Goal: Task Accomplishment & Management: Manage account settings

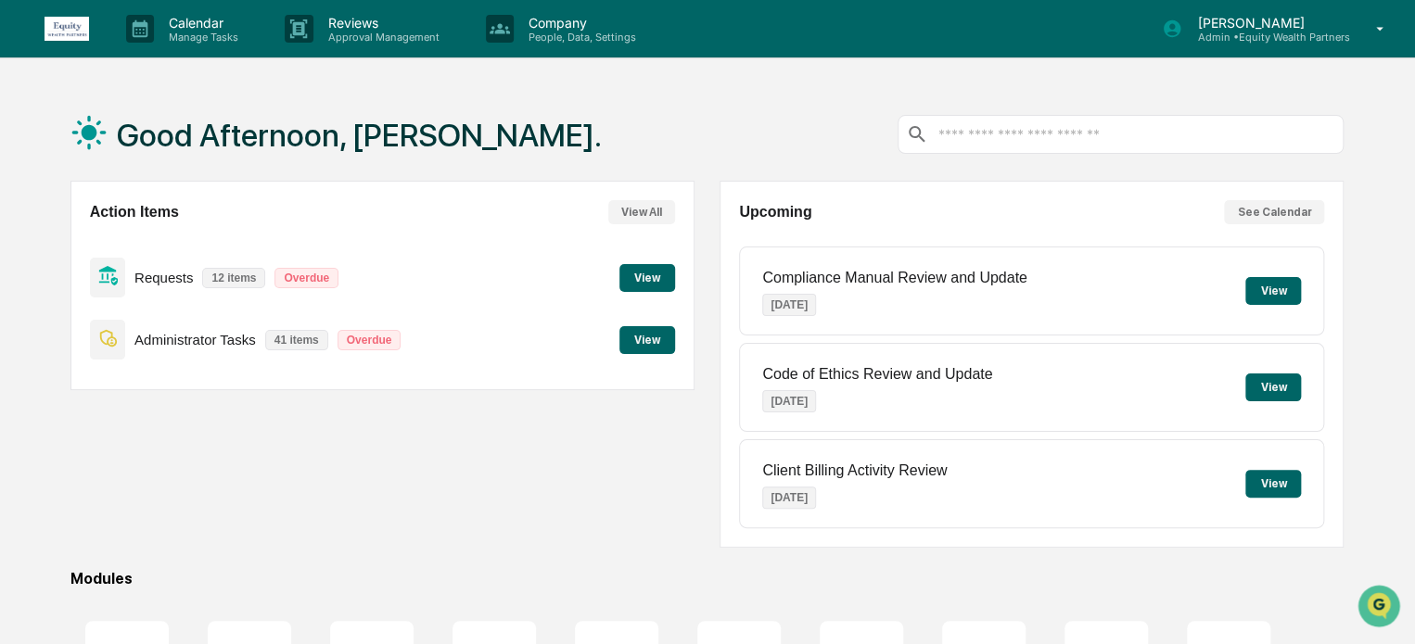
click at [642, 340] on button "View" at bounding box center [647, 340] width 56 height 28
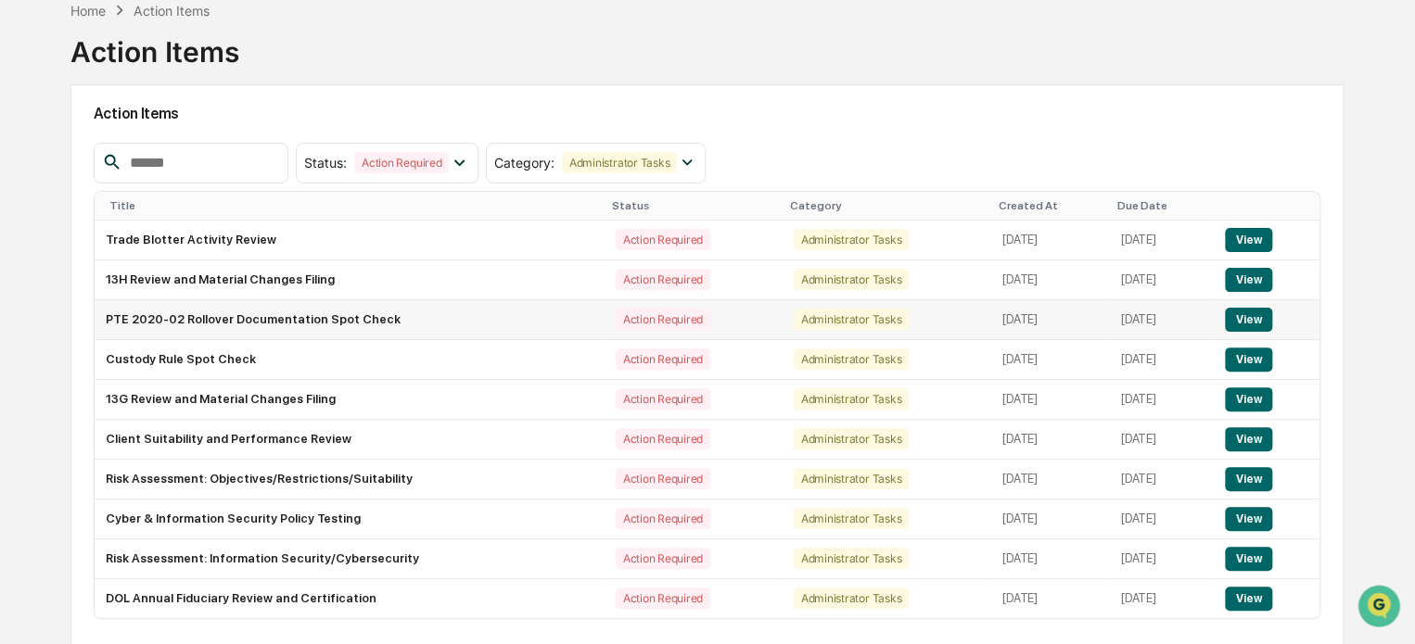
scroll to position [158, 0]
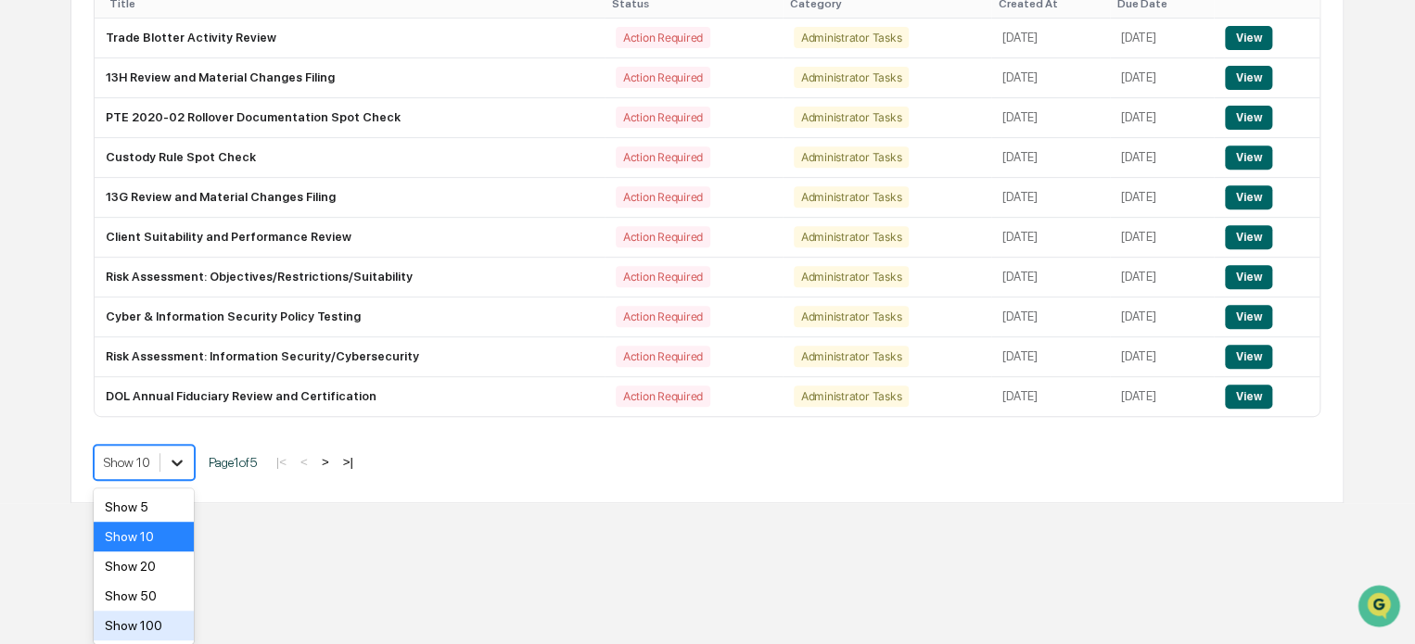
click at [174, 503] on body "Calendar Manage Tasks Reviews Approval Management Company People, Data, Setting…" at bounding box center [707, 102] width 1415 height 802
click at [151, 621] on div "Show 100" at bounding box center [144, 626] width 100 height 30
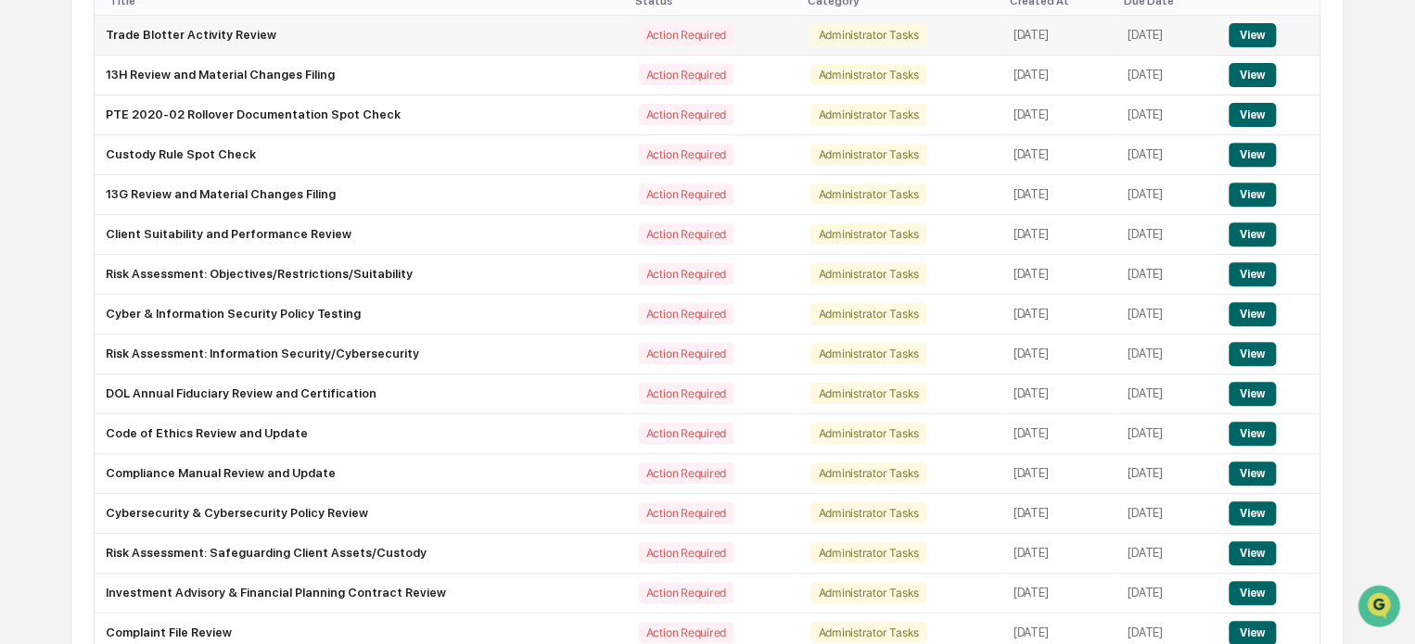
scroll to position [975, 0]
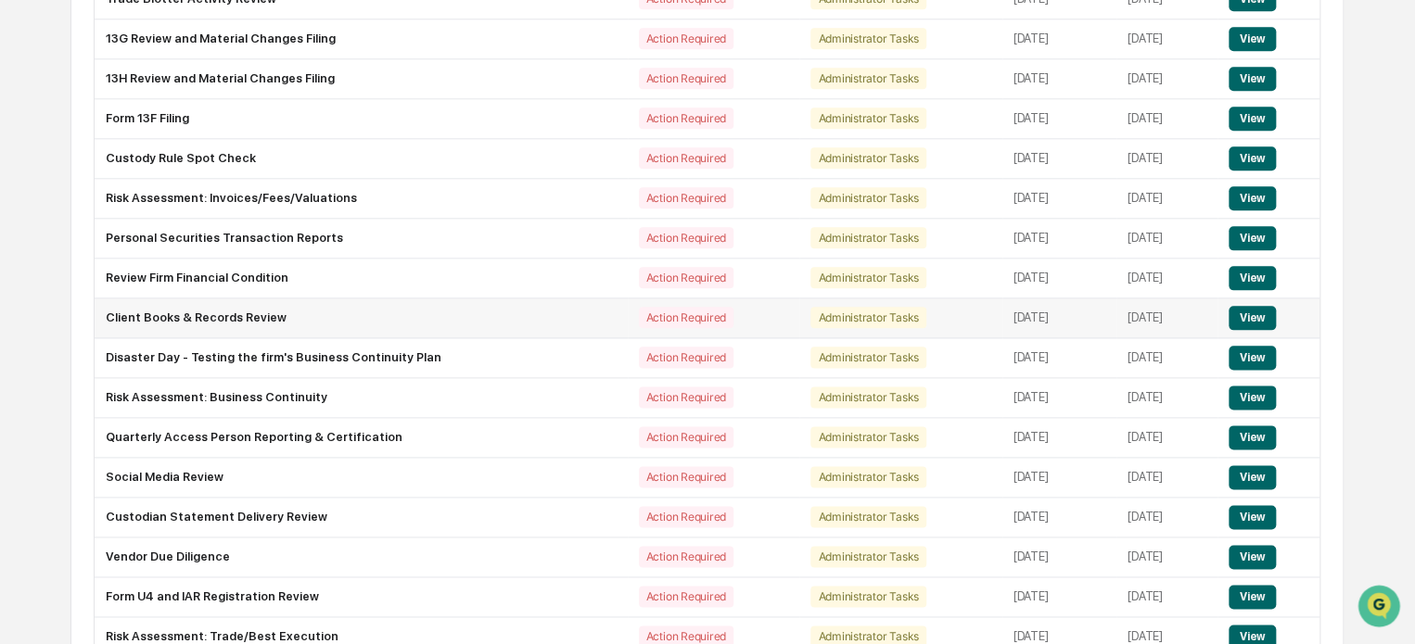
click at [1262, 316] on button "View" at bounding box center [1251, 318] width 47 height 24
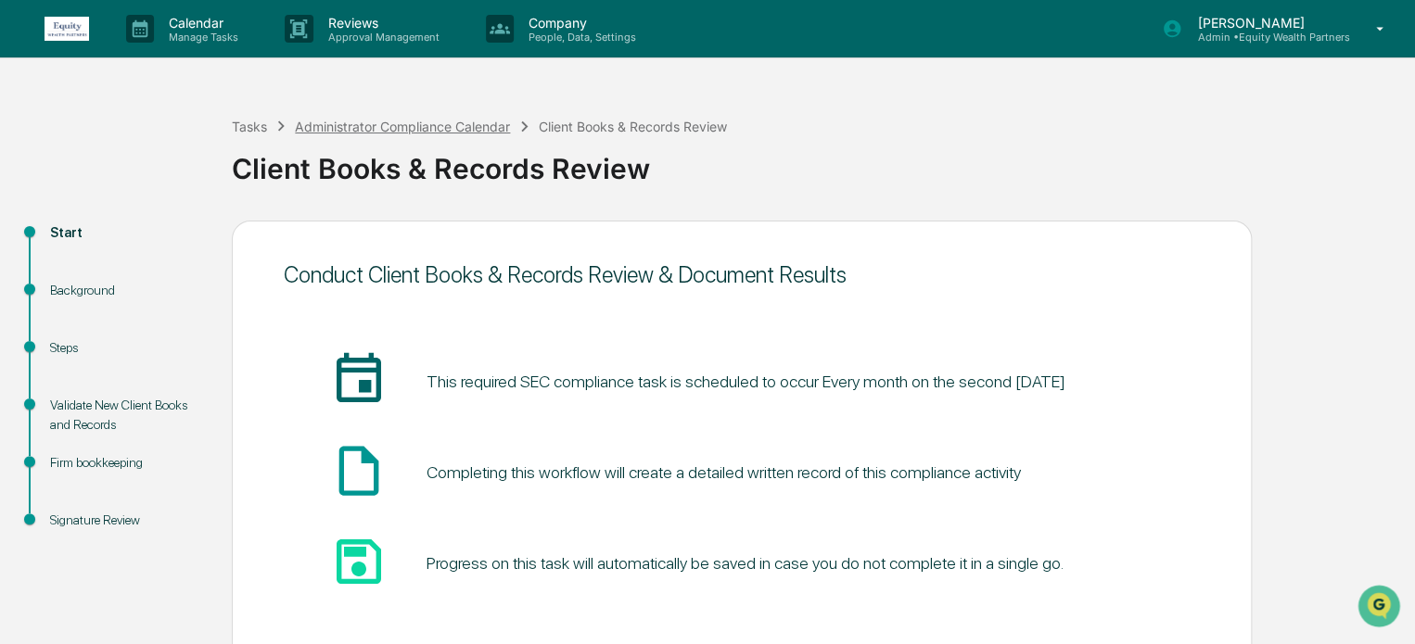
click at [446, 128] on div "Administrator Compliance Calendar" at bounding box center [402, 127] width 215 height 16
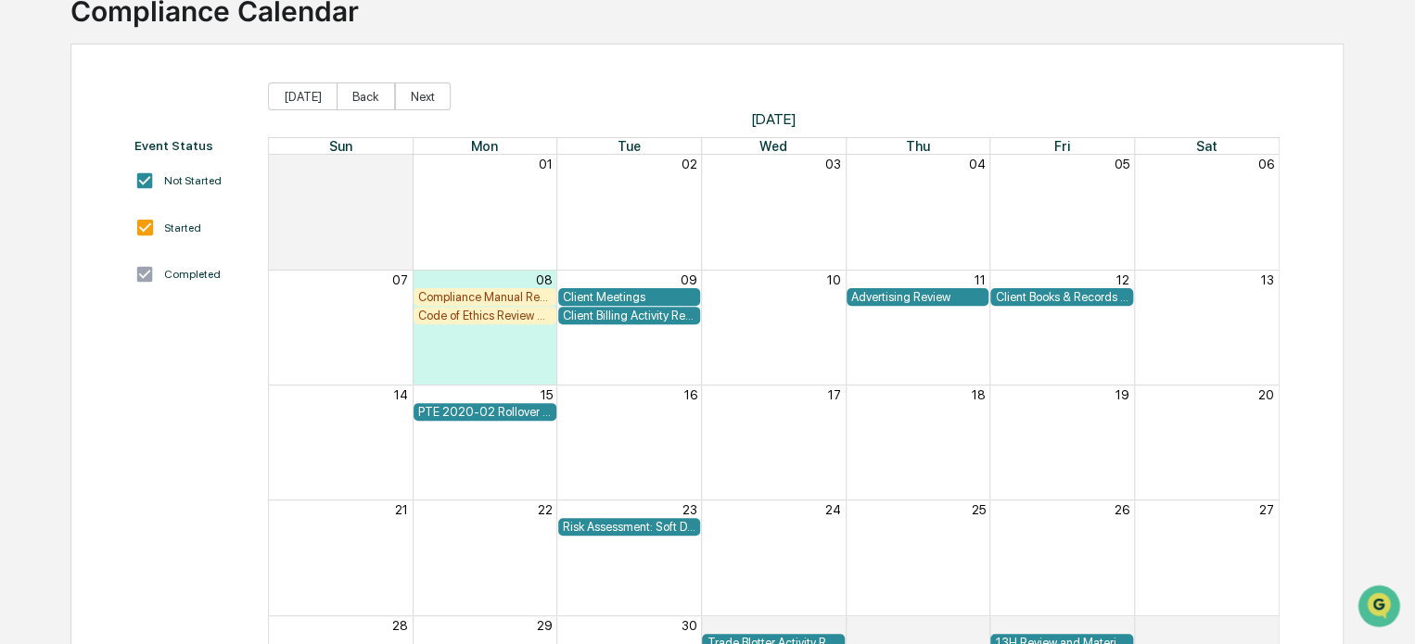
scroll to position [154, 0]
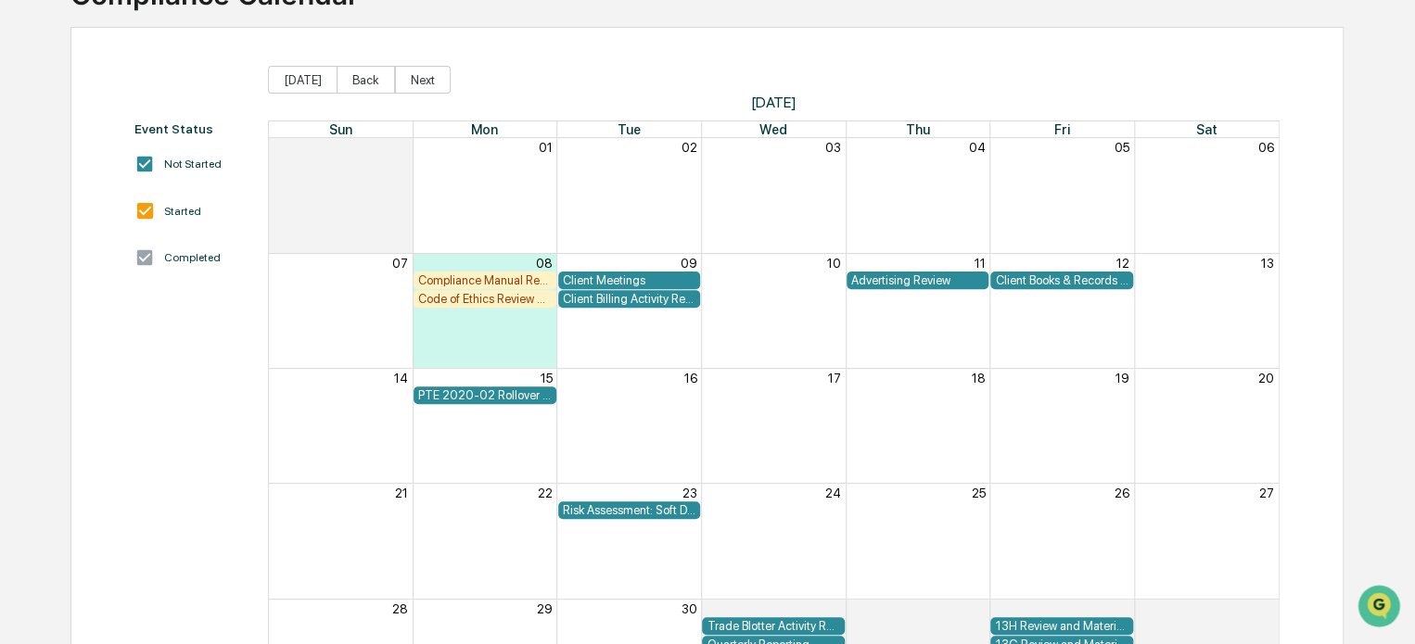
click at [1064, 273] on div "Client Books & Records Review" at bounding box center [1062, 280] width 134 height 14
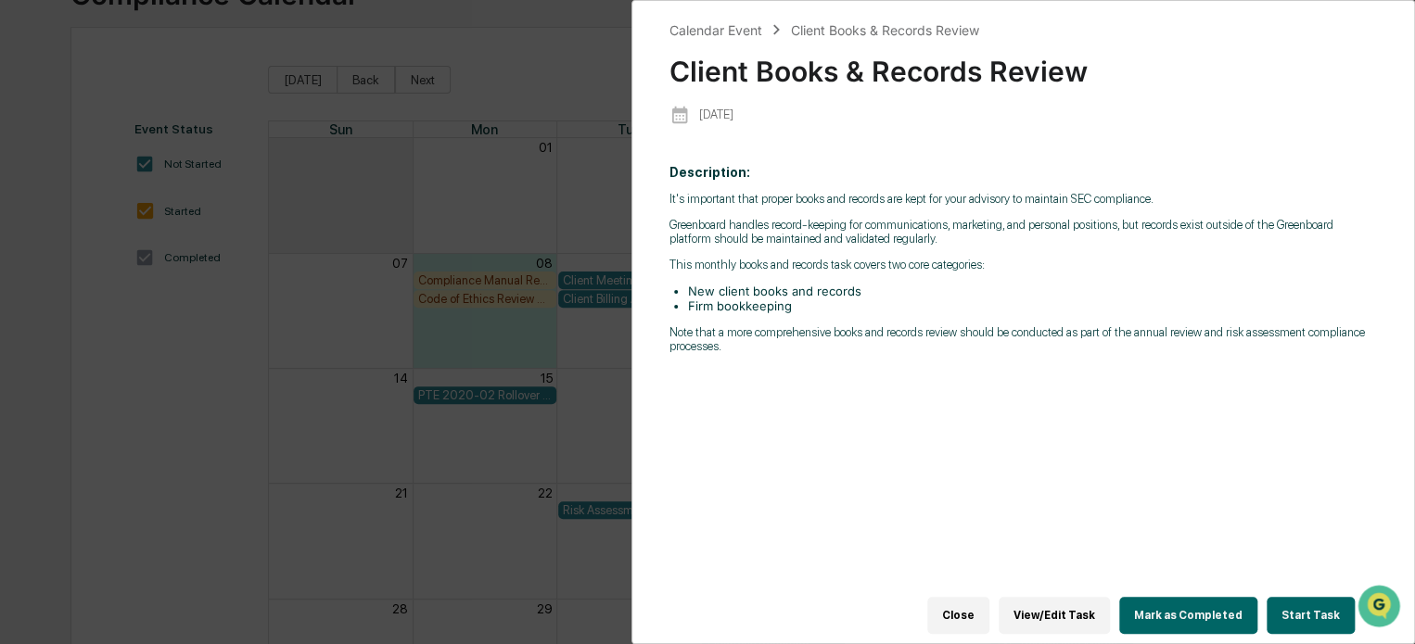
click at [1067, 608] on button "View/Edit Task" at bounding box center [1053, 615] width 111 height 37
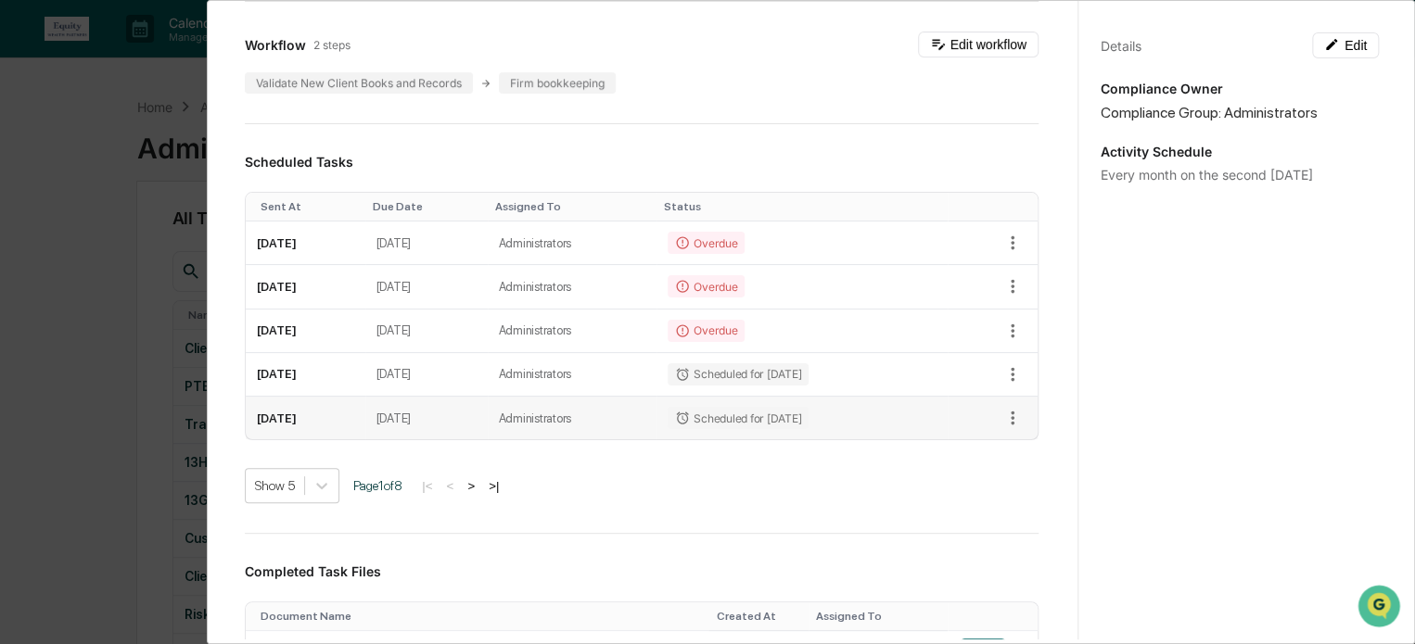
scroll to position [464, 0]
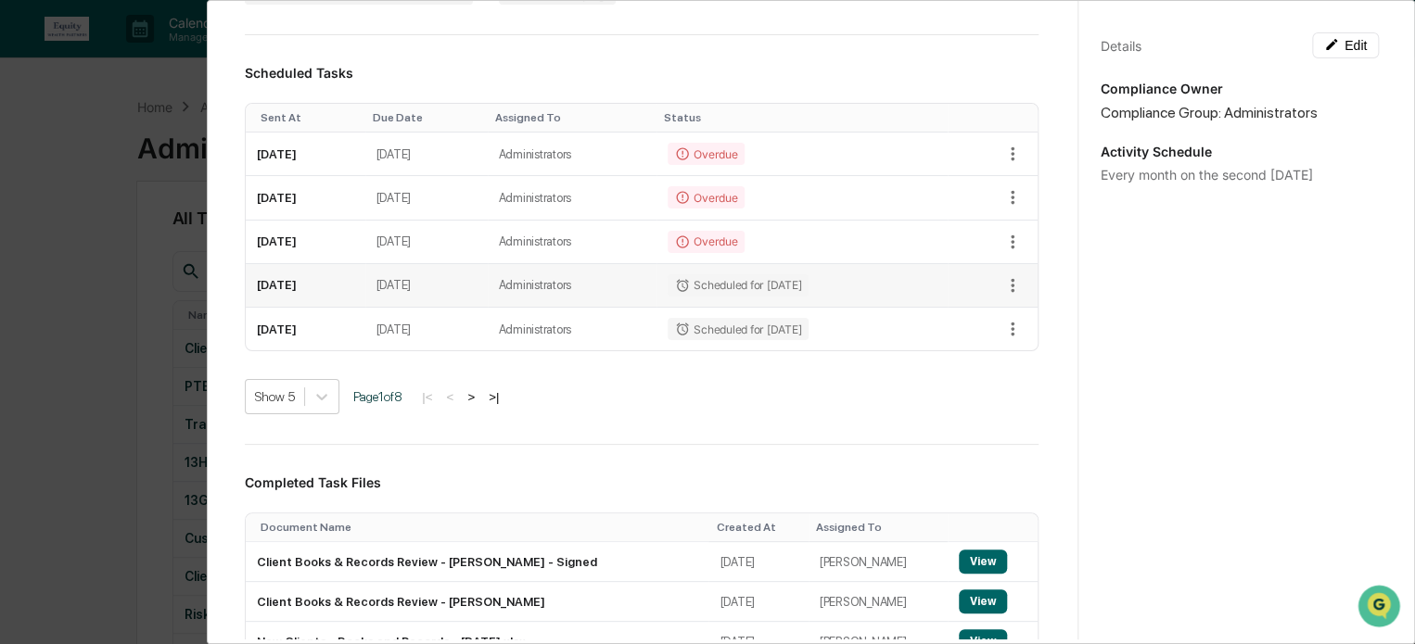
click at [300, 282] on td "September 12, 2025" at bounding box center [305, 286] width 119 height 44
click at [1002, 286] on icon "button" at bounding box center [1012, 285] width 20 height 20
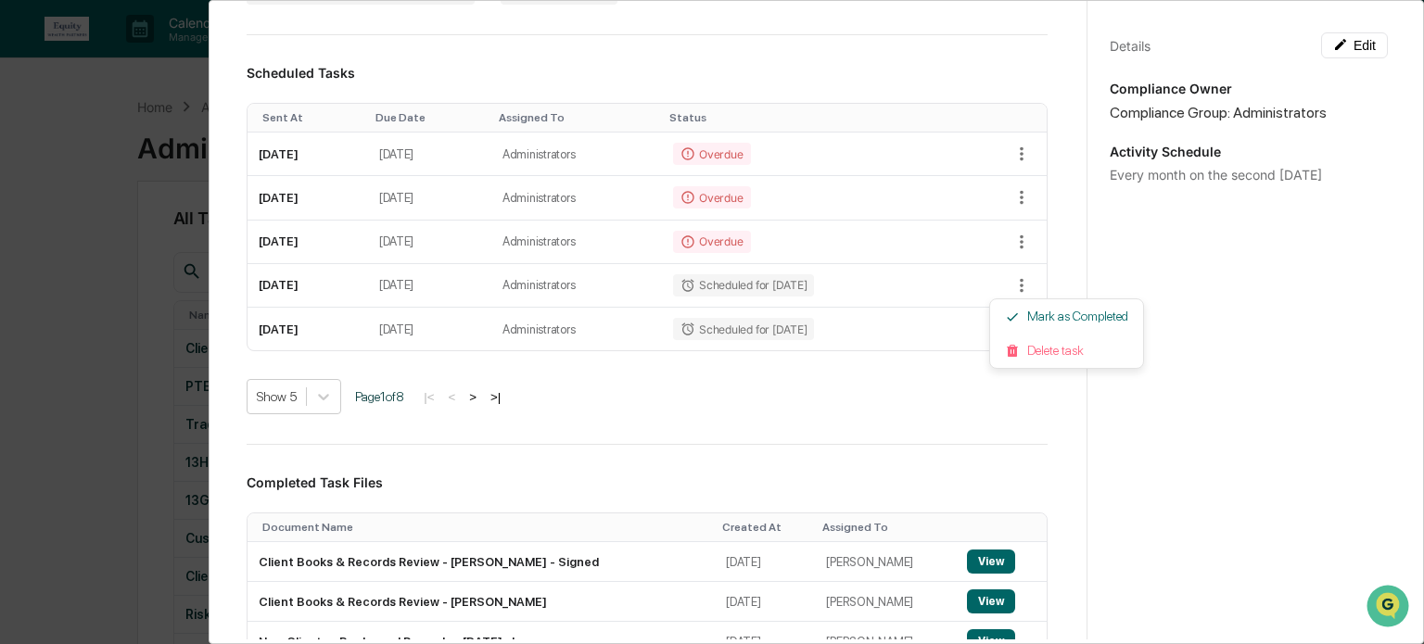
click at [495, 279] on div at bounding box center [712, 322] width 1424 height 644
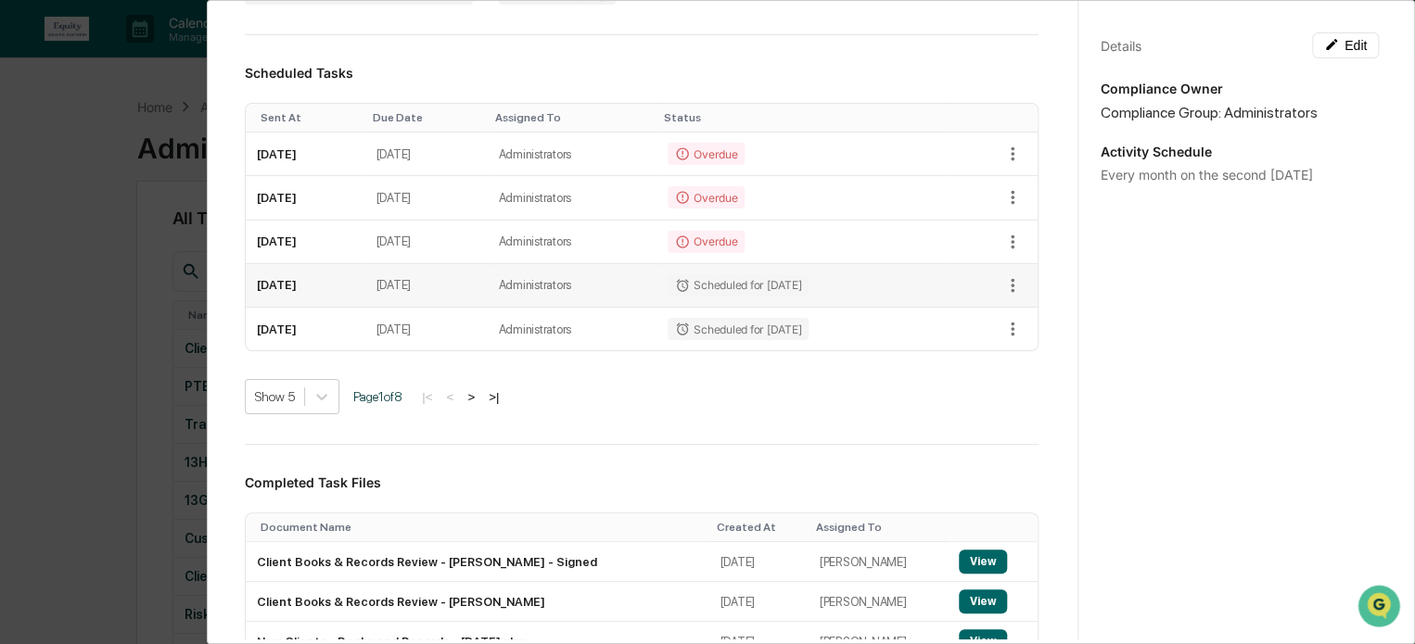
click at [364, 292] on td "September 12, 2025" at bounding box center [305, 286] width 119 height 44
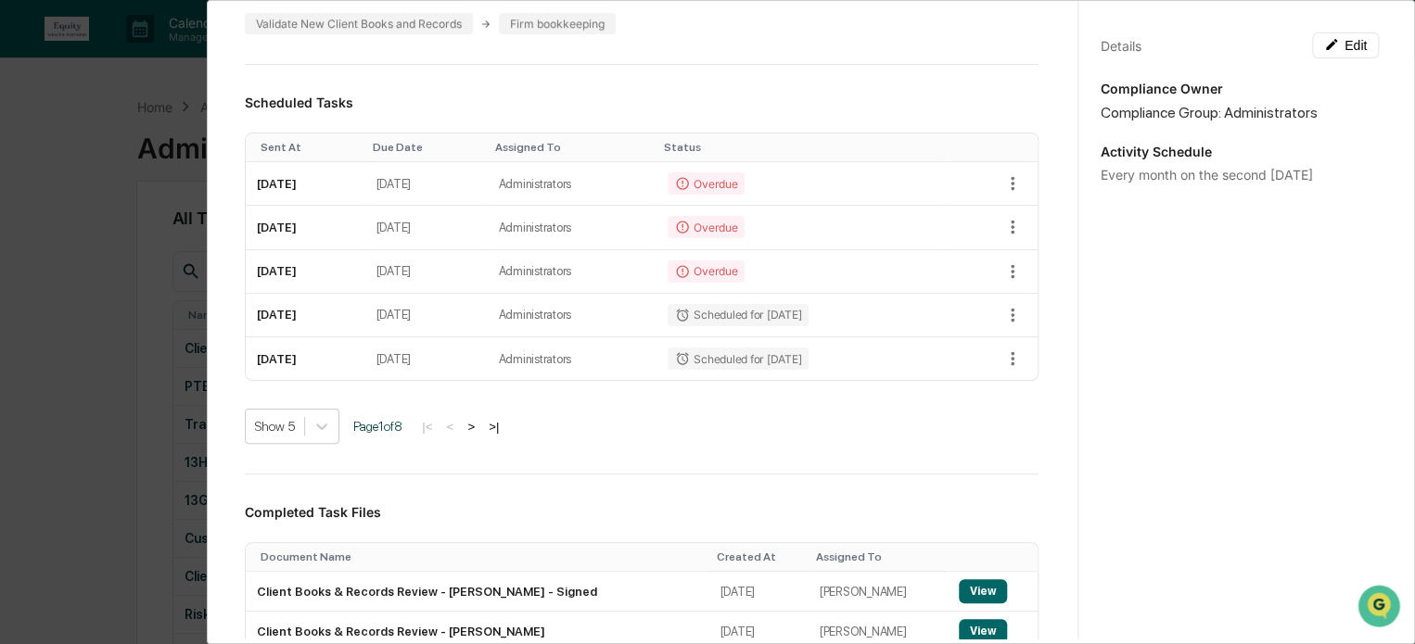
scroll to position [309, 0]
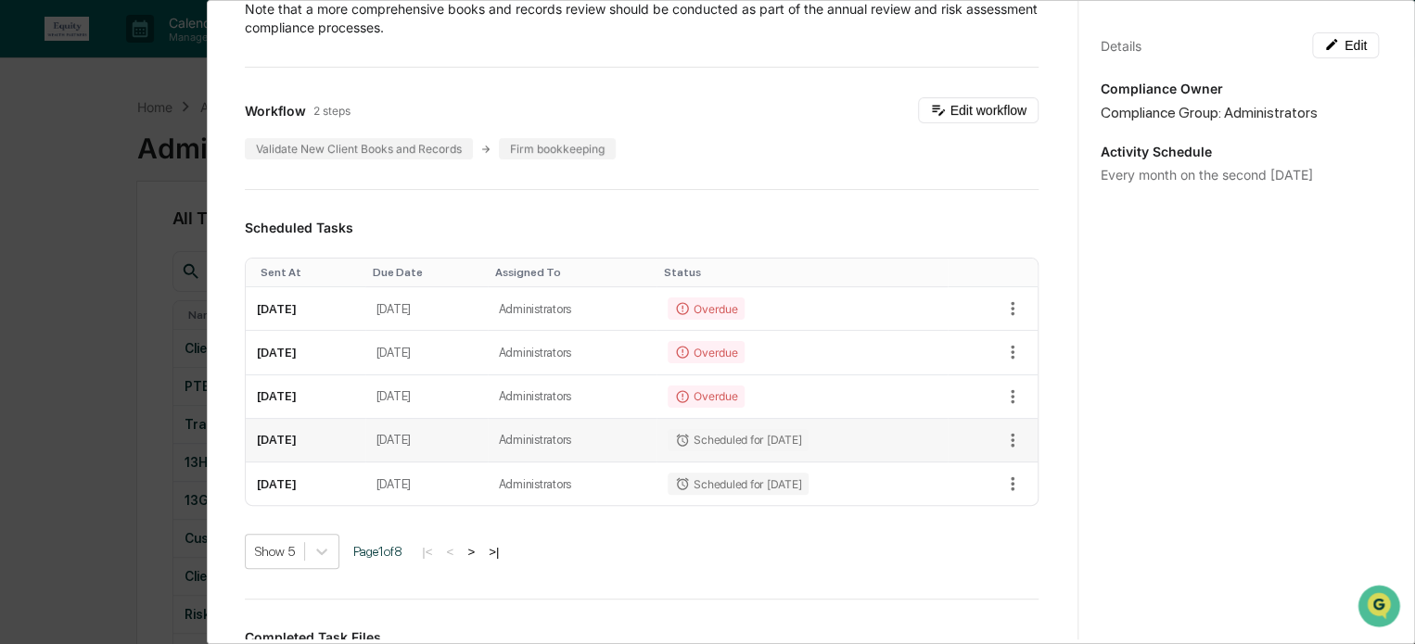
drag, startPoint x: 444, startPoint y: 439, endPoint x: 706, endPoint y: 436, distance: 261.5
click at [591, 439] on tr "September 12, 2025 September 15, 2025 Administrators Scheduled for 09/12/2025" at bounding box center [642, 441] width 792 height 44
click at [772, 430] on div "Scheduled for 09/12/2025" at bounding box center [738, 440] width 141 height 22
click at [808, 440] on div "Scheduled for 09/12/2025" at bounding box center [738, 440] width 141 height 22
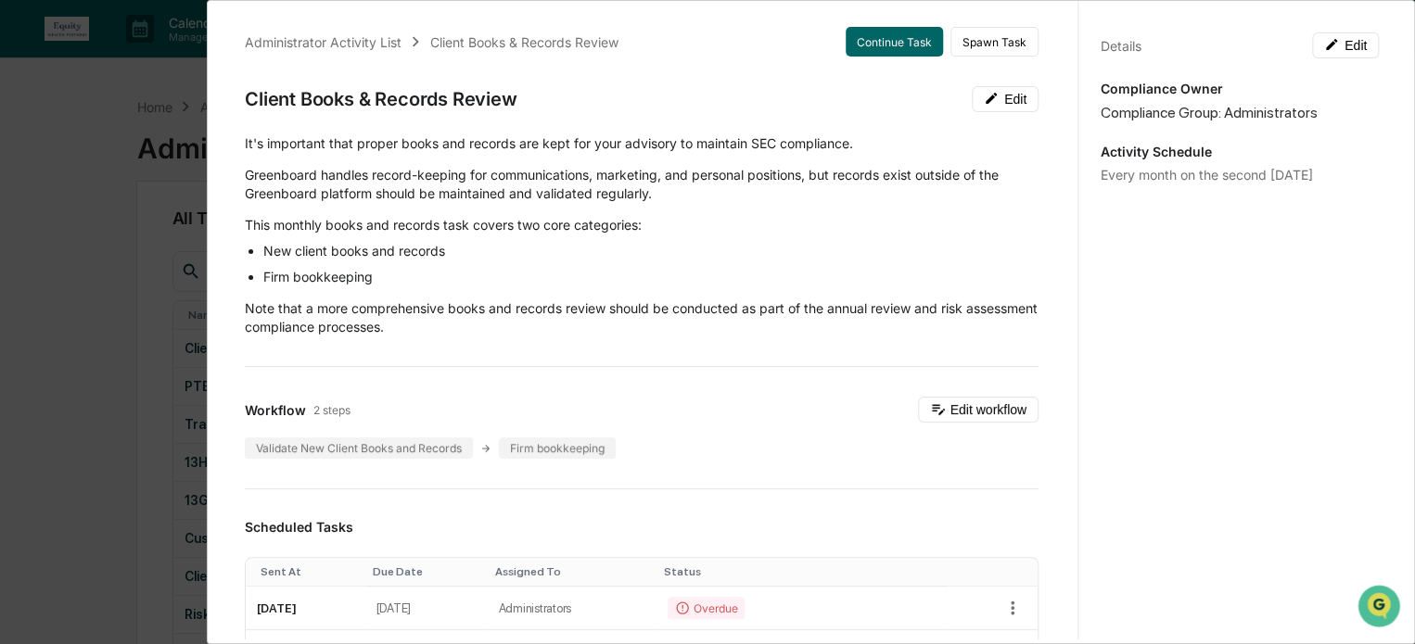
scroll to position [0, 0]
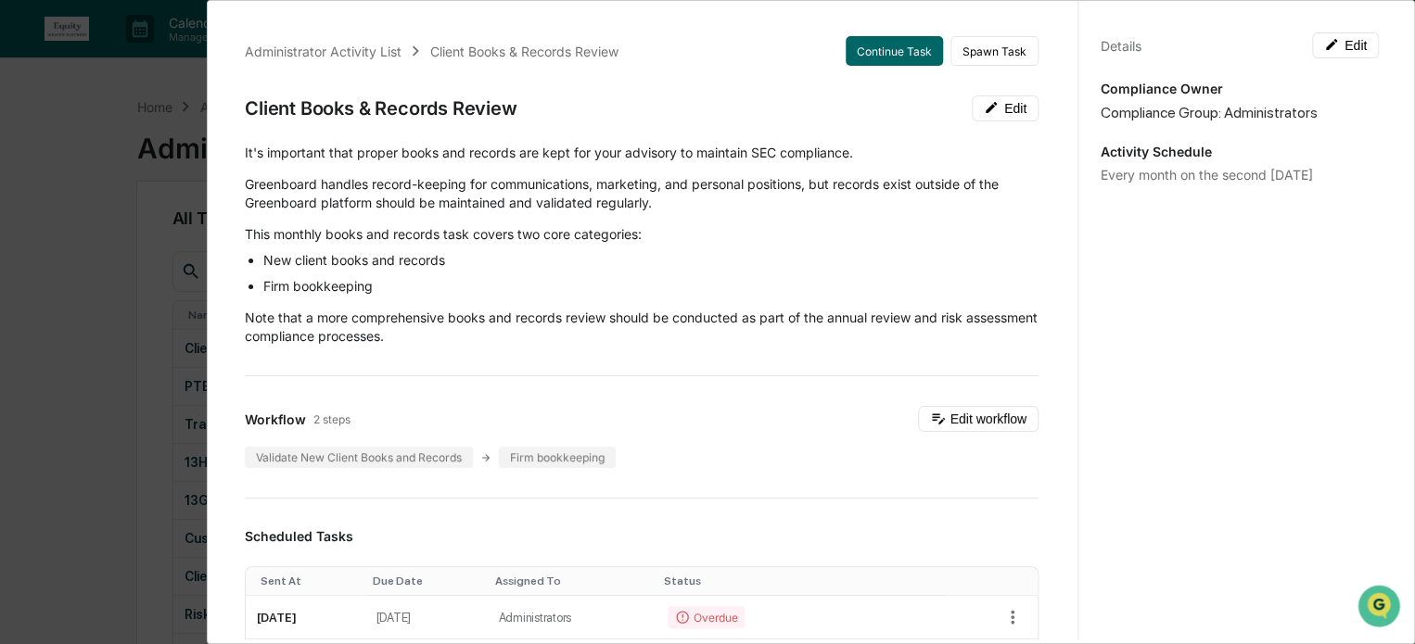
click at [43, 415] on div "Administrator Activity List Client Books & Records Review Continue Task Spawn T…" at bounding box center [707, 322] width 1415 height 644
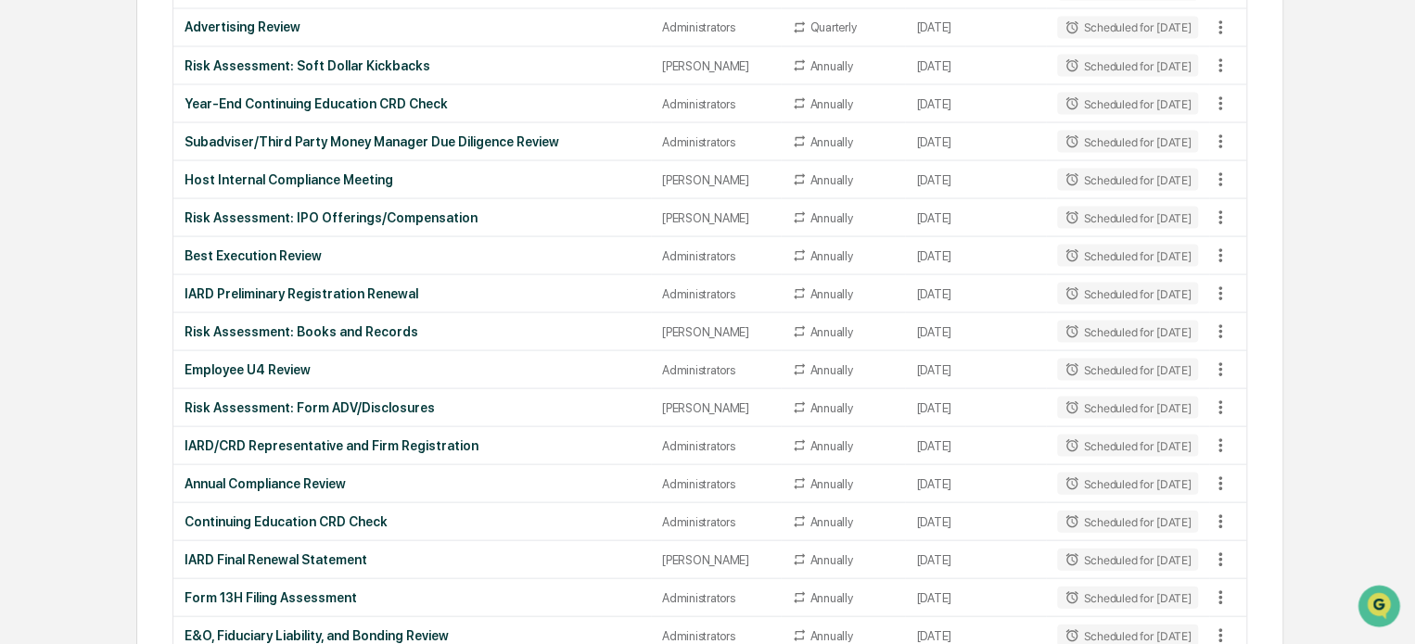
scroll to position [26, 0]
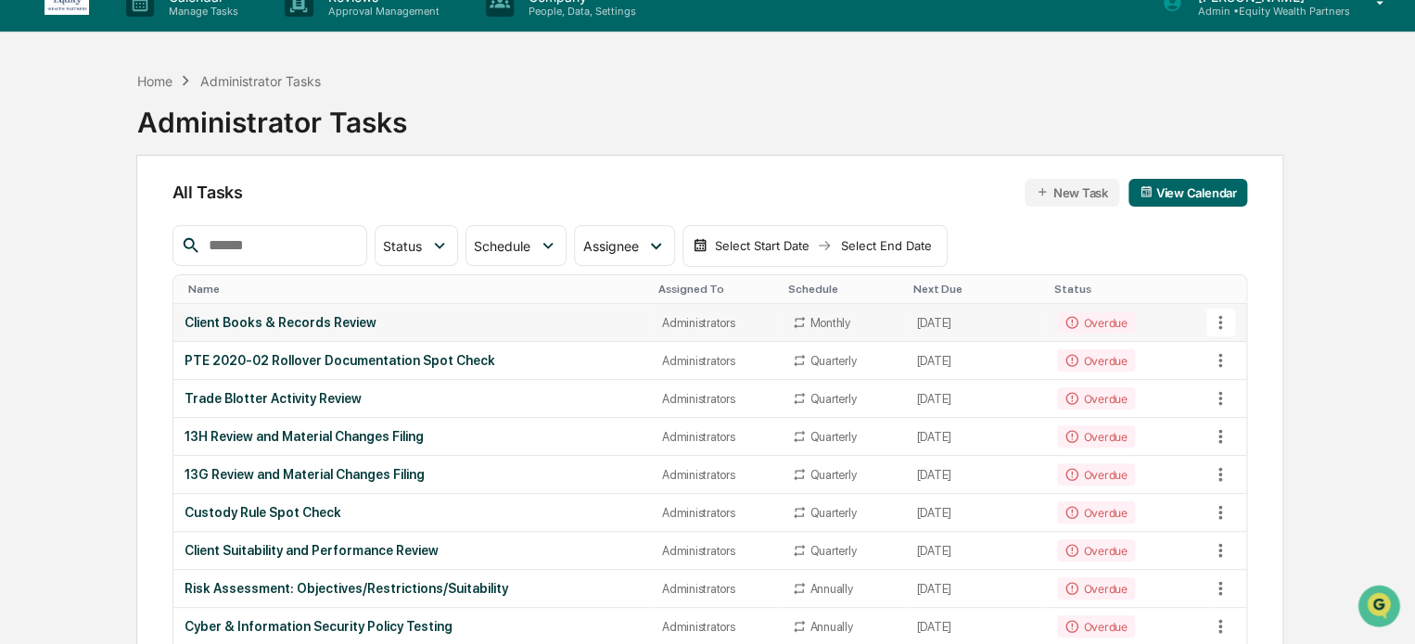
click at [285, 329] on div "Client Books & Records Review" at bounding box center [411, 322] width 455 height 15
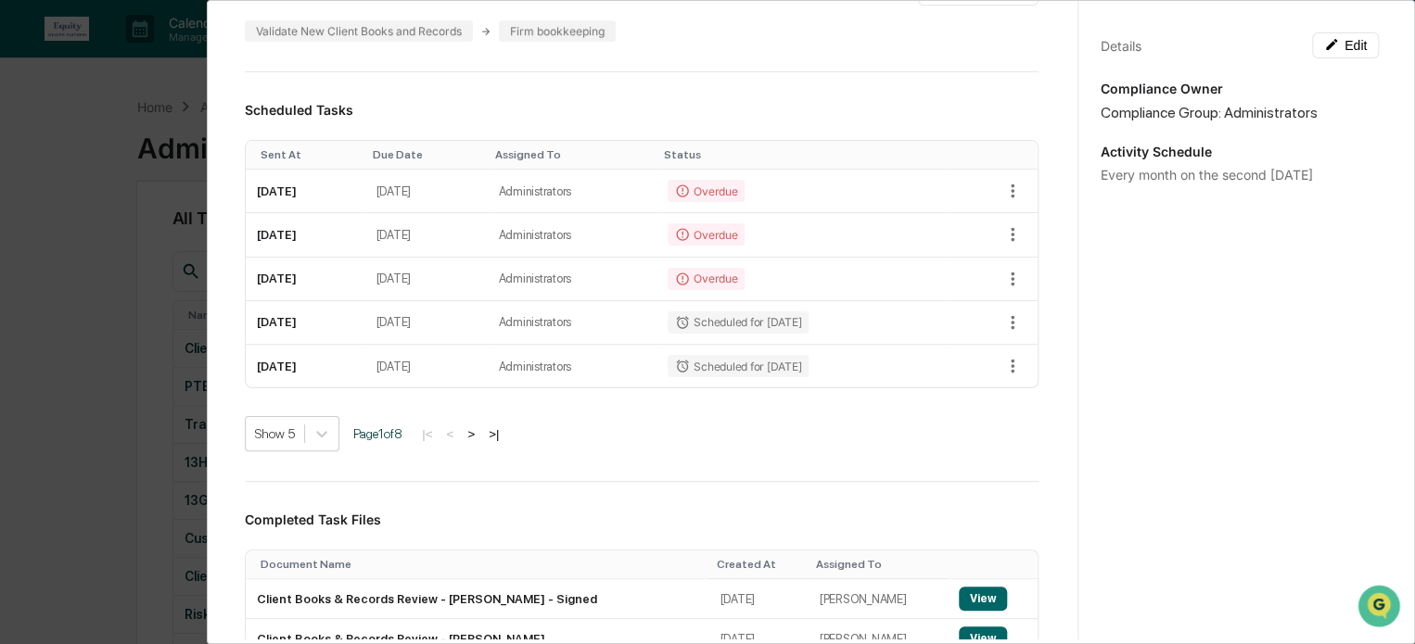
scroll to position [464, 0]
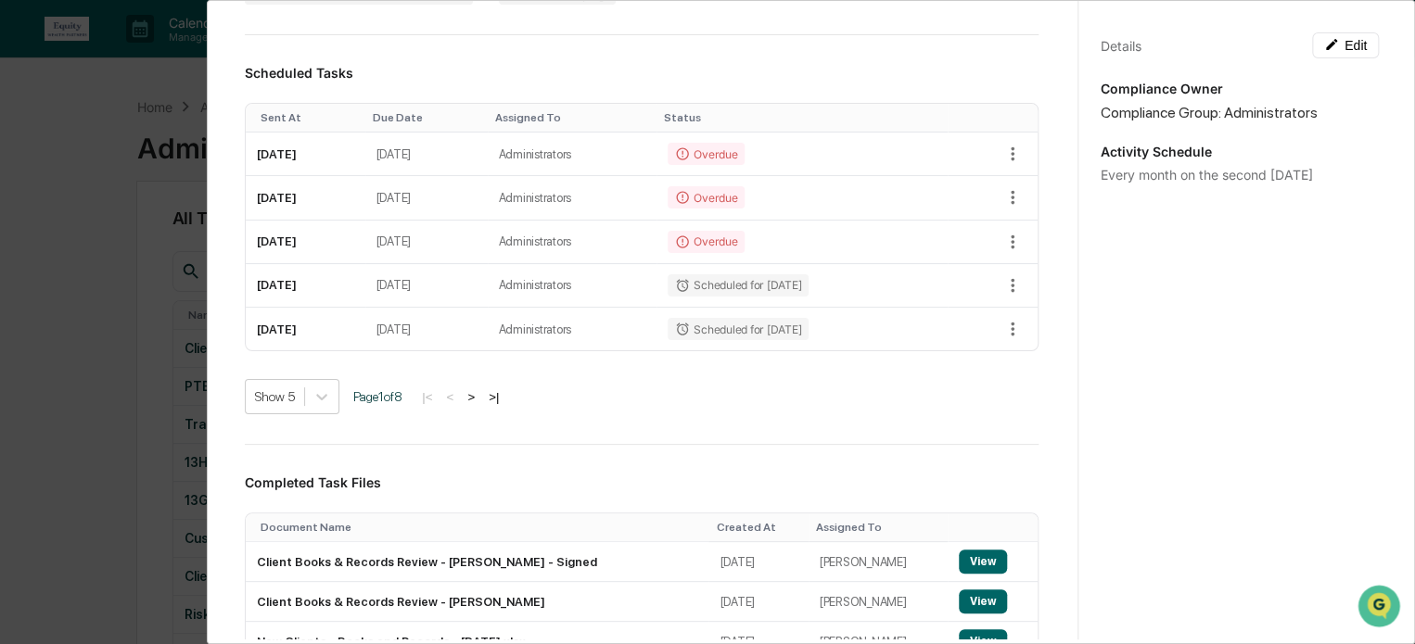
click at [95, 135] on div "Administrator Activity List Client Books & Records Review Continue Task Spawn T…" at bounding box center [707, 322] width 1415 height 644
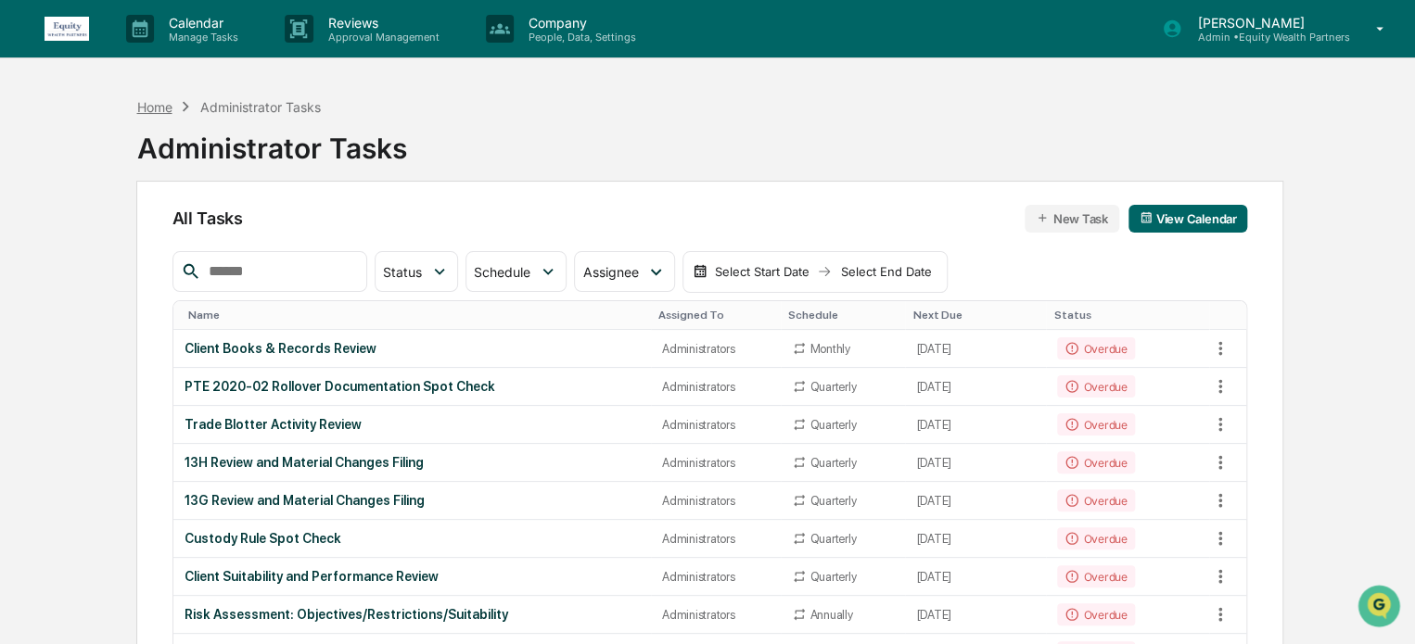
click at [159, 112] on div "Home" at bounding box center [153, 107] width 35 height 16
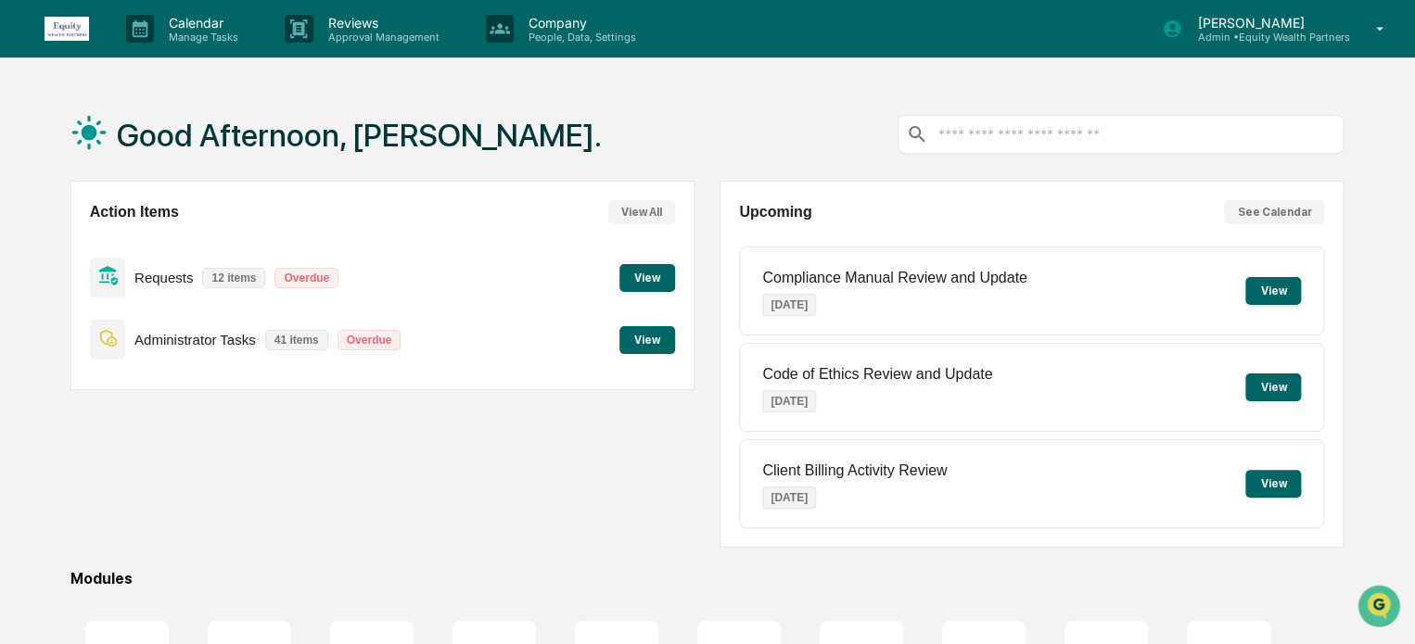
click at [631, 338] on button "View" at bounding box center [647, 340] width 56 height 28
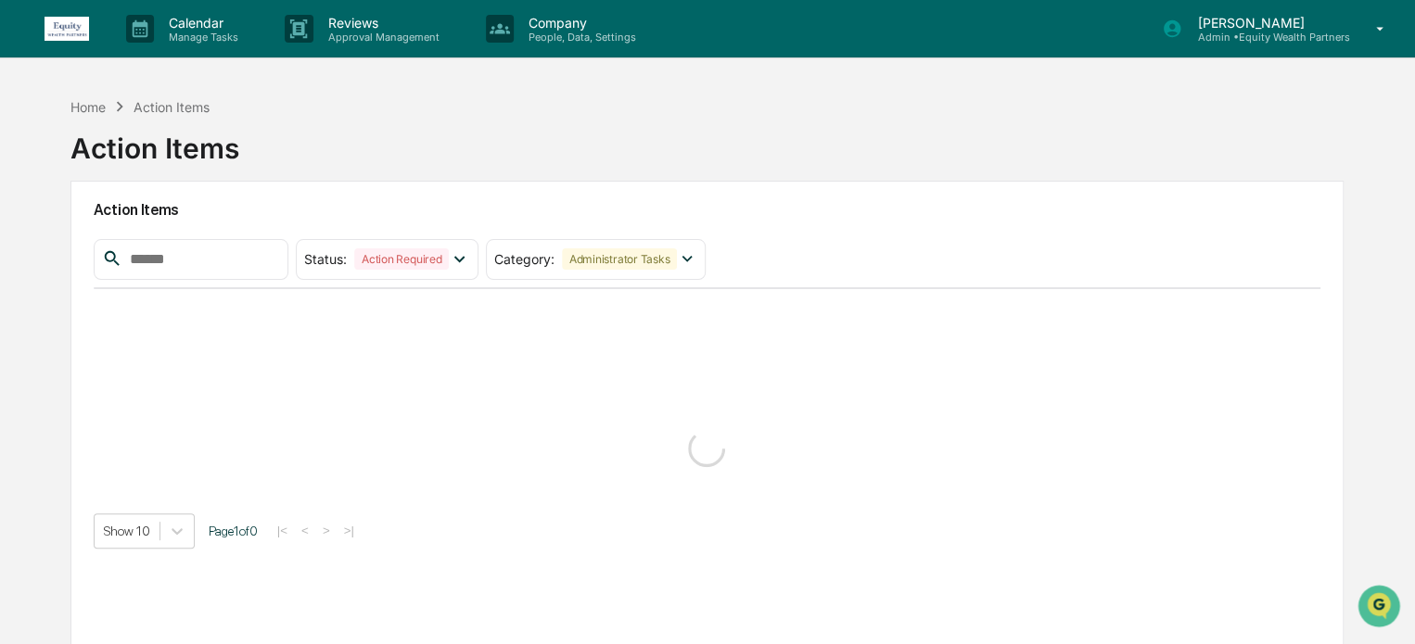
click at [203, 263] on input "text" at bounding box center [201, 260] width 158 height 24
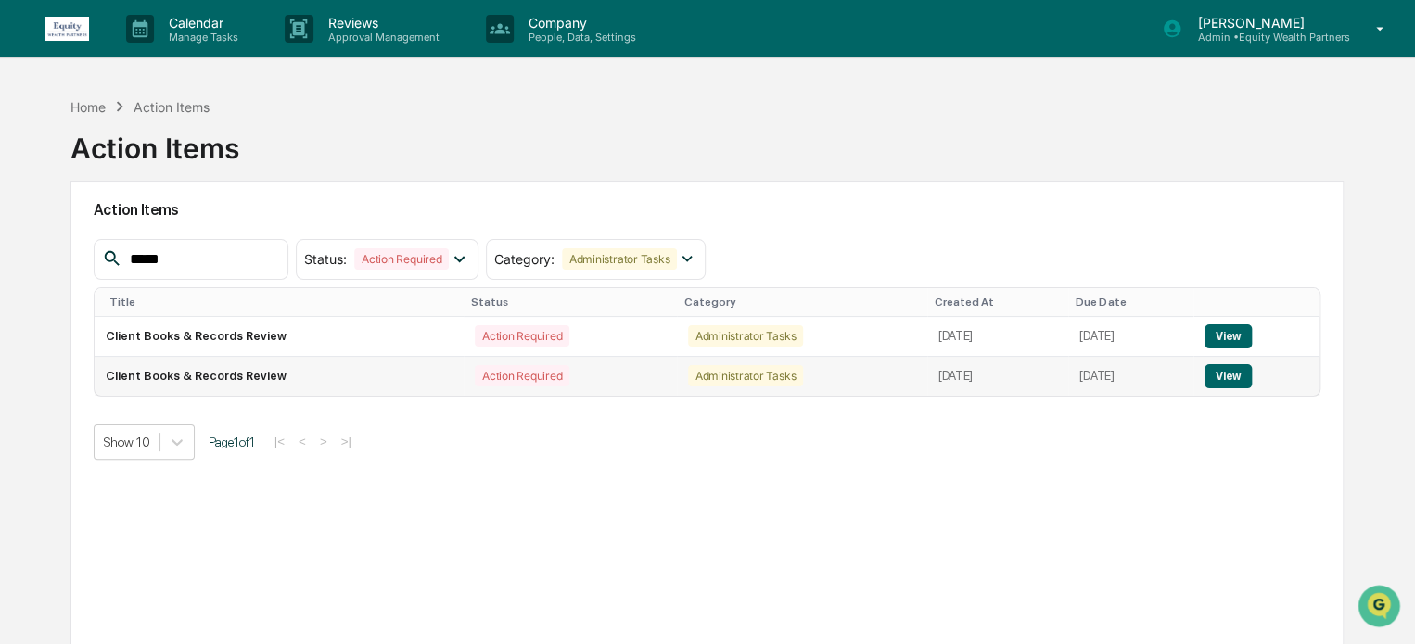
type input "*****"
click at [1235, 372] on button "View" at bounding box center [1227, 376] width 47 height 24
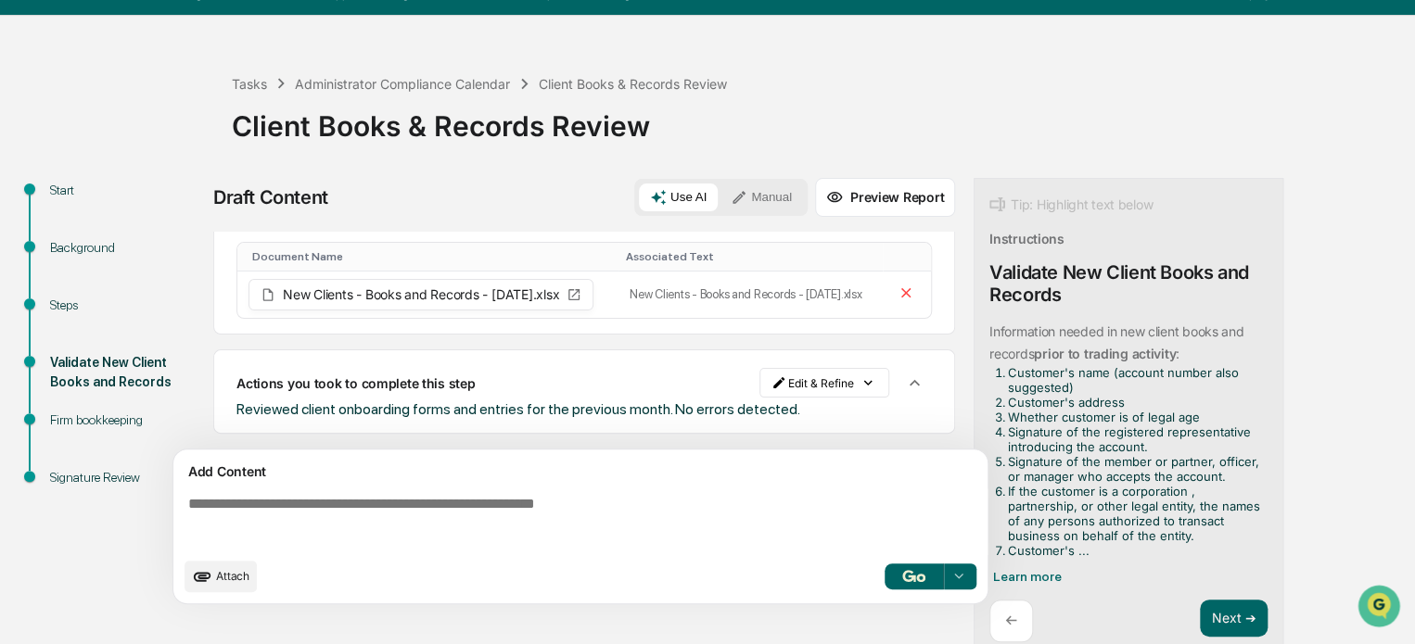
scroll to position [56, 0]
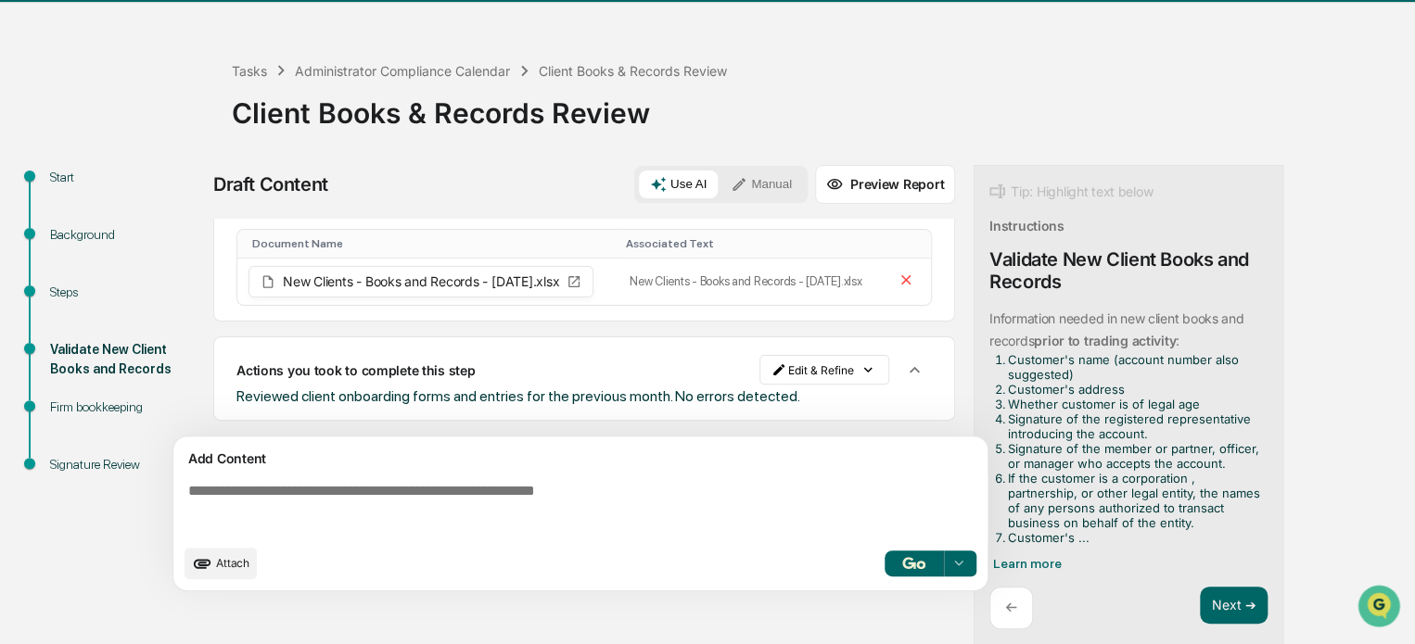
click at [97, 412] on div "Firm bookkeeping" at bounding box center [126, 407] width 152 height 19
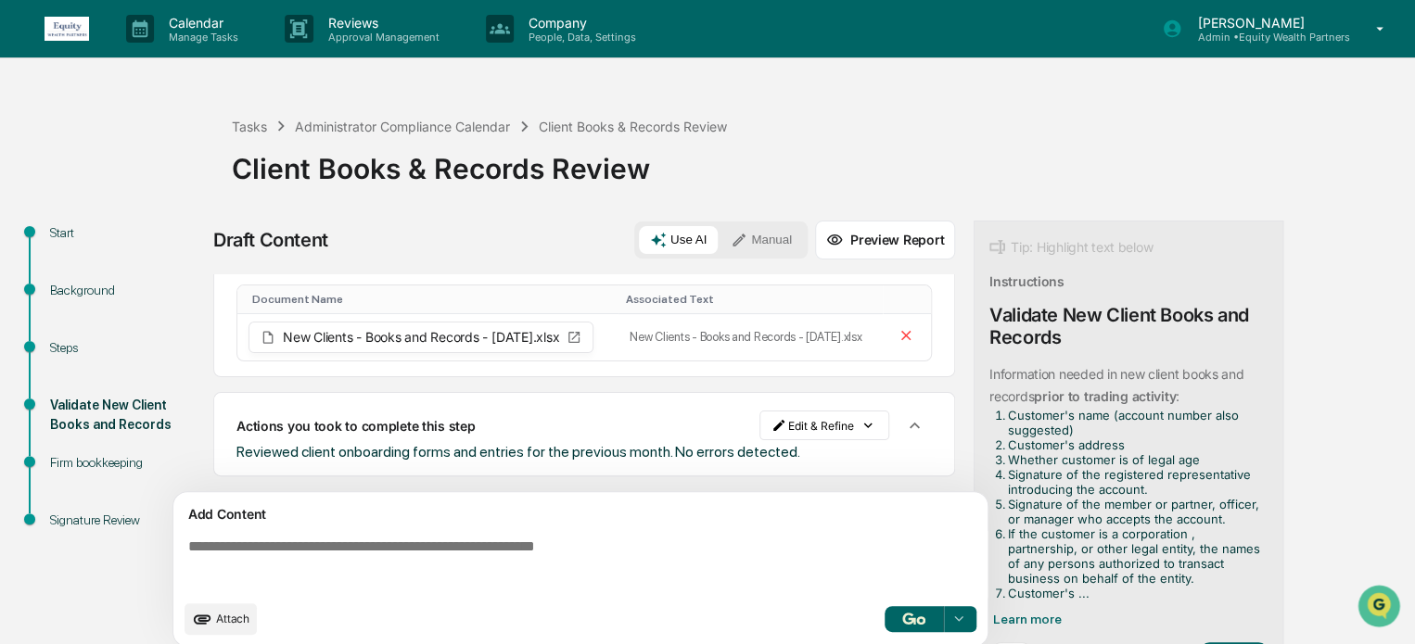
scroll to position [0, 0]
click at [245, 128] on div "Tasks" at bounding box center [249, 127] width 35 height 16
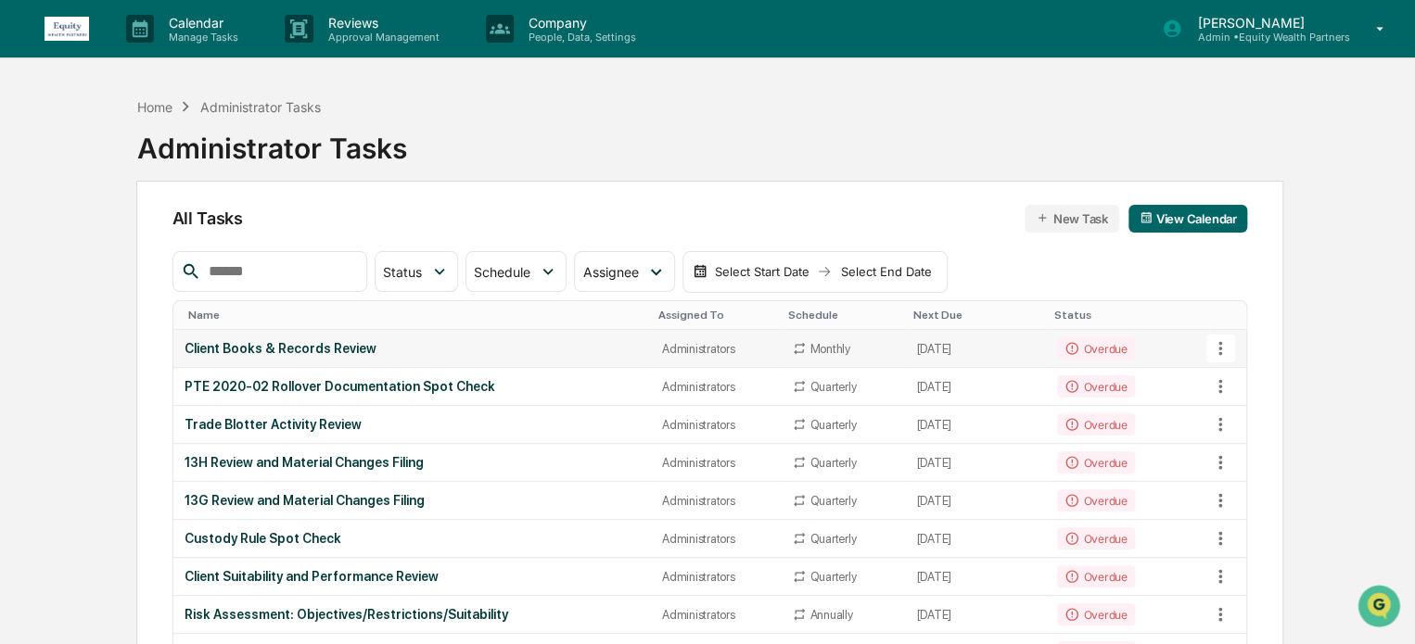
click at [1224, 340] on icon at bounding box center [1220, 348] width 20 height 20
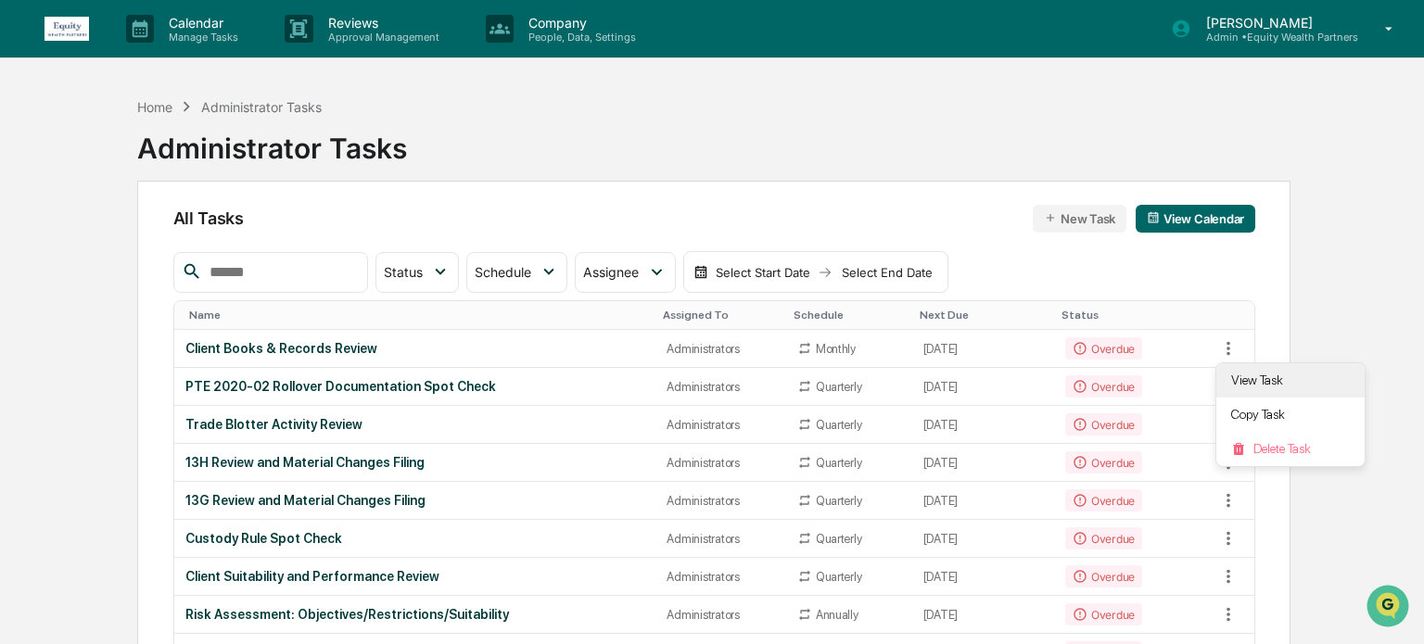
click at [1279, 380] on li "View Task" at bounding box center [1290, 380] width 148 height 34
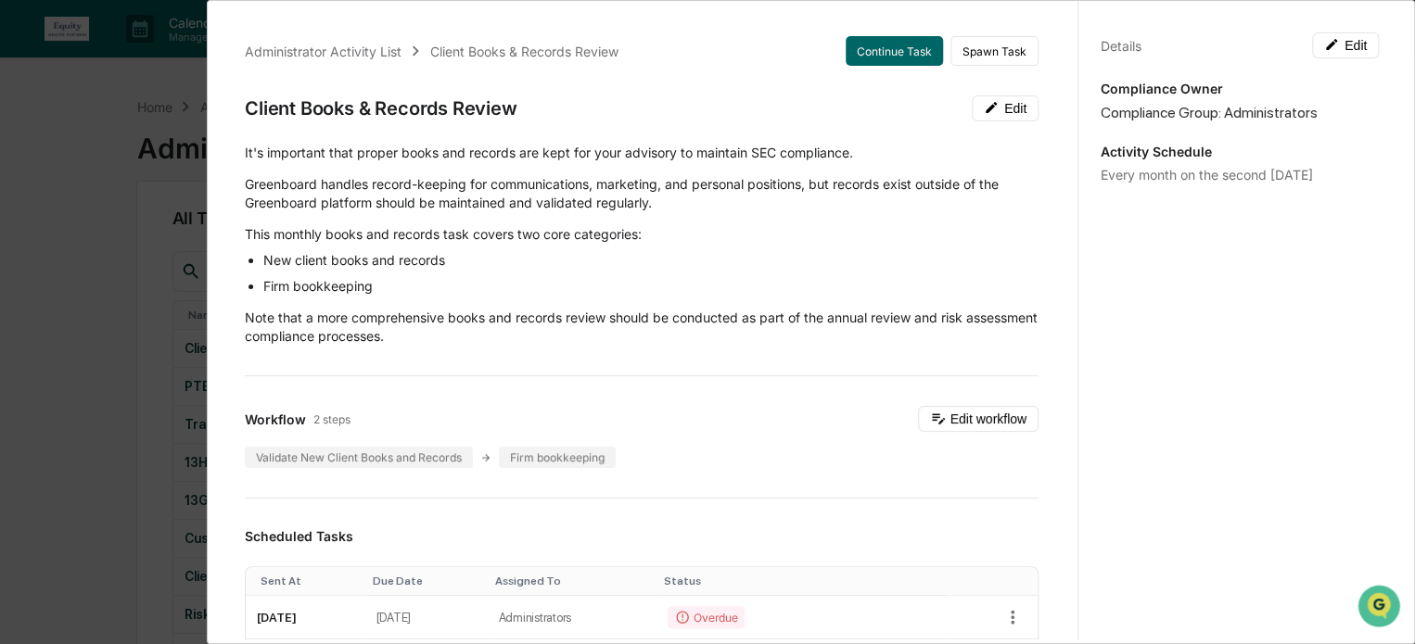
click at [95, 78] on div "Administrator Activity List Client Books & Records Review Continue Task Spawn T…" at bounding box center [707, 322] width 1415 height 644
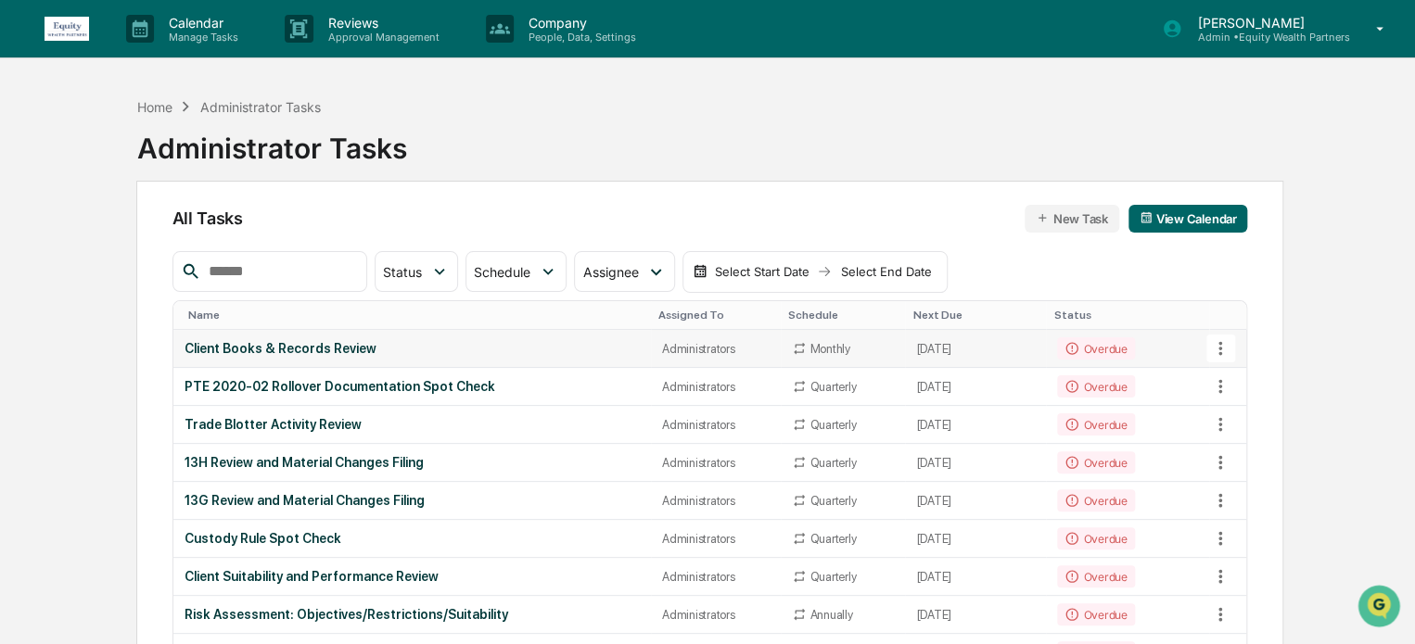
click at [312, 349] on div "Client Books & Records Review" at bounding box center [411, 348] width 455 height 15
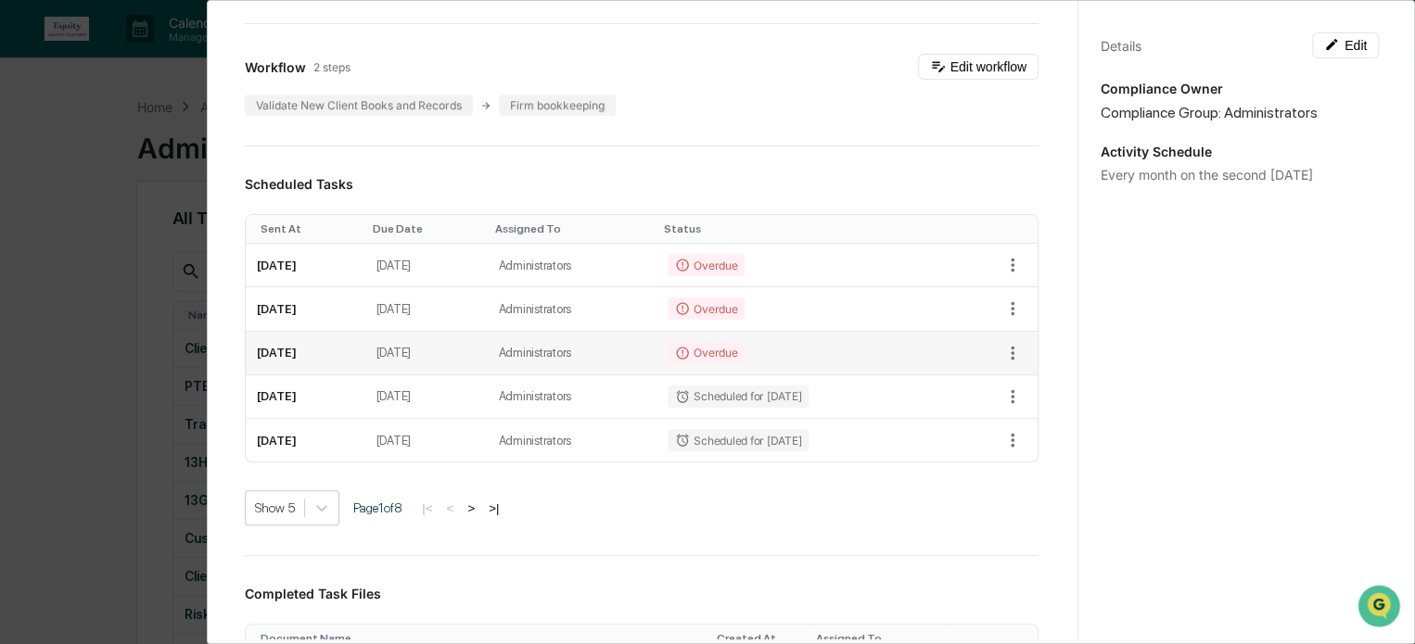
scroll to position [464, 0]
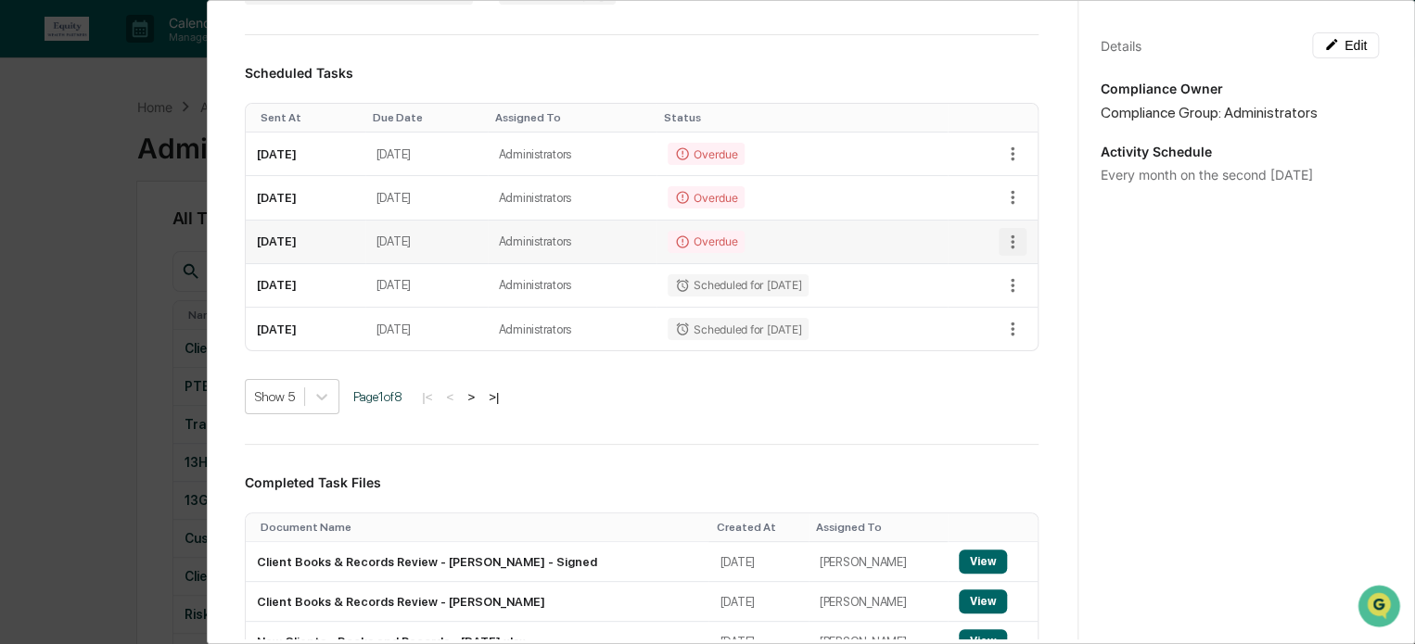
click at [1011, 235] on icon "button" at bounding box center [1013, 242] width 4 height 14
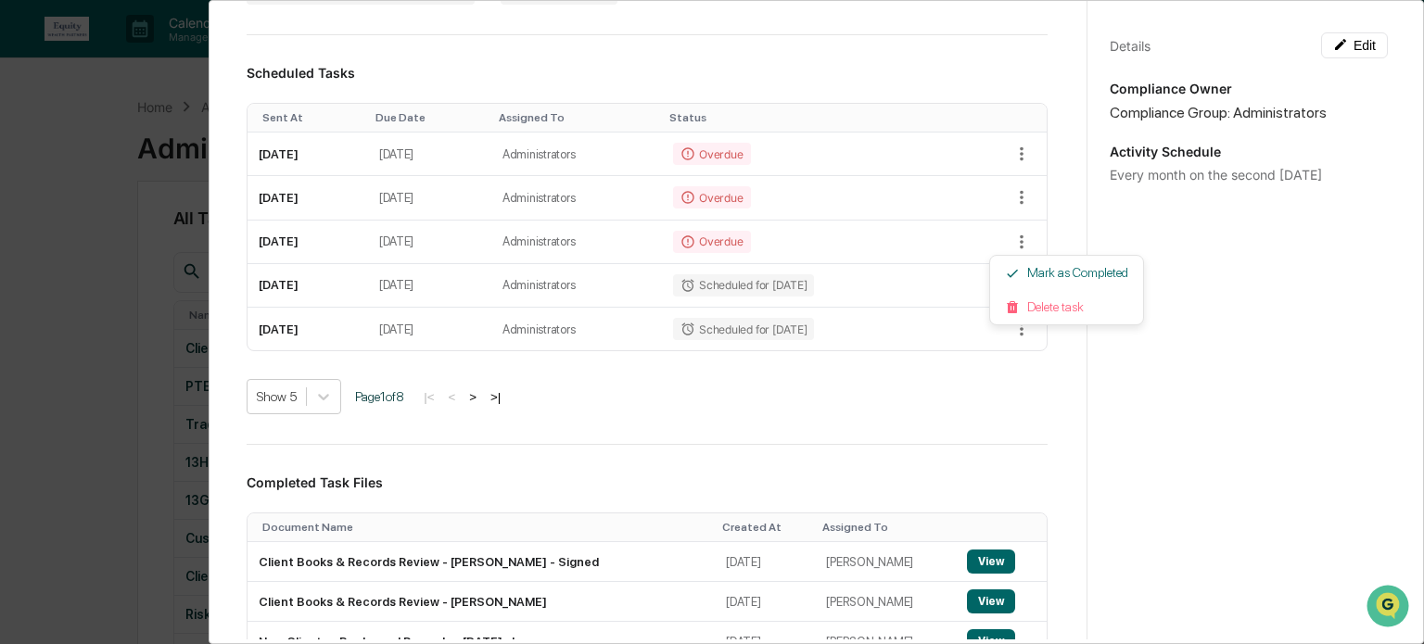
drag, startPoint x: 40, startPoint y: 134, endPoint x: 66, endPoint y: 134, distance: 26.0
click at [41, 134] on div at bounding box center [712, 322] width 1424 height 644
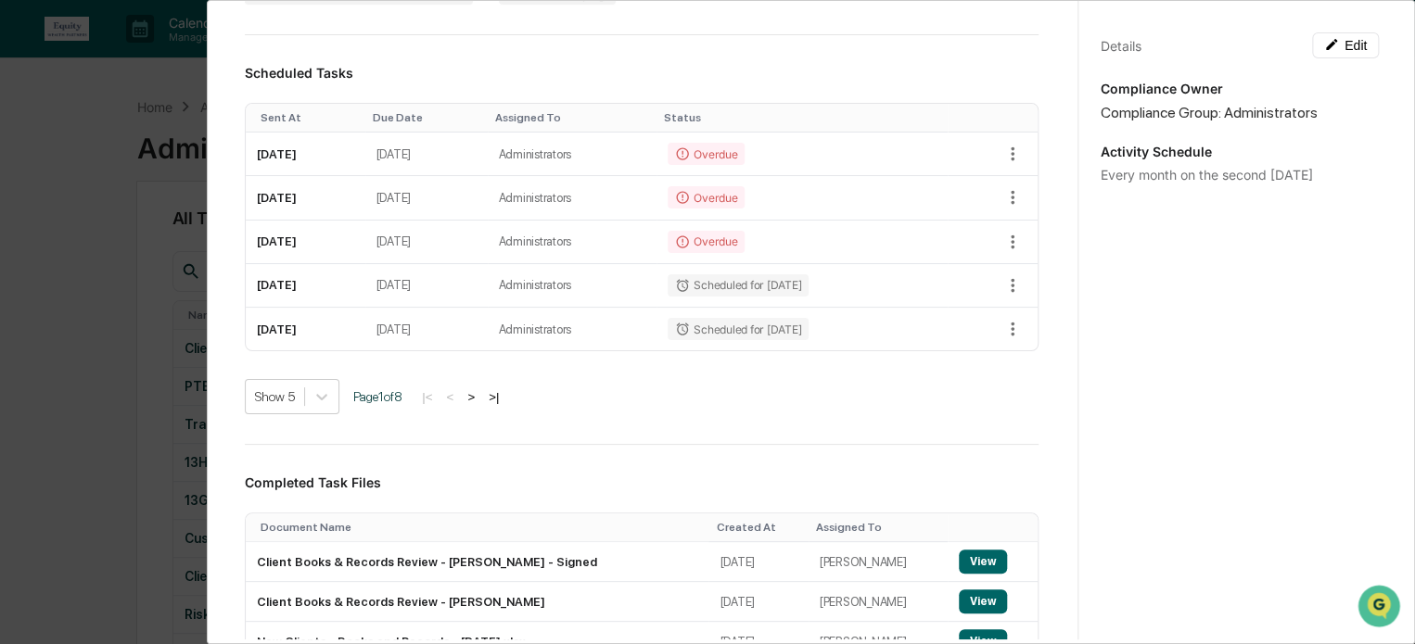
click at [83, 114] on div "Administrator Activity List Client Books & Records Review Continue Task Spawn T…" at bounding box center [707, 322] width 1415 height 644
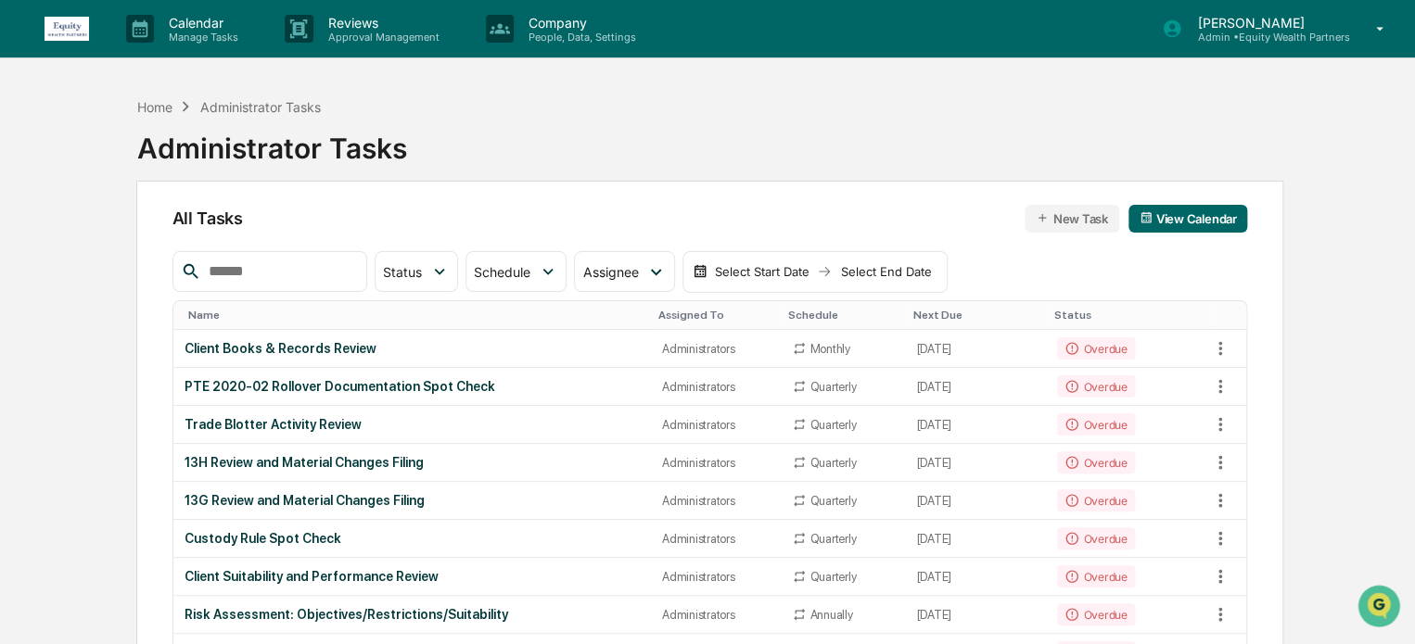
click at [268, 262] on input "text" at bounding box center [280, 272] width 158 height 24
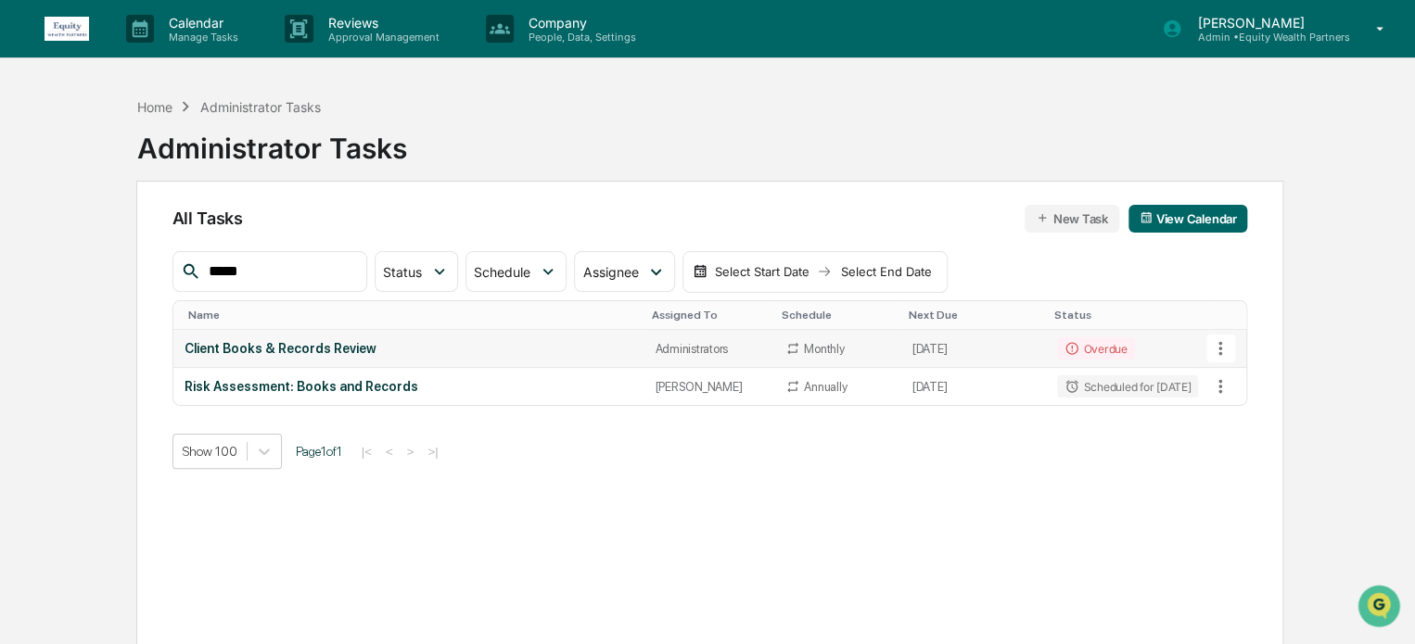
type input "*****"
click at [301, 347] on div "Client Books & Records Review" at bounding box center [408, 348] width 449 height 15
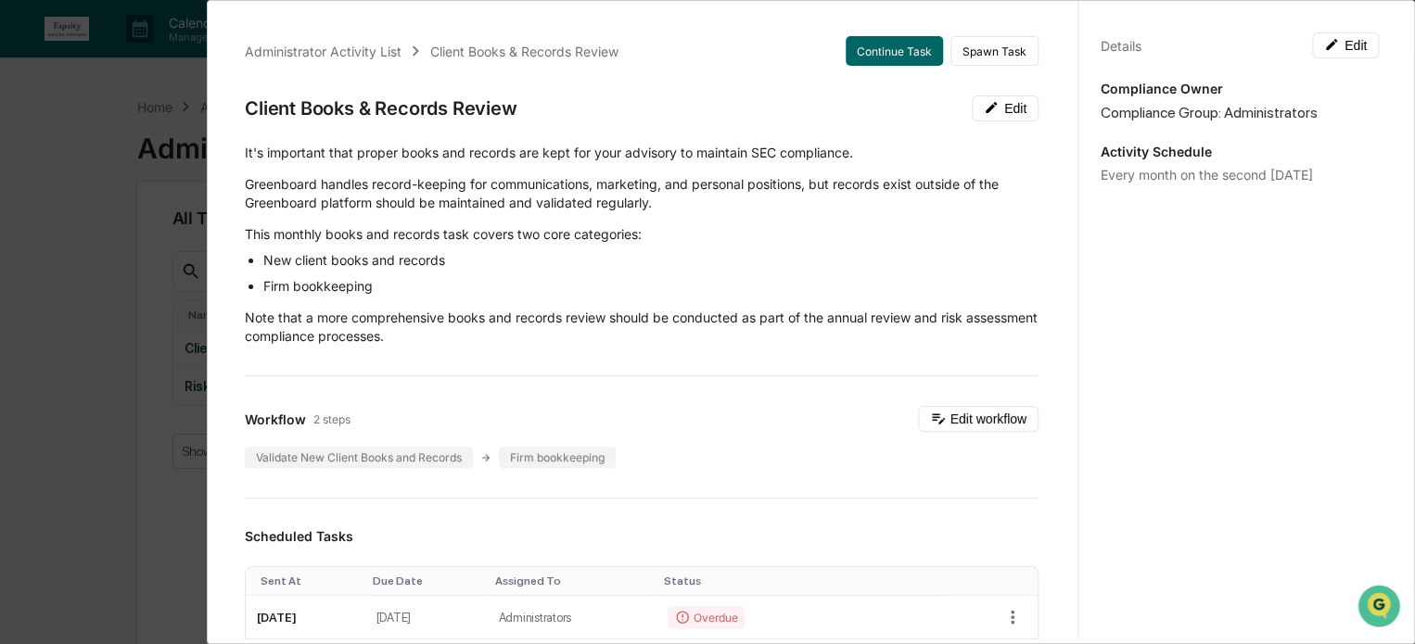
scroll to position [309, 0]
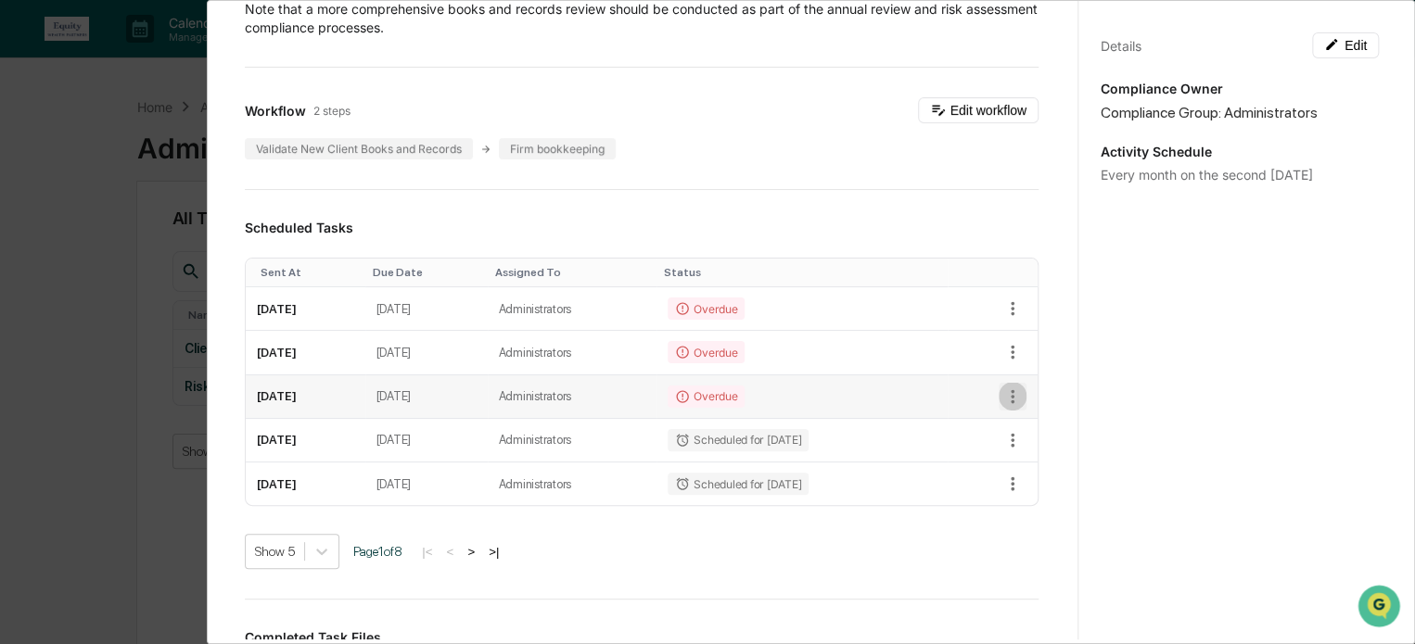
click at [1002, 393] on icon "button" at bounding box center [1012, 397] width 20 height 20
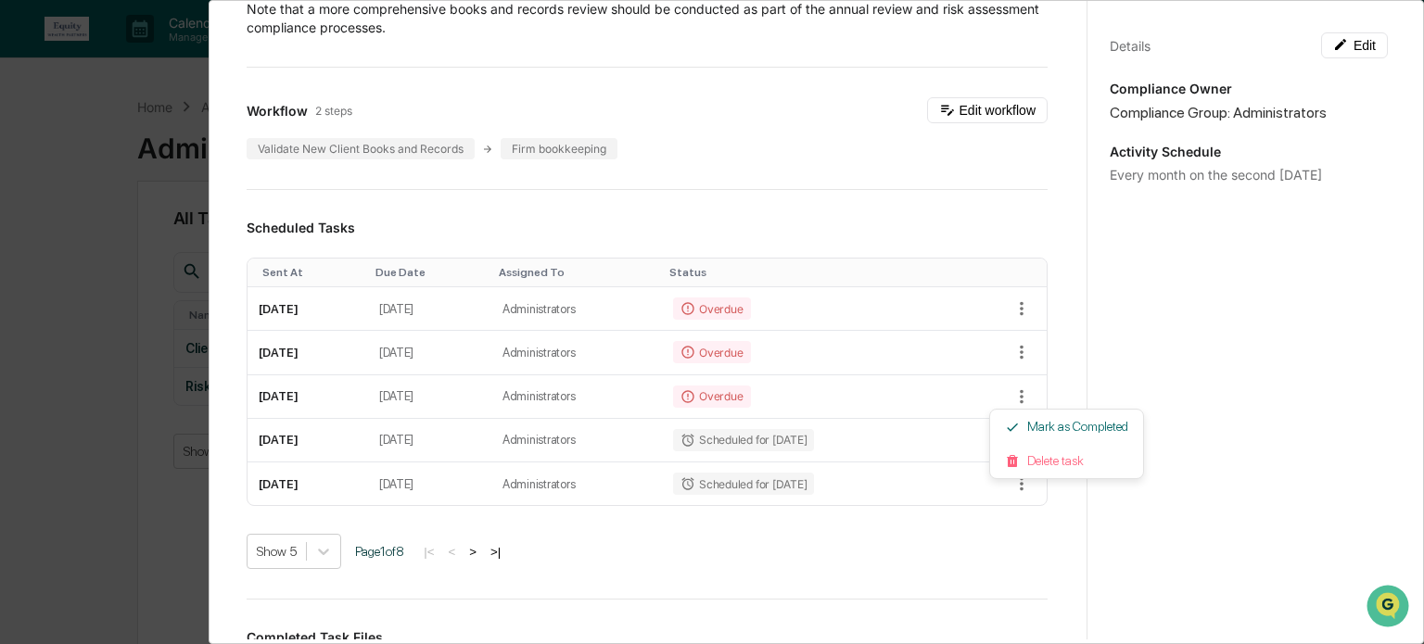
click at [291, 399] on div at bounding box center [712, 322] width 1424 height 644
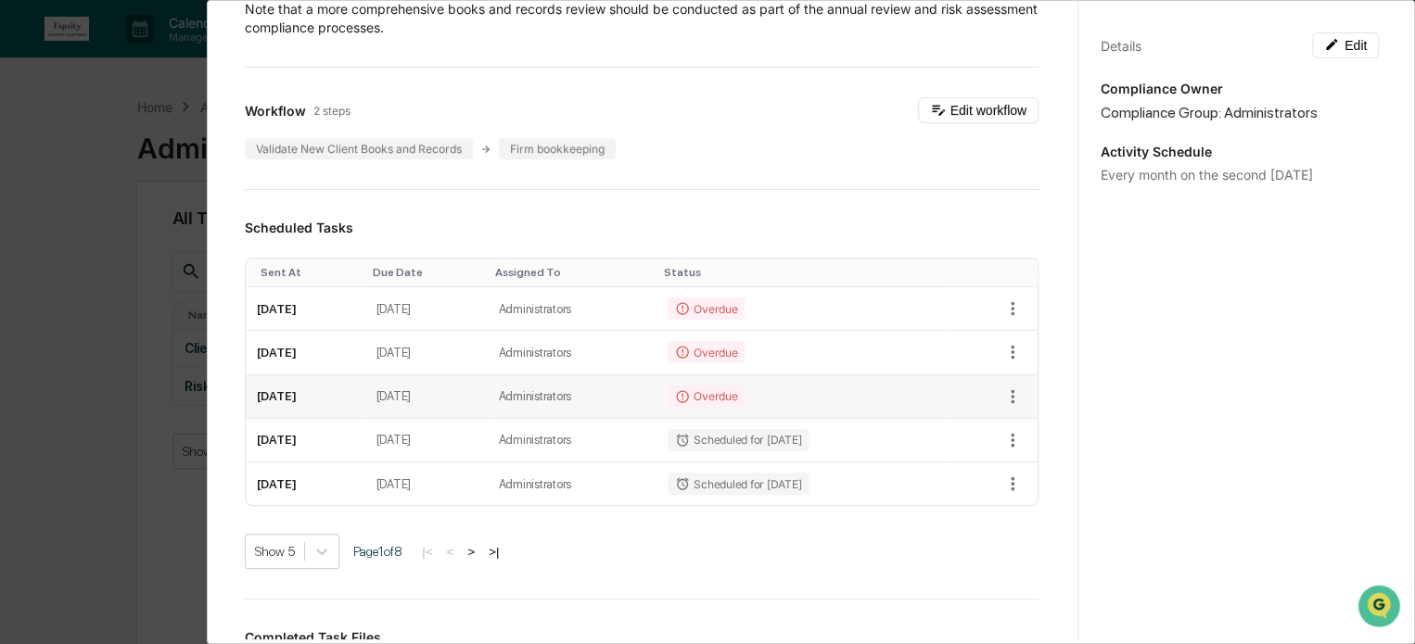
click at [488, 397] on td "August 11, 2025" at bounding box center [426, 397] width 122 height 44
click at [1002, 394] on icon "button" at bounding box center [1012, 397] width 20 height 20
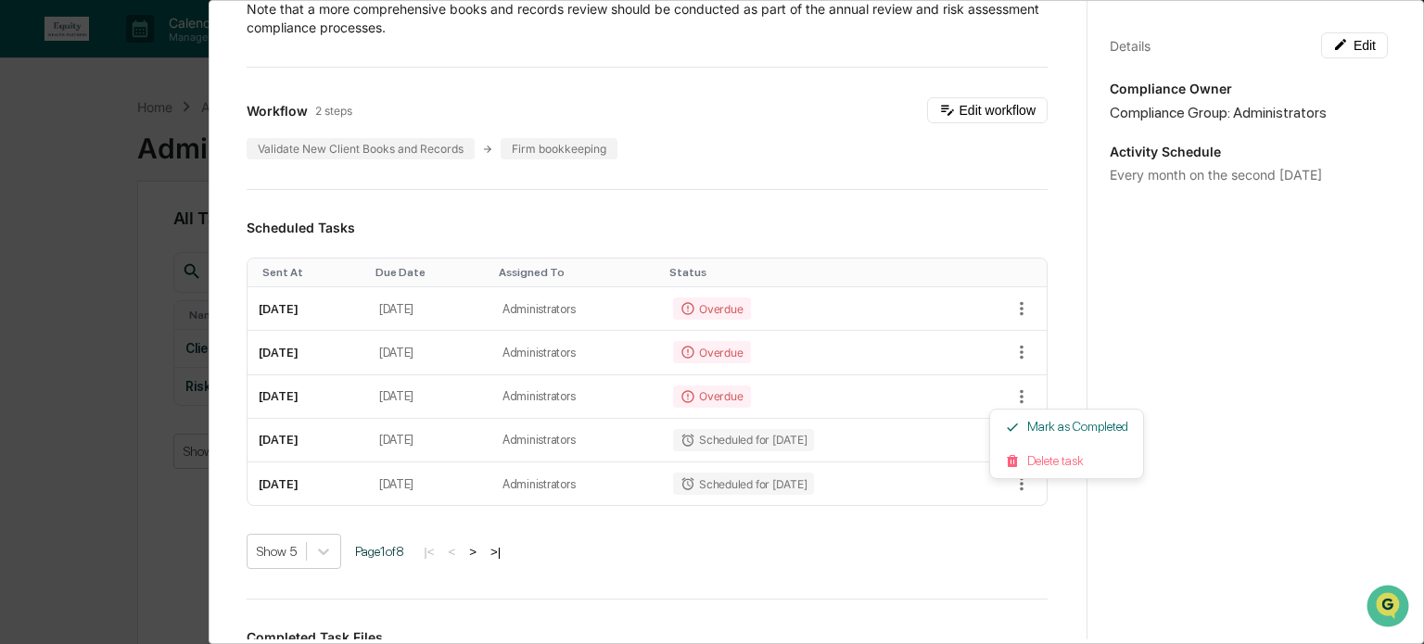
click at [744, 397] on div at bounding box center [712, 322] width 1424 height 644
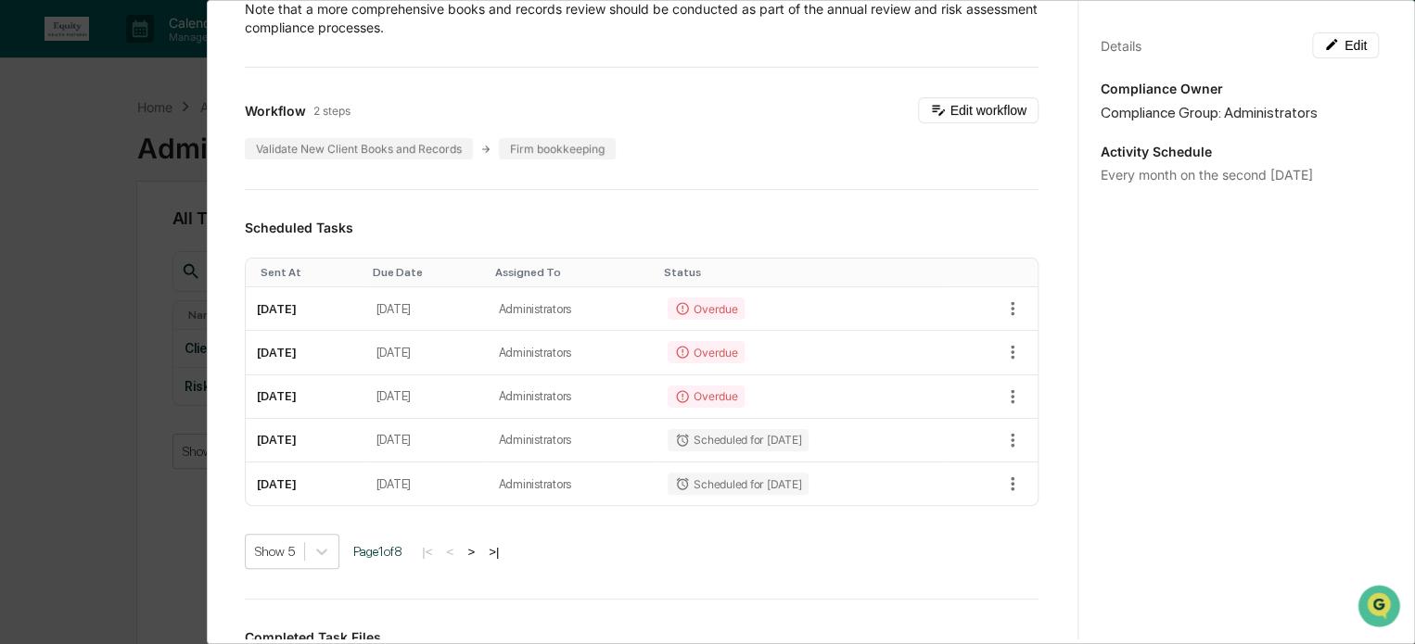
click at [612, 395] on td "Administrators" at bounding box center [573, 397] width 170 height 44
click at [134, 114] on div "Administrator Activity List Client Books & Records Review Continue Task Spawn T…" at bounding box center [707, 322] width 1415 height 644
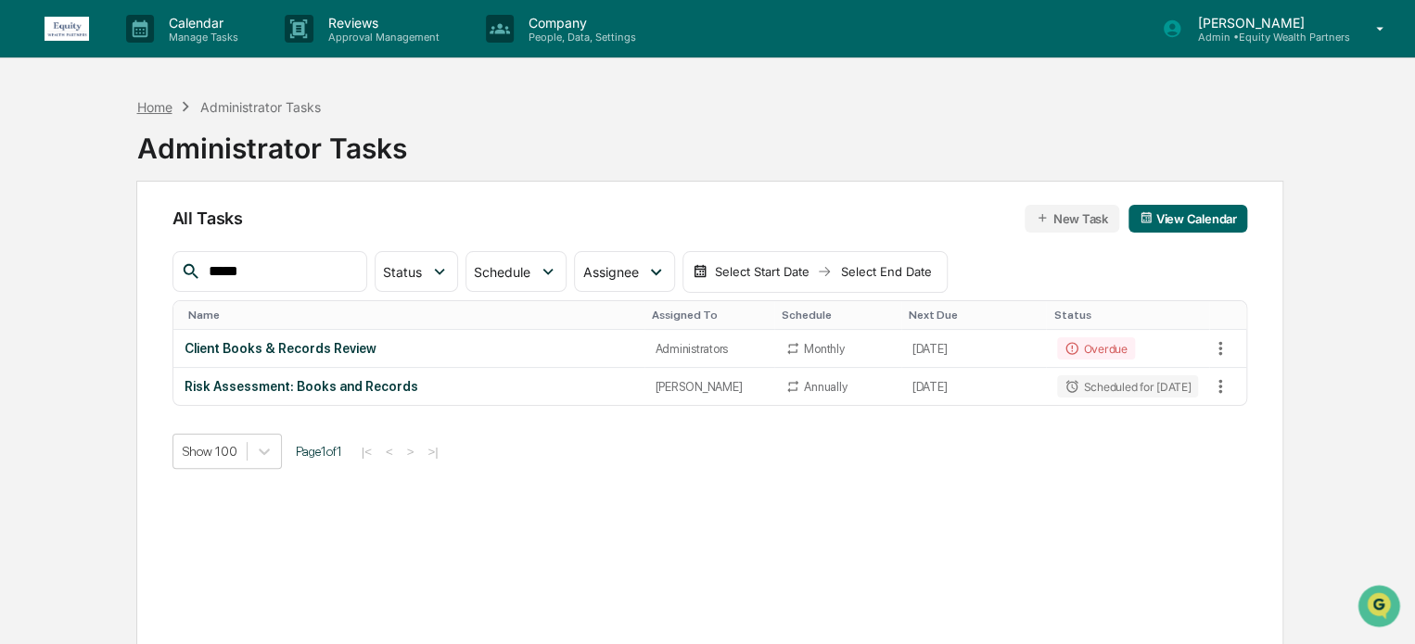
click at [162, 108] on div "Home" at bounding box center [153, 107] width 35 height 16
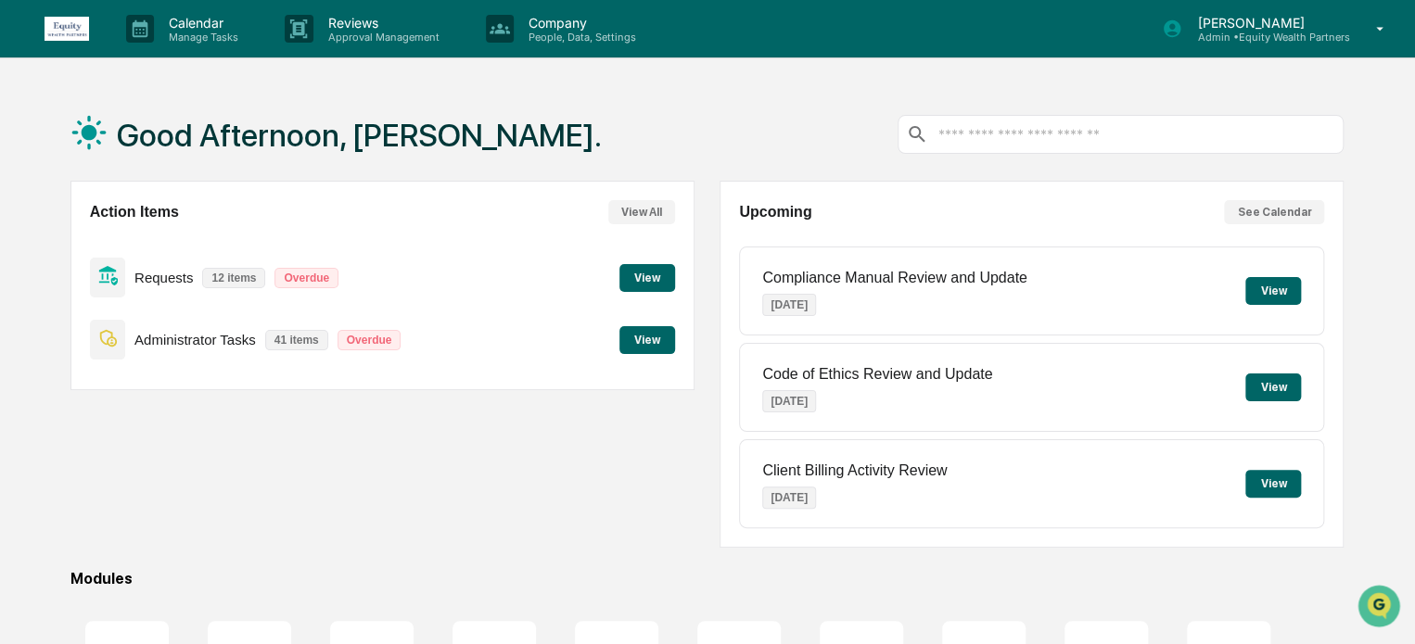
click at [633, 339] on button "View" at bounding box center [647, 340] width 56 height 28
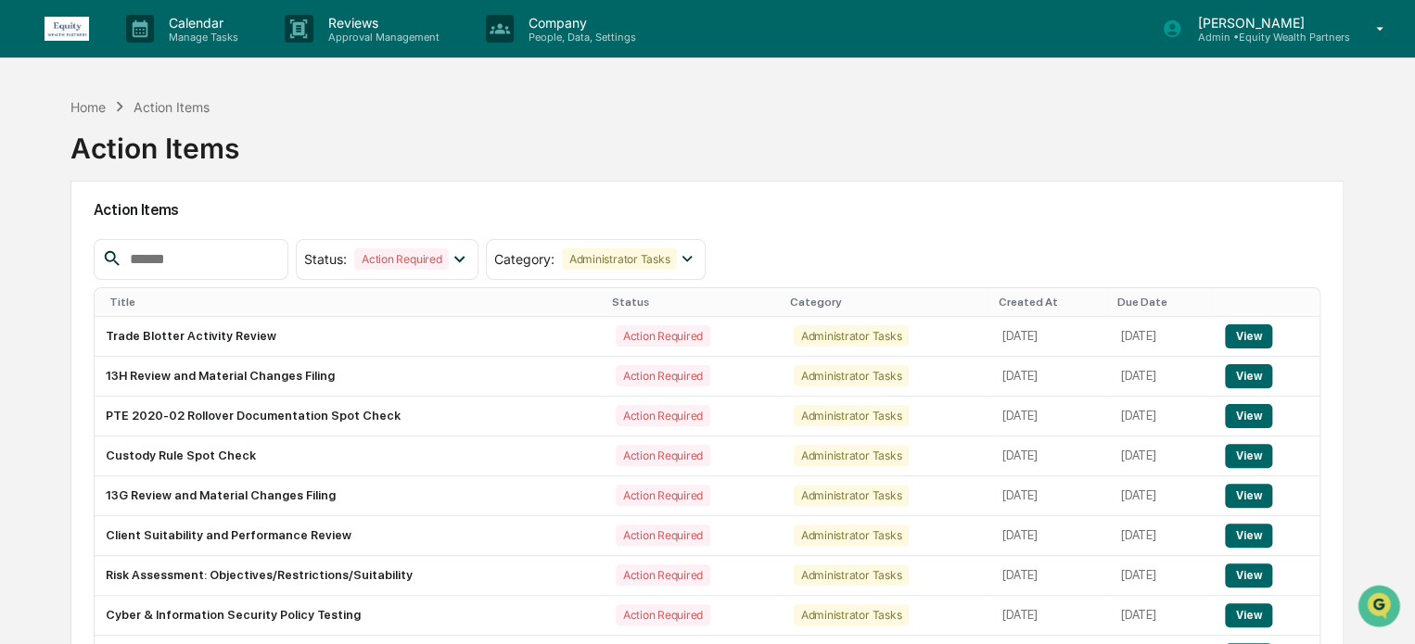
click at [184, 258] on input "text" at bounding box center [201, 260] width 158 height 24
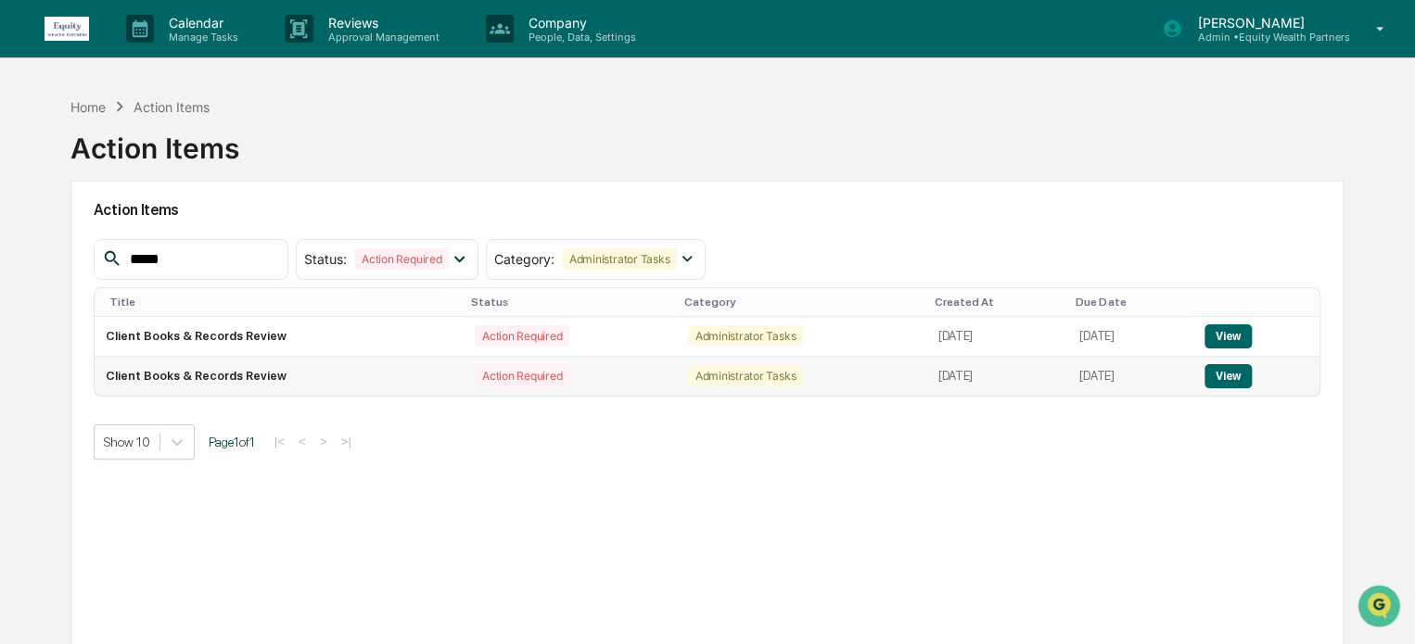
type input "*****"
click at [1235, 375] on button "View" at bounding box center [1227, 376] width 47 height 24
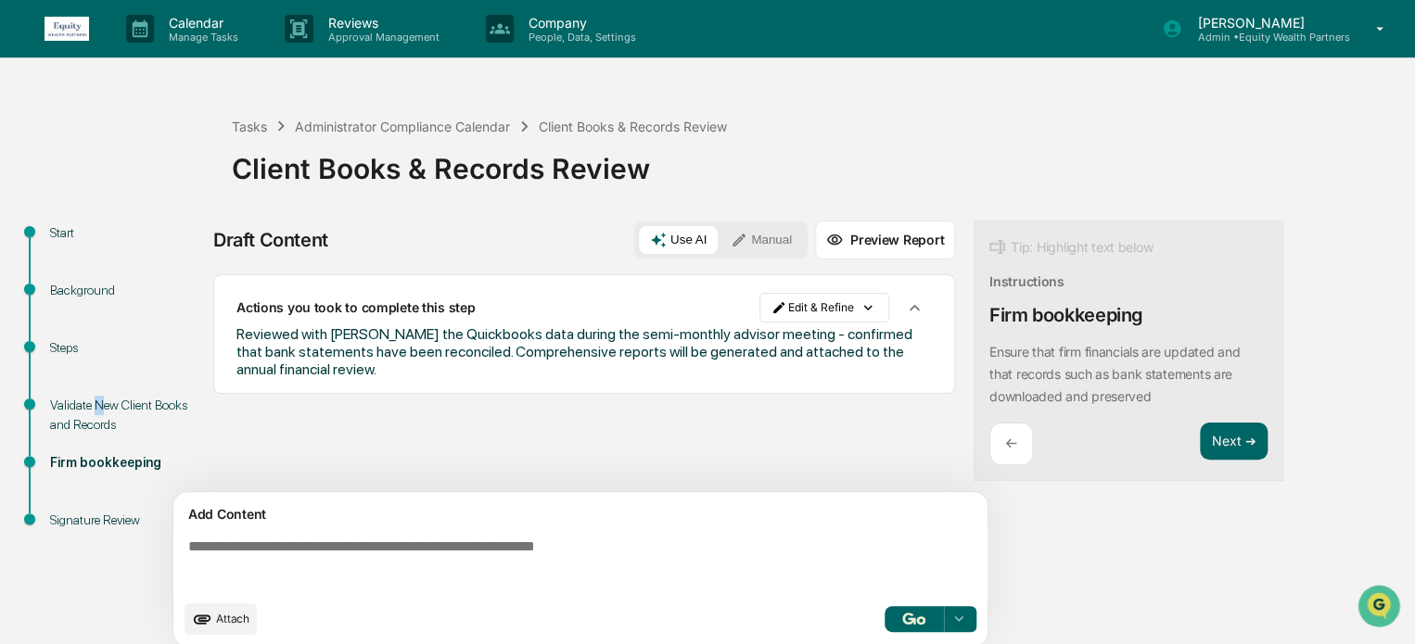
click at [96, 403] on div "Validate New Client Books and Records" at bounding box center [126, 415] width 152 height 39
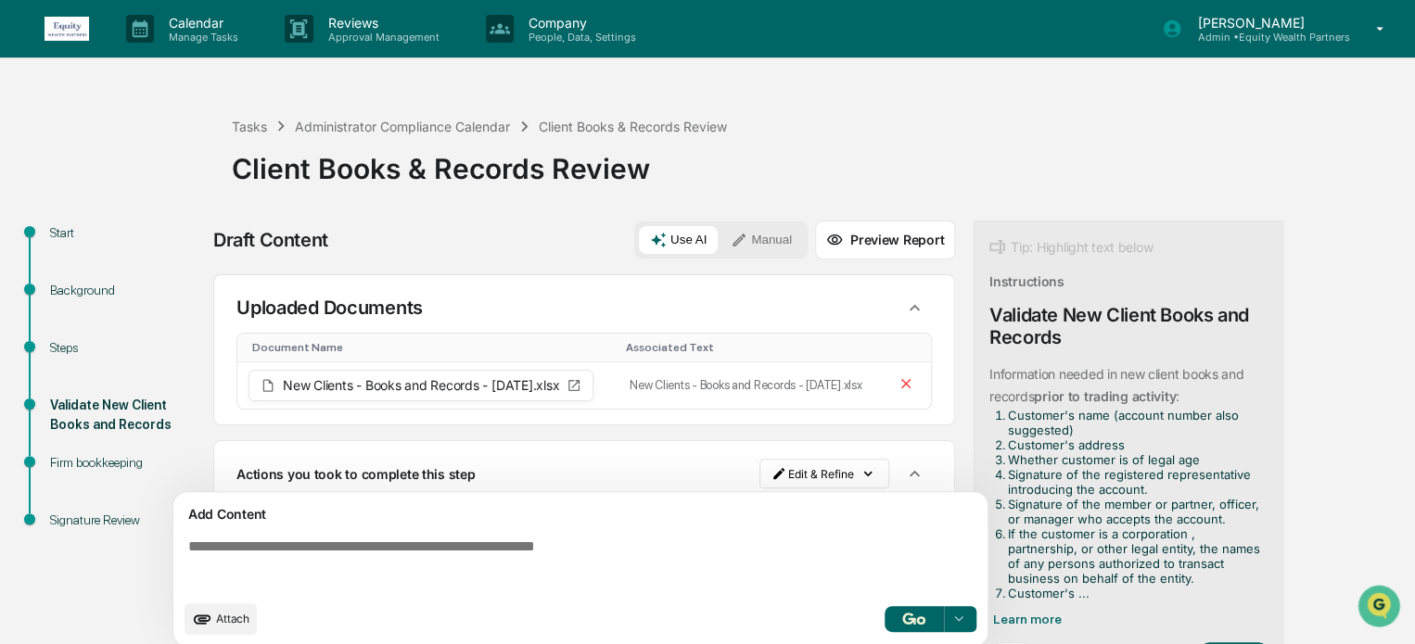
click at [114, 518] on div "Signature Review" at bounding box center [126, 520] width 152 height 19
click at [67, 517] on div "Signature Review" at bounding box center [126, 520] width 152 height 19
click at [122, 453] on div "Firm bookkeeping" at bounding box center [126, 462] width 152 height 19
click at [123, 463] on div "Firm bookkeeping" at bounding box center [126, 462] width 152 height 19
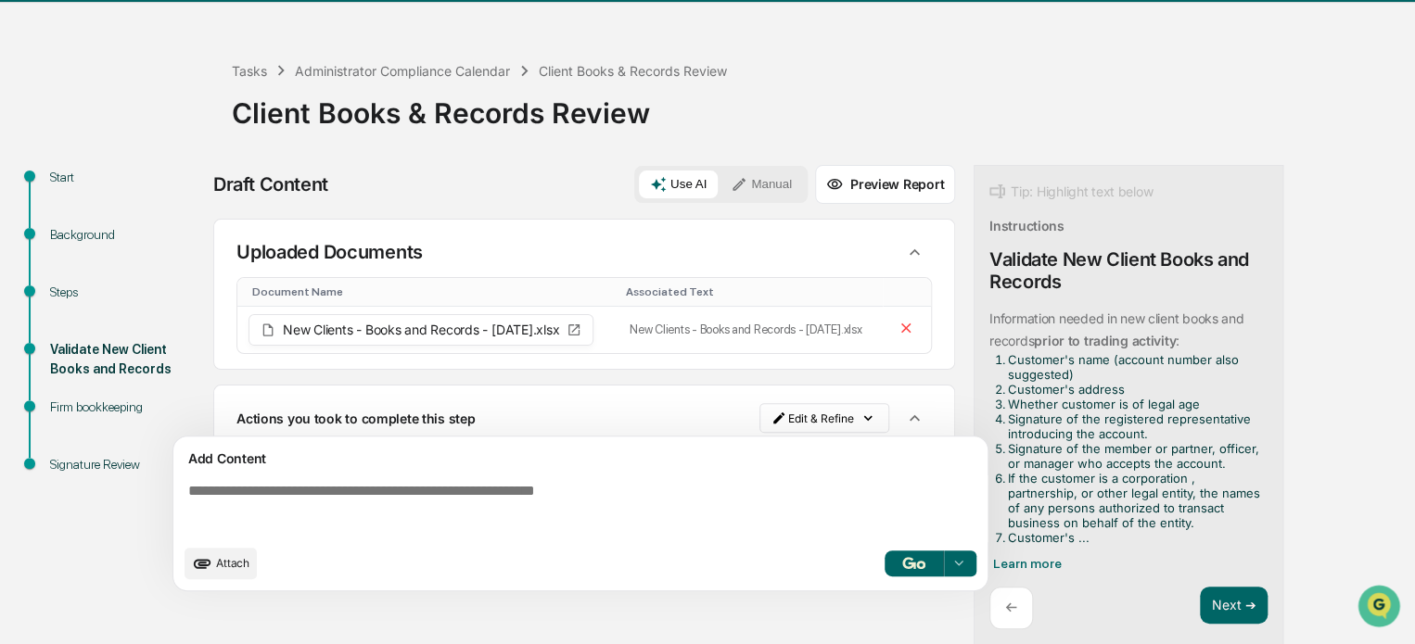
click at [120, 464] on div "Signature Review" at bounding box center [126, 464] width 152 height 19
click at [1242, 603] on button "Next ➔" at bounding box center [1234, 606] width 68 height 38
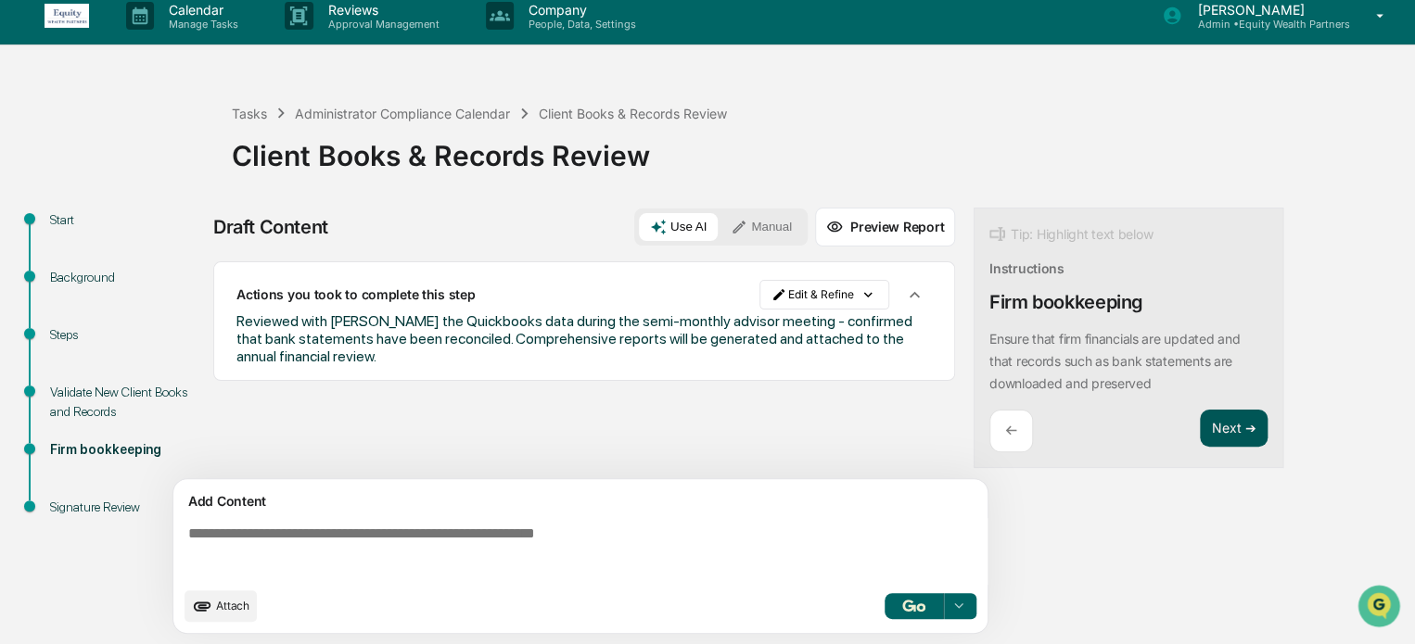
click at [1251, 435] on button "Next ➔" at bounding box center [1234, 429] width 68 height 38
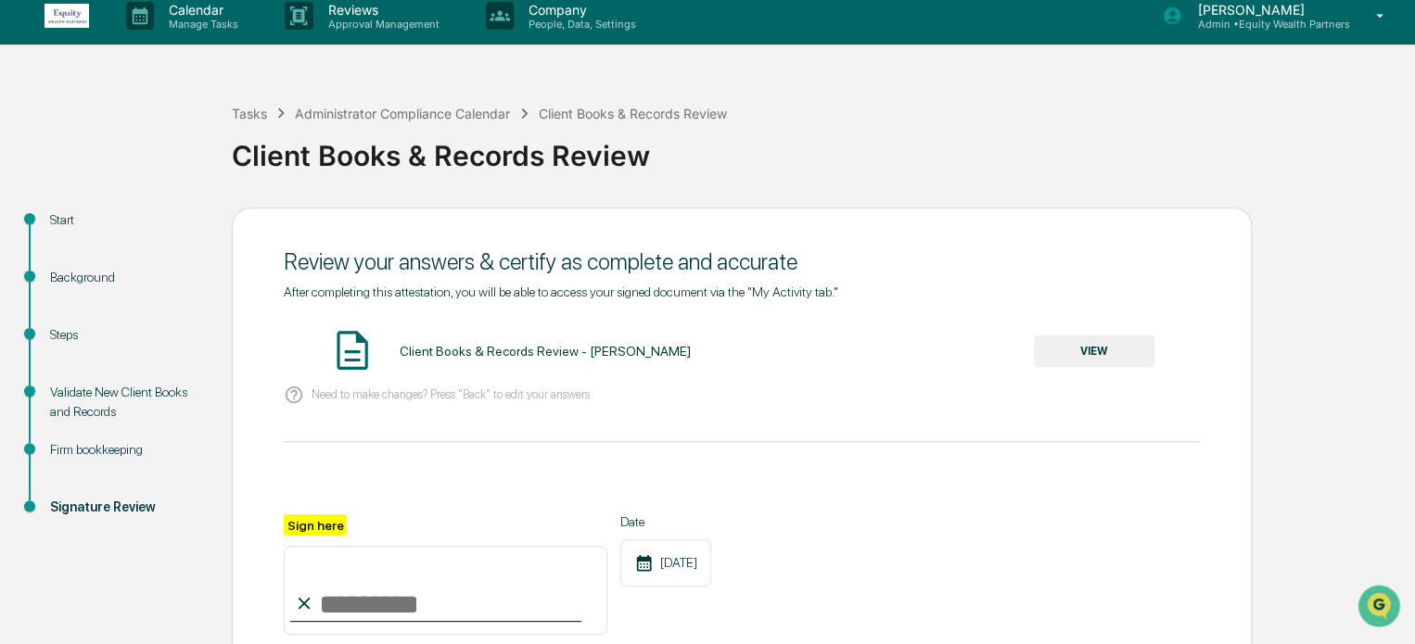
click at [1081, 349] on button "VIEW" at bounding box center [1094, 352] width 121 height 32
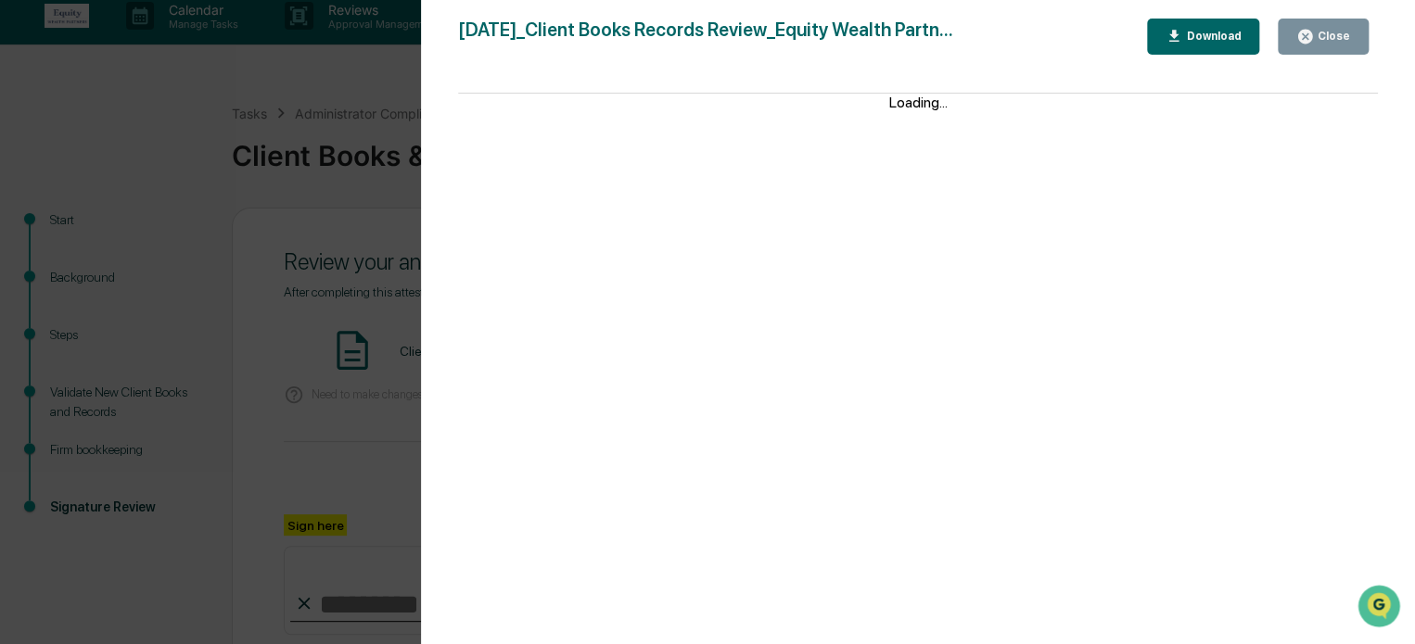
click at [1209, 35] on div "Download" at bounding box center [1211, 36] width 58 height 13
click at [1343, 38] on div "Close" at bounding box center [1332, 36] width 36 height 13
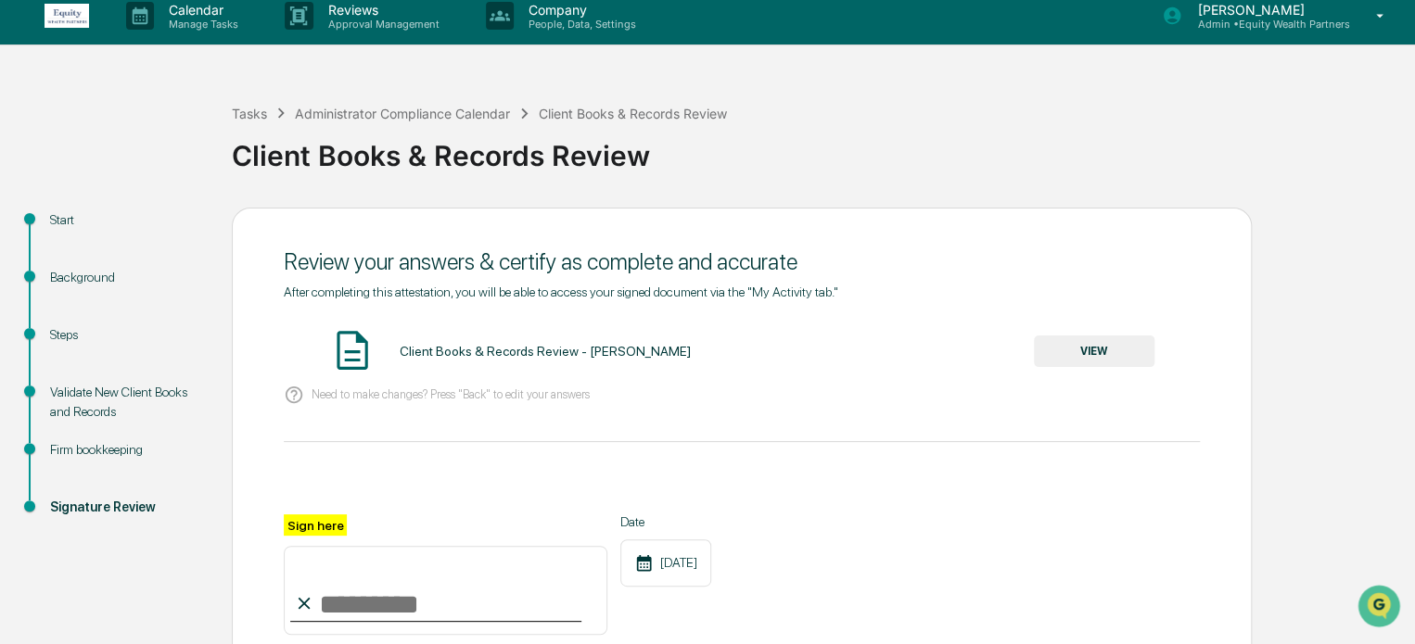
click at [397, 608] on input "Sign here" at bounding box center [446, 590] width 324 height 89
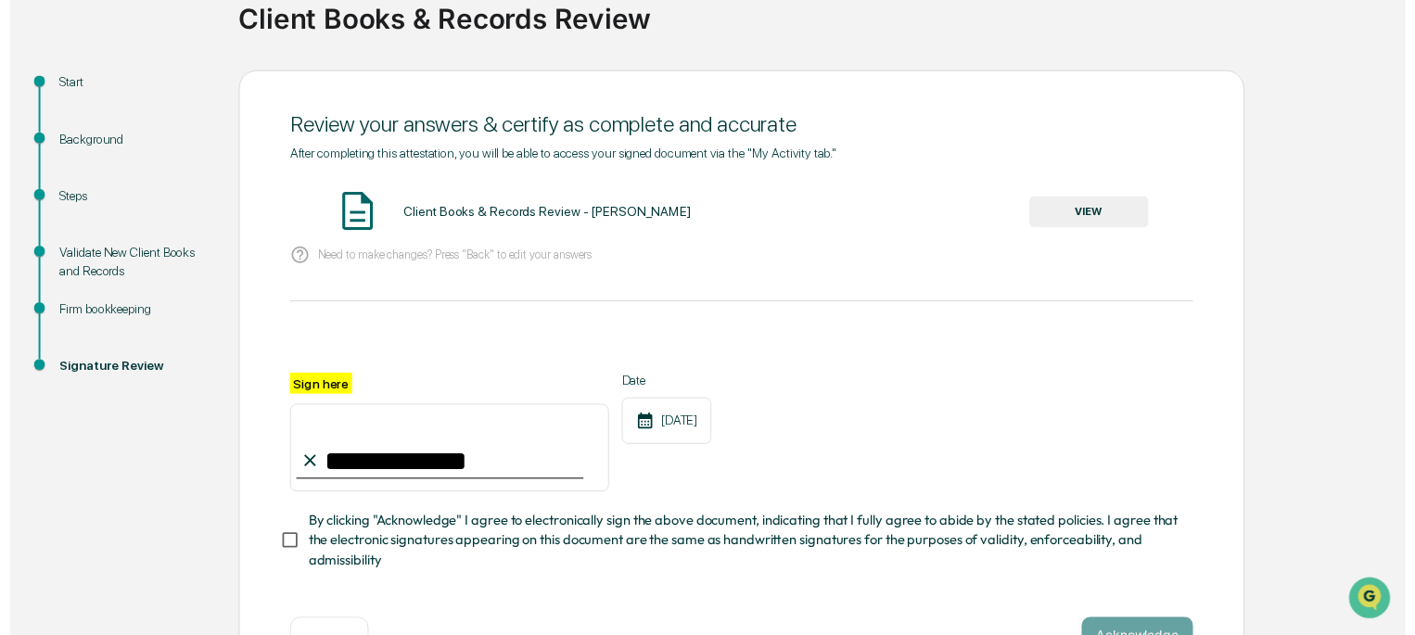
scroll to position [167, 0]
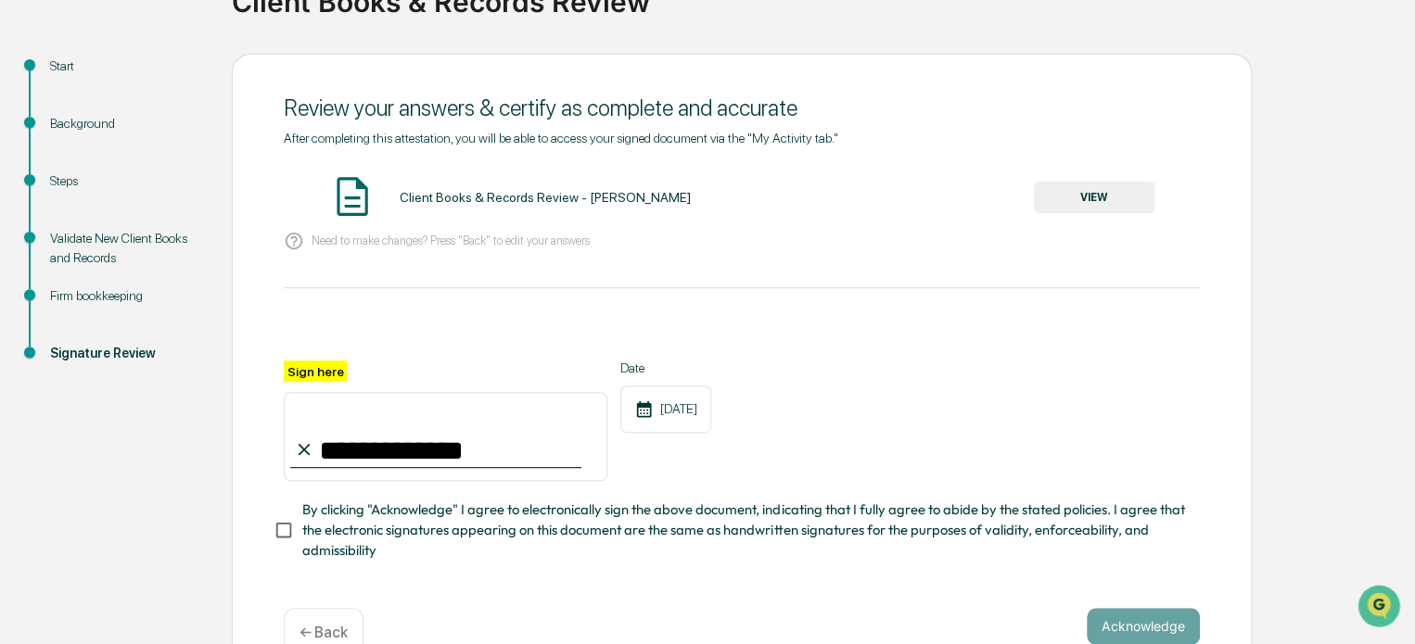
type input "**********"
click at [1159, 634] on button "Acknowledge" at bounding box center [1143, 626] width 113 height 37
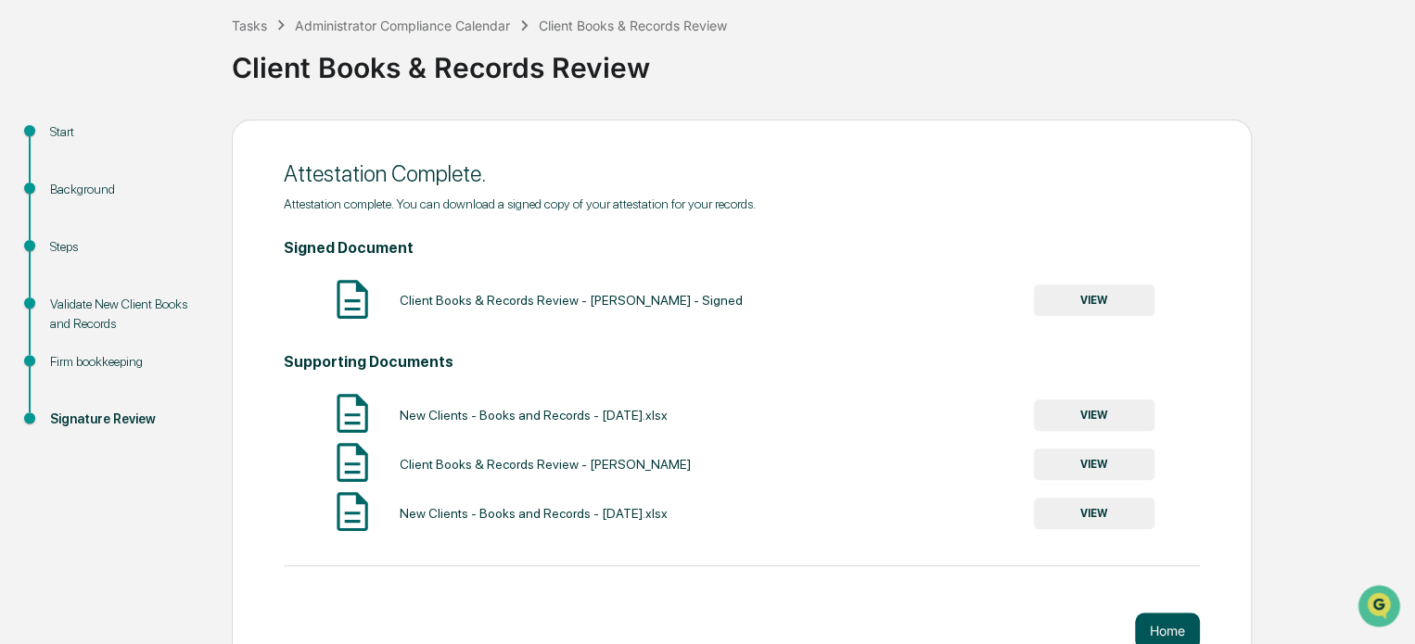
scroll to position [139, 0]
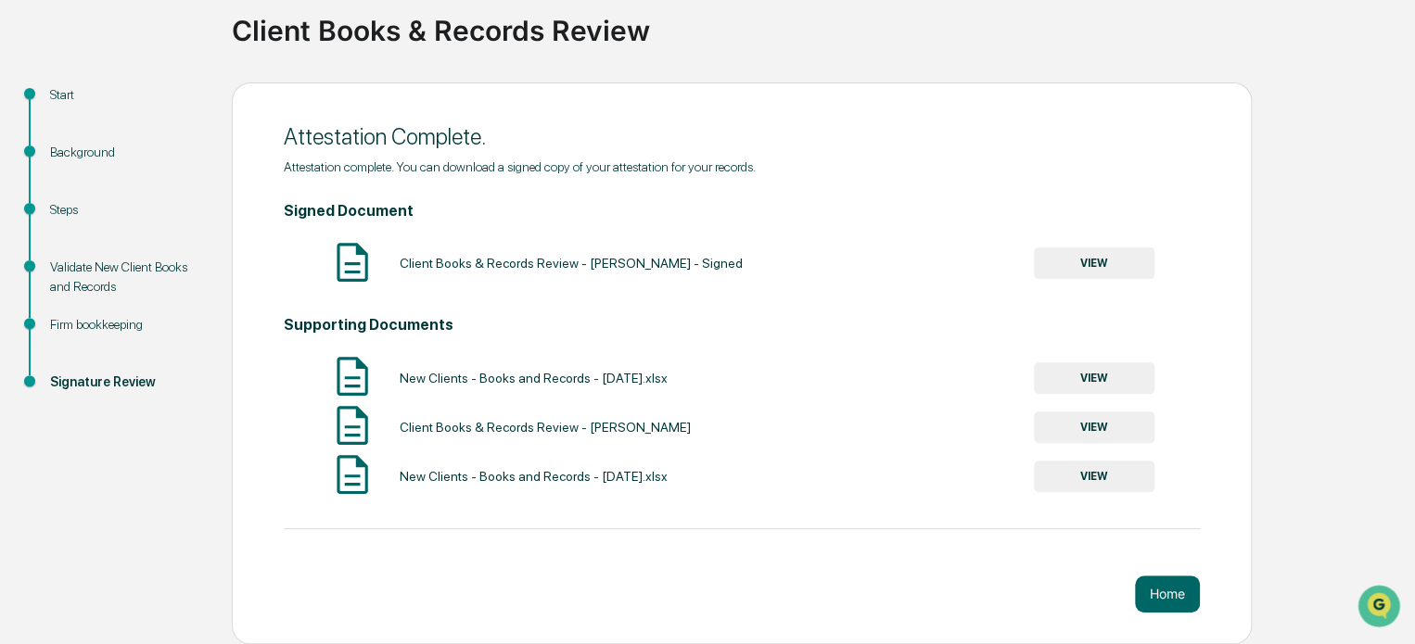
click at [1105, 427] on button "VIEW" at bounding box center [1094, 428] width 121 height 32
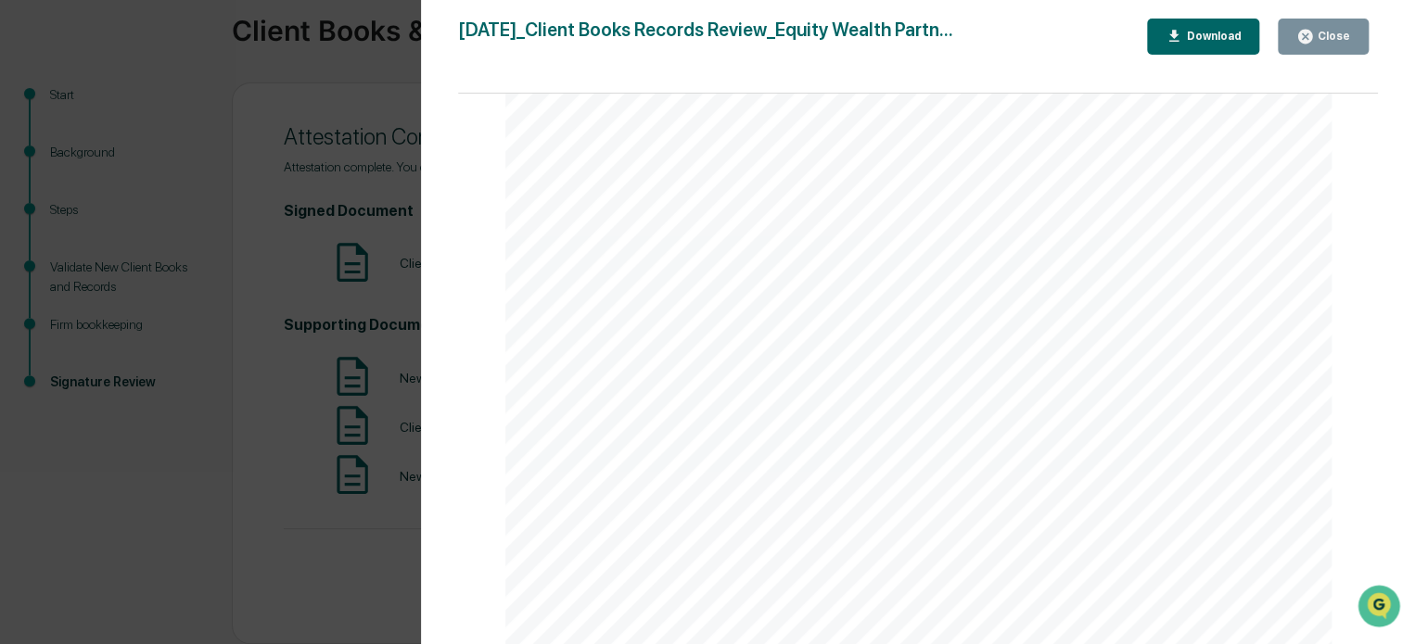
scroll to position [2781, 0]
click at [1341, 34] on div "Close" at bounding box center [1332, 36] width 36 height 13
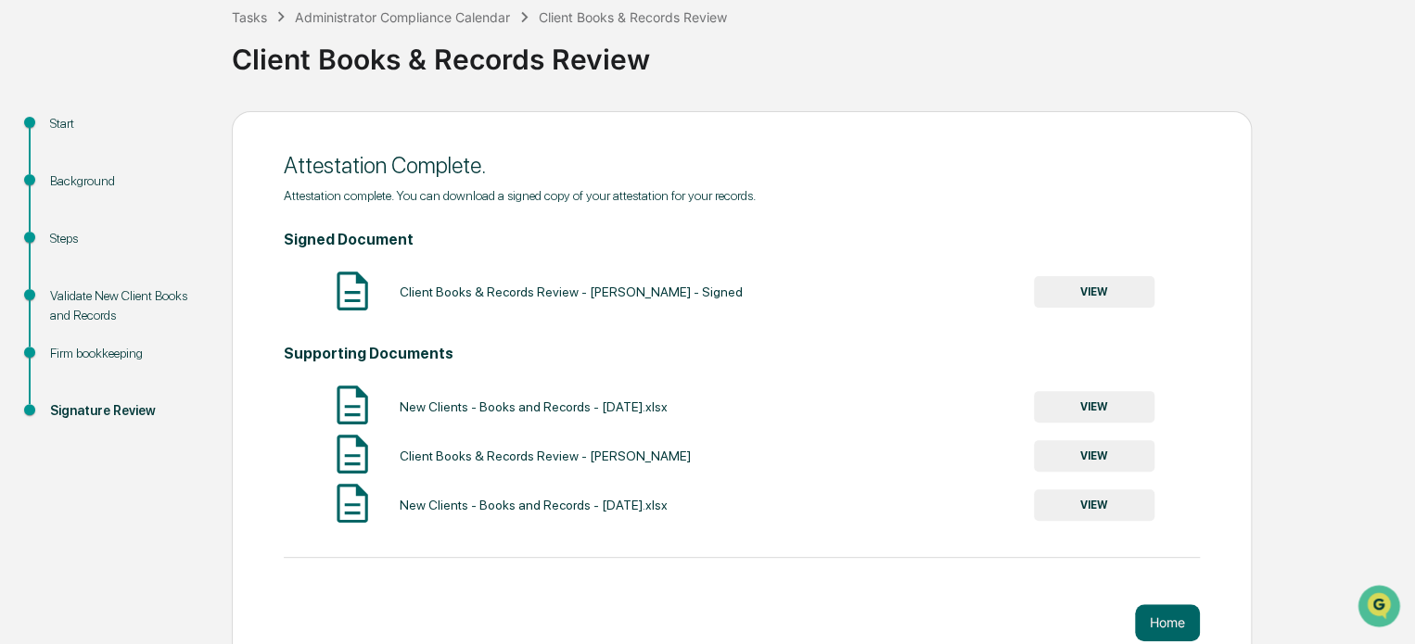
scroll to position [139, 0]
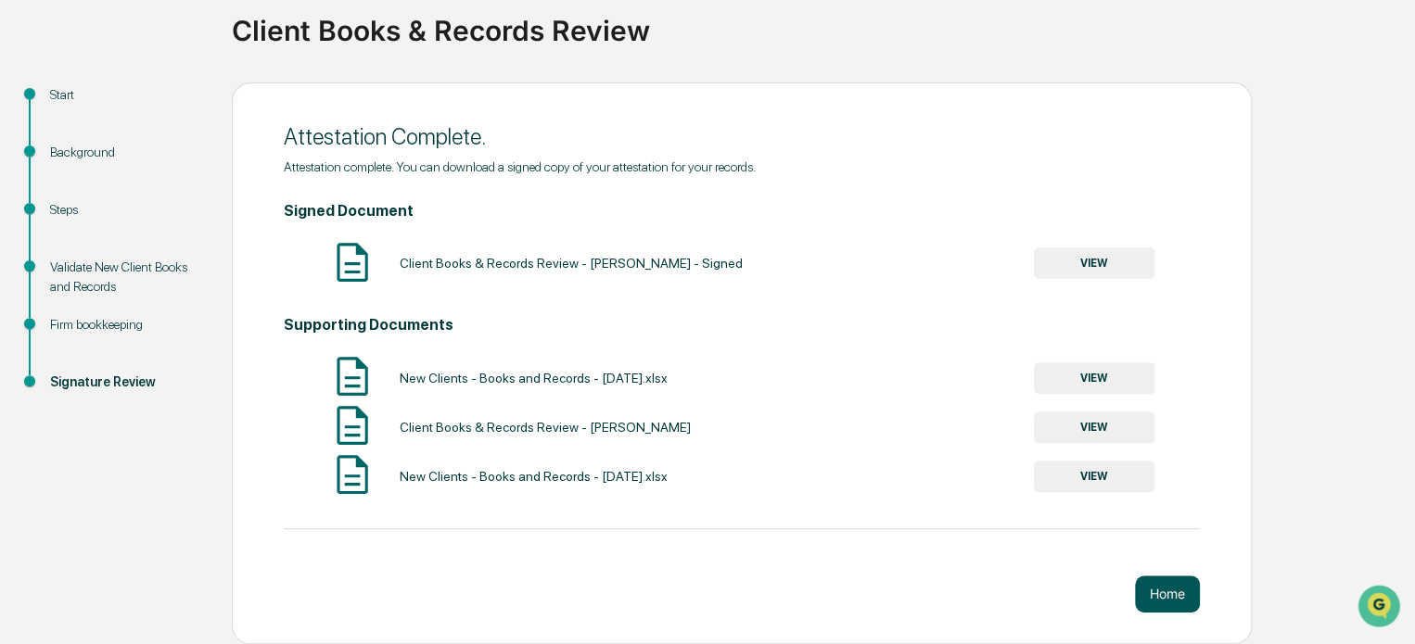
click at [1181, 602] on button "Home" at bounding box center [1167, 594] width 65 height 37
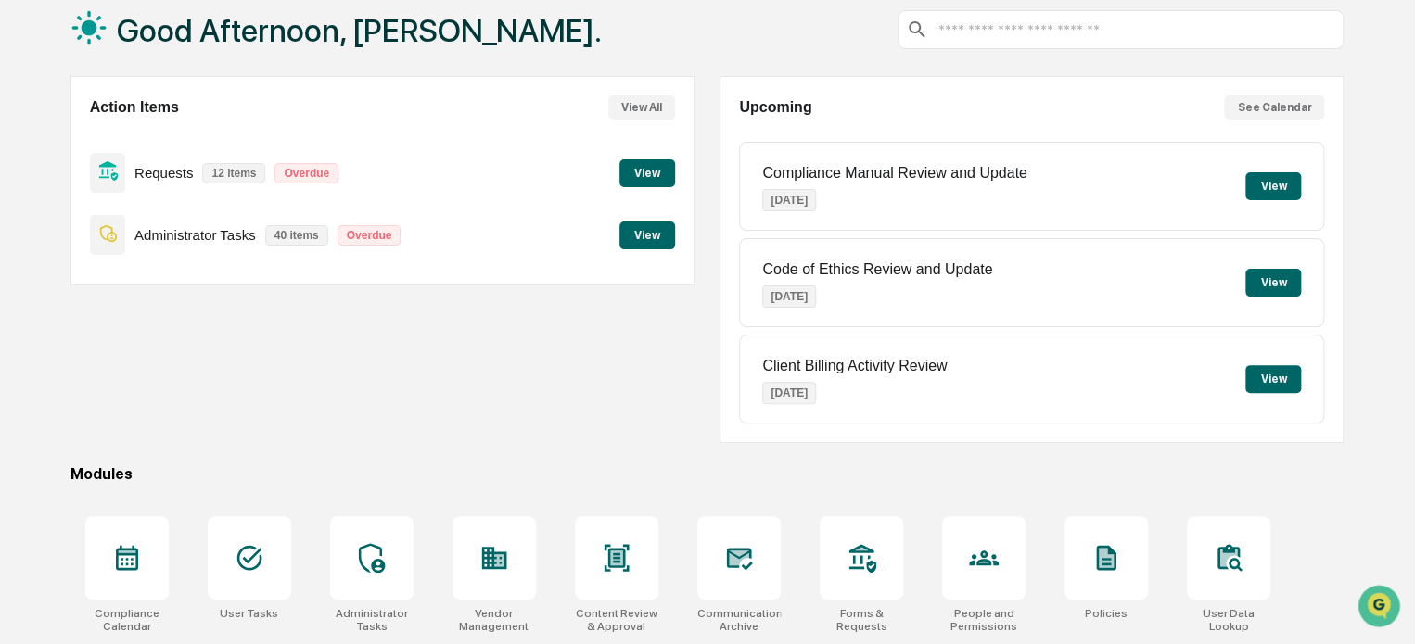
scroll to position [139, 0]
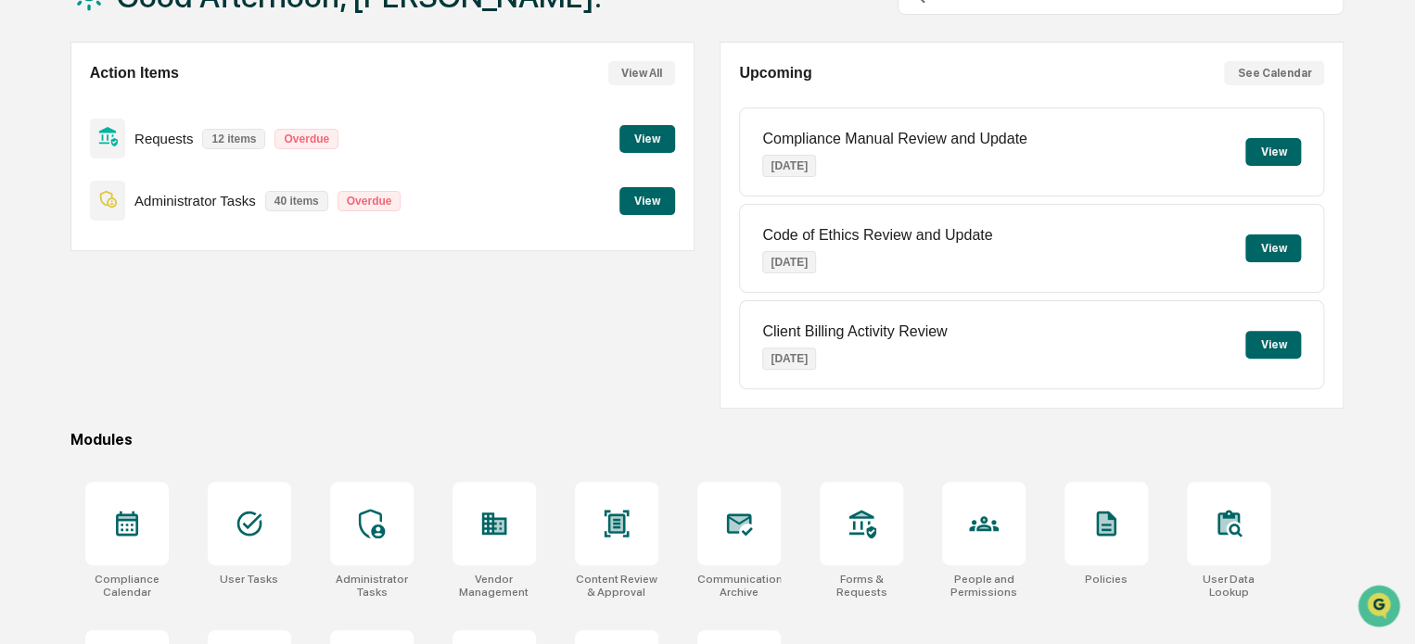
click at [645, 200] on button "View" at bounding box center [647, 201] width 56 height 28
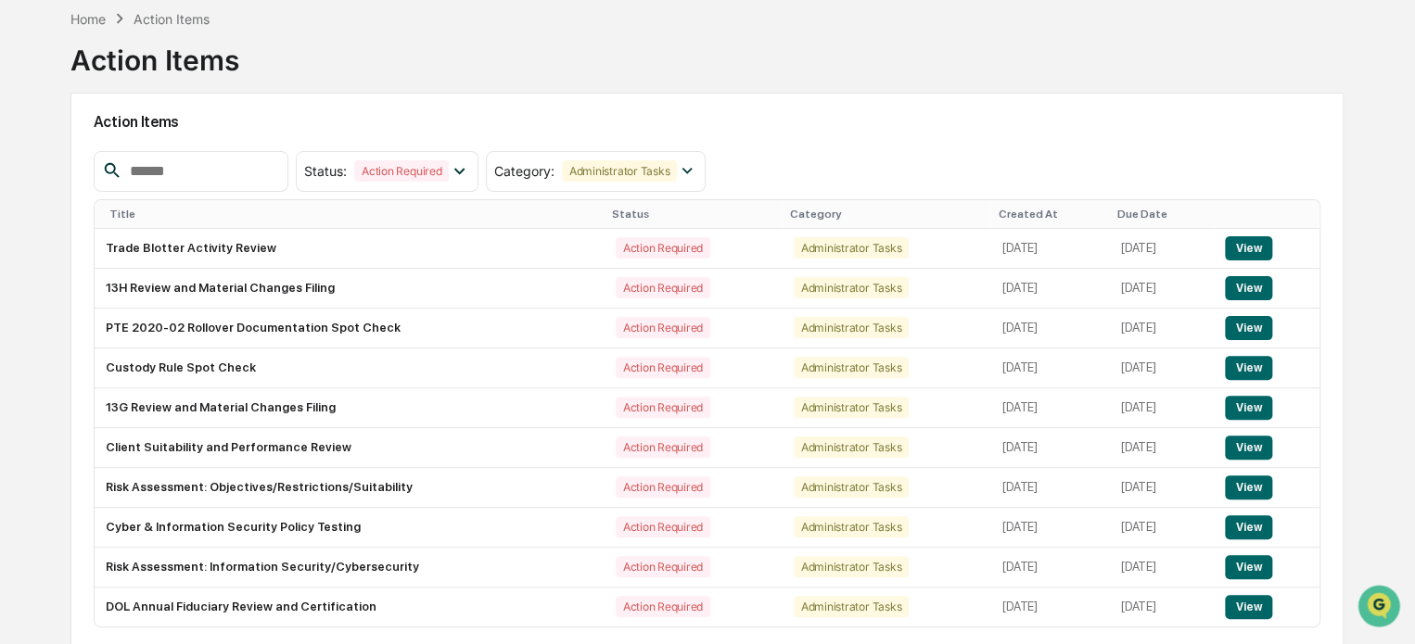
scroll to position [139, 0]
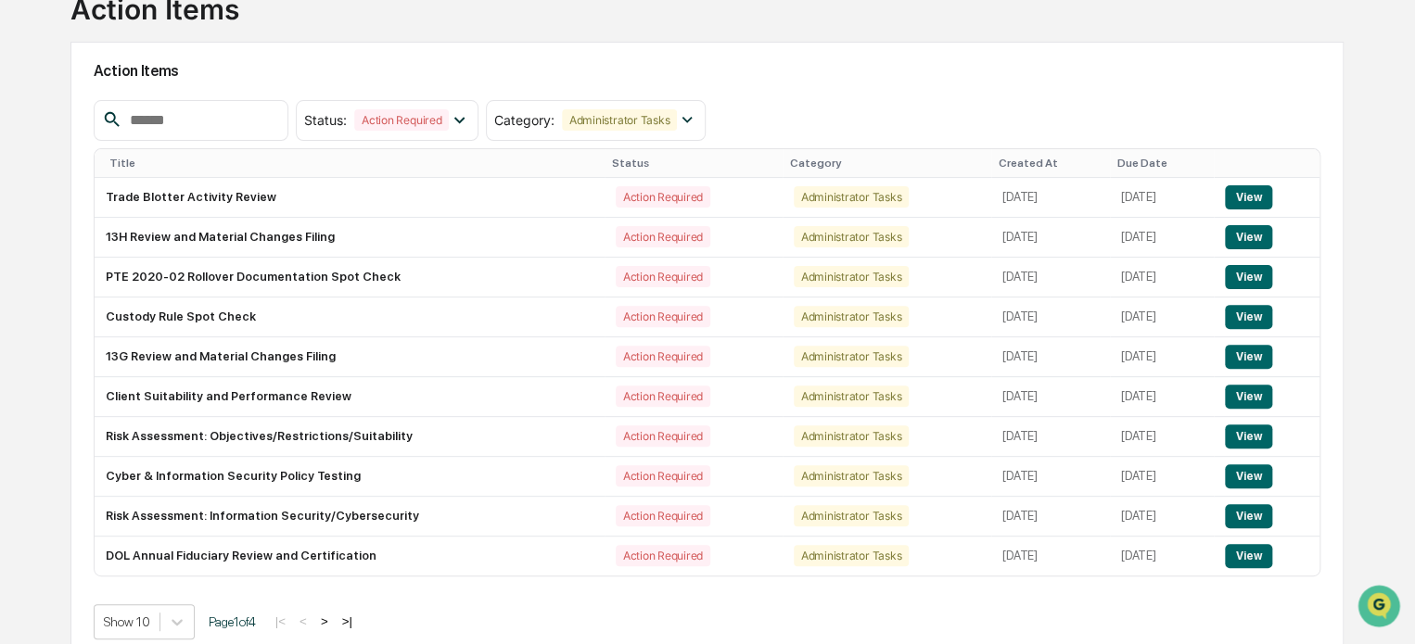
click at [174, 116] on input "text" at bounding box center [201, 120] width 158 height 24
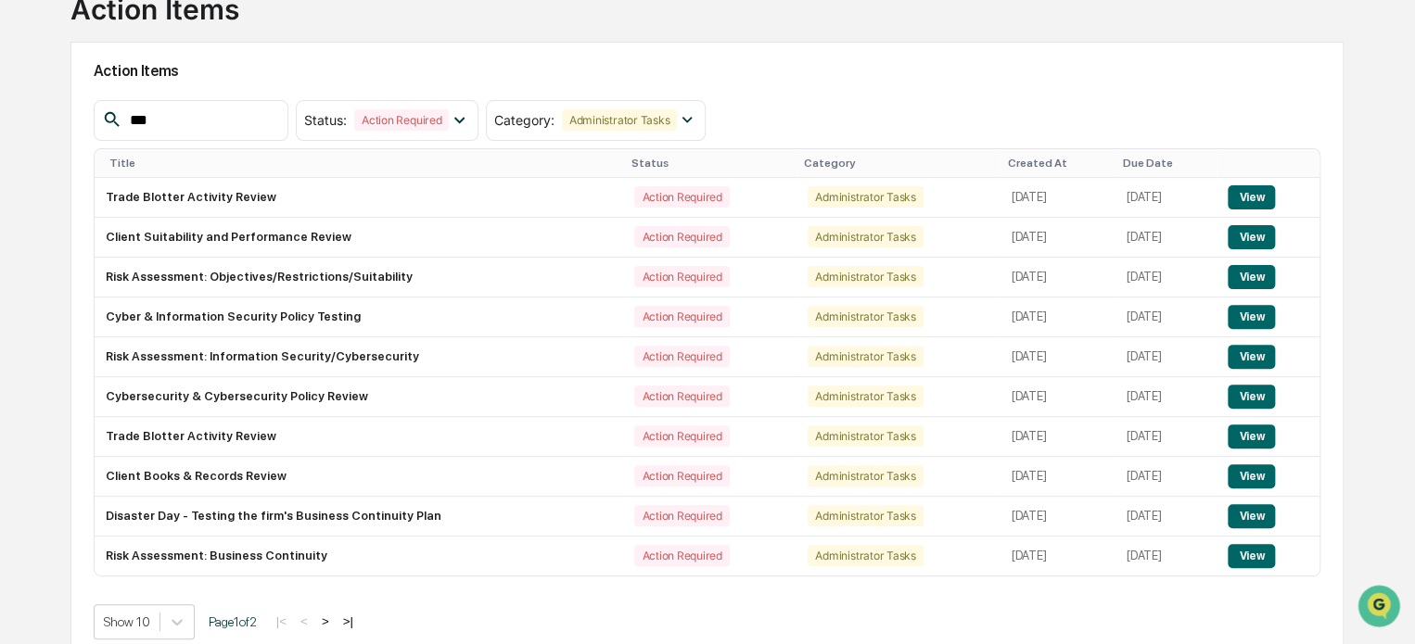
type input "****"
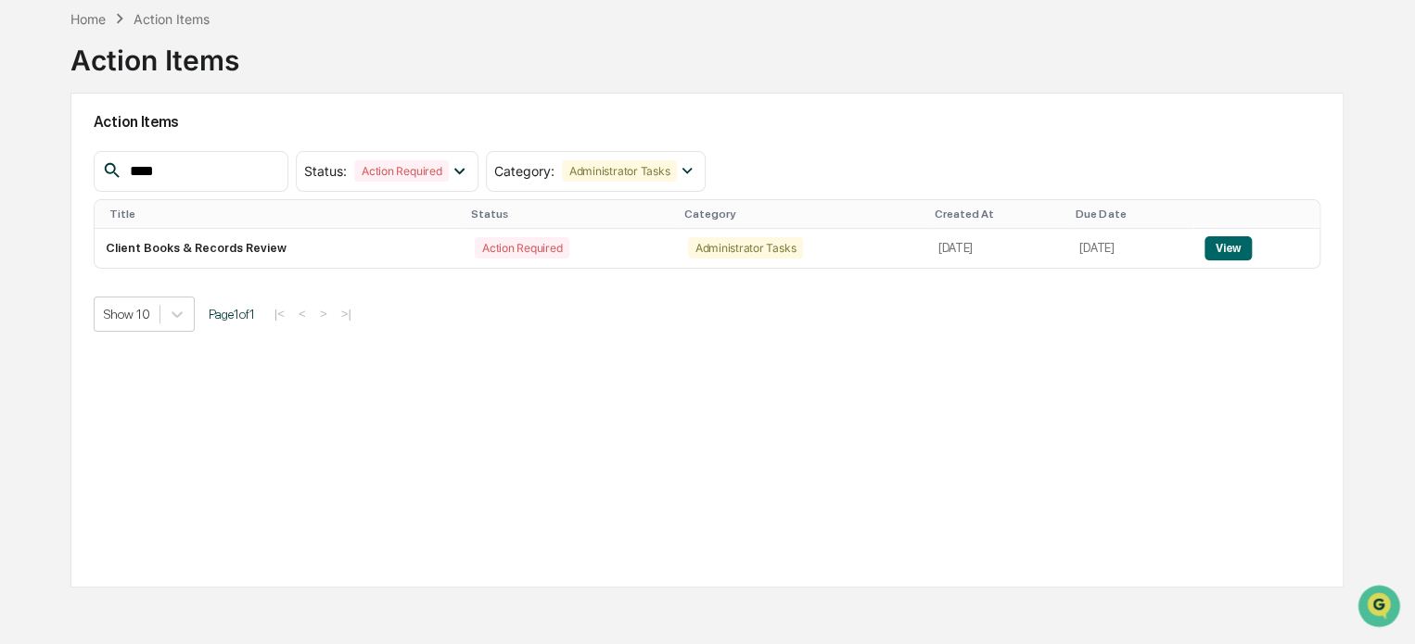
click at [183, 169] on input "****" at bounding box center [201, 171] width 158 height 24
click at [184, 166] on input "****" at bounding box center [201, 171] width 158 height 24
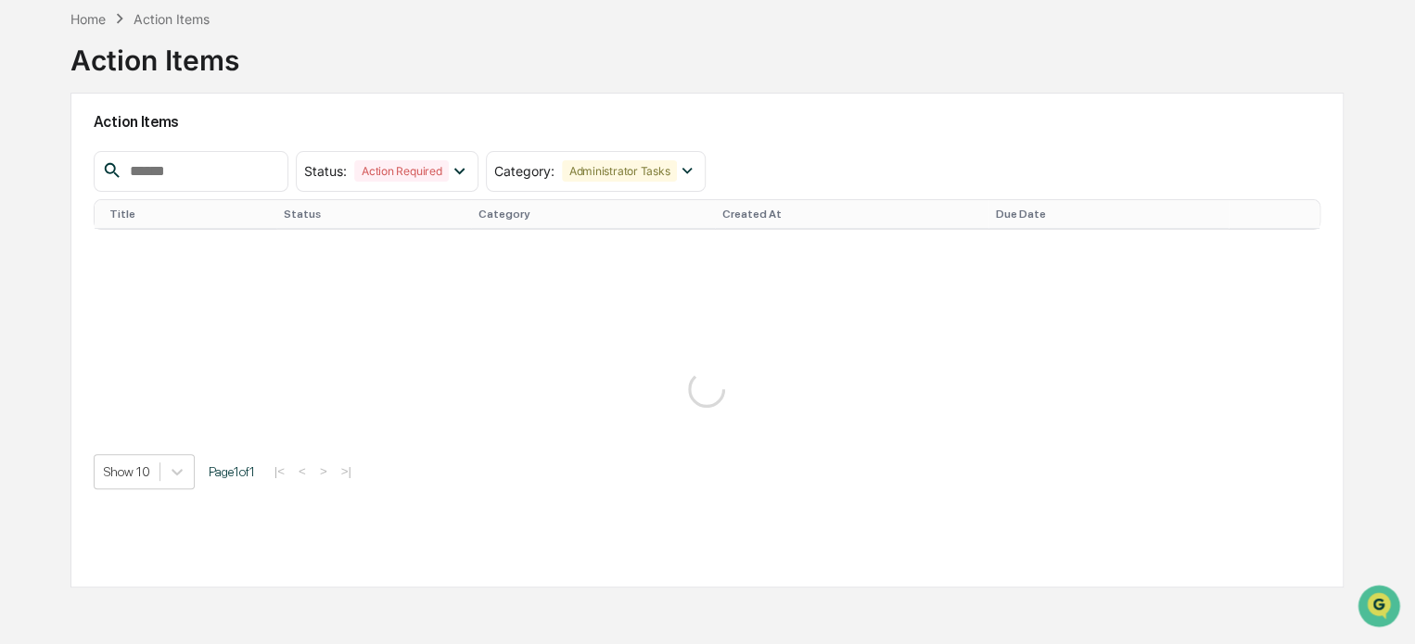
scroll to position [139, 0]
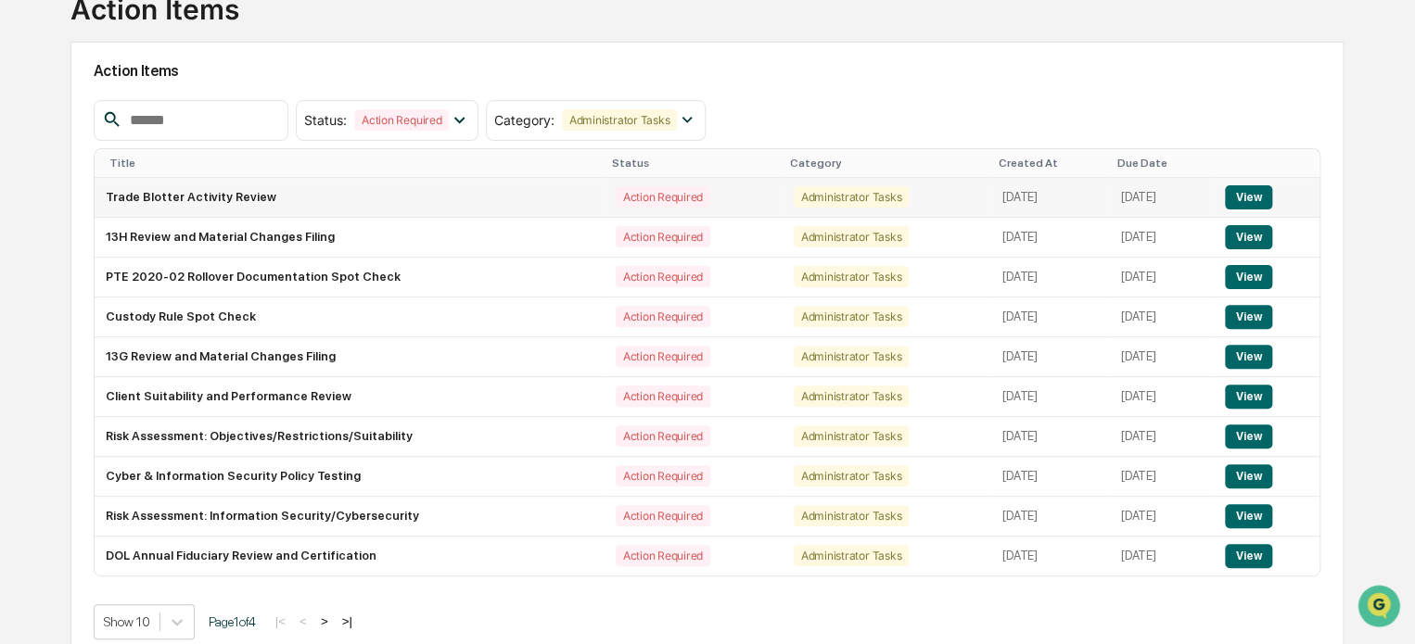
click at [1237, 198] on button "View" at bounding box center [1248, 197] width 47 height 24
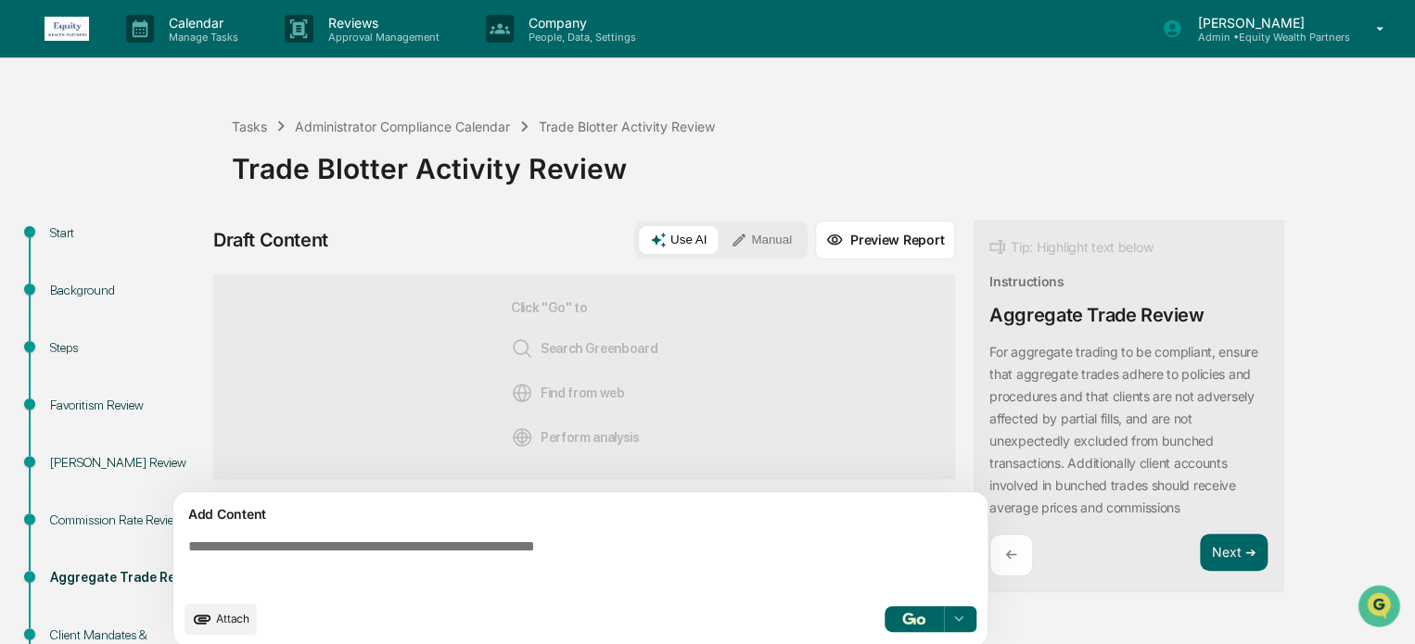
scroll to position [6, 0]
click at [249, 123] on div "Tasks" at bounding box center [249, 127] width 35 height 16
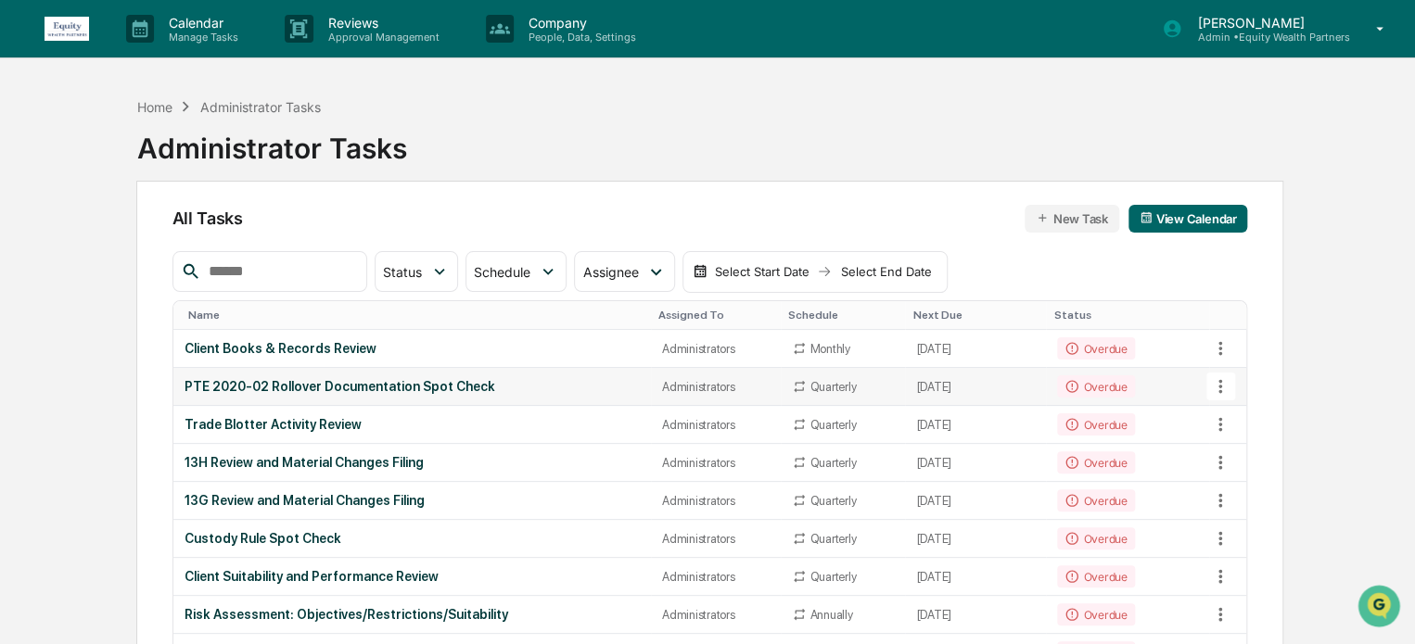
click at [383, 385] on div "PTE 2020-02 Rollover Documentation Spot Check" at bounding box center [411, 386] width 455 height 15
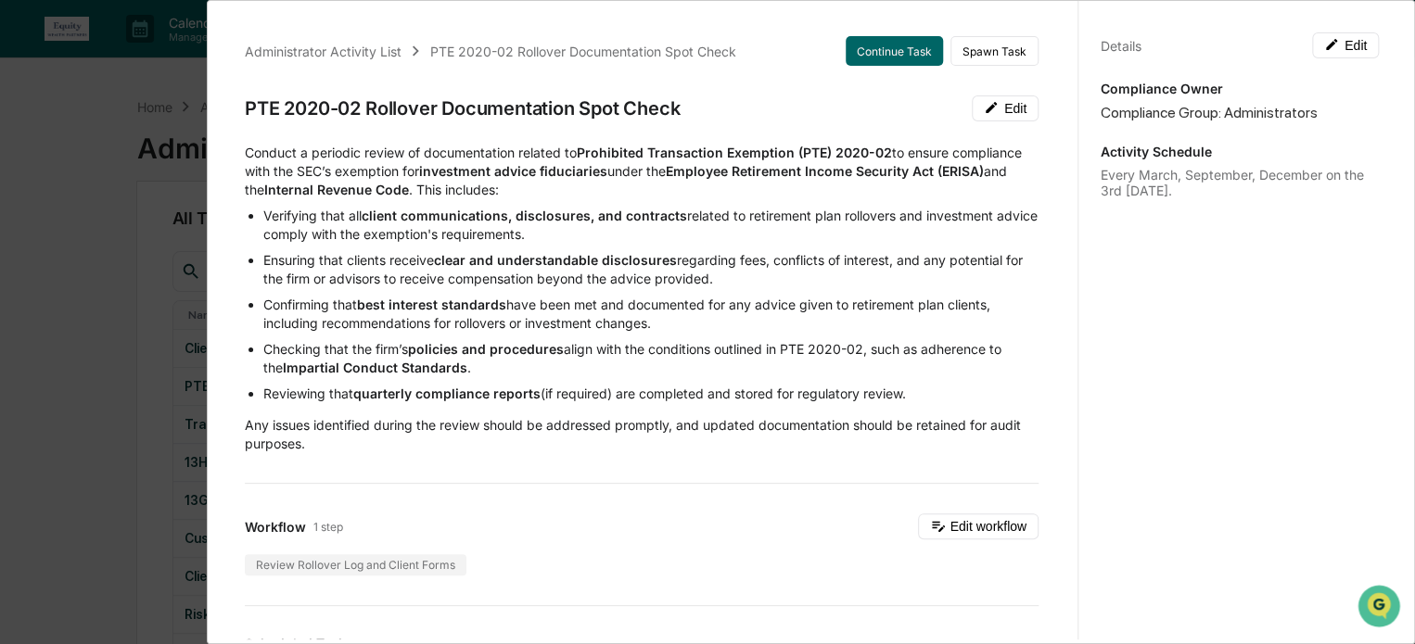
click at [59, 108] on div "Administrator Activity List PTE 2020-02 Rollover Documentation Spot Check Conti…" at bounding box center [707, 322] width 1415 height 644
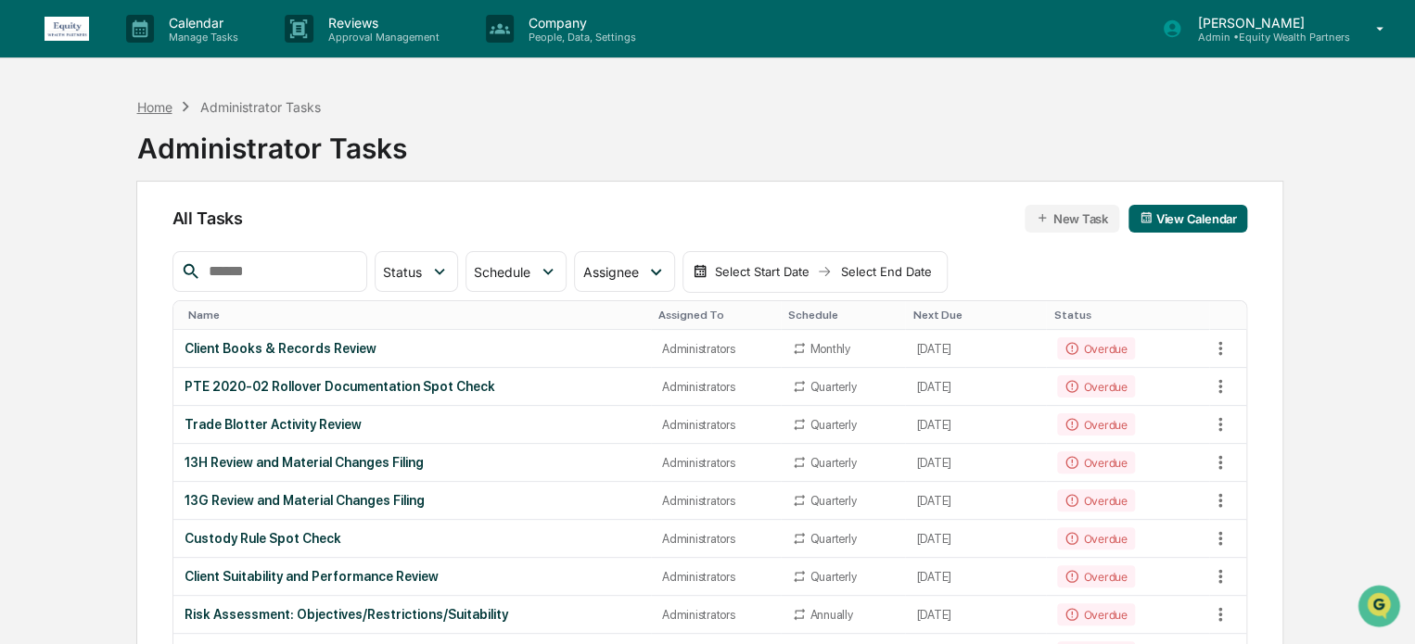
click at [172, 108] on div "Home" at bounding box center [153, 107] width 35 height 16
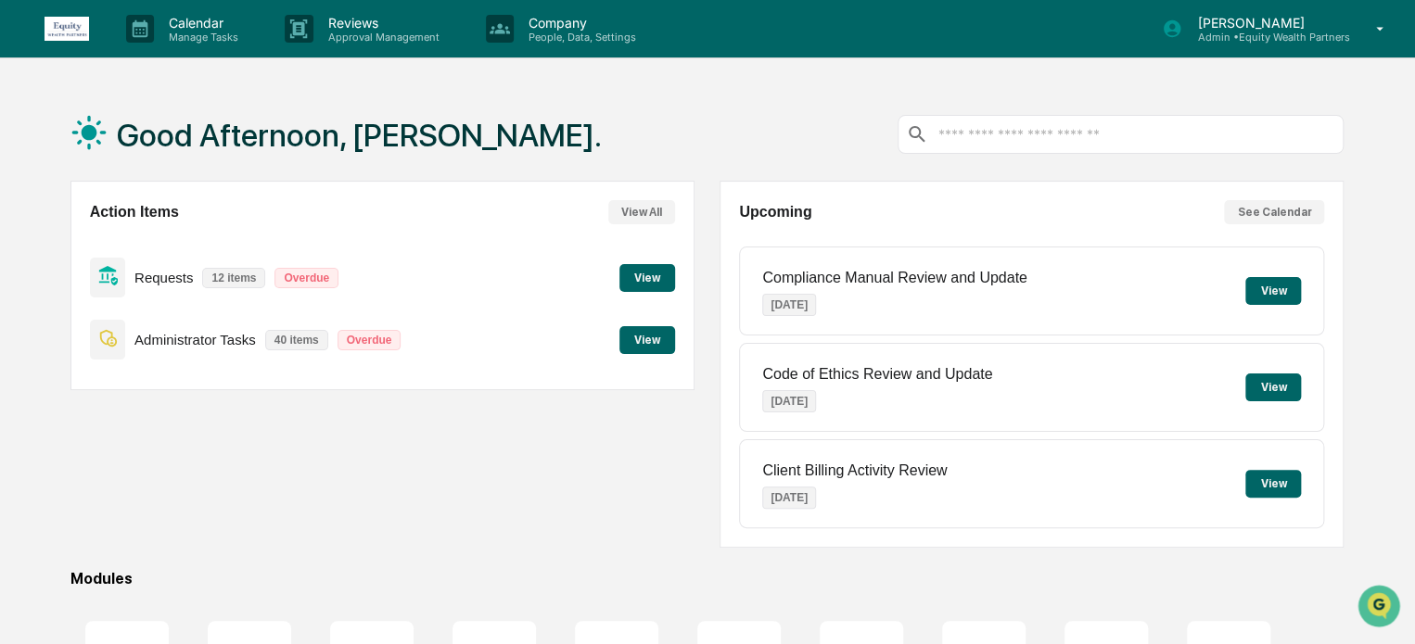
click at [647, 343] on button "View" at bounding box center [647, 340] width 56 height 28
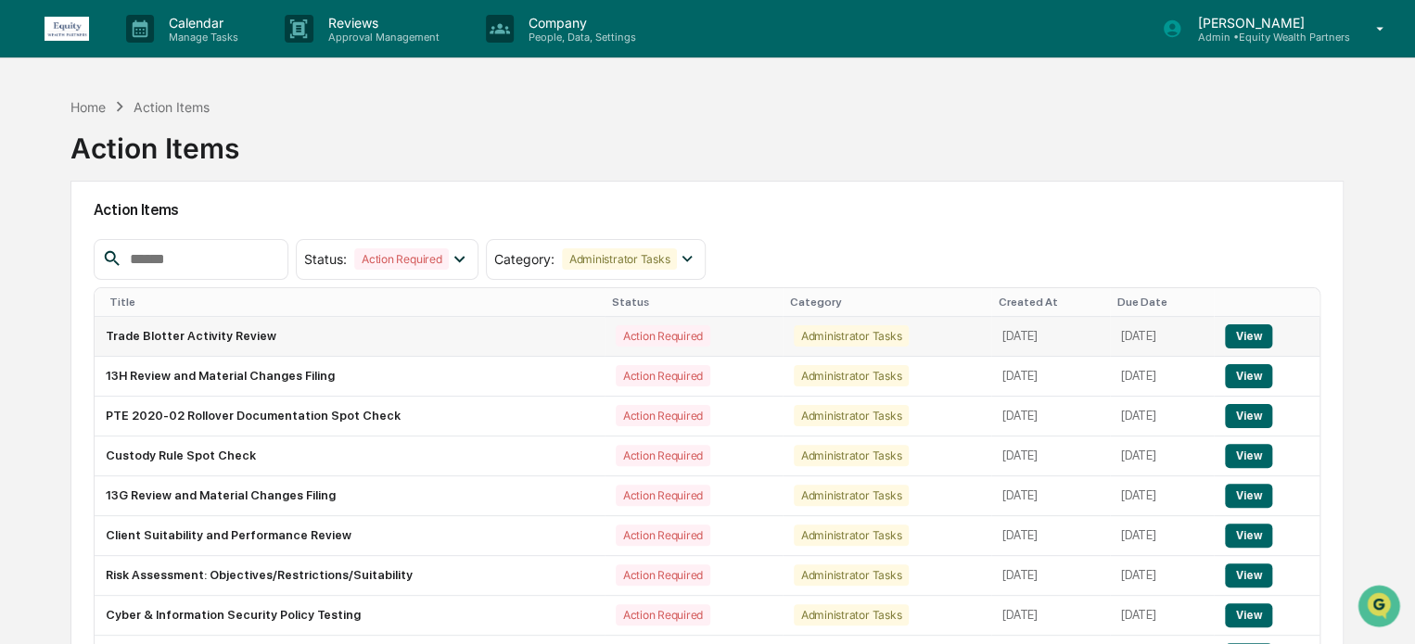
click at [1262, 337] on button "View" at bounding box center [1248, 336] width 47 height 24
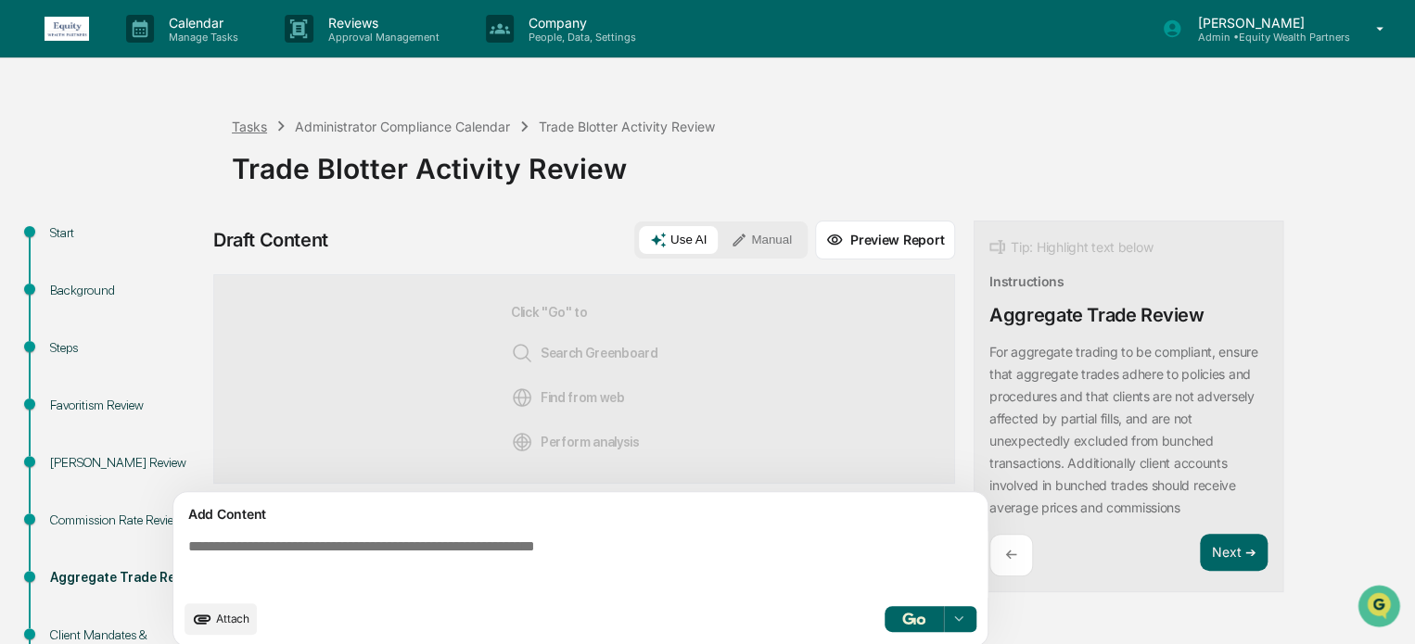
click at [248, 126] on div "Tasks" at bounding box center [249, 127] width 35 height 16
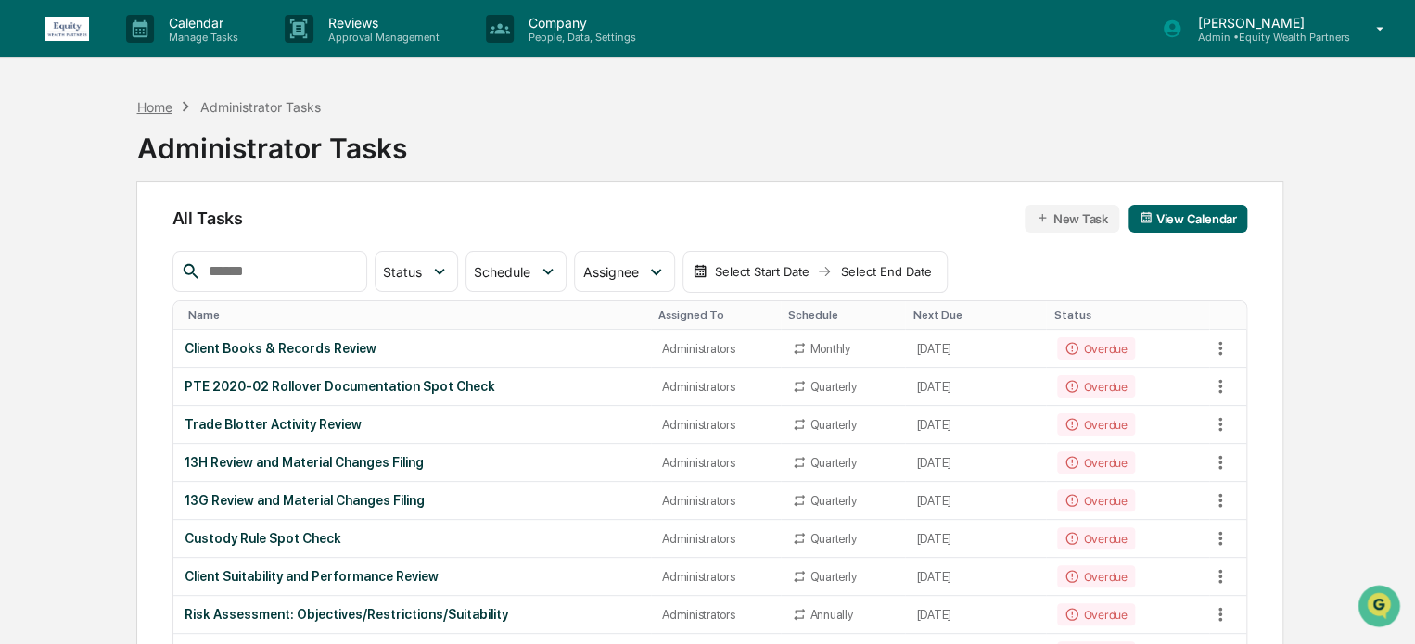
click at [150, 106] on div "Home" at bounding box center [153, 107] width 35 height 16
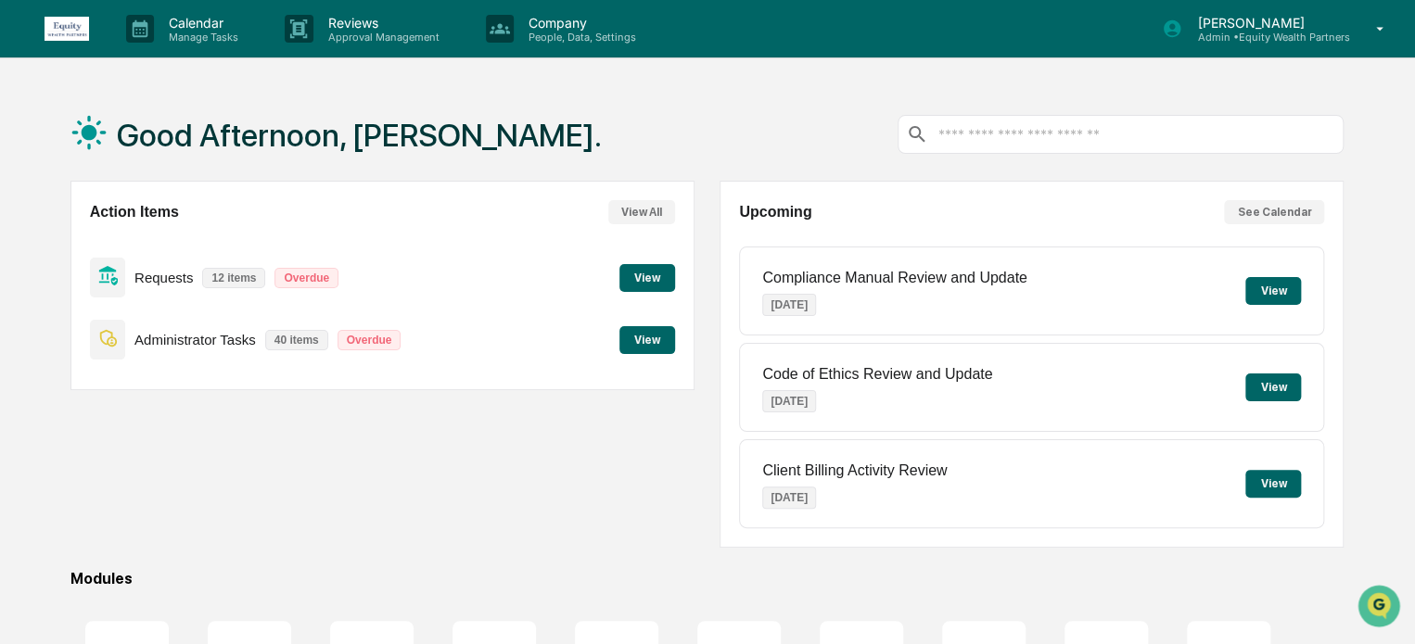
click at [649, 337] on button "View" at bounding box center [647, 340] width 56 height 28
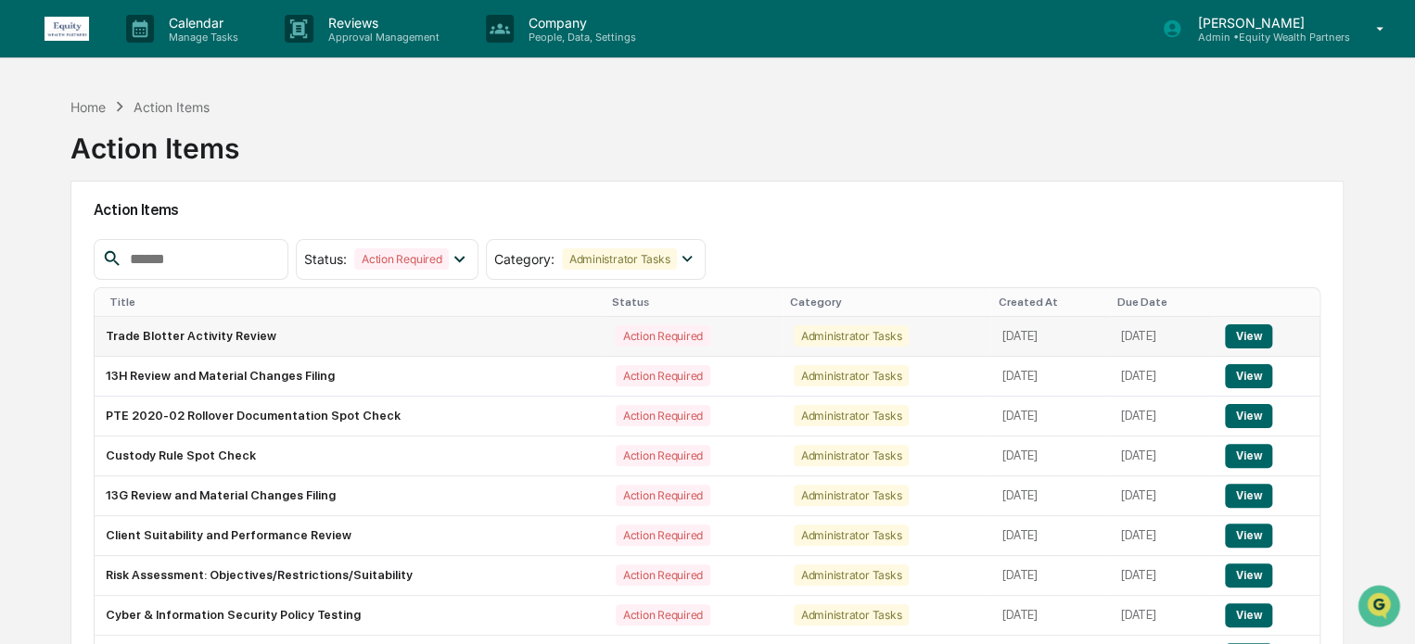
click at [1252, 331] on button "View" at bounding box center [1248, 336] width 47 height 24
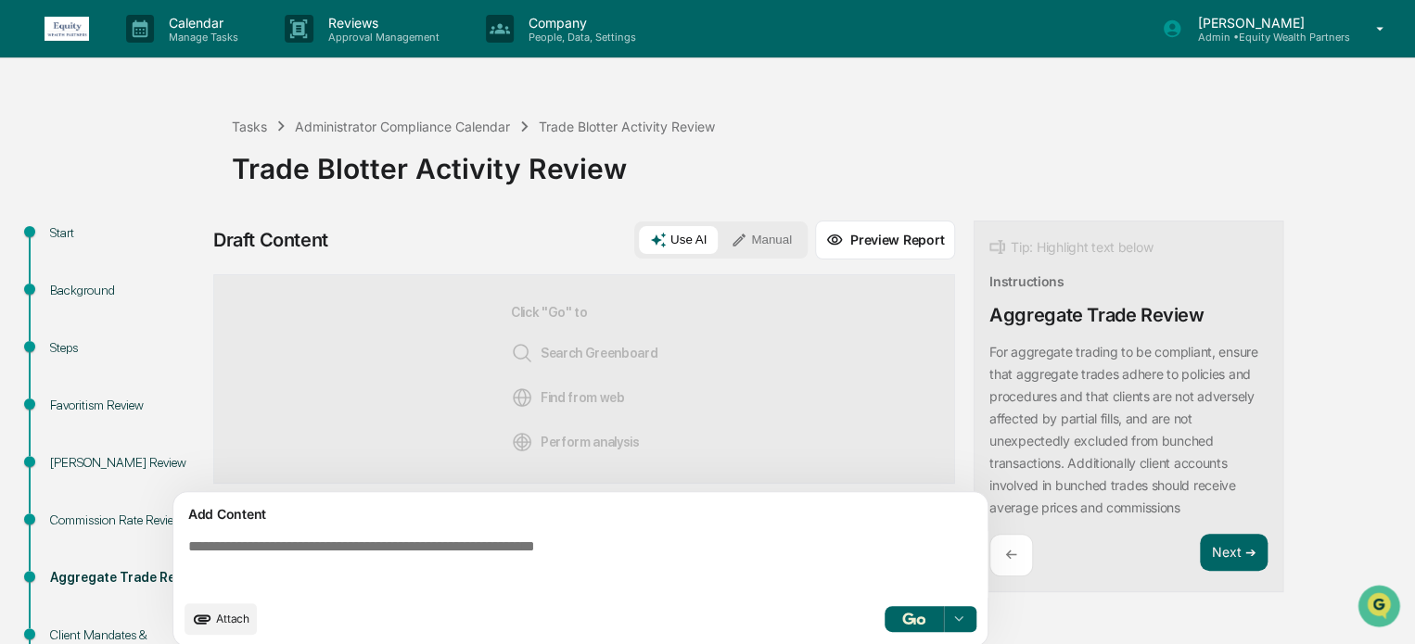
click at [63, 236] on div "Start" at bounding box center [126, 232] width 152 height 19
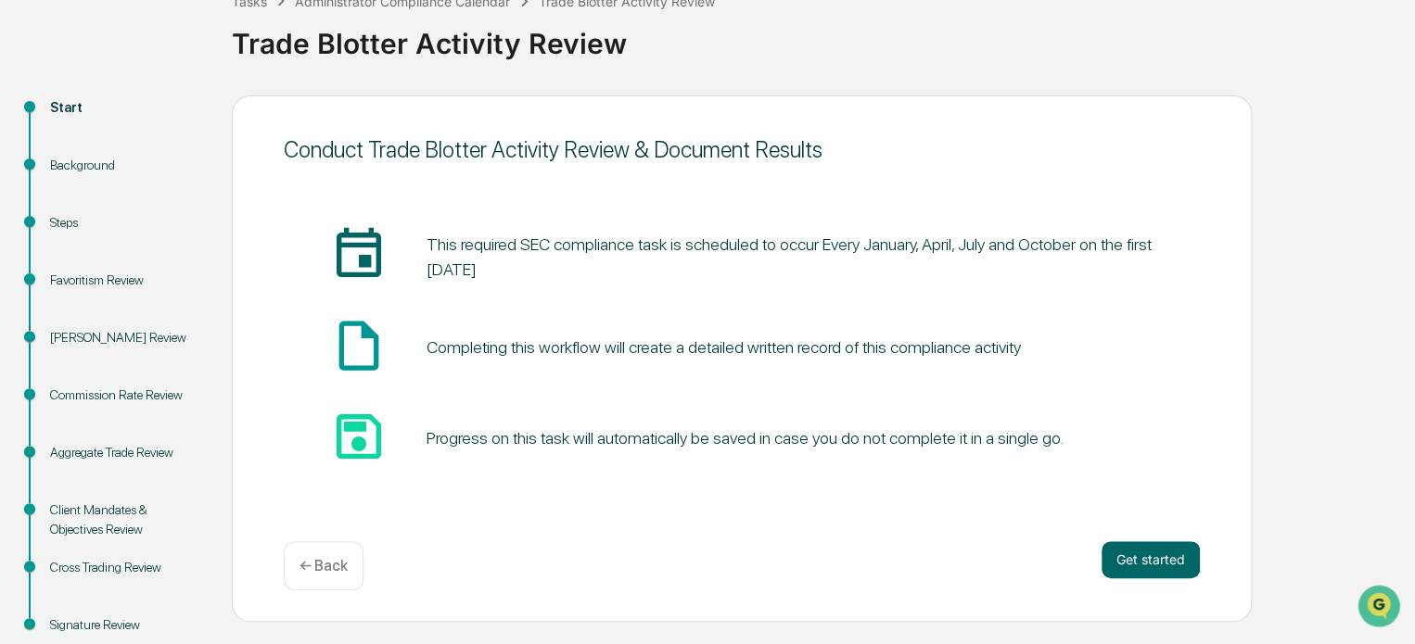
scroll to position [171, 0]
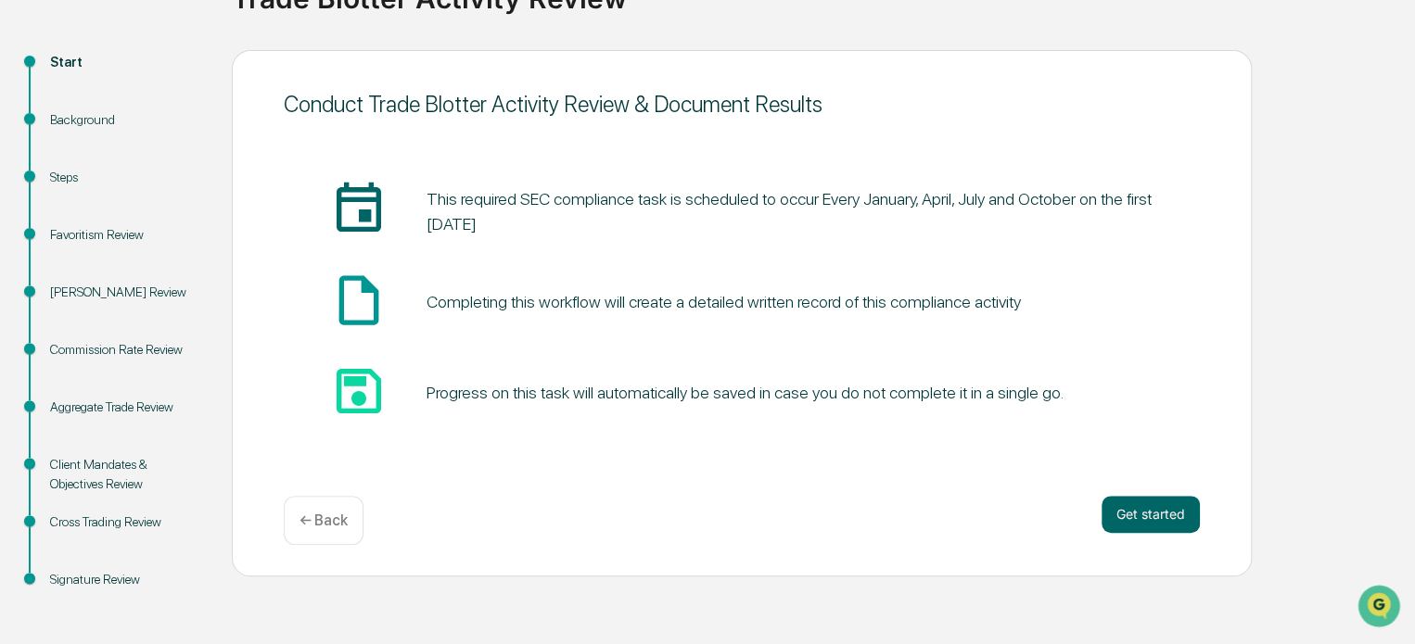
click at [71, 121] on div "Background" at bounding box center [126, 119] width 152 height 19
click at [70, 120] on div "Background" at bounding box center [126, 119] width 152 height 19
click at [1159, 517] on button "Get started" at bounding box center [1150, 514] width 98 height 37
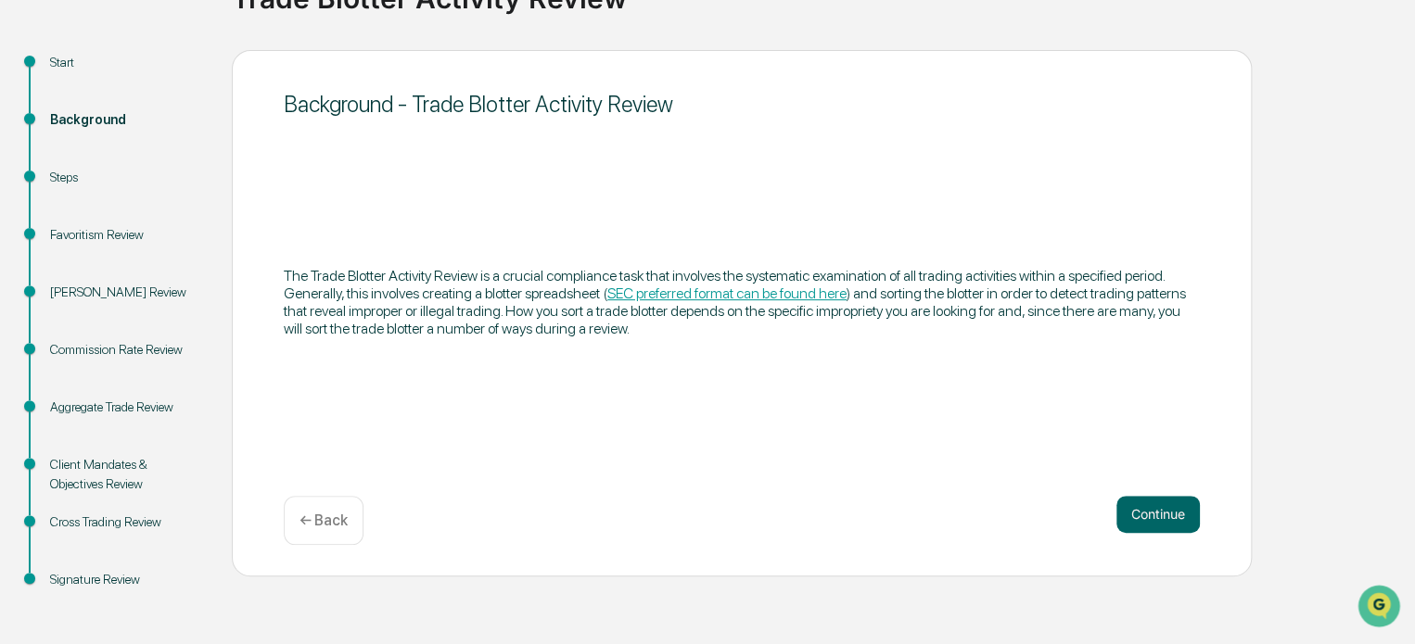
click at [764, 296] on link "SEC preferred format can be found here" at bounding box center [726, 294] width 239 height 18
click at [1157, 529] on button "Continue" at bounding box center [1157, 514] width 83 height 37
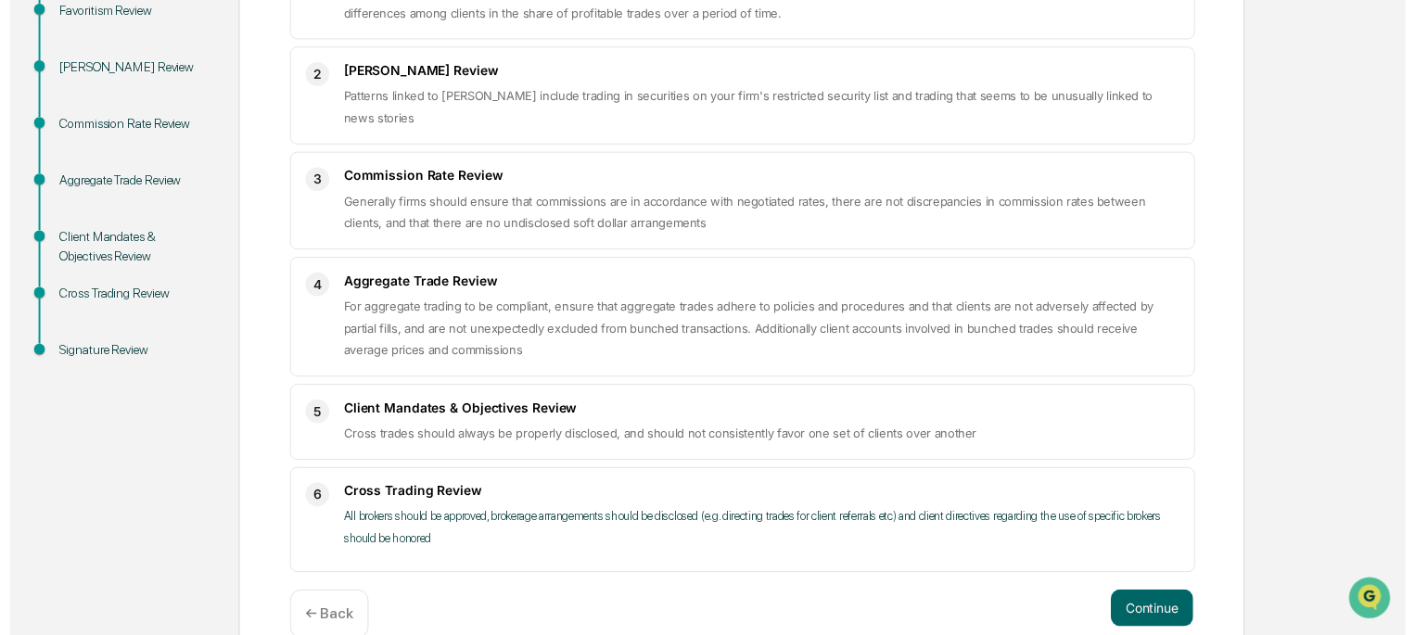
scroll to position [426, 0]
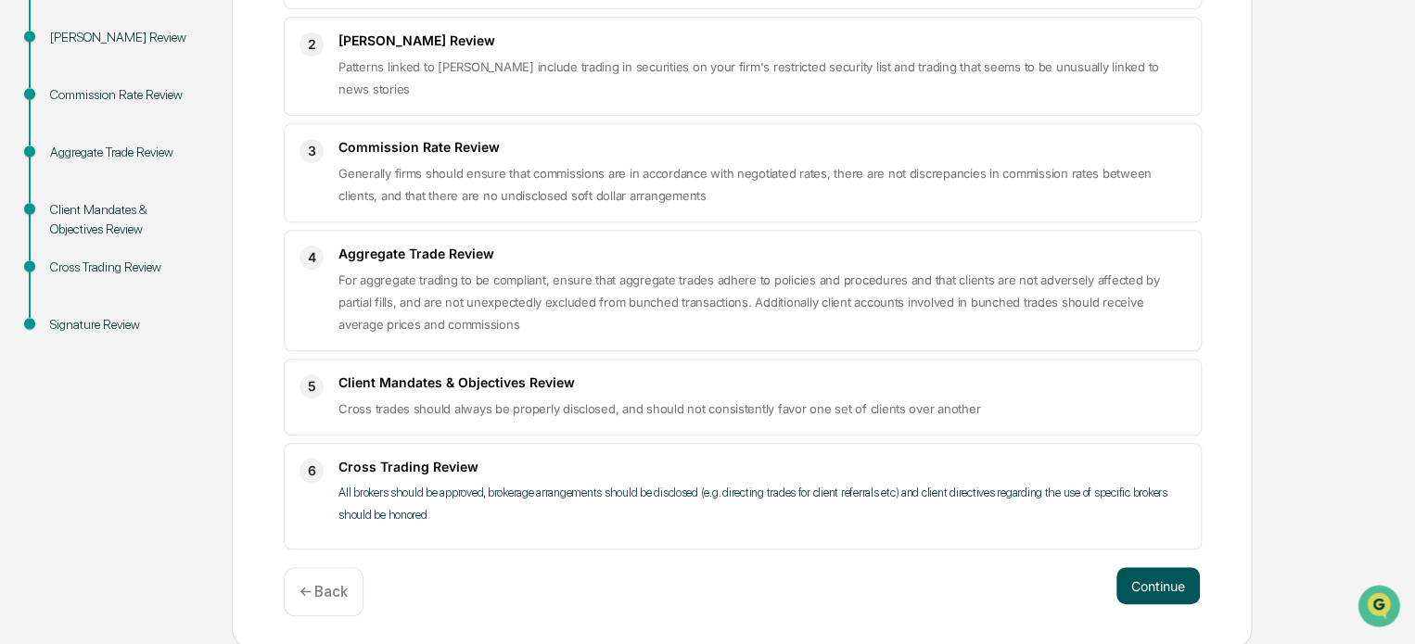
click at [1180, 581] on button "Continue" at bounding box center [1157, 585] width 83 height 37
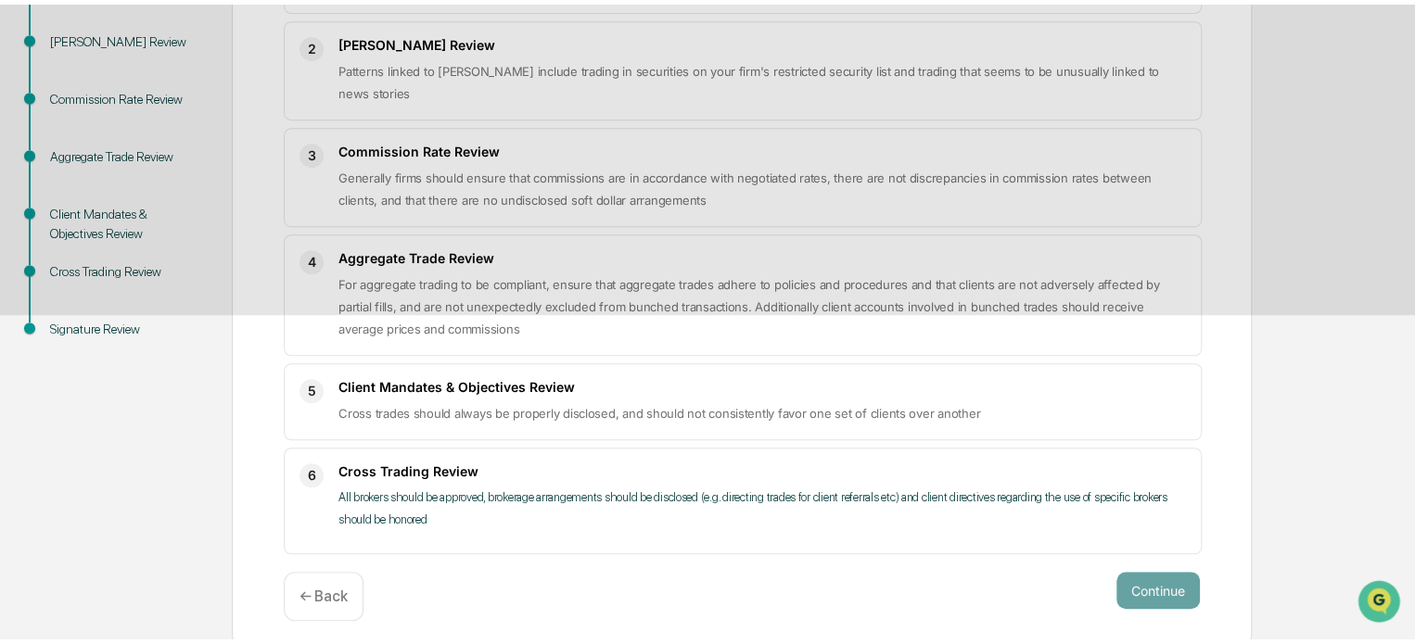
scroll to position [171, 0]
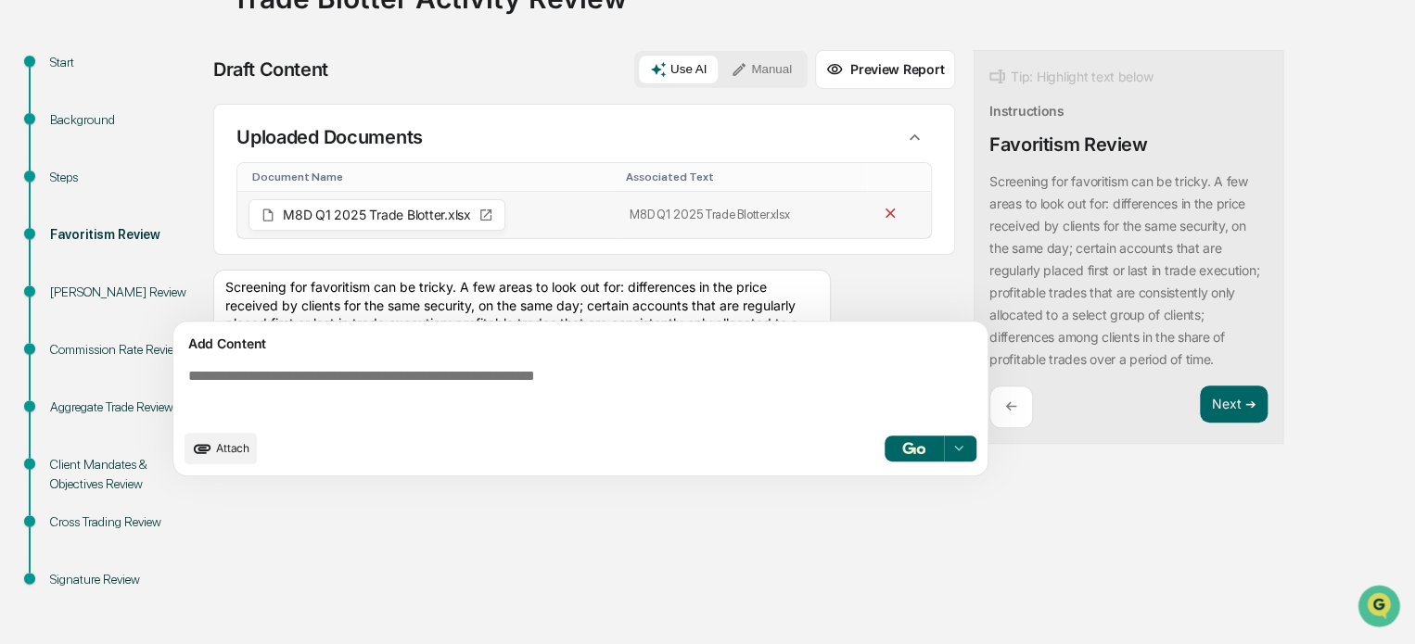
click at [886, 207] on icon at bounding box center [891, 214] width 18 height 18
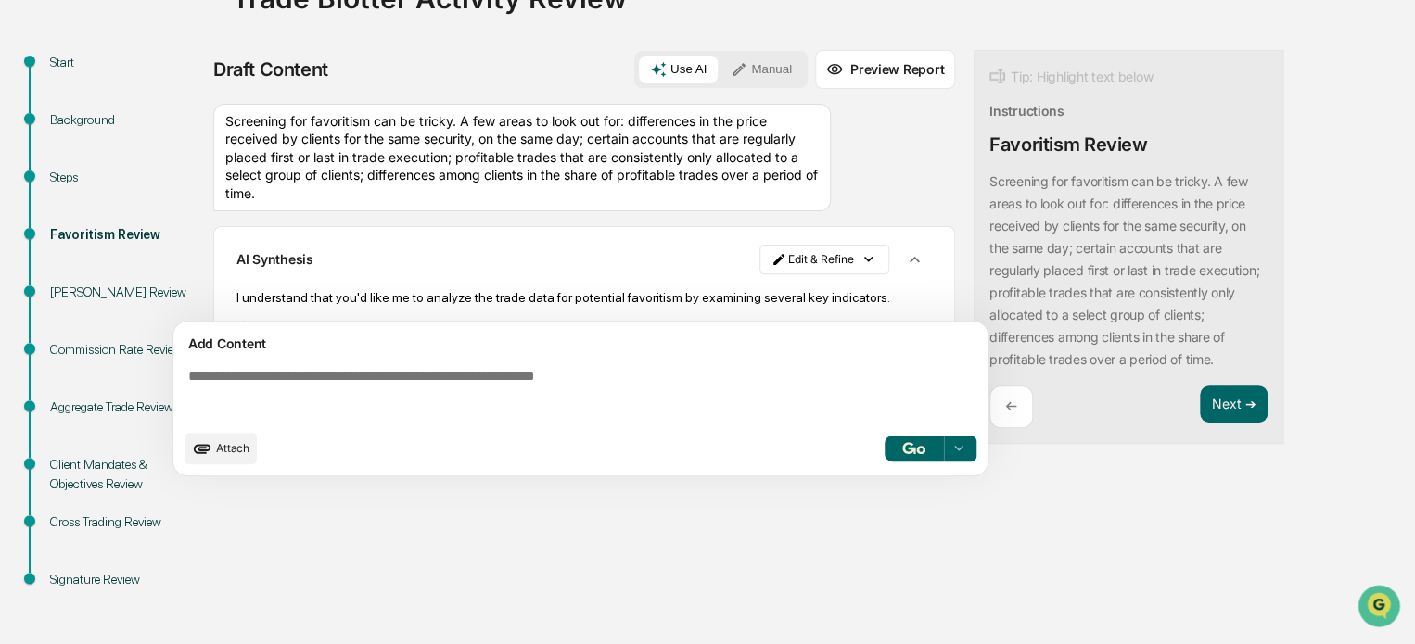
click at [762, 159] on div "Screening for favoritism can be tricky. A few areas to look out for: difference…" at bounding box center [521, 158] width 617 height 108
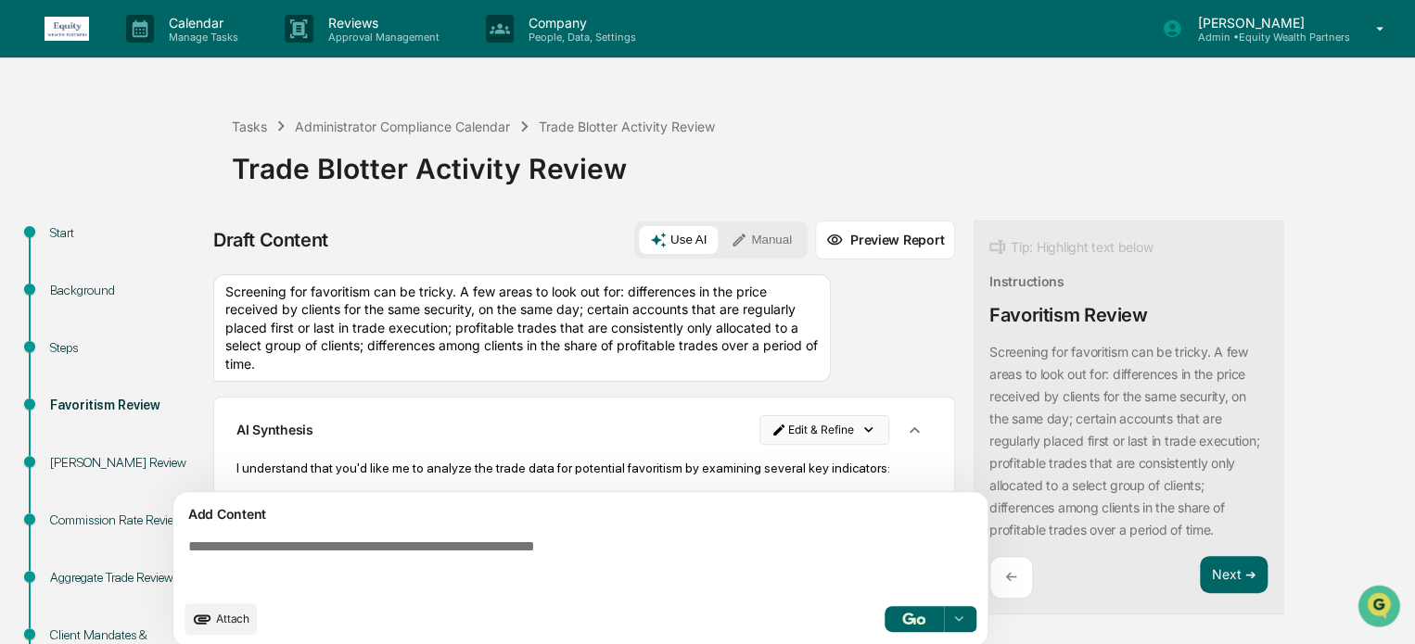
click at [834, 431] on html "Calendar Manage Tasks Reviews Approval Management Company People, Data, Setting…" at bounding box center [707, 322] width 1415 height 644
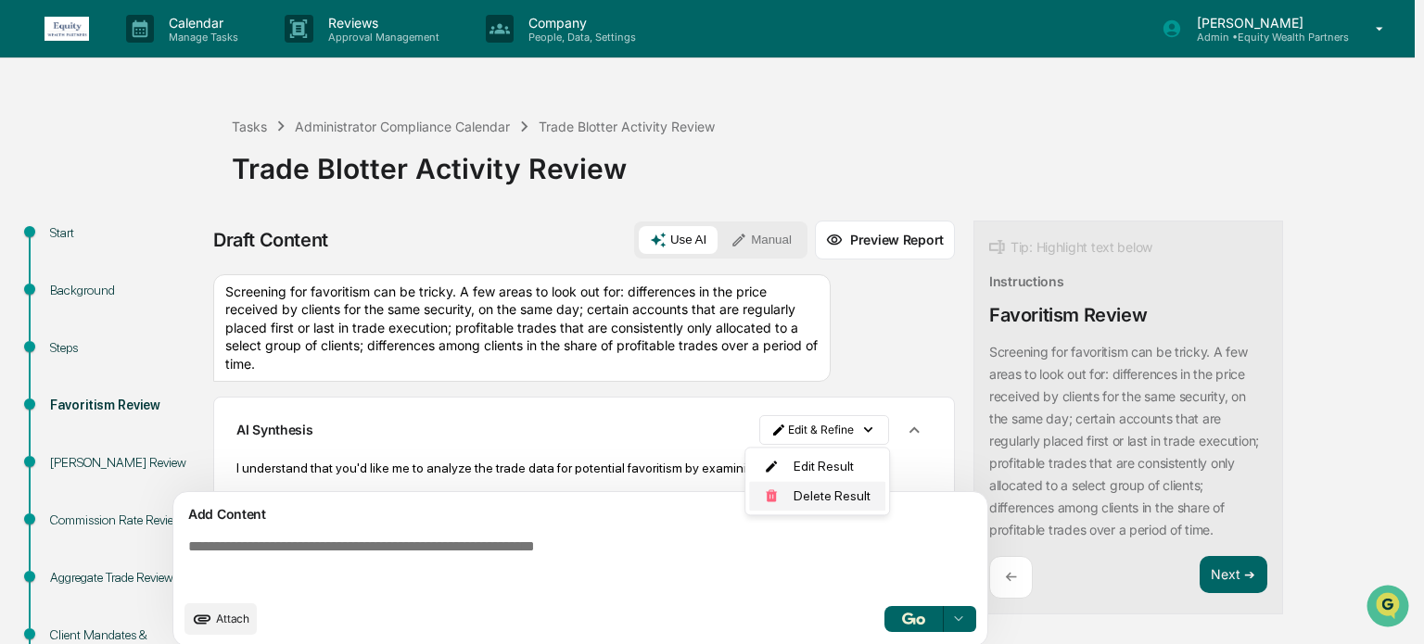
click at [833, 492] on div "Delete Result" at bounding box center [817, 496] width 136 height 30
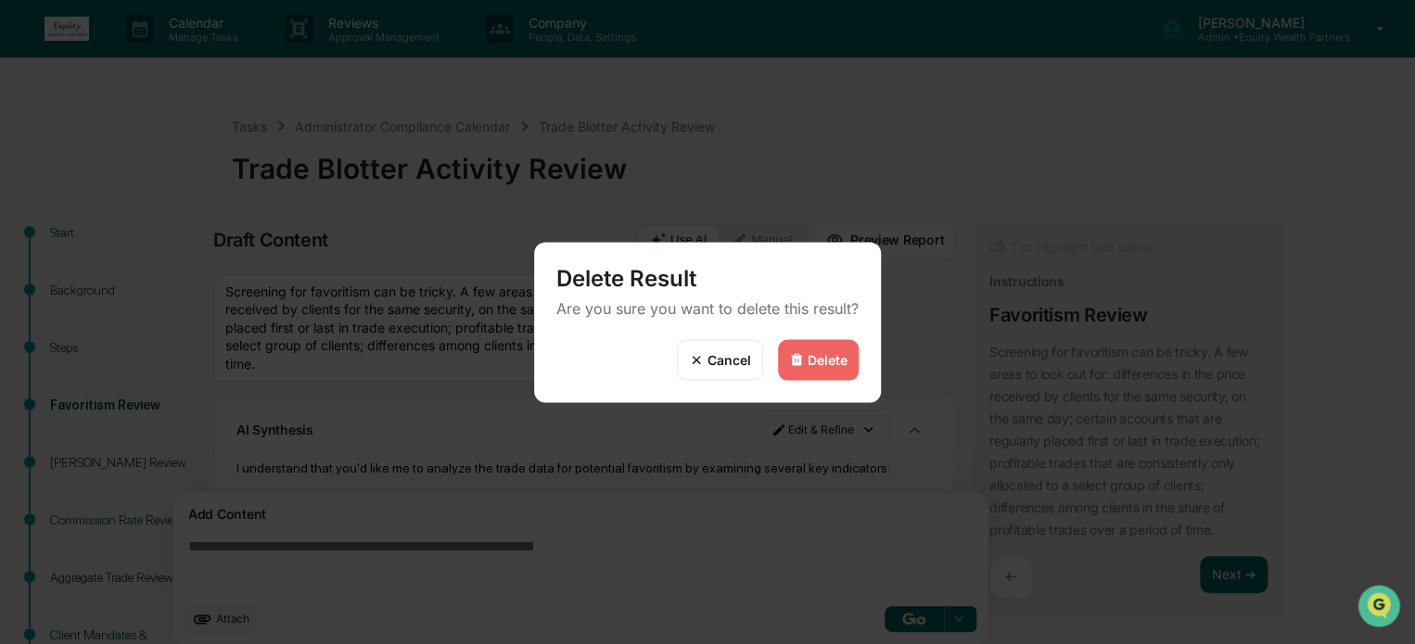
click at [818, 340] on div "Delete" at bounding box center [818, 359] width 81 height 41
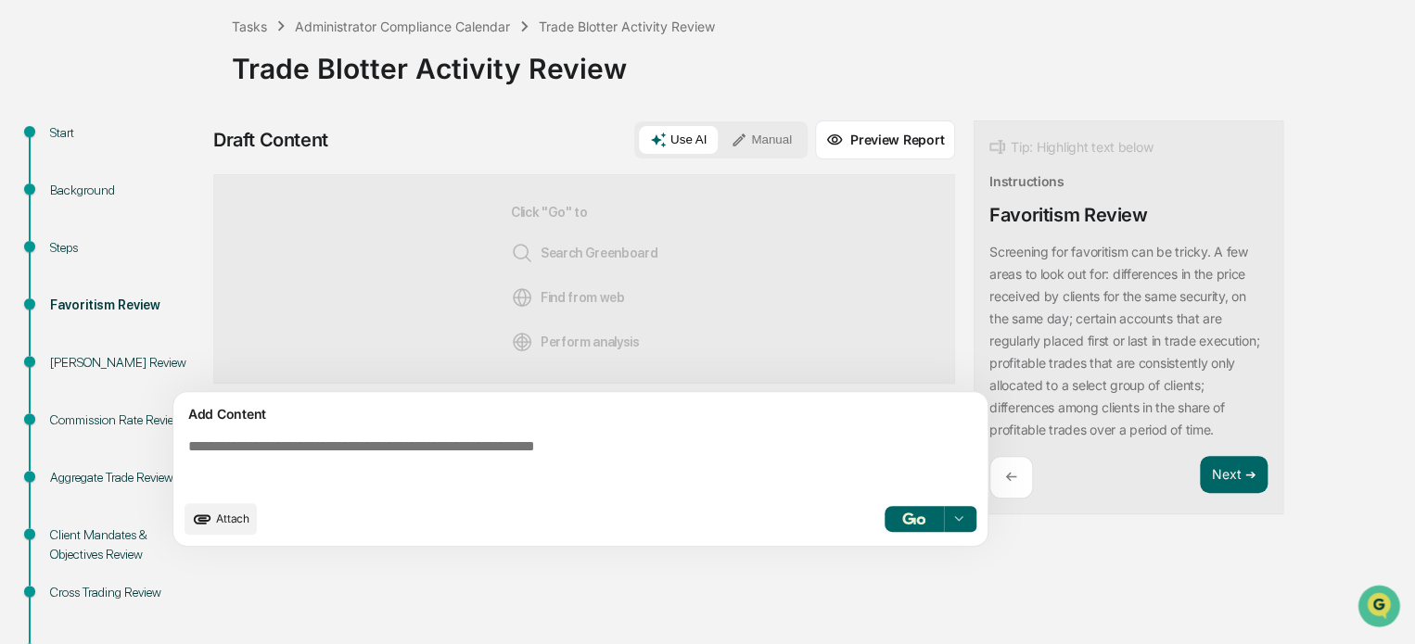
scroll to position [171, 0]
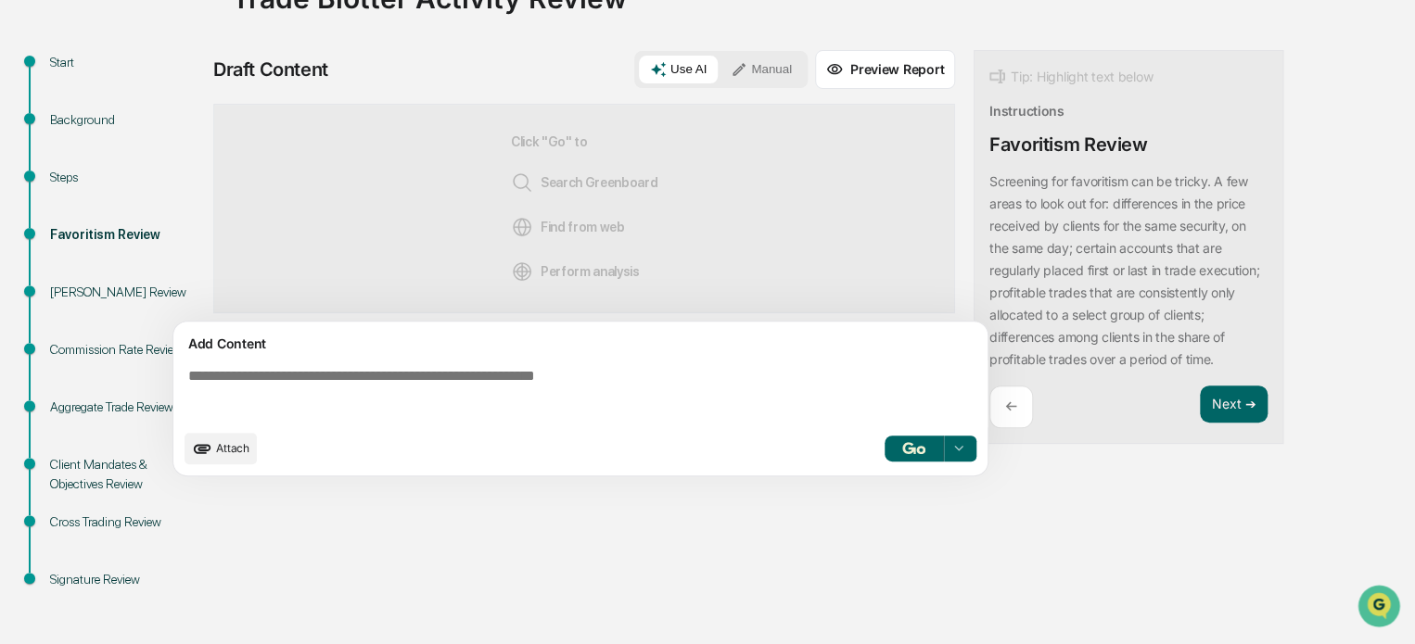
click at [960, 447] on icon at bounding box center [958, 448] width 15 height 15
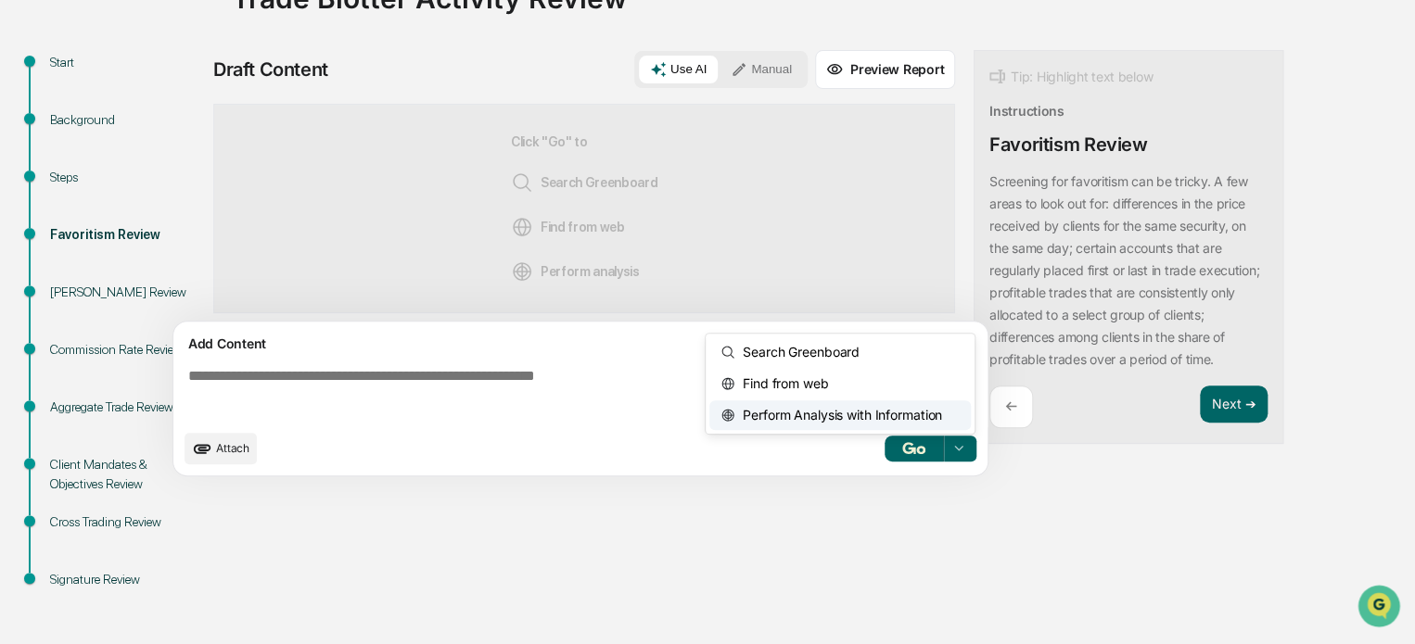
click at [885, 417] on span "Perform Analysis with Information" at bounding box center [838, 416] width 207 height 30
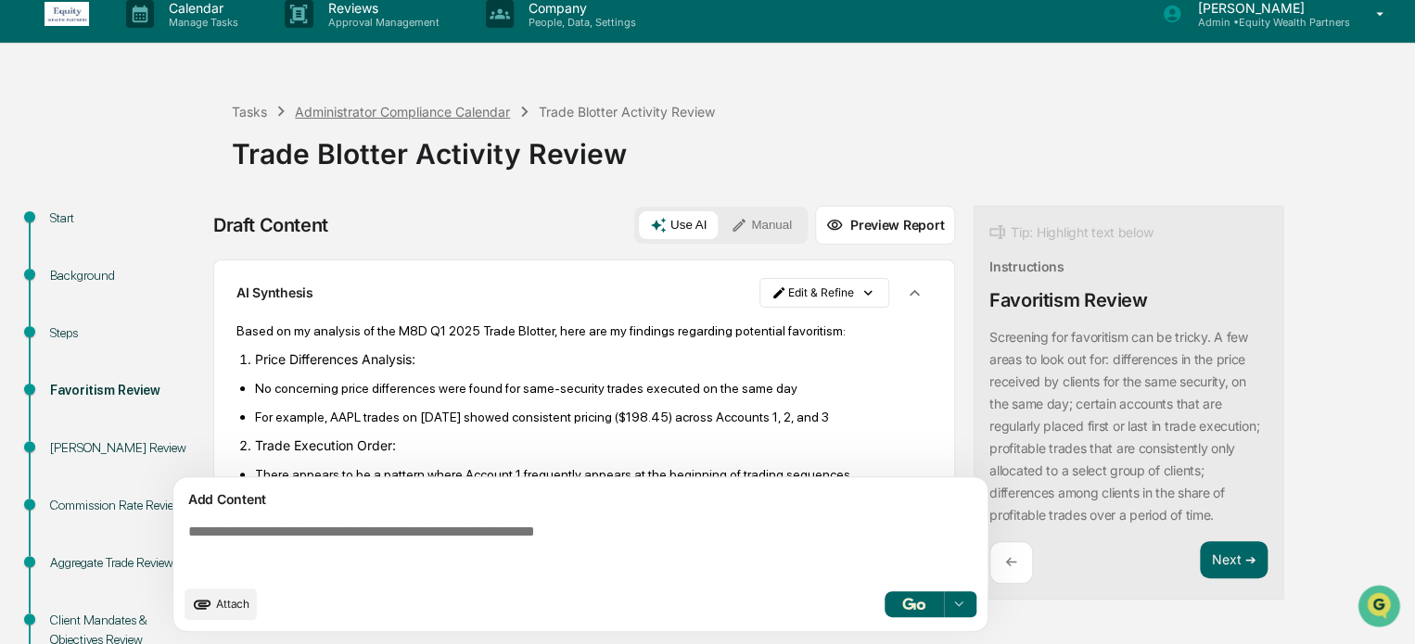
scroll to position [0, 0]
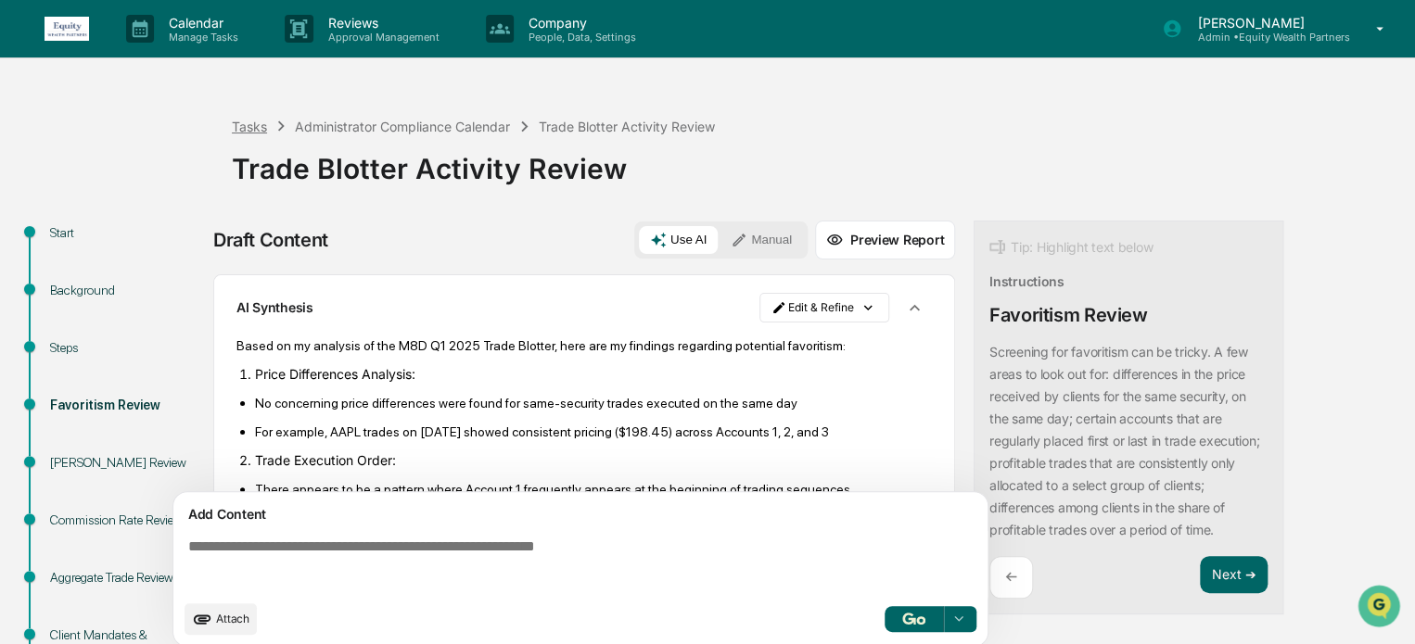
click at [247, 125] on div "Tasks" at bounding box center [249, 127] width 35 height 16
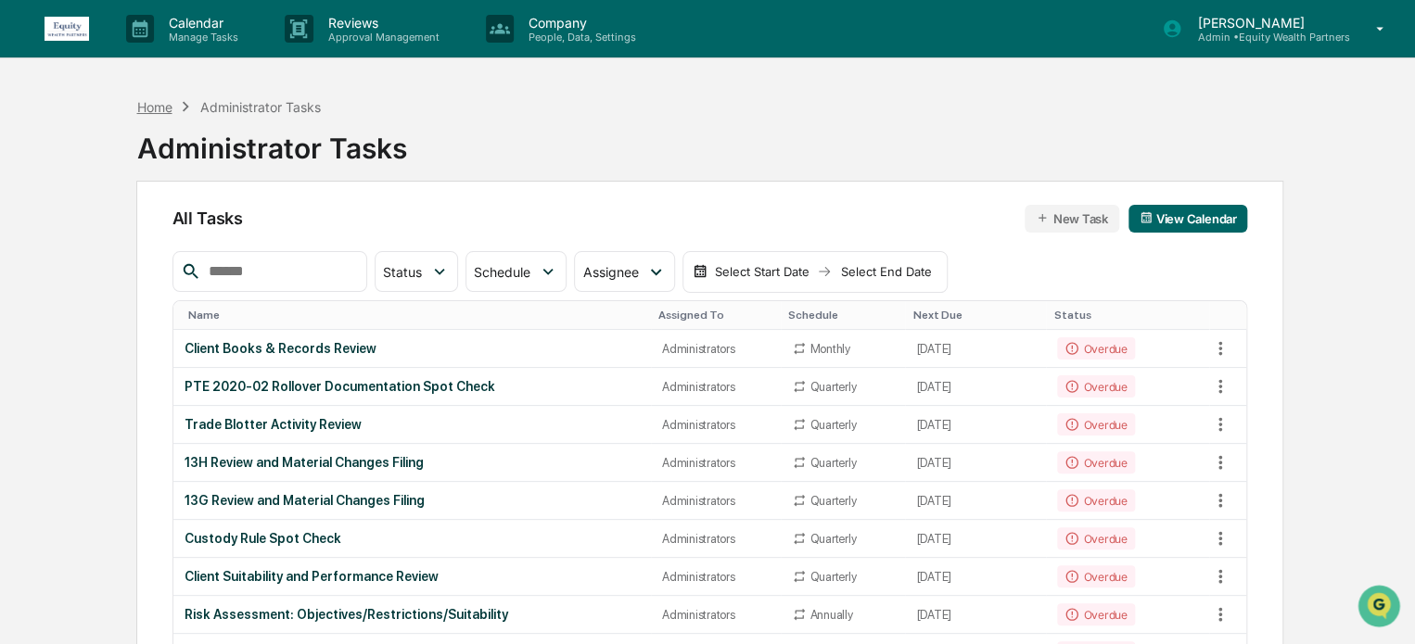
click at [159, 104] on div "Home" at bounding box center [153, 107] width 35 height 16
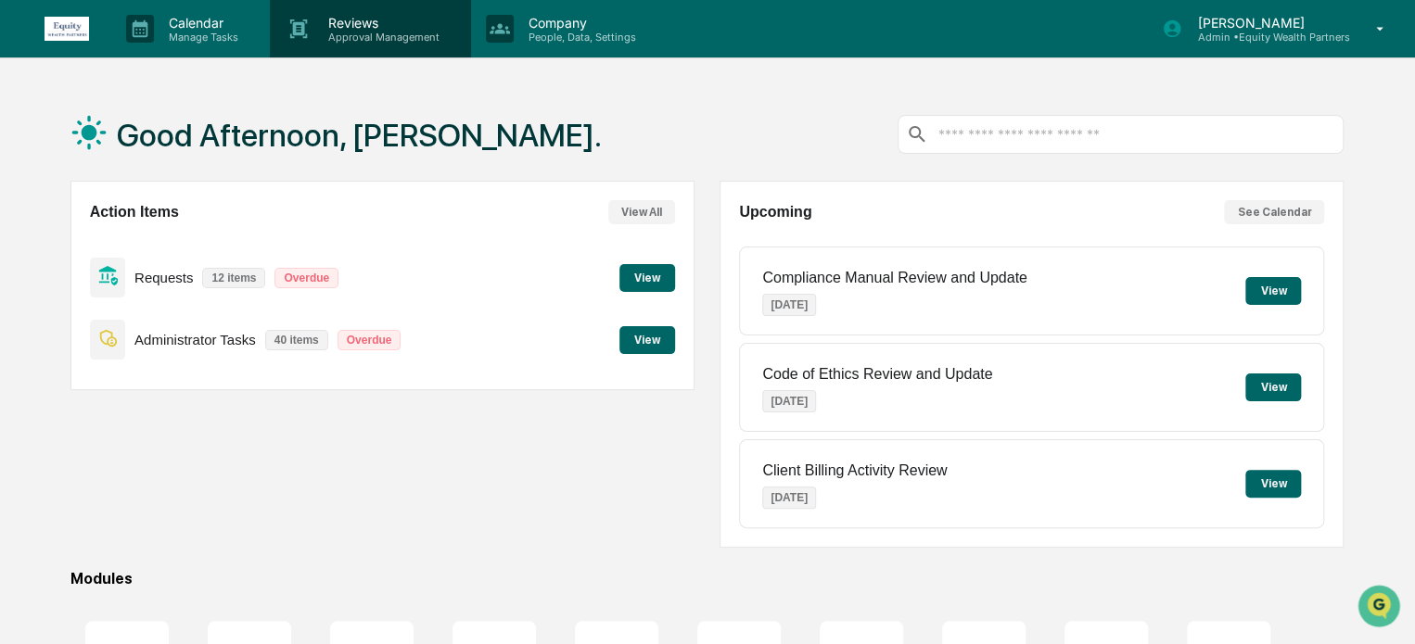
click at [359, 32] on p "Approval Management" at bounding box center [380, 37] width 135 height 13
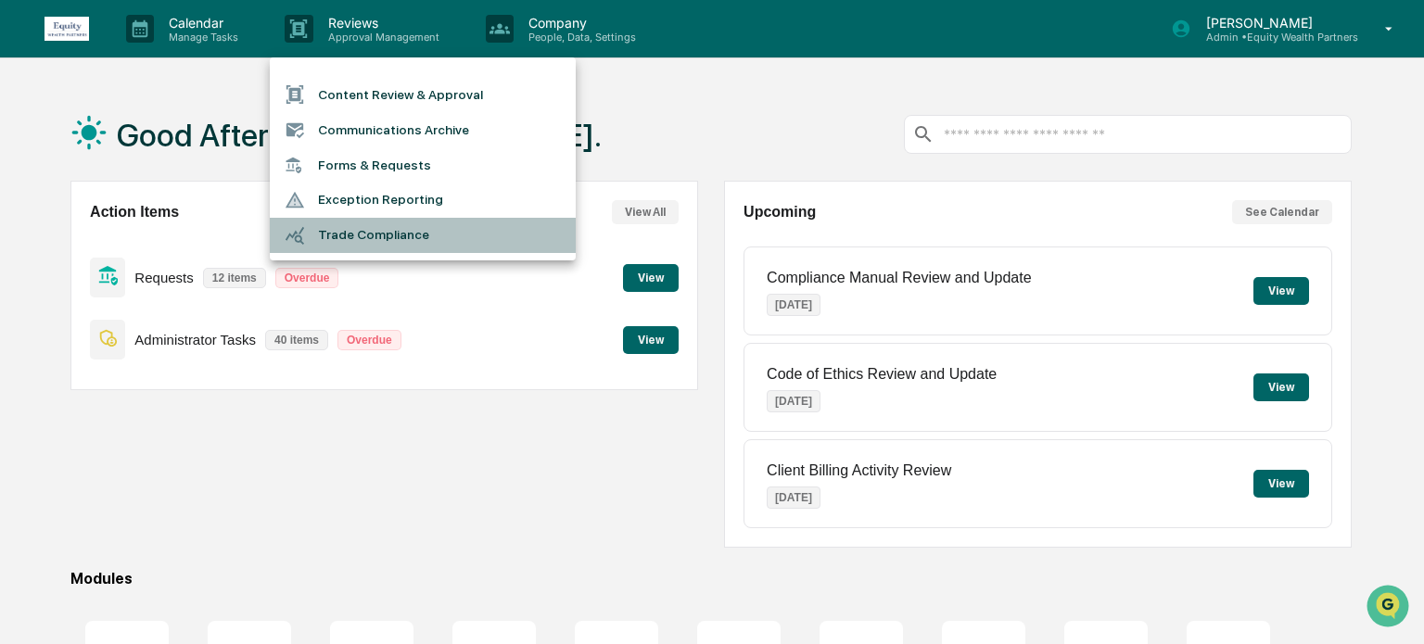
click at [366, 235] on li "Trade Compliance" at bounding box center [423, 235] width 306 height 35
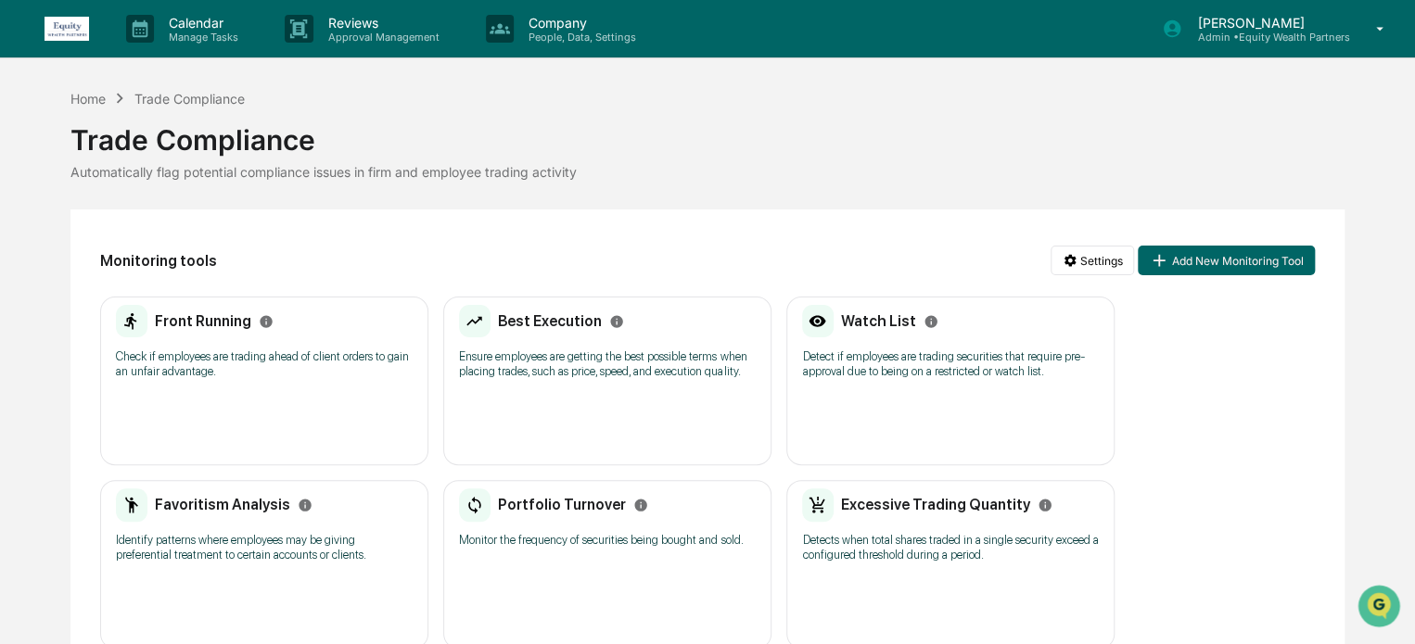
click at [245, 350] on p "Check if employees are trading ahead of client orders to gain an unfair advanta…" at bounding box center [264, 365] width 297 height 30
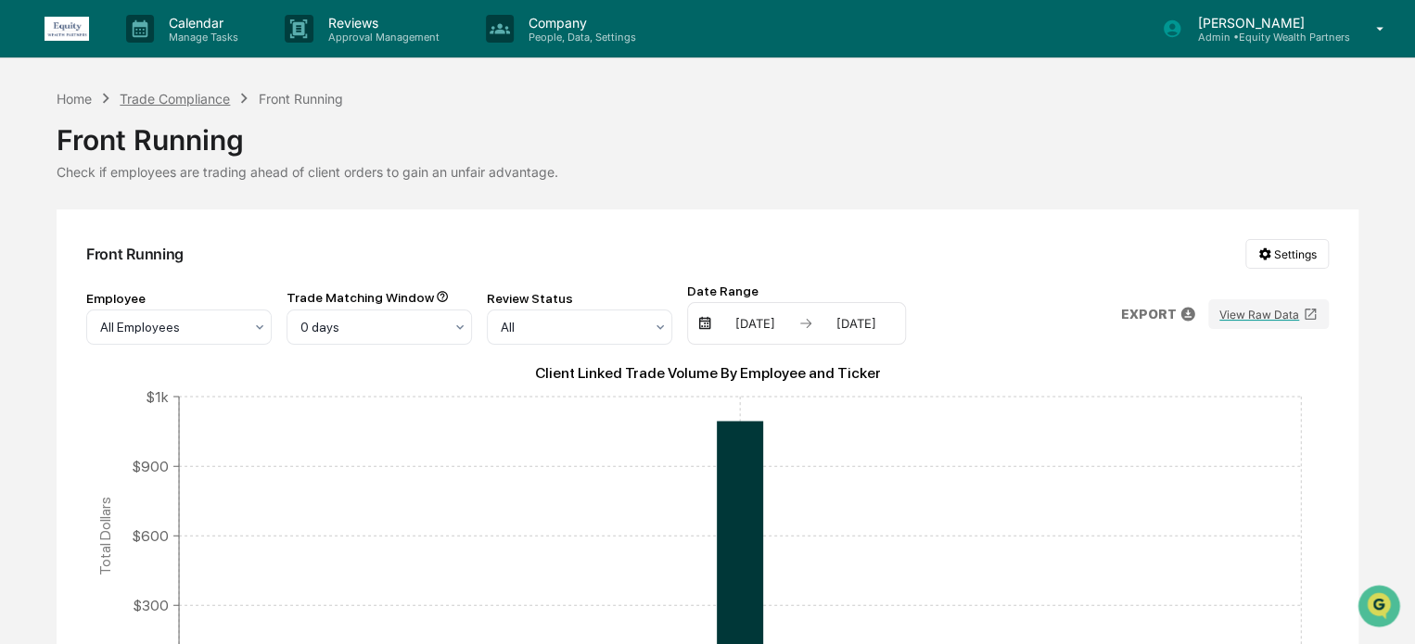
click at [186, 100] on div "Trade Compliance" at bounding box center [175, 99] width 110 height 16
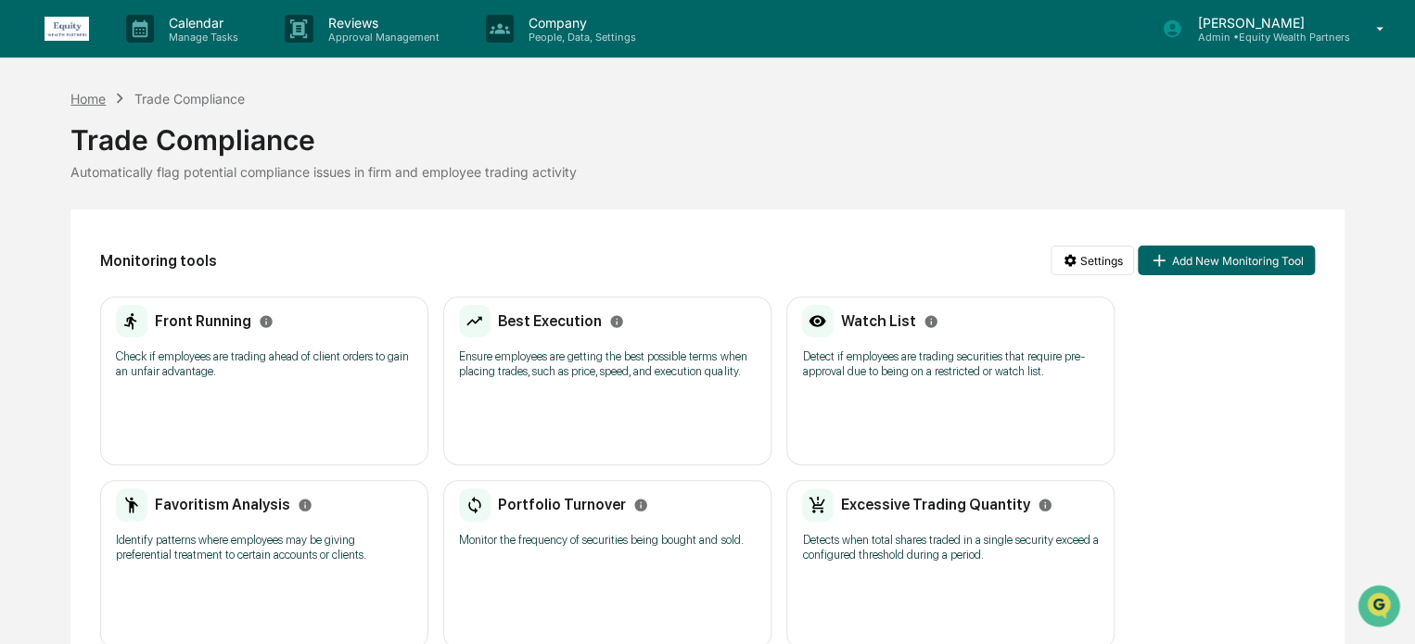
click at [95, 99] on div "Home" at bounding box center [87, 99] width 35 height 16
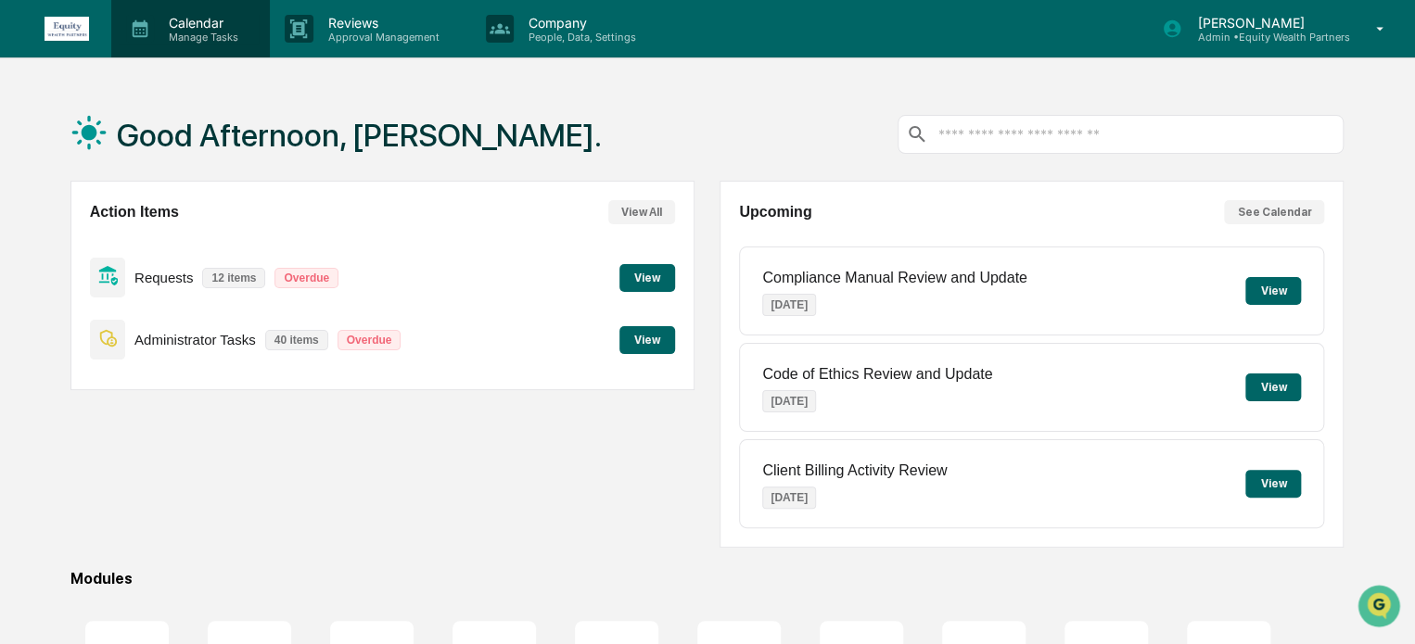
click at [185, 35] on p "Manage Tasks" at bounding box center [201, 37] width 94 height 13
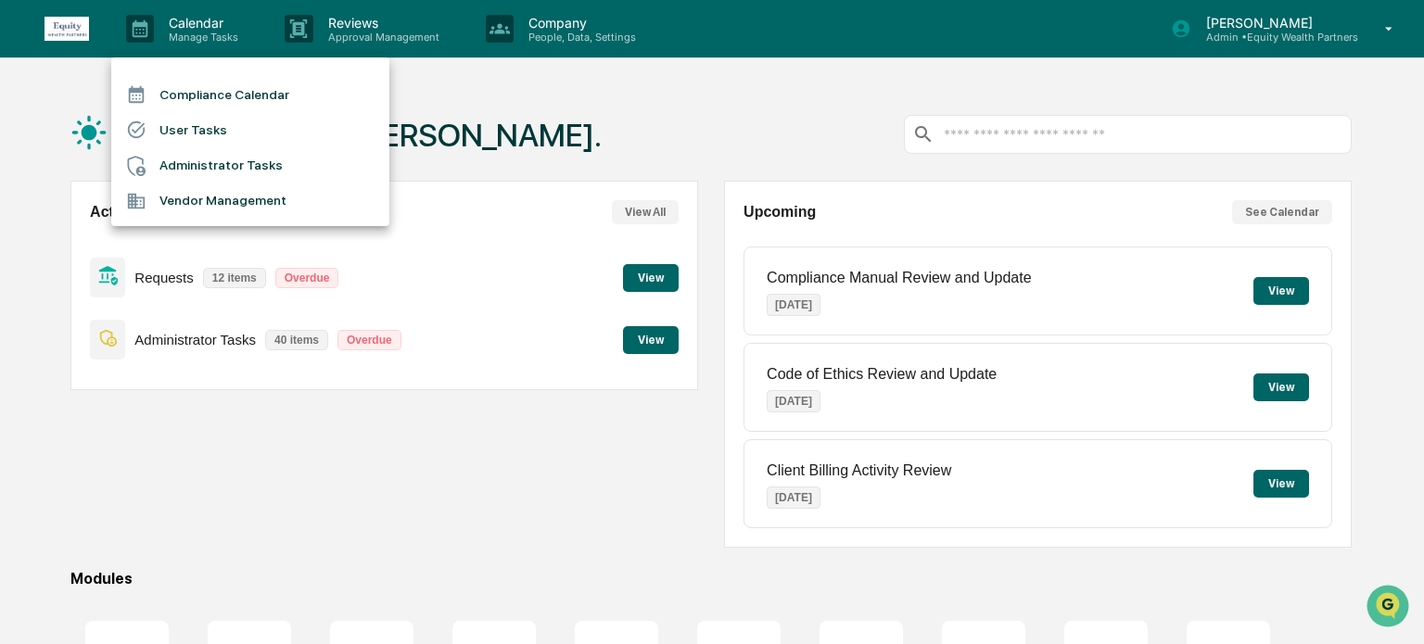
click at [404, 35] on div at bounding box center [712, 322] width 1424 height 644
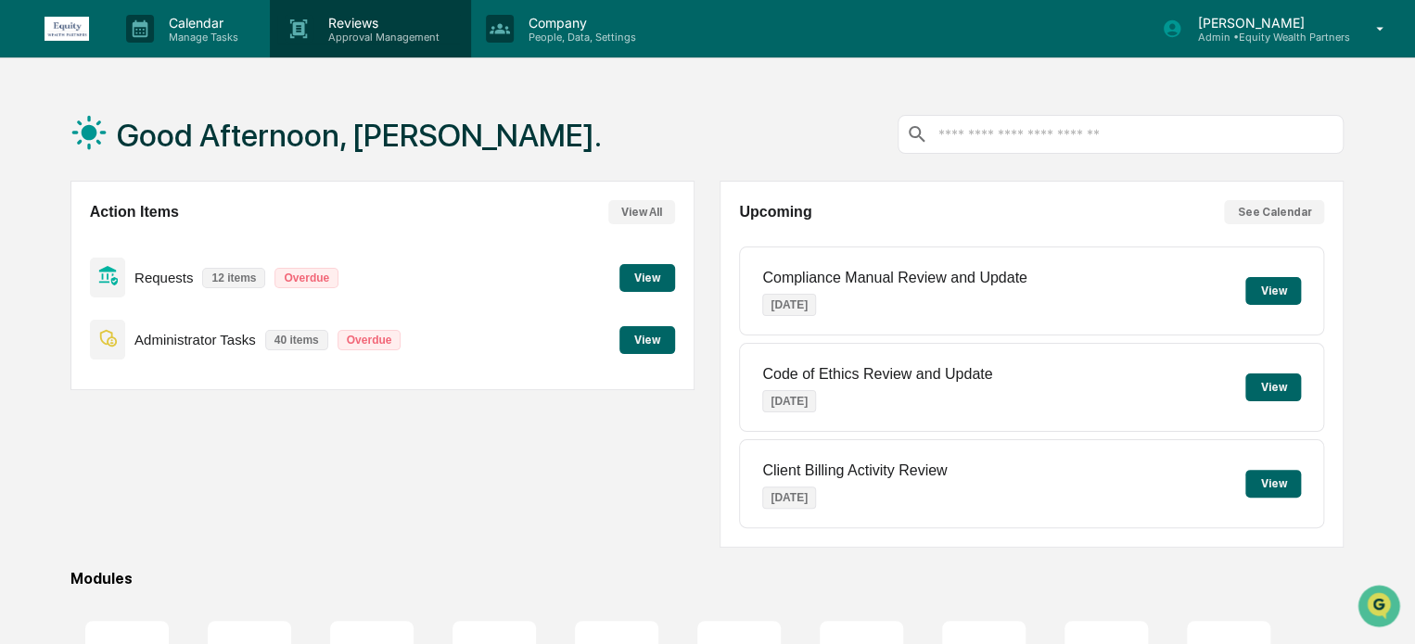
click at [375, 29] on p "Reviews" at bounding box center [380, 23] width 135 height 16
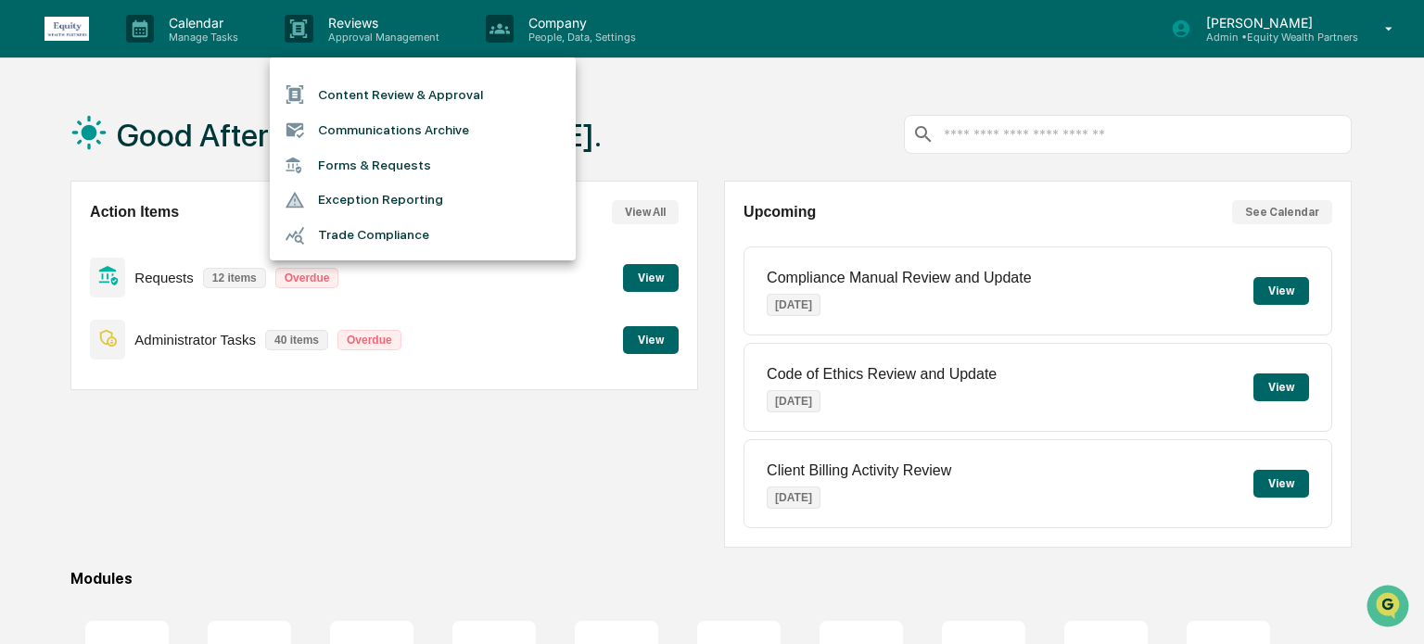
click at [558, 41] on div at bounding box center [712, 322] width 1424 height 644
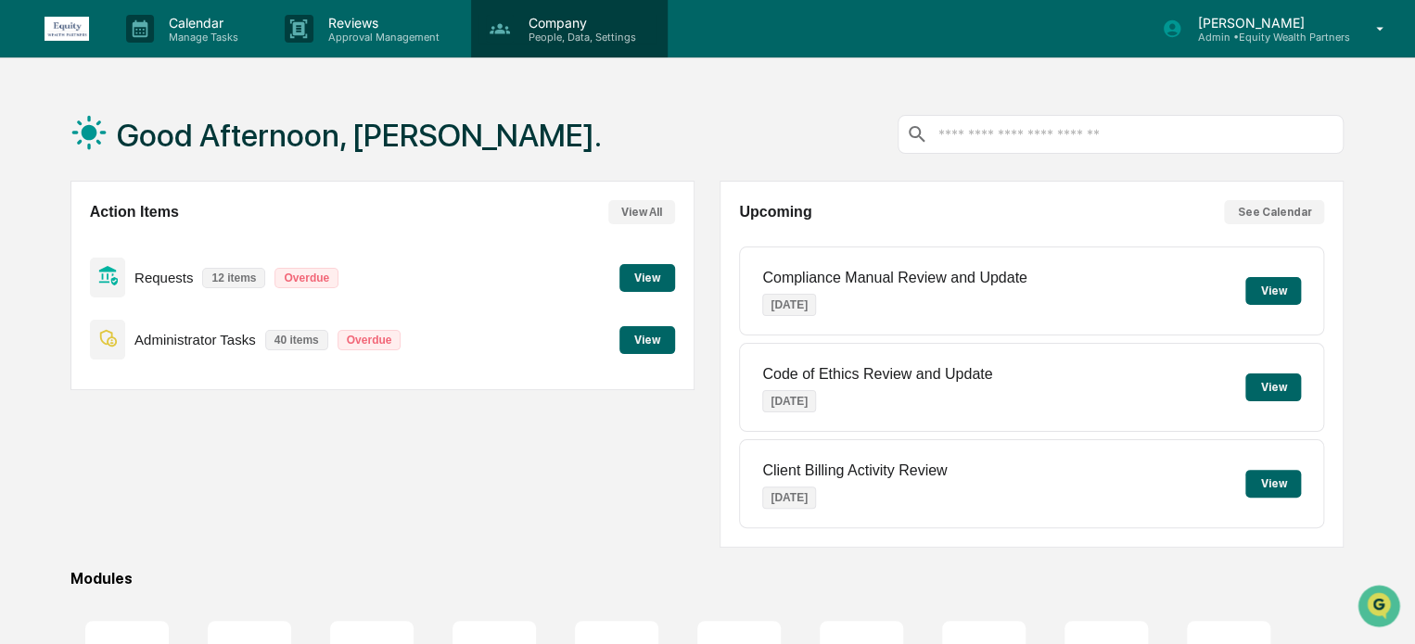
click at [566, 33] on p "People, Data, Settings" at bounding box center [580, 37] width 132 height 13
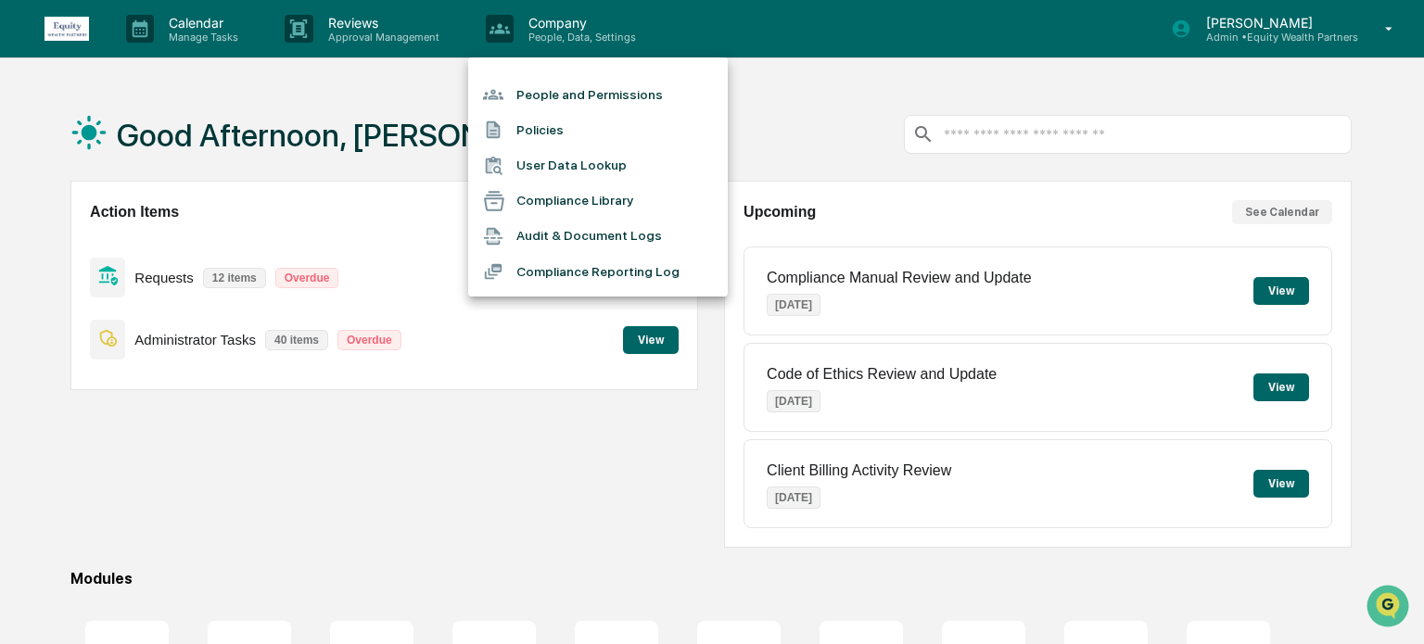
click at [337, 36] on div at bounding box center [712, 322] width 1424 height 644
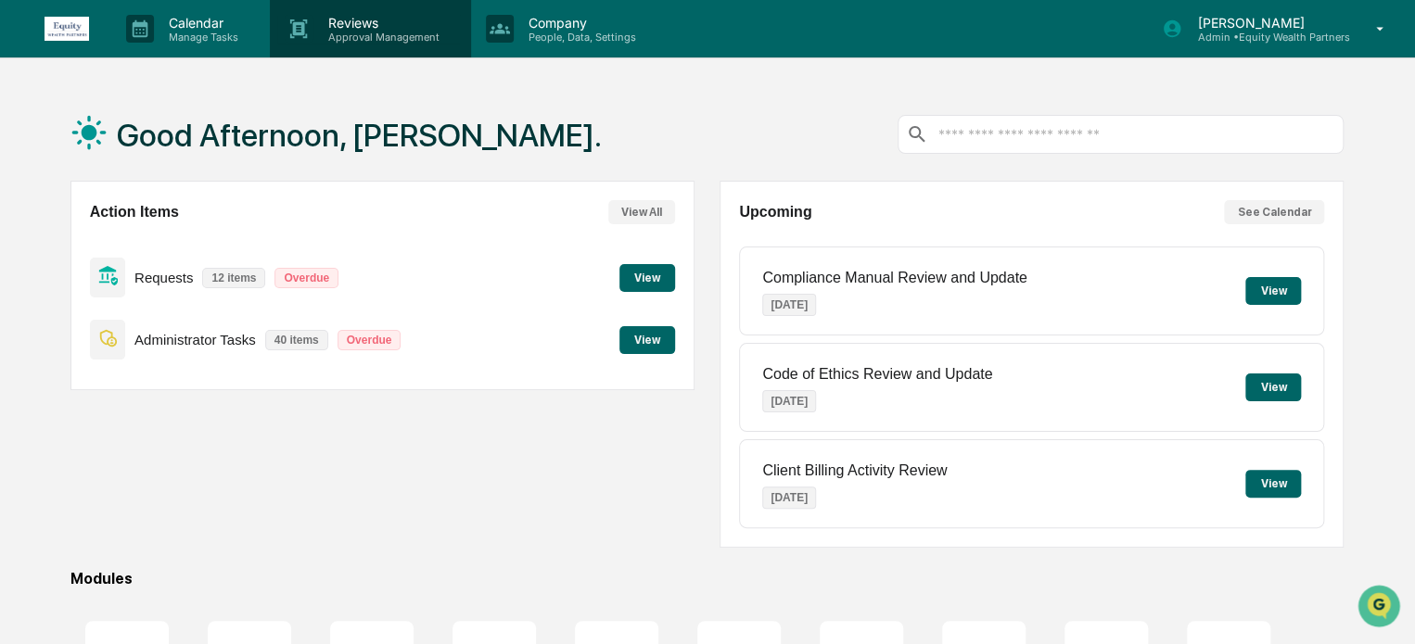
click at [356, 34] on p "Approval Management" at bounding box center [380, 37] width 135 height 13
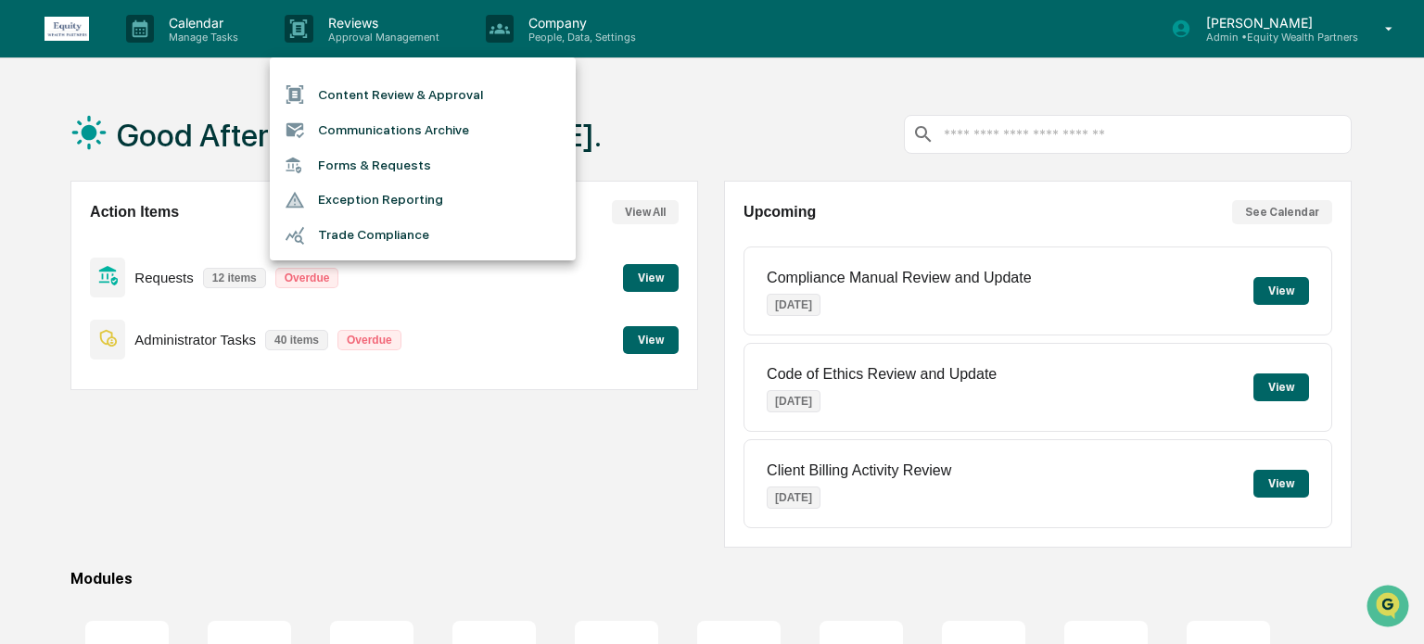
click at [377, 234] on li "Trade Compliance" at bounding box center [423, 235] width 306 height 35
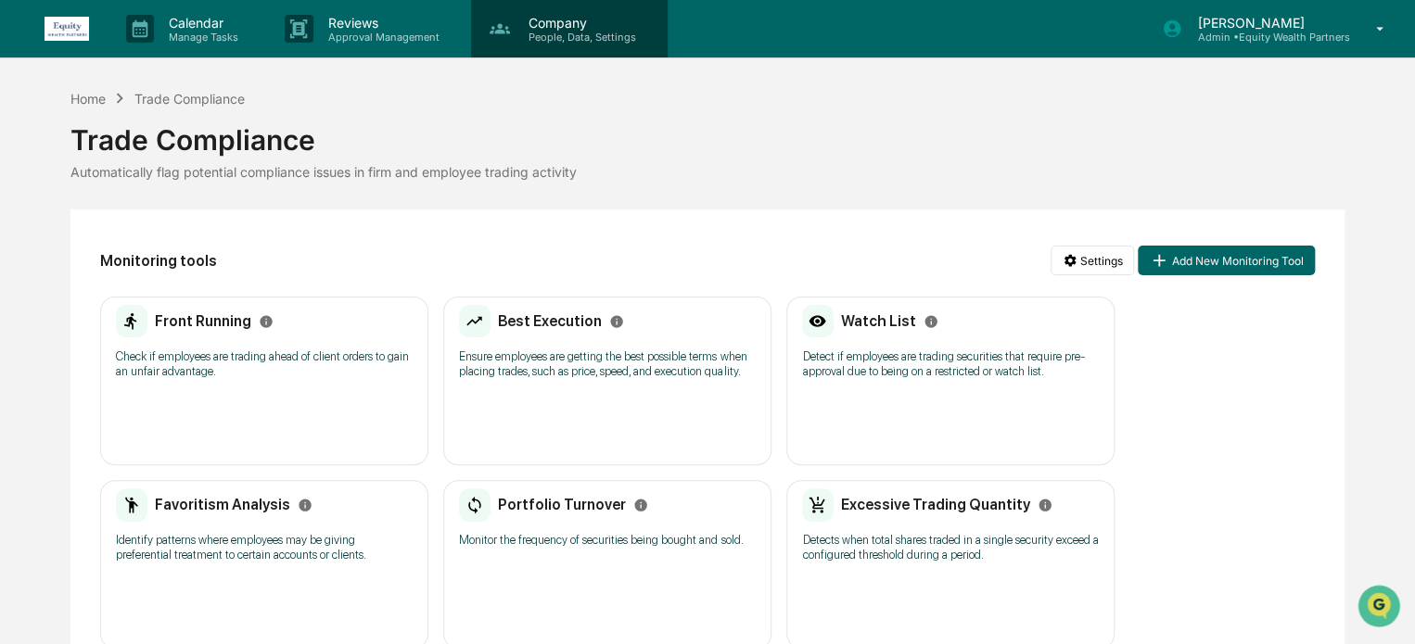
click at [579, 40] on p "People, Data, Settings" at bounding box center [580, 37] width 132 height 13
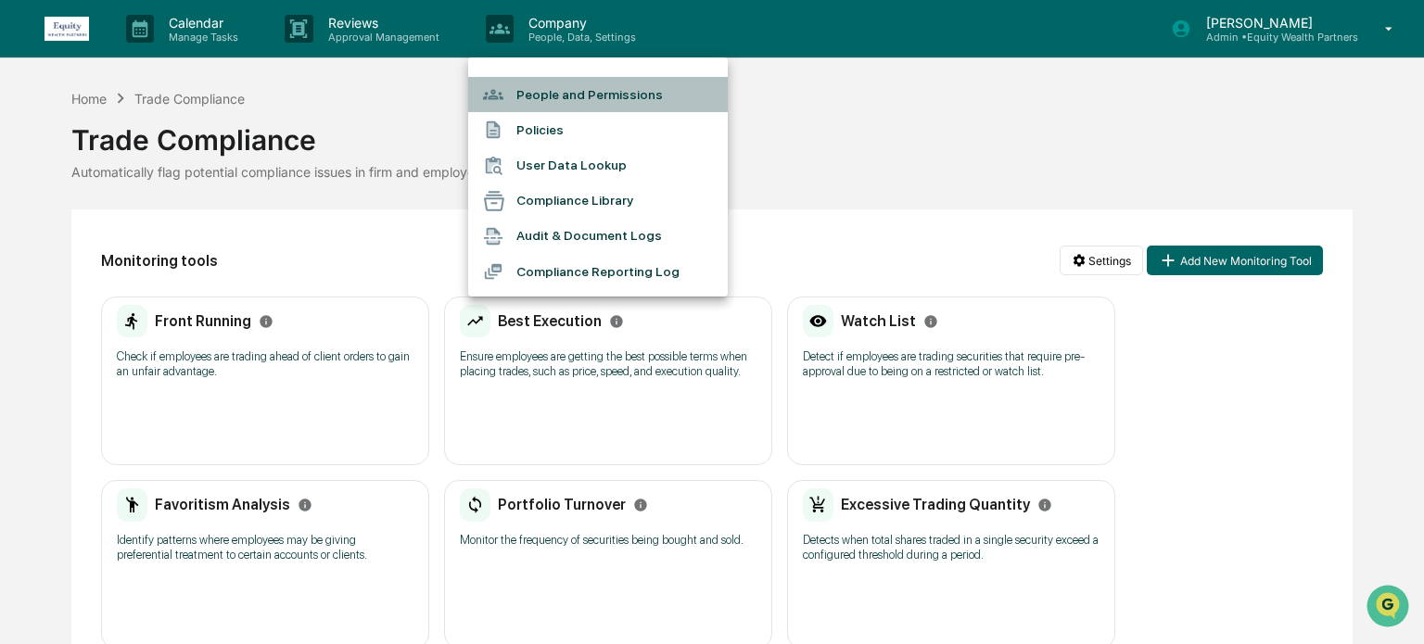
click at [571, 98] on li "People and Permissions" at bounding box center [598, 94] width 260 height 35
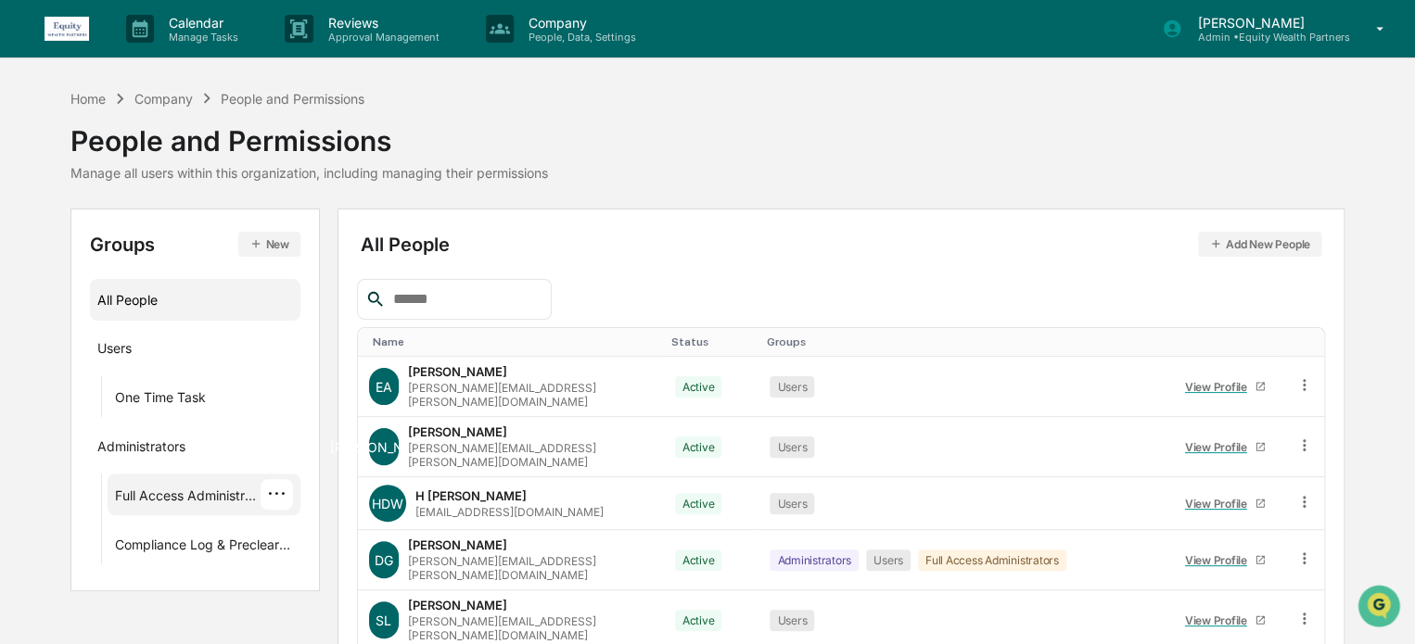
click at [267, 489] on div "···" at bounding box center [277, 494] width 32 height 31
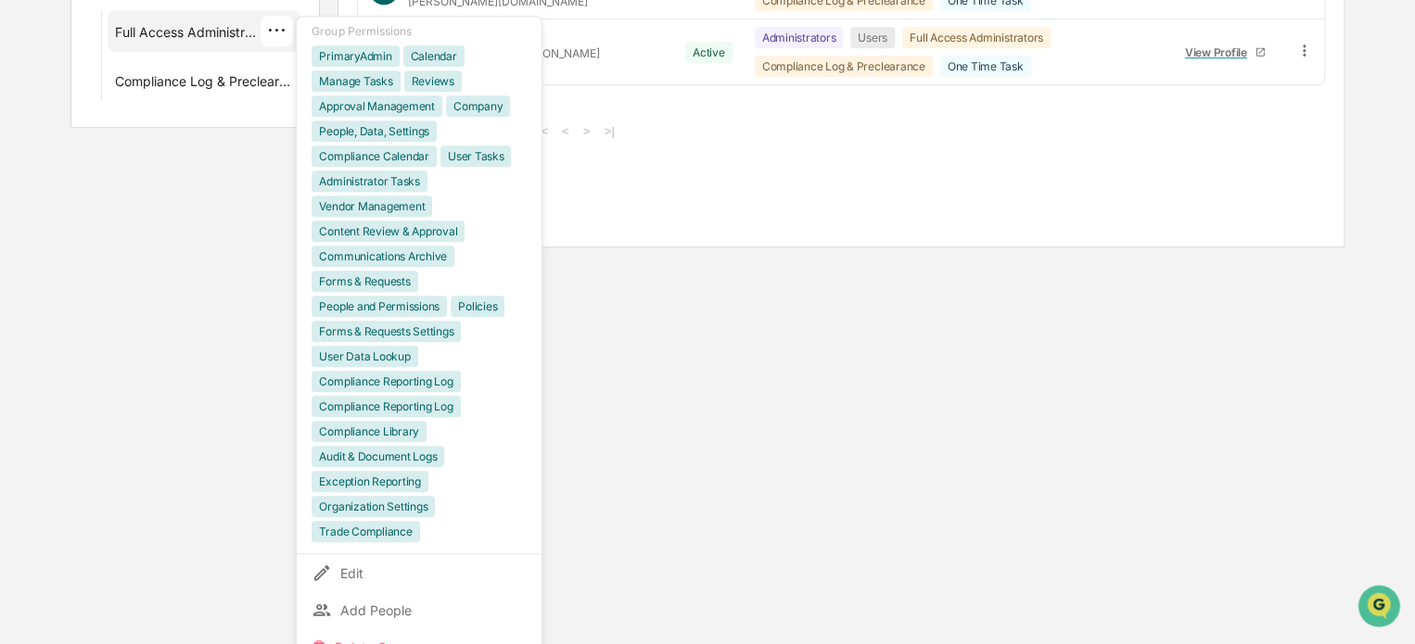
scroll to position [489, 0]
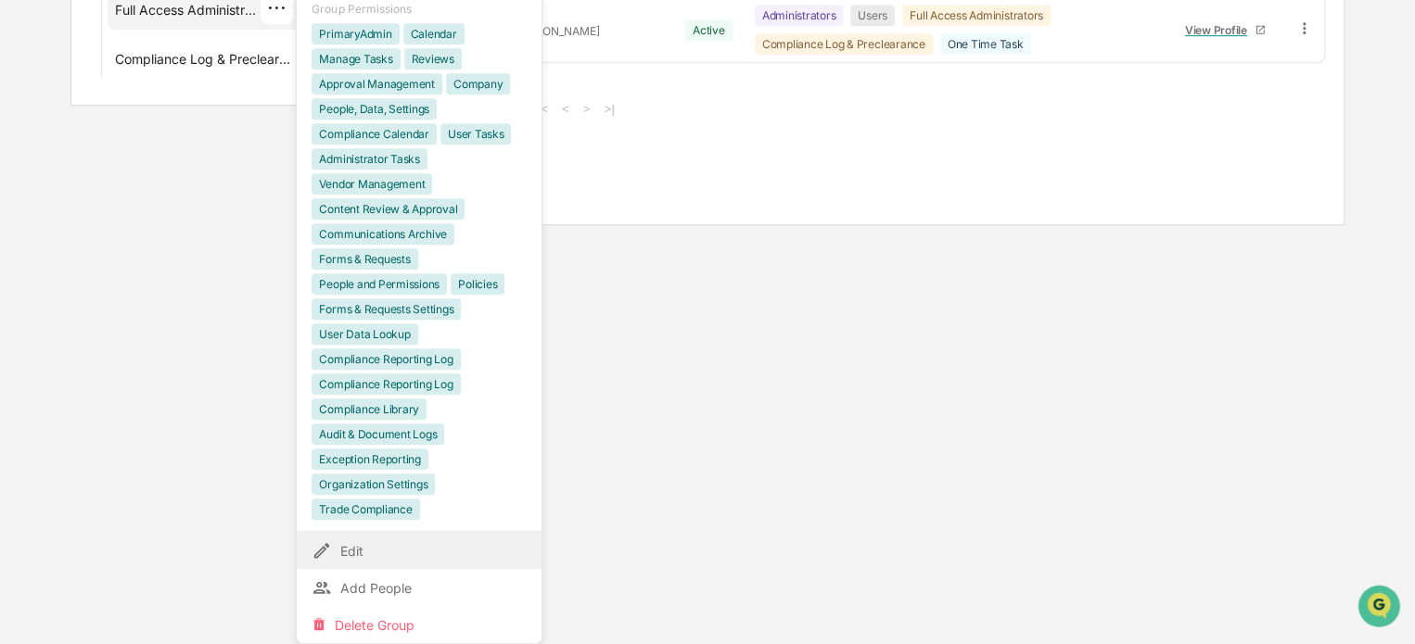
click at [367, 554] on div "Edit" at bounding box center [419, 551] width 215 height 22
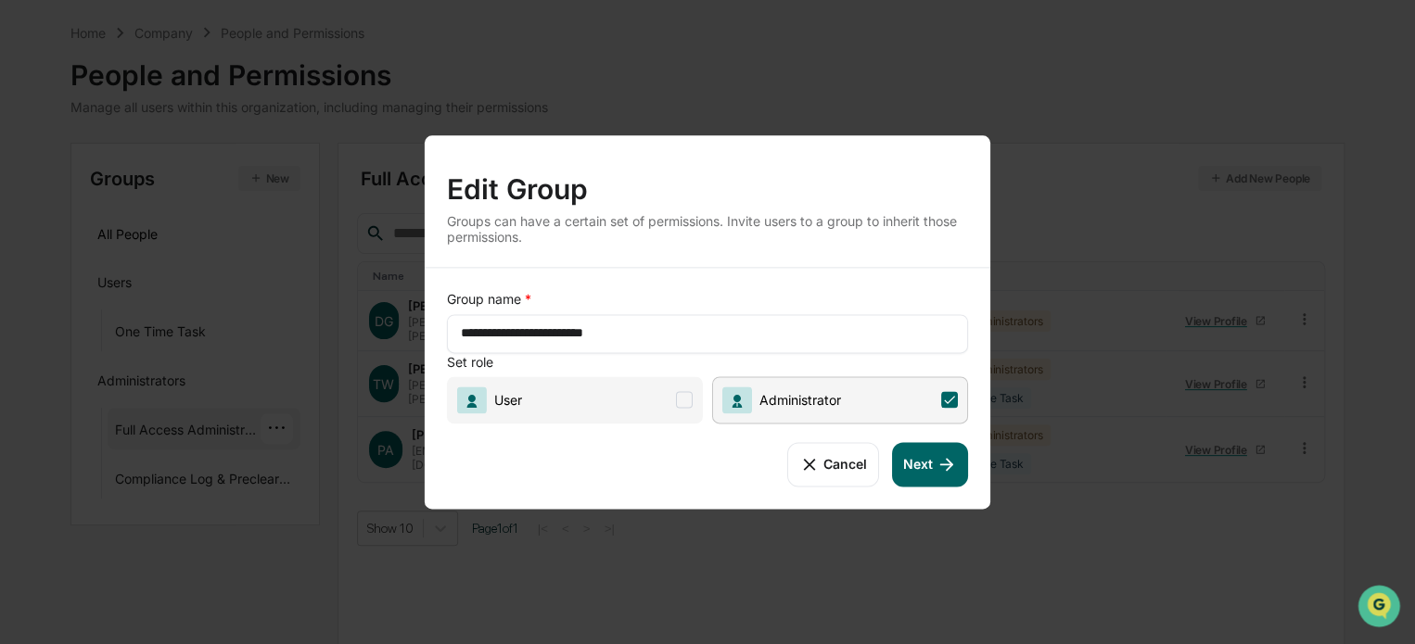
click at [609, 330] on input "**********" at bounding box center [707, 333] width 493 height 19
click at [942, 469] on icon at bounding box center [946, 464] width 20 height 20
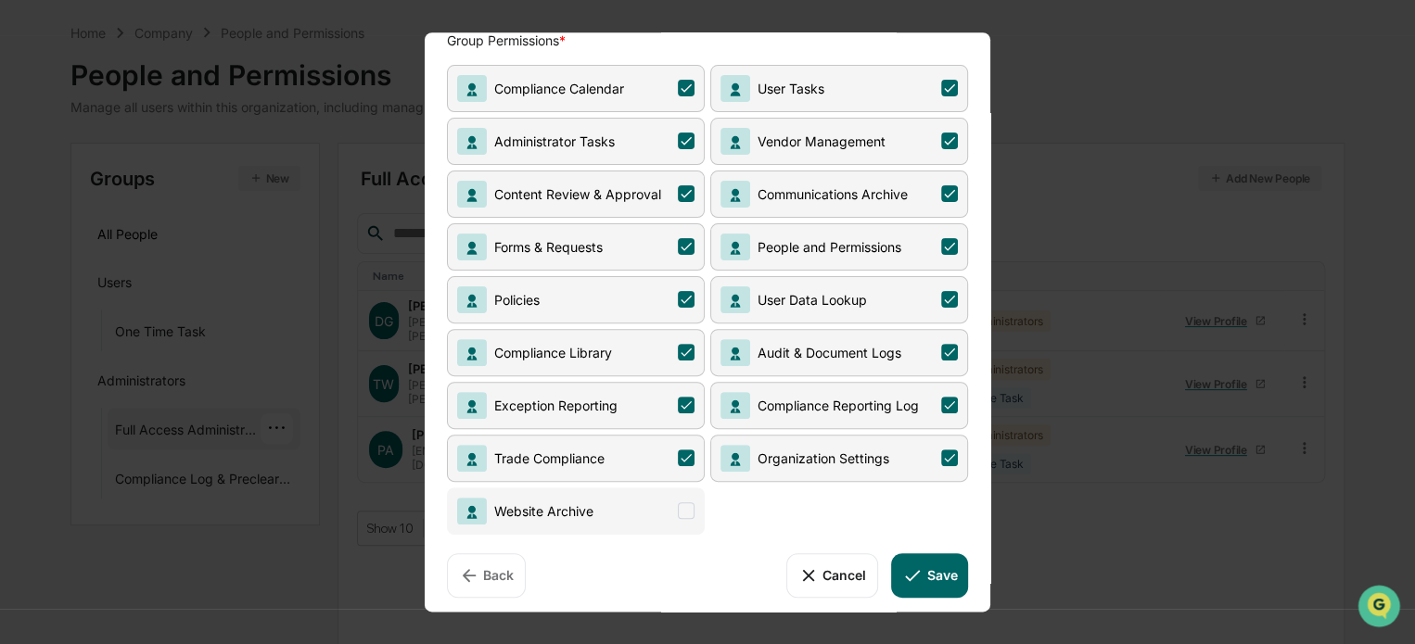
scroll to position [159, 0]
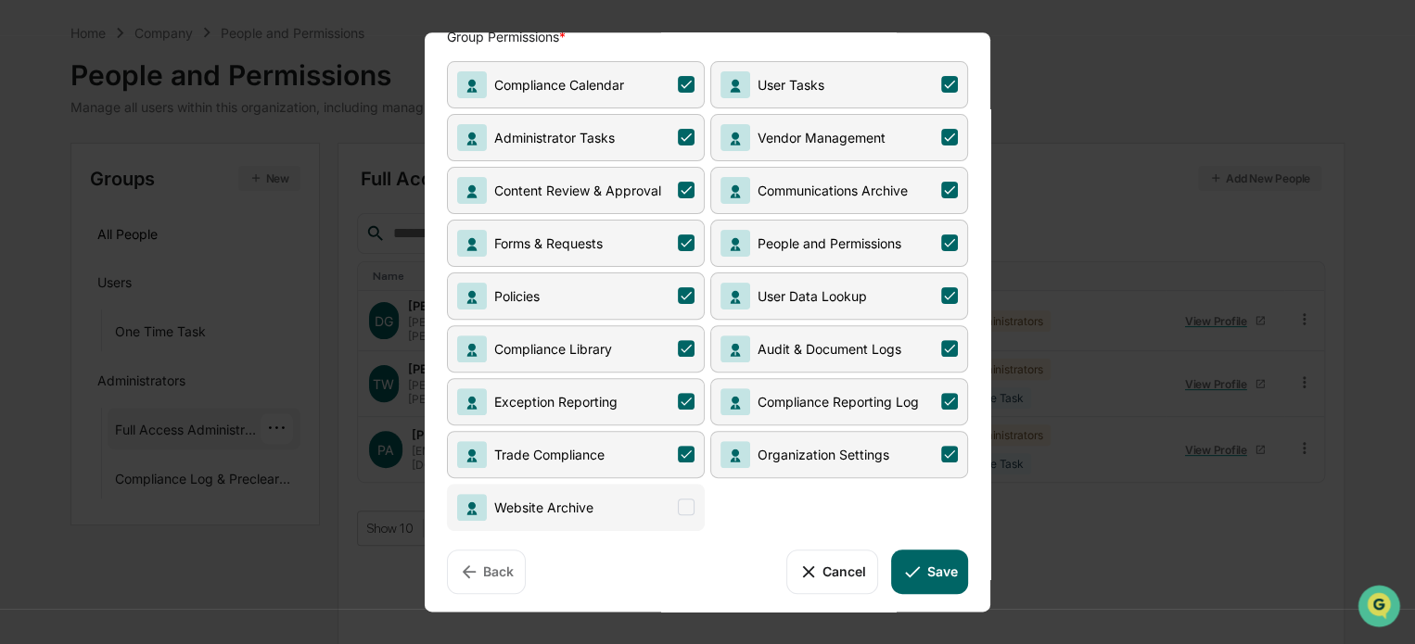
click at [934, 570] on button "Save" at bounding box center [929, 572] width 77 height 45
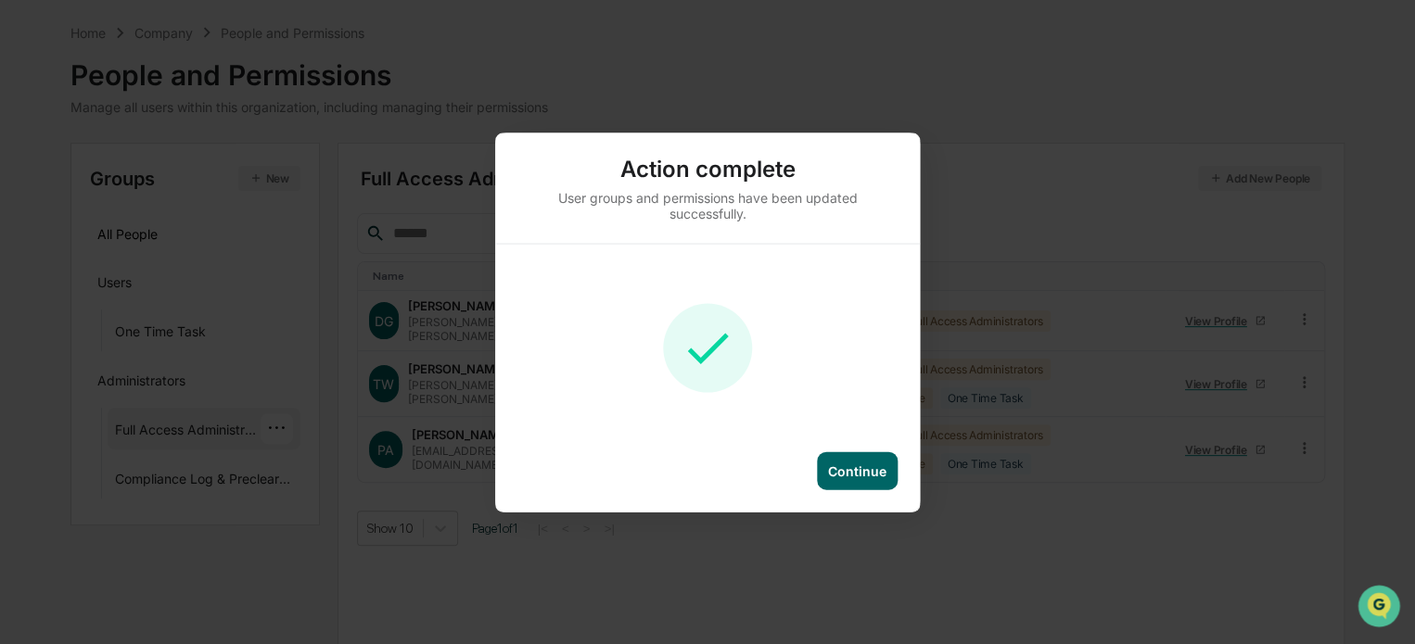
click at [865, 471] on div "Continue" at bounding box center [857, 471] width 58 height 16
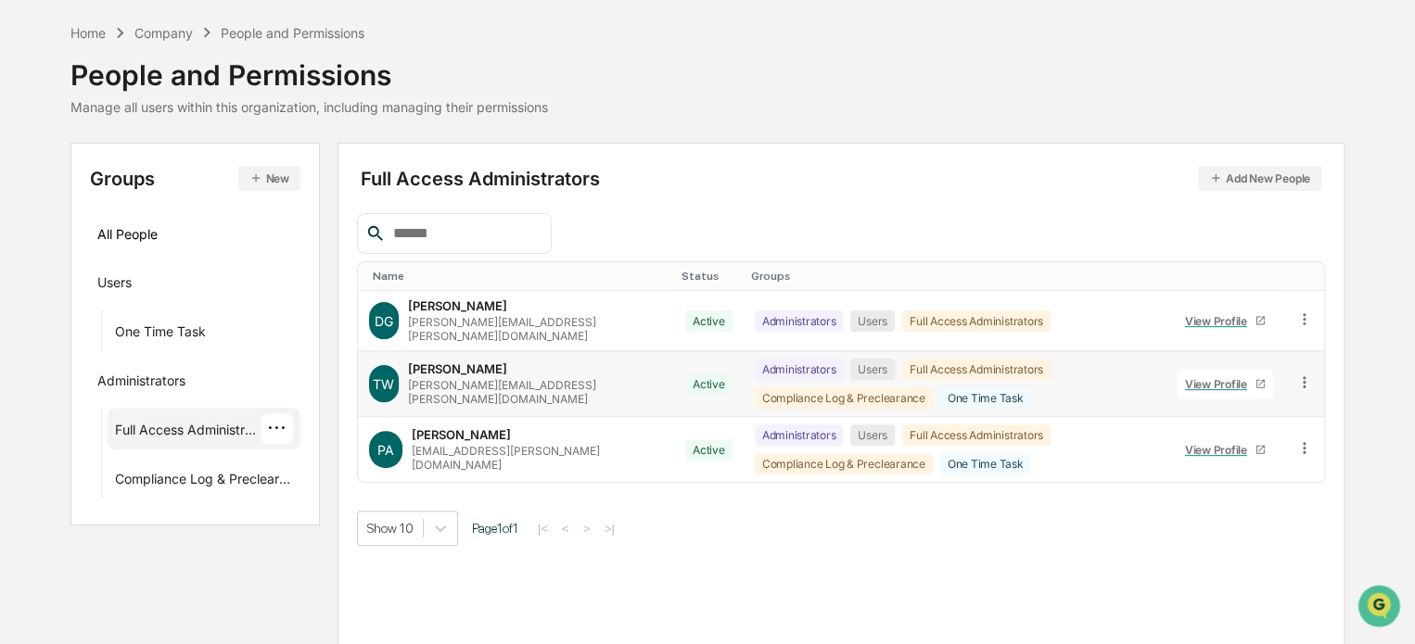
click at [1302, 374] on icon at bounding box center [1304, 383] width 18 height 18
click at [161, 555] on div "Groups New All People Users One Time Task Administrators Full Access Administra…" at bounding box center [706, 394] width 1273 height 502
click at [104, 36] on div "Home" at bounding box center [87, 33] width 35 height 16
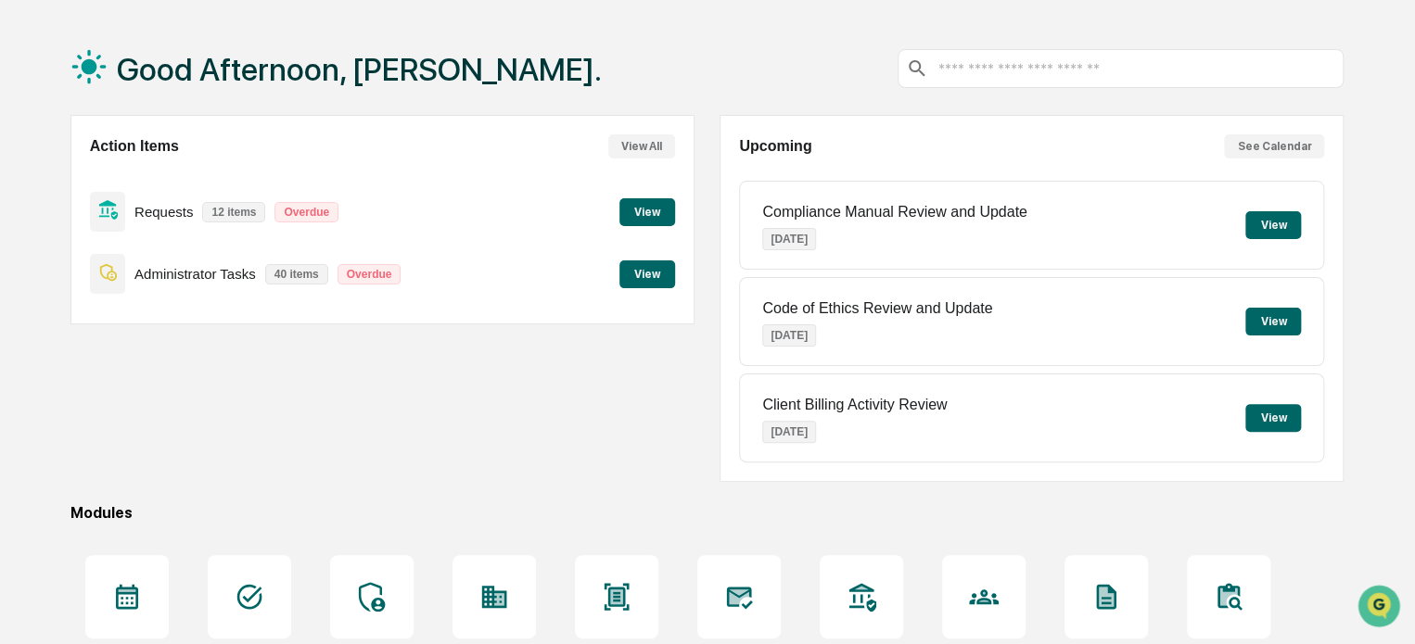
click at [656, 277] on button "View" at bounding box center [647, 275] width 56 height 28
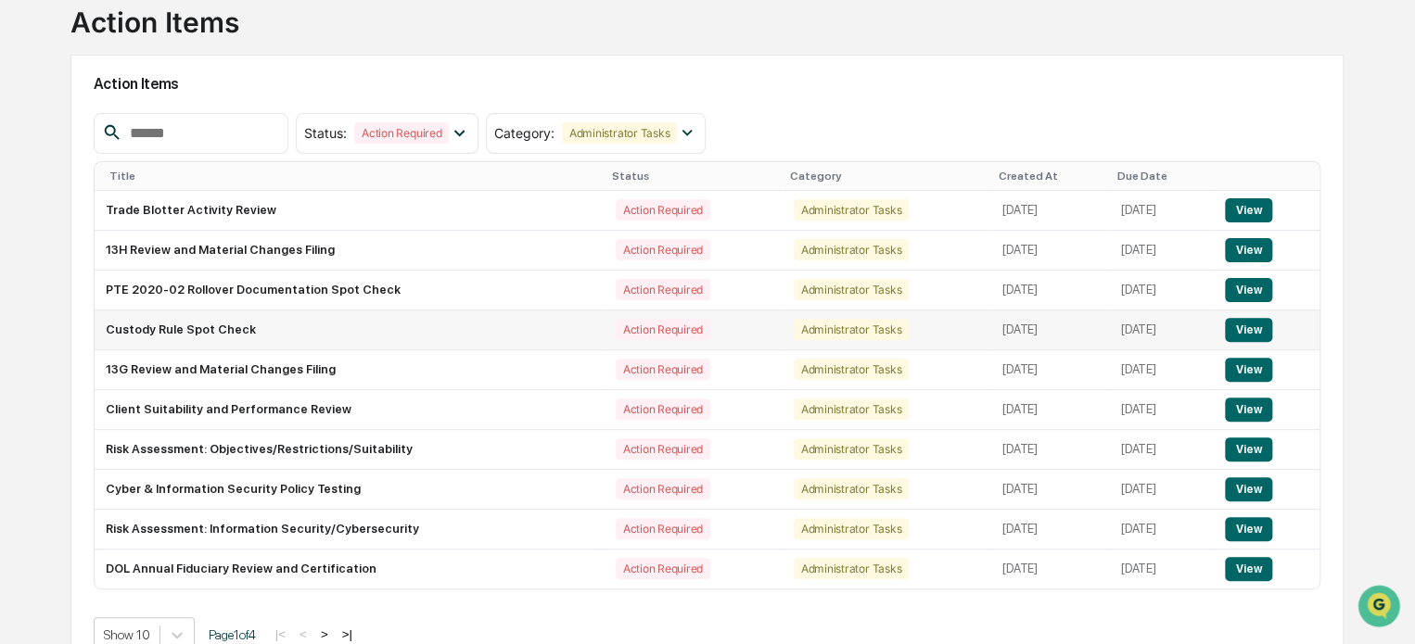
scroll to position [158, 0]
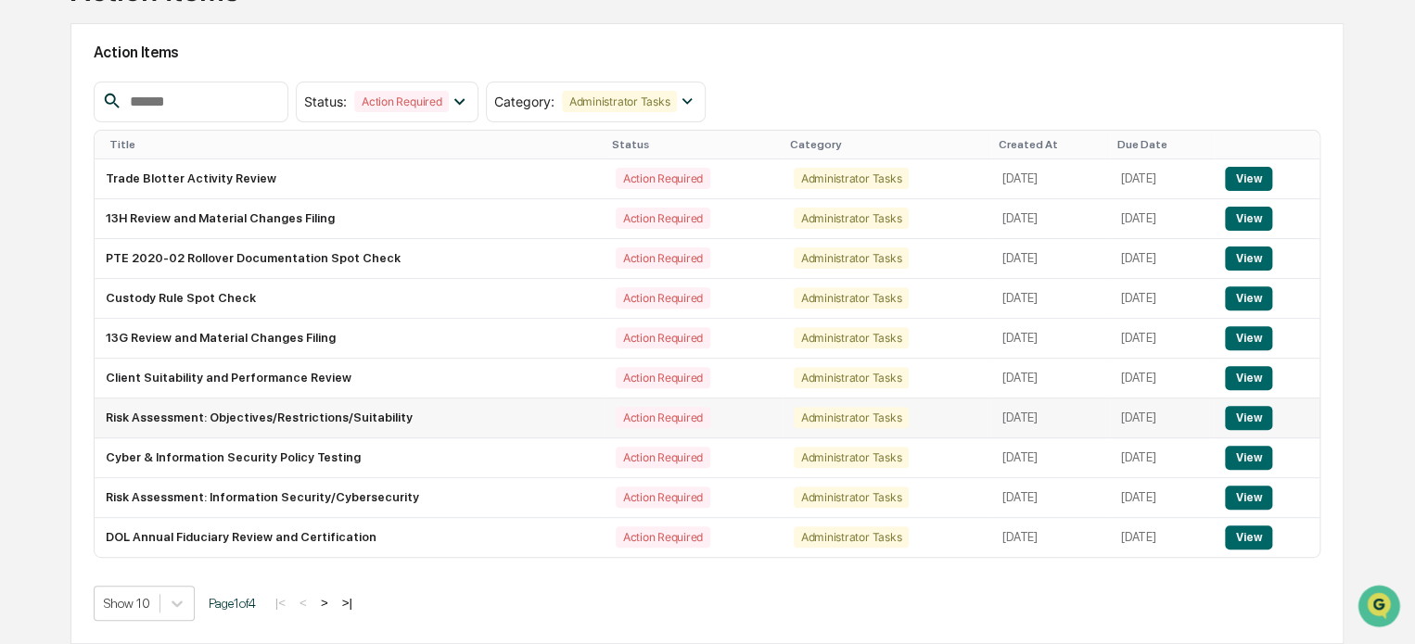
click at [302, 409] on td "Risk Assessment: Objectives/Restrictions/Suitability" at bounding box center [350, 419] width 510 height 40
click at [801, 414] on div "Administrator Tasks" at bounding box center [851, 417] width 115 height 21
click at [814, 414] on div "Administrator Tasks" at bounding box center [851, 417] width 115 height 21
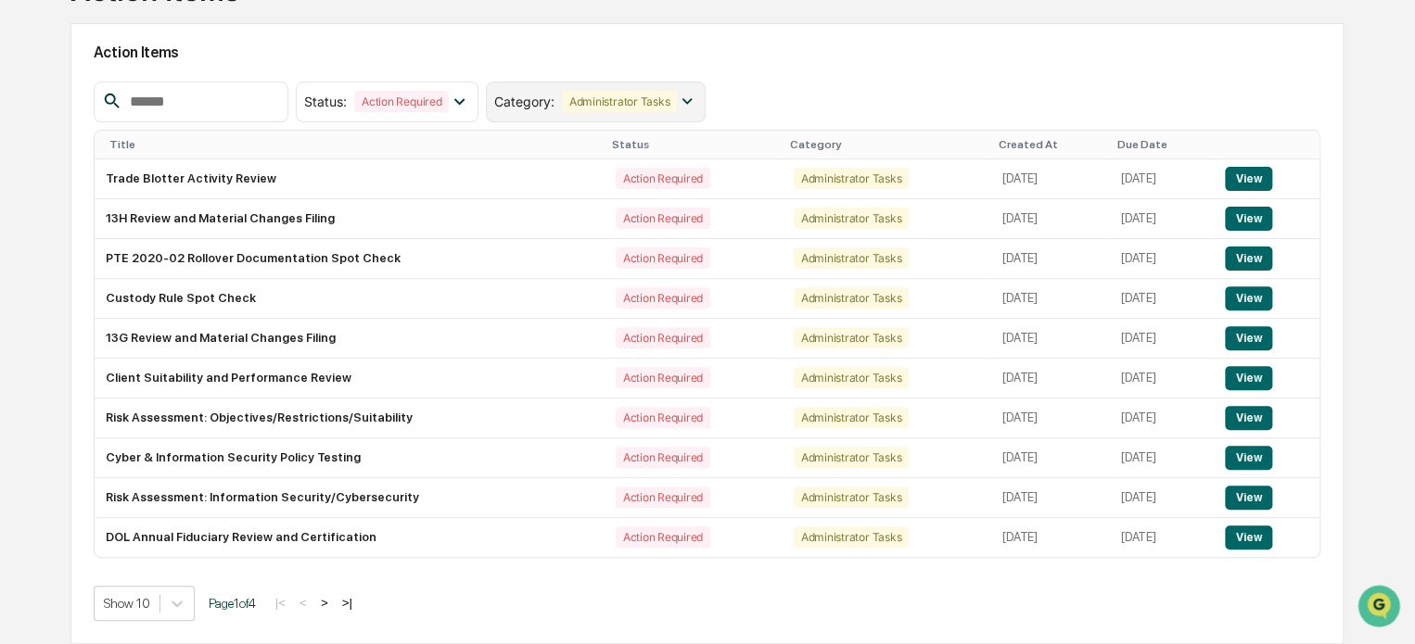
click at [693, 99] on icon at bounding box center [687, 101] width 10 height 6
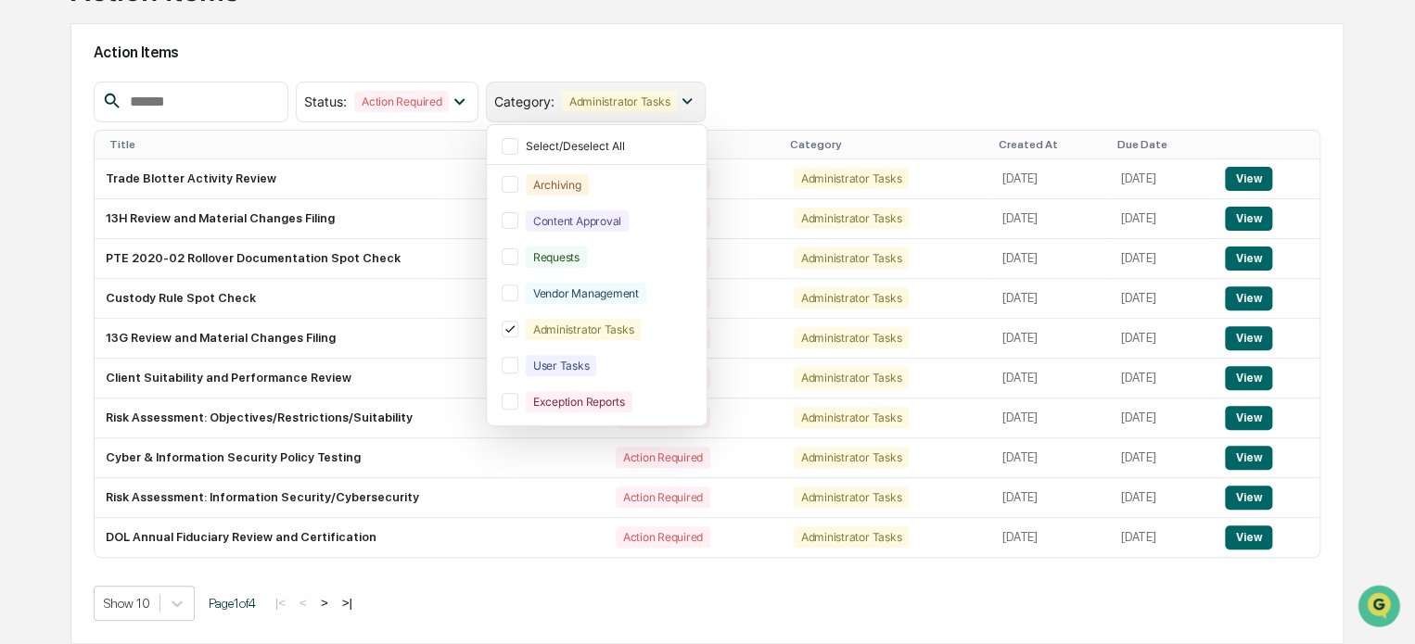
click at [693, 99] on icon at bounding box center [687, 101] width 10 height 6
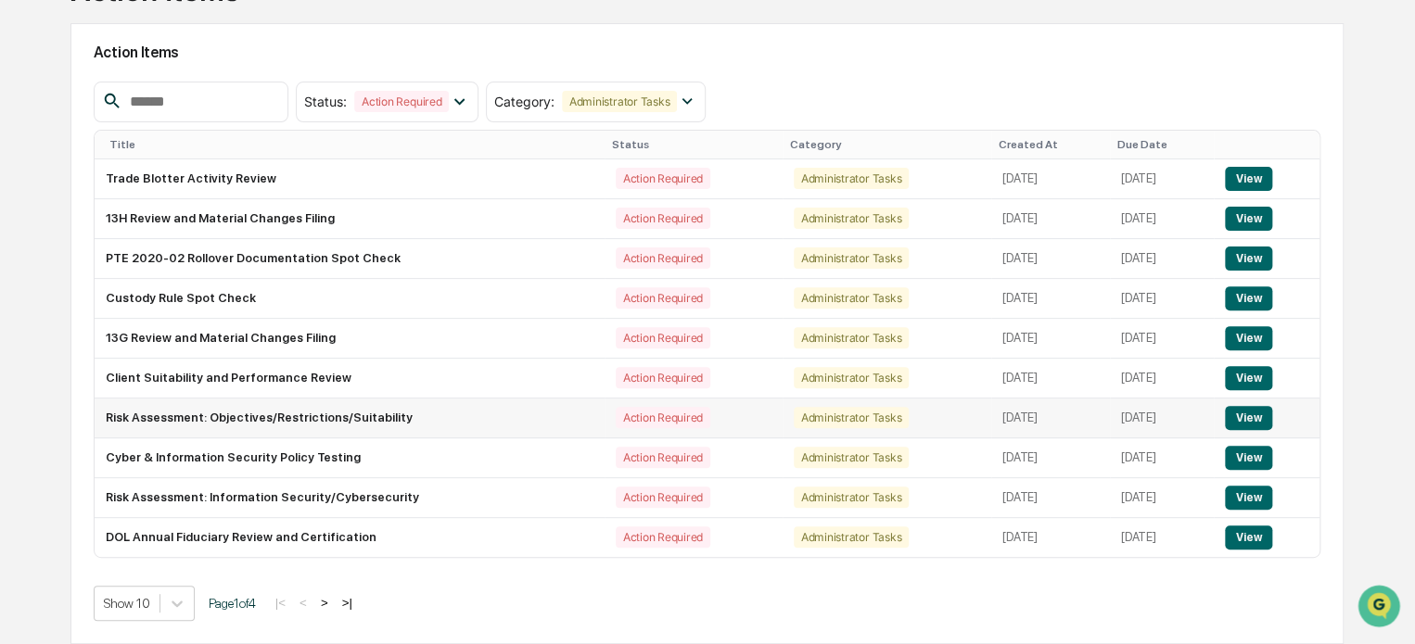
click at [1274, 414] on td "View" at bounding box center [1267, 419] width 106 height 40
click at [1252, 414] on button "View" at bounding box center [1248, 418] width 47 height 24
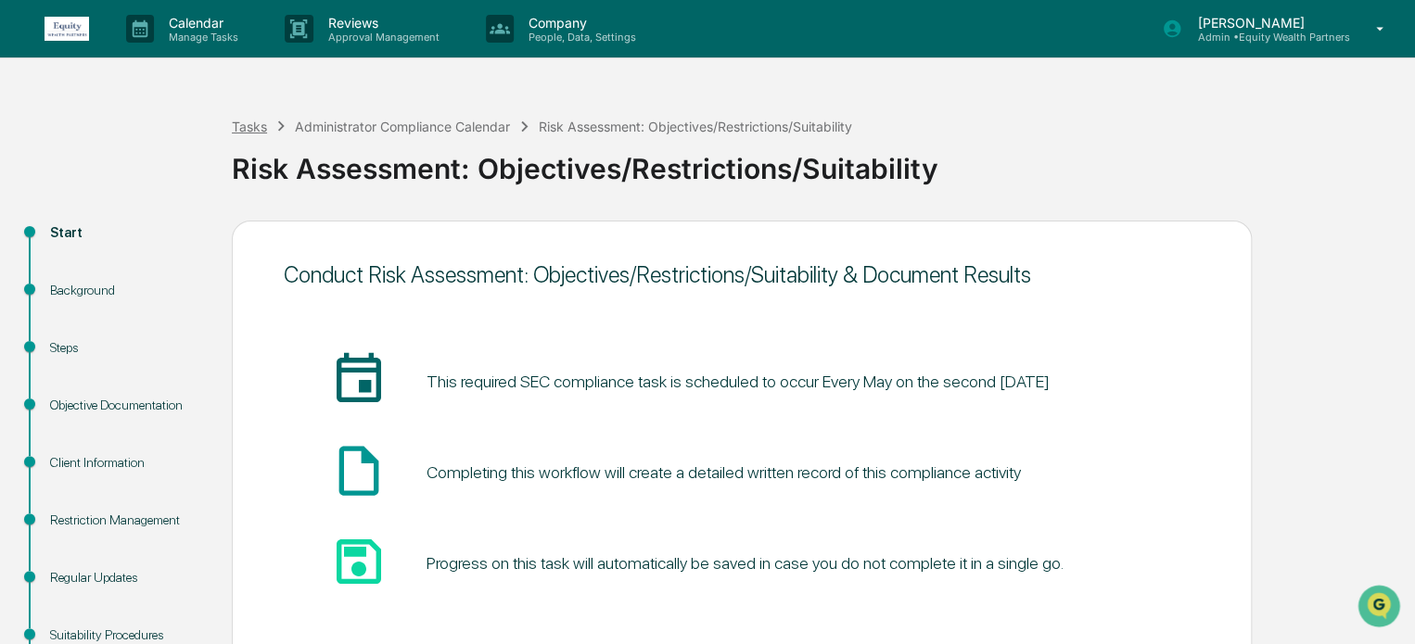
click at [246, 123] on div "Tasks" at bounding box center [249, 127] width 35 height 16
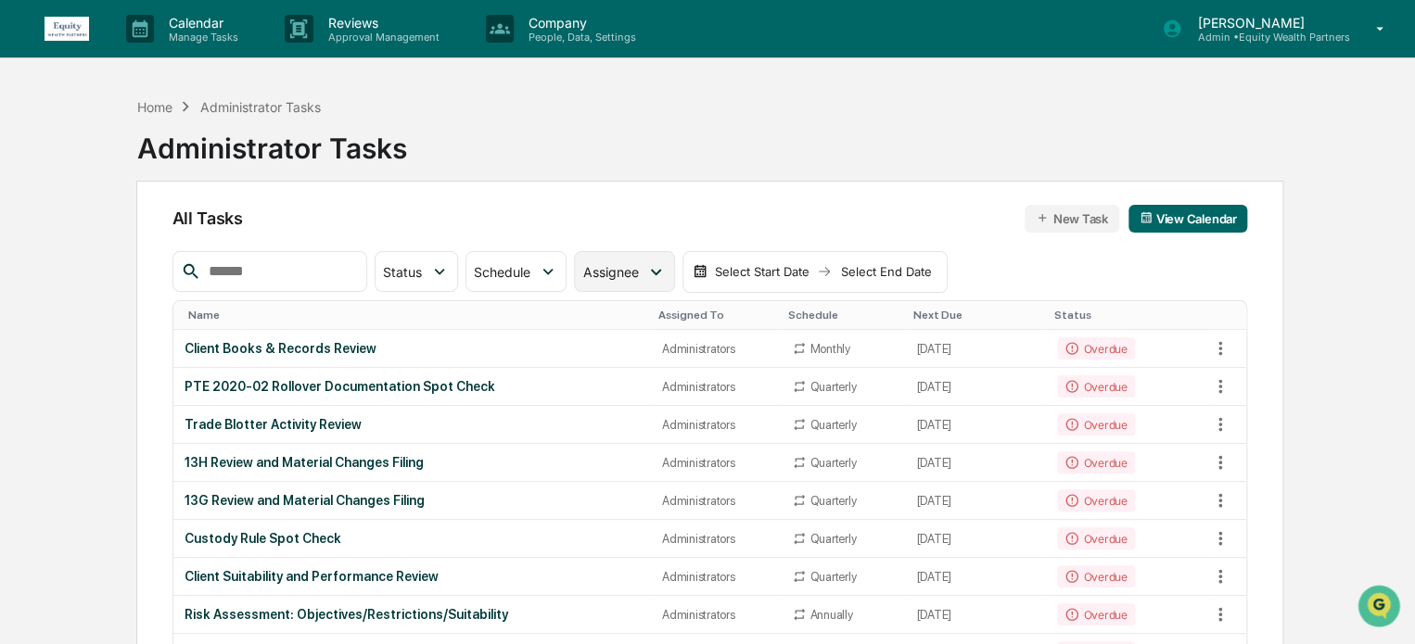
click at [661, 282] on div "Assignee" at bounding box center [624, 271] width 100 height 41
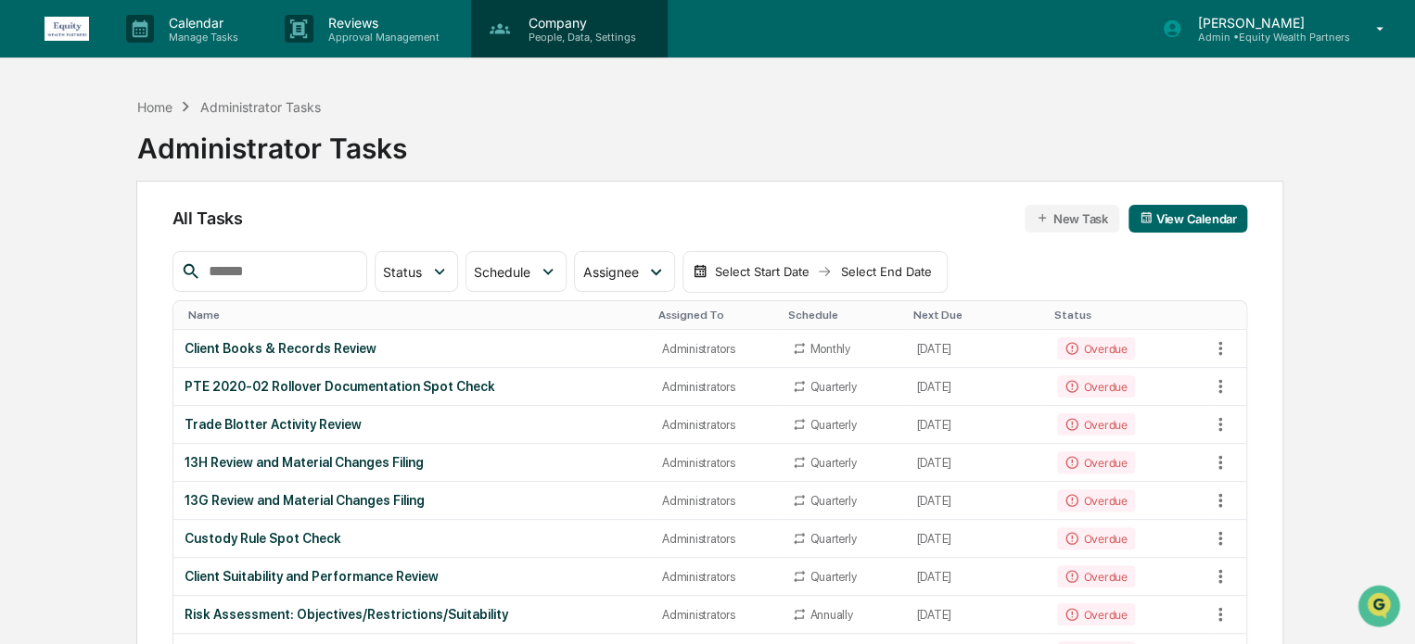
click at [559, 45] on div "Company People, Data, Settings" at bounding box center [569, 28] width 197 height 57
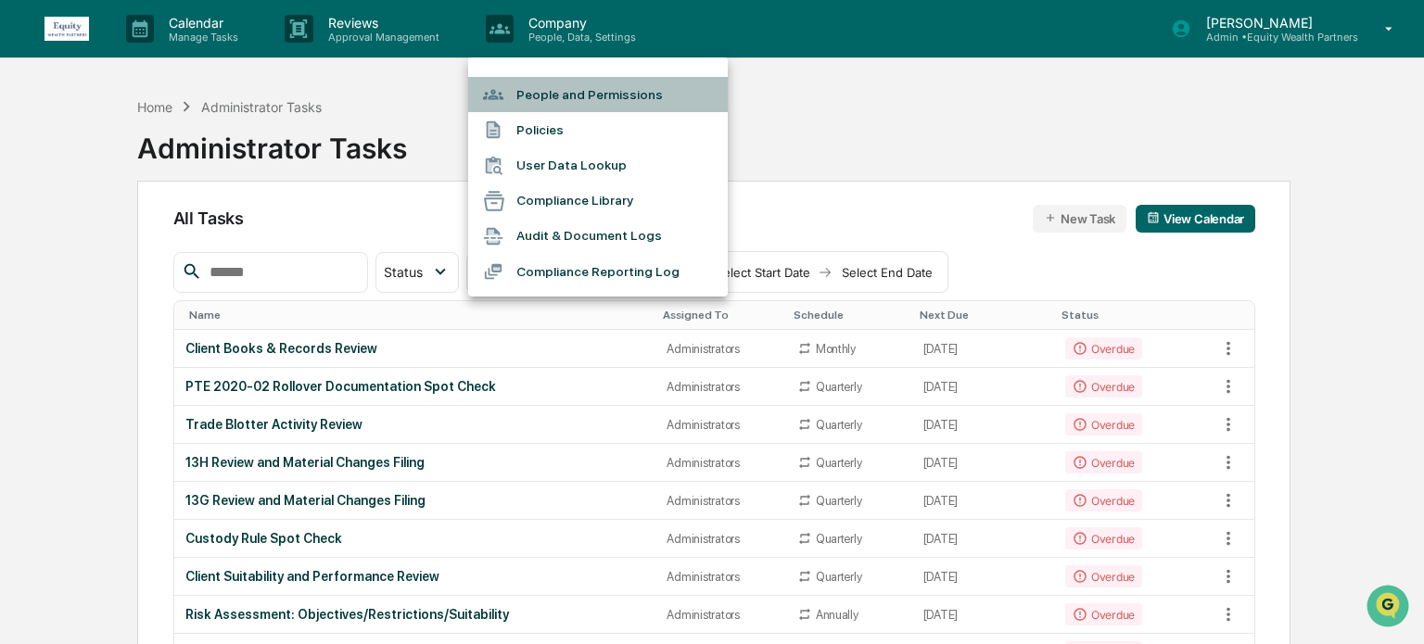
click at [549, 97] on li "People and Permissions" at bounding box center [598, 94] width 260 height 35
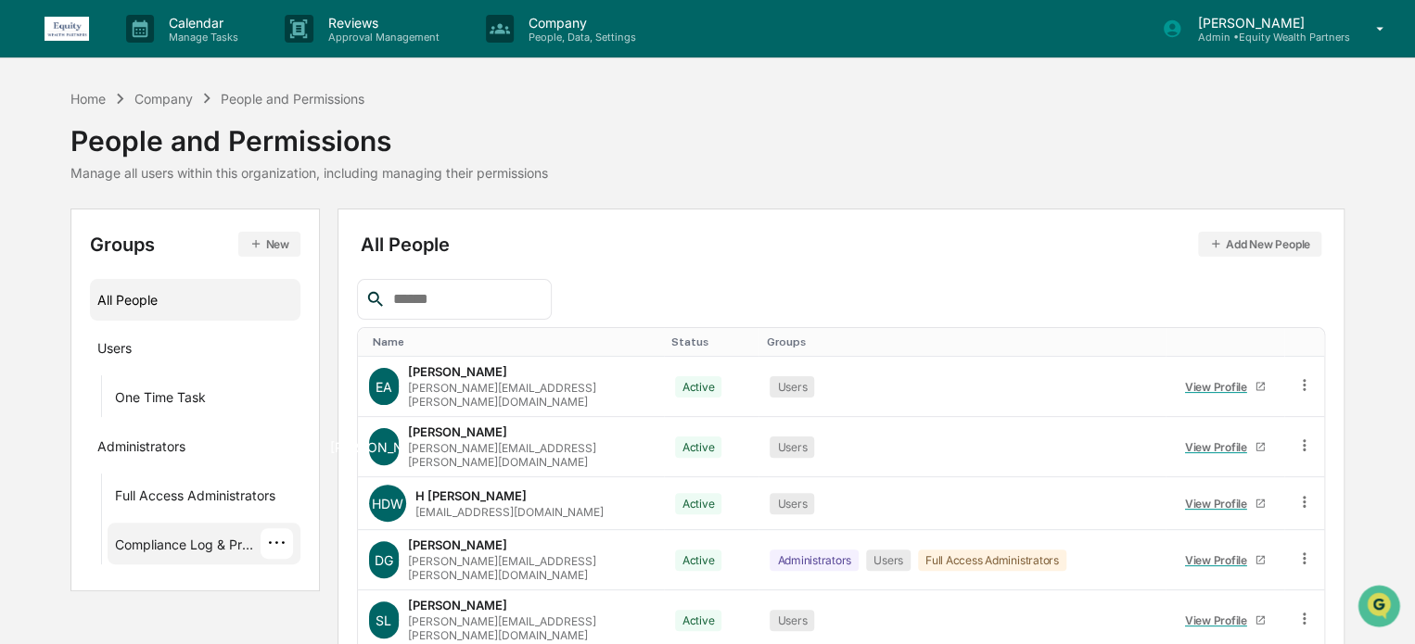
click at [226, 544] on div "Compliance Log & Preclearance" at bounding box center [188, 548] width 146 height 22
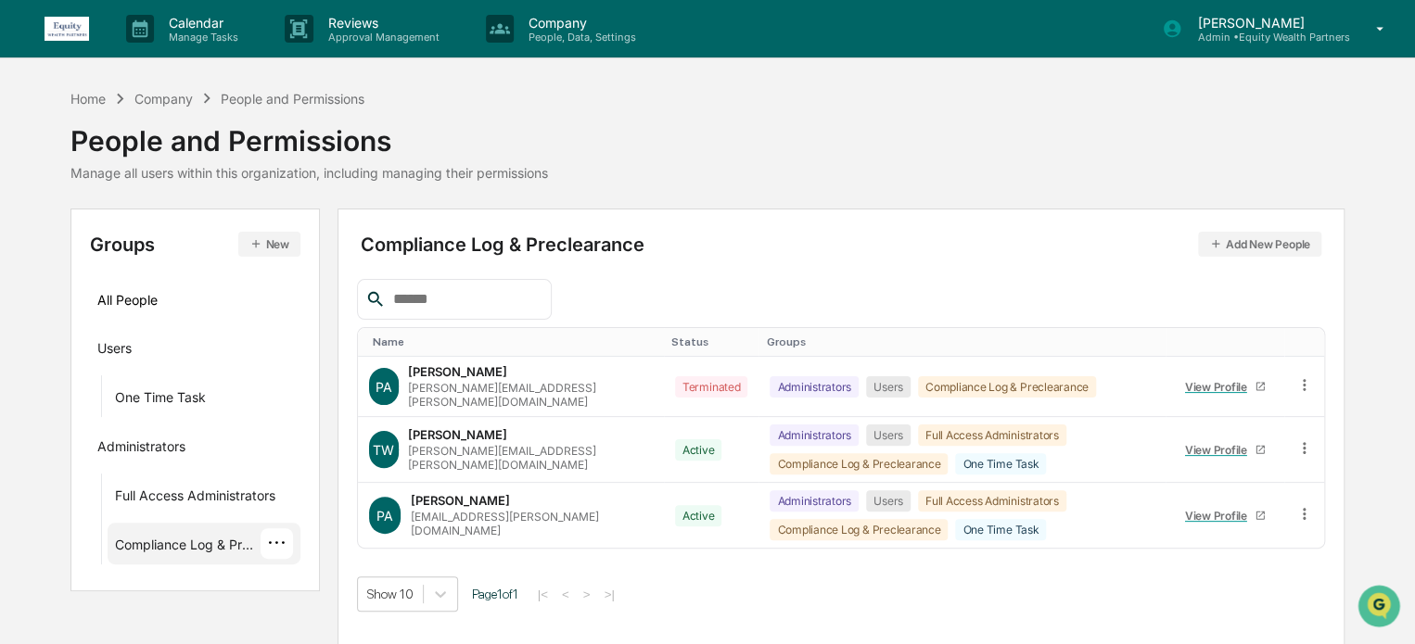
click at [283, 540] on div "···" at bounding box center [277, 543] width 32 height 31
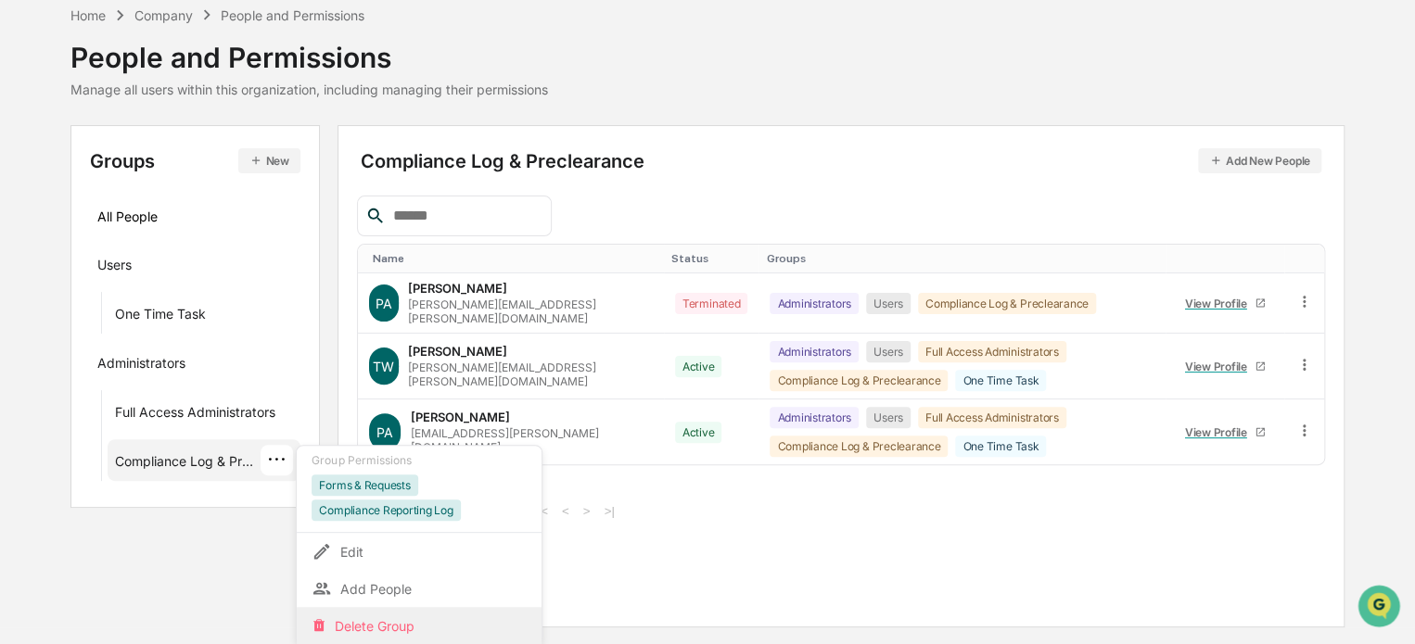
click at [386, 625] on div "Delete Group" at bounding box center [419, 626] width 215 height 22
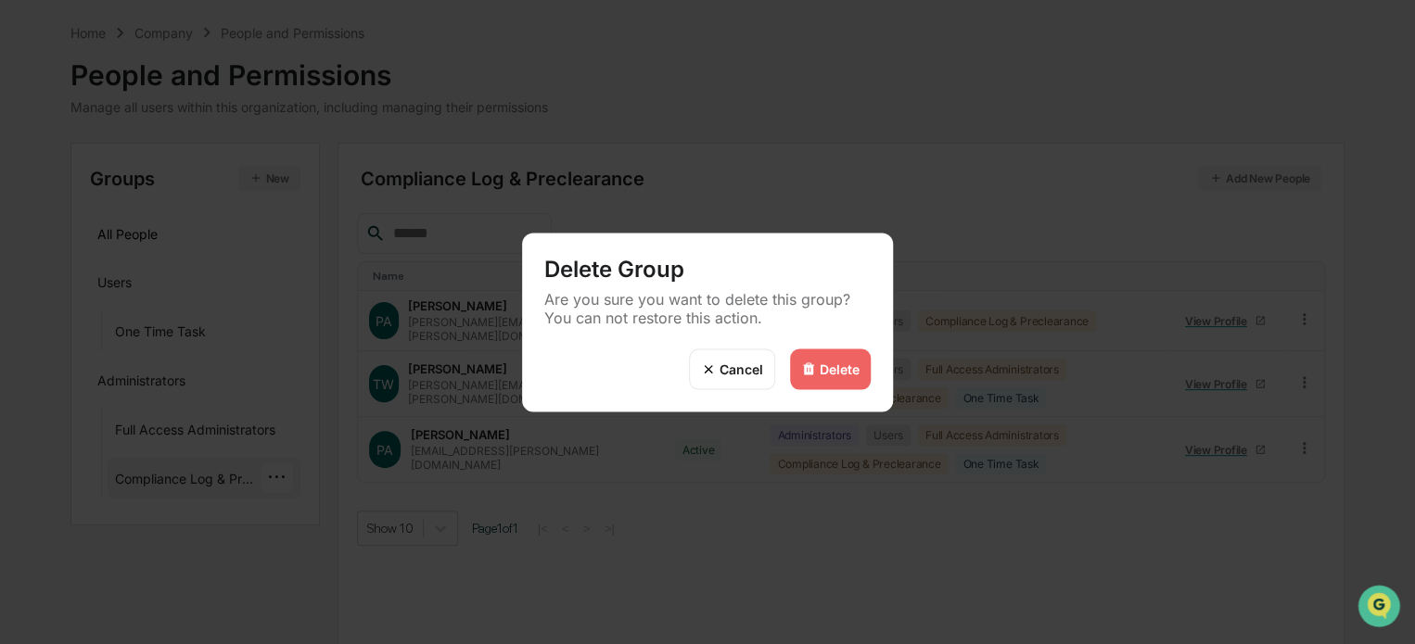
click at [836, 366] on div "Delete" at bounding box center [840, 370] width 40 height 16
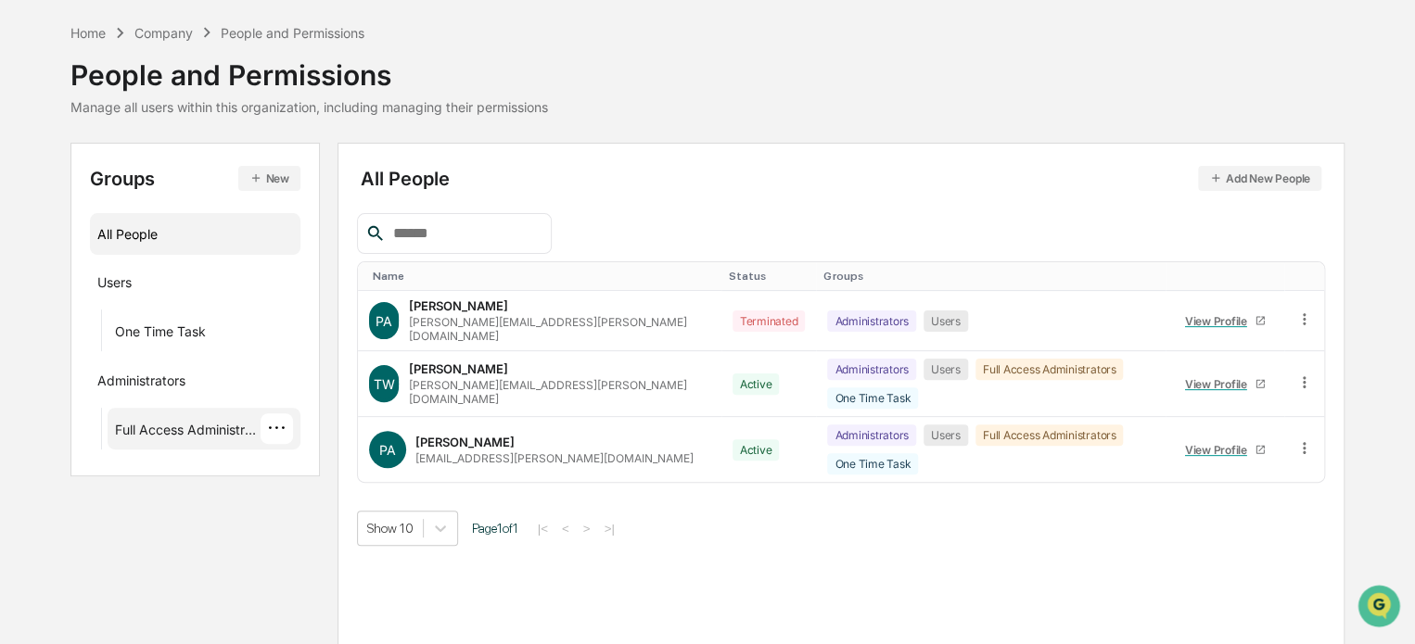
click at [215, 430] on div "Full Access Administrators" at bounding box center [188, 433] width 146 height 22
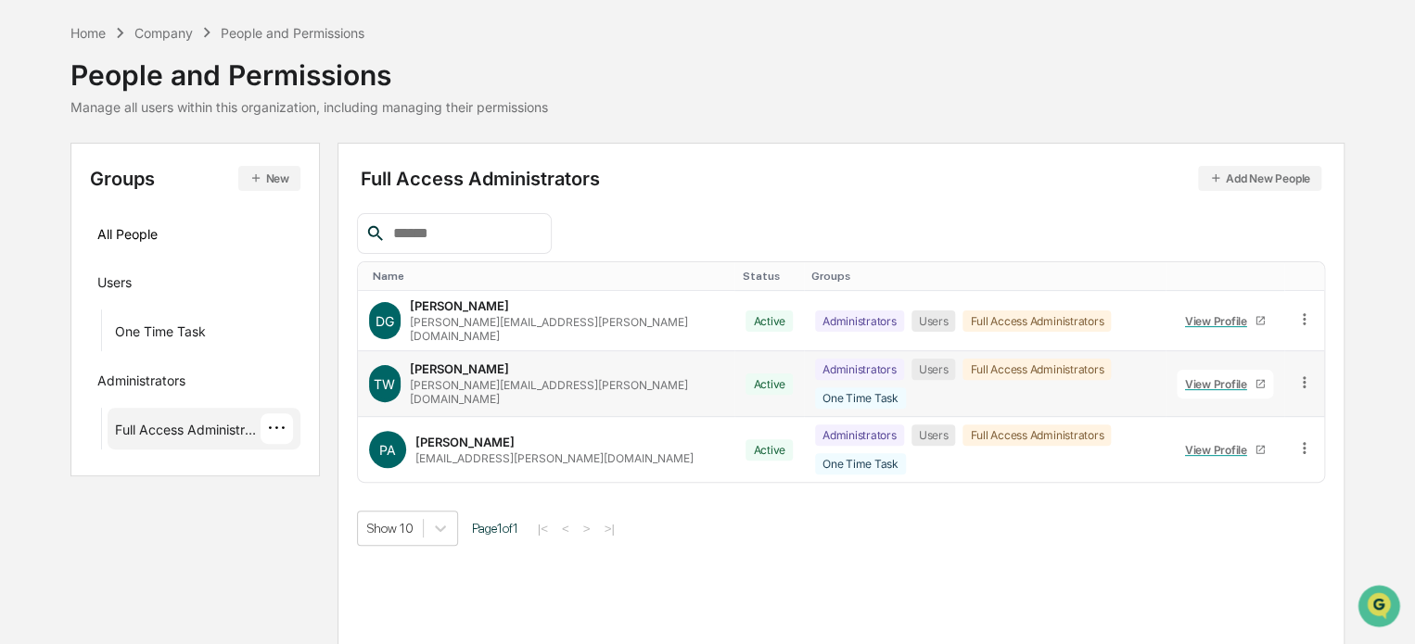
click at [1303, 376] on icon at bounding box center [1304, 381] width 3 height 11
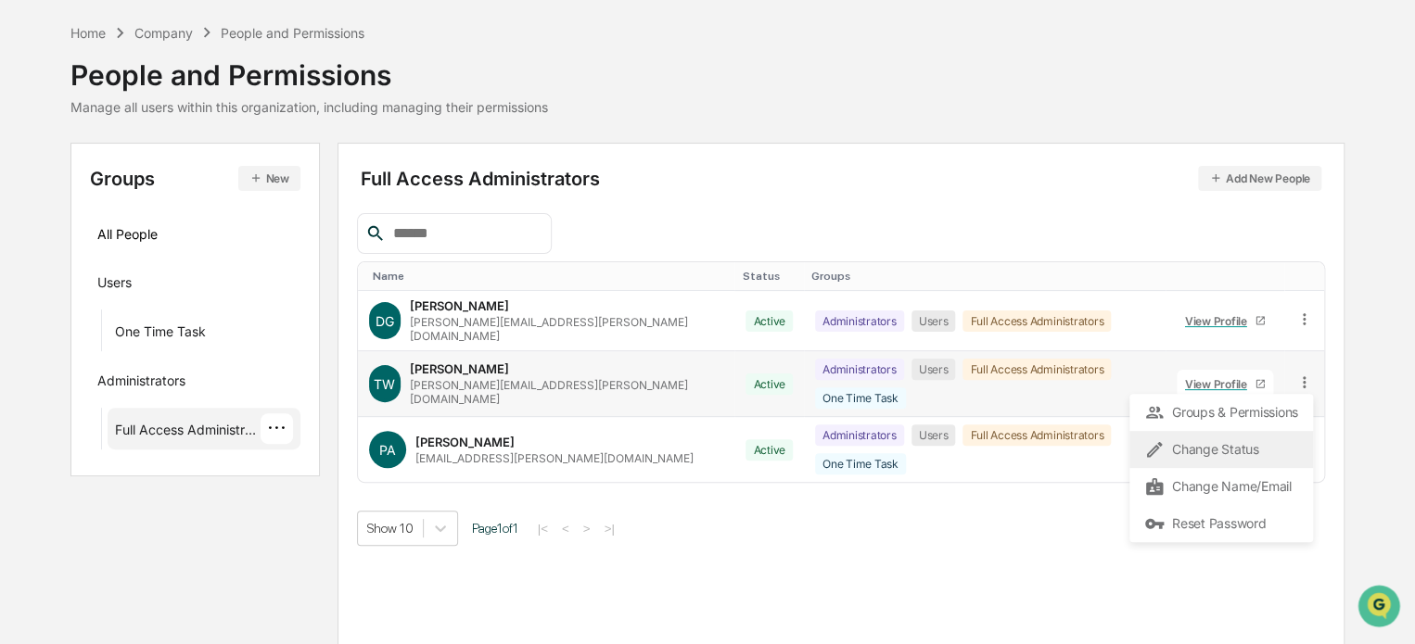
click at [1231, 439] on div "Change Status" at bounding box center [1221, 450] width 154 height 22
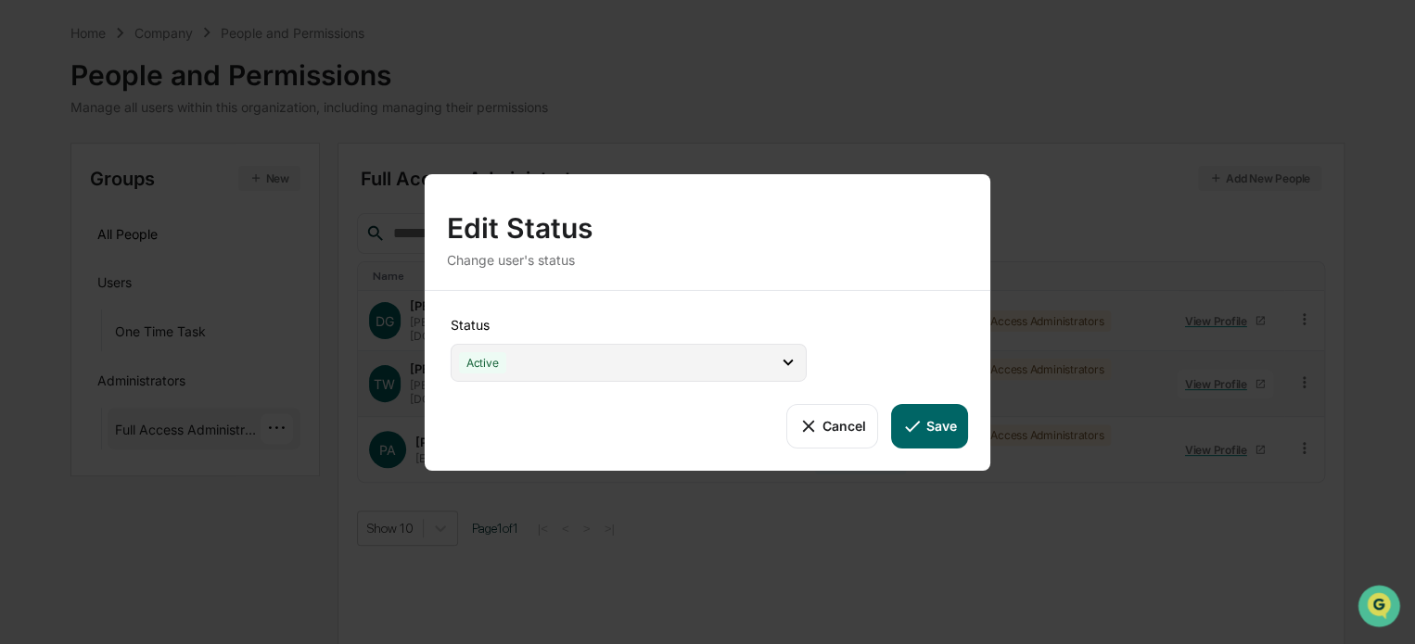
click at [659, 377] on div "Active" at bounding box center [629, 362] width 356 height 38
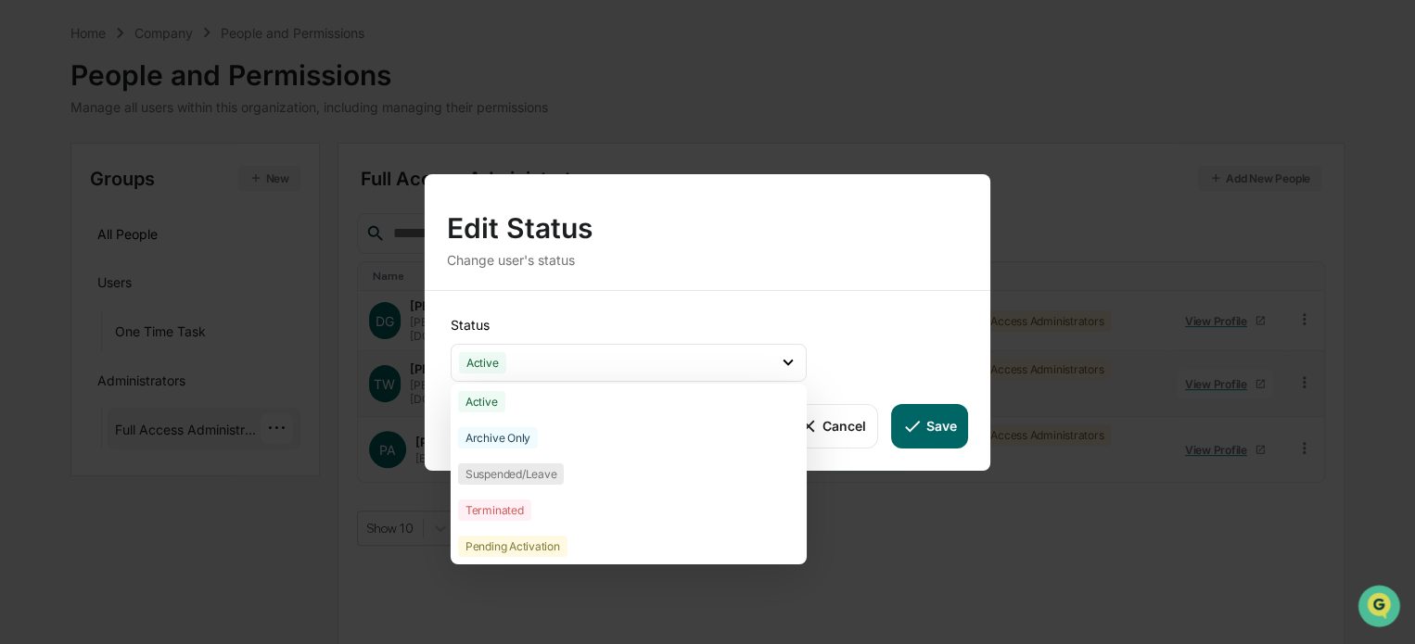
click at [845, 428] on button "Cancel" at bounding box center [832, 425] width 92 height 45
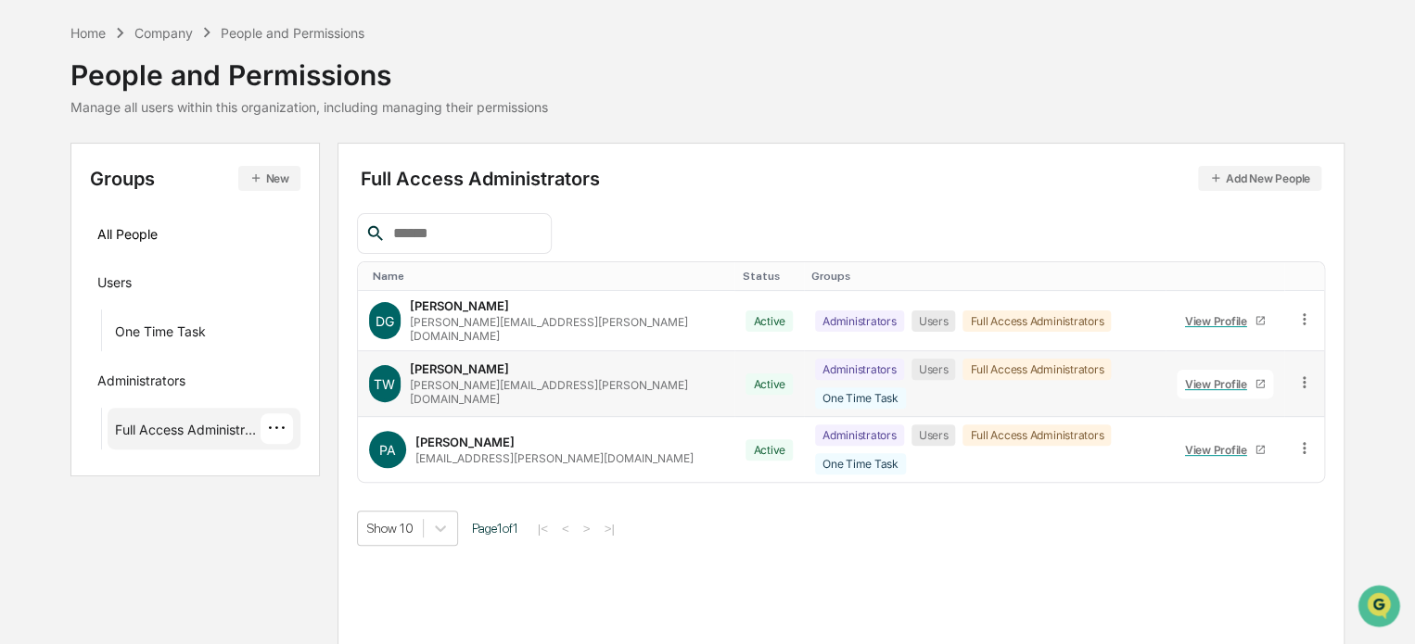
click at [1254, 378] on icon at bounding box center [1259, 383] width 11 height 11
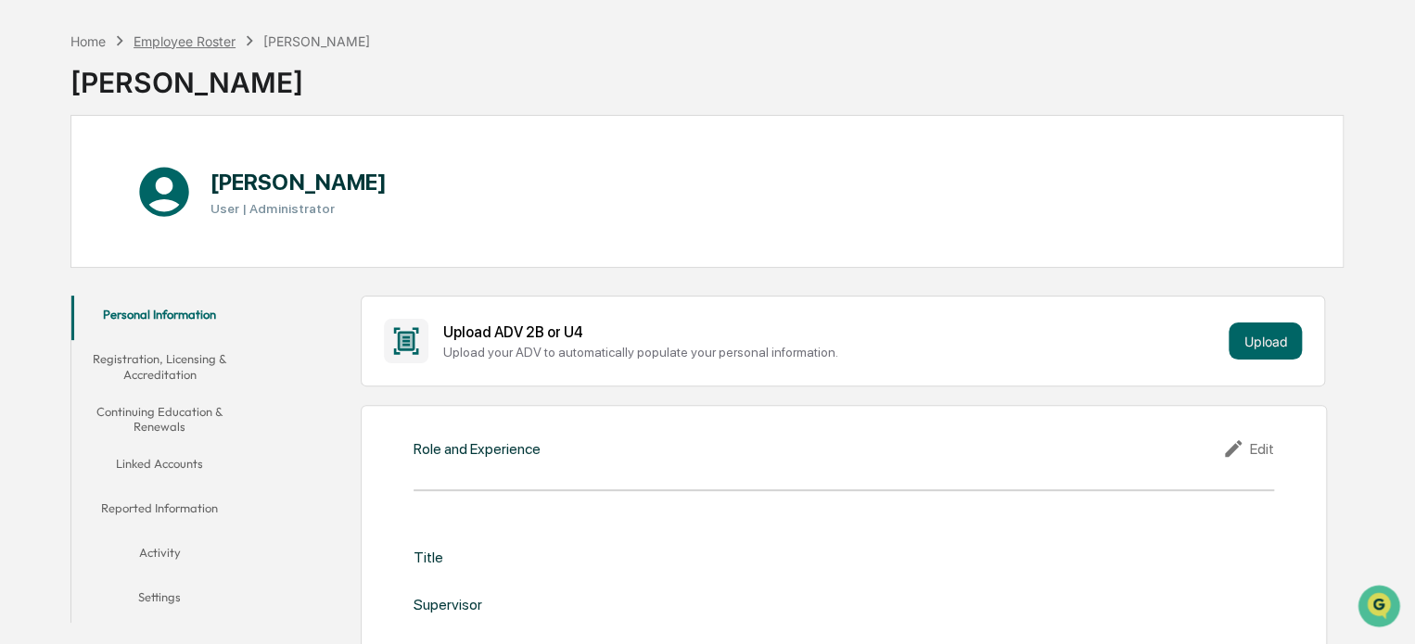
click at [198, 44] on div "Employee Roster" at bounding box center [185, 41] width 102 height 16
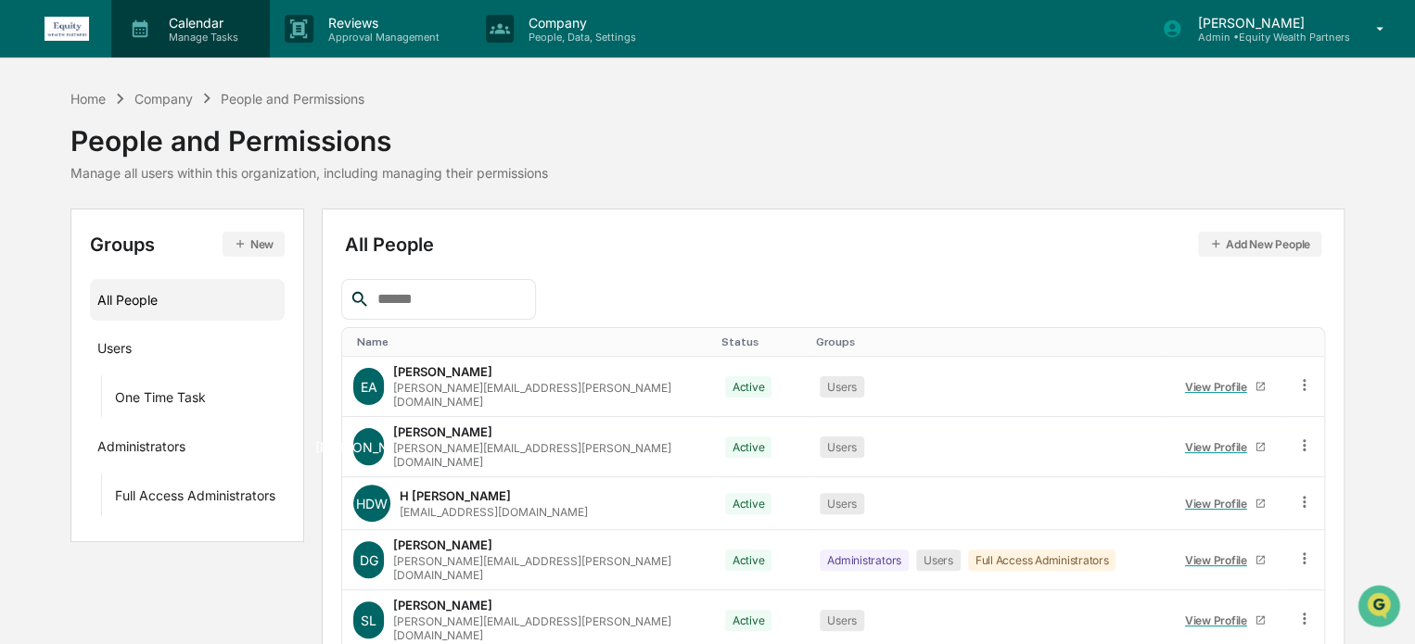
click at [164, 21] on p "Calendar" at bounding box center [201, 23] width 94 height 16
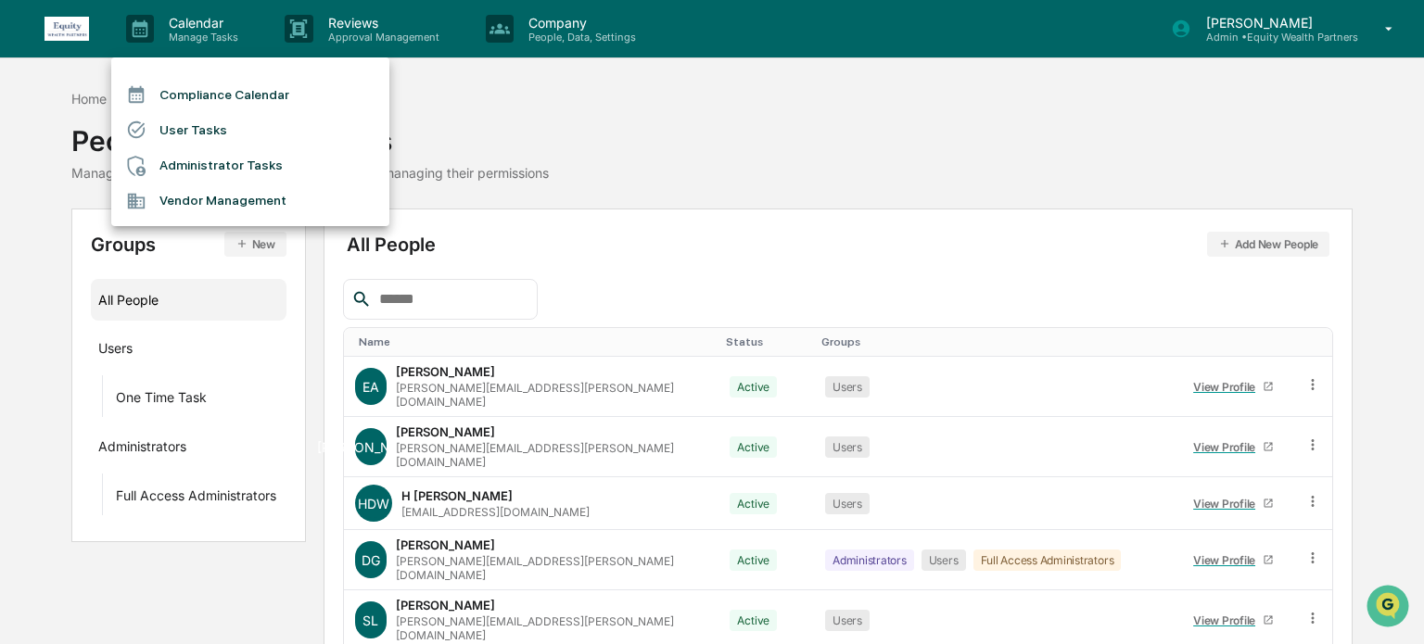
click at [52, 100] on div at bounding box center [712, 322] width 1424 height 644
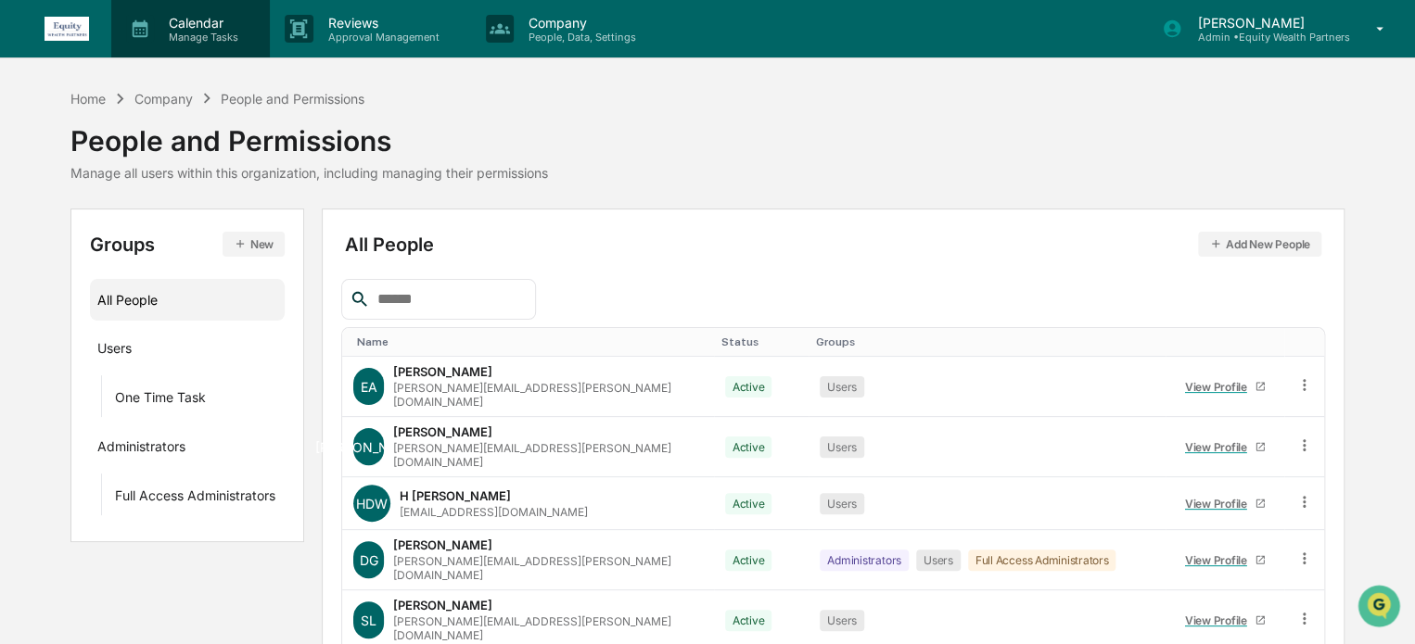
click at [221, 43] on div "Calendar Manage Tasks" at bounding box center [190, 28] width 159 height 57
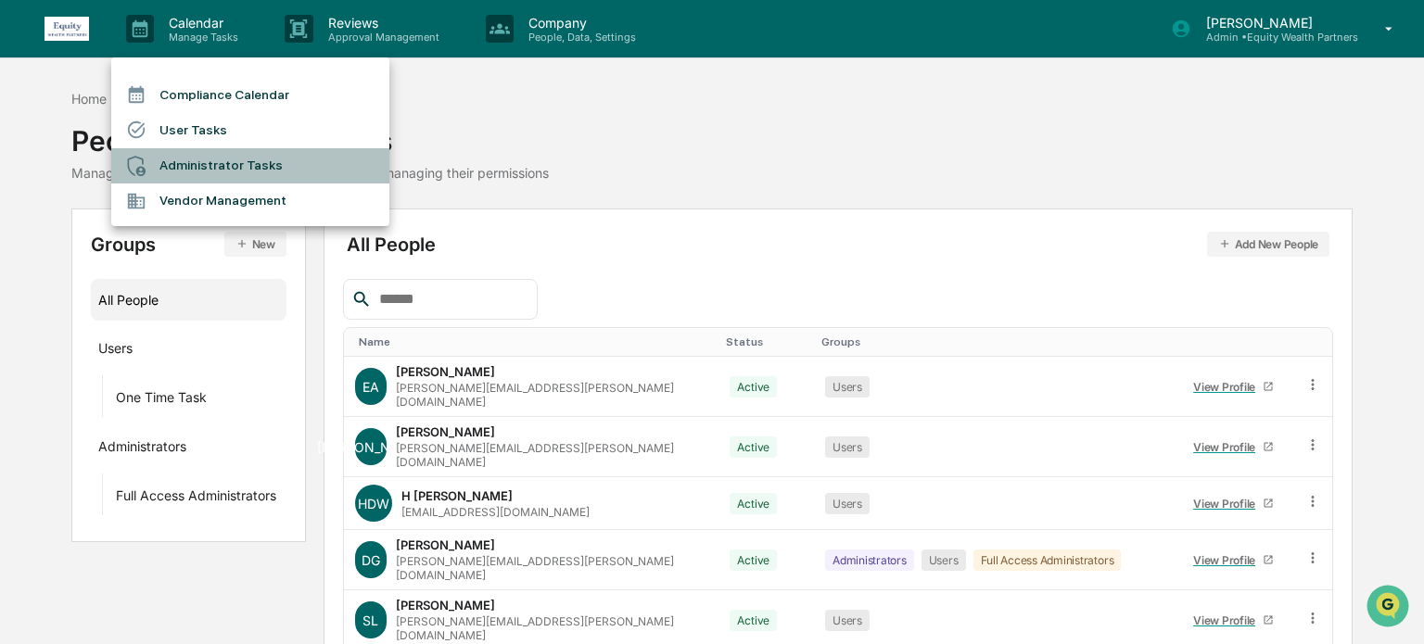
click at [194, 165] on li "Administrator Tasks" at bounding box center [250, 165] width 278 height 35
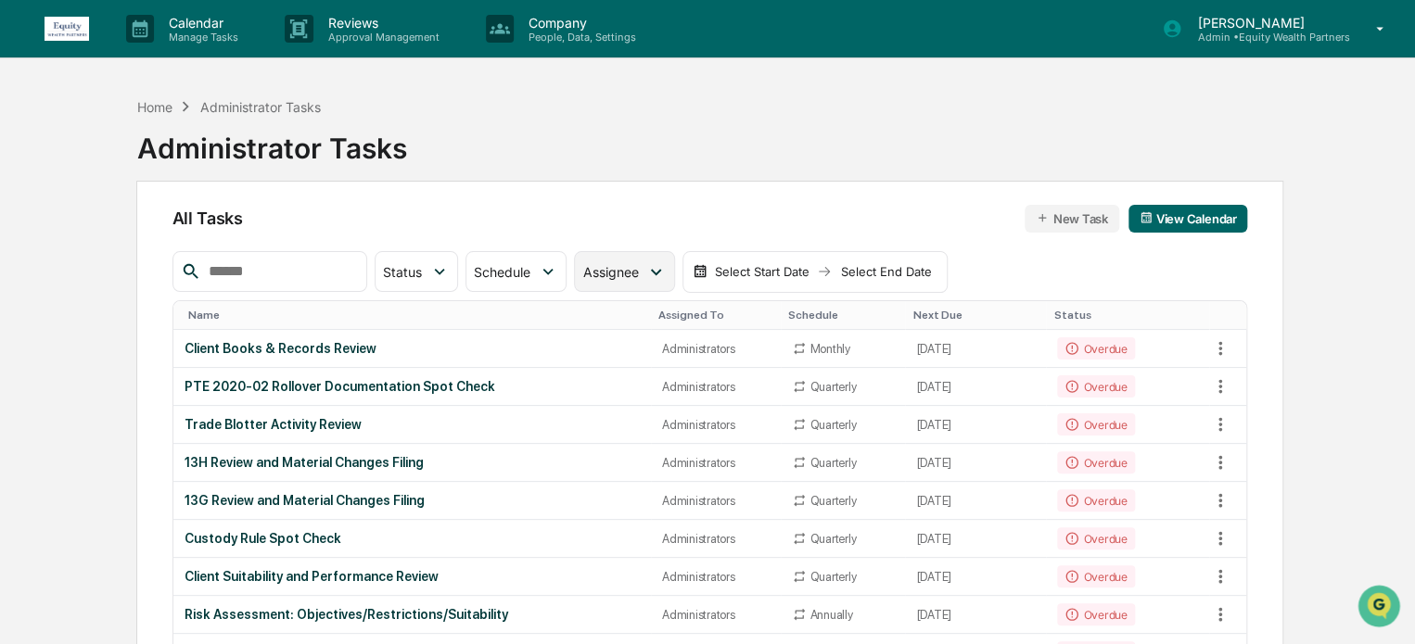
click at [666, 268] on icon at bounding box center [655, 271] width 20 height 20
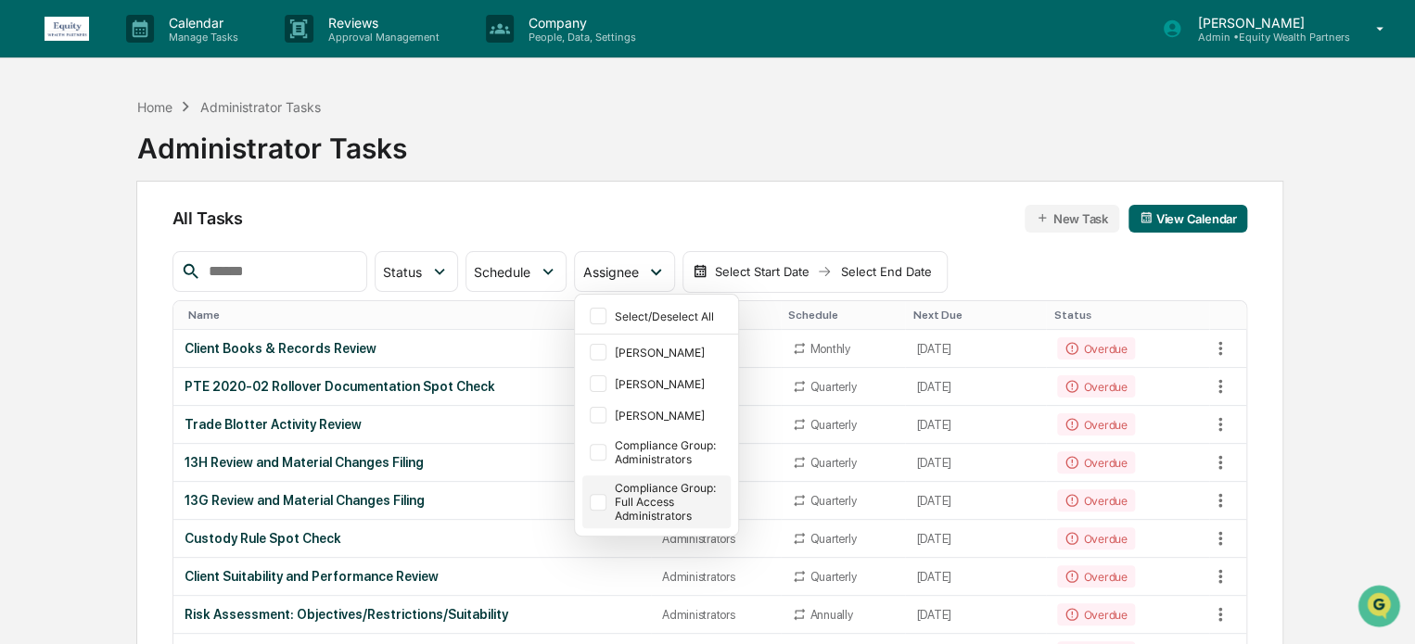
click at [606, 498] on div at bounding box center [598, 502] width 17 height 17
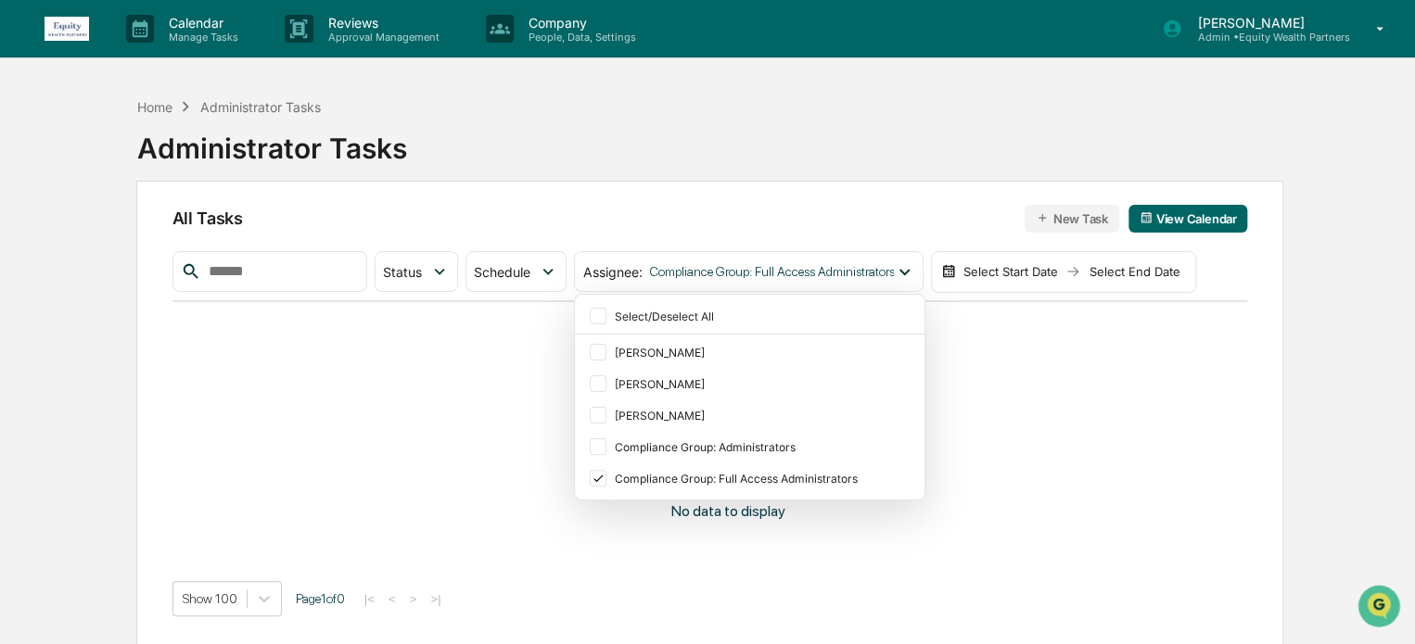
click at [504, 411] on div "No data to display" at bounding box center [728, 427] width 1113 height 251
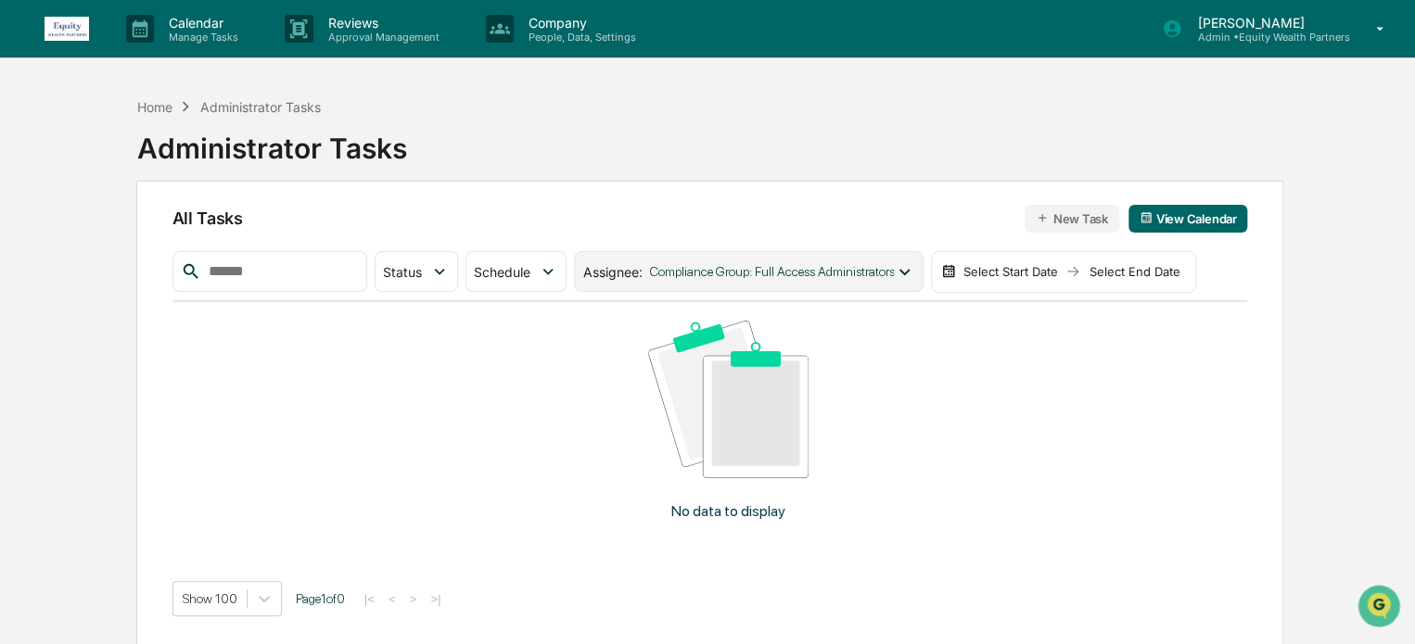
click at [870, 275] on span "Compliance Group: Full Access Administrators" at bounding box center [771, 271] width 245 height 15
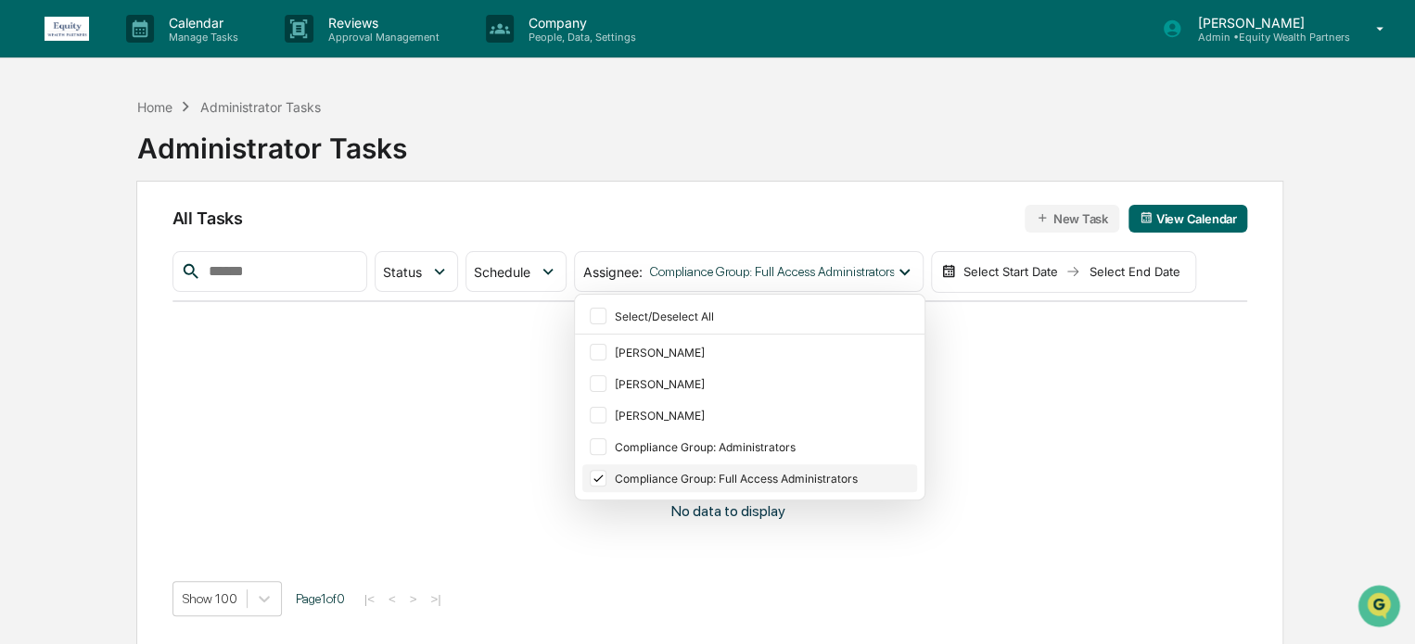
click at [608, 477] on icon at bounding box center [598, 478] width 20 height 13
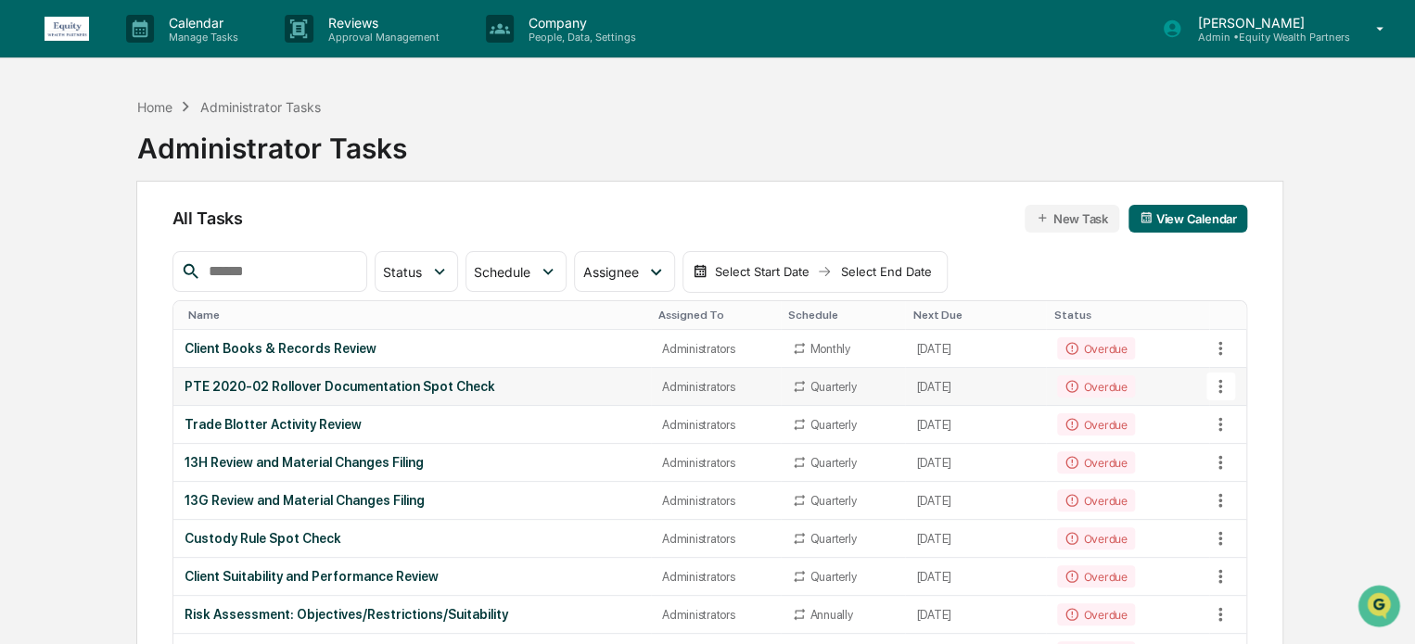
click at [1226, 386] on icon at bounding box center [1220, 386] width 20 height 20
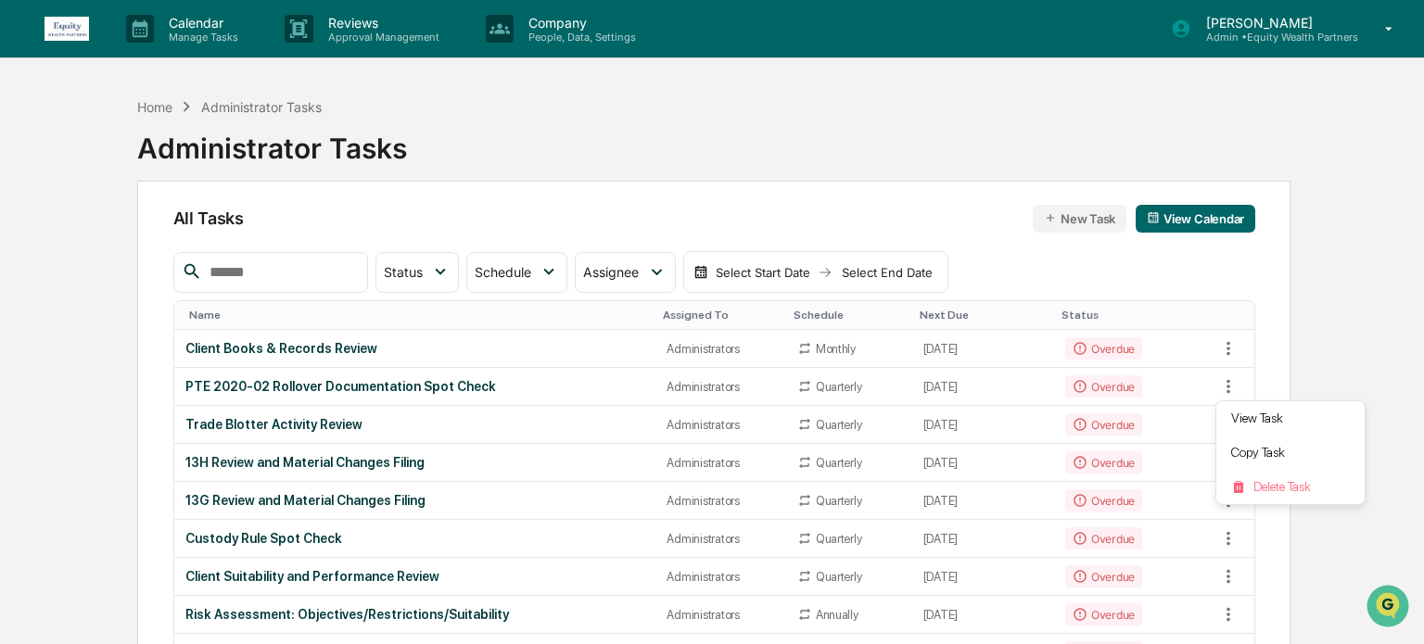
click at [378, 44] on div at bounding box center [712, 322] width 1424 height 644
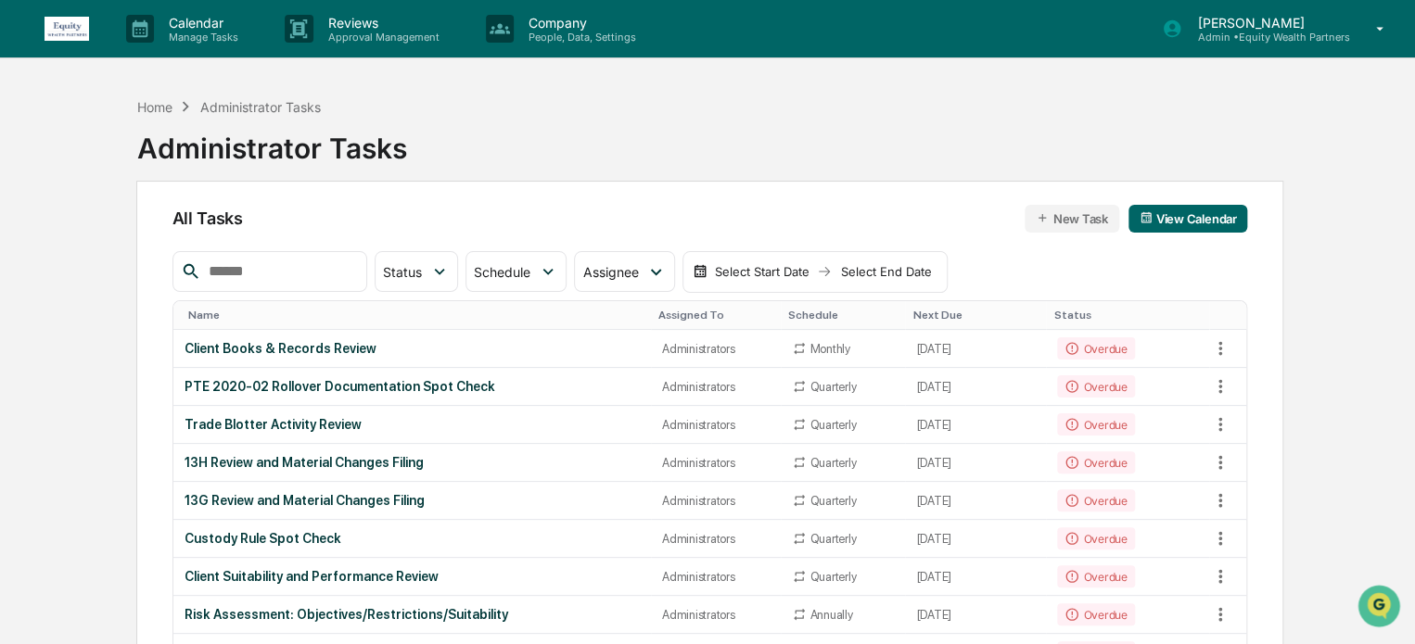
click at [375, 32] on p "Approval Management" at bounding box center [380, 37] width 135 height 13
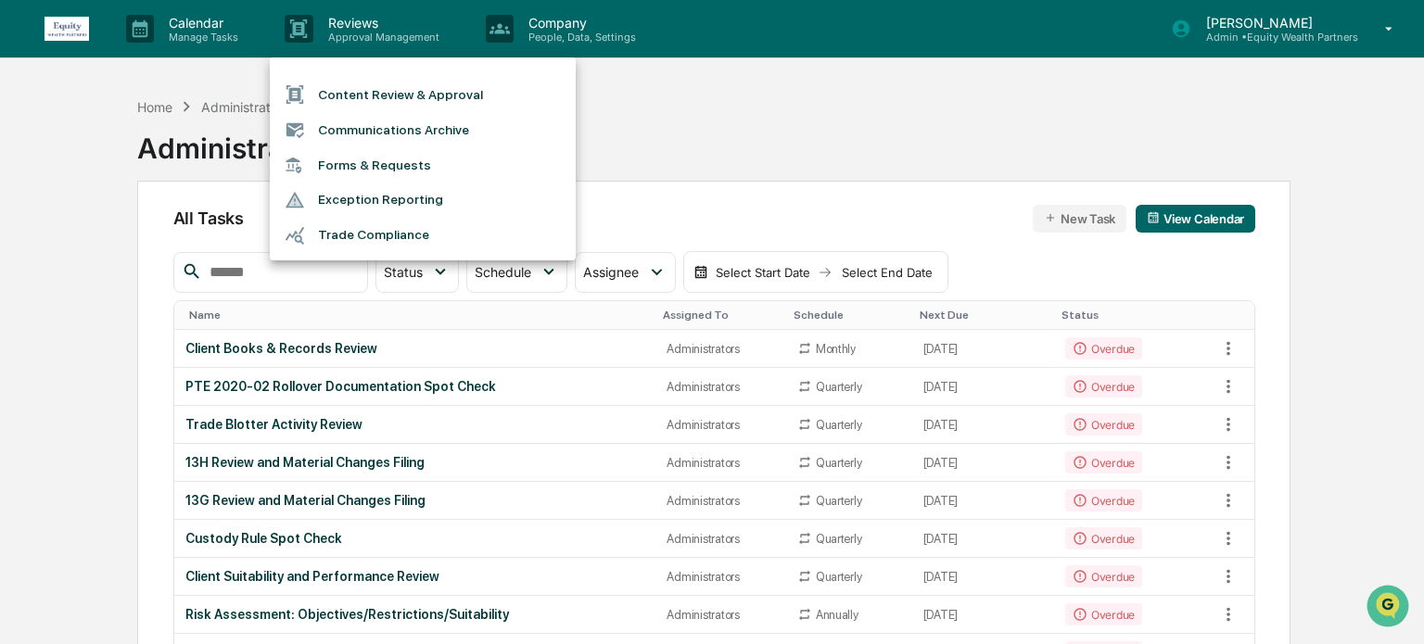
click at [263, 418] on div at bounding box center [712, 322] width 1424 height 644
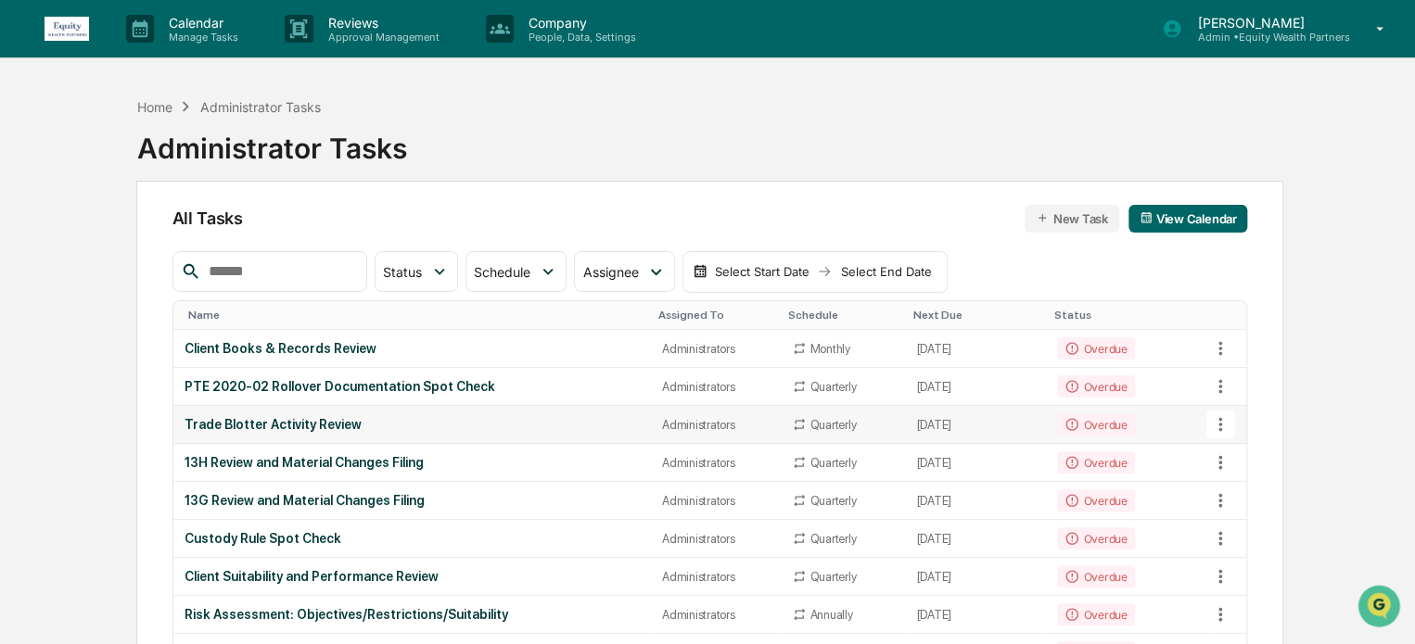
click at [312, 422] on div "Trade Blotter Activity Review" at bounding box center [411, 424] width 455 height 15
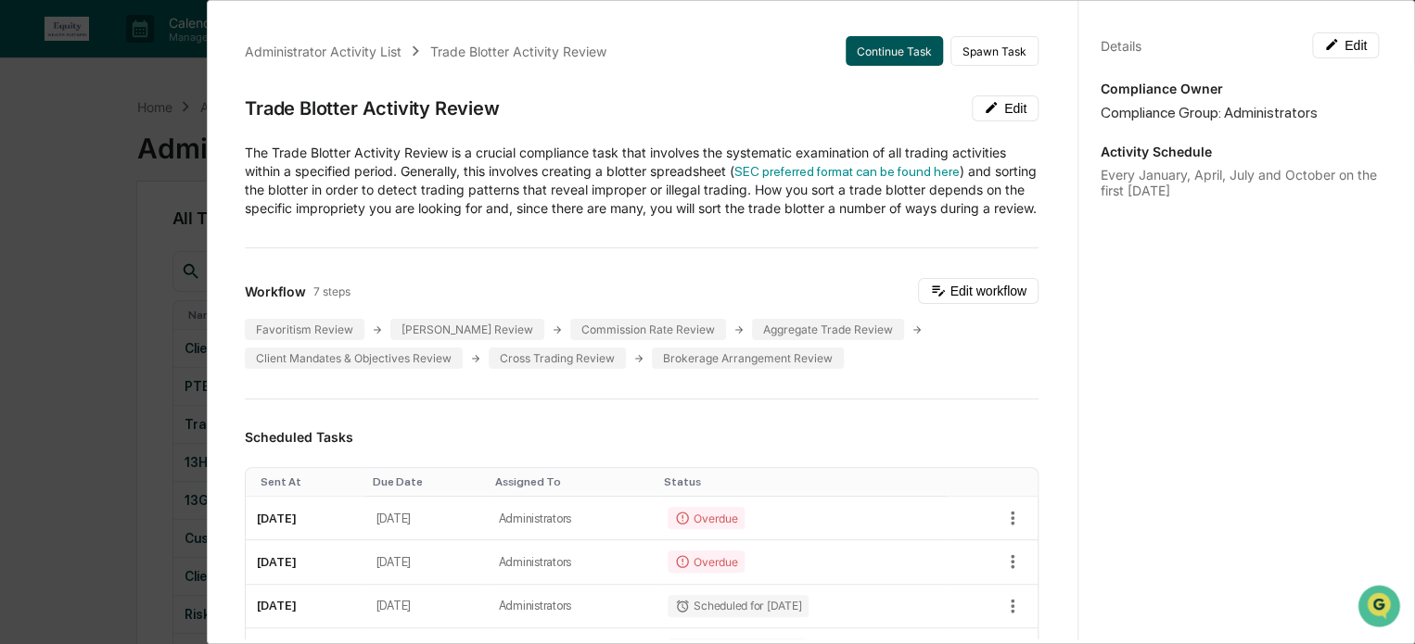
click at [890, 53] on button "Continue Task" at bounding box center [894, 51] width 97 height 30
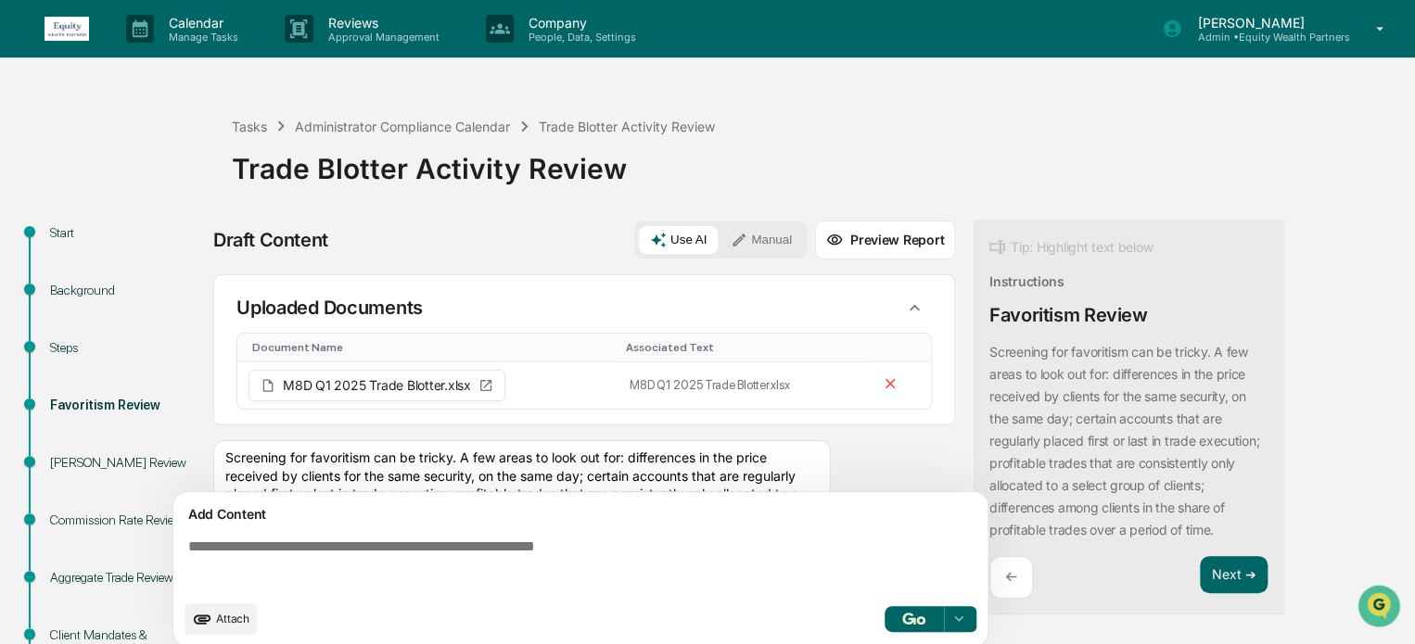
click at [965, 618] on icon at bounding box center [958, 619] width 15 height 15
click at [964, 610] on div at bounding box center [959, 619] width 30 height 30
click at [255, 122] on div "Tasks" at bounding box center [249, 127] width 35 height 16
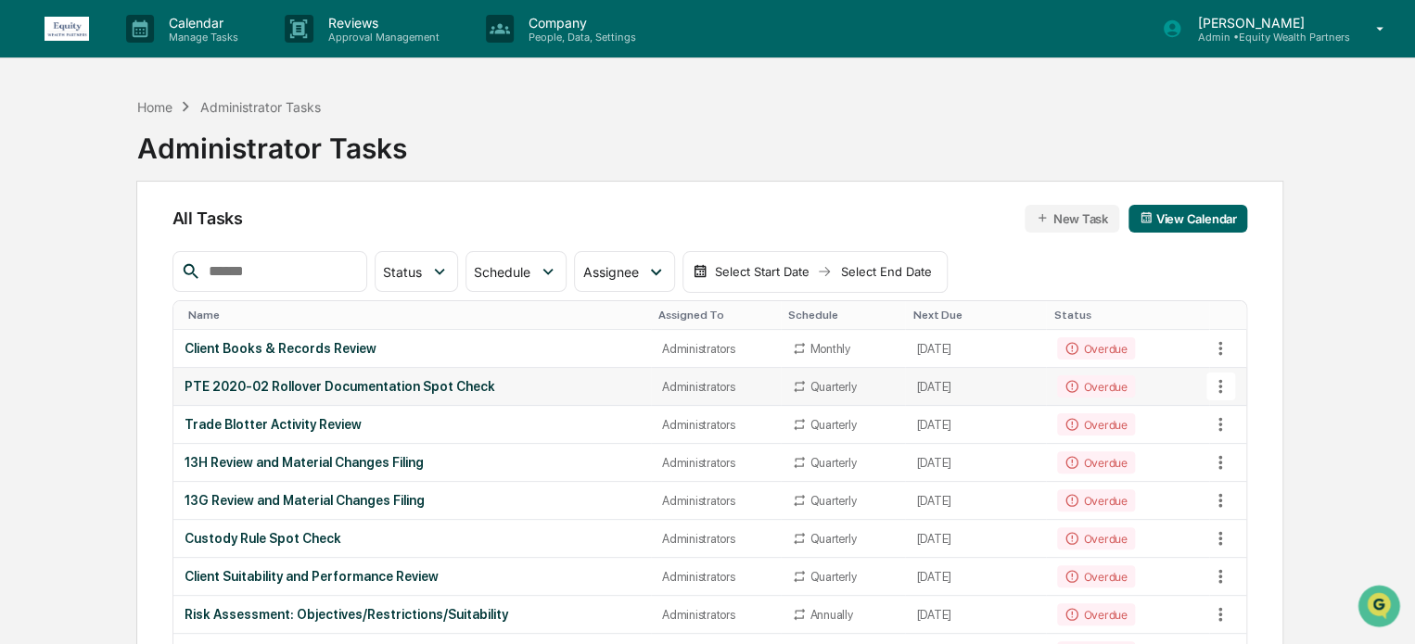
click at [271, 382] on div "PTE 2020-02 Rollover Documentation Spot Check" at bounding box center [411, 386] width 455 height 15
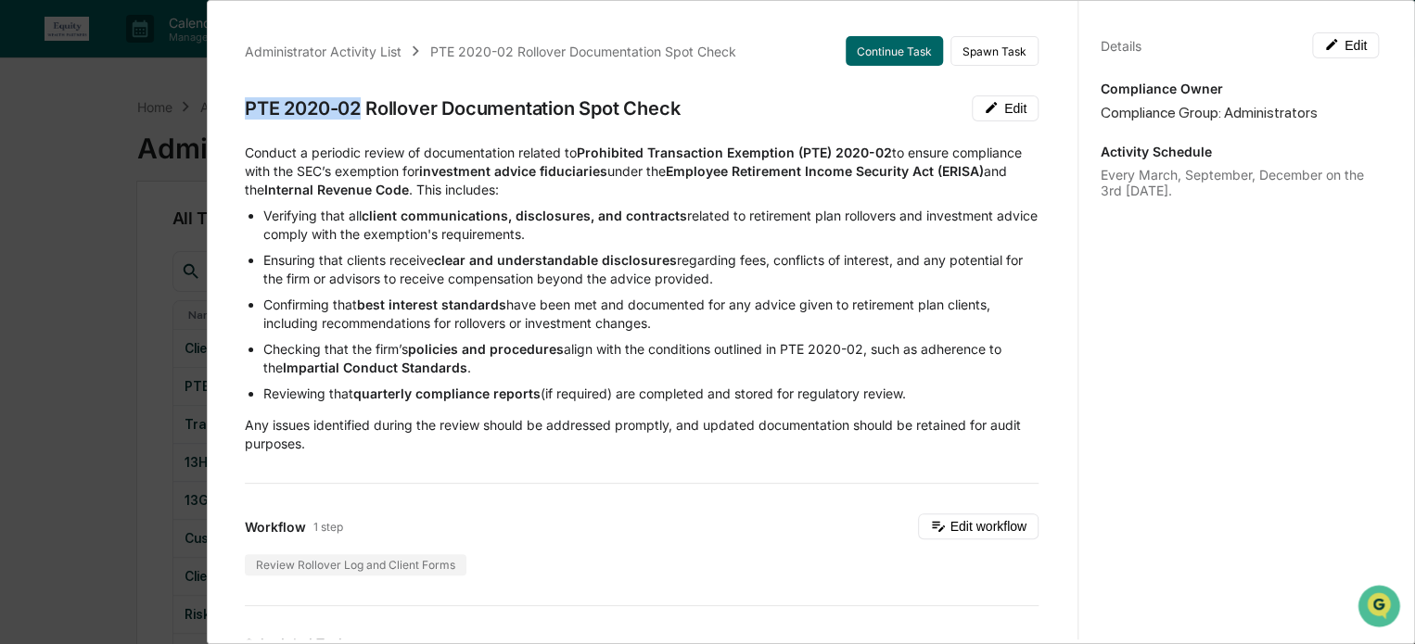
drag, startPoint x: 246, startPoint y: 107, endPoint x: 363, endPoint y: 113, distance: 117.9
click at [363, 113] on div "PTE 2020-02 Rollover Documentation Spot Check" at bounding box center [462, 108] width 435 height 22
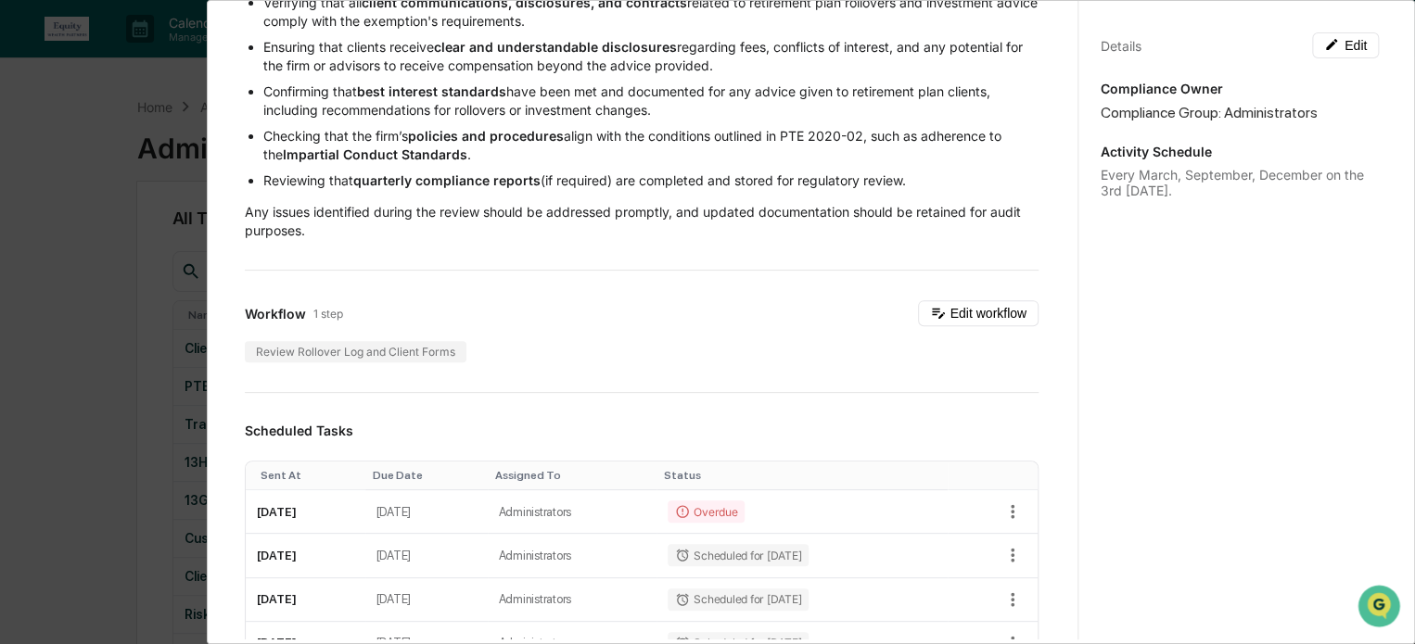
scroll to position [309, 0]
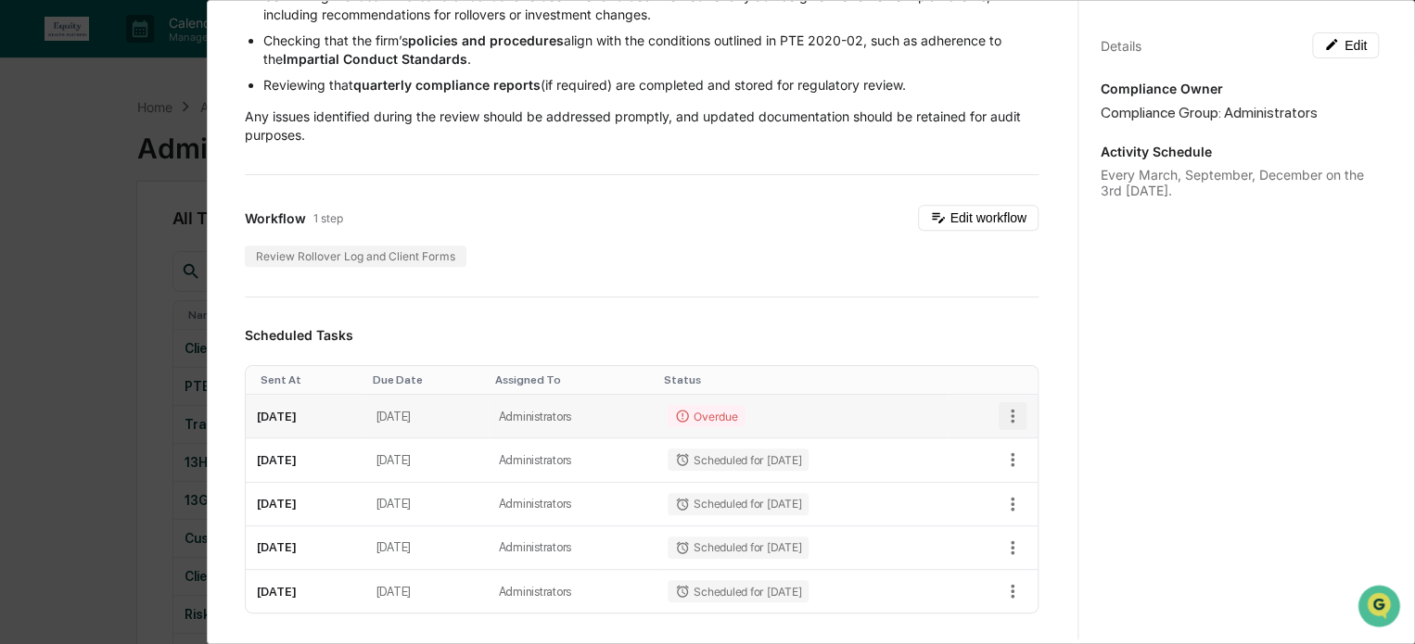
click at [1002, 413] on icon "button" at bounding box center [1012, 416] width 20 height 20
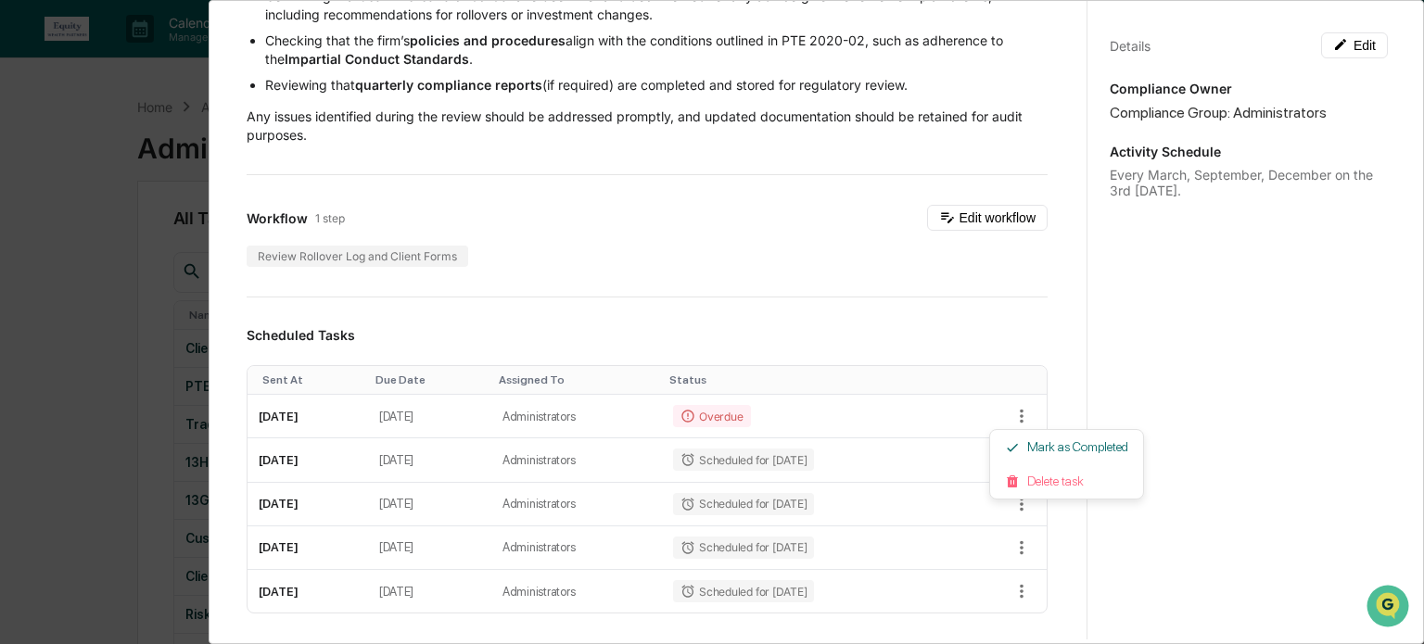
click at [853, 411] on div at bounding box center [712, 322] width 1424 height 644
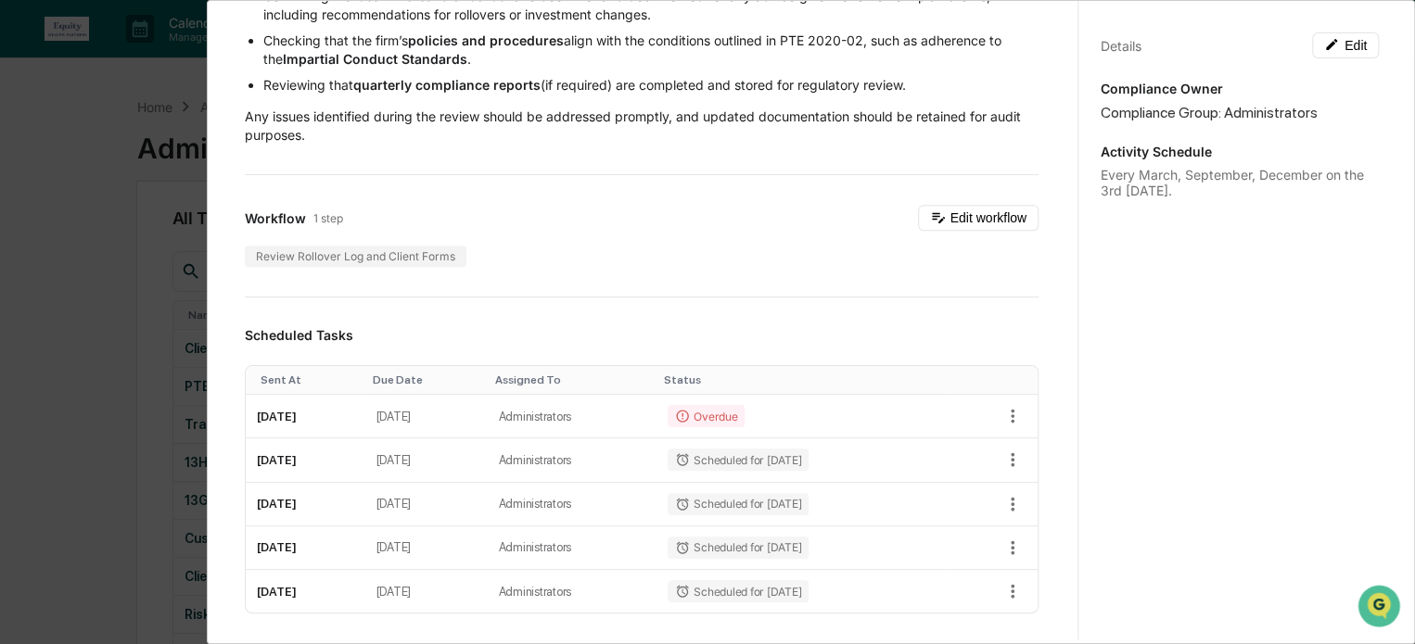
scroll to position [0, 0]
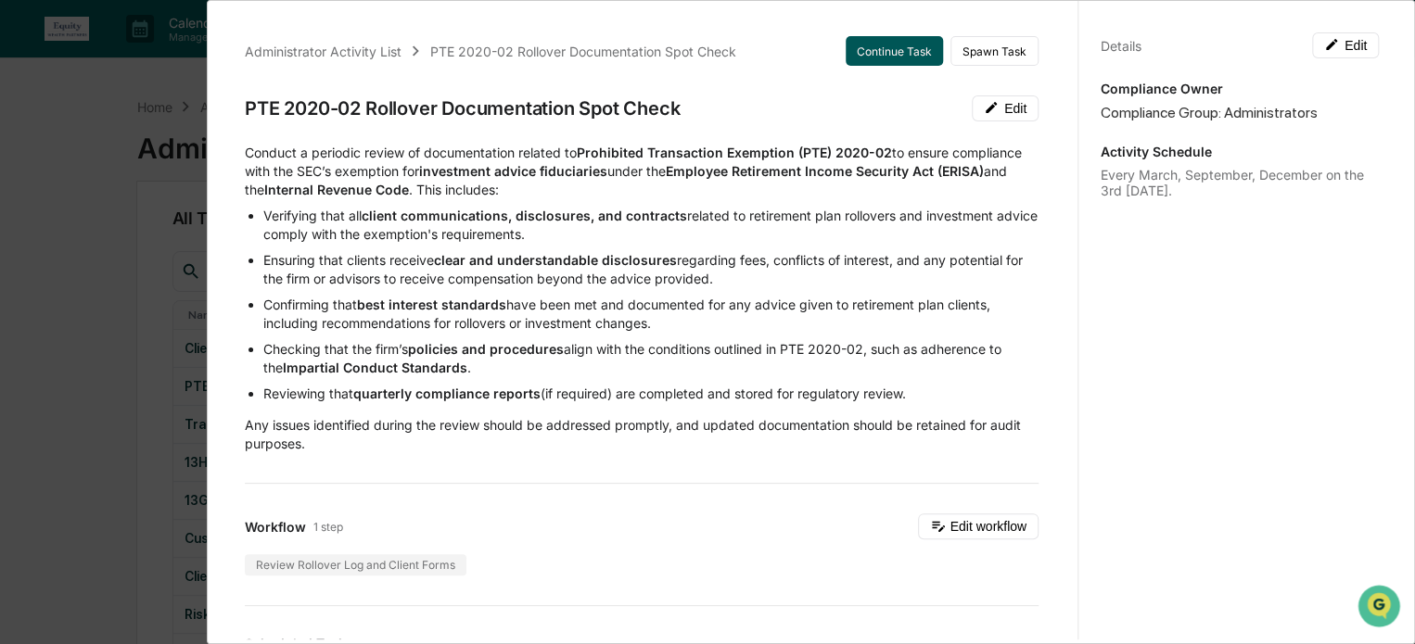
click at [885, 54] on button "Continue Task" at bounding box center [894, 51] width 97 height 30
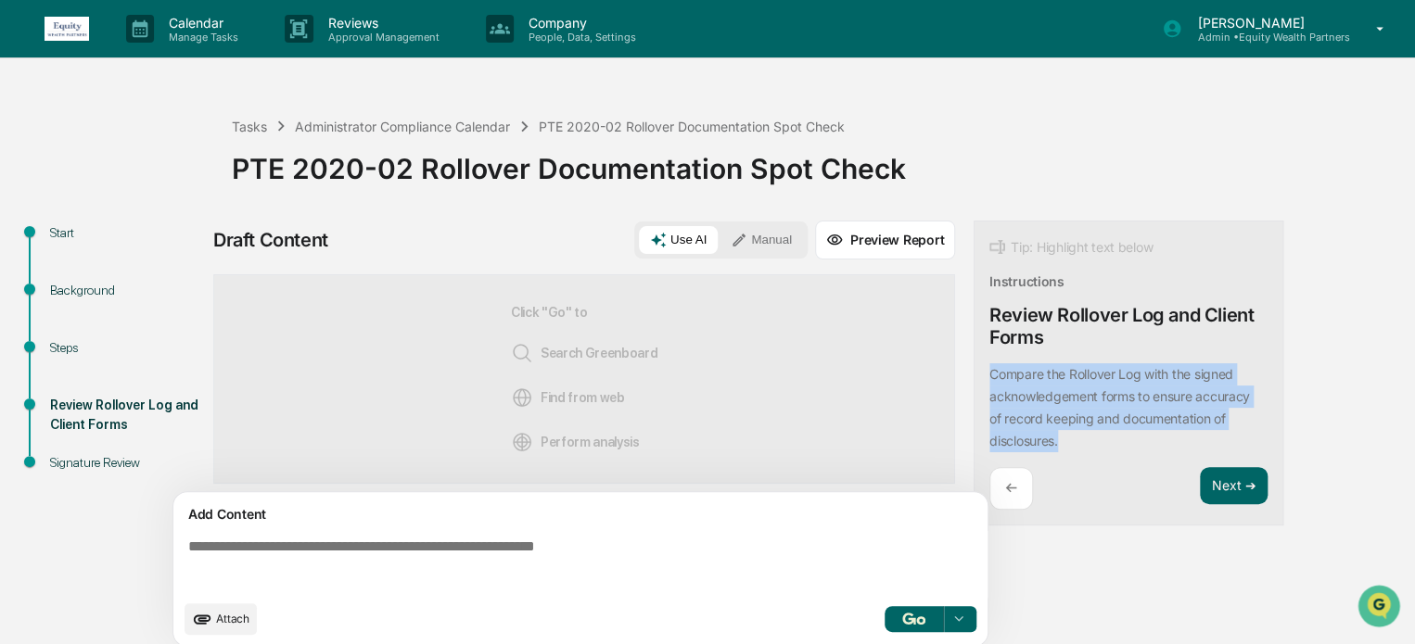
drag, startPoint x: 990, startPoint y: 369, endPoint x: 1138, endPoint y: 436, distance: 162.7
click at [1138, 436] on div "Compare the Rollover Log with the signed acknowledgement forms to ensure accura…" at bounding box center [1128, 407] width 278 height 89
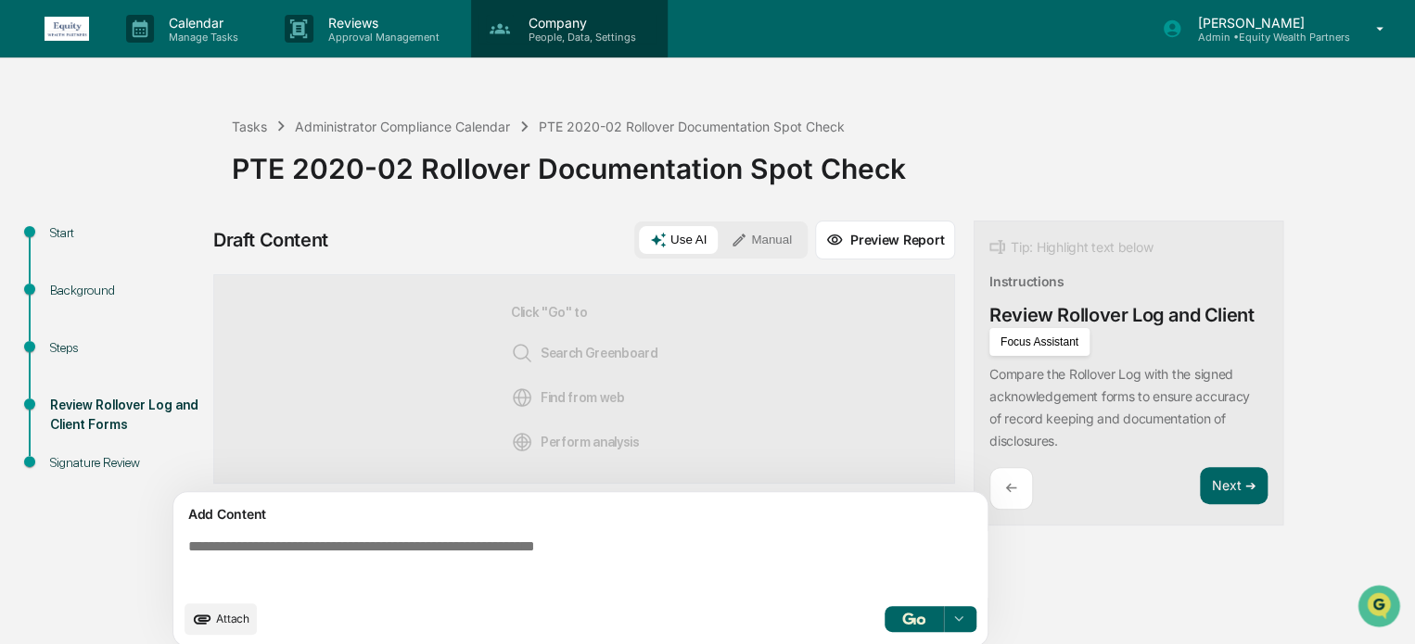
click at [575, 31] on p "People, Data, Settings" at bounding box center [580, 37] width 132 height 13
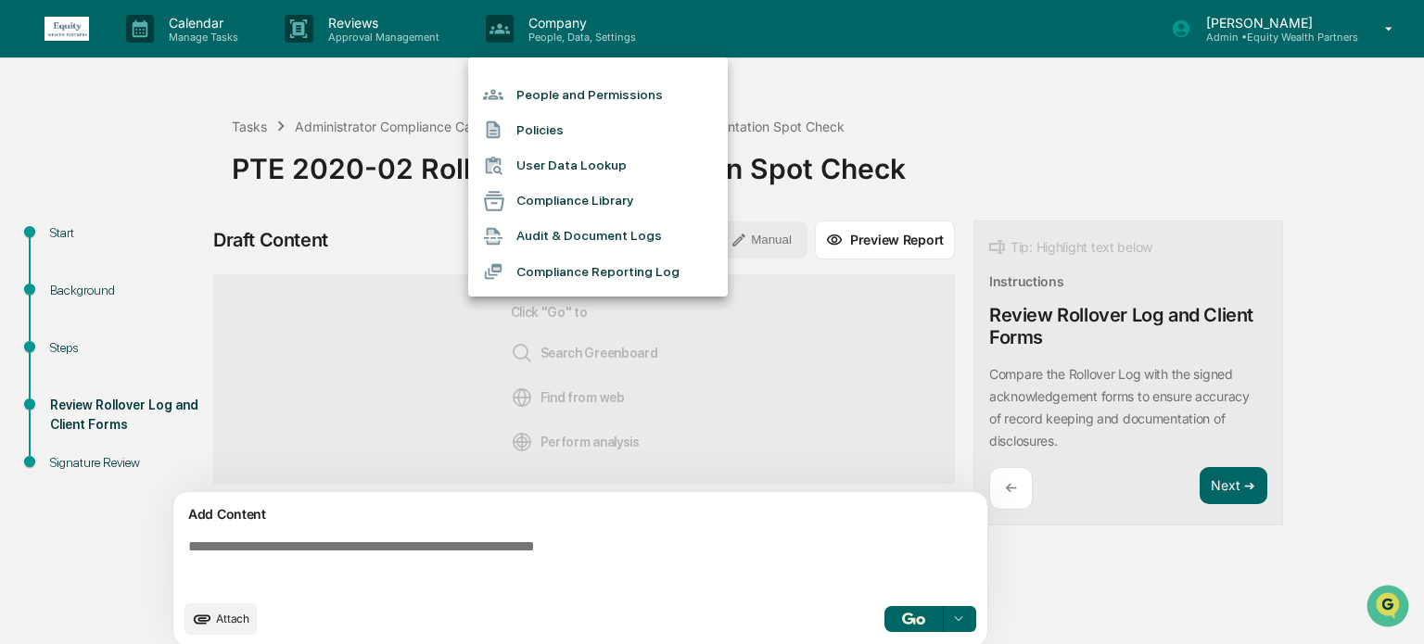
click at [321, 29] on div at bounding box center [712, 322] width 1424 height 644
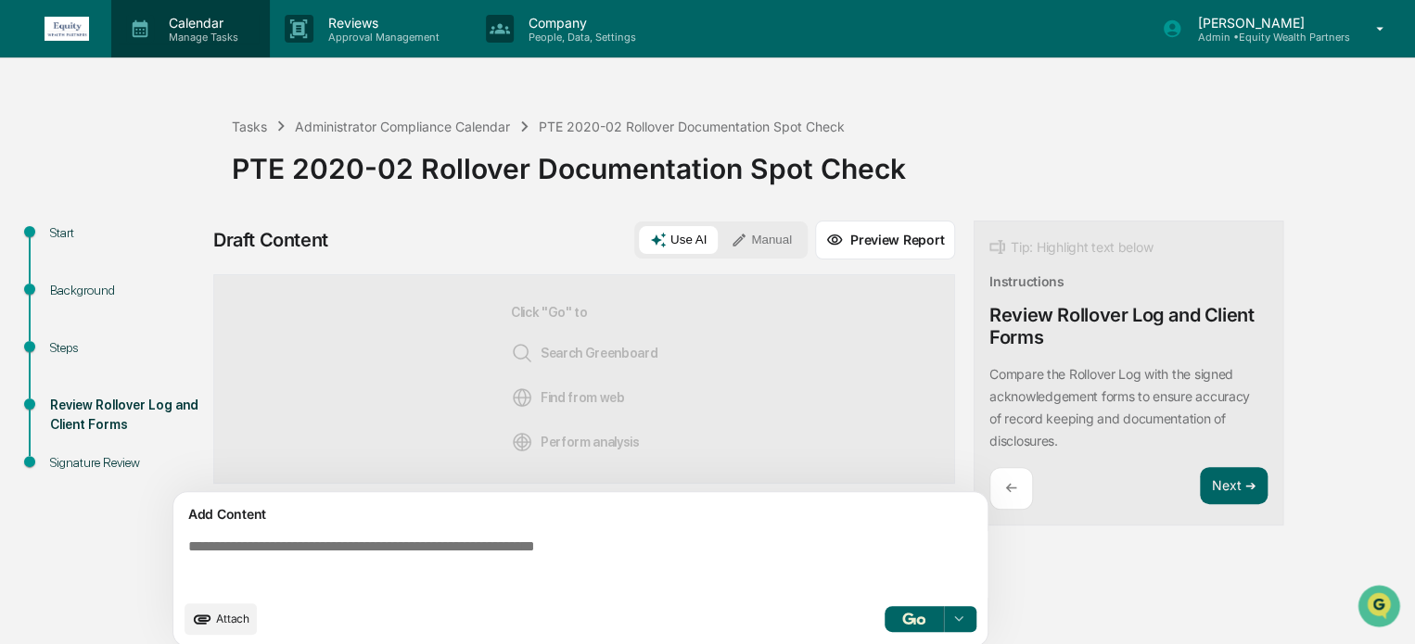
click at [184, 25] on p "Calendar" at bounding box center [201, 23] width 94 height 16
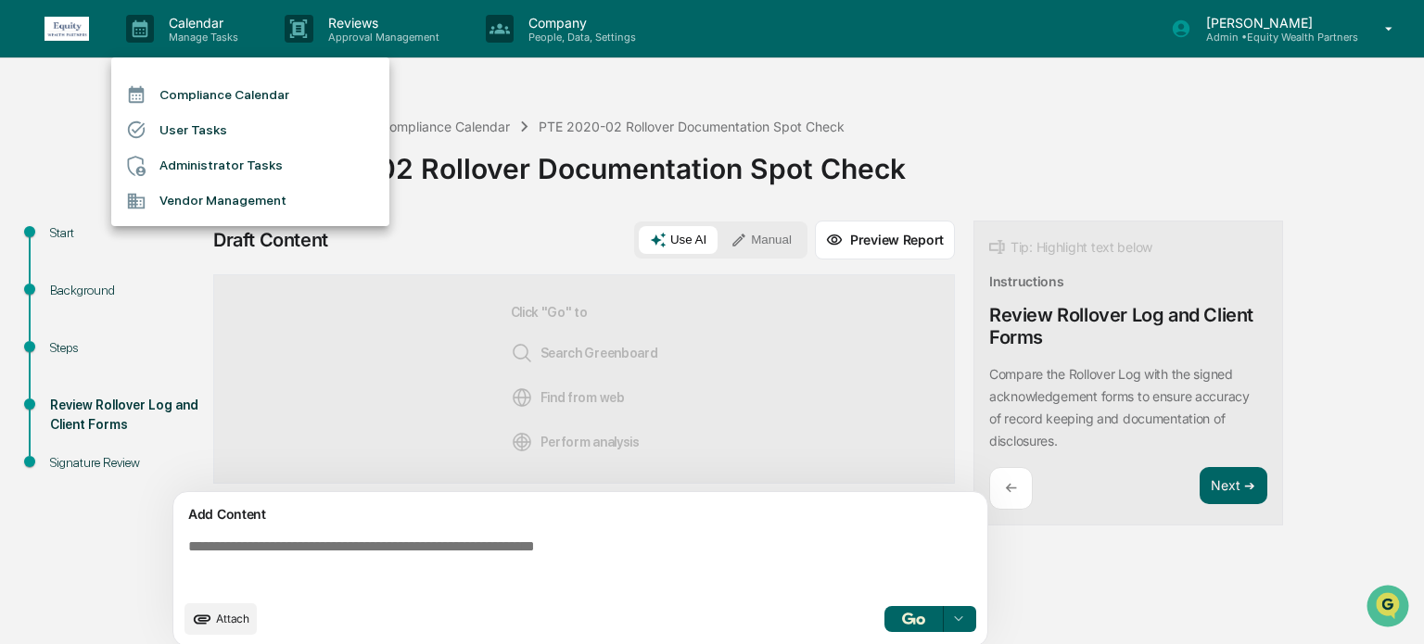
click at [385, 34] on div at bounding box center [712, 322] width 1424 height 644
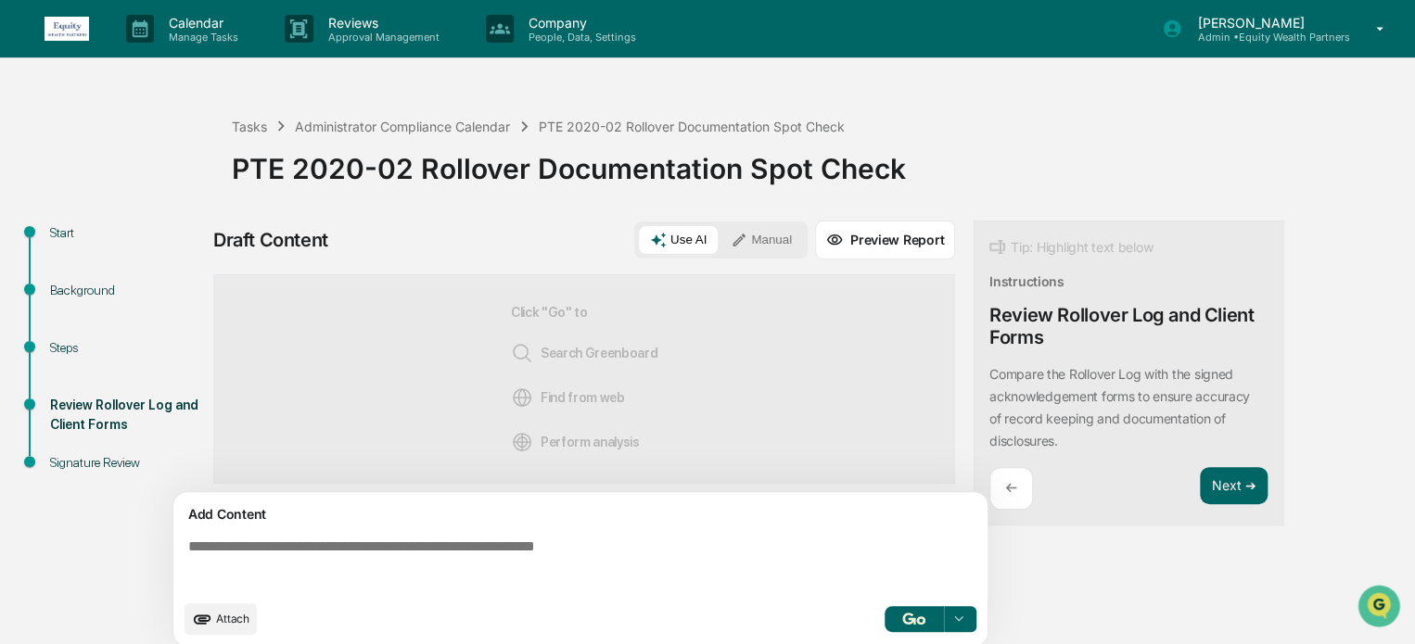
click at [334, 21] on p "Reviews" at bounding box center [380, 23] width 135 height 16
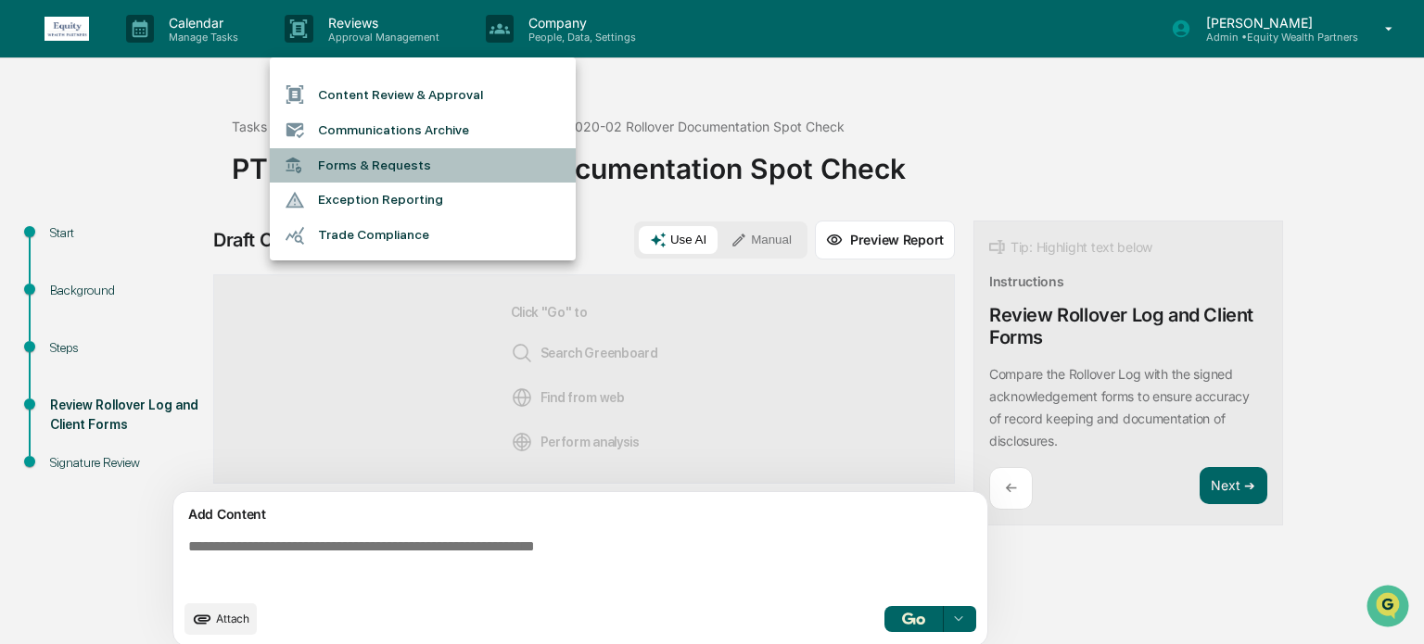
click at [364, 166] on li "Forms & Requests" at bounding box center [423, 165] width 306 height 34
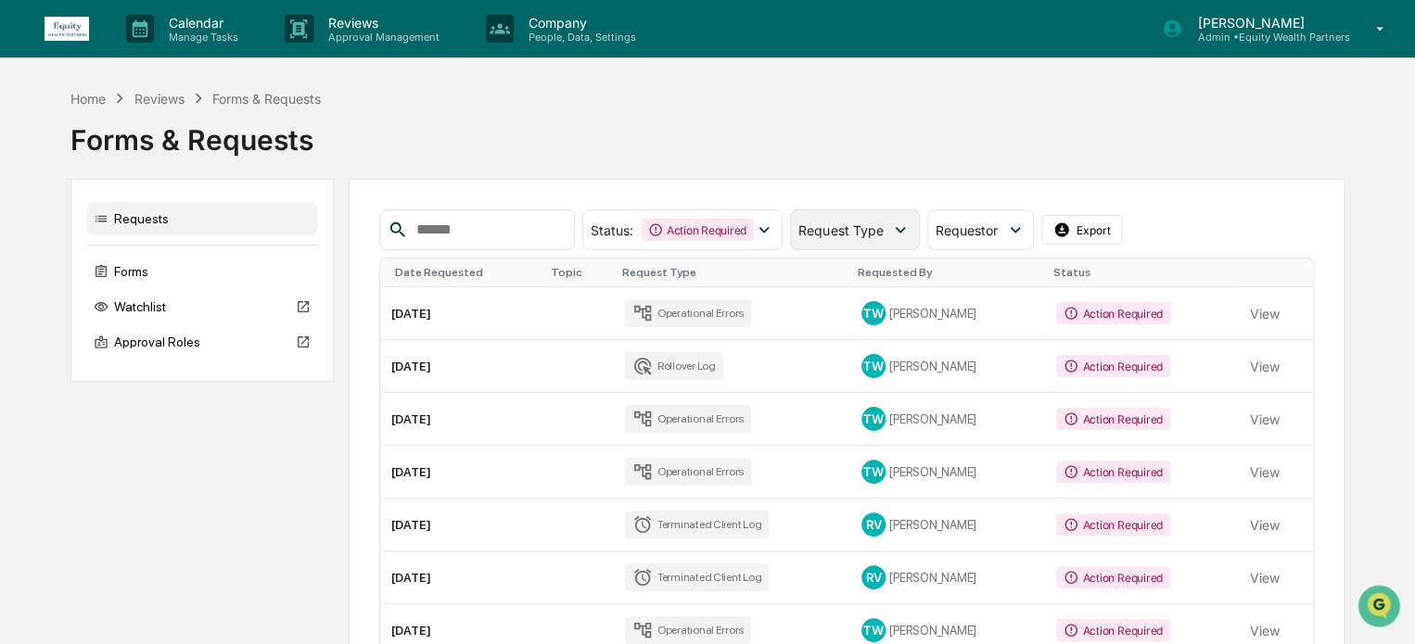
click at [910, 230] on icon at bounding box center [900, 230] width 20 height 20
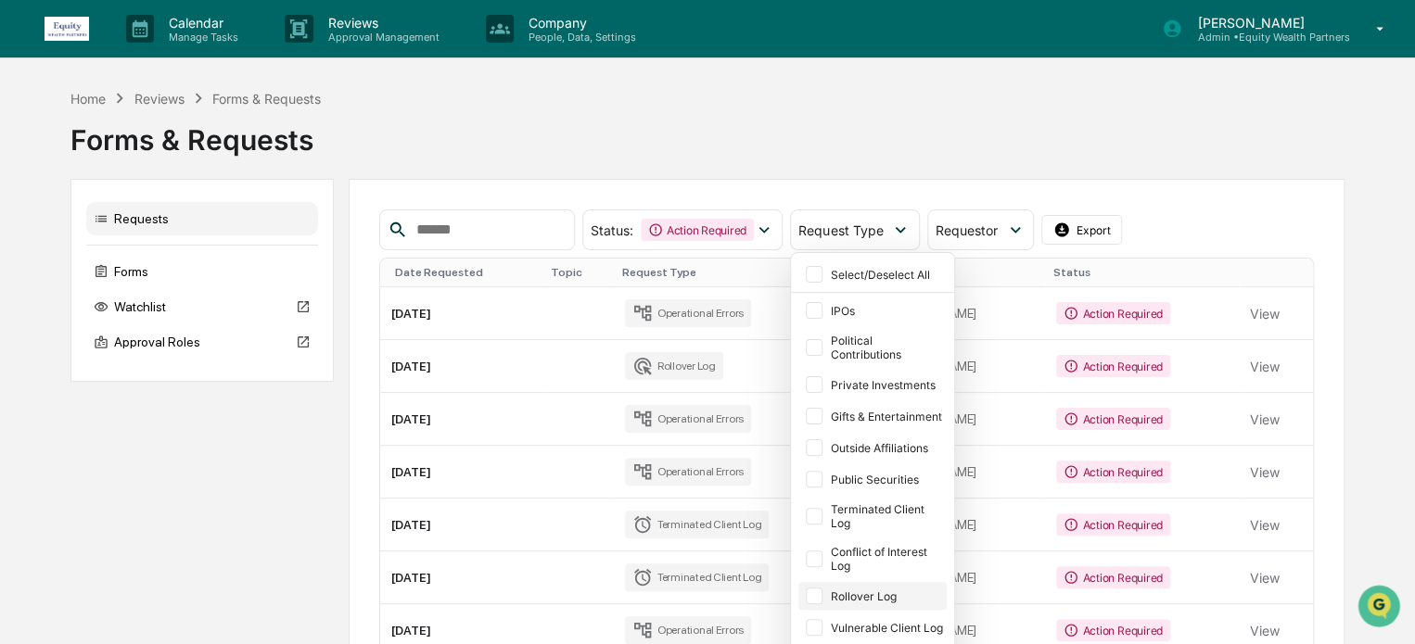
click at [822, 594] on div at bounding box center [814, 596] width 17 height 17
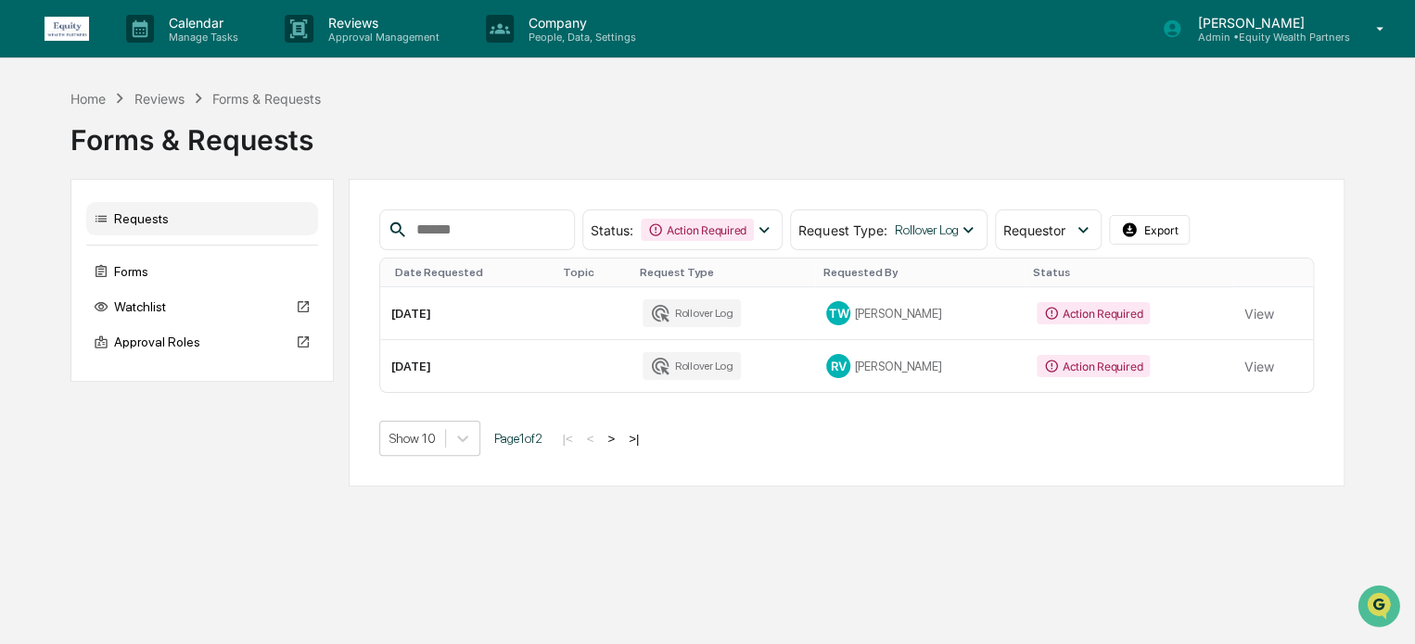
click at [1116, 551] on div "Calendar Manage Tasks Reviews Approval Management Company People, Data, Setting…" at bounding box center [707, 322] width 1415 height 644
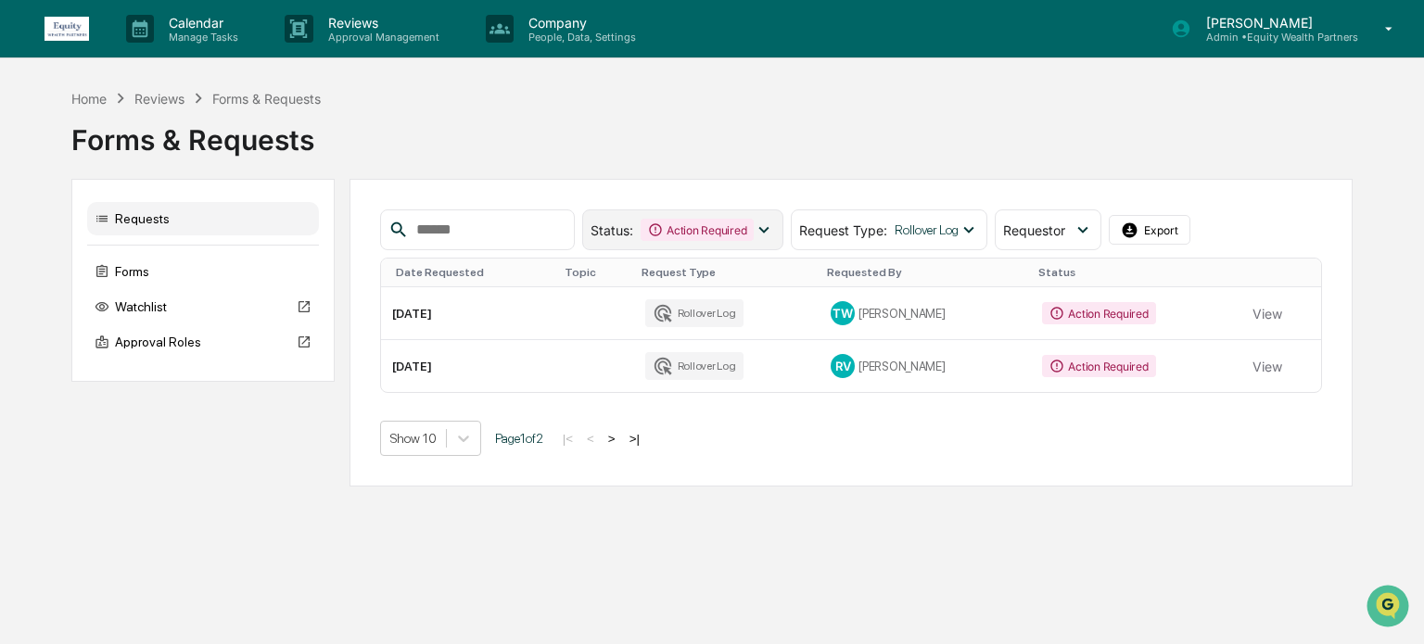
click at [749, 230] on div "Action Required" at bounding box center [697, 230] width 113 height 22
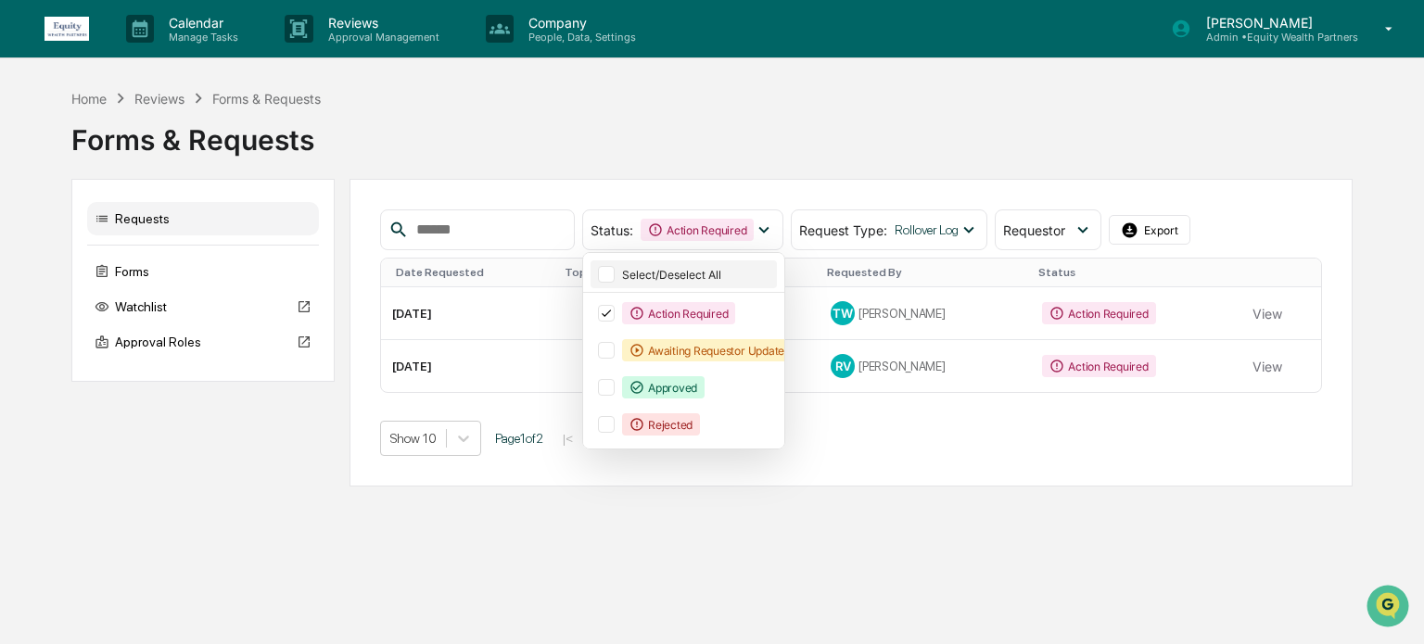
click at [615, 273] on div at bounding box center [606, 274] width 17 height 17
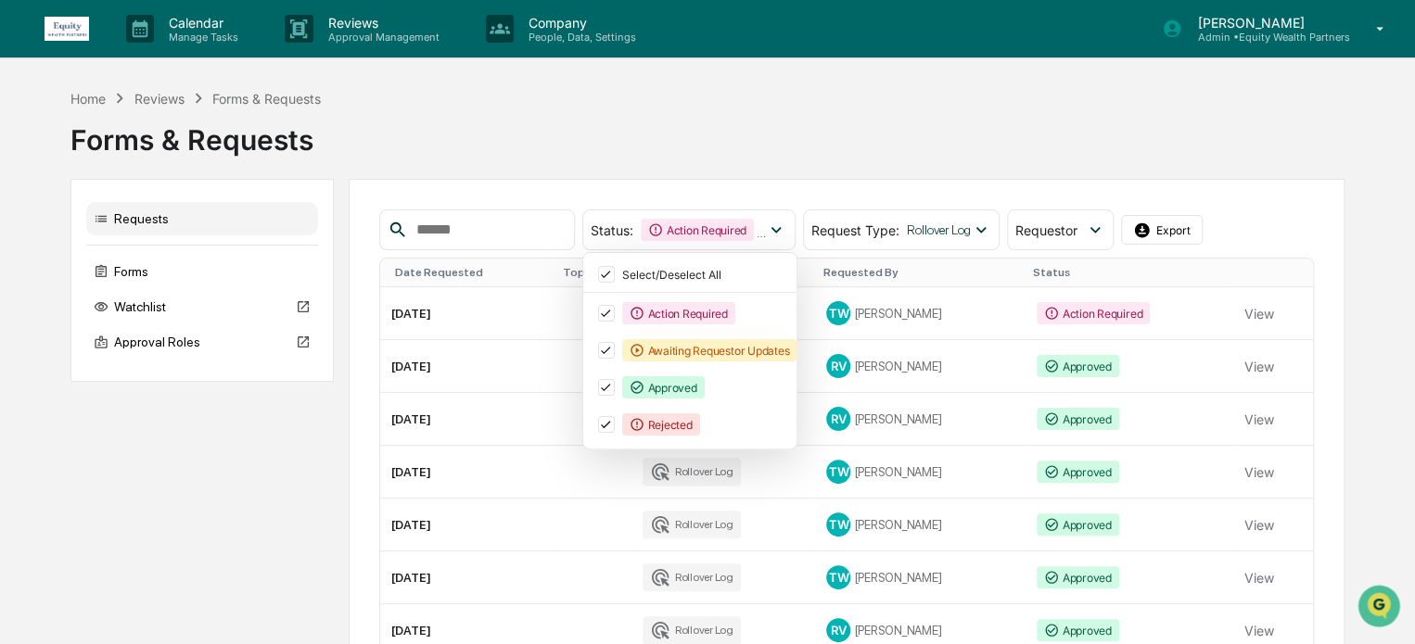
click at [1373, 383] on div "Home Reviews Forms & Requests Forms & Requests Requests Forms Watchlist Approva…" at bounding box center [707, 498] width 1415 height 821
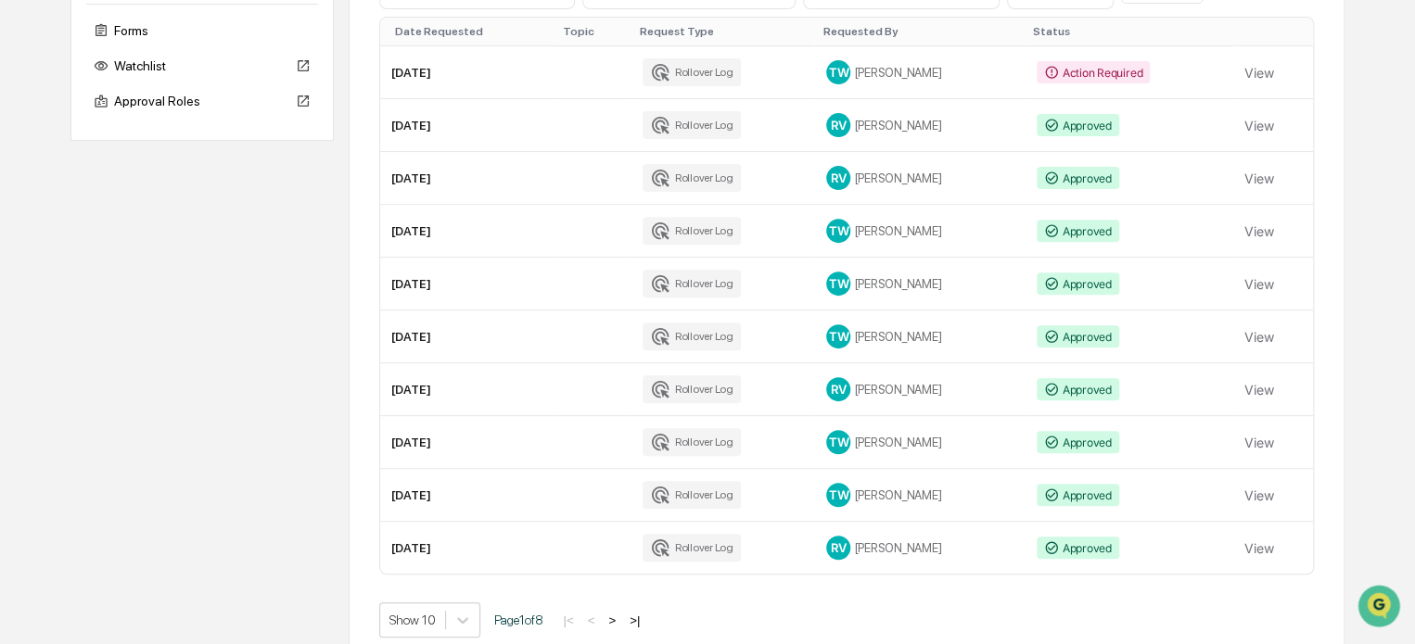
scroll to position [262, 0]
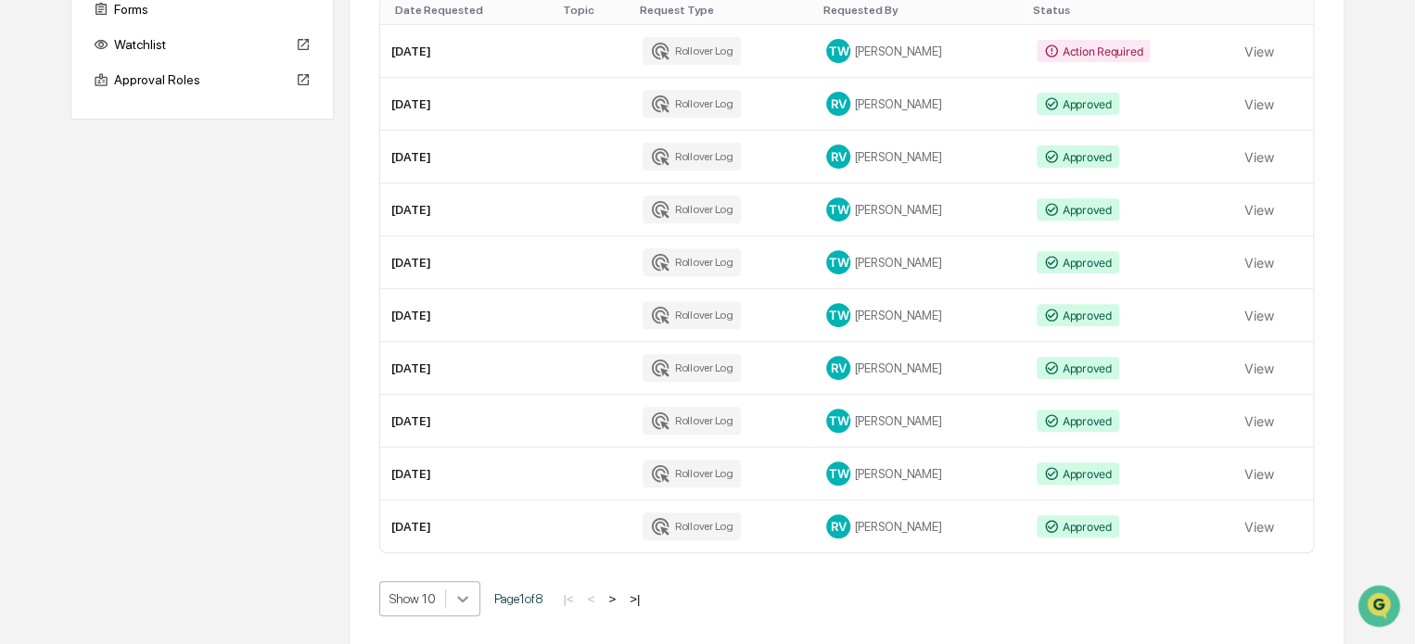
click at [452, 593] on body "Calendar Manage Tasks Reviews Approval Management Company People, Data, Setting…" at bounding box center [707, 192] width 1415 height 909
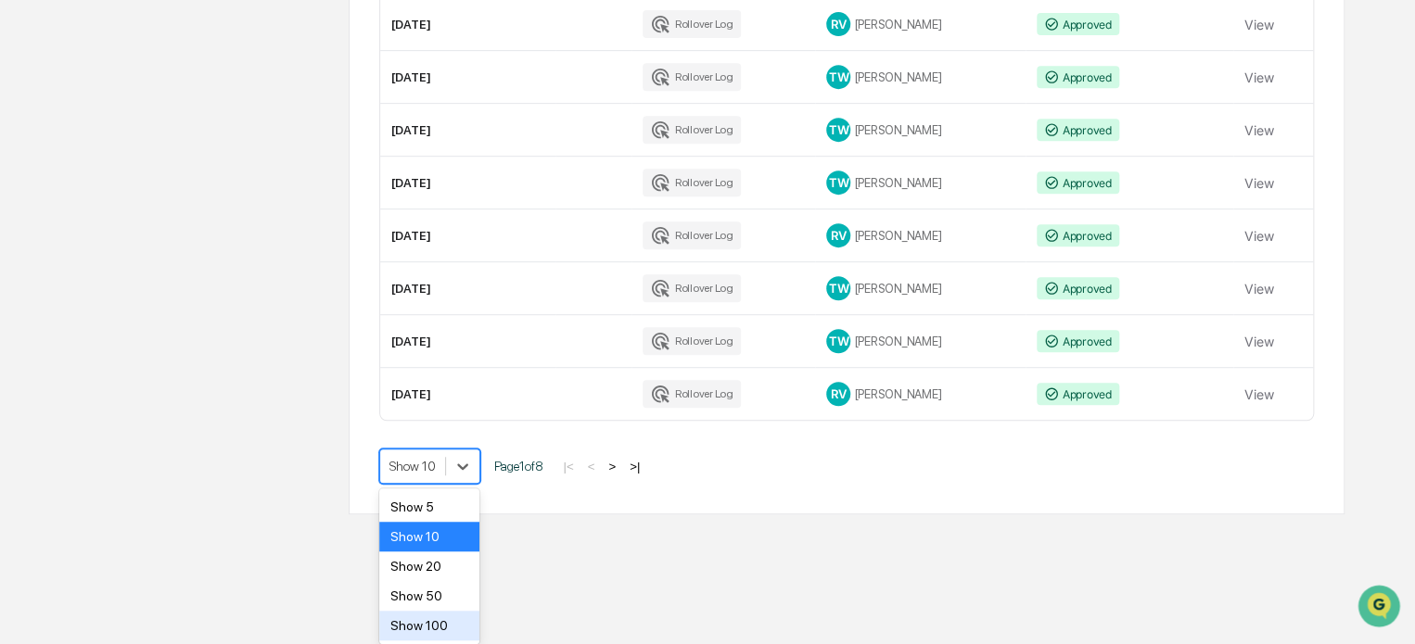
click at [421, 618] on div "Show 100" at bounding box center [429, 626] width 100 height 30
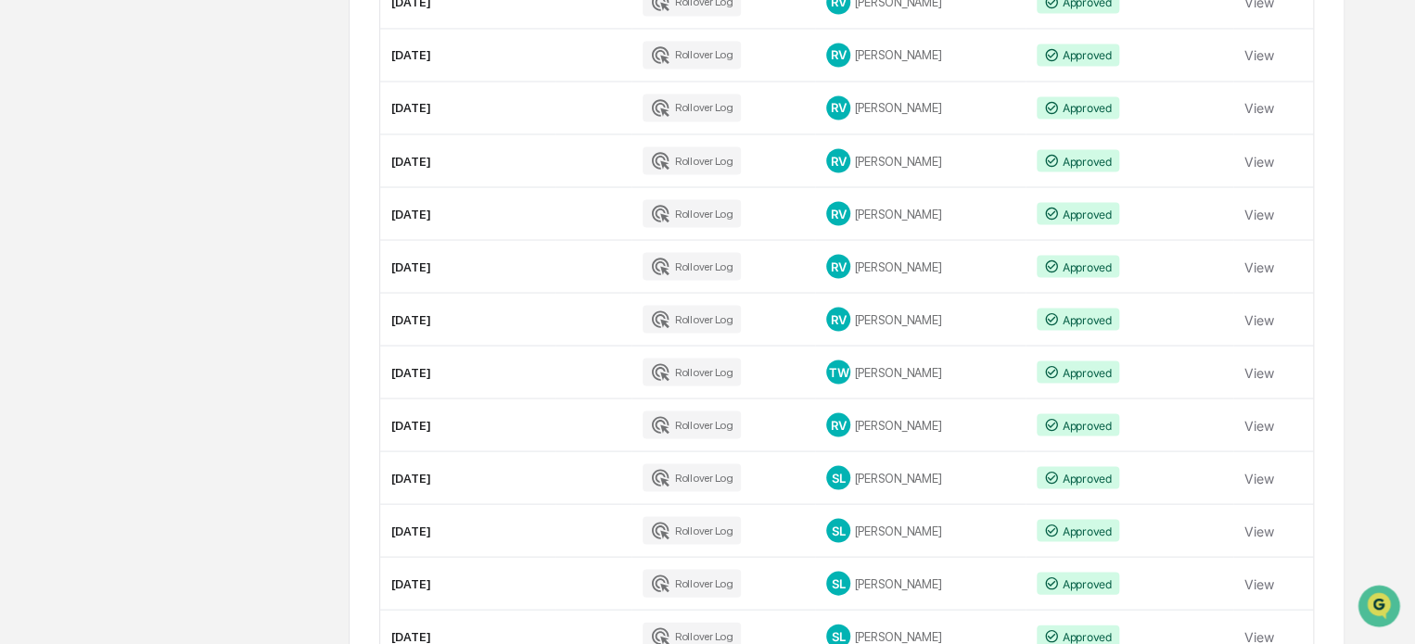
scroll to position [1947, 0]
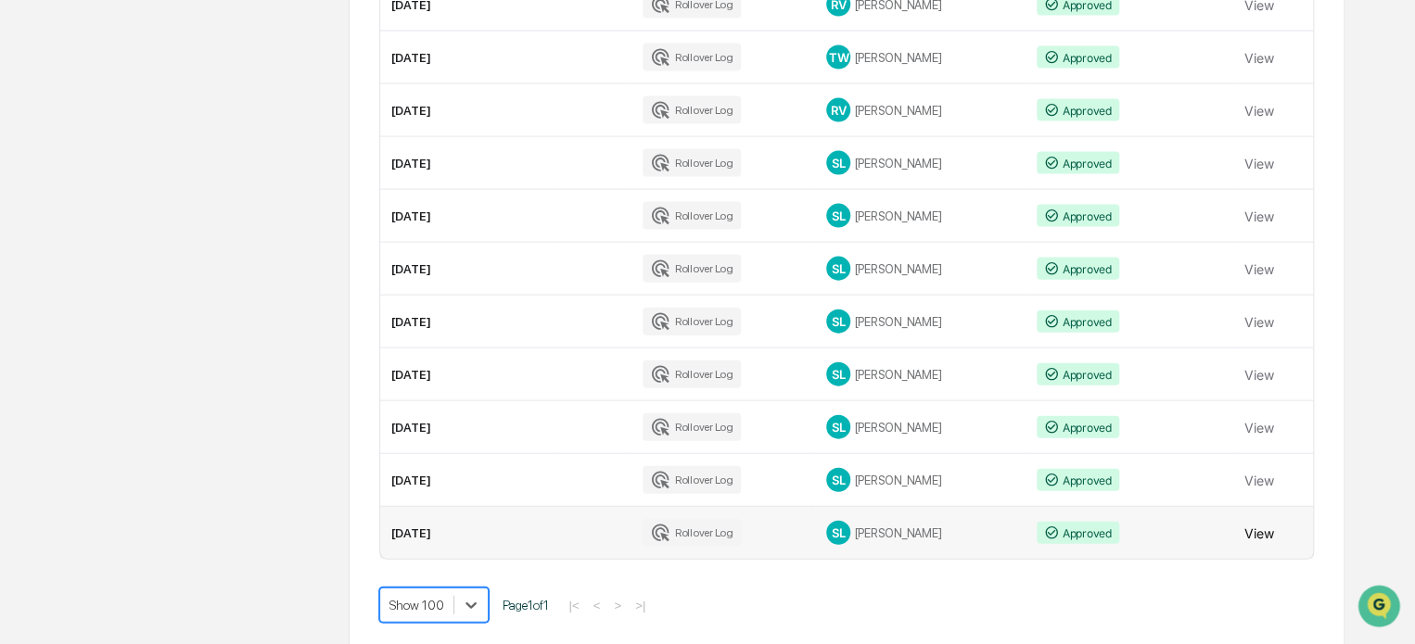
click at [1251, 527] on button "View" at bounding box center [1259, 533] width 30 height 37
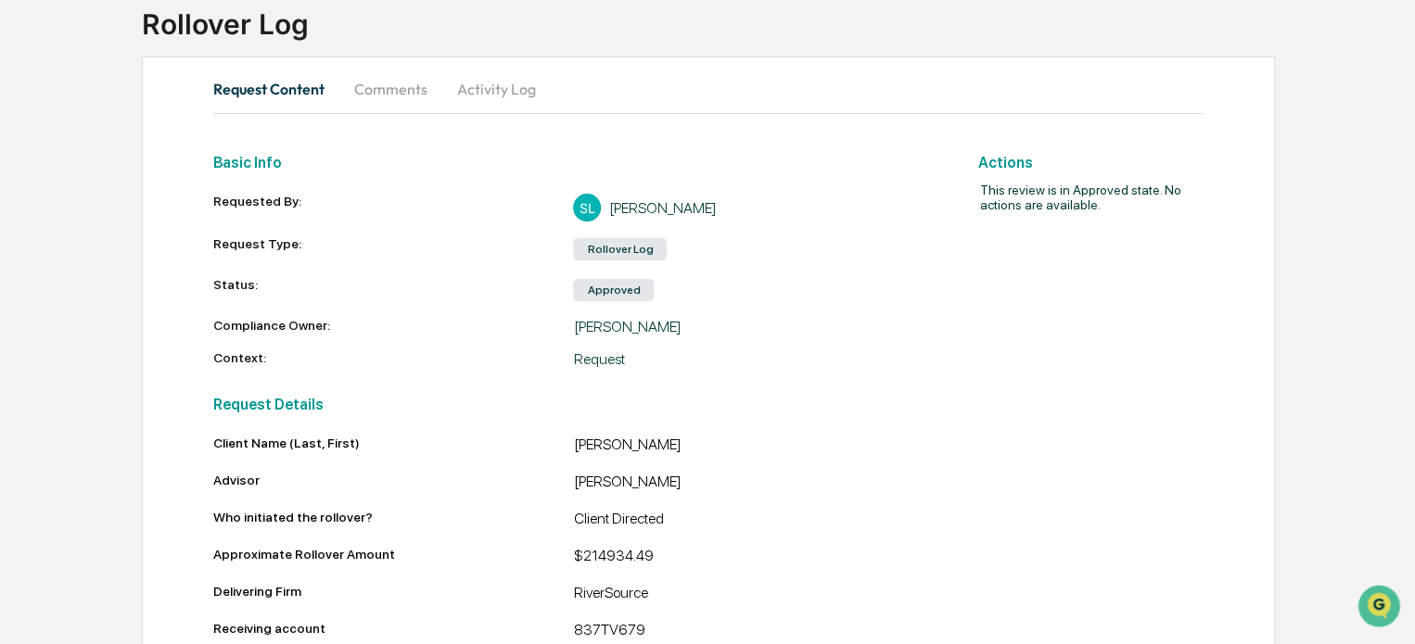
scroll to position [154, 0]
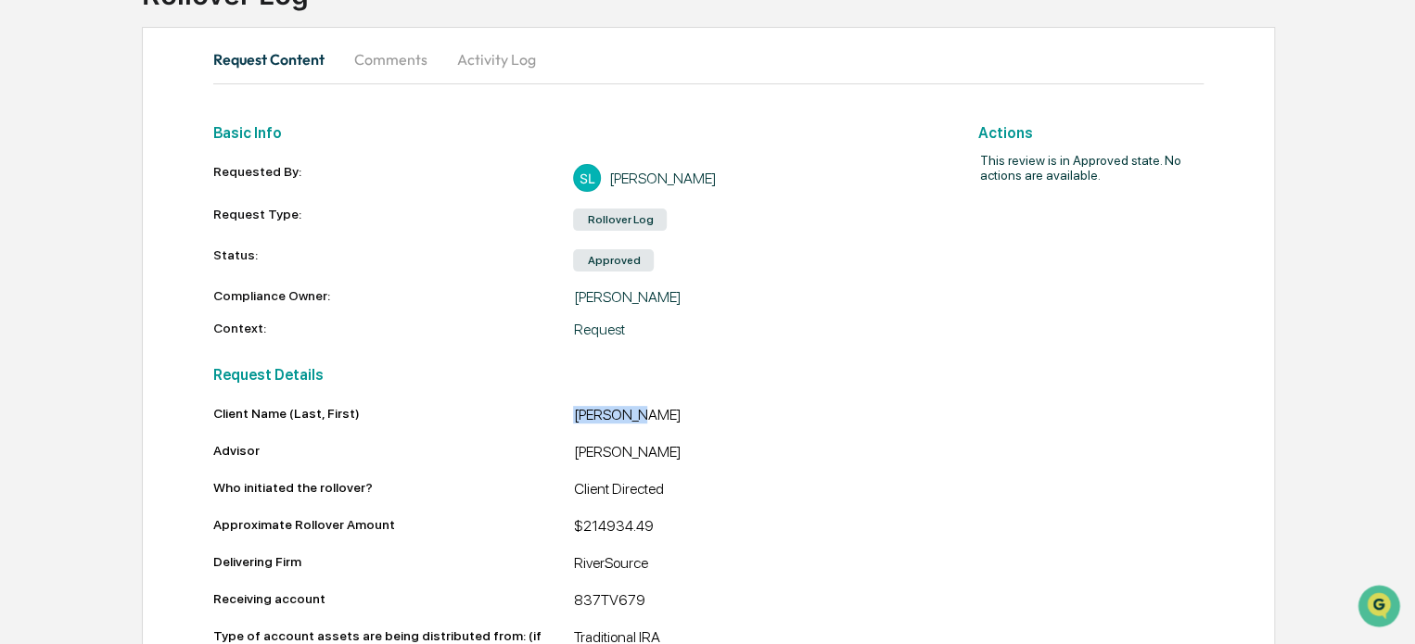
drag, startPoint x: 579, startPoint y: 418, endPoint x: 634, endPoint y: 418, distance: 55.6
click at [634, 418] on div "Sly, Mark" at bounding box center [753, 417] width 361 height 22
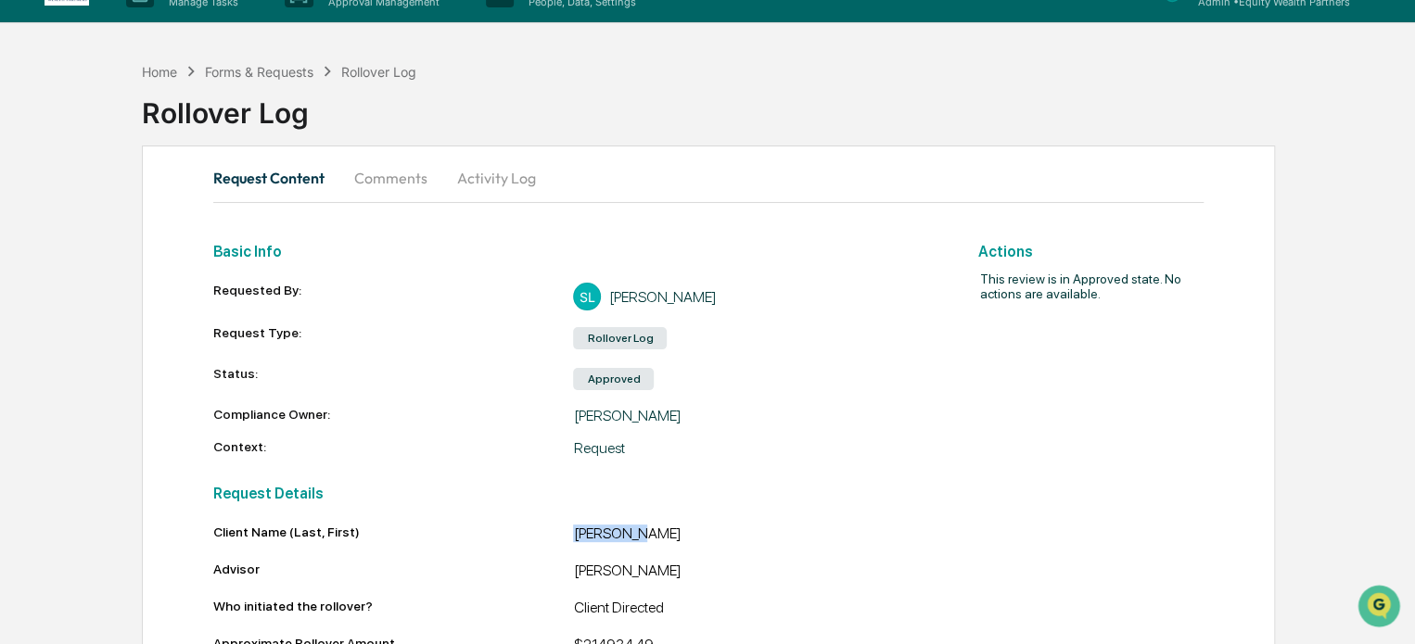
scroll to position [0, 0]
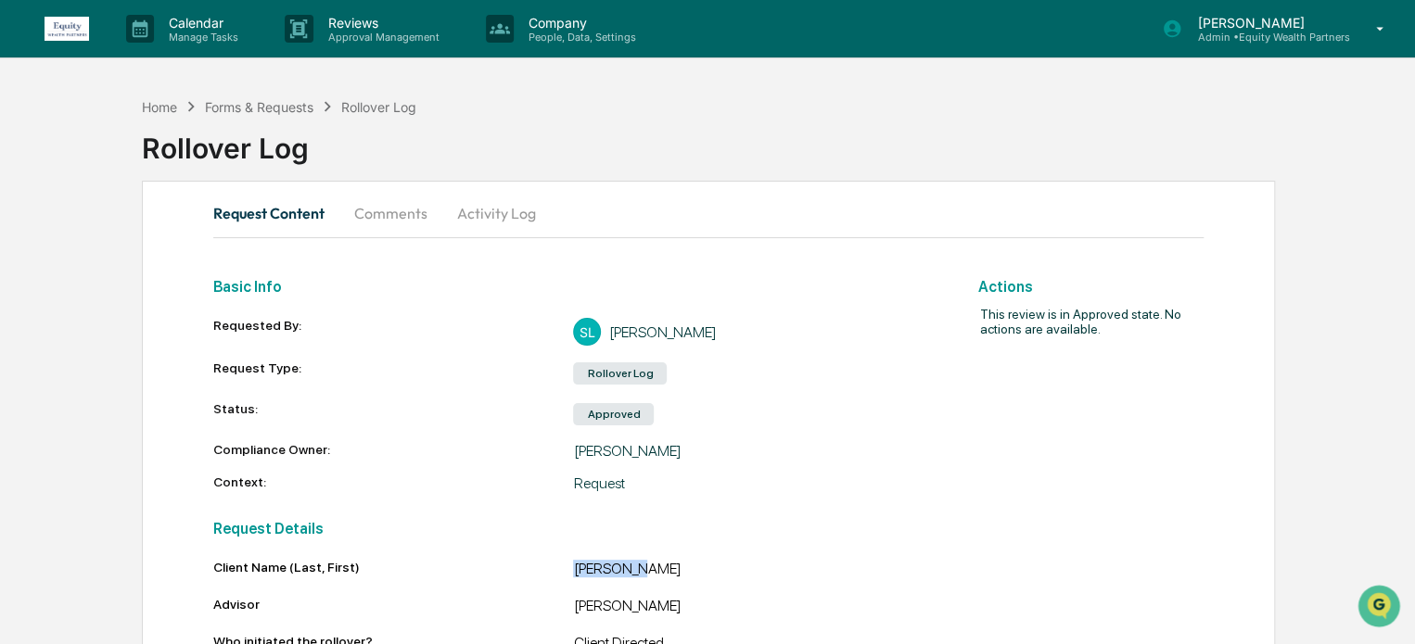
click at [504, 223] on button "Activity Log" at bounding box center [496, 213] width 108 height 45
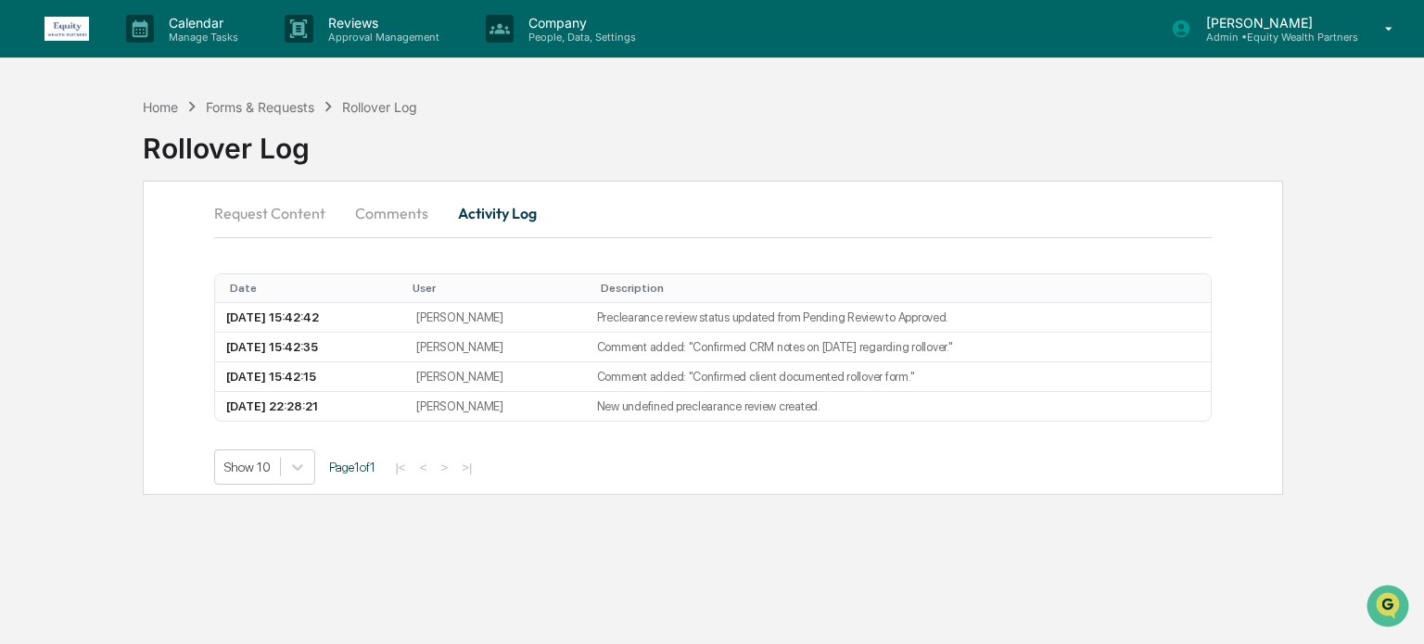
click at [375, 215] on button "Comments" at bounding box center [391, 213] width 103 height 45
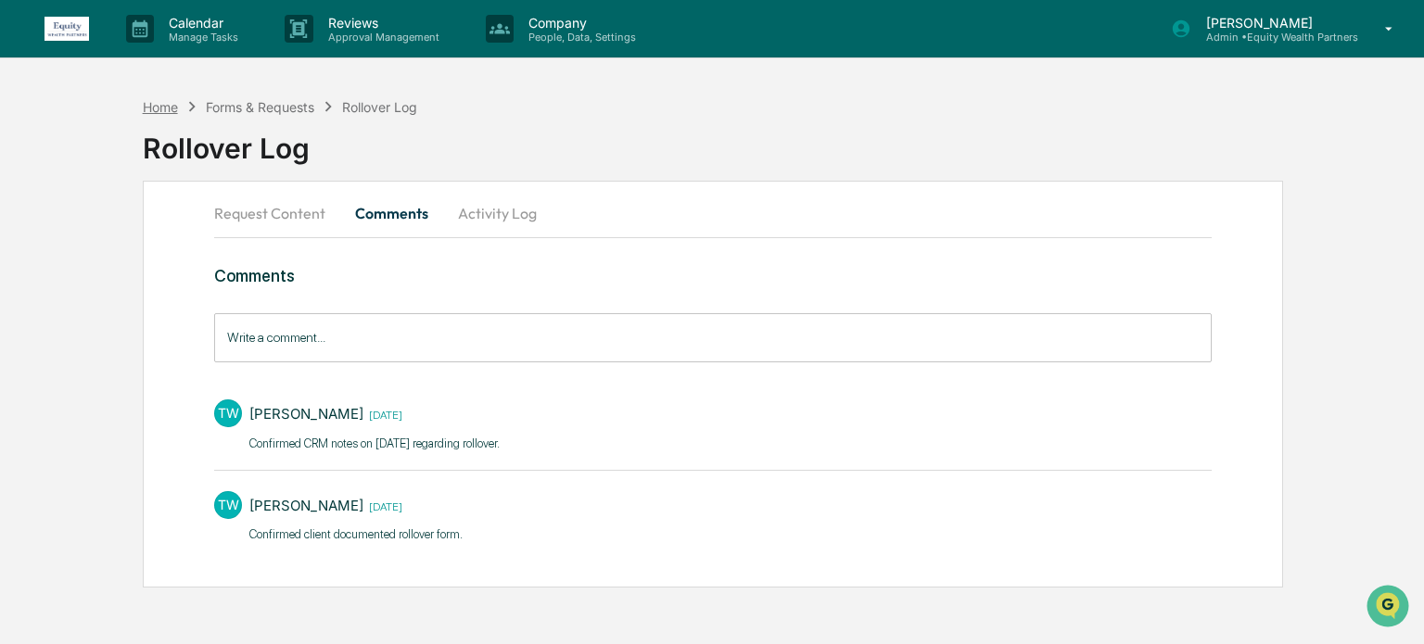
click at [163, 110] on div "Home" at bounding box center [160, 107] width 35 height 16
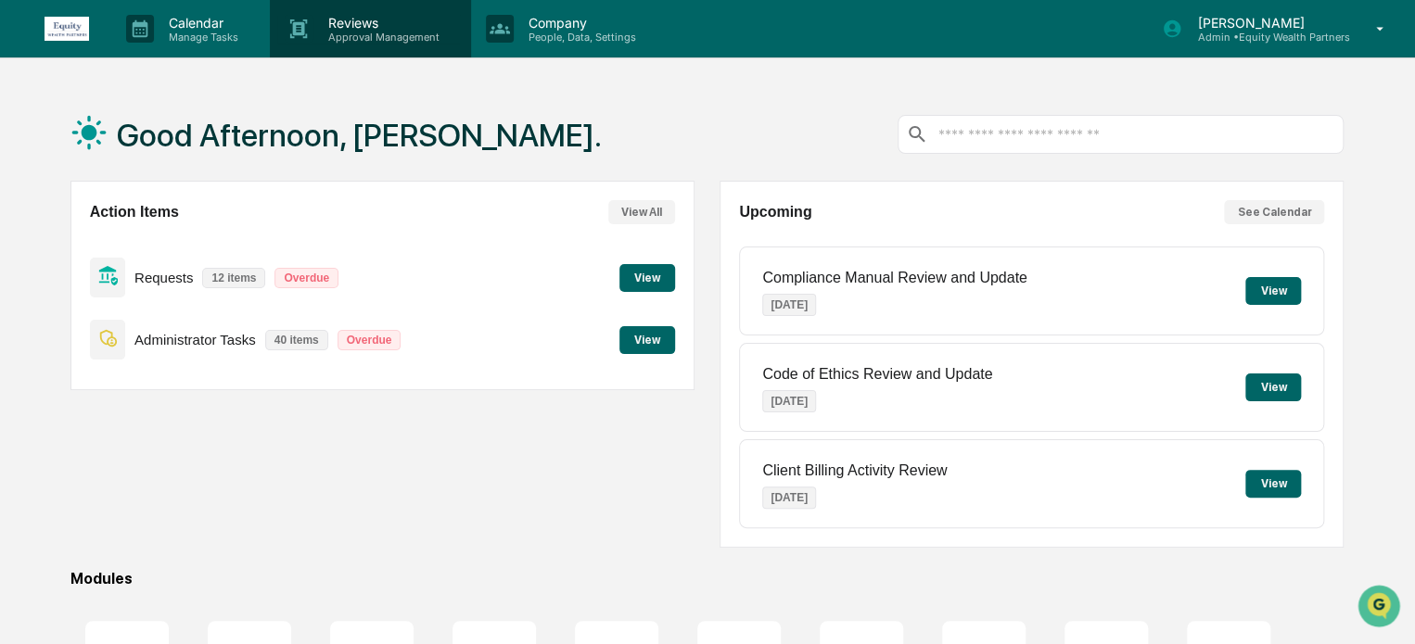
click at [371, 37] on p "Approval Management" at bounding box center [380, 37] width 135 height 13
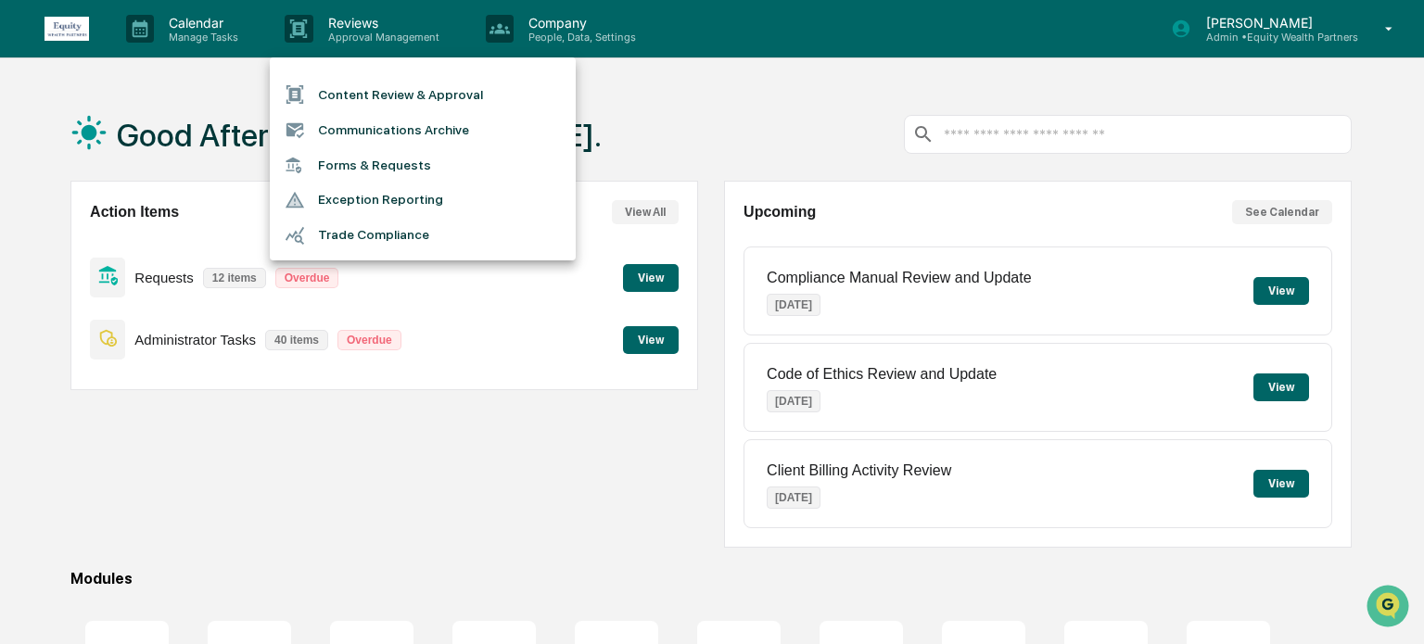
click at [190, 37] on div at bounding box center [712, 322] width 1424 height 644
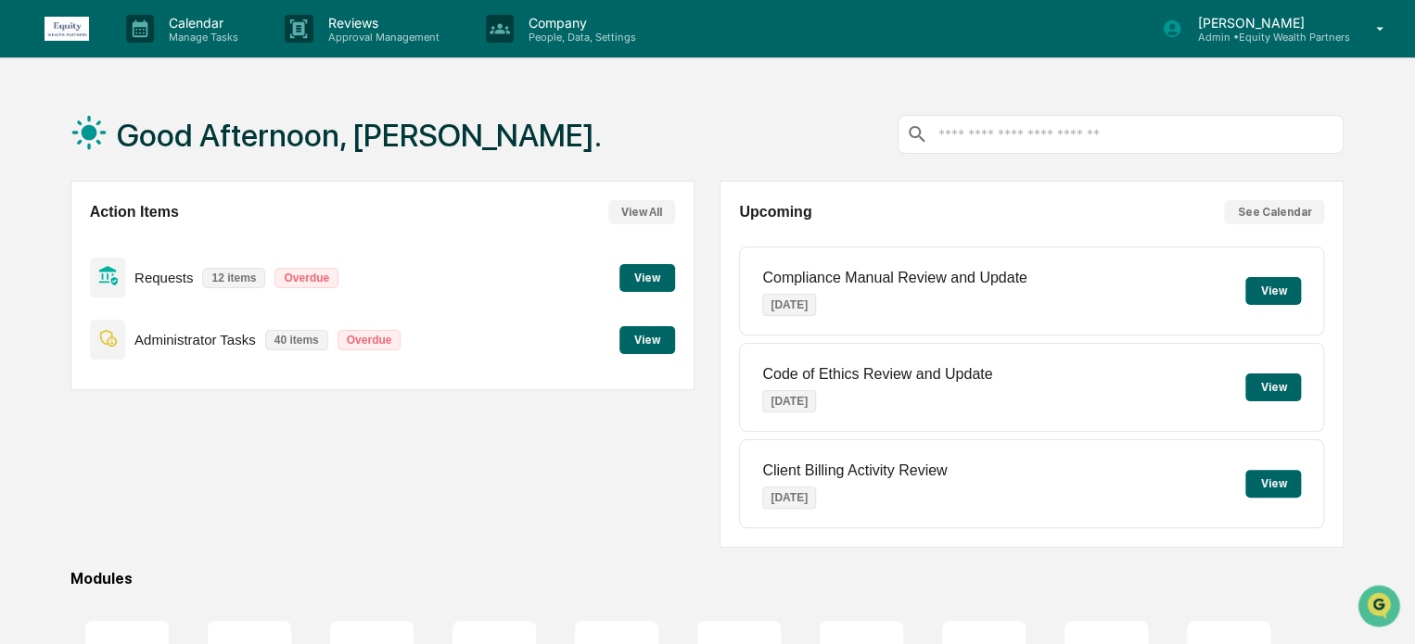
click at [649, 277] on button "View" at bounding box center [647, 278] width 56 height 28
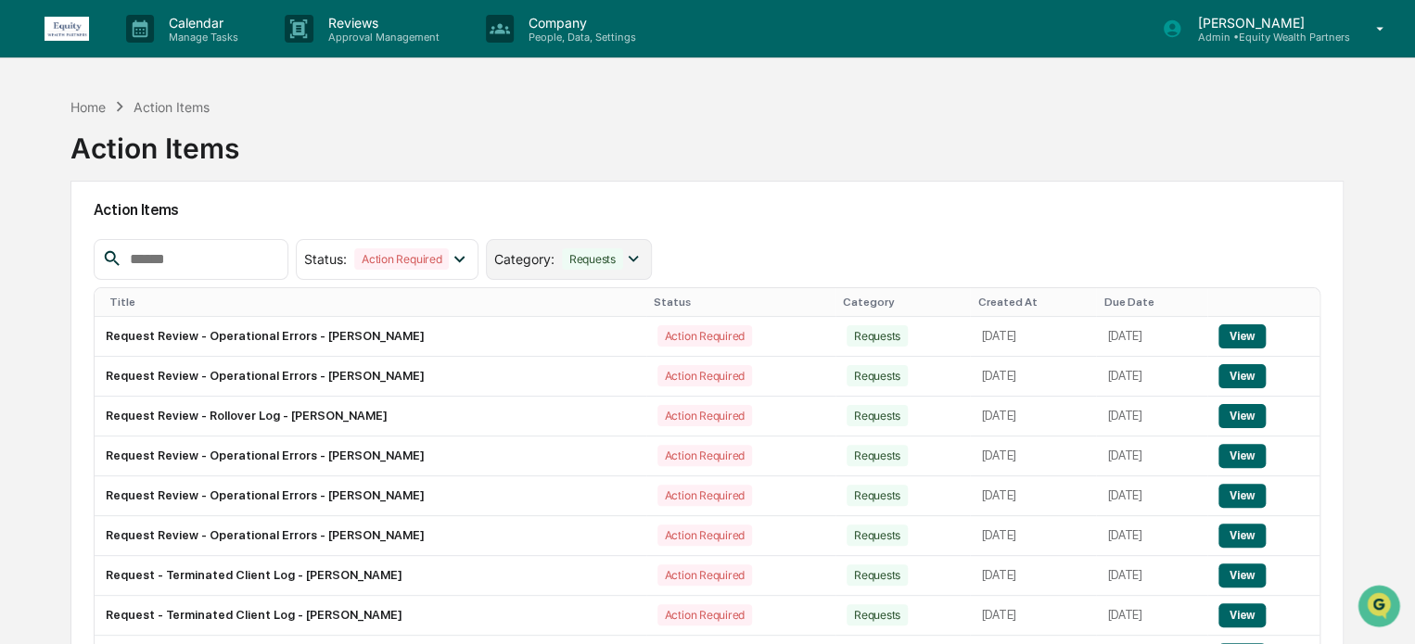
click at [623, 254] on div "Requests" at bounding box center [592, 258] width 61 height 21
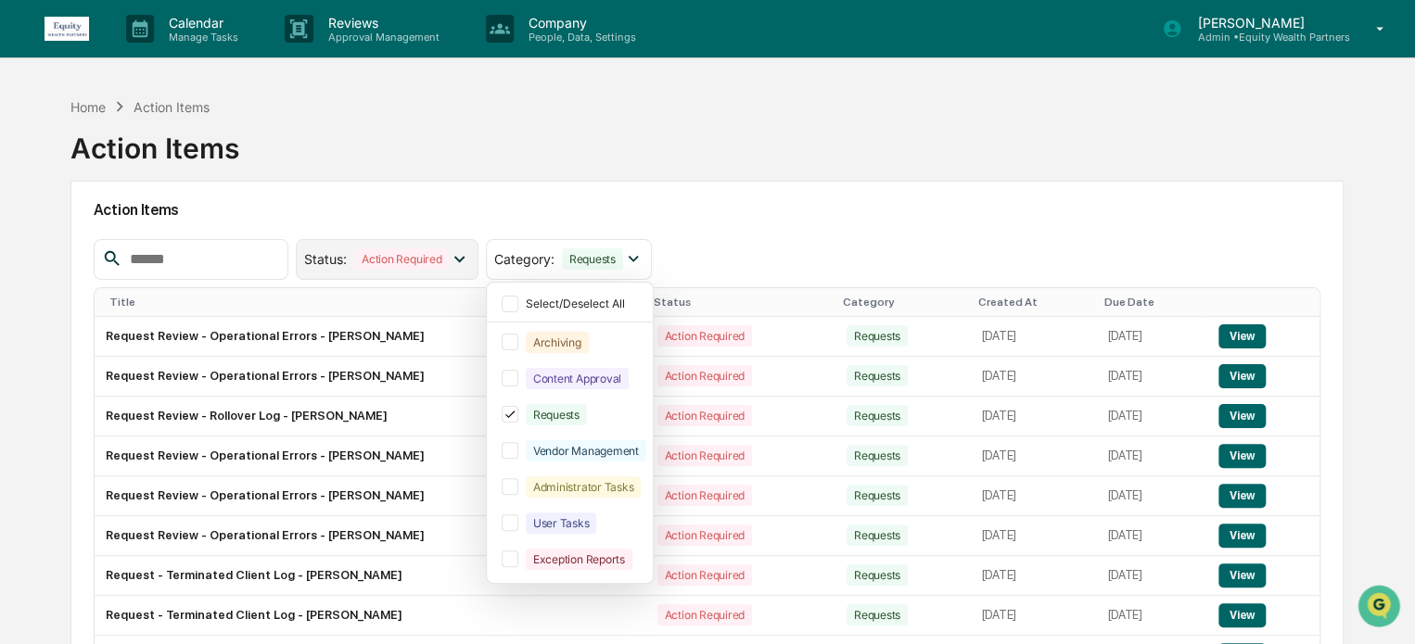
click at [469, 266] on icon at bounding box center [459, 258] width 20 height 20
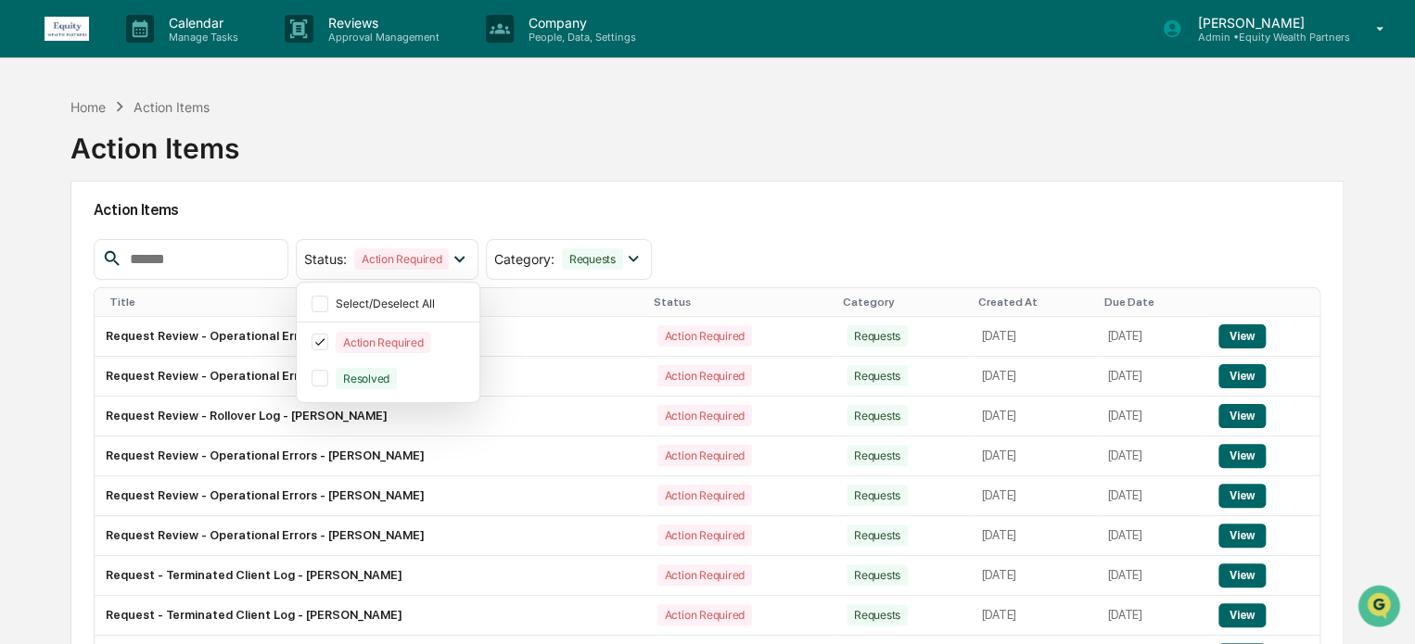
click at [278, 193] on div "Action Items" at bounding box center [707, 210] width 1227 height 43
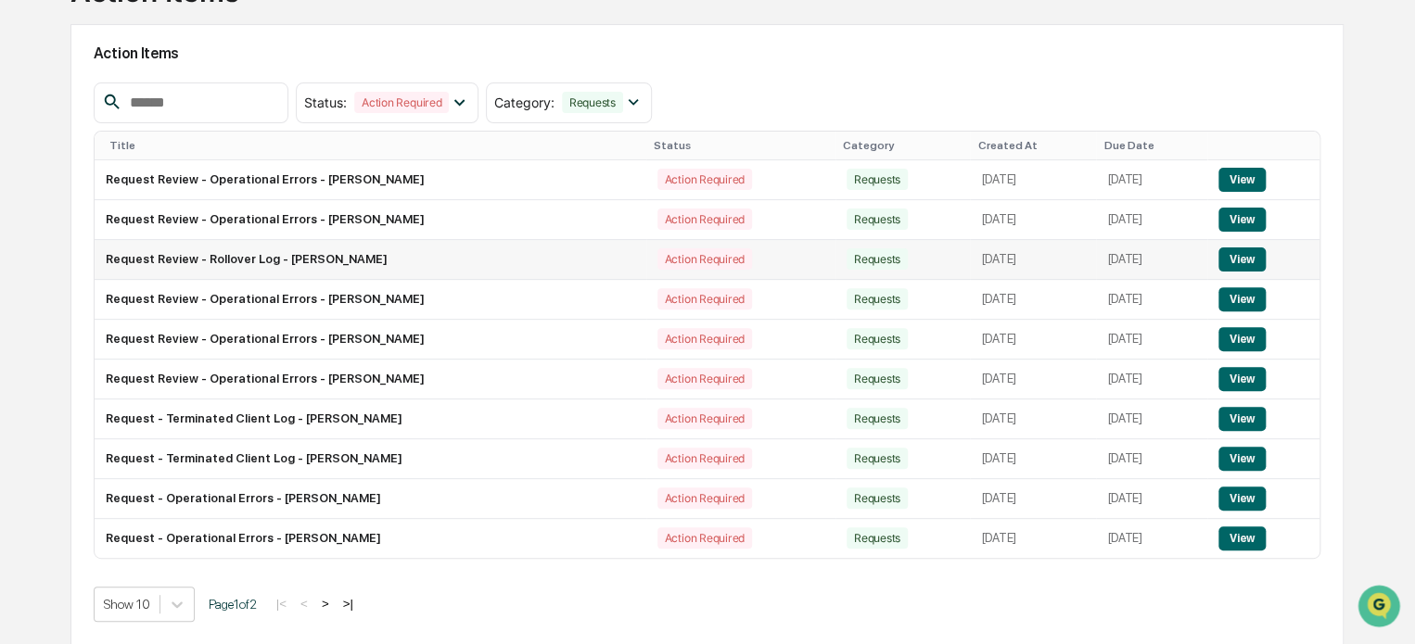
scroll to position [158, 0]
click at [1246, 255] on button "View" at bounding box center [1241, 259] width 47 height 24
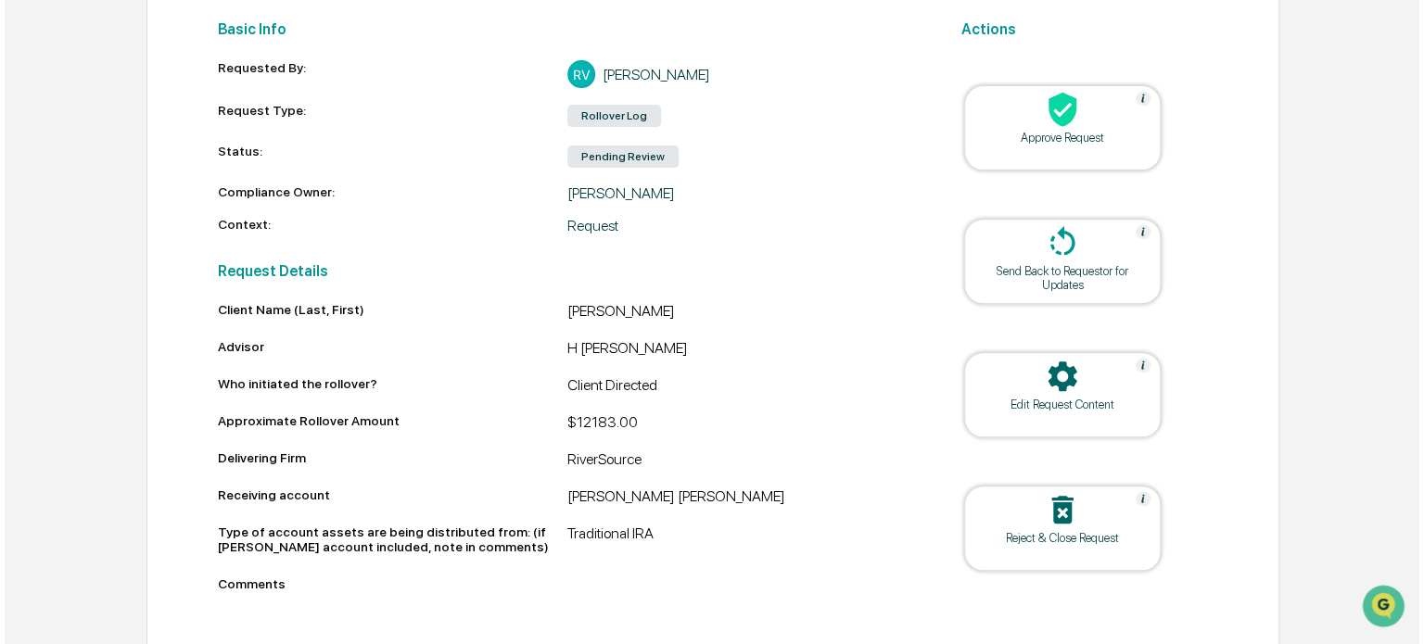
scroll to position [267, 0]
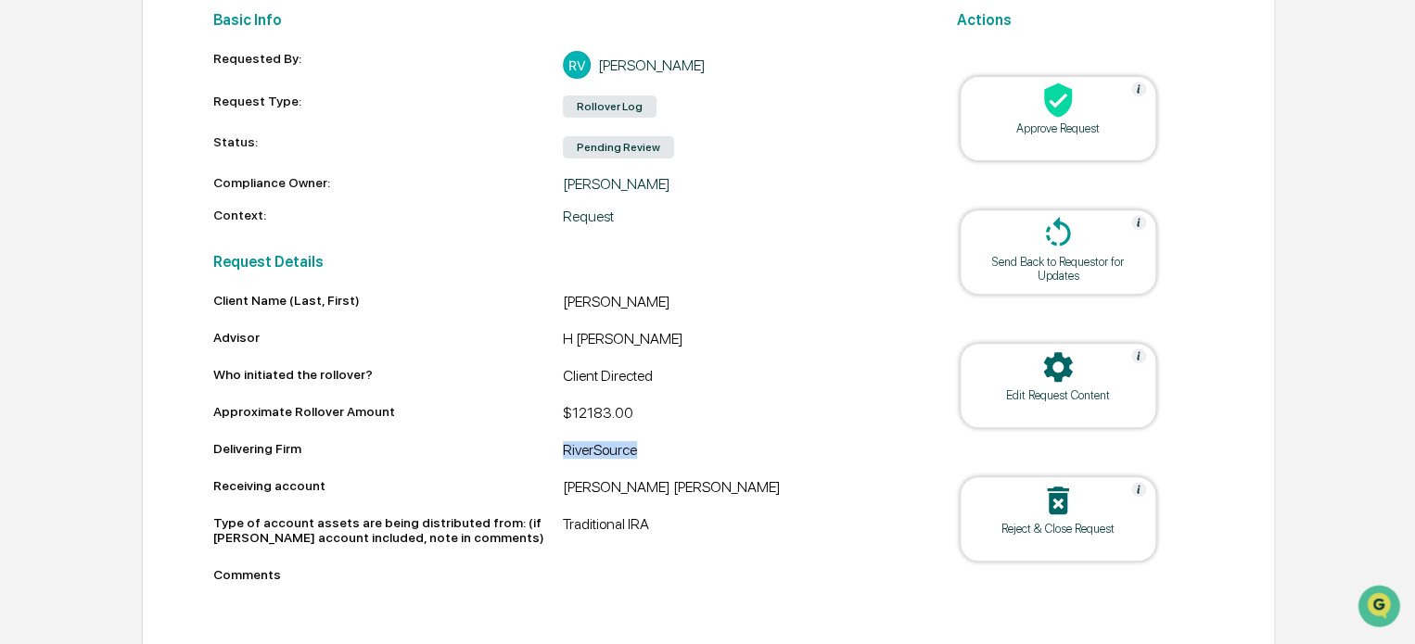
drag, startPoint x: 620, startPoint y: 452, endPoint x: 560, endPoint y: 451, distance: 60.3
click at [560, 451] on div "Delivering Firm RiverSource" at bounding box center [562, 452] width 699 height 22
click at [1053, 499] on icon at bounding box center [1057, 501] width 21 height 28
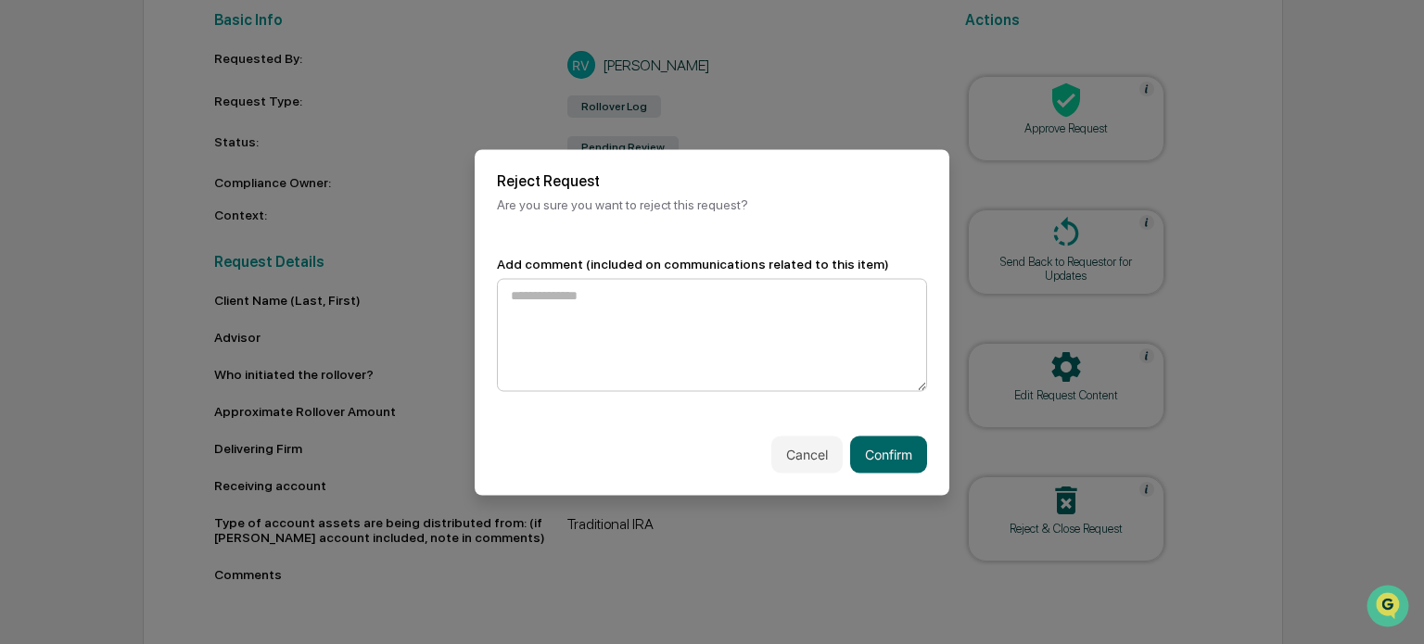
click at [614, 324] on textarea at bounding box center [712, 334] width 430 height 113
type textarea "**********"
click at [891, 451] on button "Confirm" at bounding box center [888, 454] width 77 height 37
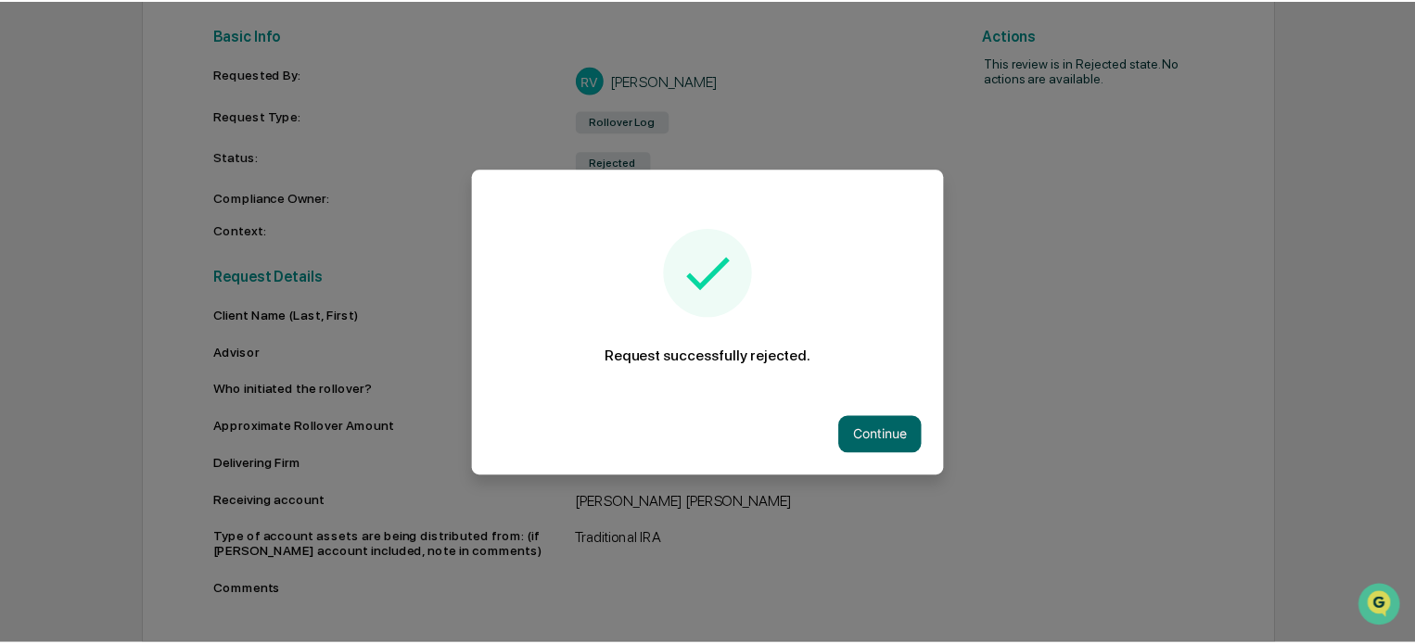
scroll to position [259, 0]
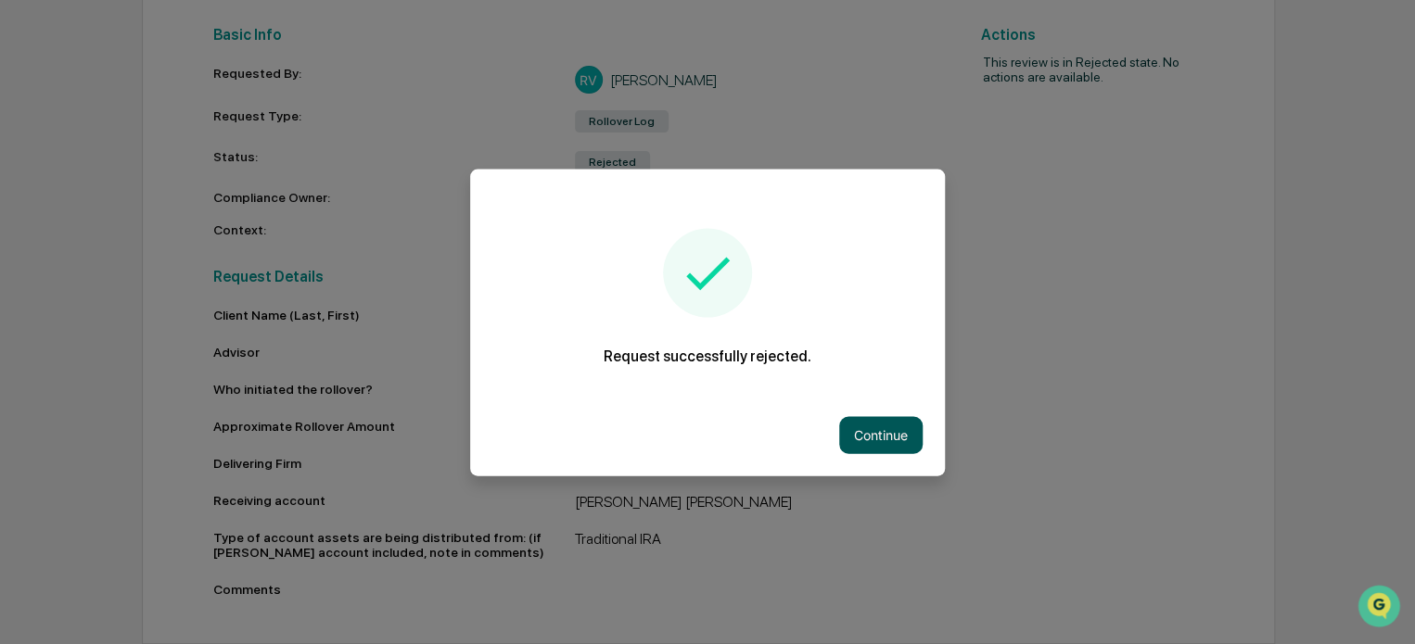
click at [892, 431] on button "Continue" at bounding box center [880, 434] width 83 height 37
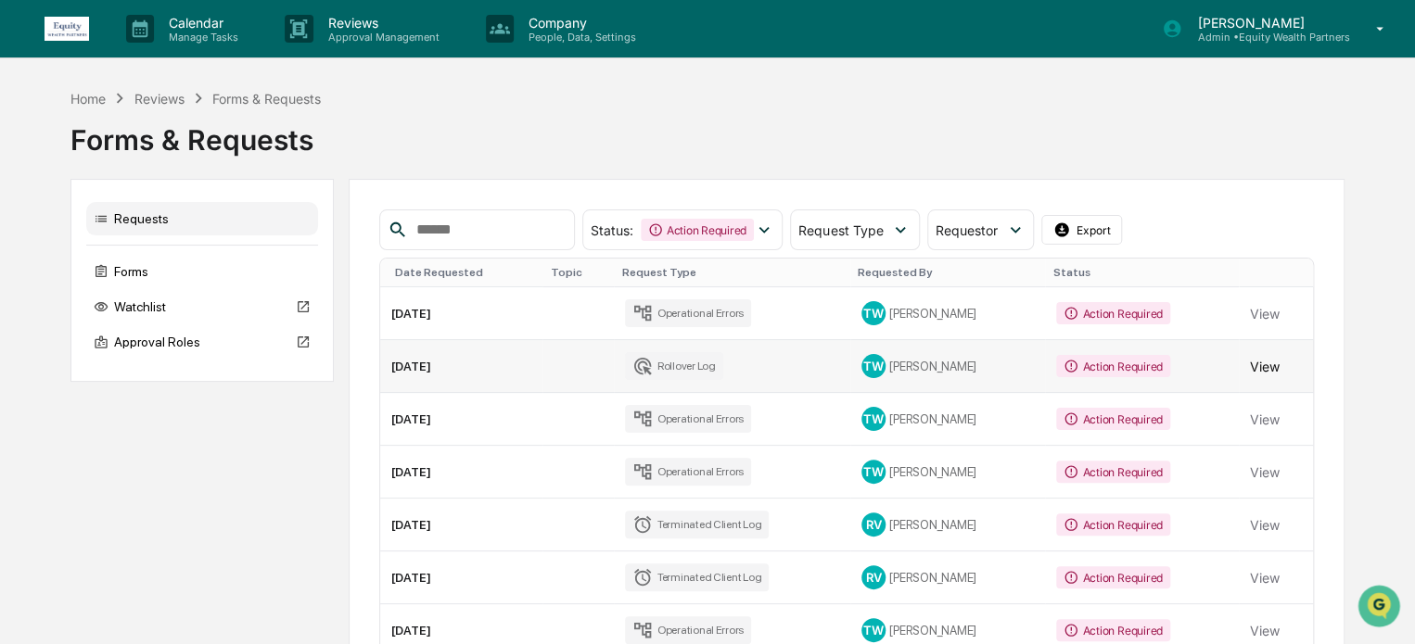
click at [1259, 360] on button "View" at bounding box center [1265, 366] width 30 height 37
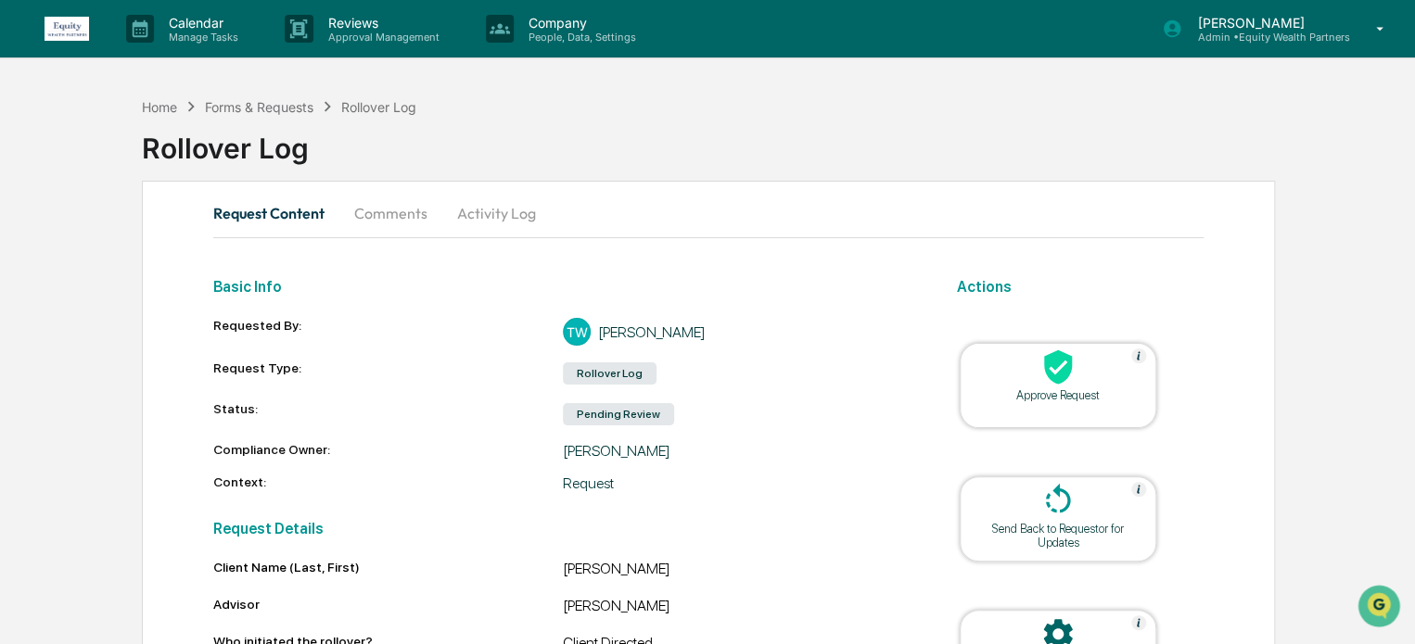
click at [397, 210] on button "Comments" at bounding box center [390, 213] width 103 height 45
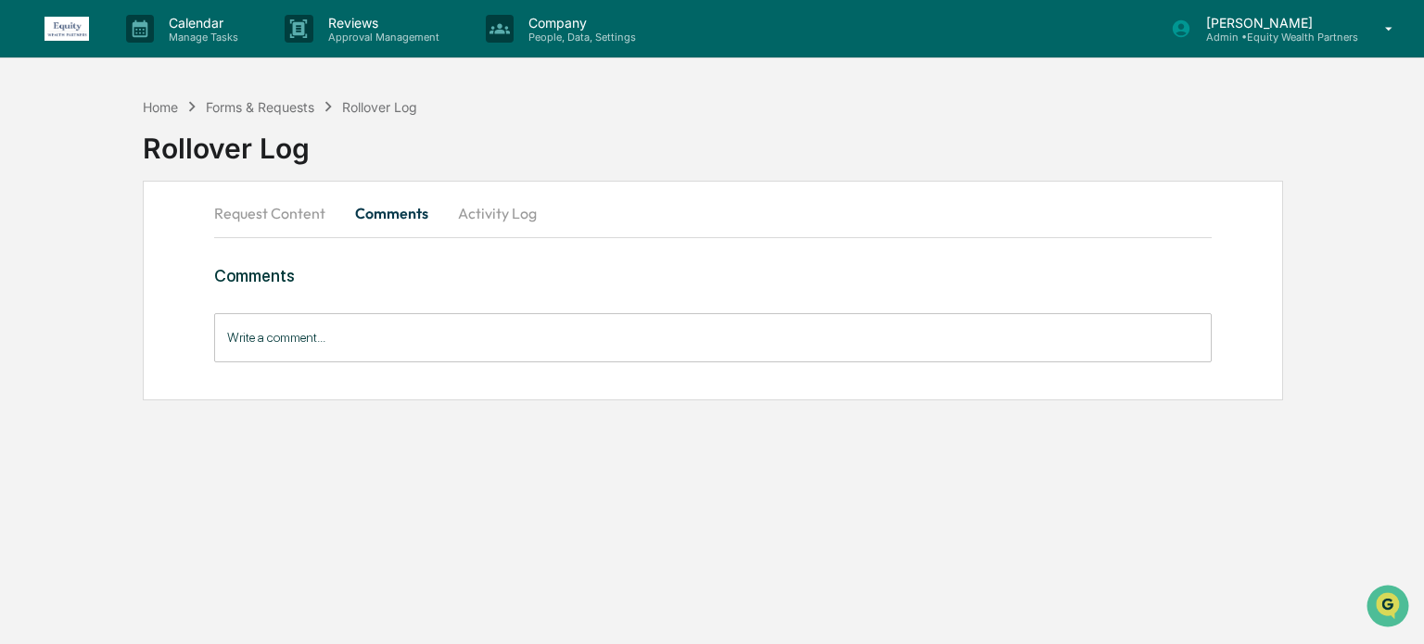
click at [510, 211] on button "Activity Log" at bounding box center [497, 213] width 108 height 45
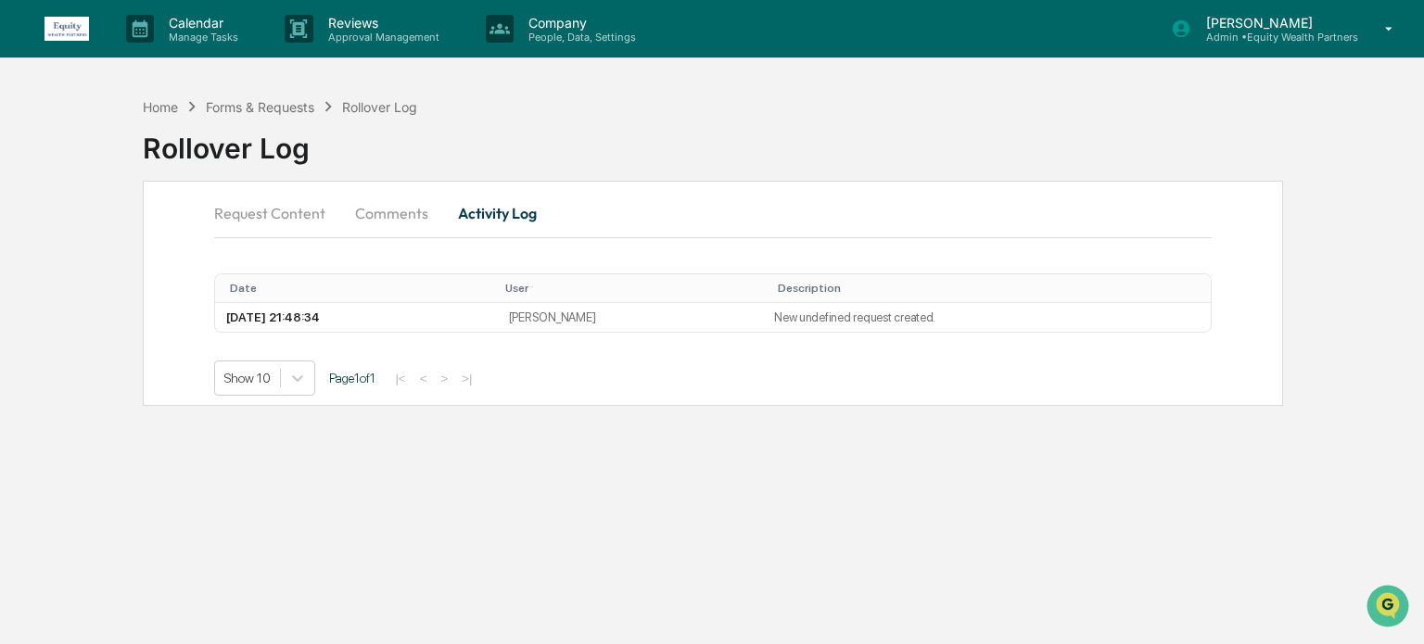
click at [397, 211] on button "Comments" at bounding box center [391, 213] width 103 height 45
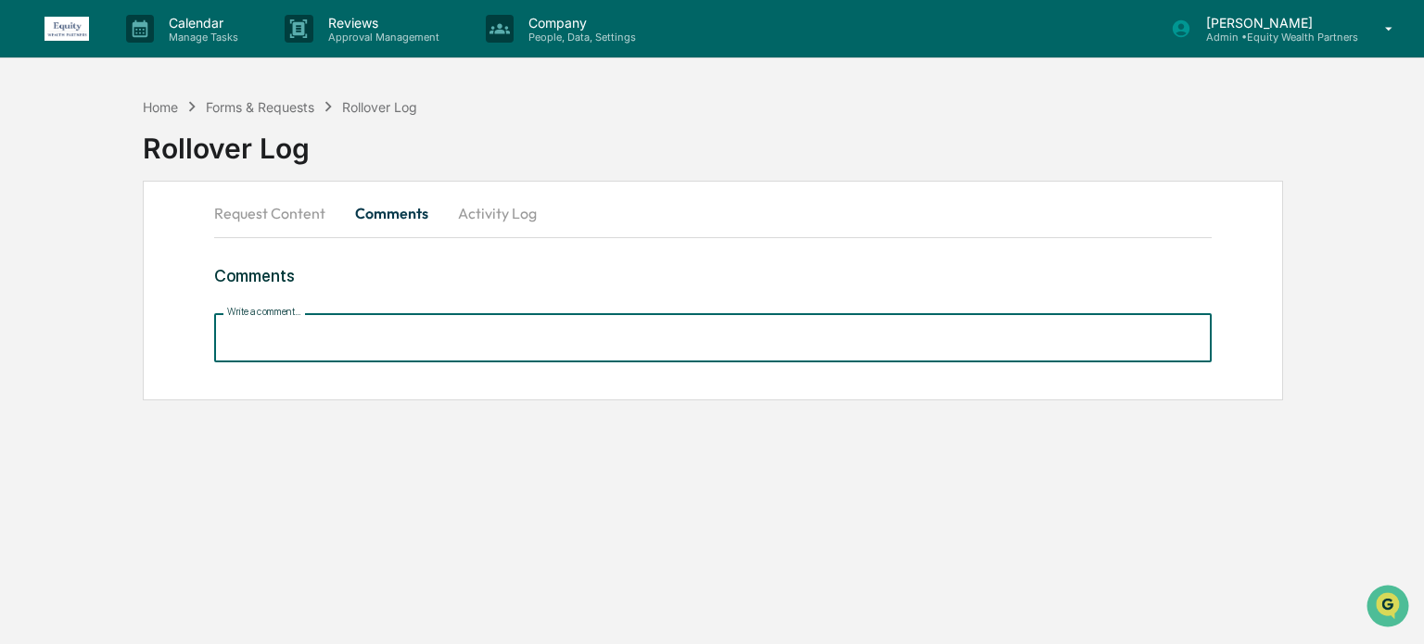
click at [335, 354] on input "Write a comment..." at bounding box center [712, 337] width 997 height 49
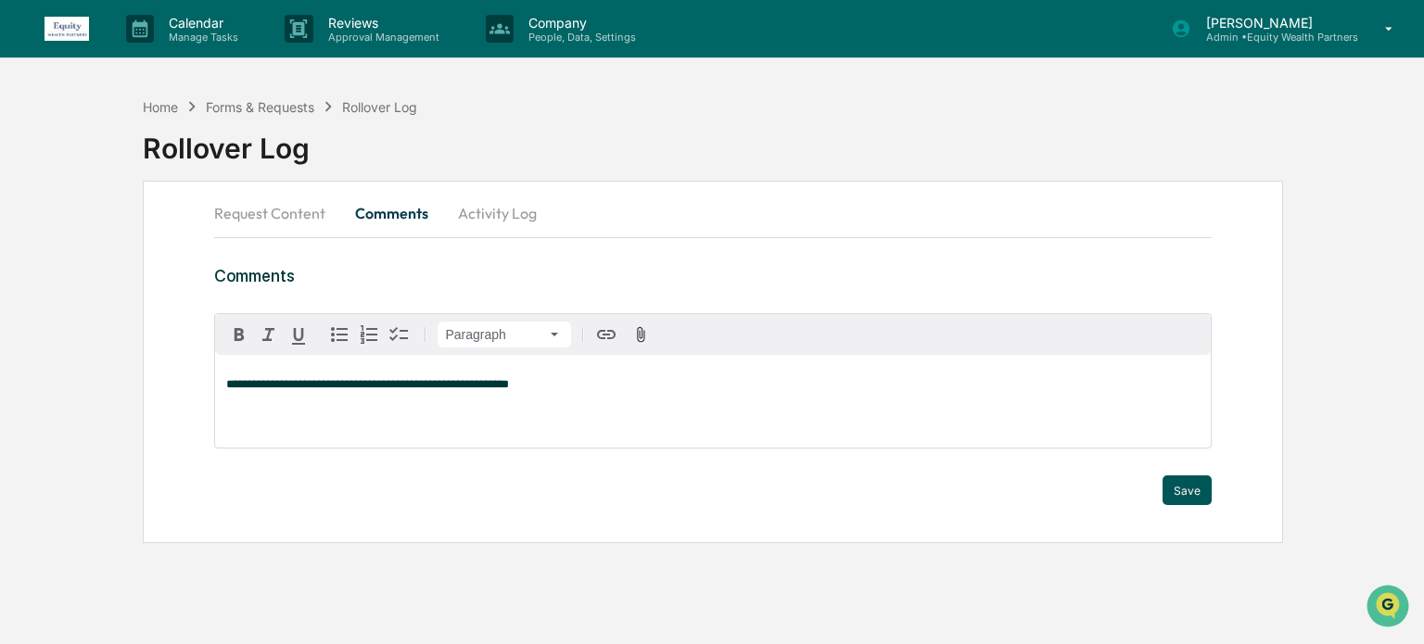
click at [1180, 489] on button "Save" at bounding box center [1187, 491] width 49 height 30
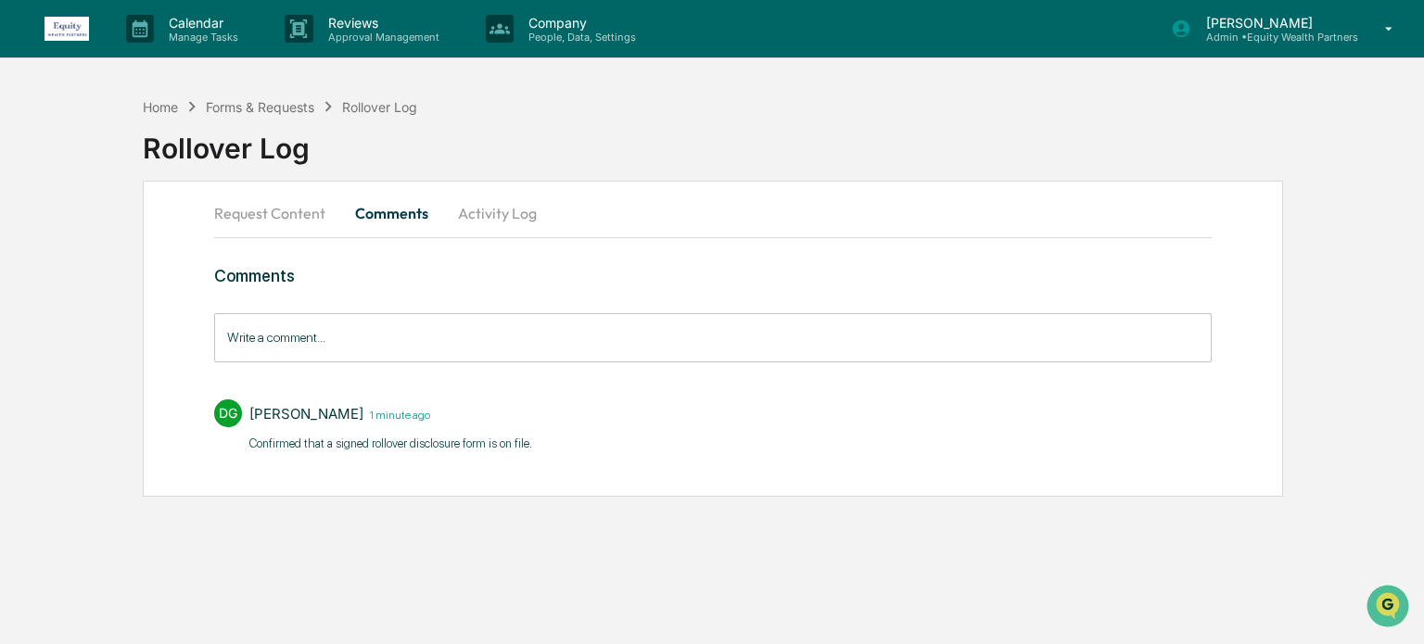
click at [306, 209] on button "Request Content" at bounding box center [277, 213] width 126 height 45
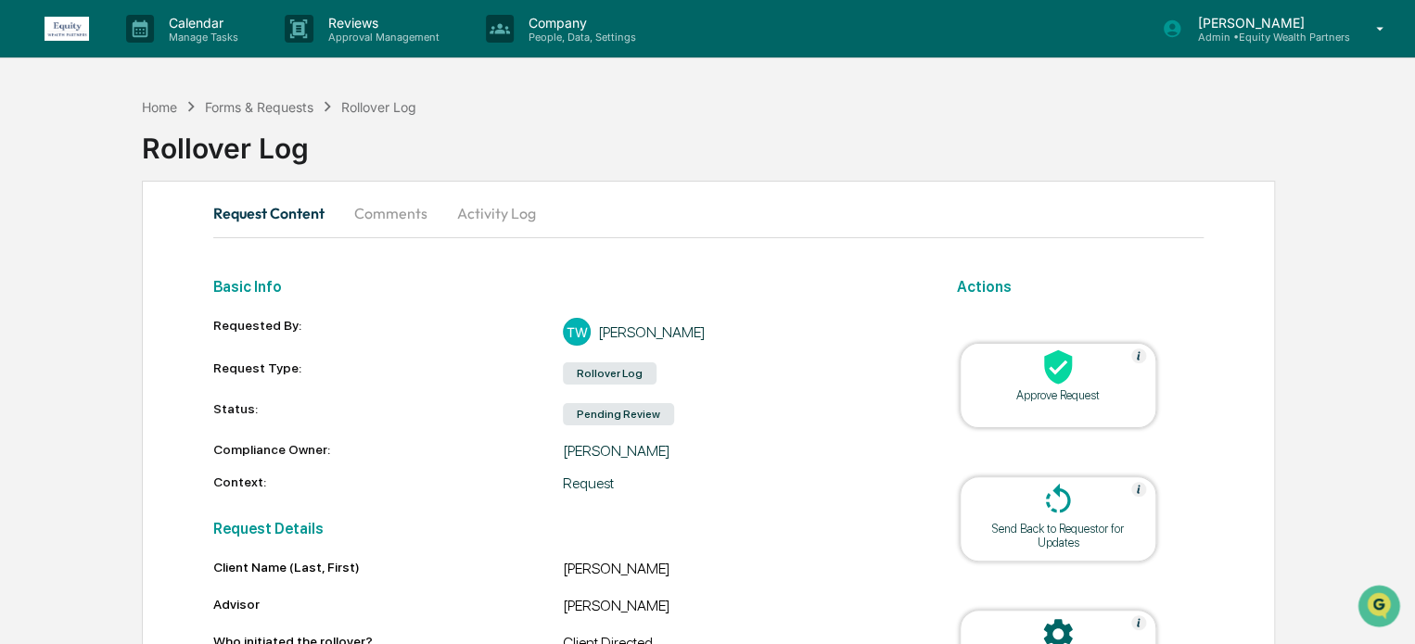
click at [1061, 388] on div "Approve Request" at bounding box center [1057, 395] width 167 height 14
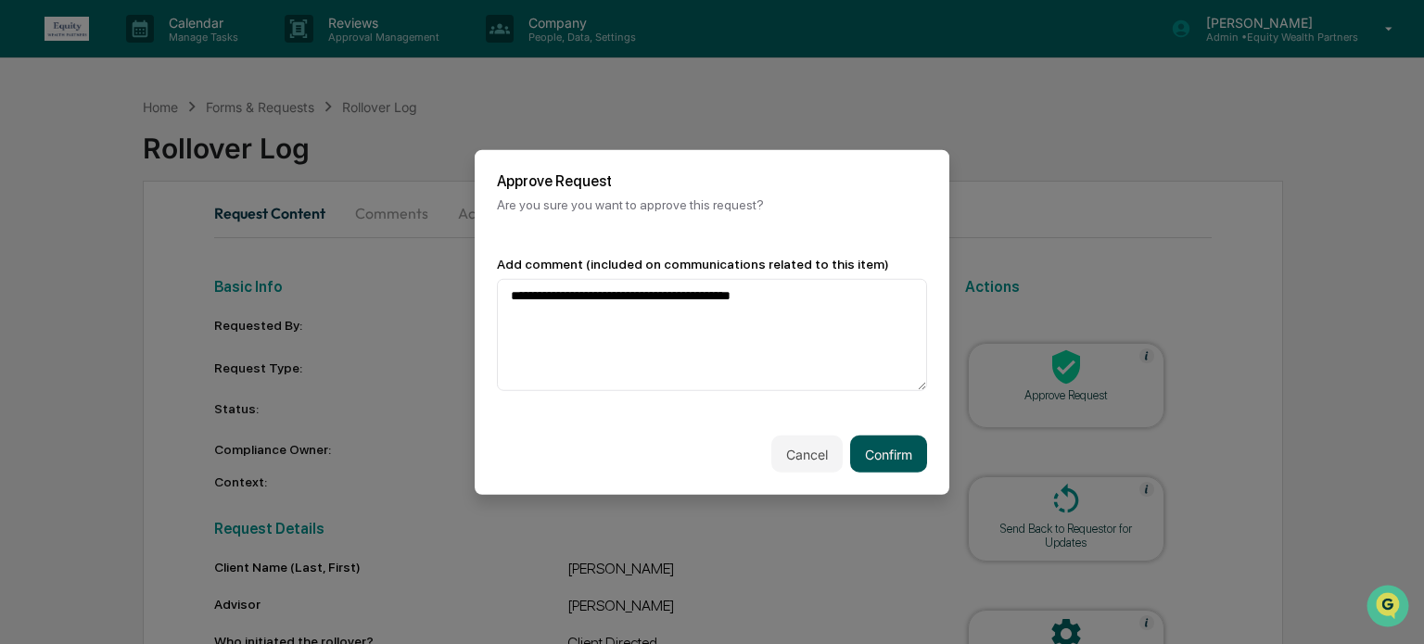
type textarea "**********"
click at [904, 456] on button "Confirm" at bounding box center [888, 454] width 77 height 37
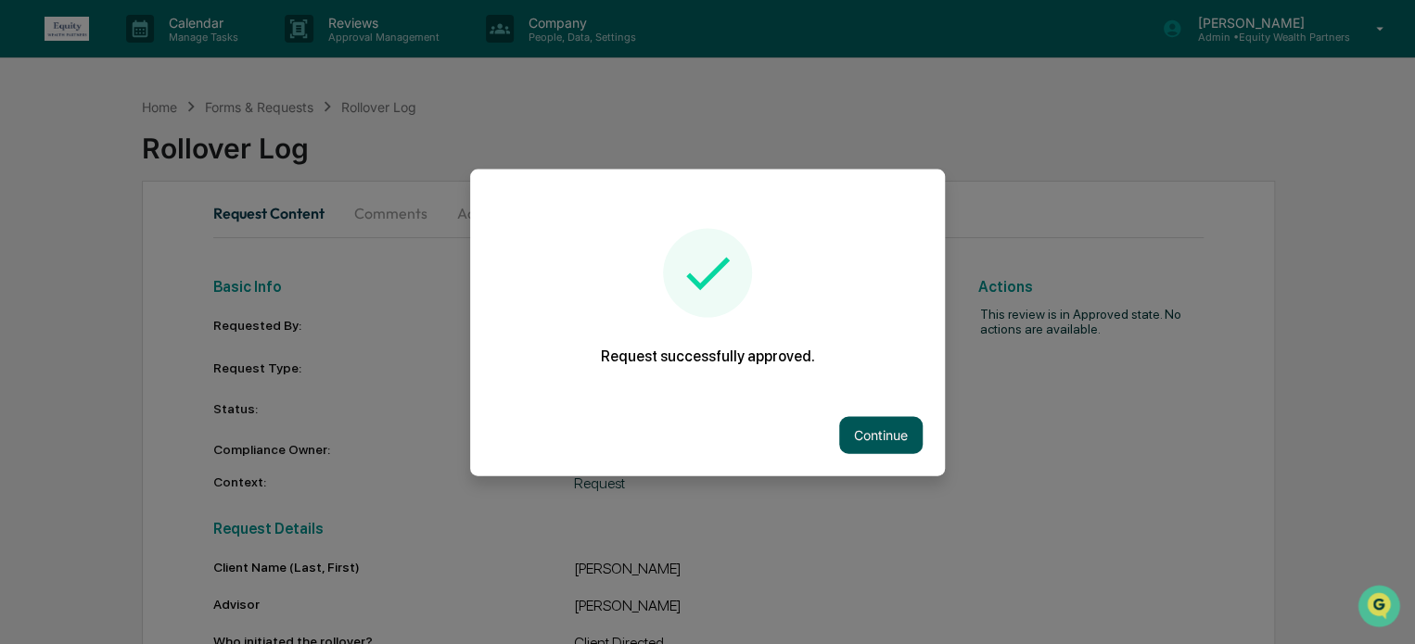
click at [894, 438] on button "Continue" at bounding box center [880, 434] width 83 height 37
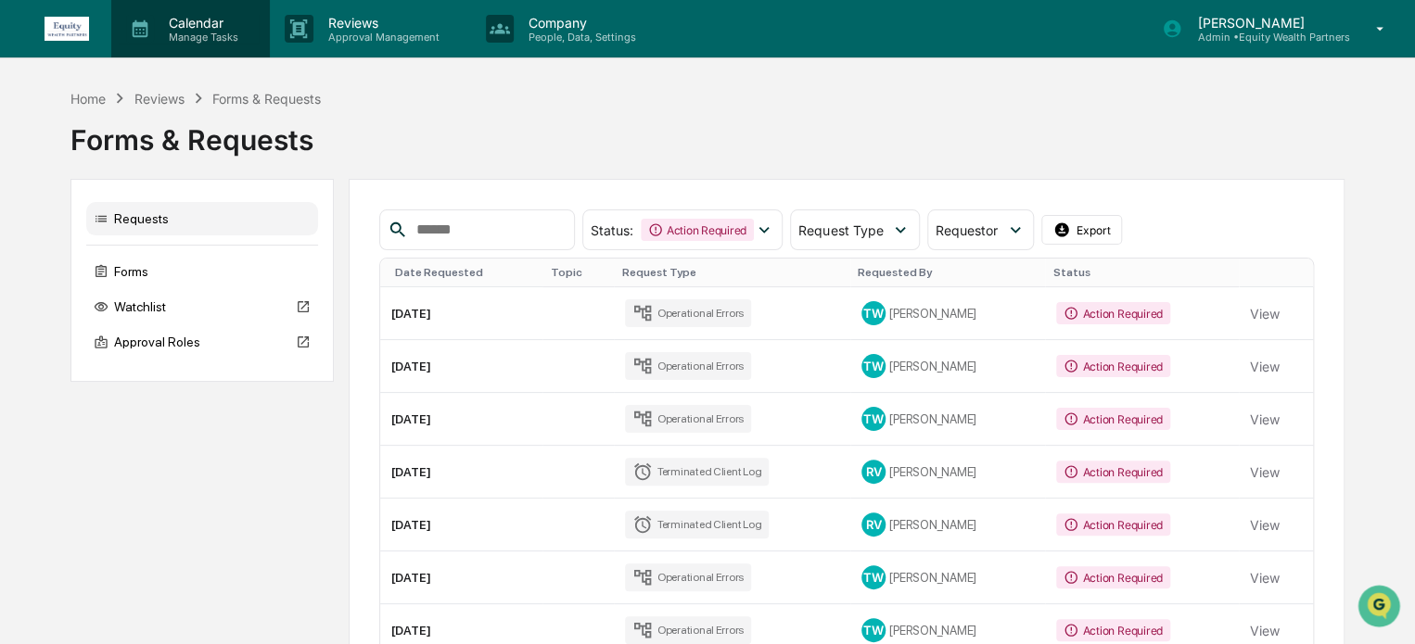
click at [237, 27] on p "Calendar" at bounding box center [201, 23] width 94 height 16
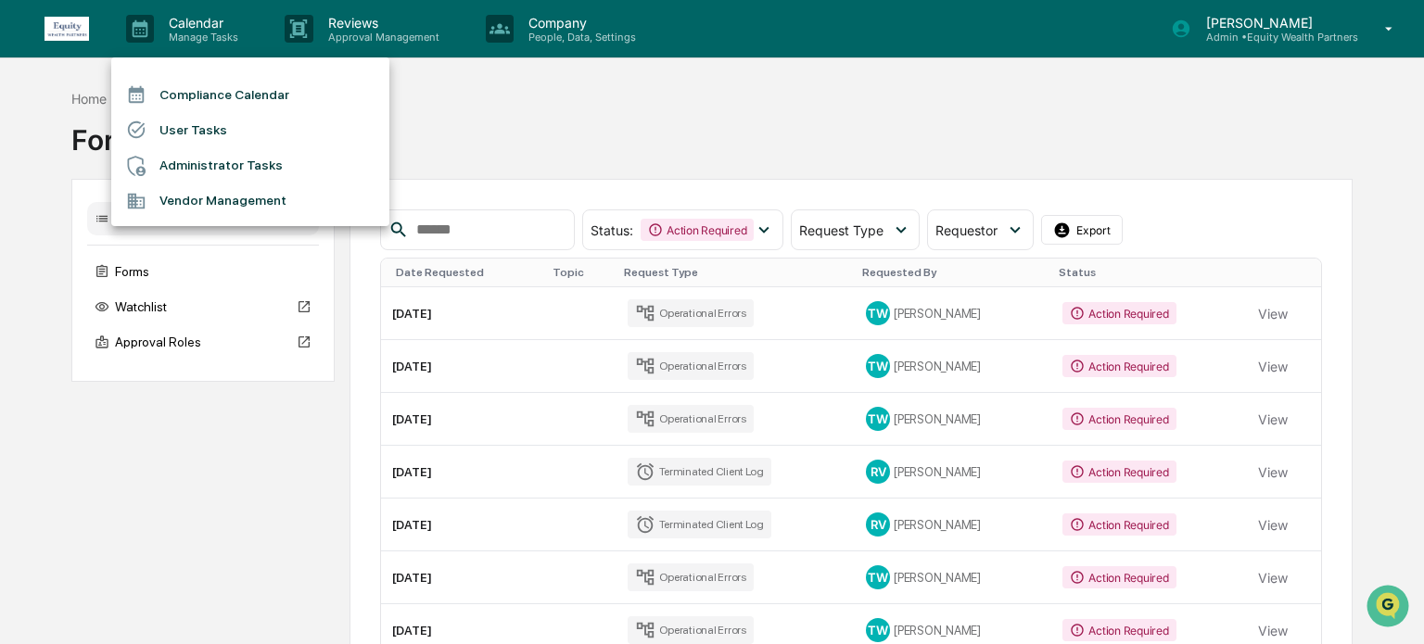
click at [401, 22] on div at bounding box center [712, 322] width 1424 height 644
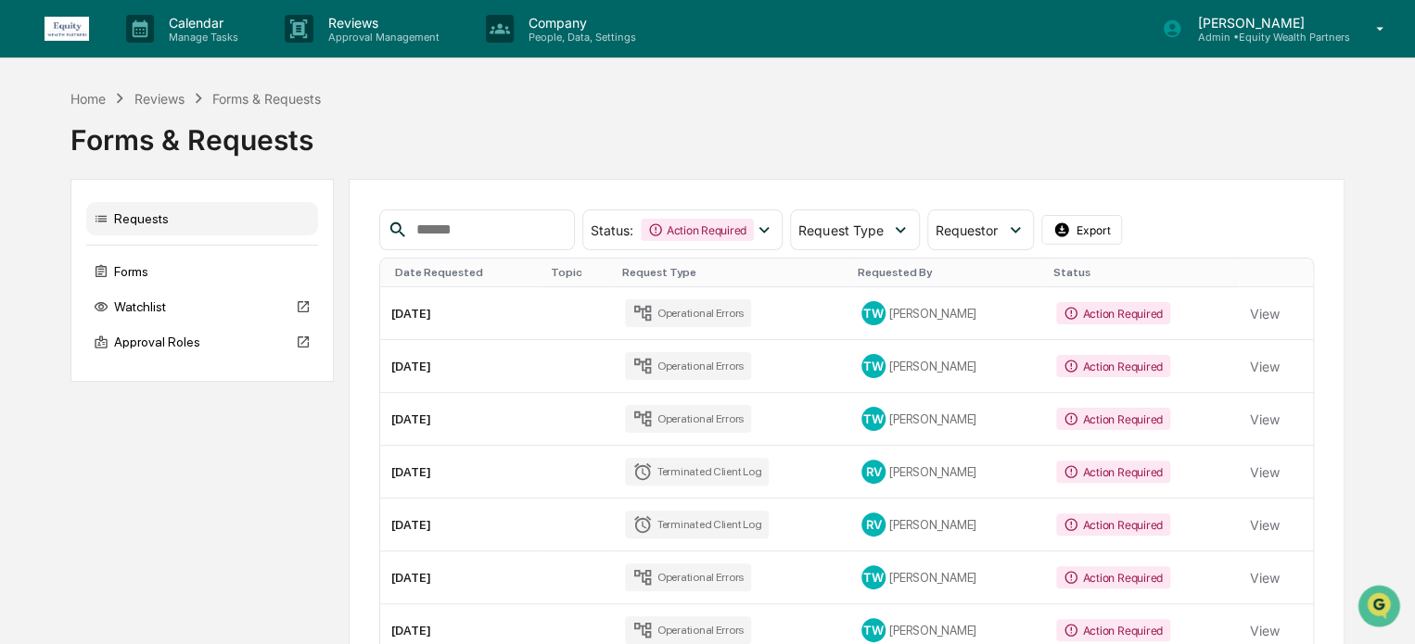
click at [360, 37] on p "Approval Management" at bounding box center [380, 37] width 135 height 13
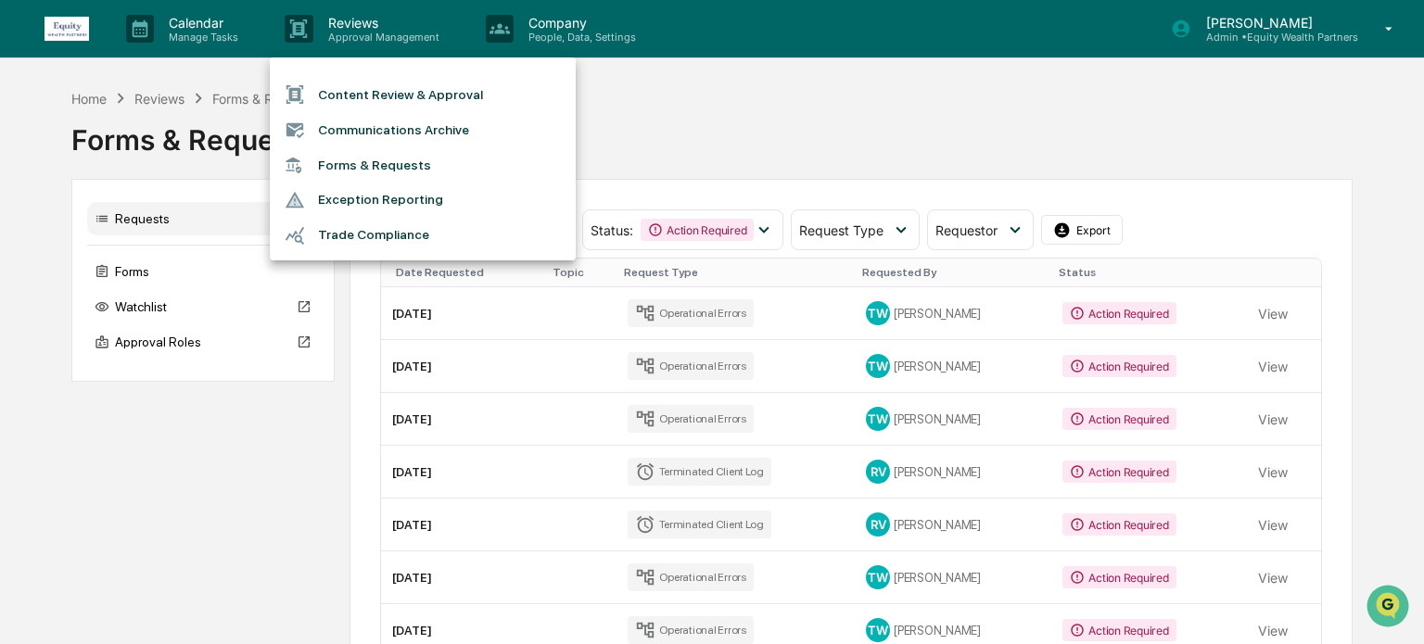
click at [382, 158] on li "Forms & Requests" at bounding box center [423, 165] width 306 height 34
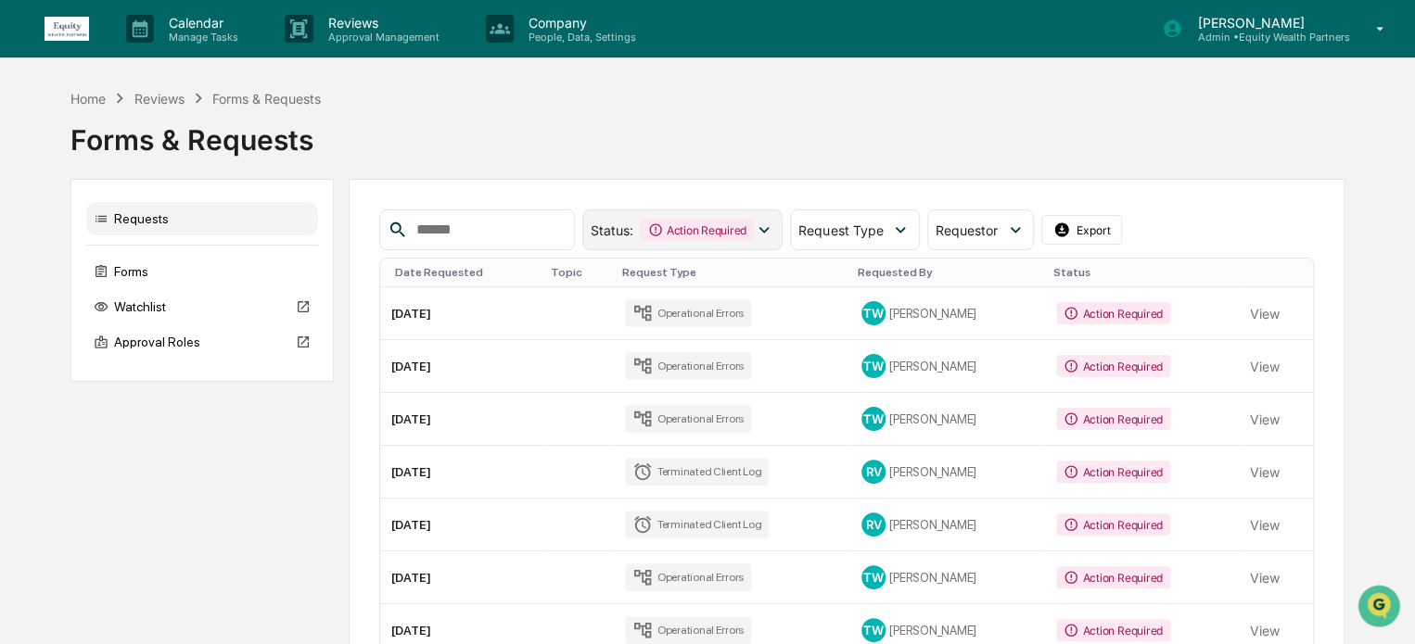
click at [754, 228] on div "Action Required" at bounding box center [697, 230] width 113 height 22
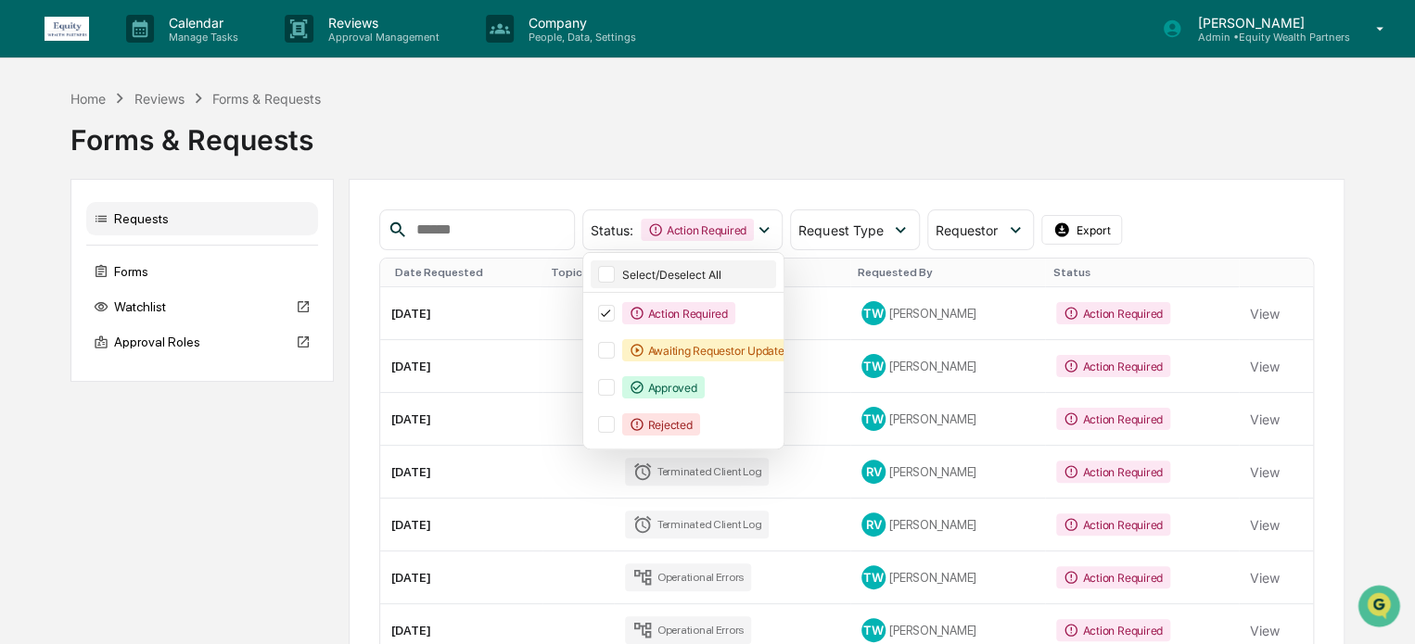
click at [615, 270] on div at bounding box center [606, 274] width 17 height 17
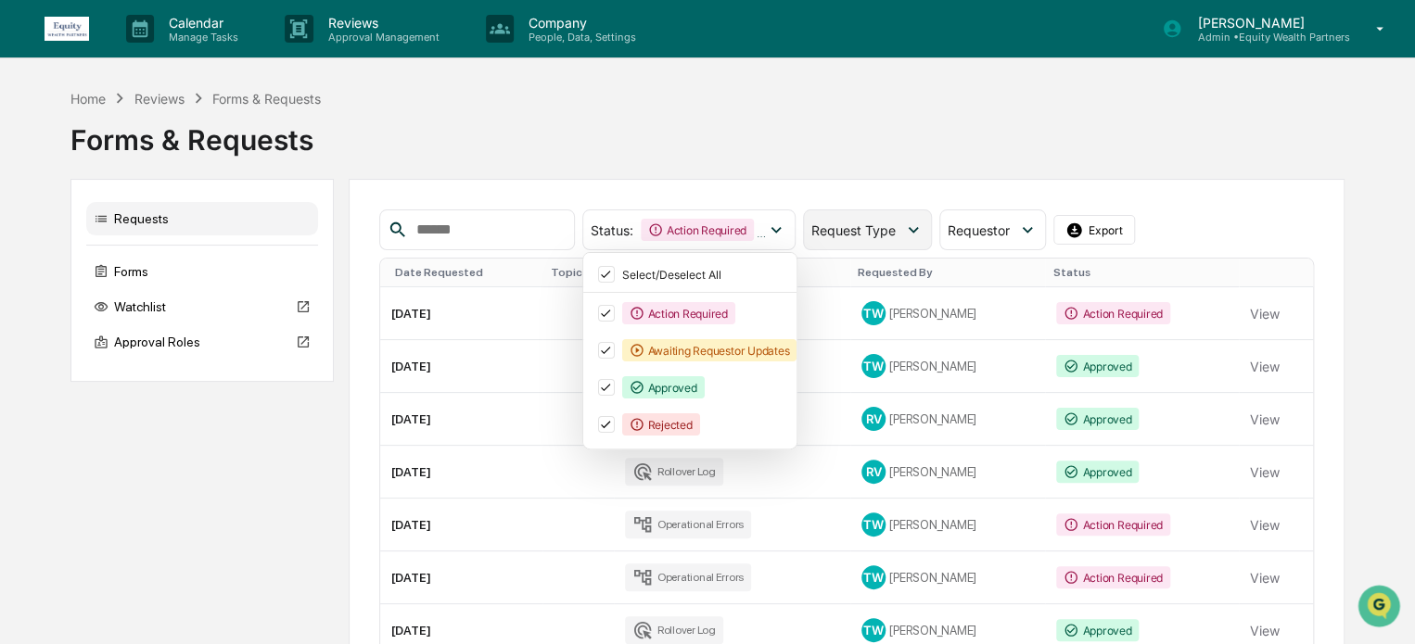
click at [896, 230] on span "Request Type" at bounding box center [853, 231] width 84 height 16
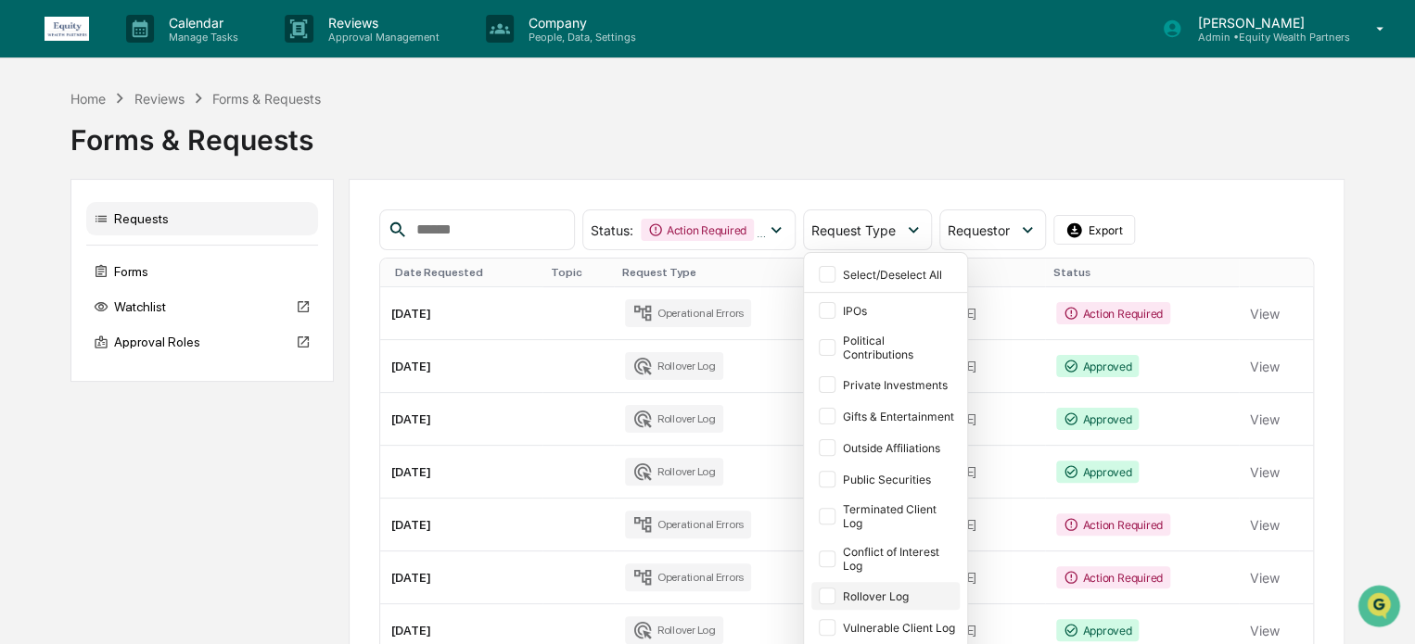
click at [835, 594] on div at bounding box center [827, 596] width 17 height 17
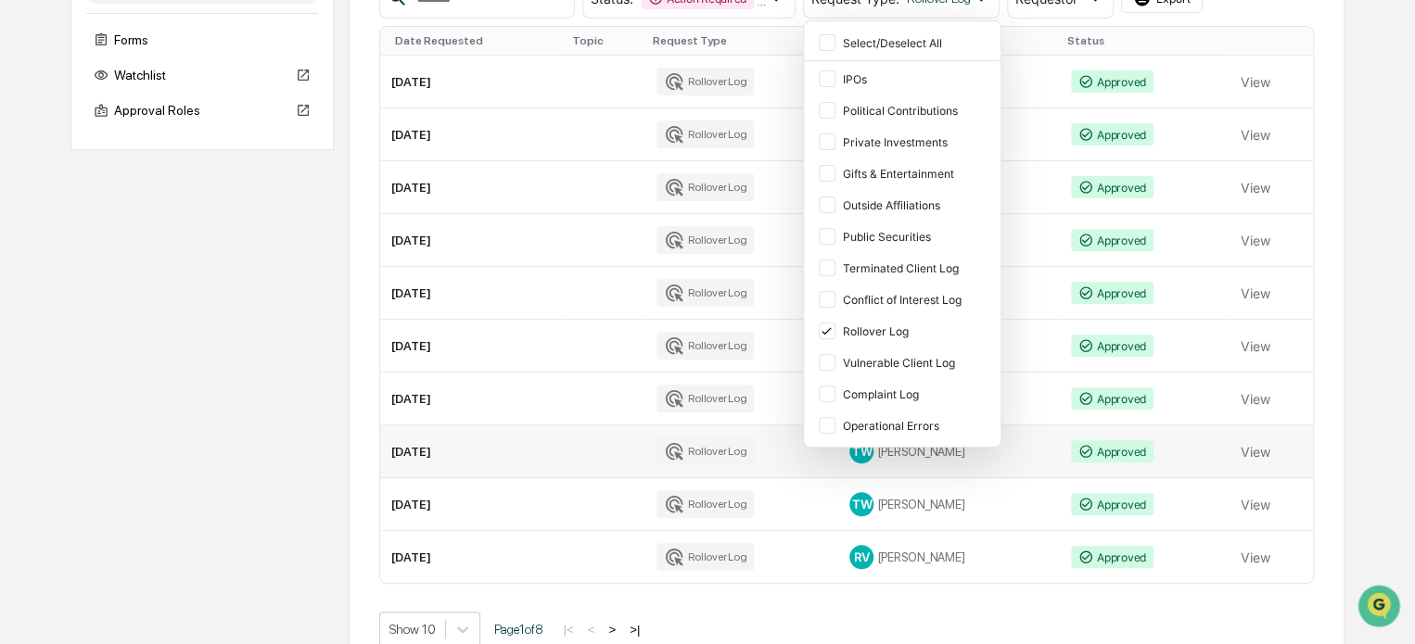
scroll to position [262, 0]
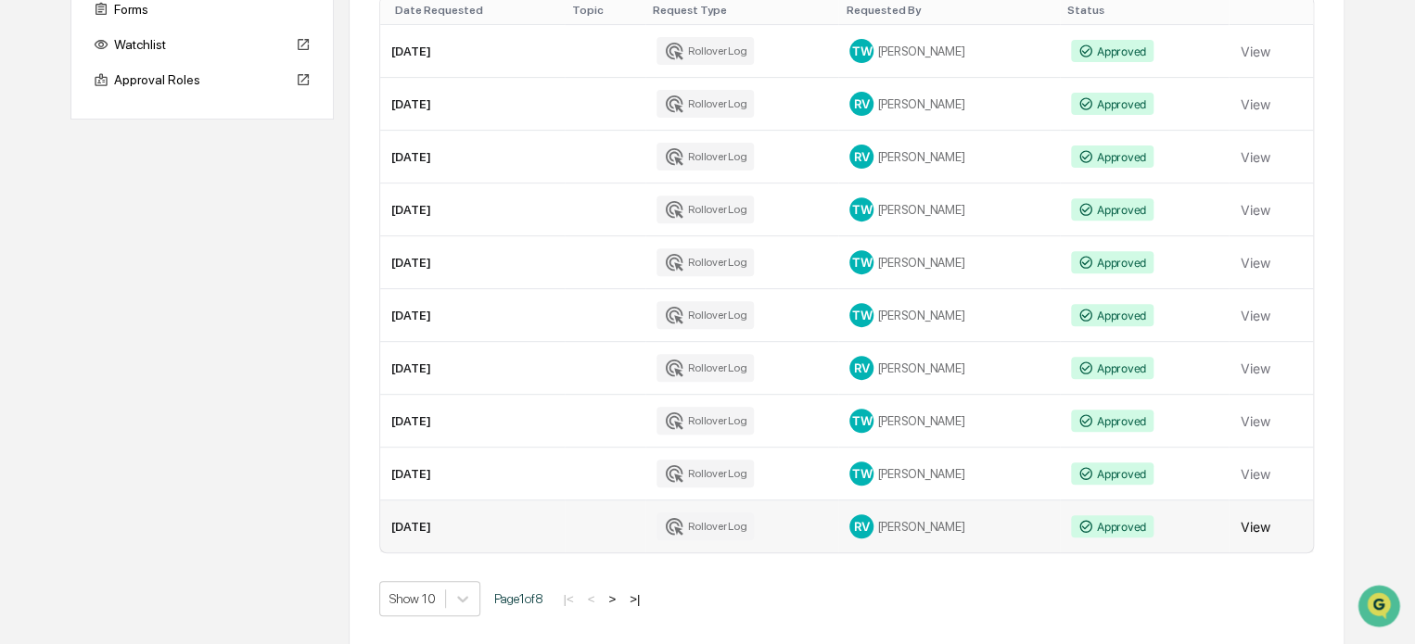
click at [1247, 525] on button "View" at bounding box center [1255, 526] width 30 height 37
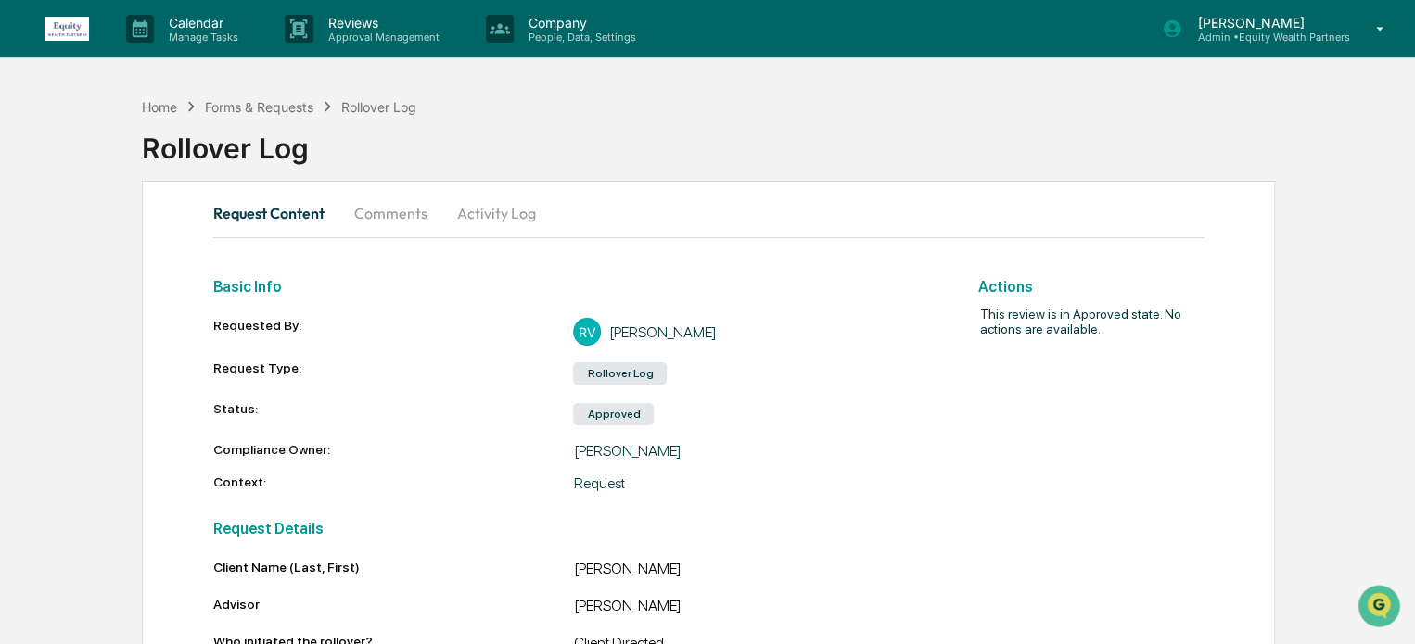
click at [381, 210] on button "Comments" at bounding box center [390, 213] width 103 height 45
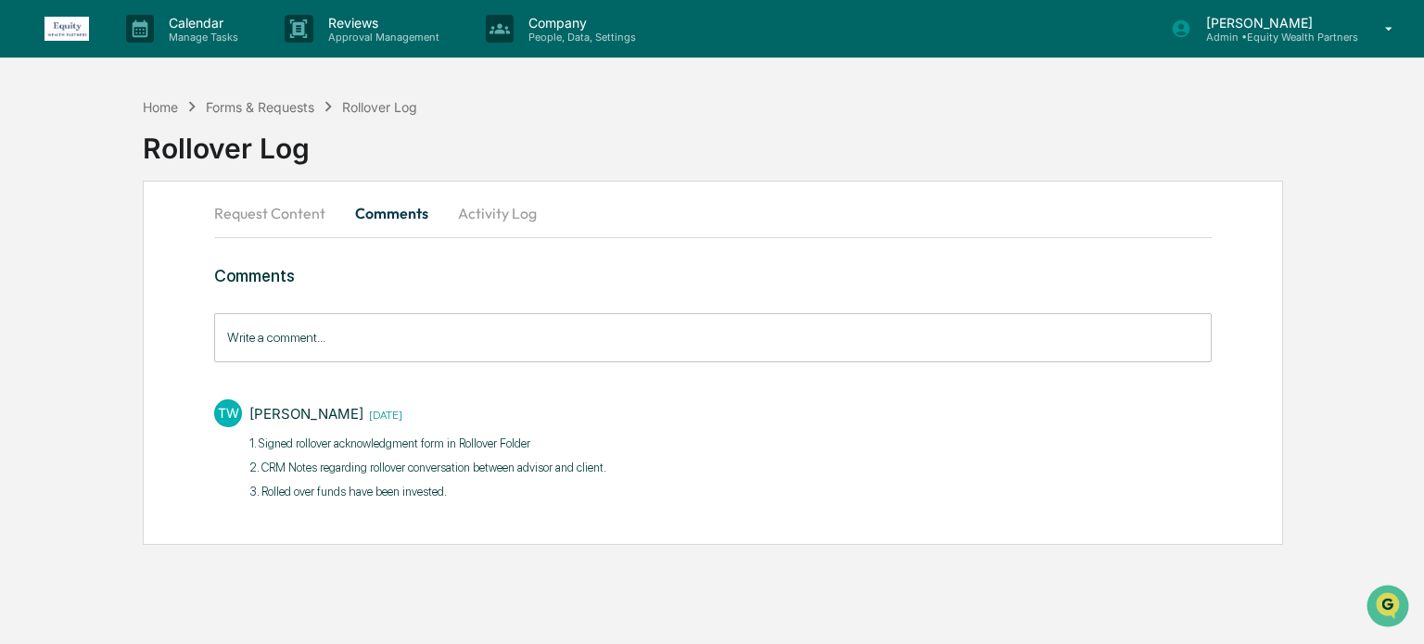
click at [282, 211] on button "Request Content" at bounding box center [277, 213] width 126 height 45
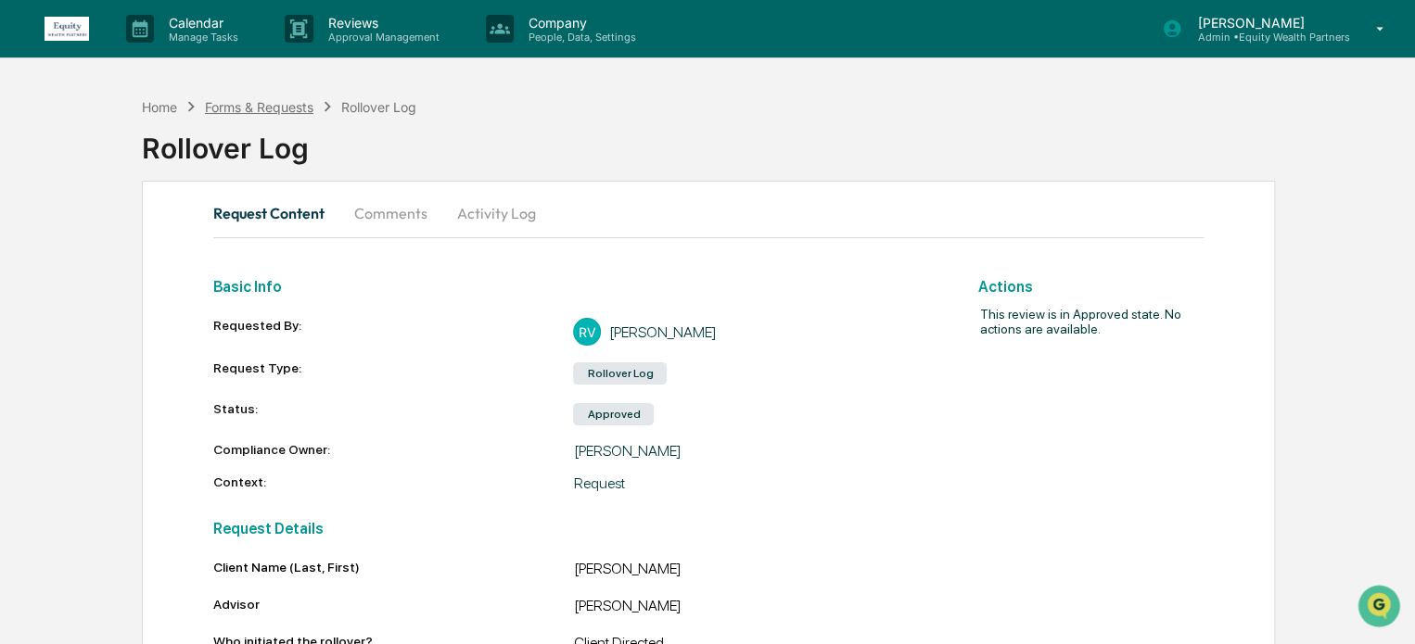
click at [252, 108] on div "Forms & Requests" at bounding box center [259, 107] width 108 height 16
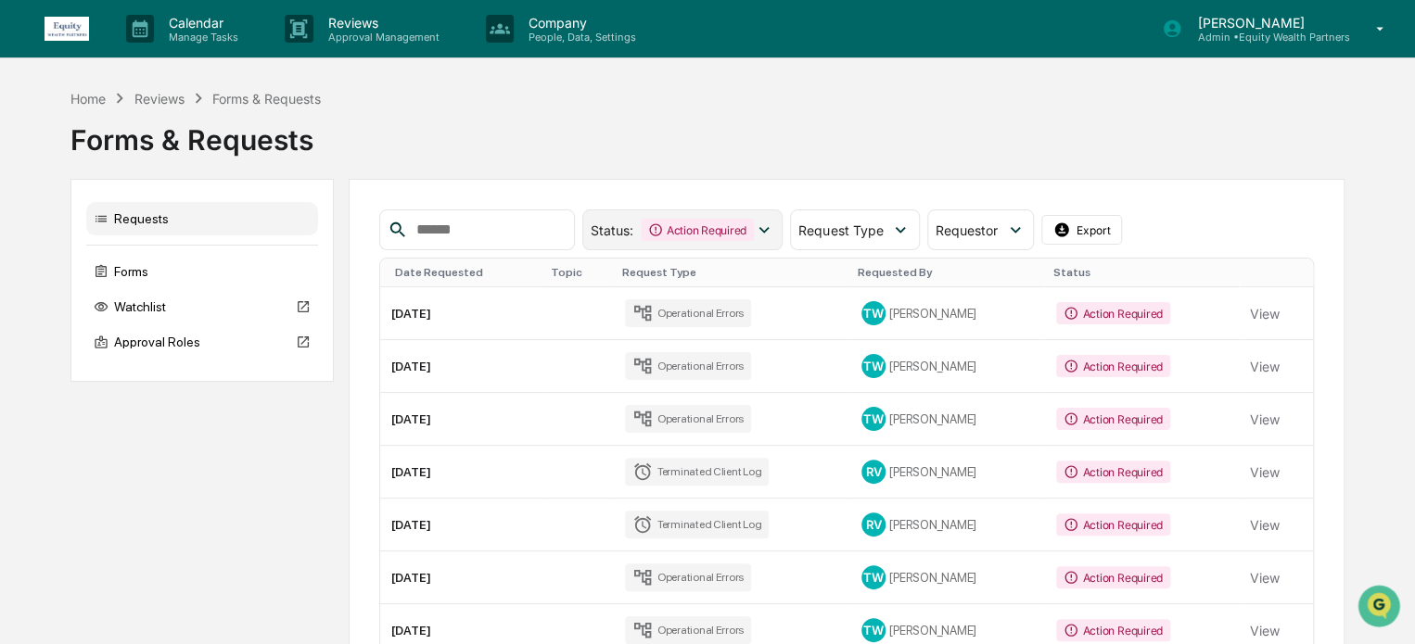
click at [753, 232] on div "Action Required" at bounding box center [697, 230] width 113 height 22
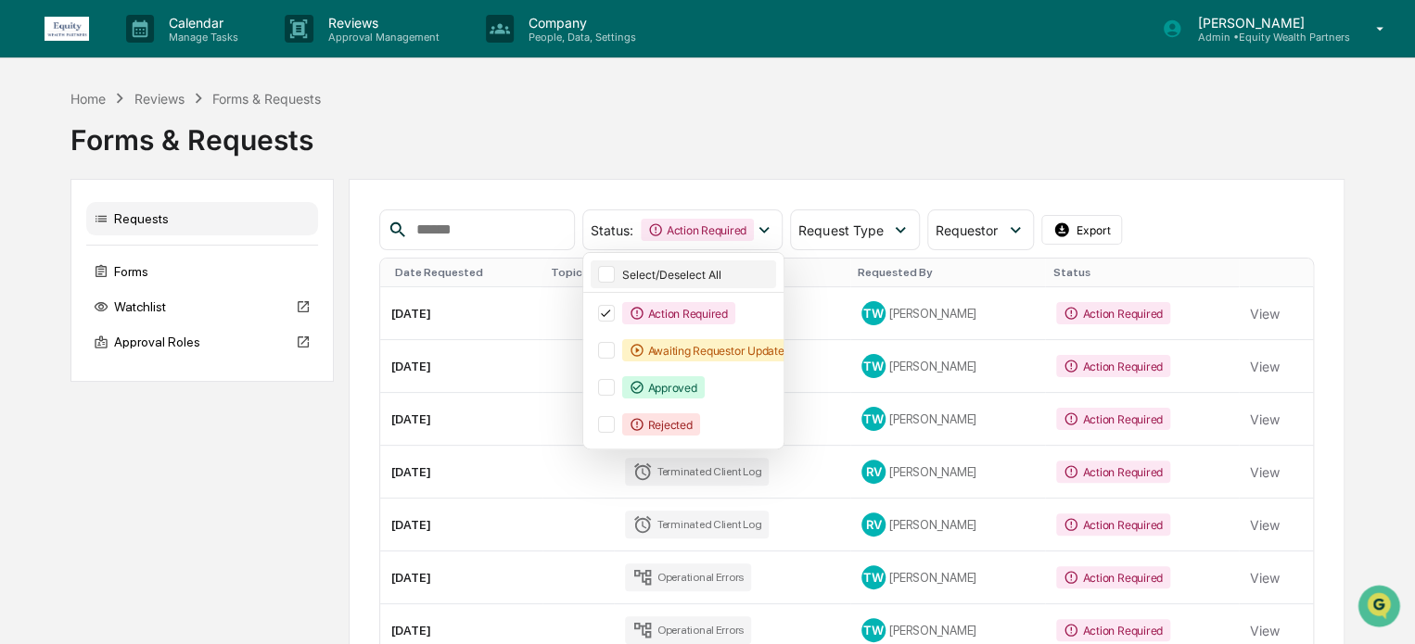
click at [615, 270] on div at bounding box center [606, 274] width 17 height 17
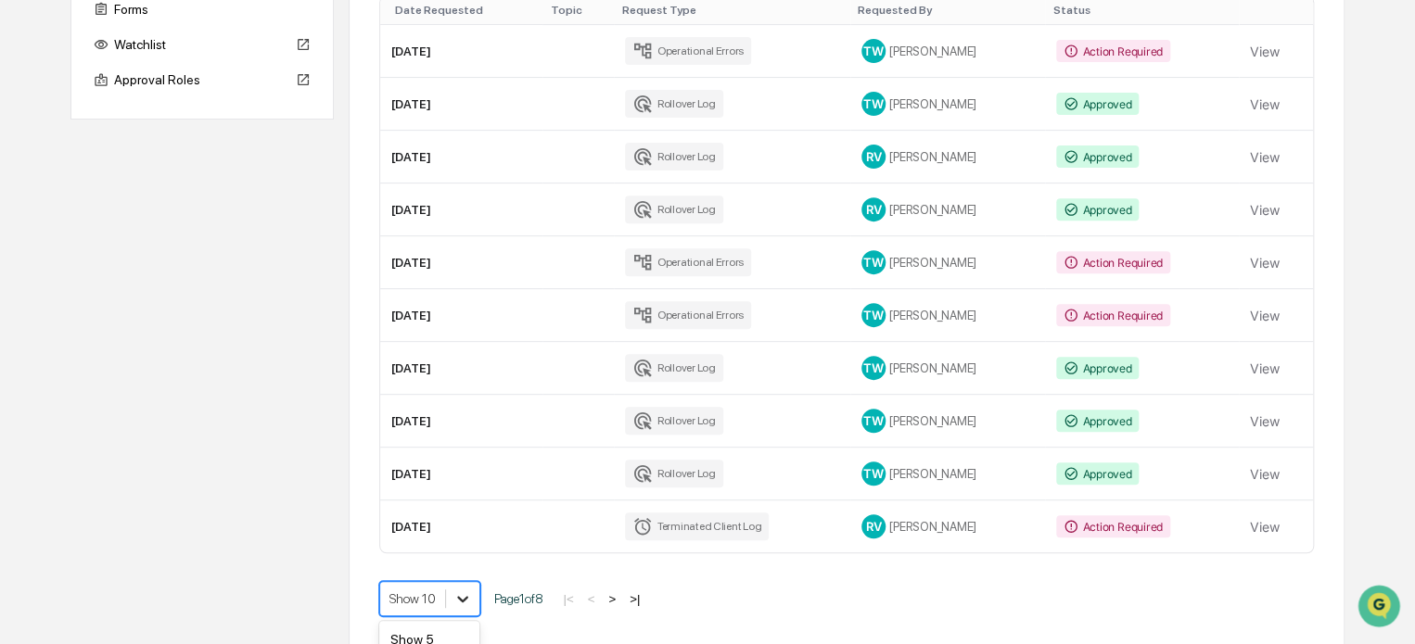
scroll to position [398, 0]
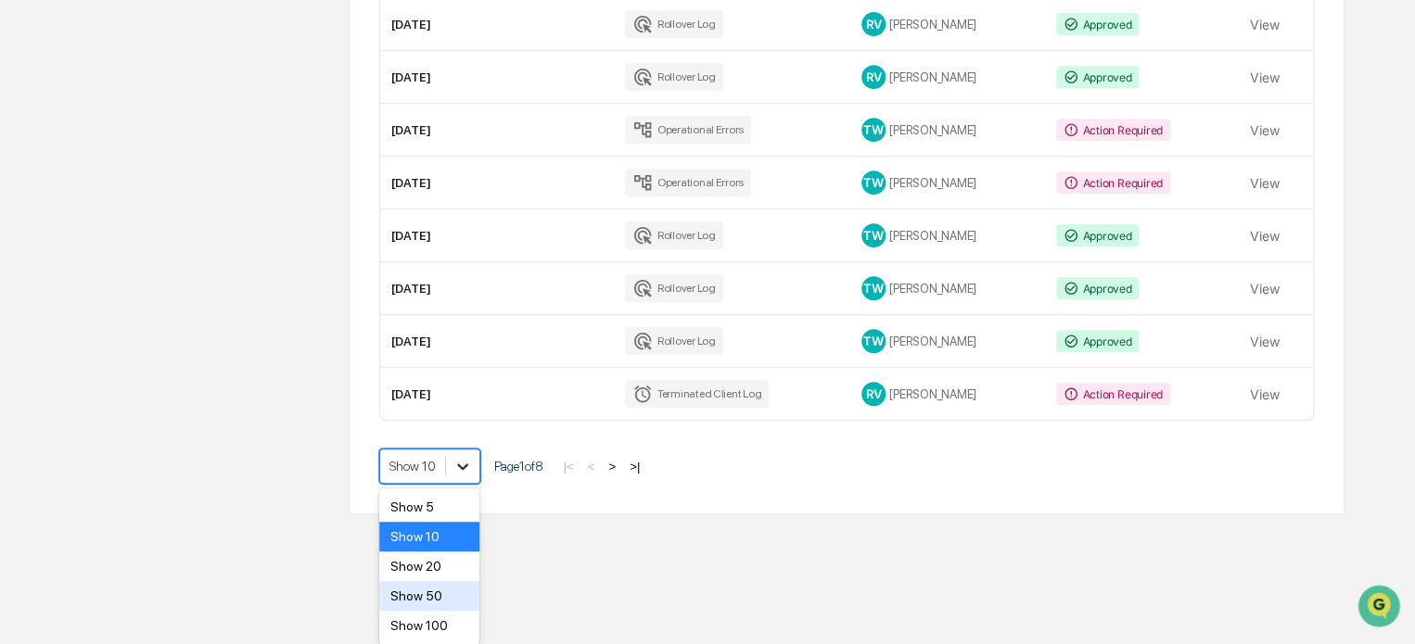
click at [469, 515] on body "Calendar Manage Tasks Reviews Approval Management Company People, Data, Setting…" at bounding box center [707, 59] width 1415 height 909
click at [439, 596] on div "Show 50" at bounding box center [429, 596] width 100 height 30
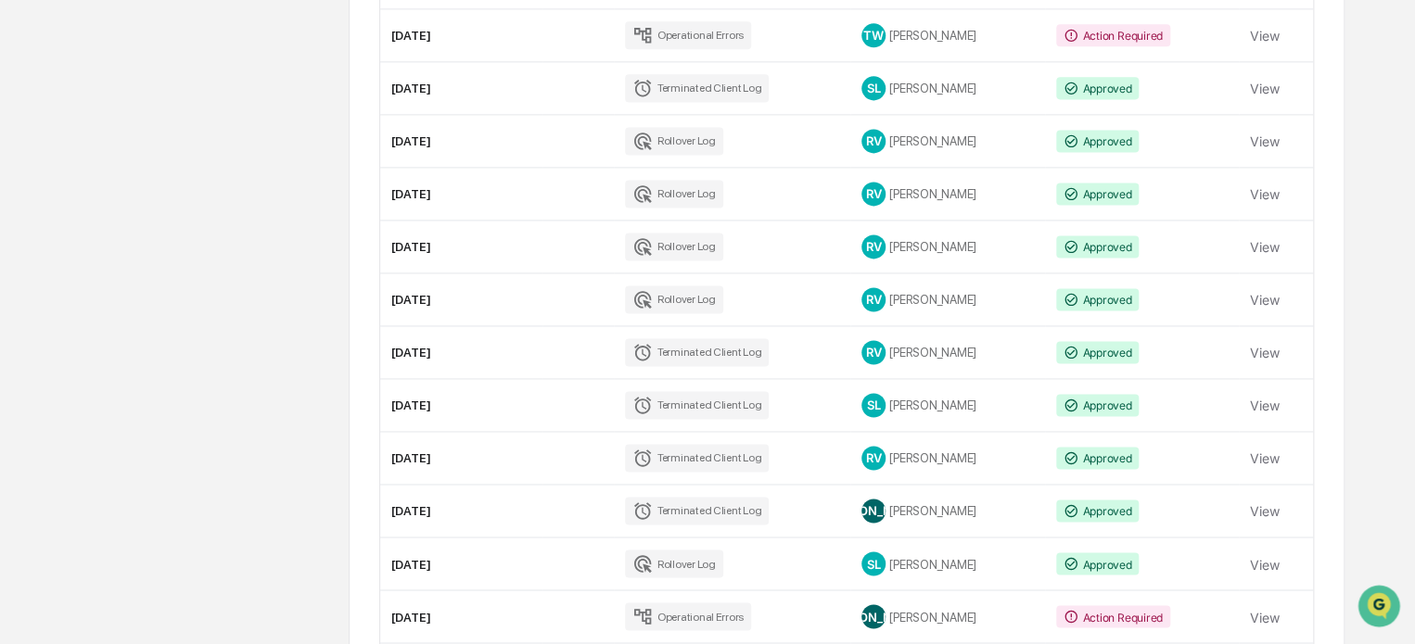
scroll to position [1236, 0]
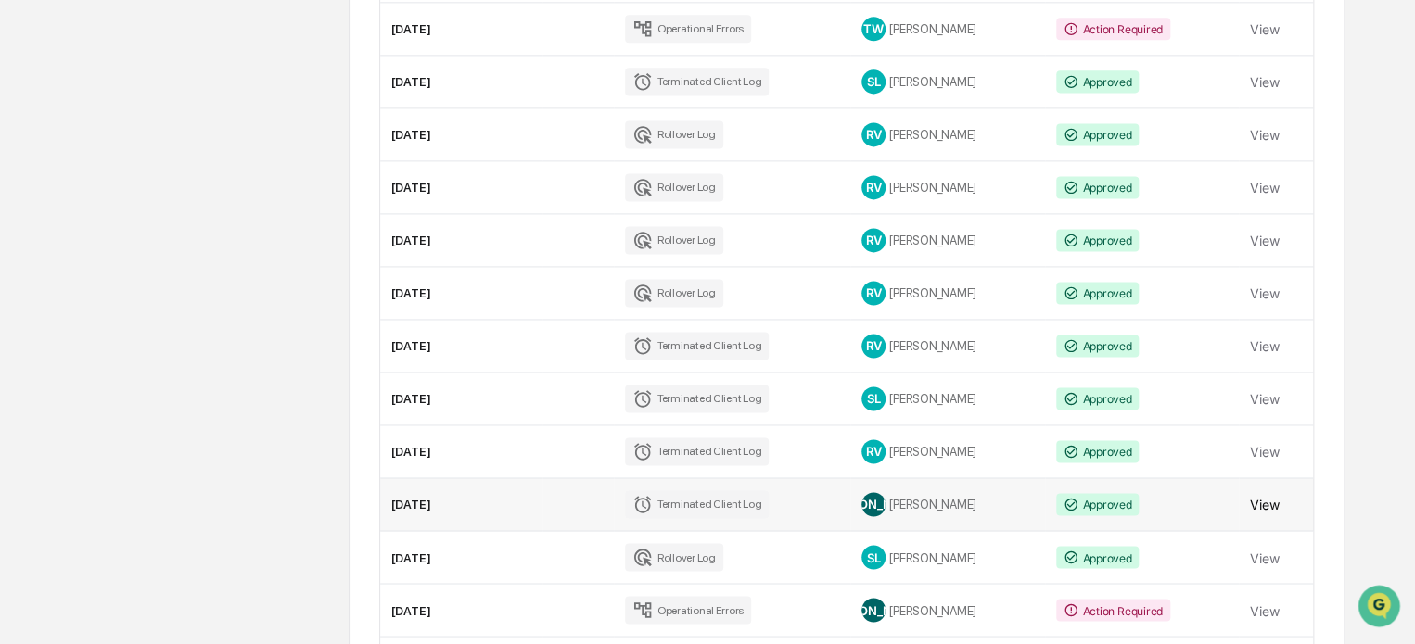
click at [1257, 495] on button "View" at bounding box center [1265, 504] width 30 height 37
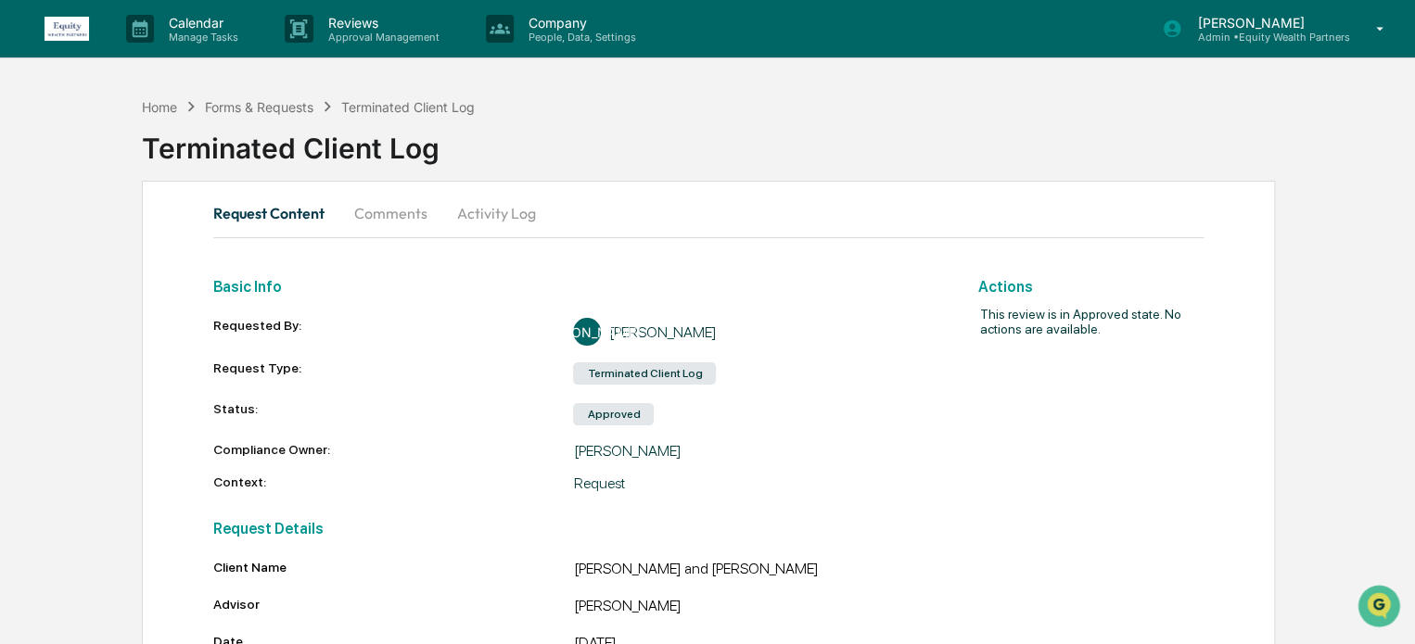
click at [392, 211] on button "Comments" at bounding box center [390, 213] width 103 height 45
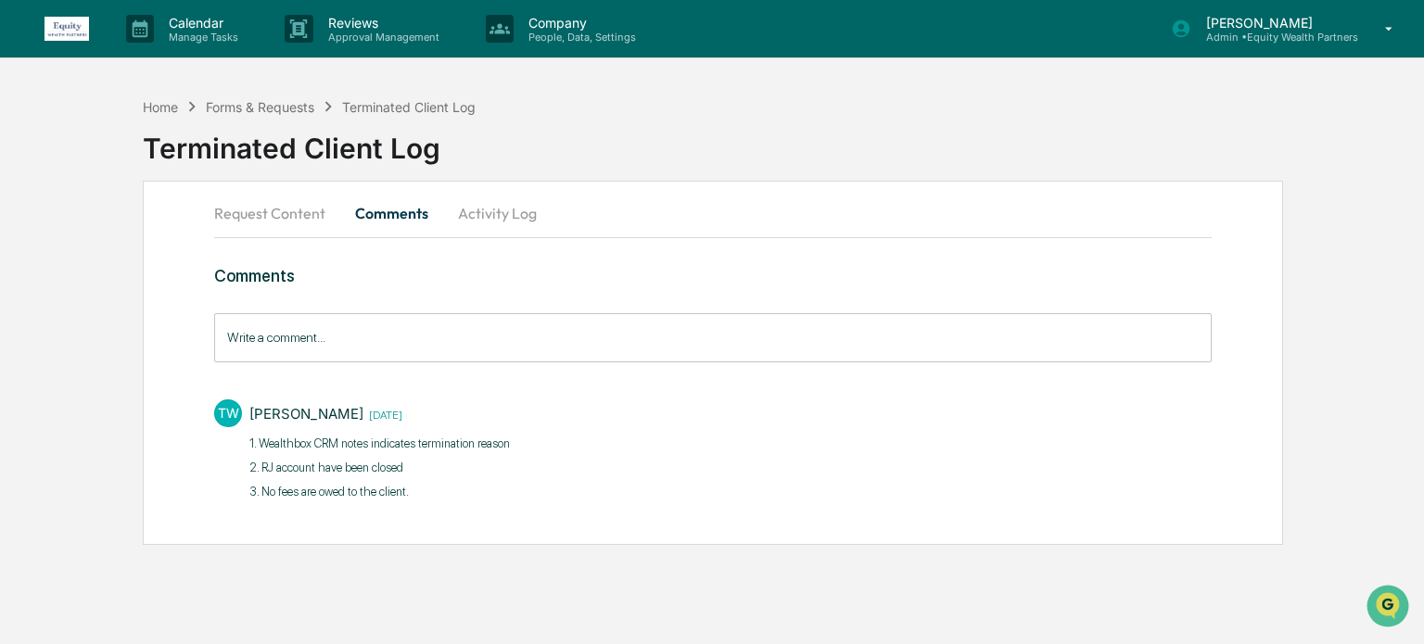
click at [291, 212] on button "Request Content" at bounding box center [277, 213] width 126 height 45
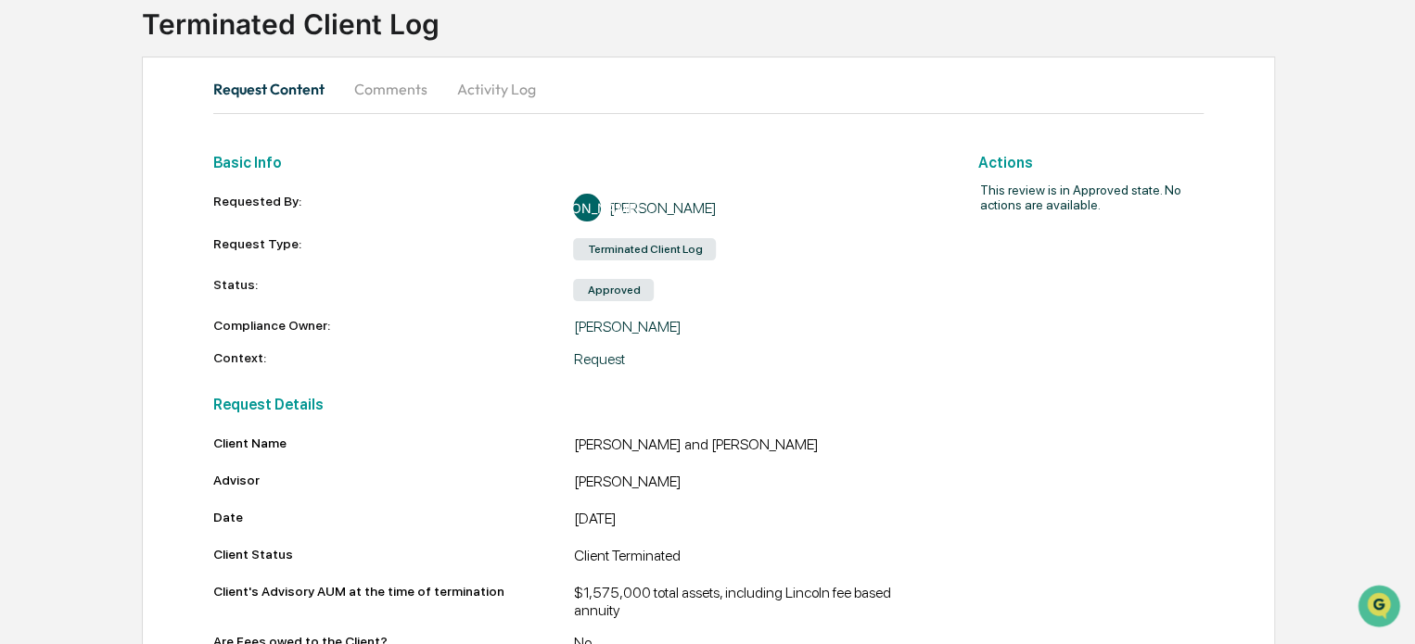
scroll to position [256, 0]
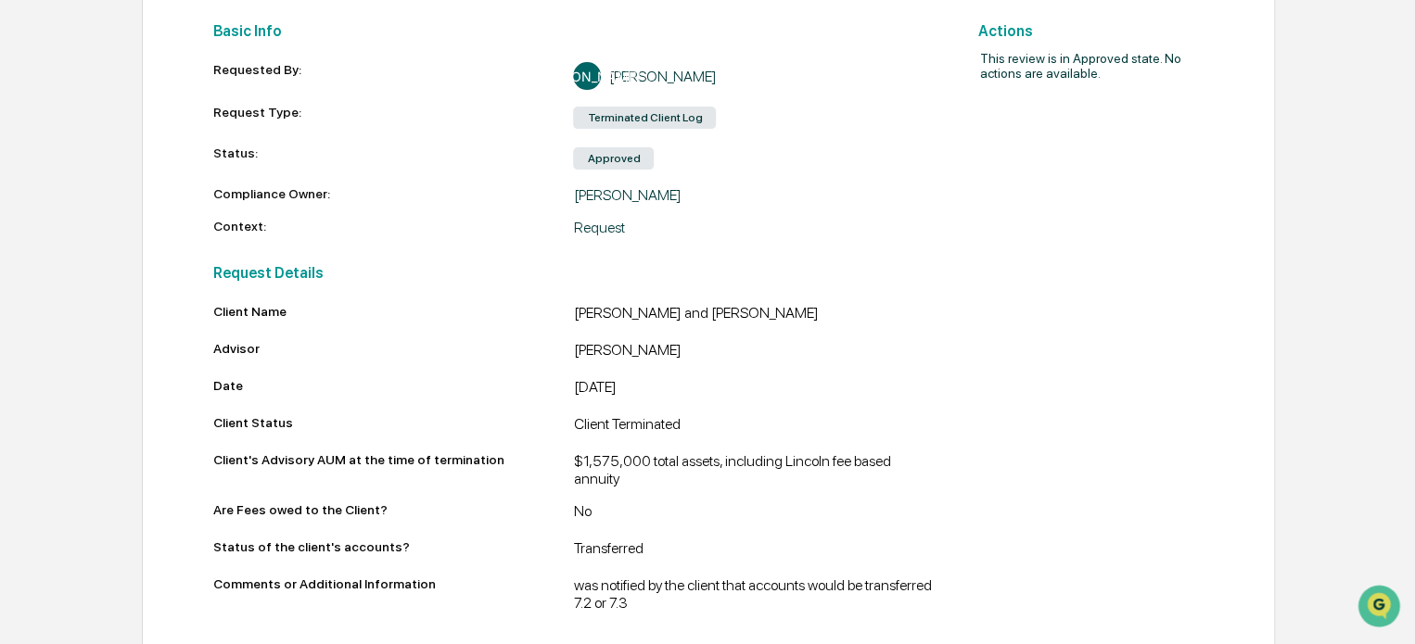
drag, startPoint x: 597, startPoint y: 511, endPoint x: 1171, endPoint y: 403, distance: 583.9
click at [1171, 403] on div "Actions This review is in Approved state. No actions are available." at bounding box center [1069, 311] width 270 height 602
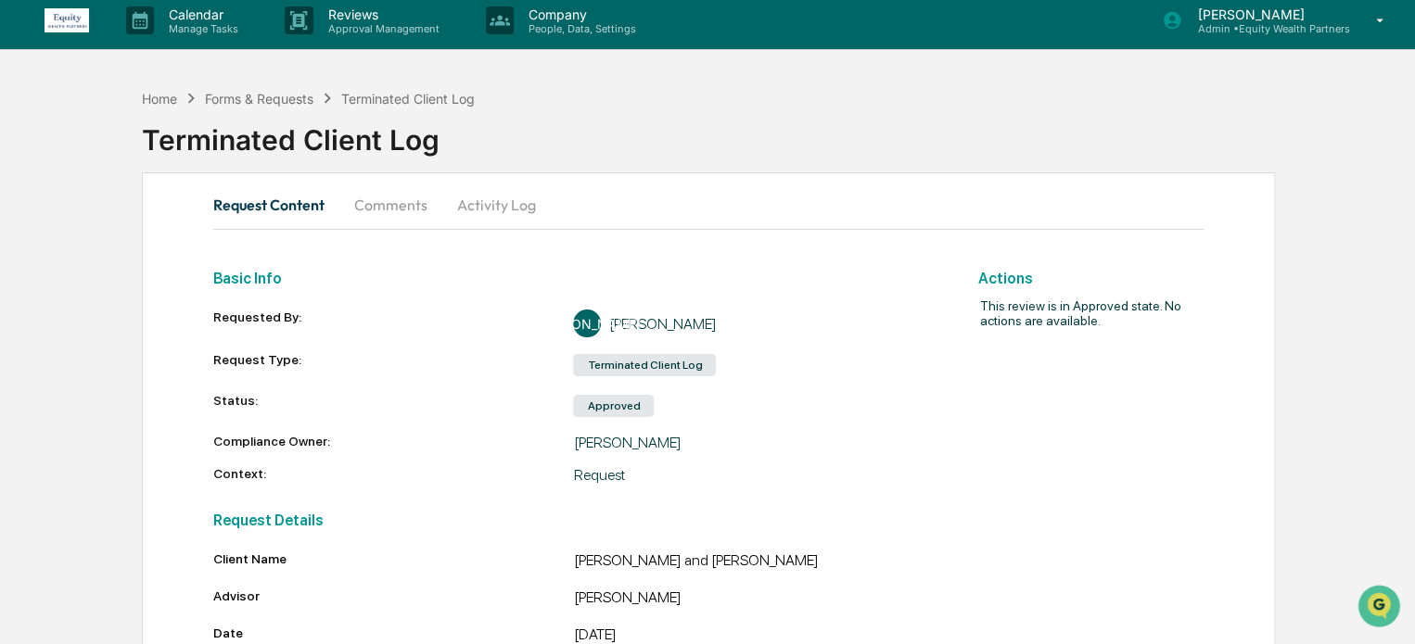
scroll to position [0, 0]
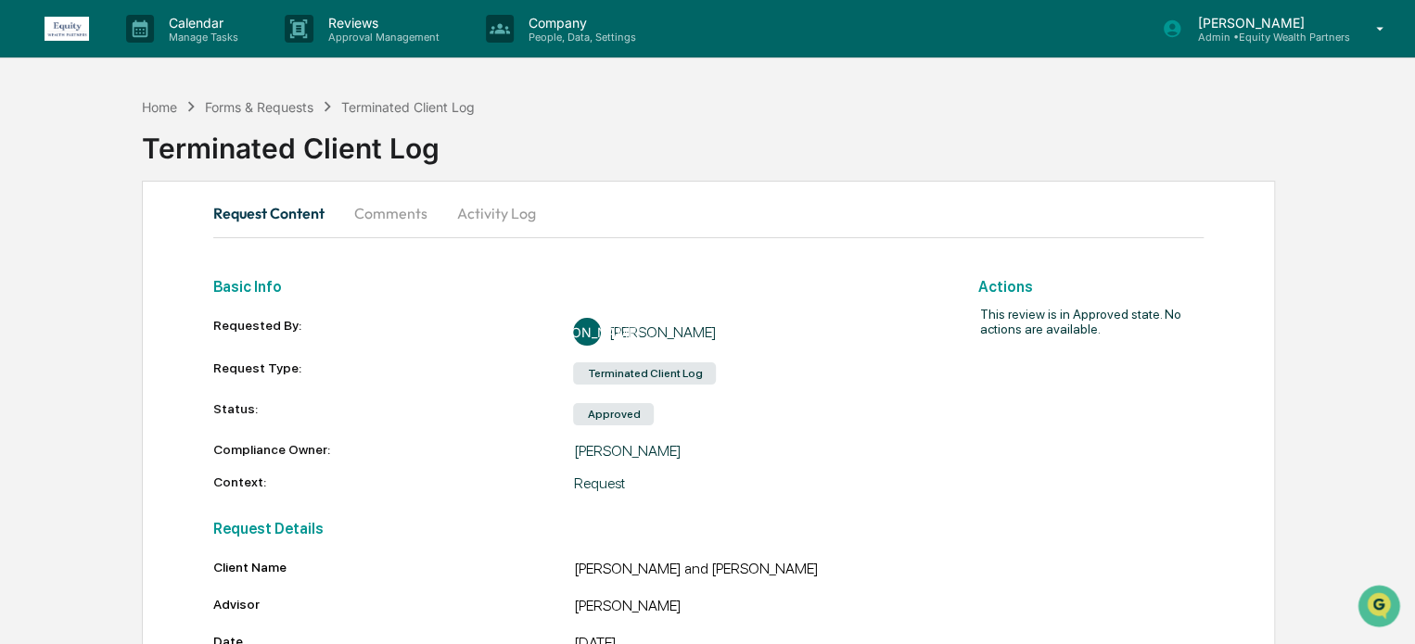
click at [397, 223] on button "Comments" at bounding box center [390, 213] width 103 height 45
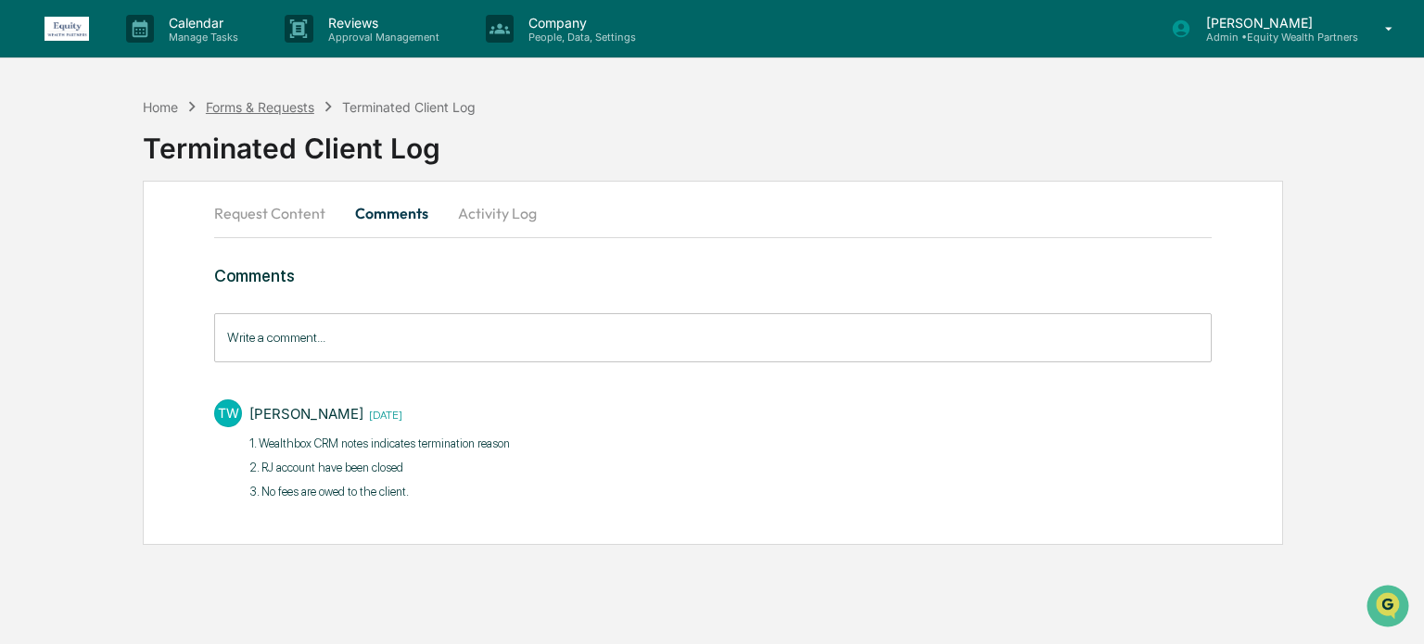
click at [286, 110] on div "Forms & Requests" at bounding box center [260, 107] width 108 height 16
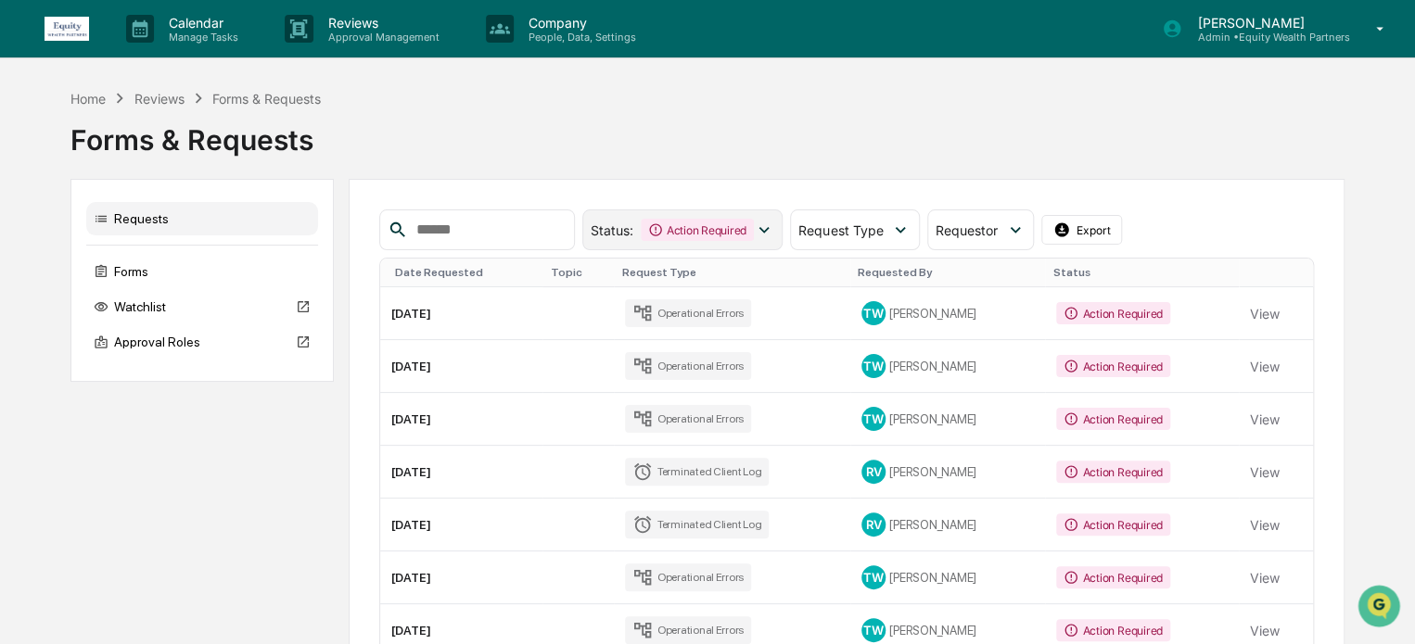
click at [754, 225] on div "Action Required" at bounding box center [697, 230] width 113 height 22
click at [495, 151] on div "Forms & Requests" at bounding box center [706, 132] width 1273 height 48
click at [1268, 470] on button "View" at bounding box center [1265, 471] width 30 height 37
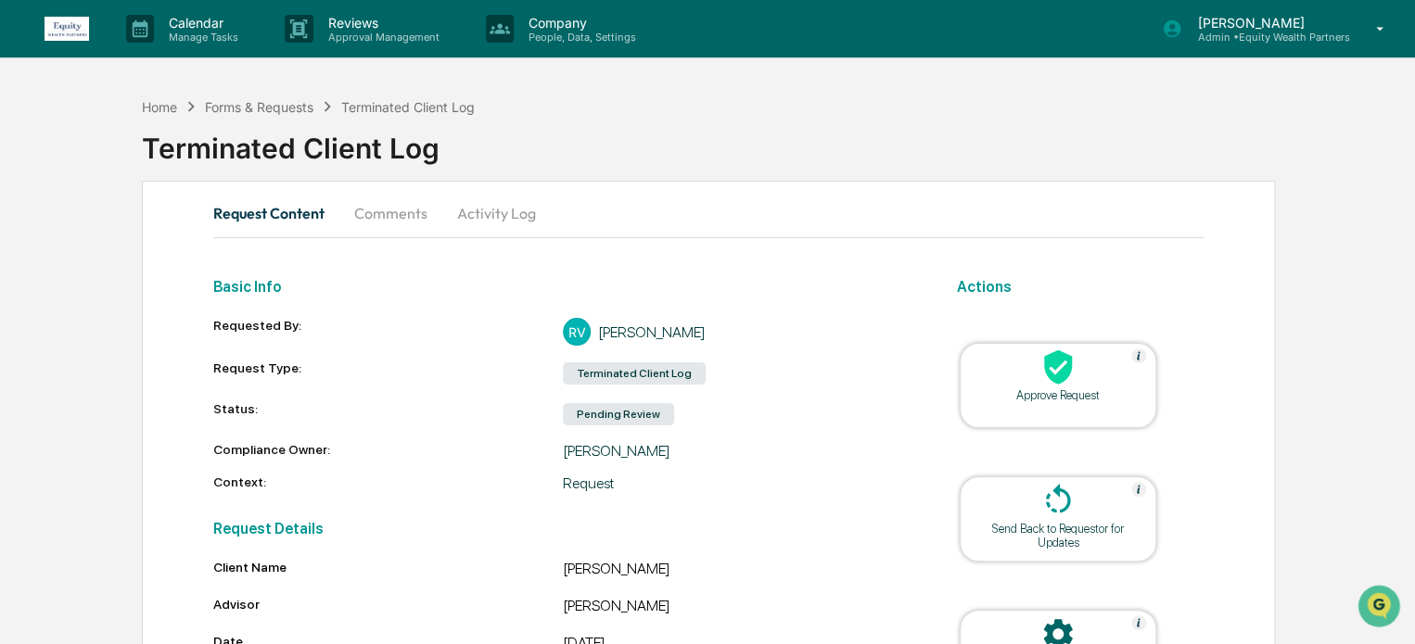
click at [407, 208] on button "Comments" at bounding box center [390, 213] width 103 height 45
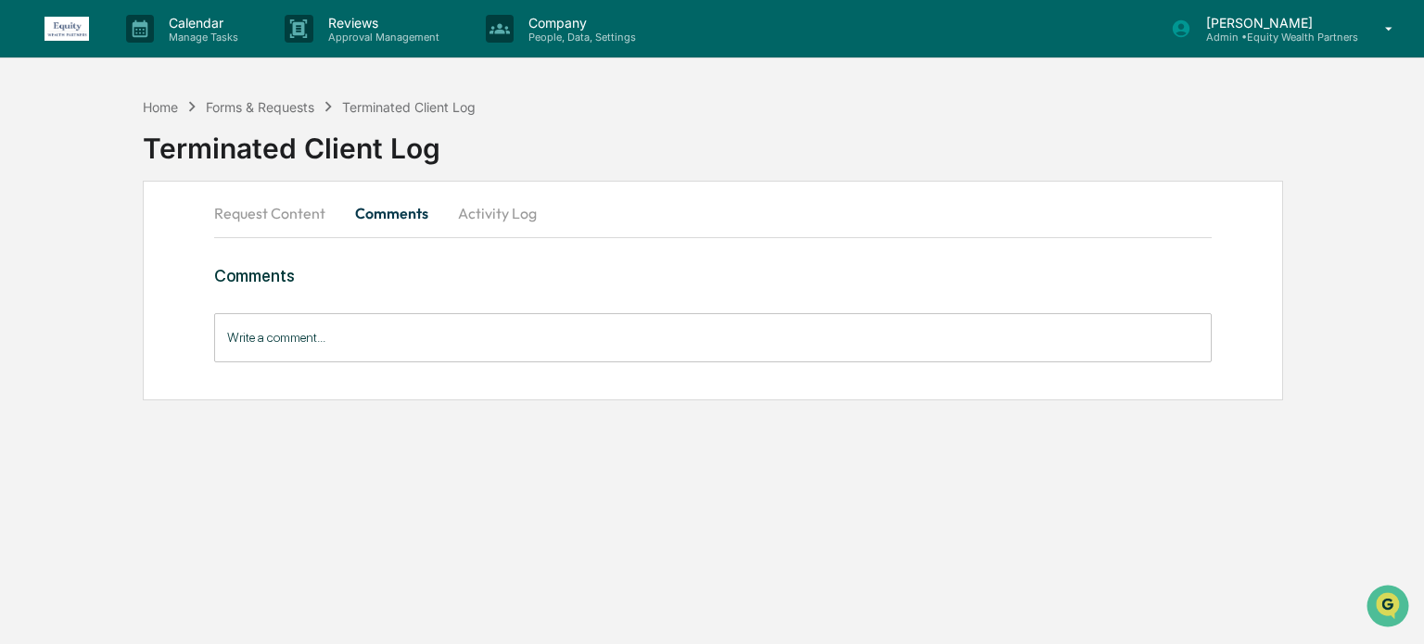
click at [345, 336] on input "Write a comment..." at bounding box center [712, 337] width 997 height 49
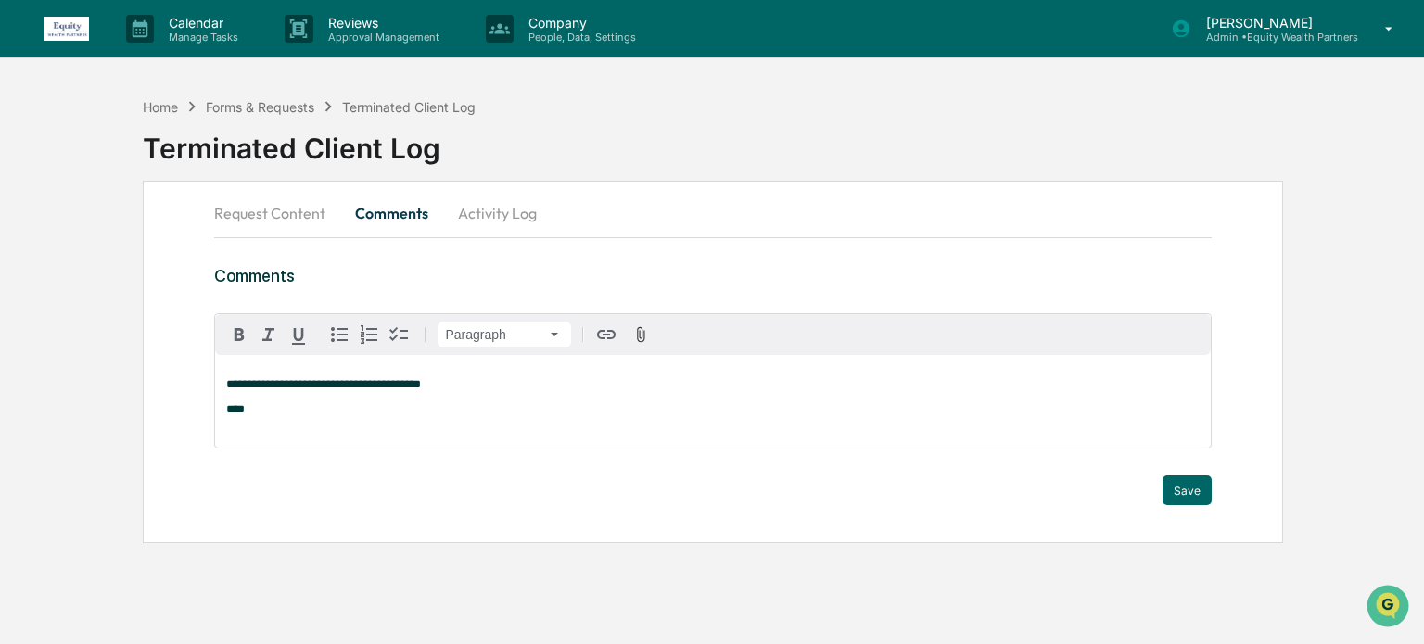
click at [261, 414] on p "****" at bounding box center [712, 409] width 973 height 13
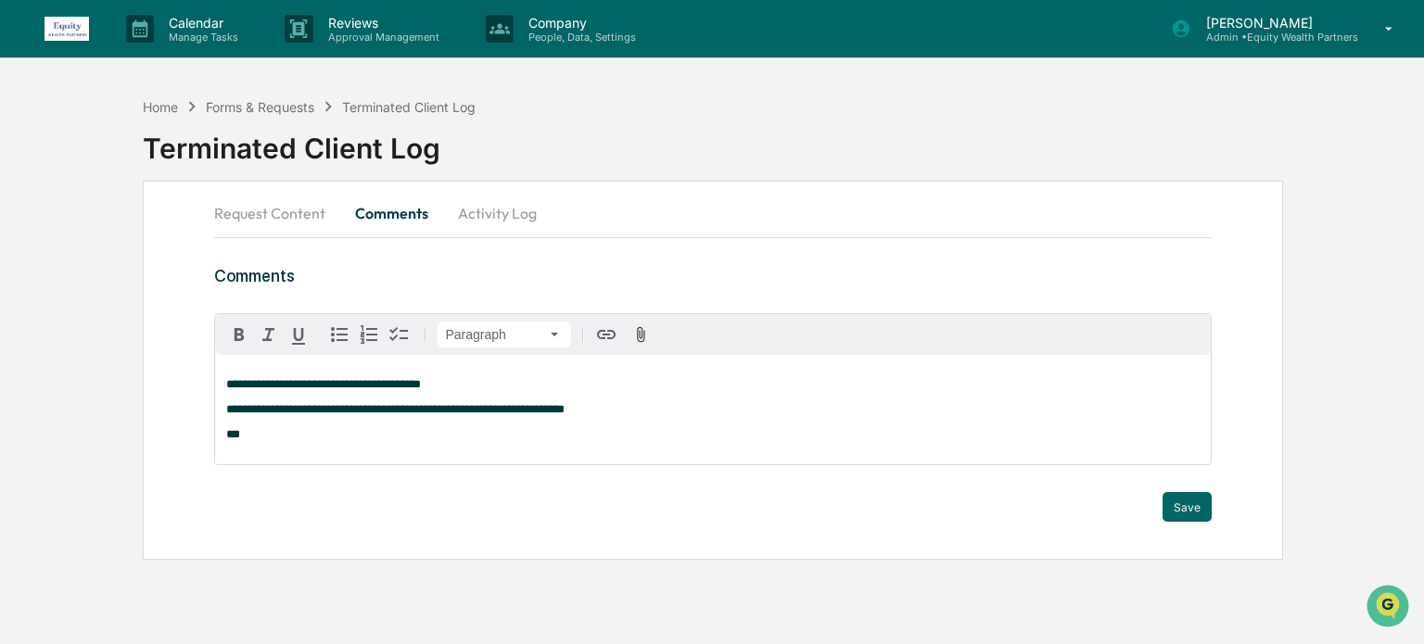
click at [262, 451] on div "**********" at bounding box center [712, 409] width 995 height 109
click at [464, 441] on p "**********" at bounding box center [712, 434] width 973 height 13
click at [1183, 513] on button "Save" at bounding box center [1187, 507] width 49 height 30
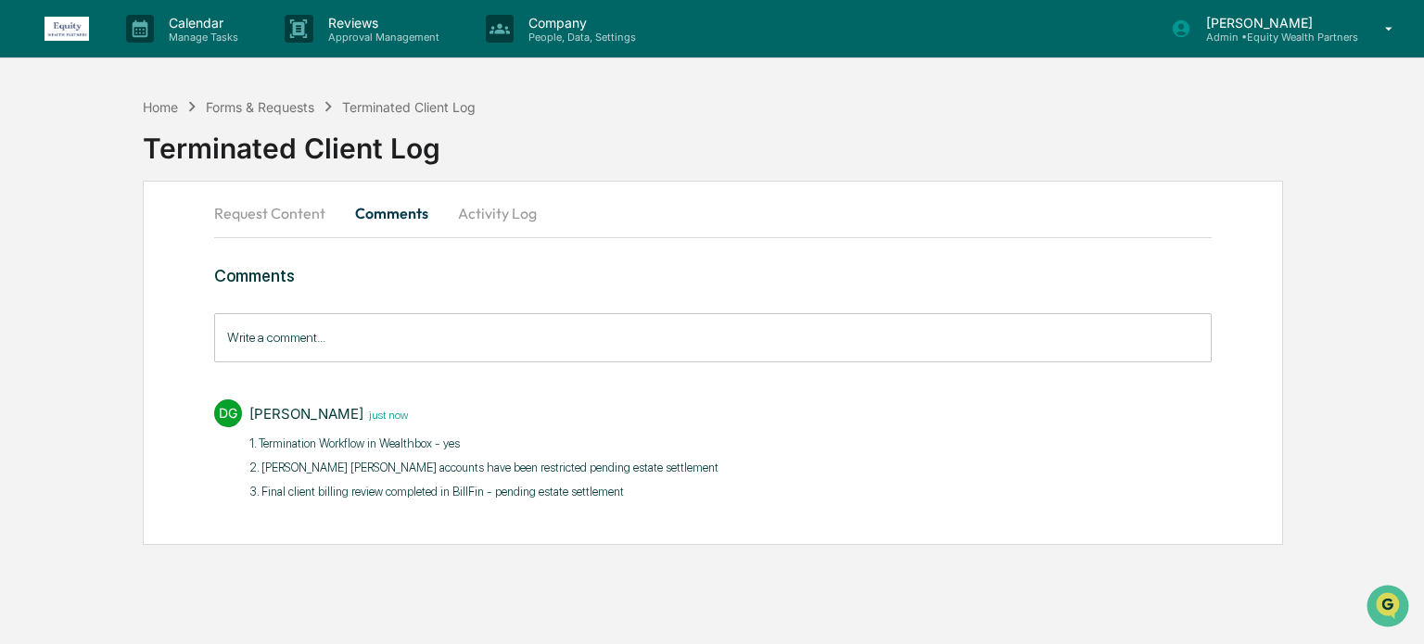
click at [252, 214] on button "Request Content" at bounding box center [277, 213] width 126 height 45
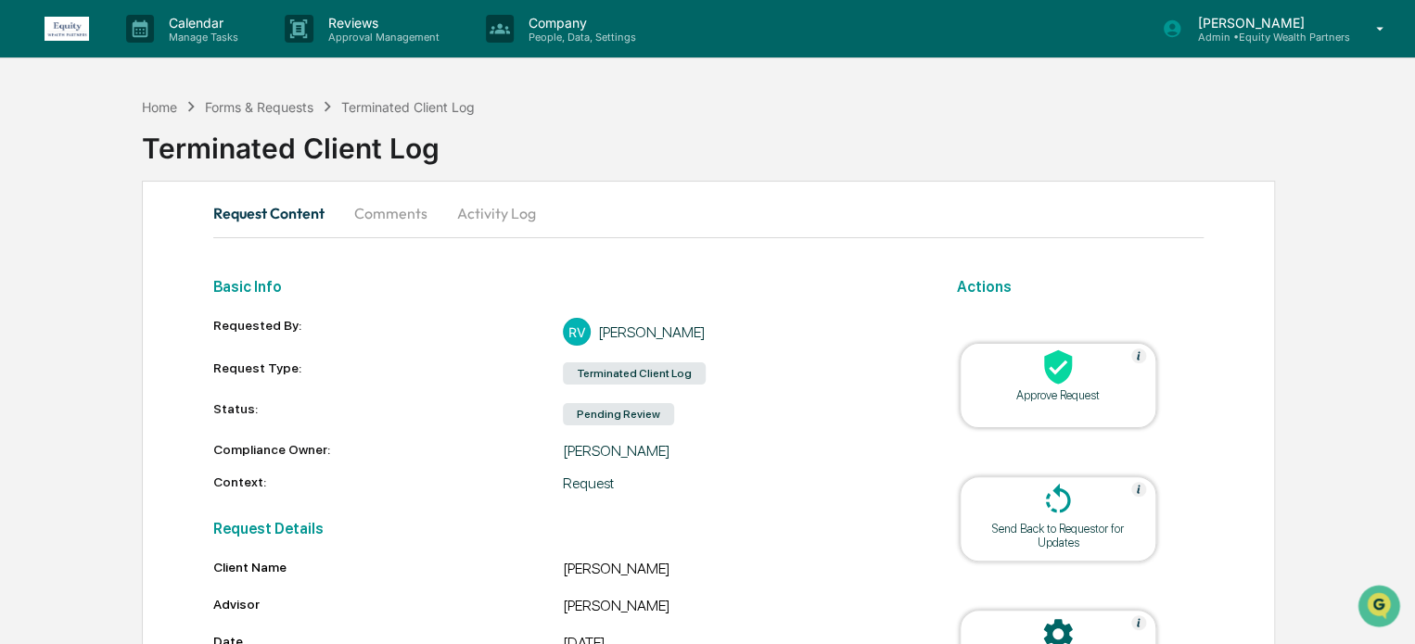
click at [375, 223] on button "Comments" at bounding box center [390, 213] width 103 height 45
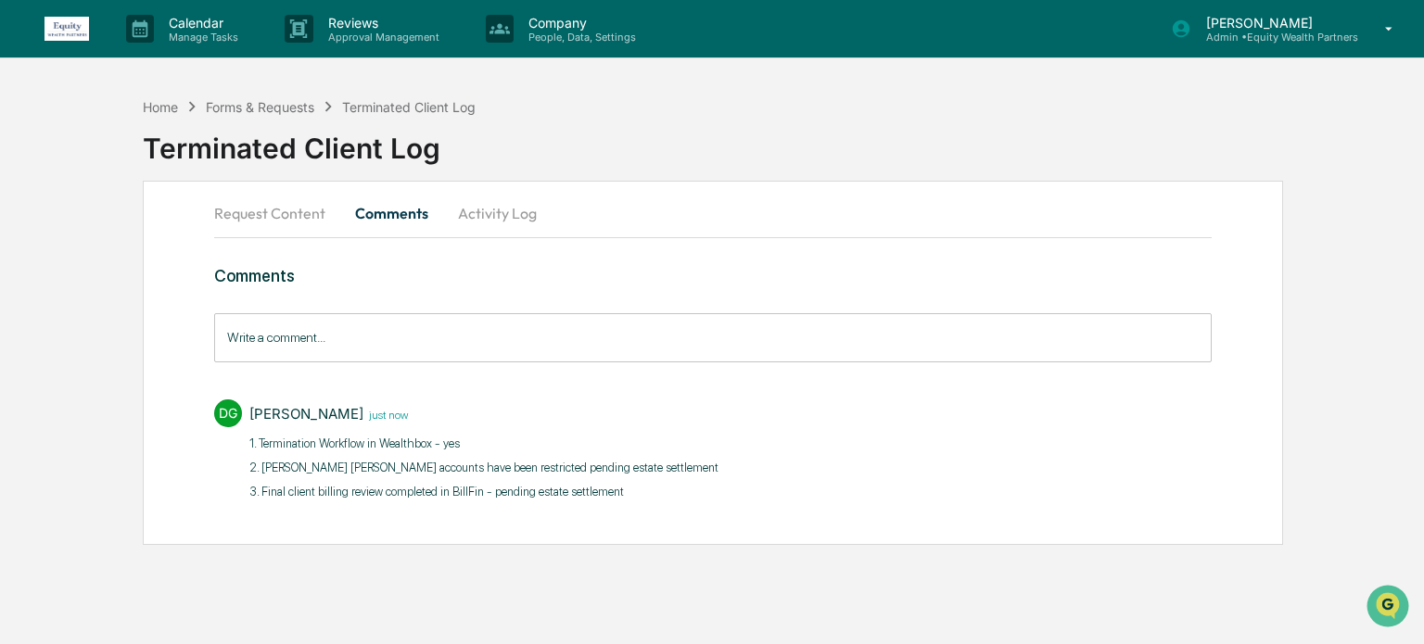
click at [431, 110] on div "Terminated Client Log" at bounding box center [409, 107] width 134 height 16
click at [241, 207] on button "Request Content" at bounding box center [277, 213] width 126 height 45
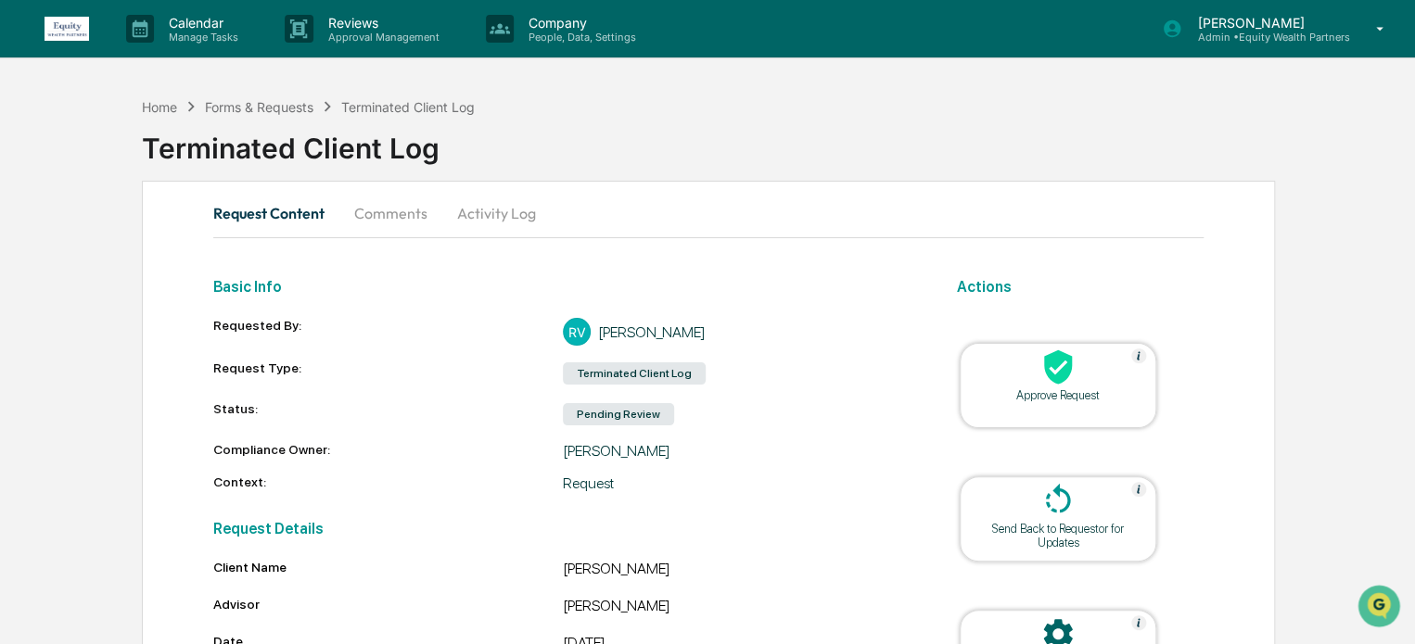
click at [1063, 398] on div "Approve Request" at bounding box center [1057, 395] width 167 height 14
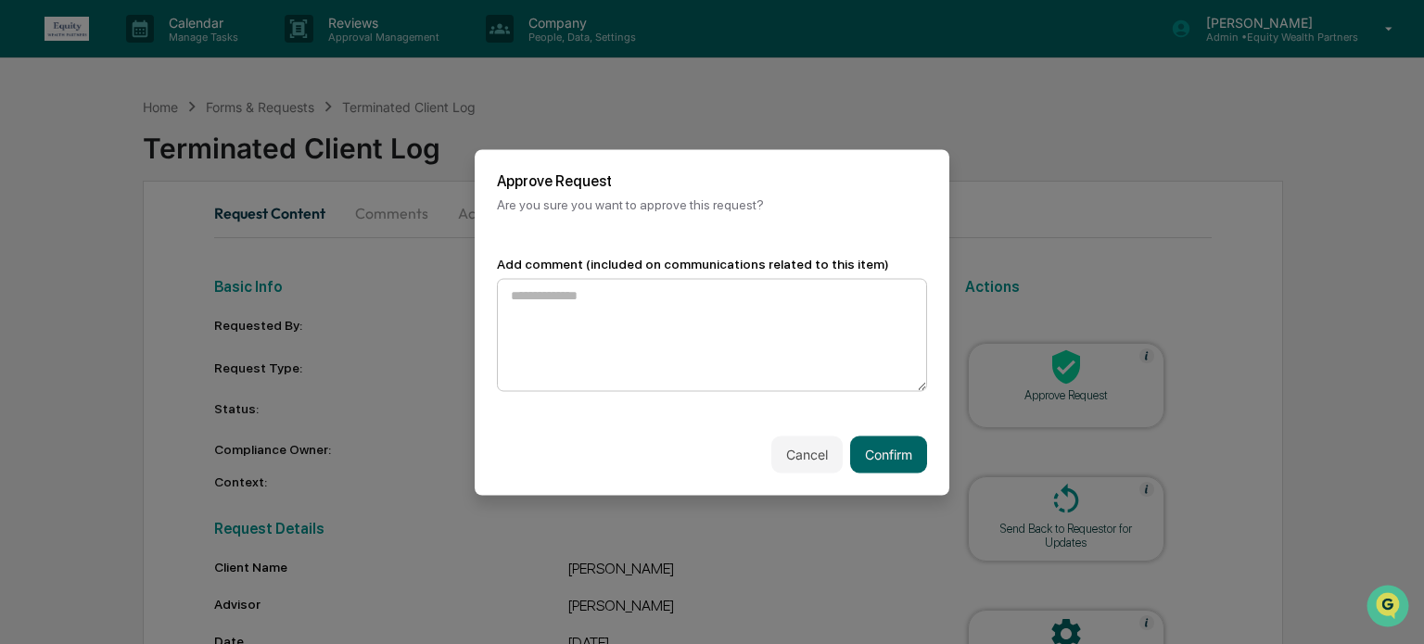
click at [684, 352] on textarea at bounding box center [712, 334] width 430 height 113
type textarea "**********"
click at [879, 452] on button "Confirm" at bounding box center [888, 454] width 77 height 37
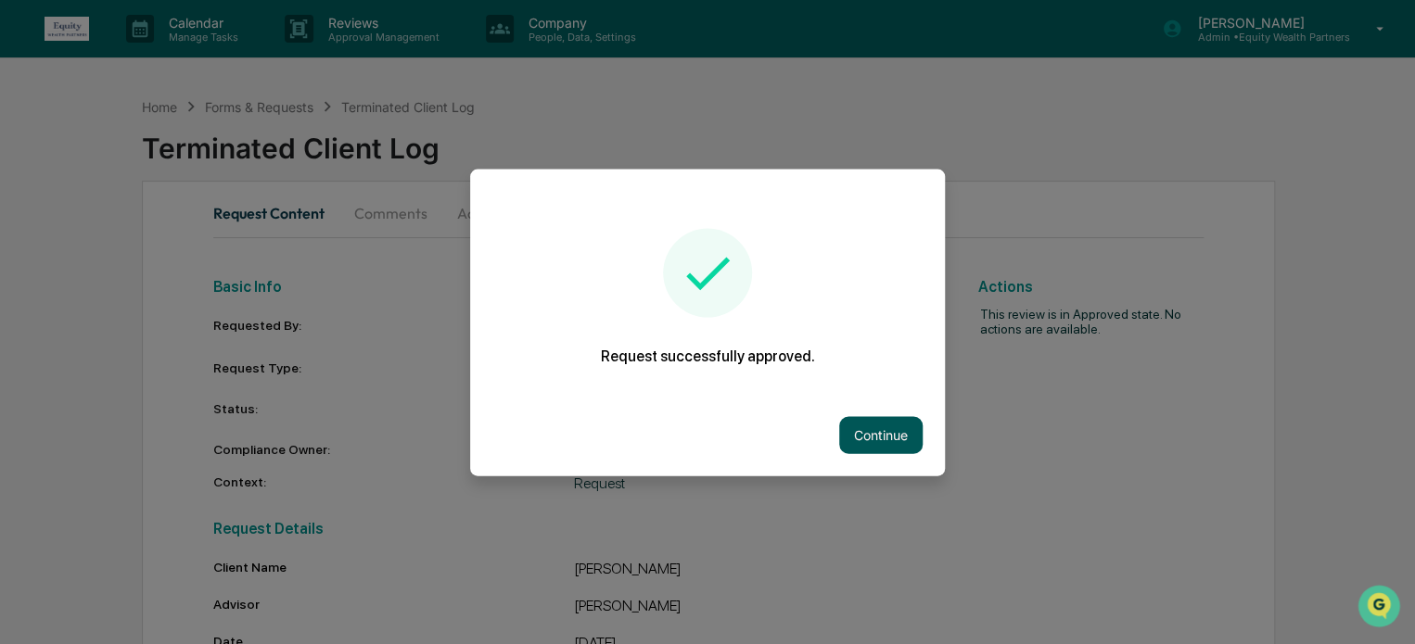
click at [903, 436] on button "Continue" at bounding box center [880, 434] width 83 height 37
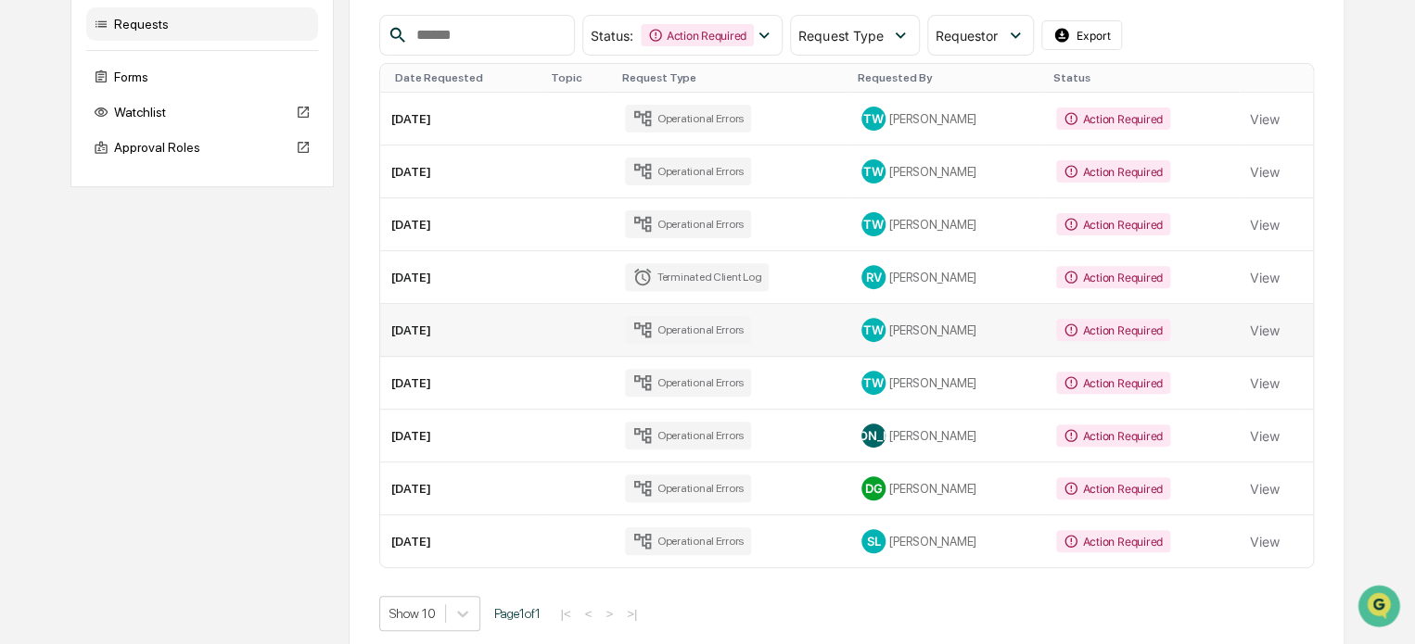
scroll to position [210, 0]
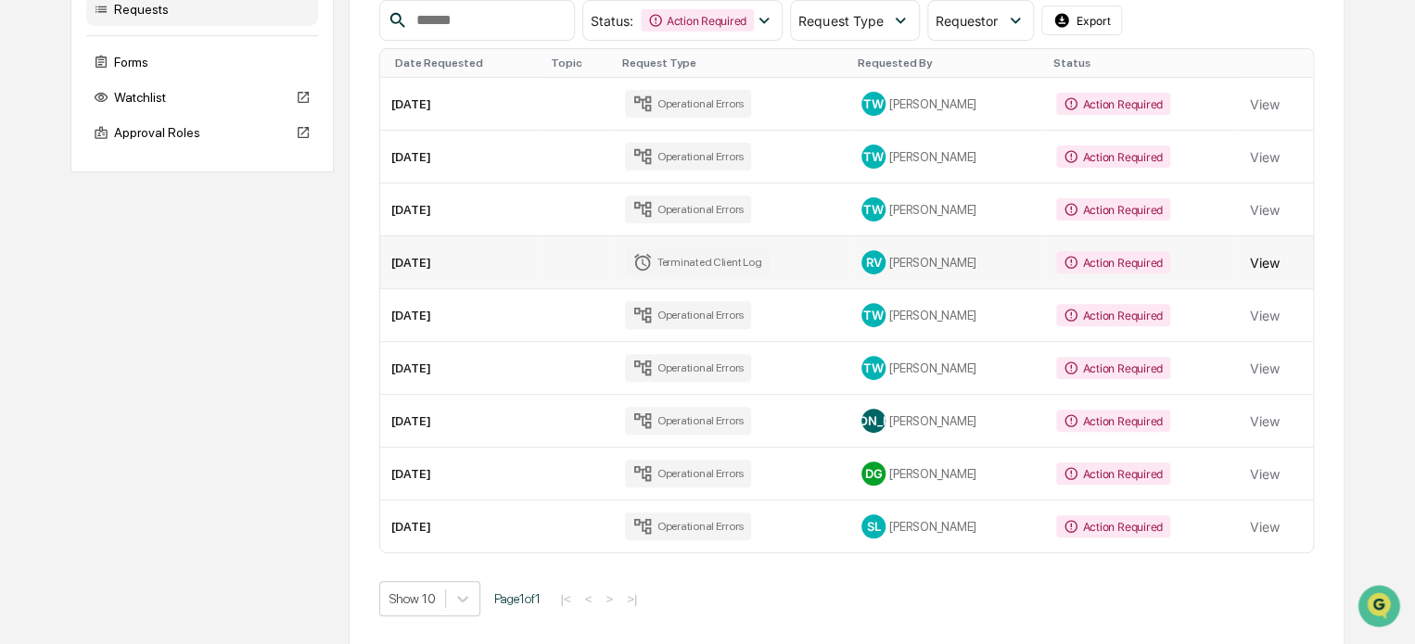
click at [1250, 255] on button "View" at bounding box center [1265, 262] width 30 height 37
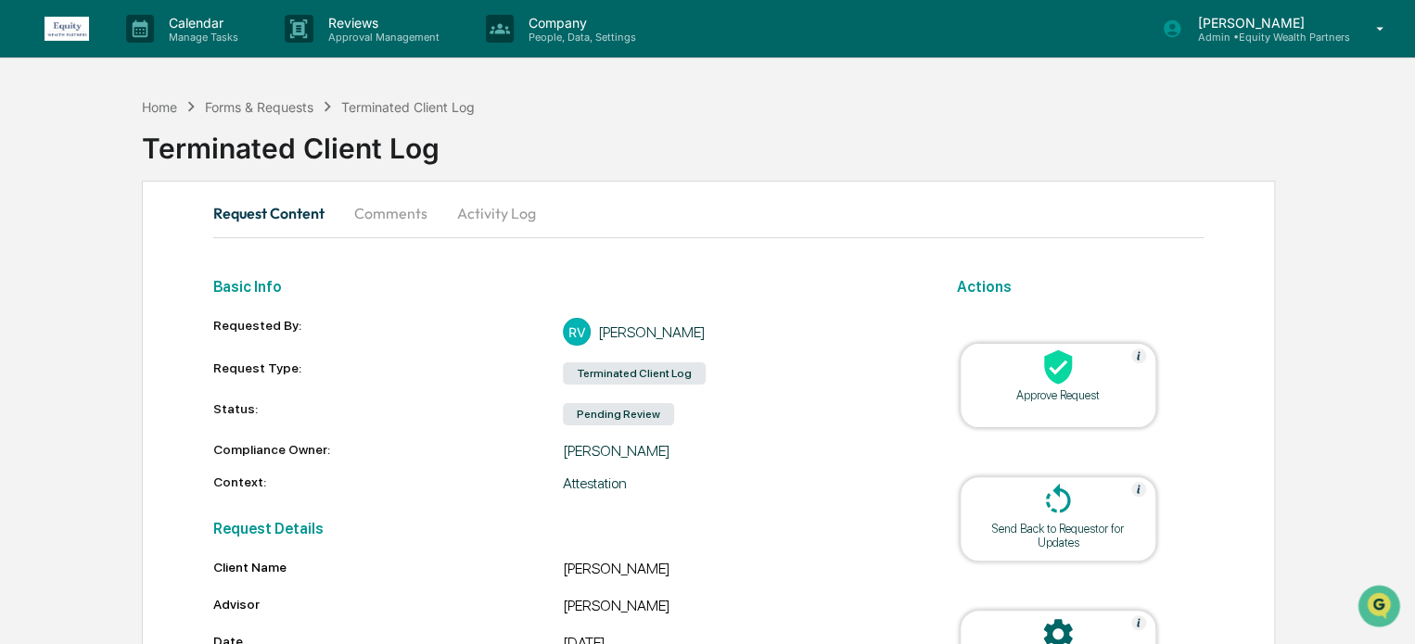
click at [278, 92] on div "Home Forms & Requests Terminated Client Log Terminated Client Log" at bounding box center [778, 134] width 1273 height 93
click at [264, 114] on div "Forms & Requests" at bounding box center [259, 107] width 108 height 16
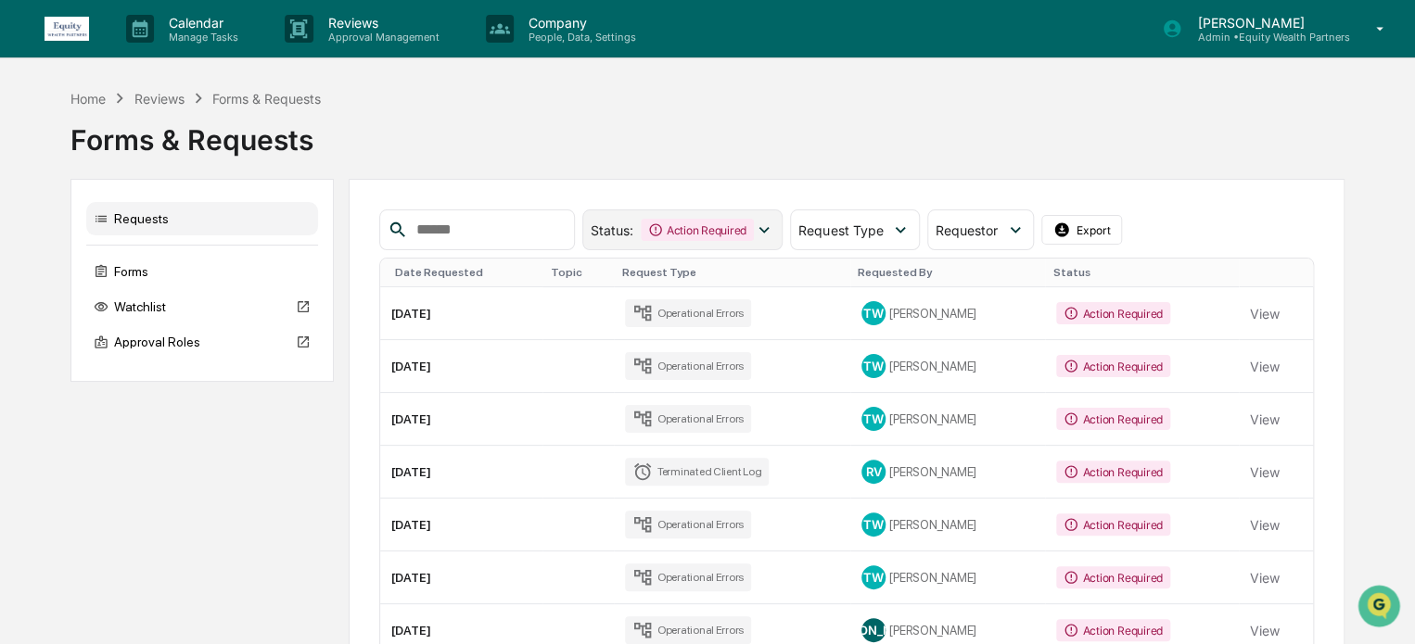
click at [749, 220] on div "Action Required" at bounding box center [697, 230] width 113 height 22
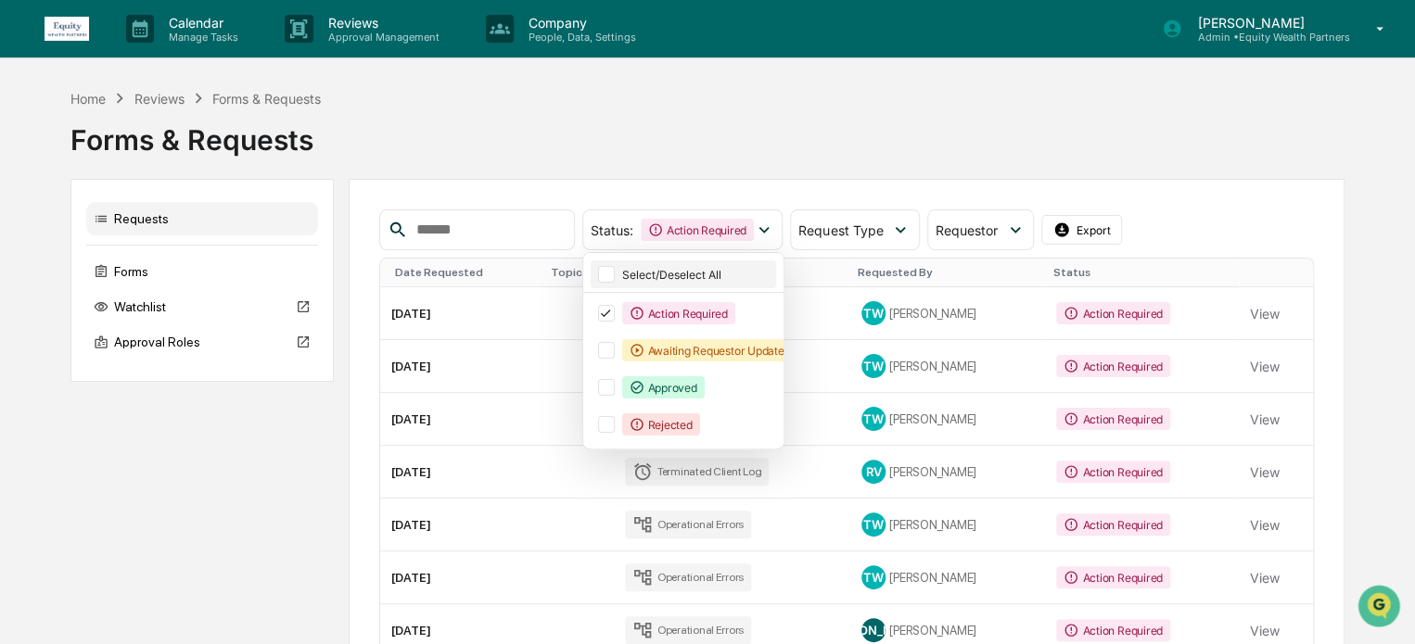
click at [615, 273] on div at bounding box center [606, 274] width 17 height 17
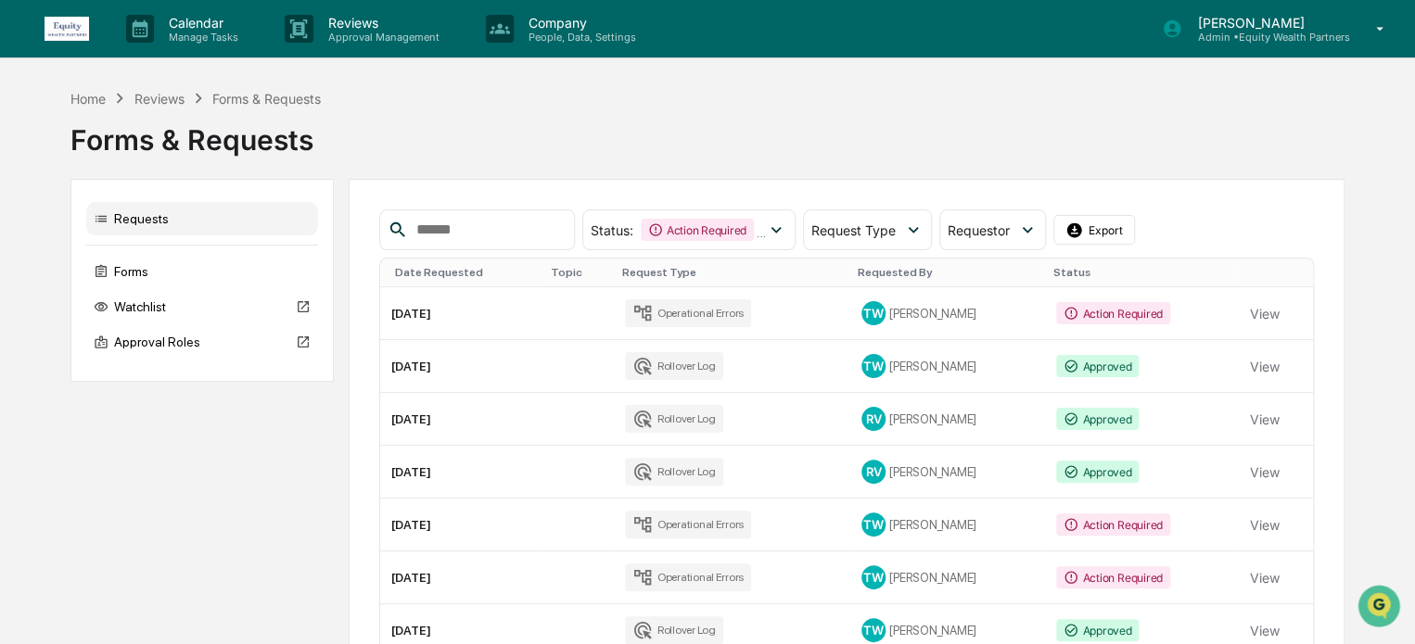
click at [1307, 154] on div "Forms & Requests" at bounding box center [706, 132] width 1273 height 48
click at [654, 274] on div "Request Type" at bounding box center [732, 272] width 222 height 13
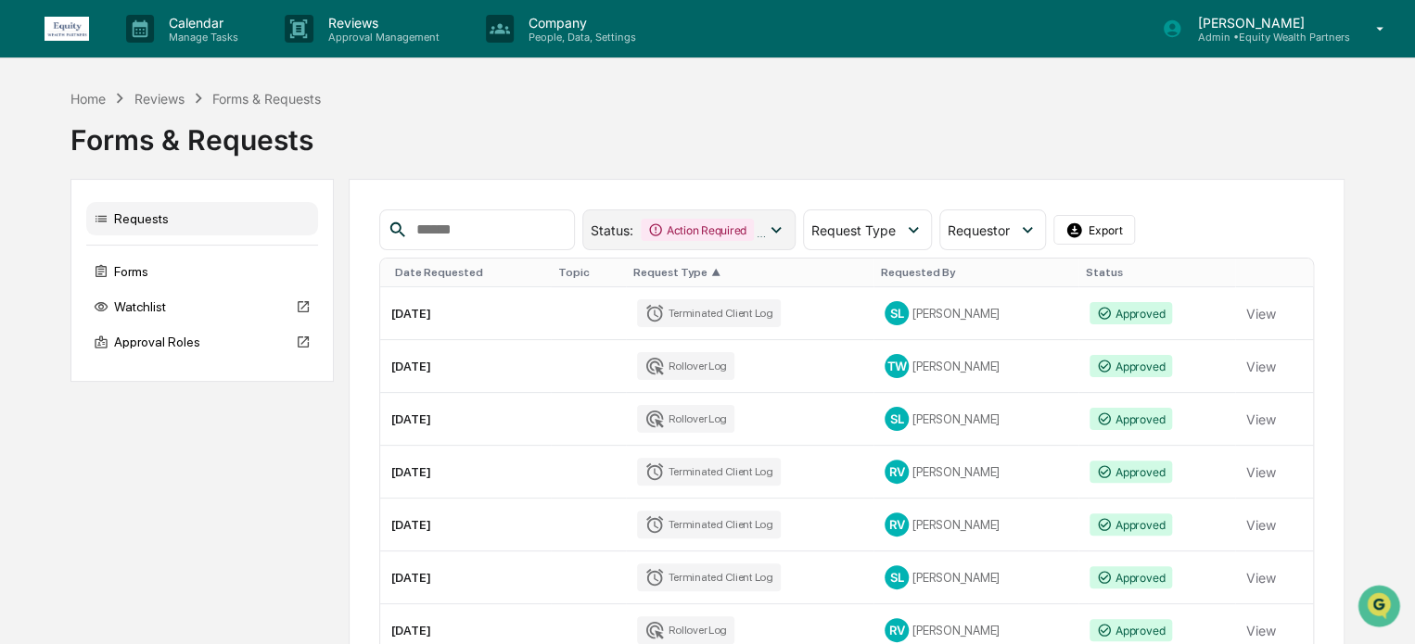
click at [786, 227] on icon at bounding box center [776, 230] width 20 height 20
click at [604, 161] on div "Forms & Requests" at bounding box center [706, 136] width 1273 height 56
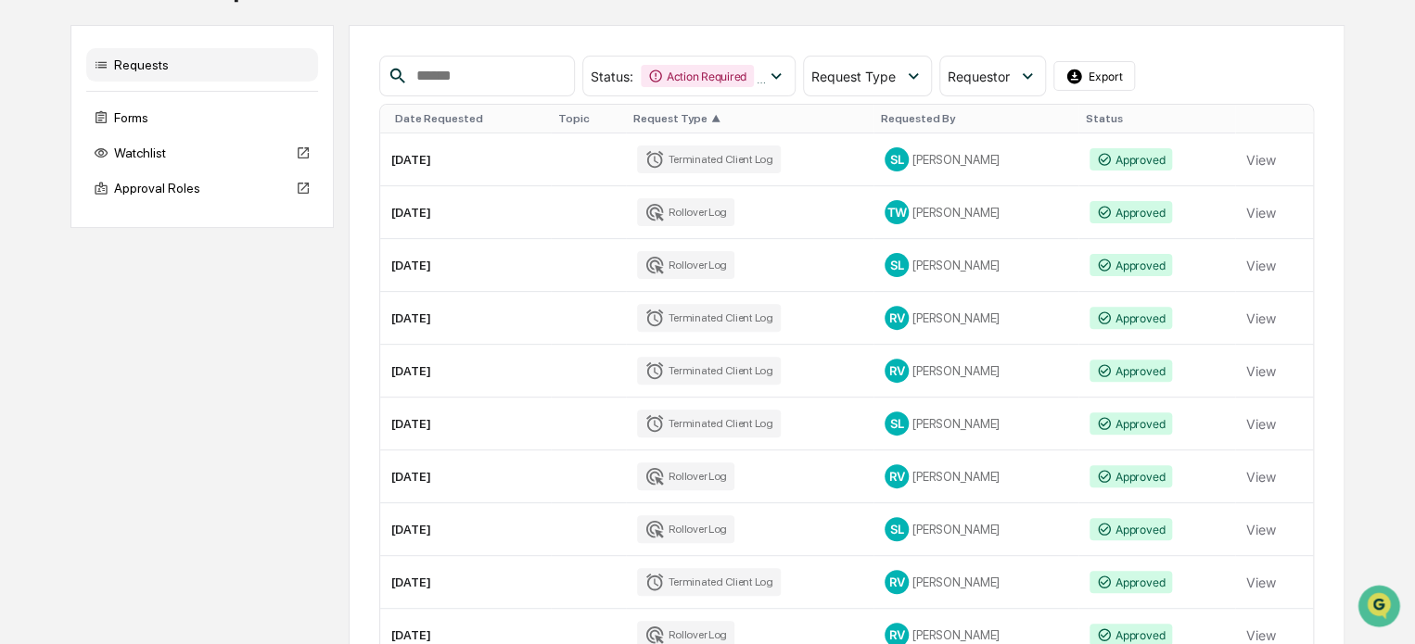
click at [693, 374] on div "Terminated Client Log" at bounding box center [709, 371] width 144 height 28
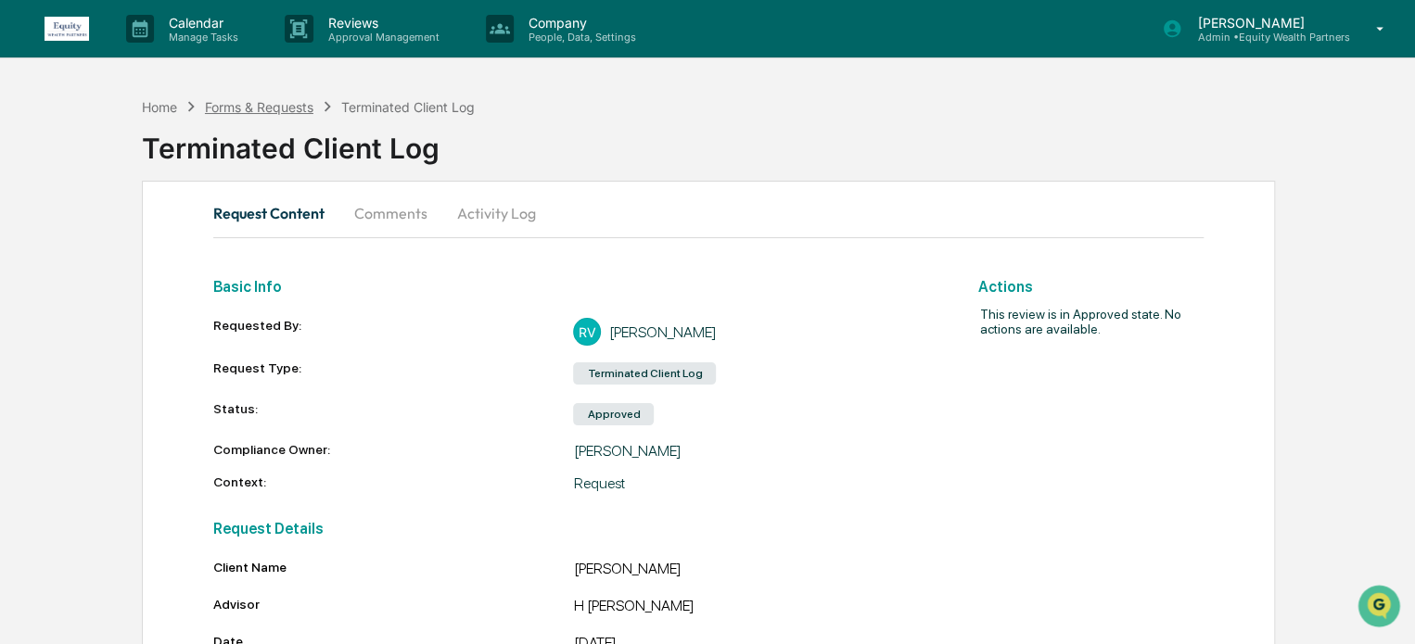
click at [289, 103] on div "Forms & Requests" at bounding box center [259, 107] width 108 height 16
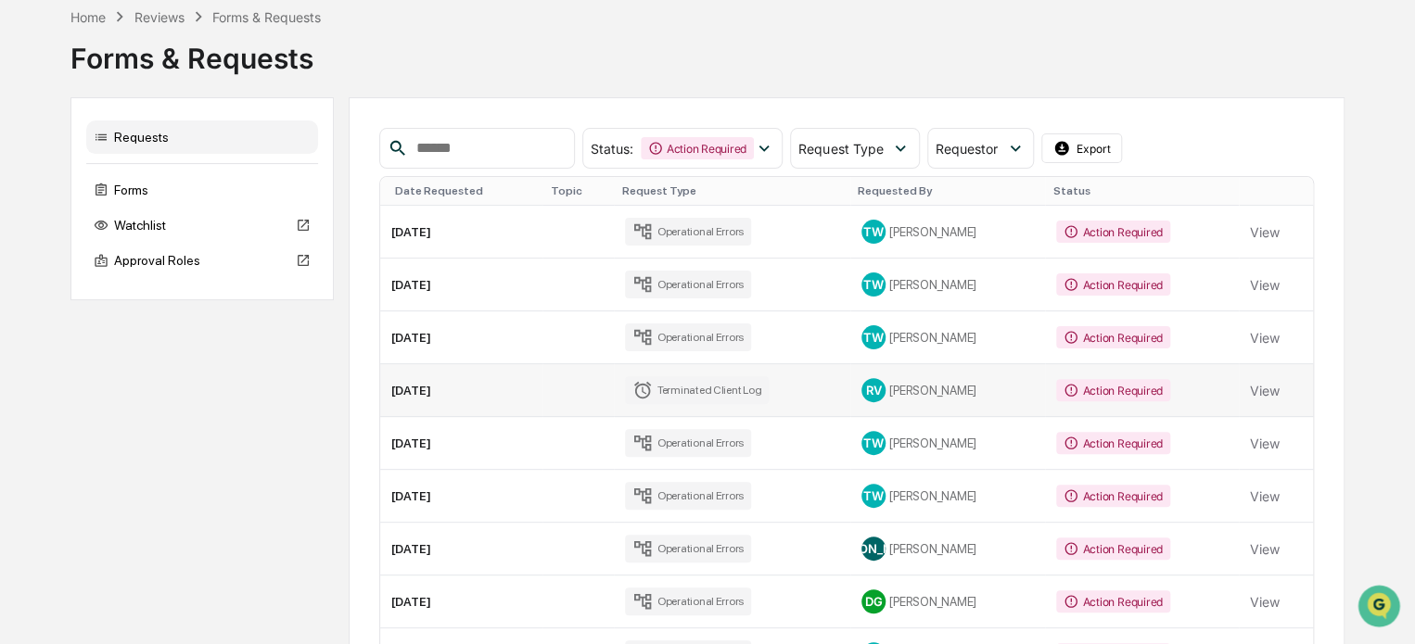
scroll to position [56, 0]
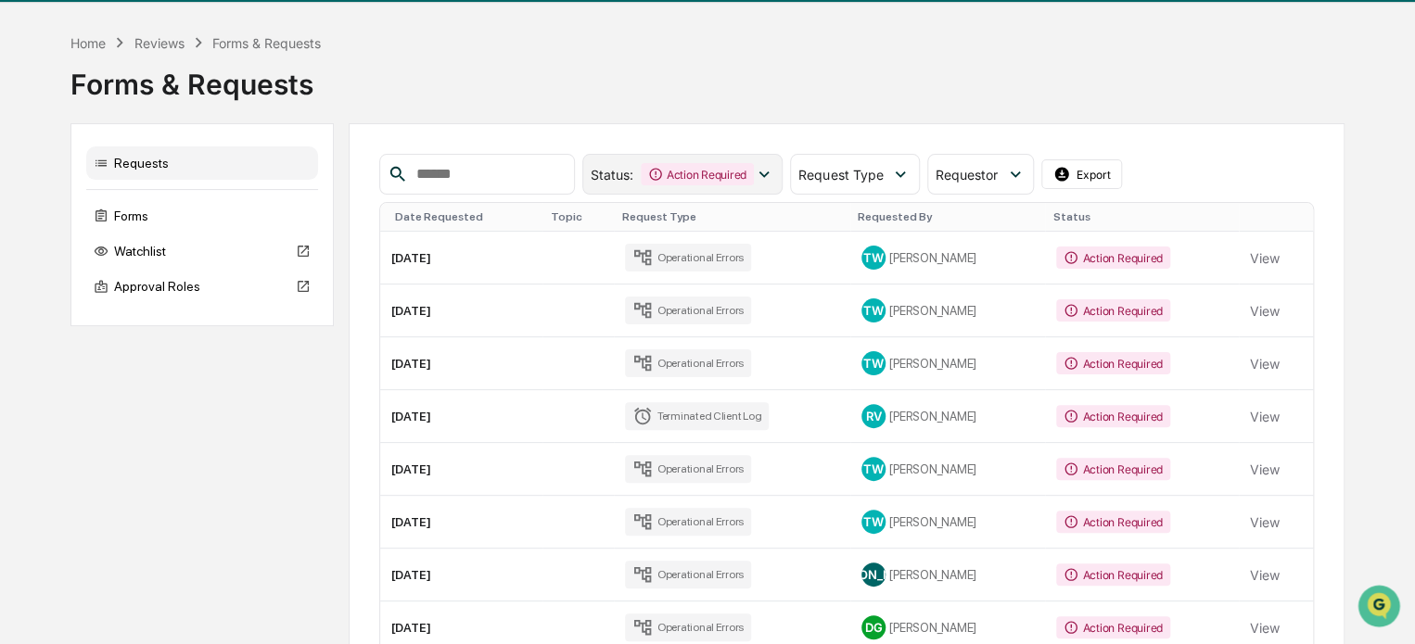
click at [774, 166] on icon at bounding box center [764, 174] width 20 height 20
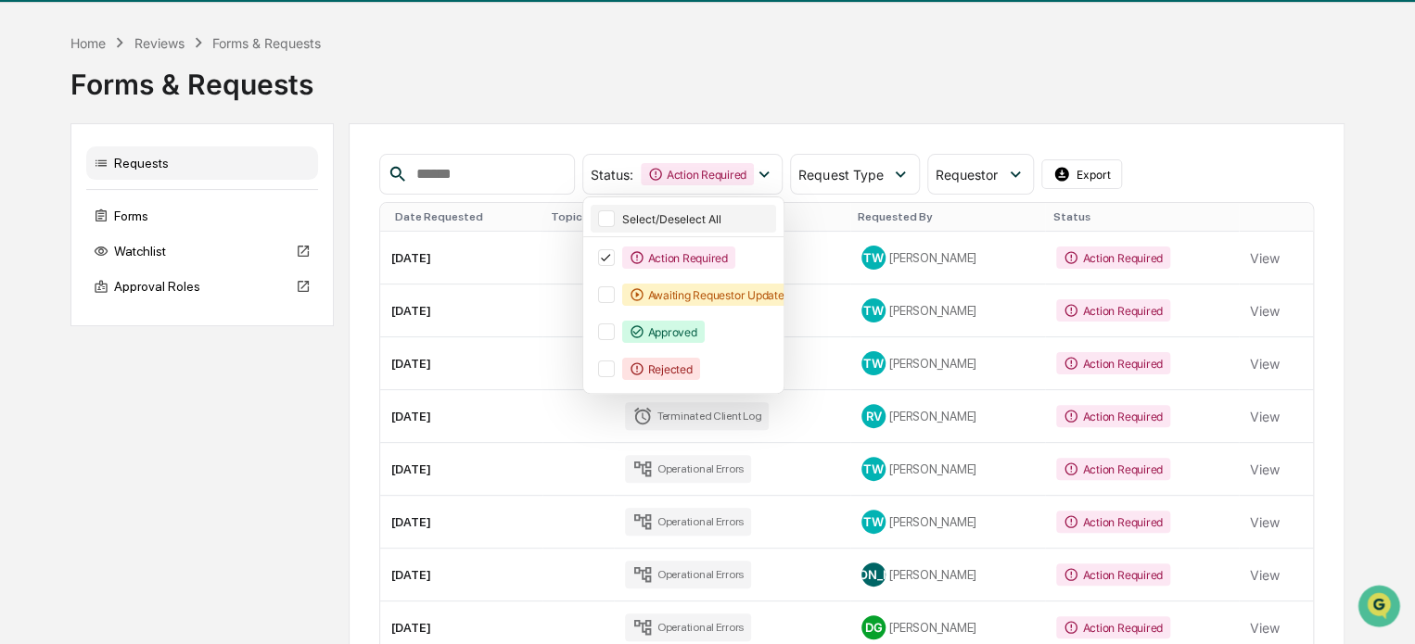
click at [615, 215] on div at bounding box center [606, 218] width 17 height 17
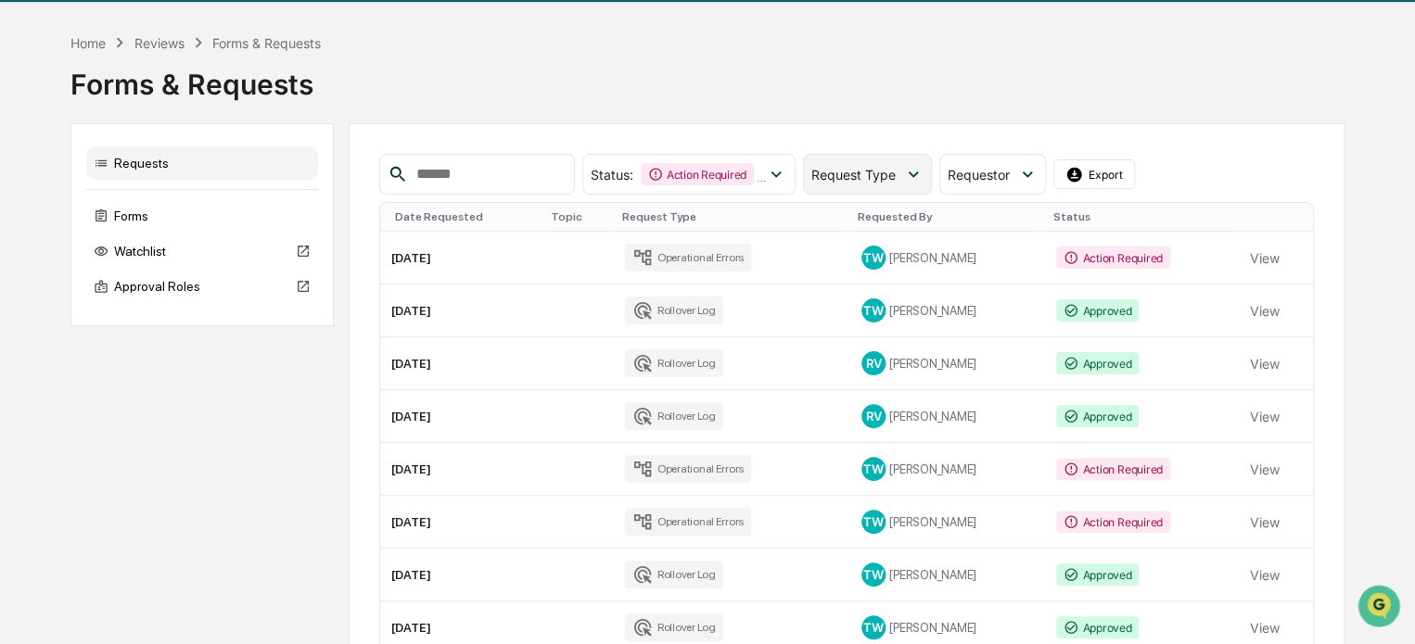
click at [896, 171] on span "Request Type" at bounding box center [853, 175] width 84 height 16
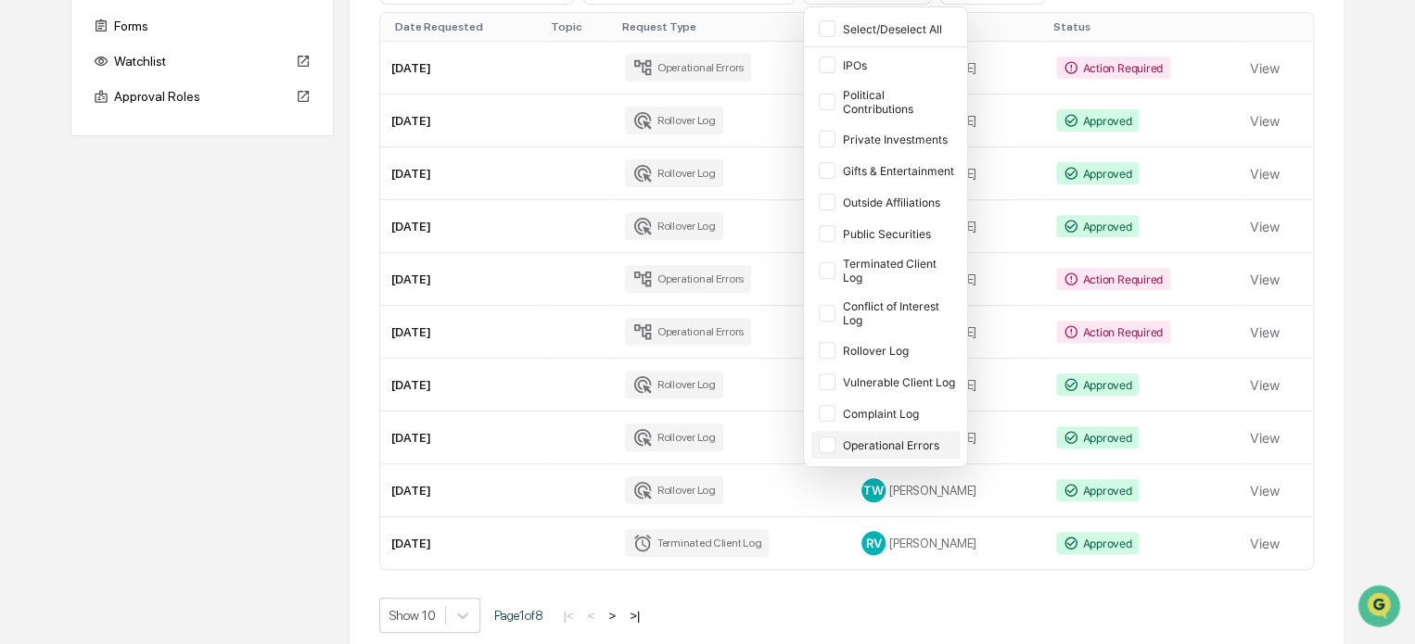
scroll to position [262, 0]
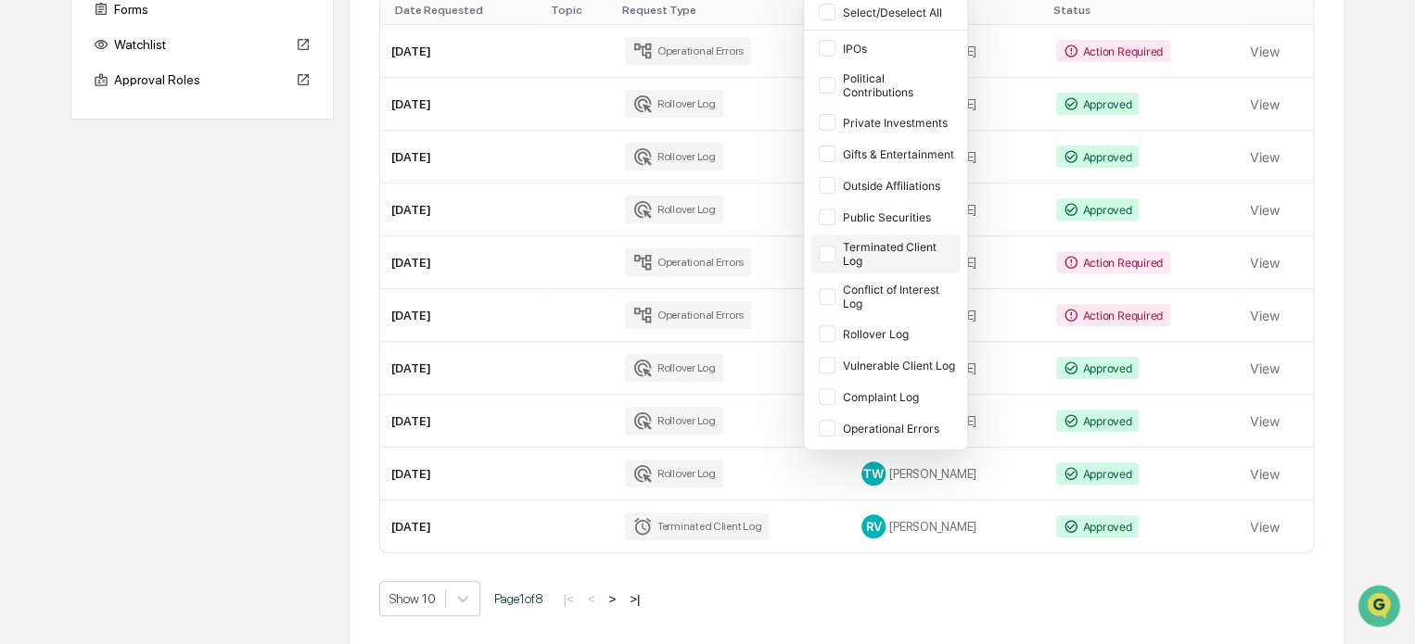
click at [835, 251] on div at bounding box center [827, 254] width 17 height 17
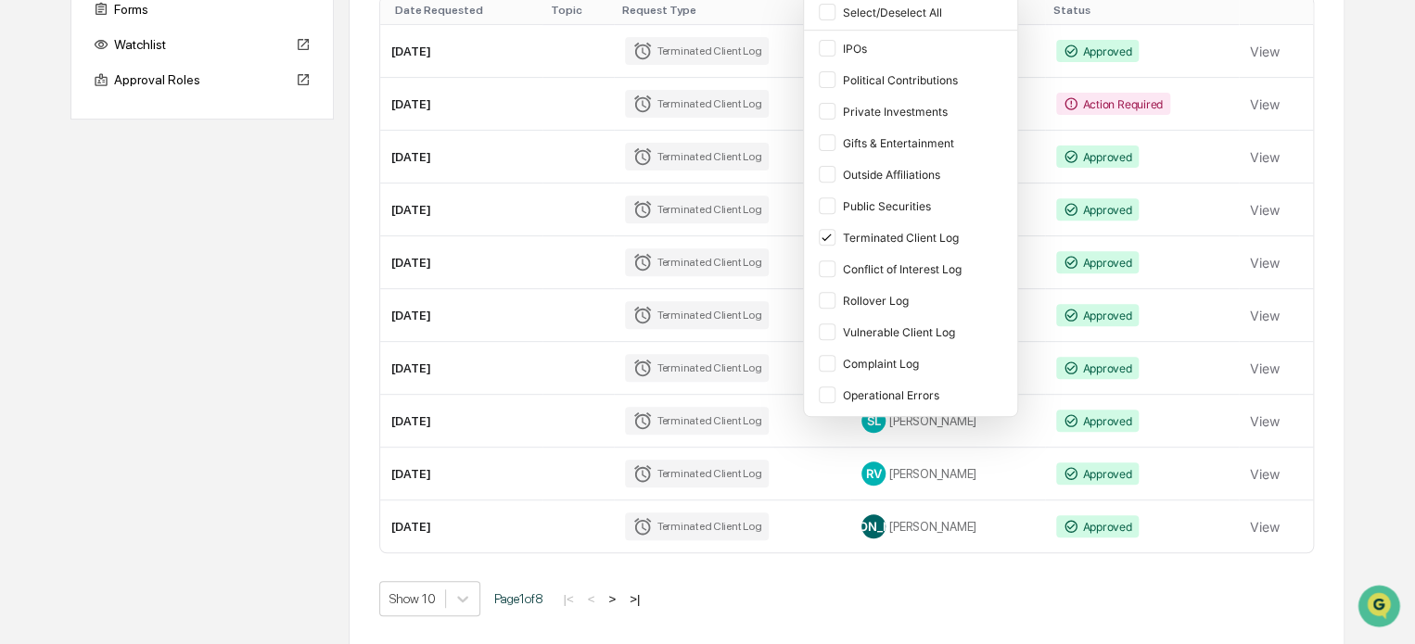
click at [1367, 266] on div "Home Reviews Forms & Requests Forms & Requests Requests Forms Watchlist Approva…" at bounding box center [707, 236] width 1415 height 821
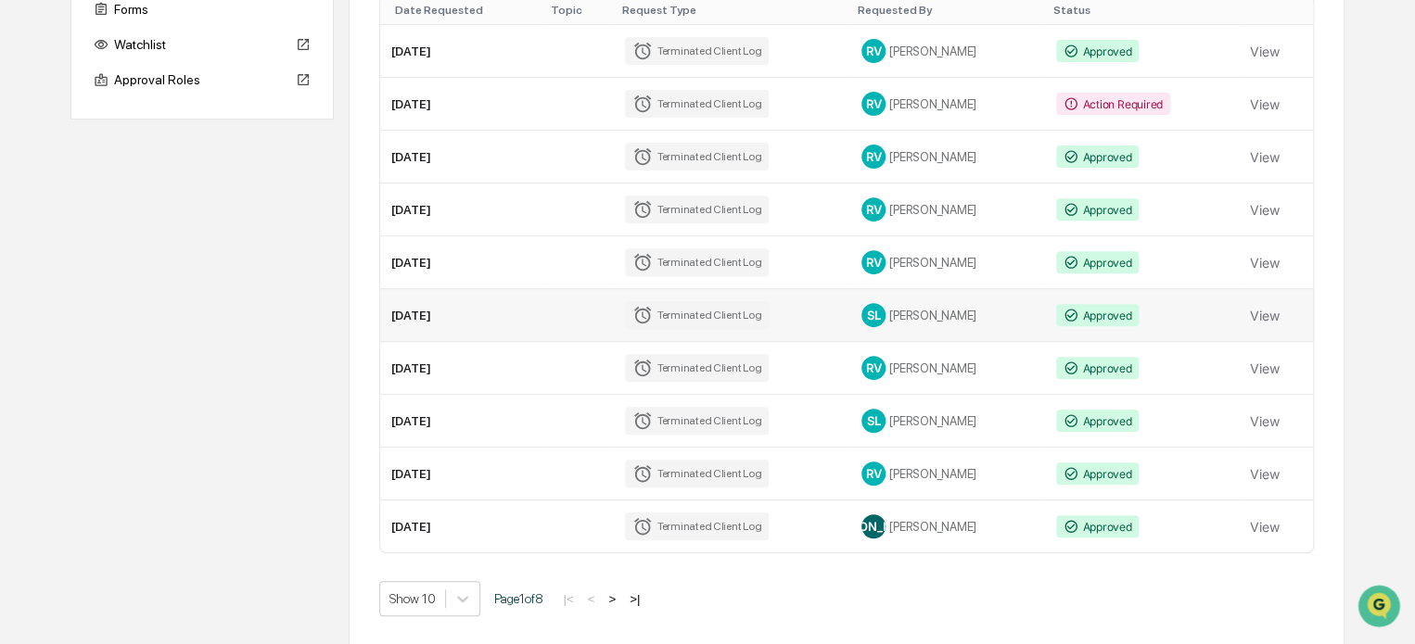
scroll to position [108, 0]
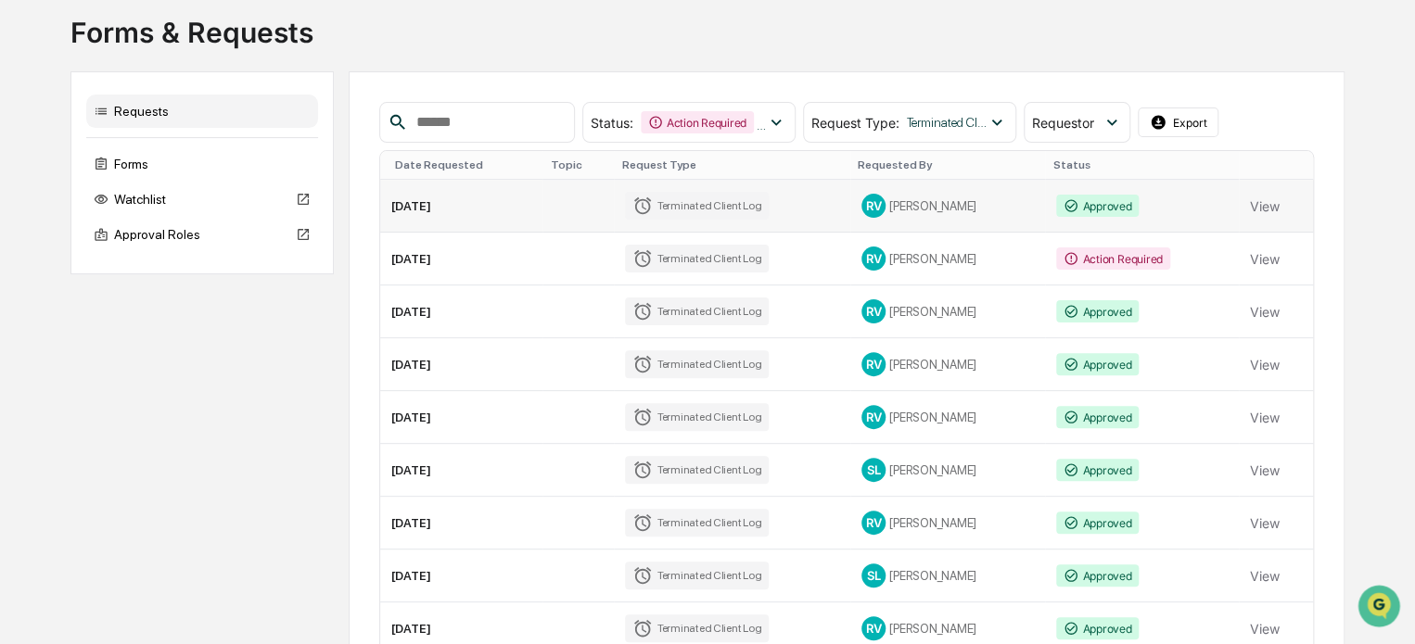
click at [1244, 200] on td "View" at bounding box center [1276, 206] width 74 height 53
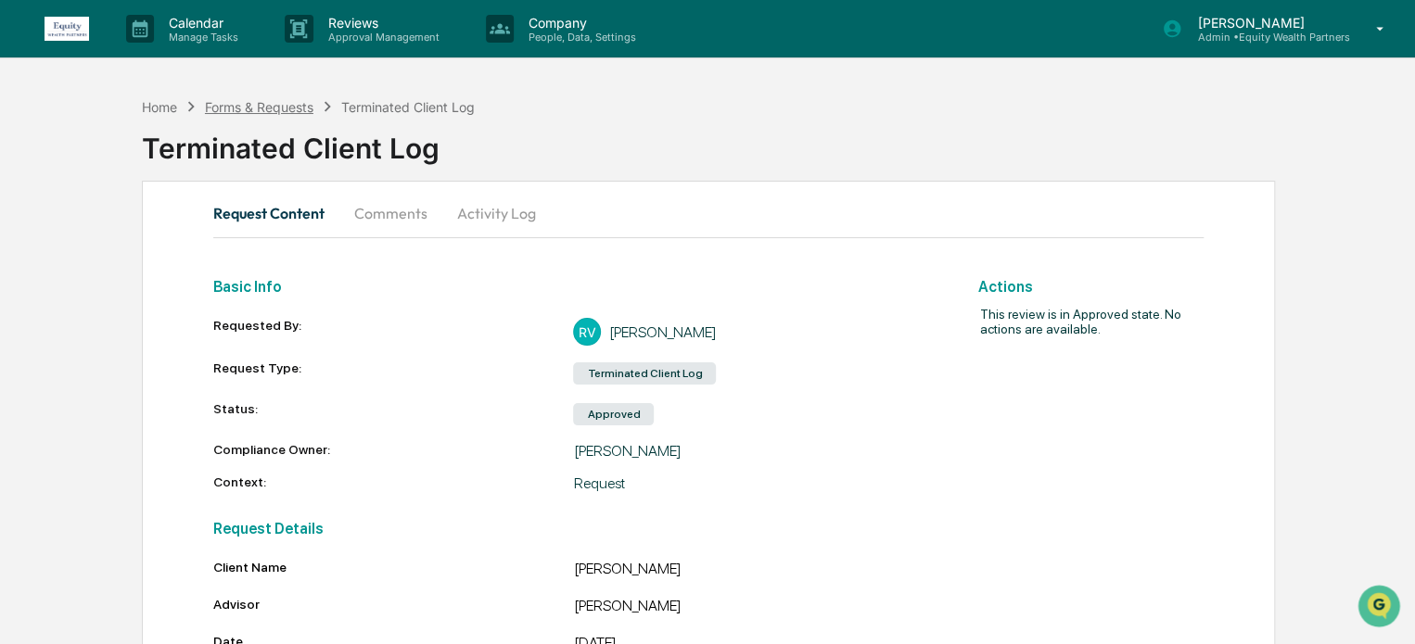
click at [242, 107] on div "Forms & Requests" at bounding box center [259, 107] width 108 height 16
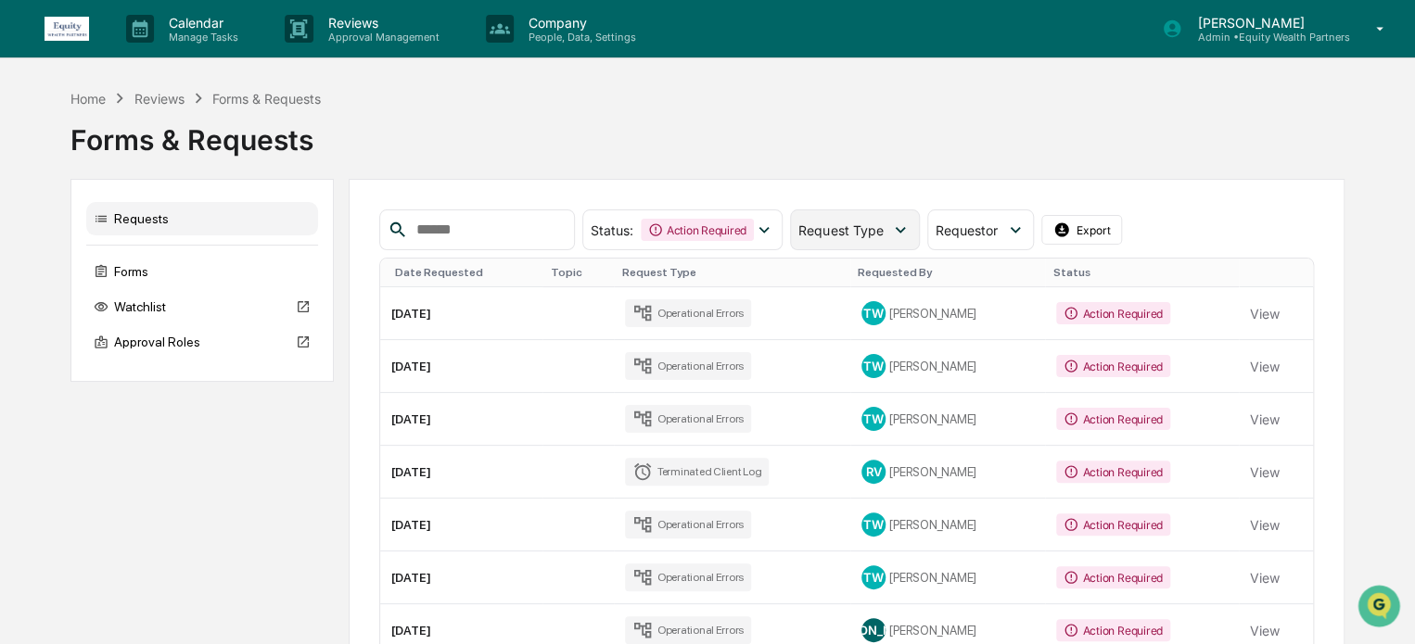
click at [910, 235] on icon at bounding box center [900, 230] width 20 height 20
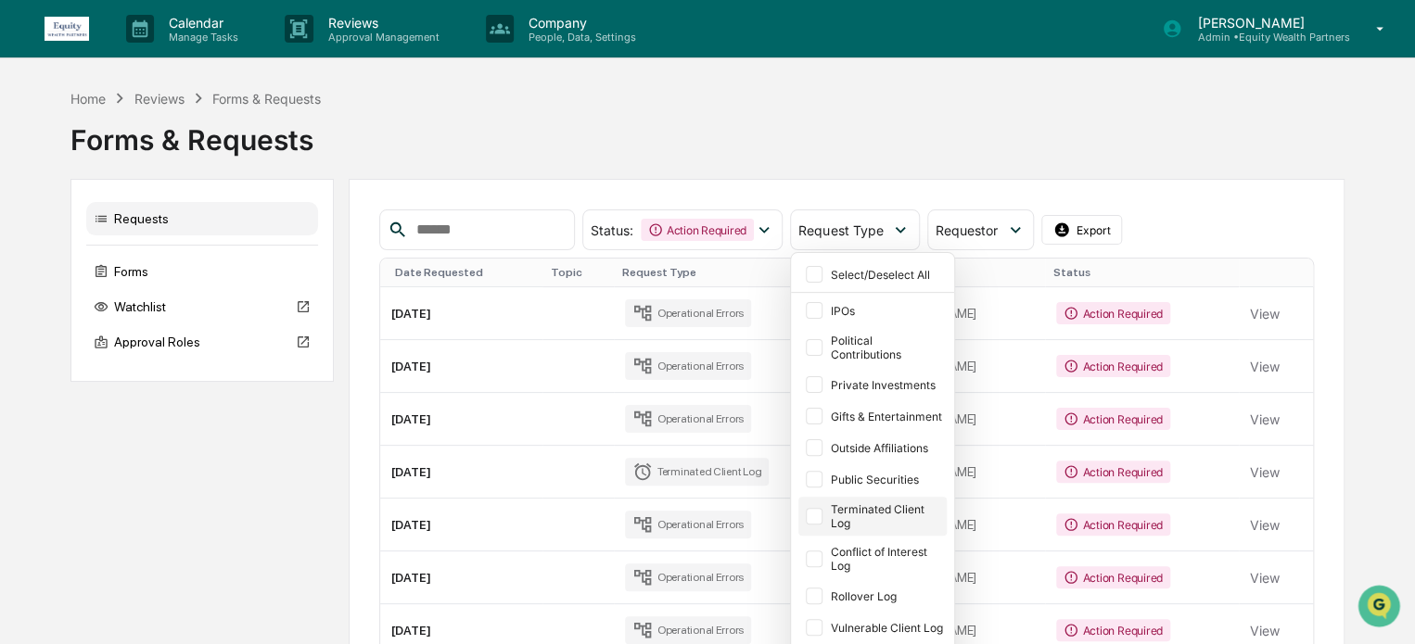
click at [822, 508] on div at bounding box center [814, 516] width 17 height 17
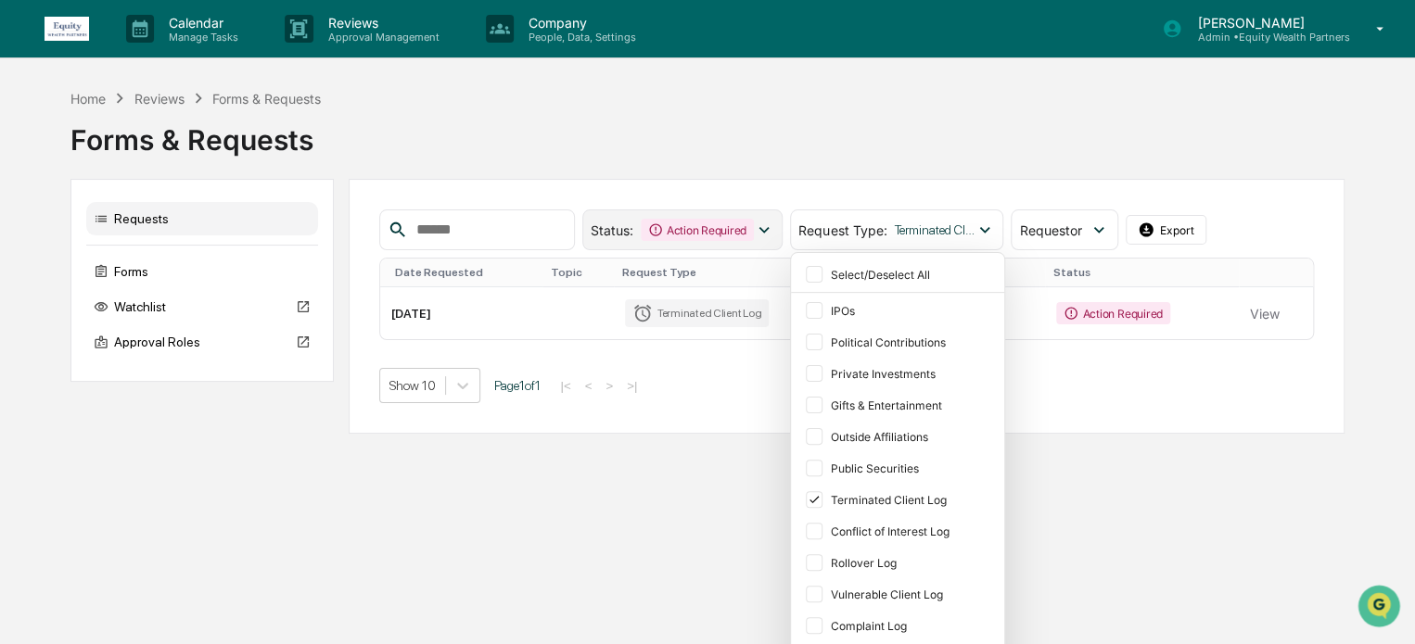
click at [753, 230] on div "Action Required" at bounding box center [697, 230] width 113 height 22
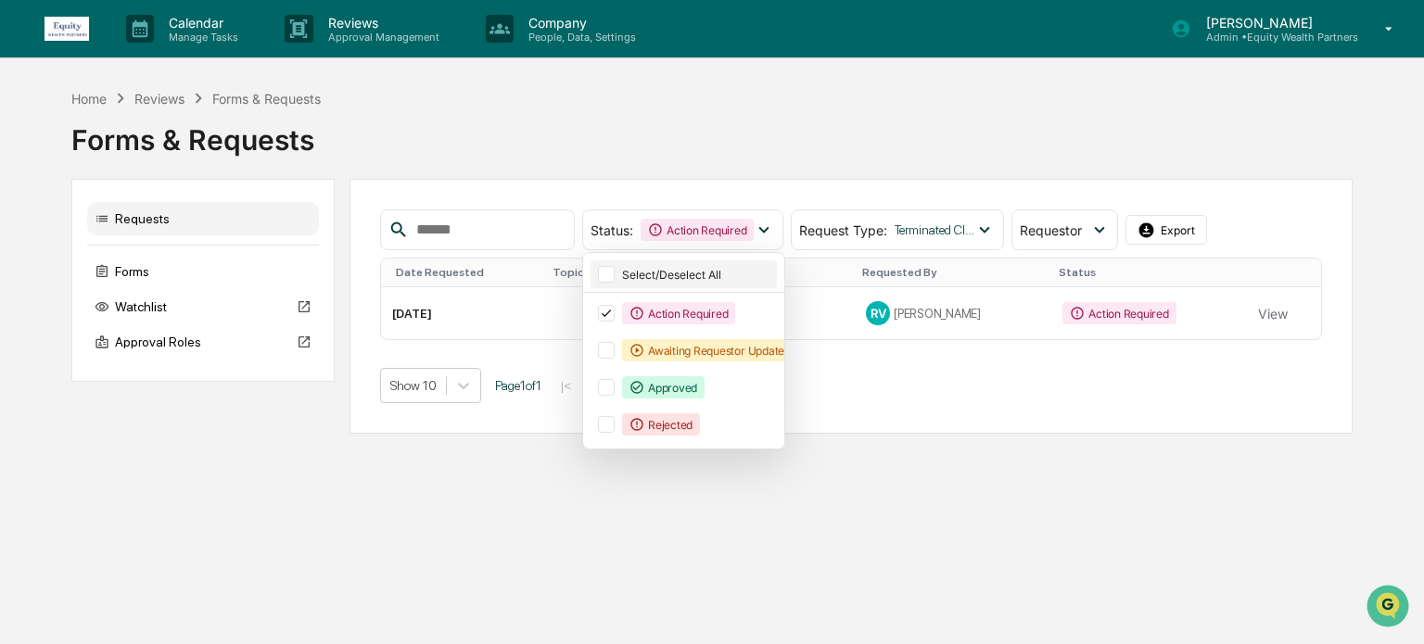
click at [615, 277] on div at bounding box center [606, 274] width 17 height 17
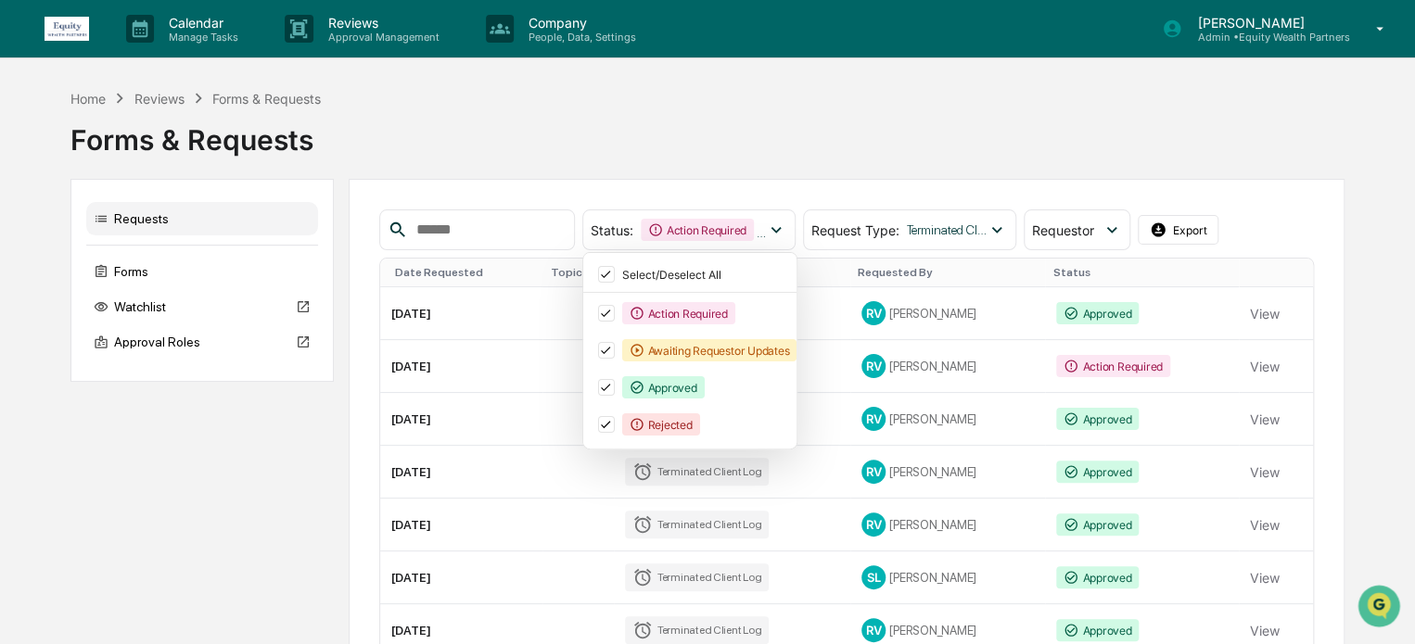
click at [1354, 289] on div "Home Reviews Forms & Requests Forms & Requests Requests Forms Watchlist Approva…" at bounding box center [707, 498] width 1415 height 821
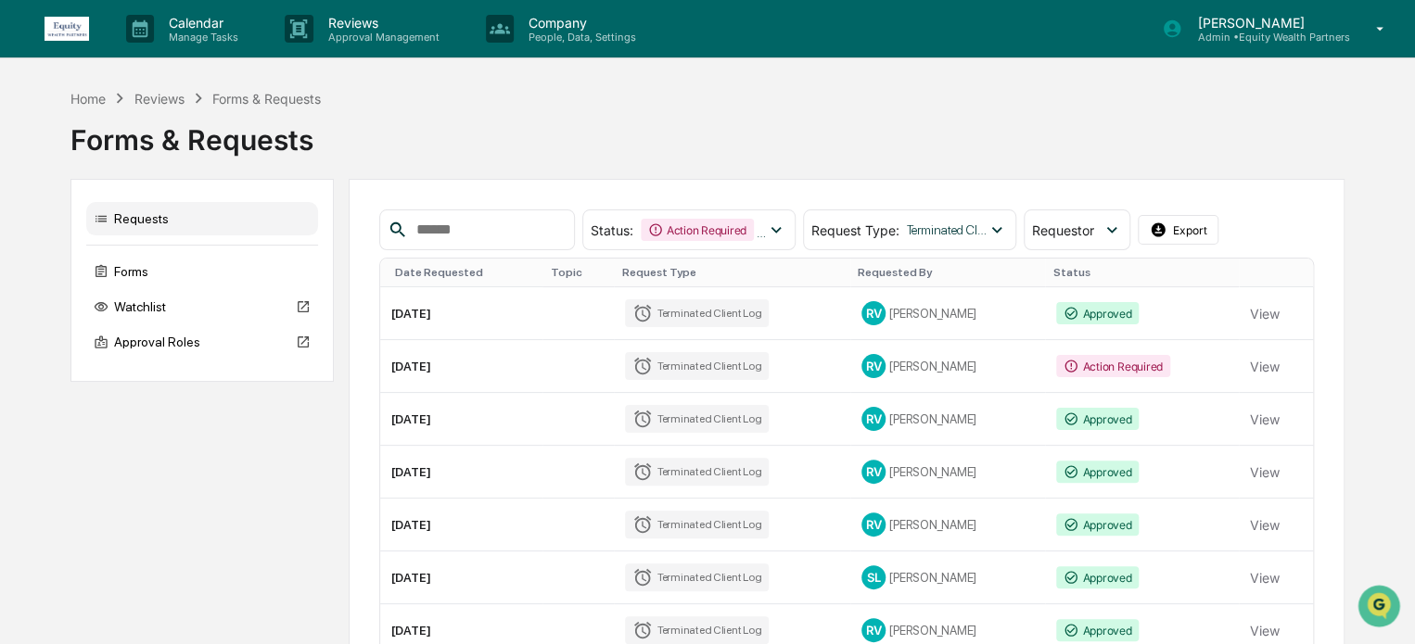
drag, startPoint x: 1266, startPoint y: 361, endPoint x: 1361, endPoint y: 364, distance: 94.6
drag, startPoint x: 1361, startPoint y: 364, endPoint x: 1257, endPoint y: 366, distance: 103.9
drag, startPoint x: 1257, startPoint y: 366, endPoint x: 1360, endPoint y: 355, distance: 103.5
click at [1360, 355] on div "Home Reviews Forms & Requests Forms & Requests Requests Forms Watchlist Approva…" at bounding box center [707, 498] width 1415 height 821
click at [1253, 370] on button "View" at bounding box center [1265, 366] width 30 height 37
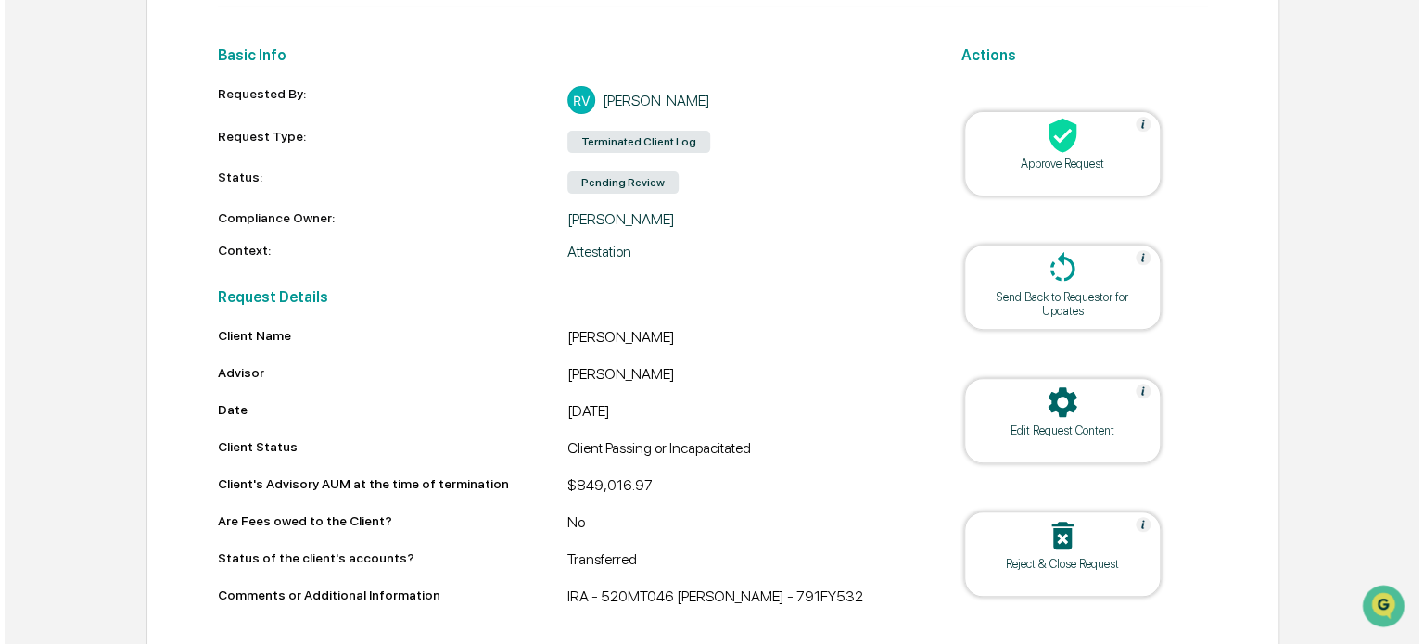
scroll to position [267, 0]
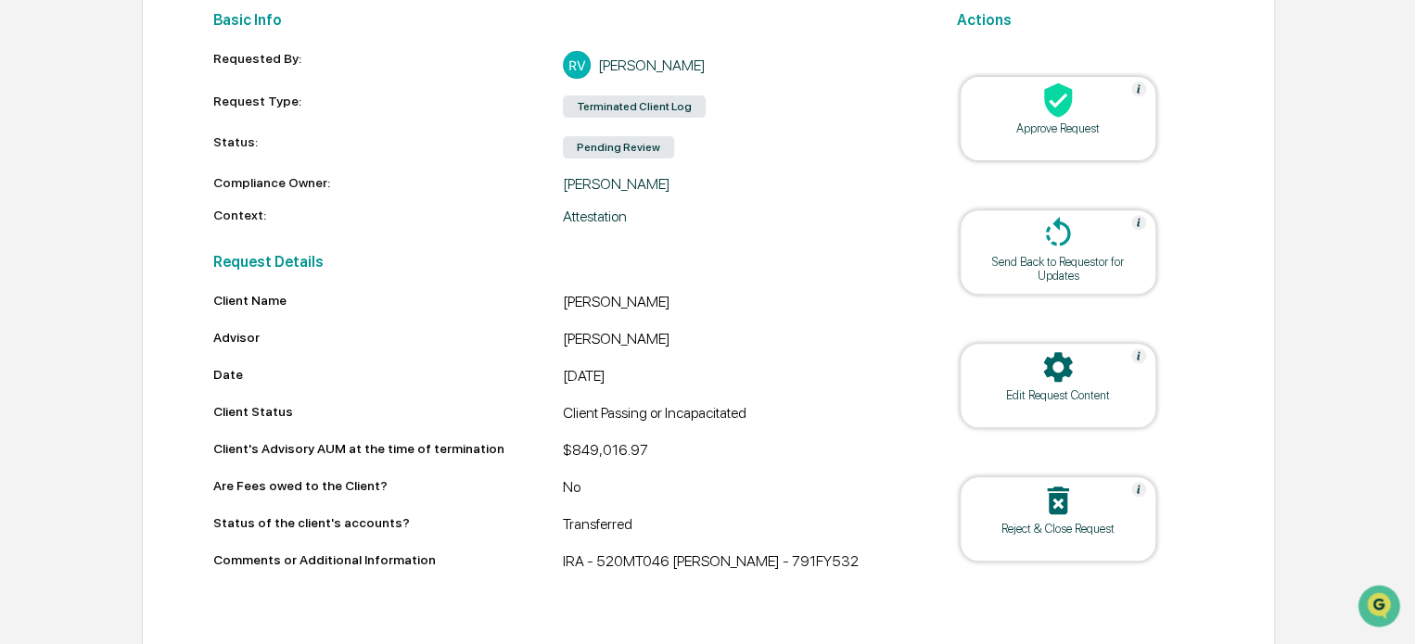
click at [1072, 524] on div "Reject & Close Request" at bounding box center [1057, 529] width 167 height 14
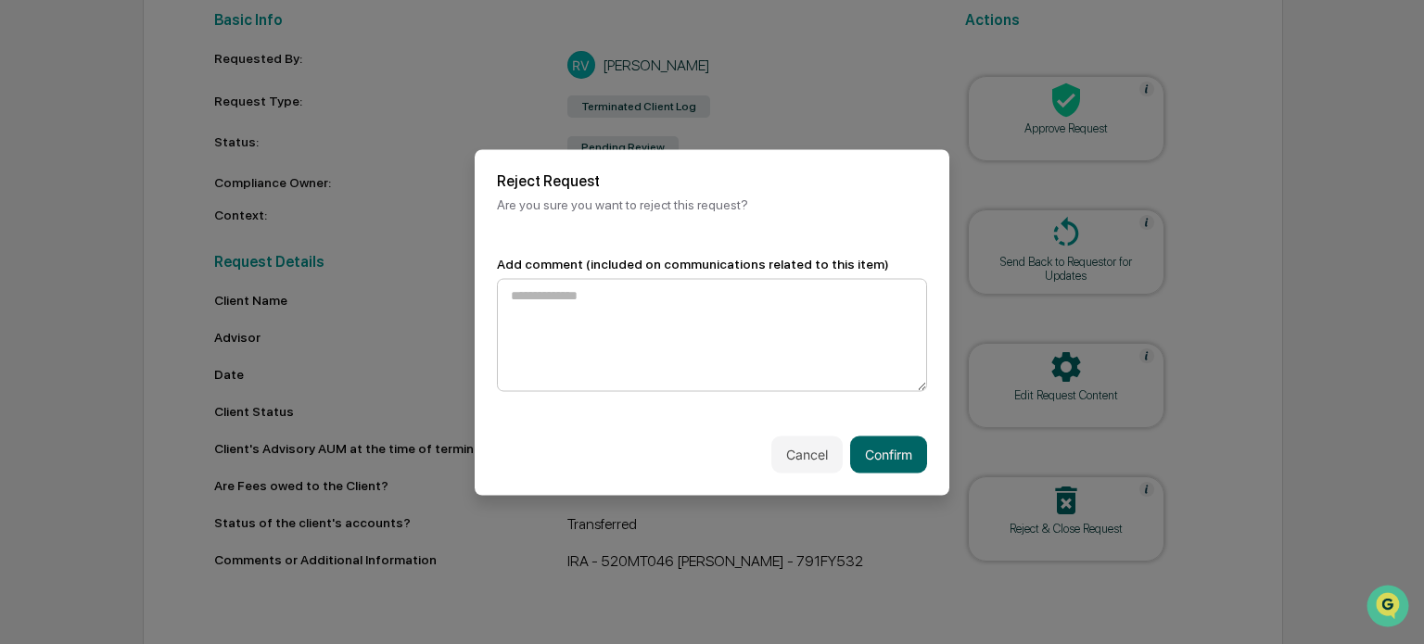
click at [566, 296] on textarea at bounding box center [712, 334] width 430 height 113
type textarea "**********"
click at [891, 454] on button "Confirm" at bounding box center [888, 454] width 77 height 37
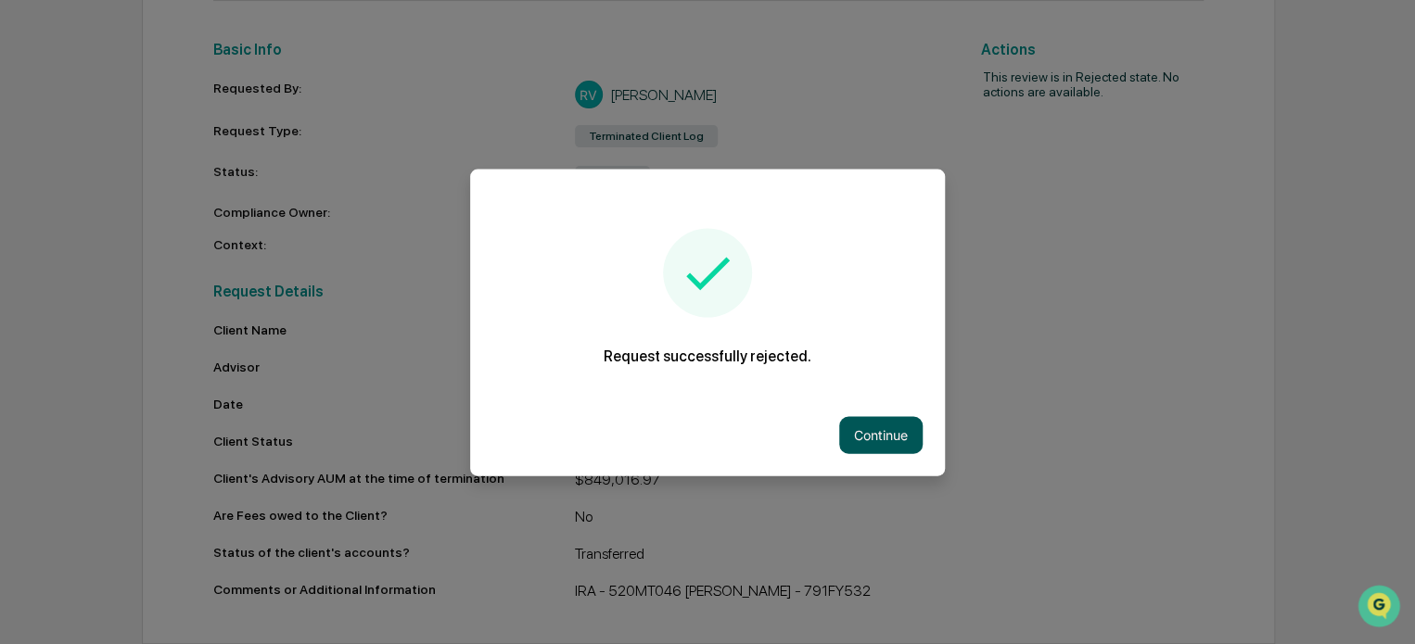
click at [890, 436] on button "Continue" at bounding box center [880, 434] width 83 height 37
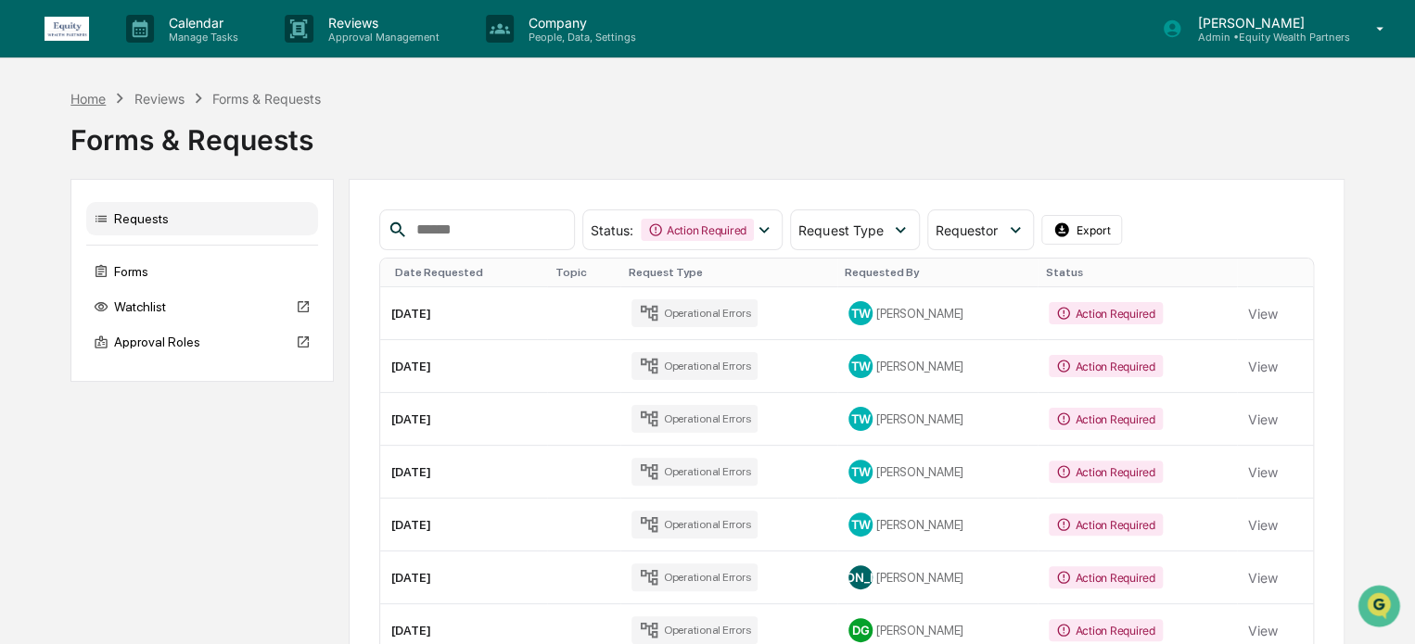
click at [91, 98] on div "Home" at bounding box center [87, 99] width 35 height 16
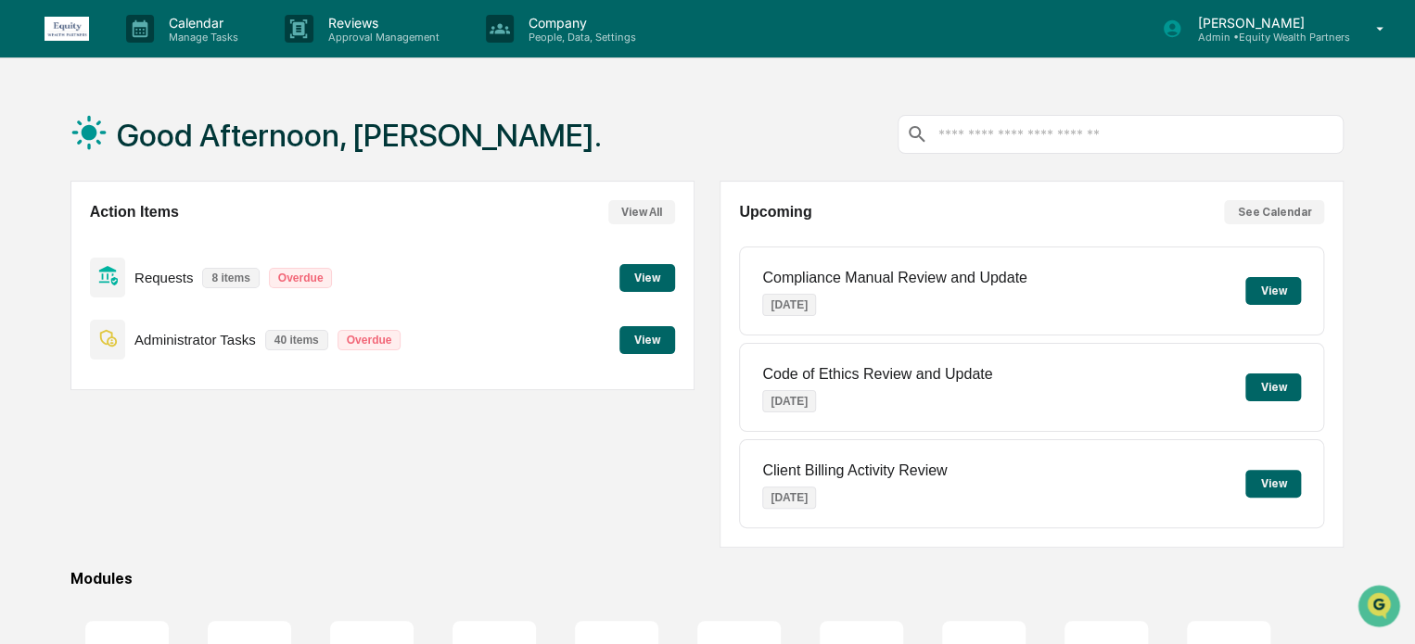
click at [634, 280] on button "View" at bounding box center [647, 278] width 56 height 28
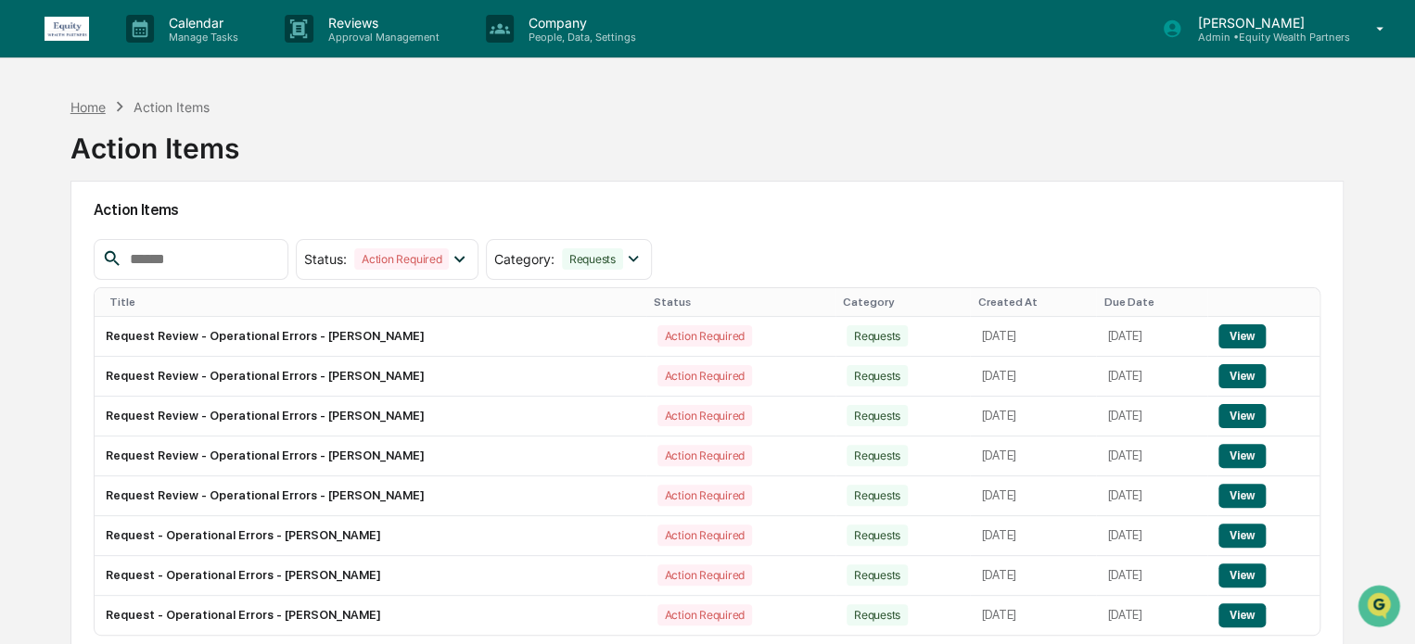
click at [92, 109] on div "Home" at bounding box center [87, 107] width 35 height 16
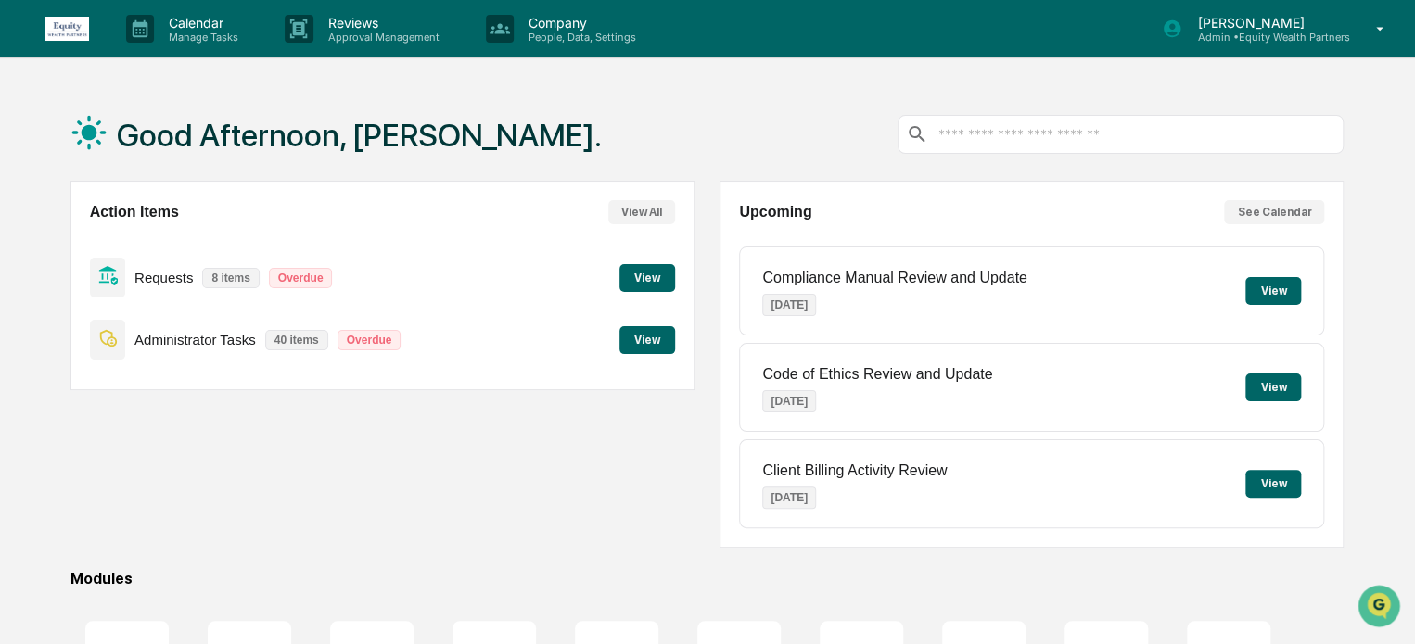
click at [646, 344] on button "View" at bounding box center [647, 340] width 56 height 28
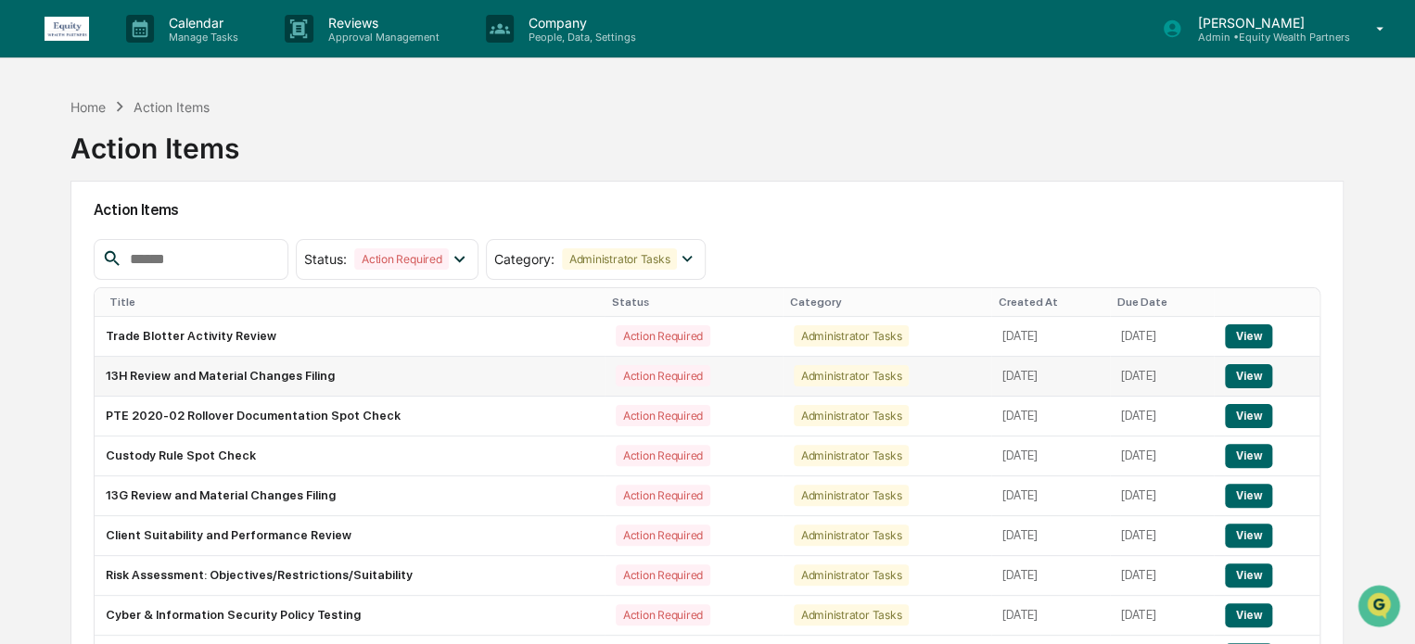
click at [1244, 374] on button "View" at bounding box center [1248, 376] width 47 height 24
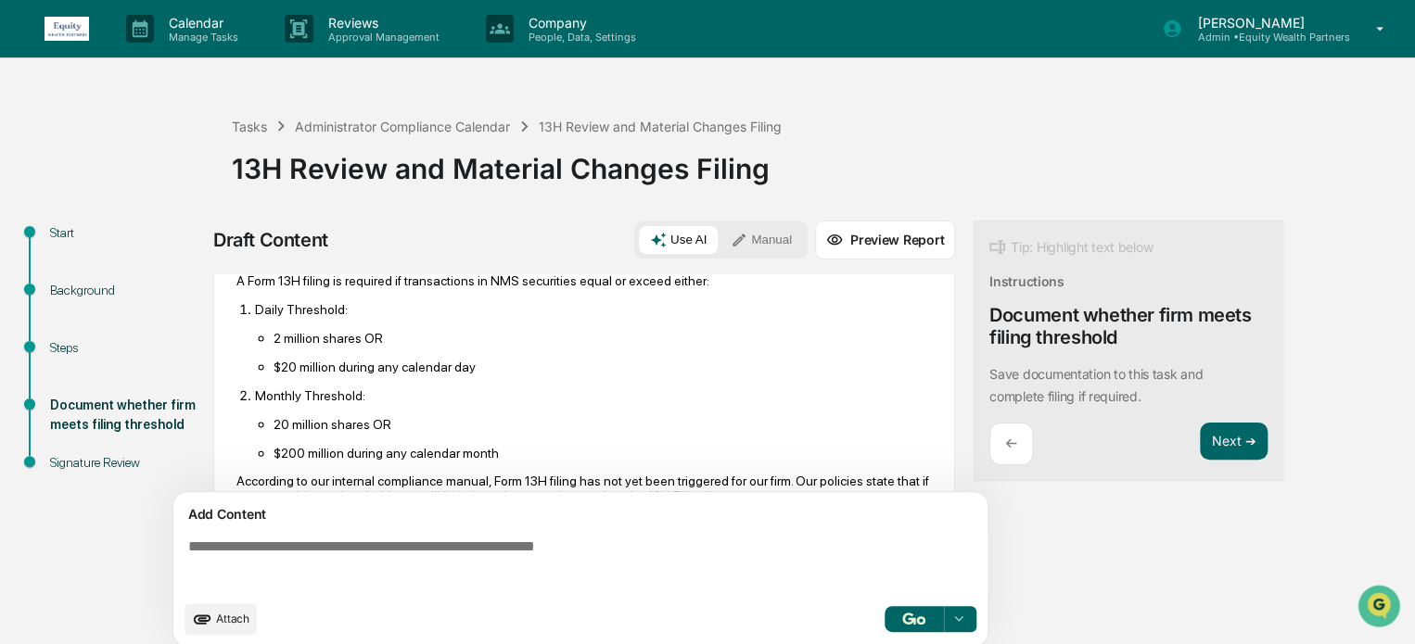
scroll to position [464, 0]
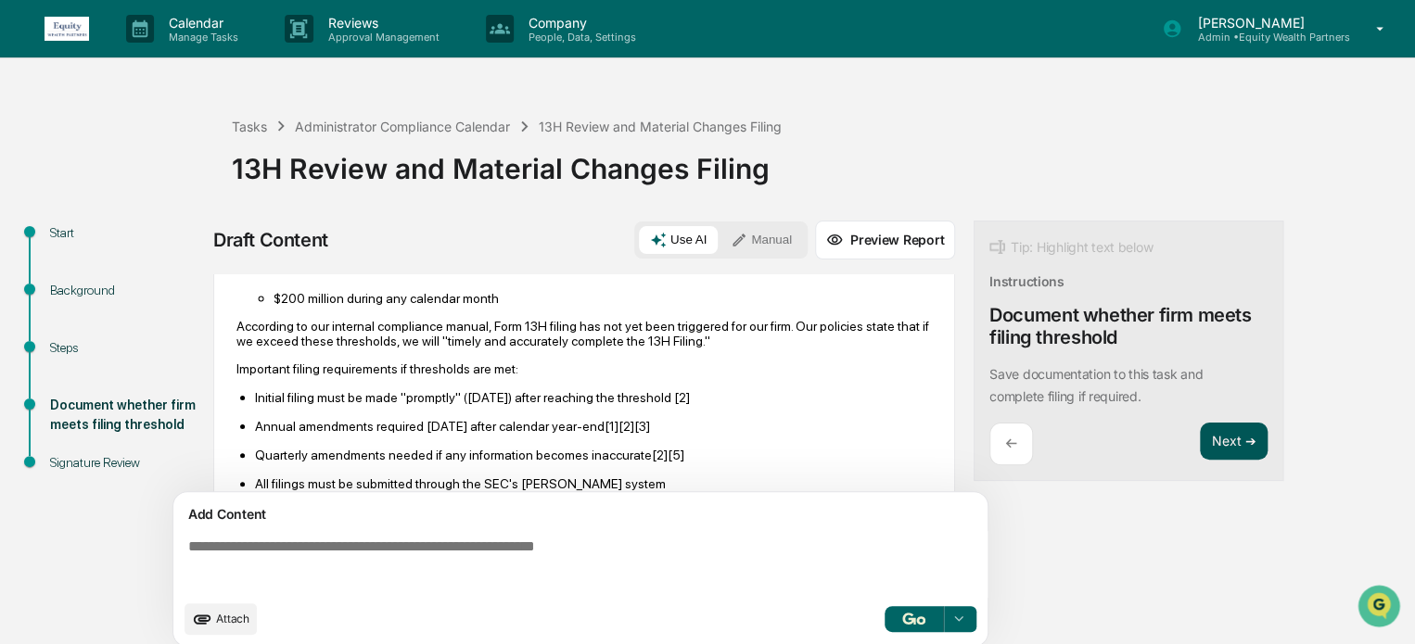
click at [1227, 439] on button "Next ➔" at bounding box center [1234, 442] width 68 height 38
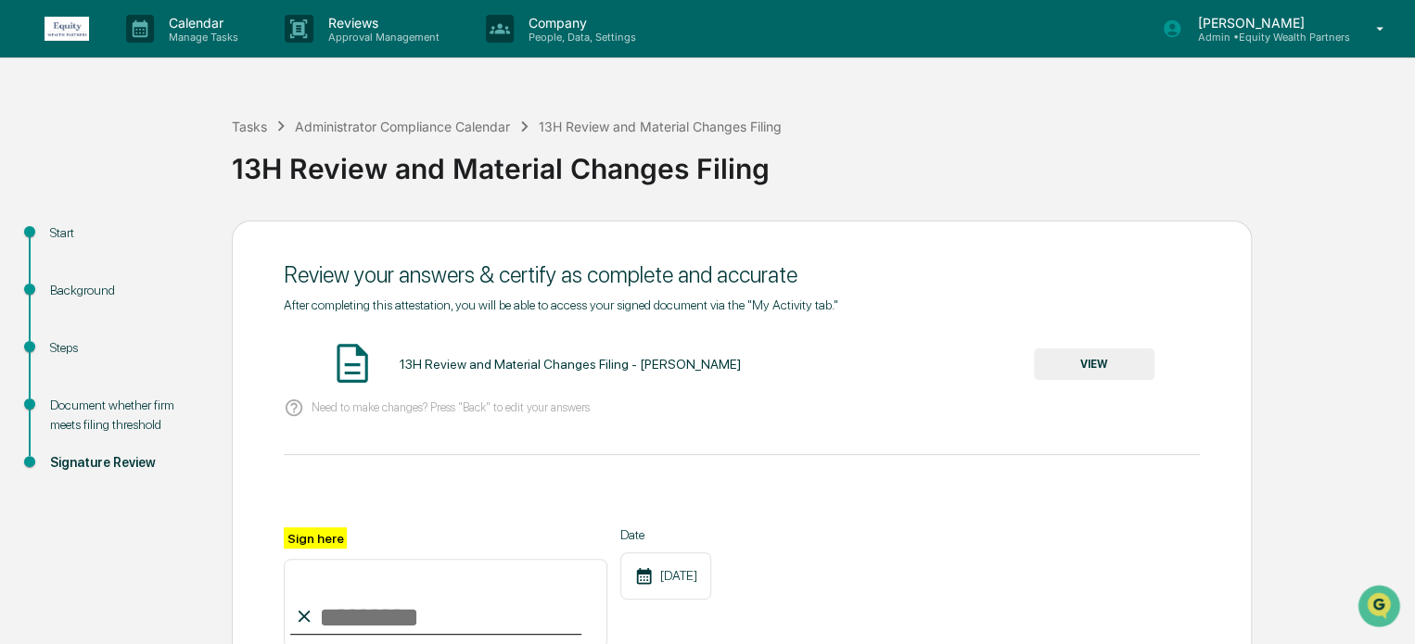
click at [93, 412] on div "Document whether firm meets filing threshold" at bounding box center [126, 415] width 152 height 39
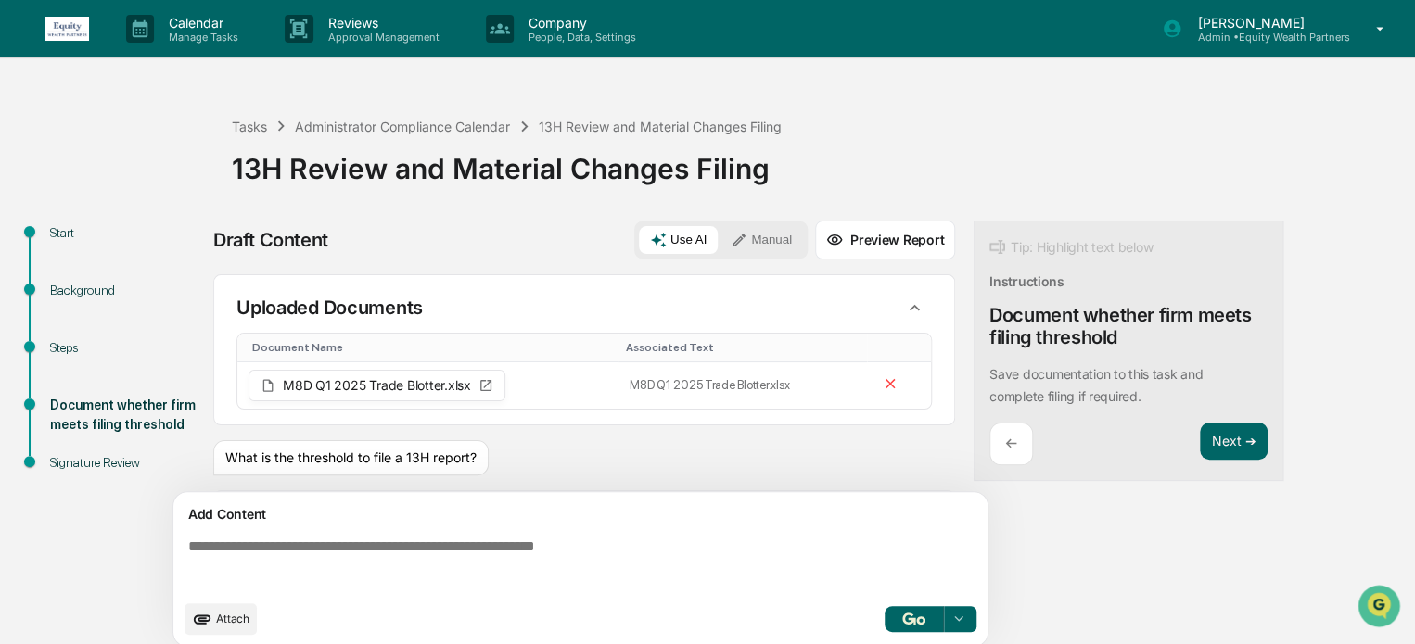
click at [67, 351] on div "Steps" at bounding box center [126, 347] width 152 height 19
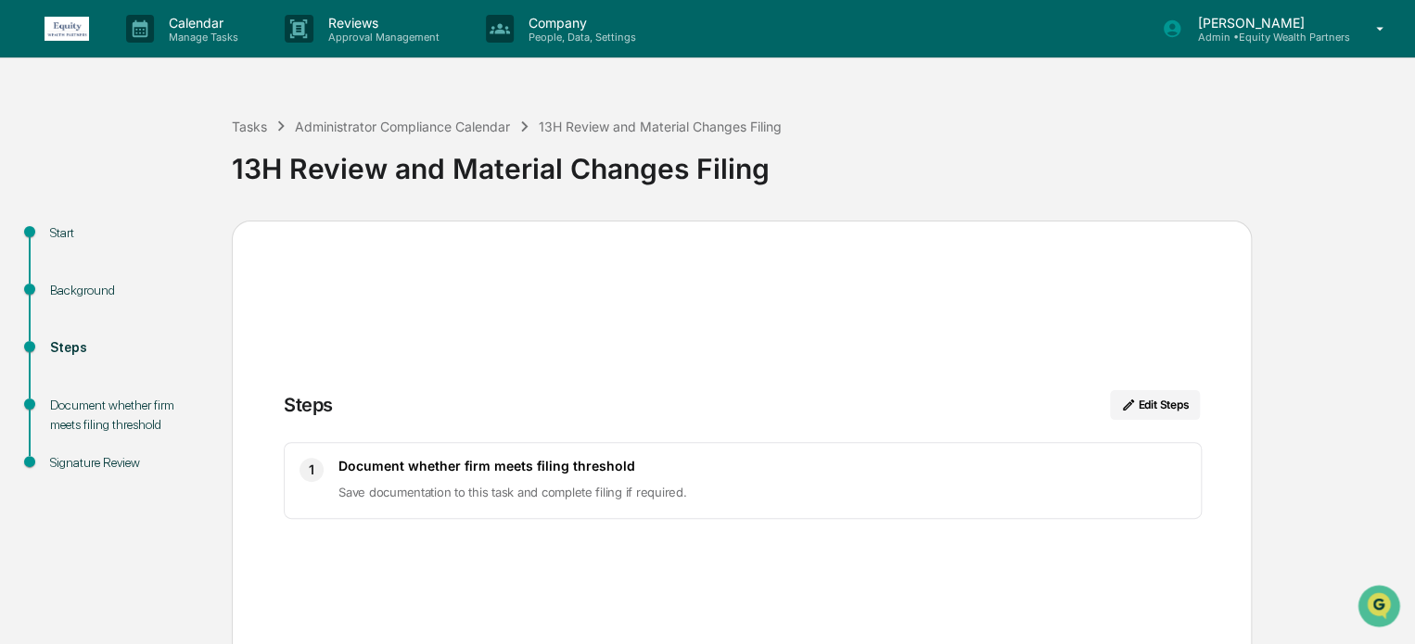
click at [108, 417] on div "Document whether firm meets filing threshold" at bounding box center [126, 415] width 152 height 39
click at [104, 401] on div "Document whether firm meets filing threshold" at bounding box center [126, 415] width 152 height 39
click at [108, 403] on div "Document whether firm meets filing threshold" at bounding box center [126, 415] width 152 height 39
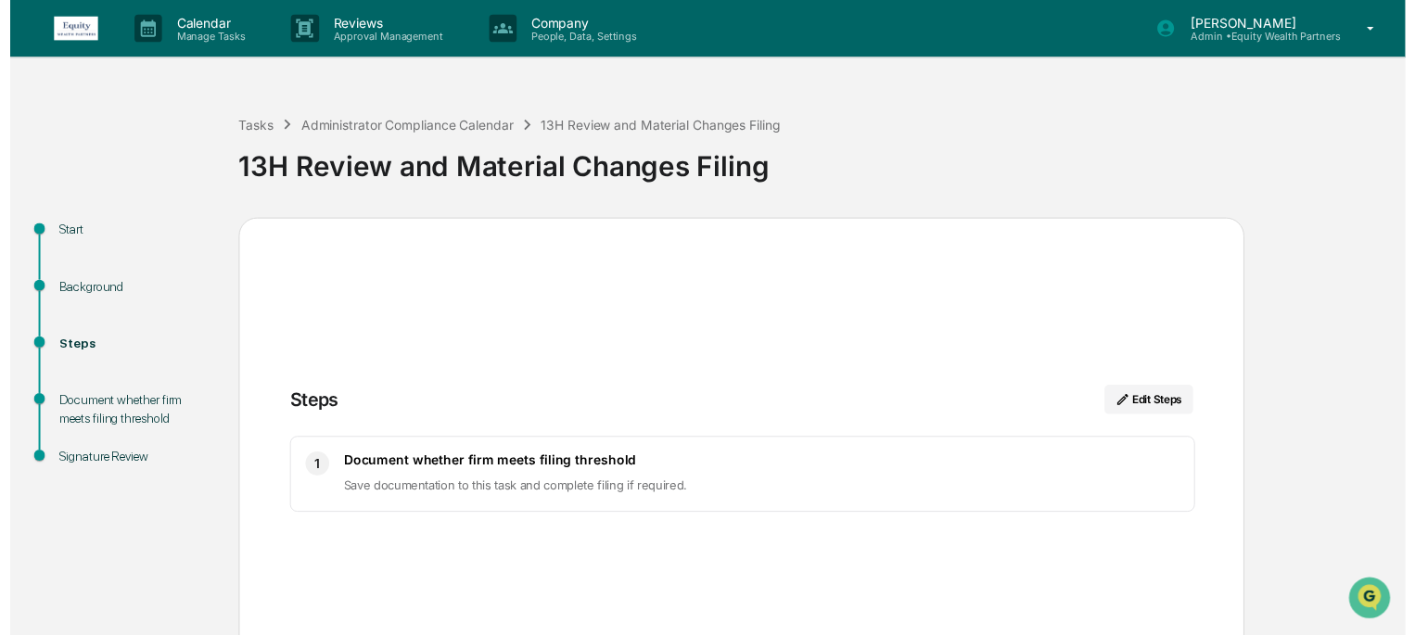
scroll to position [101, 0]
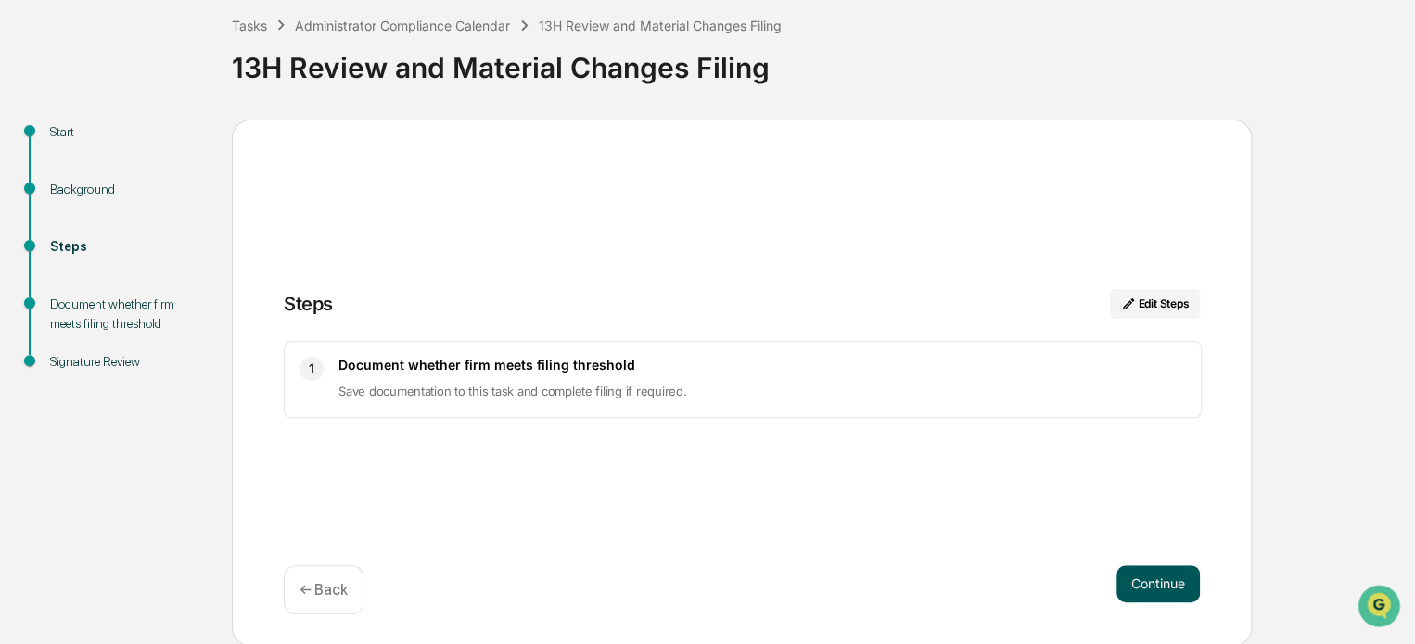
click at [1168, 592] on button "Continue" at bounding box center [1157, 584] width 83 height 37
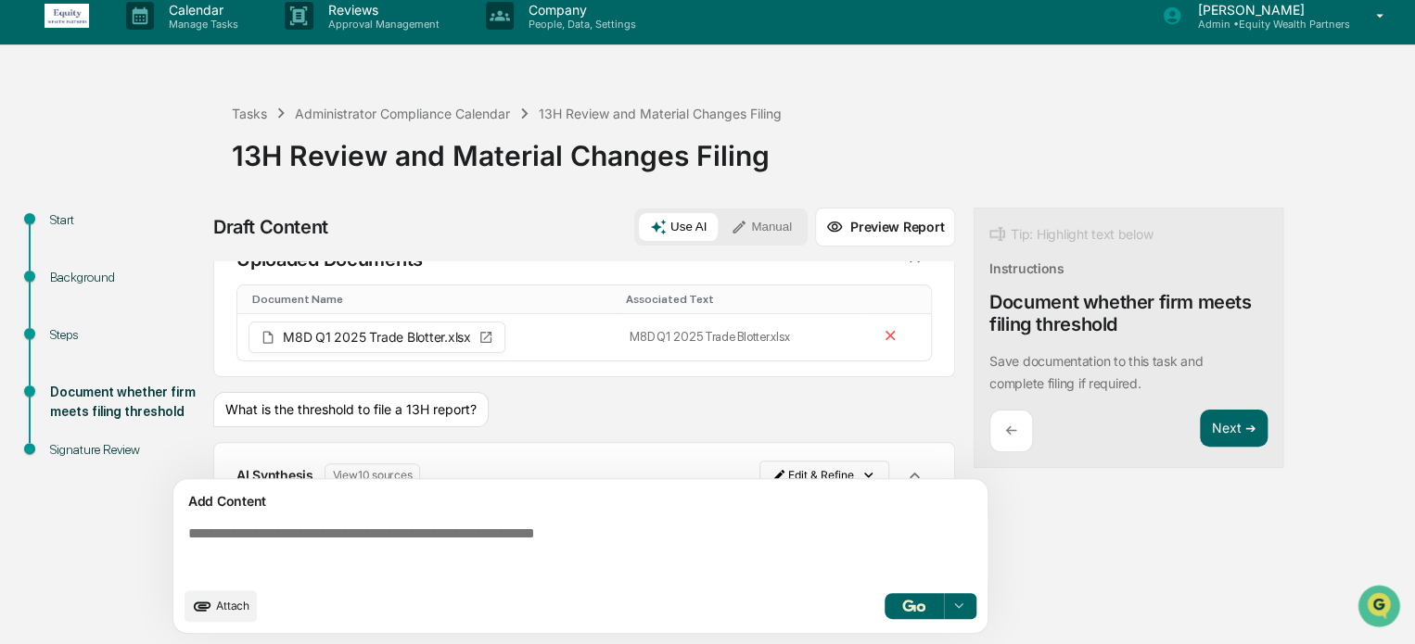
scroll to position [0, 0]
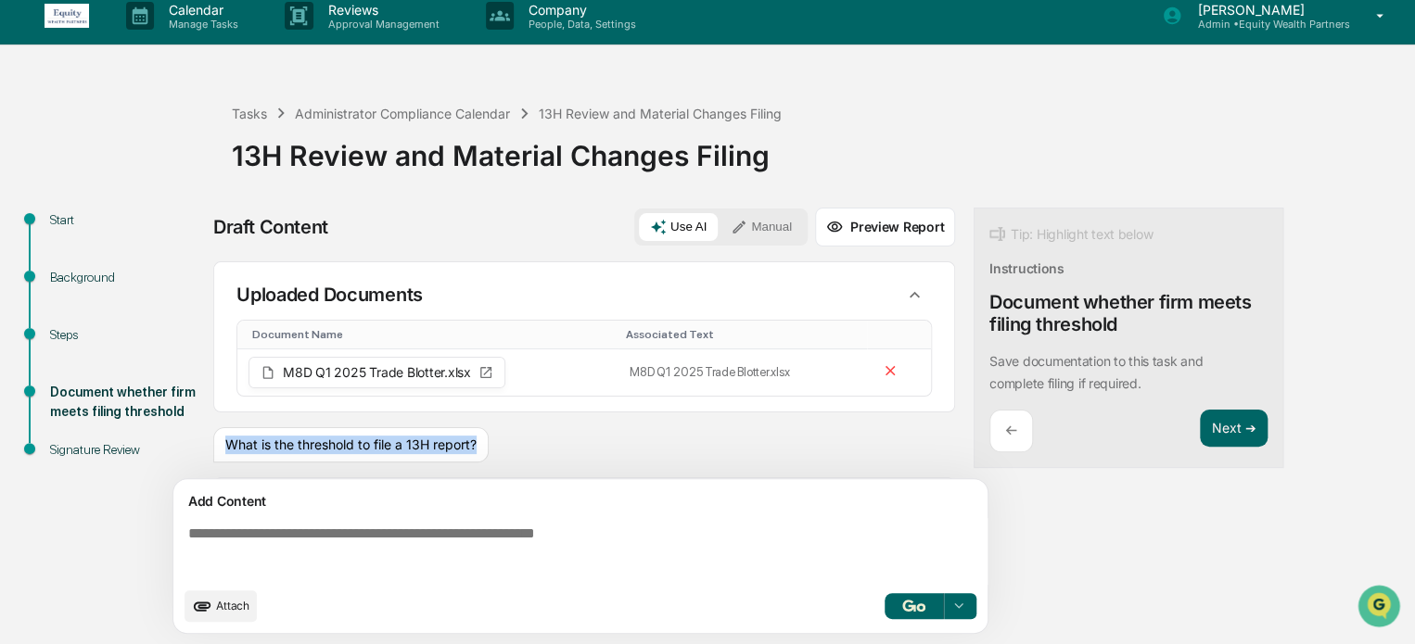
drag, startPoint x: 227, startPoint y: 442, endPoint x: 476, endPoint y: 444, distance: 248.5
click at [476, 444] on div "What is the threshold to file a 13H report?" at bounding box center [350, 444] width 275 height 35
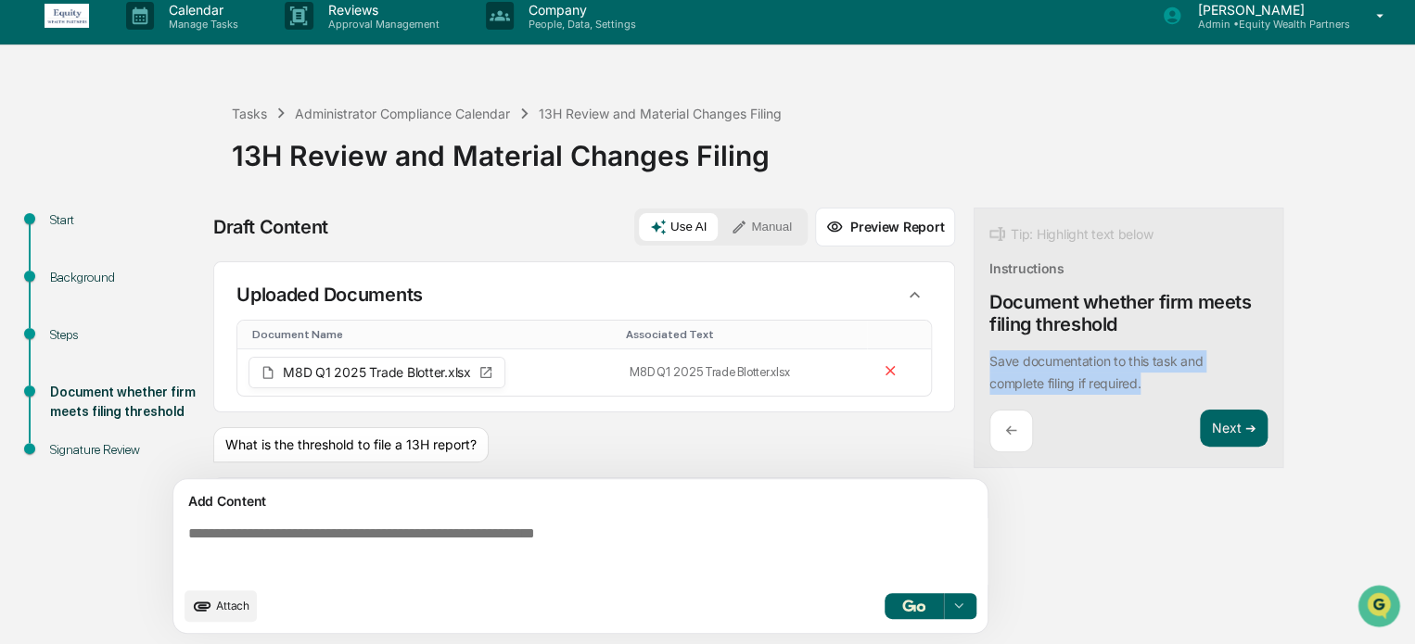
drag, startPoint x: 988, startPoint y: 358, endPoint x: 1173, endPoint y: 378, distance: 185.6
click at [1173, 378] on div "​Save documentation to this task and complete filing if required." at bounding box center [1128, 372] width 278 height 45
click at [1093, 365] on p "​Save documentation to this task and complete filing if required." at bounding box center [1095, 372] width 213 height 38
click at [1013, 369] on div "​Save documentation to this task and complete filing if required." at bounding box center [1128, 372] width 278 height 45
click at [1235, 425] on button "Next ➔" at bounding box center [1234, 429] width 68 height 38
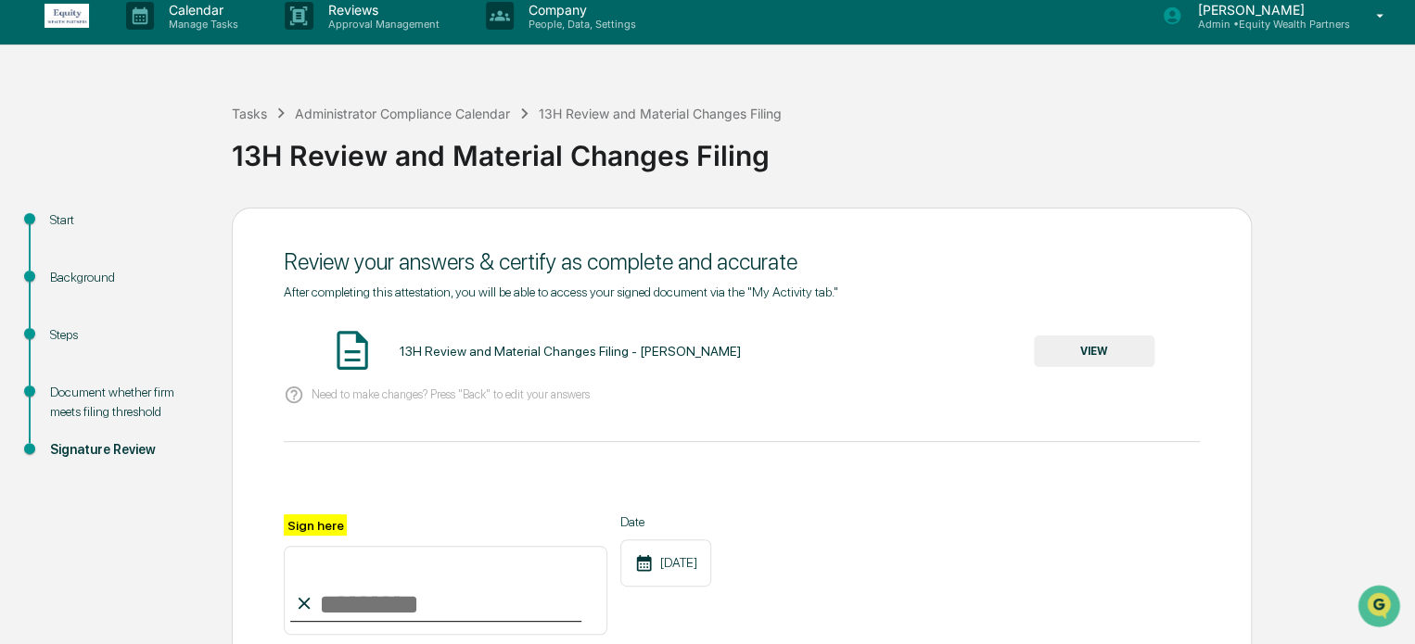
click at [1106, 355] on button "VIEW" at bounding box center [1094, 352] width 121 height 32
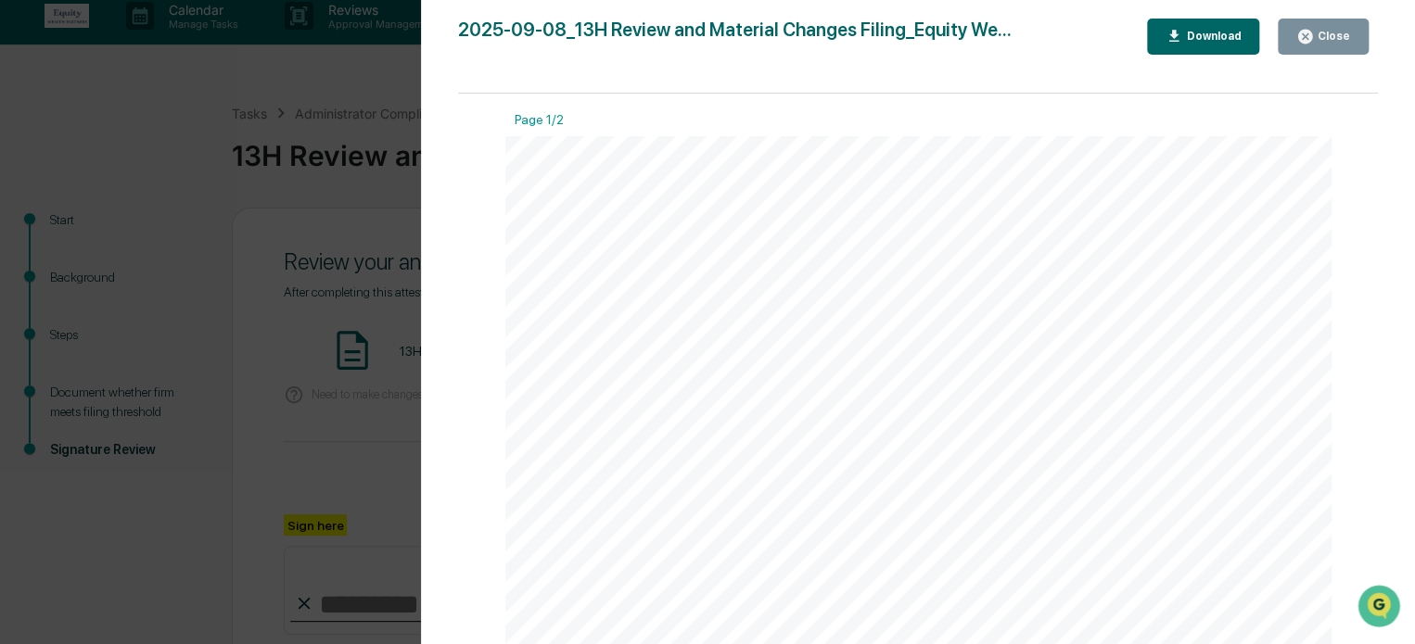
click at [1340, 34] on div "Close" at bounding box center [1332, 36] width 36 height 13
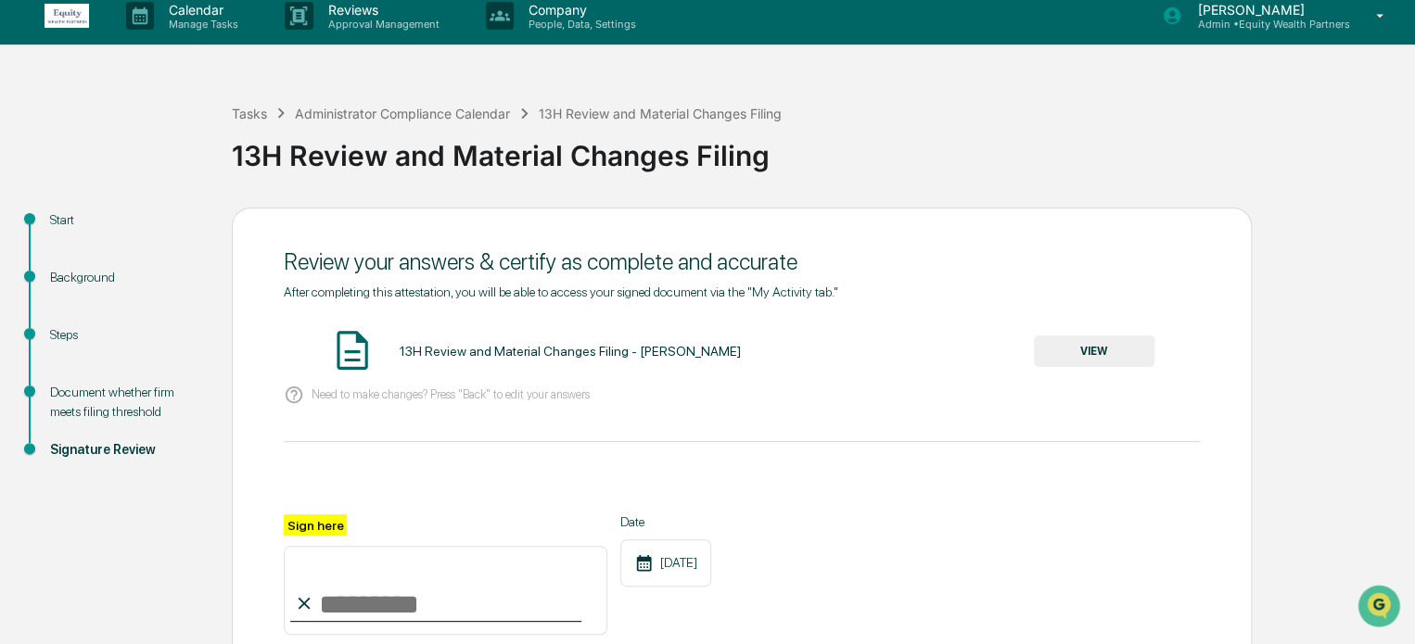
click at [386, 607] on input "Sign here" at bounding box center [446, 590] width 324 height 89
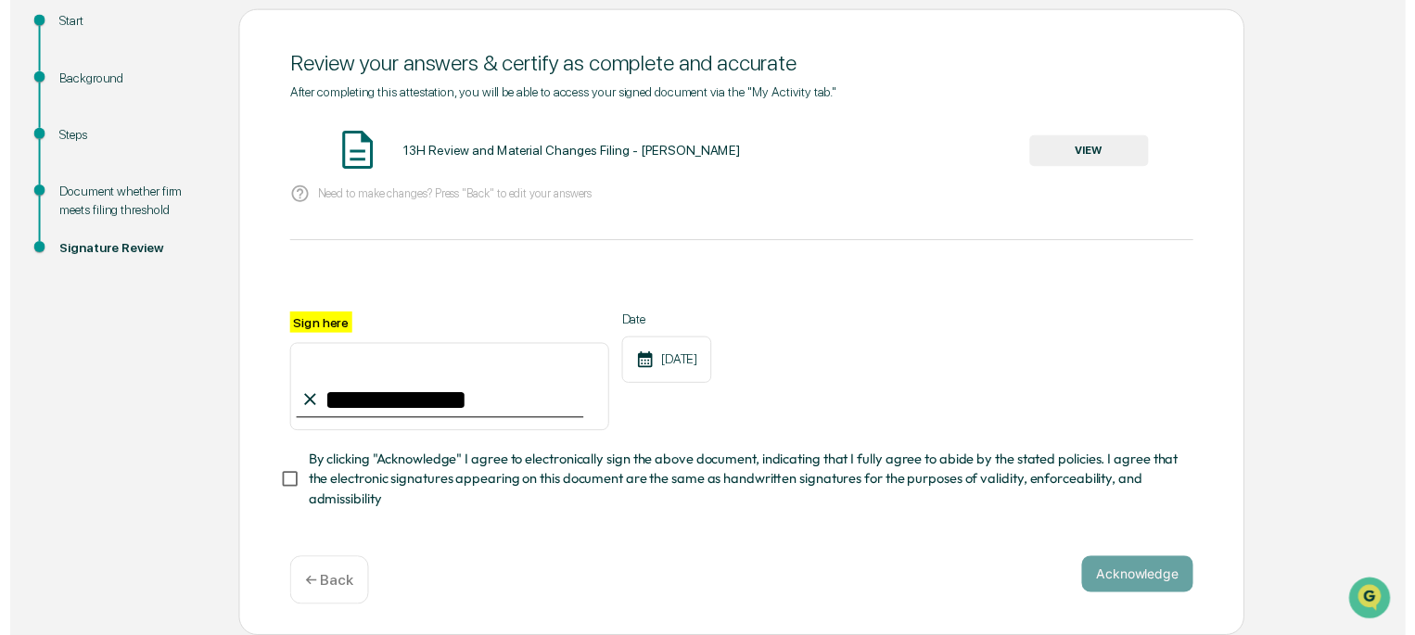
scroll to position [217, 0]
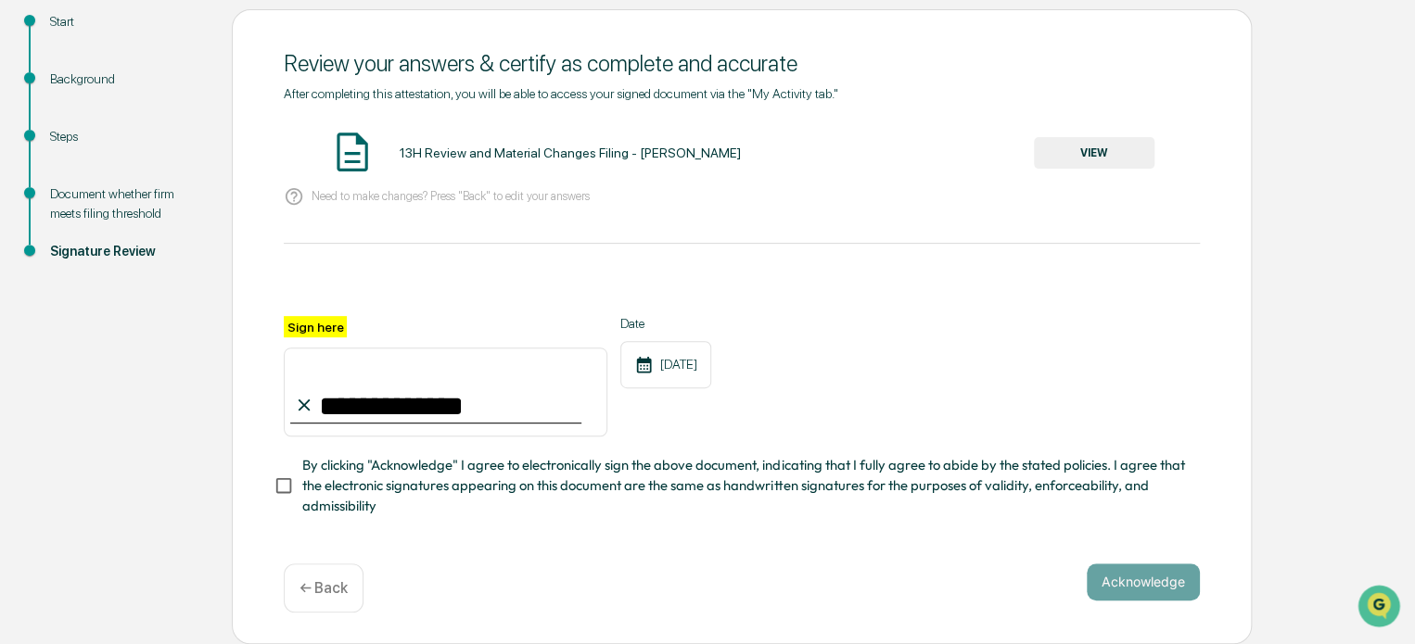
type input "**********"
click at [1146, 589] on button "Acknowledge" at bounding box center [1143, 582] width 113 height 37
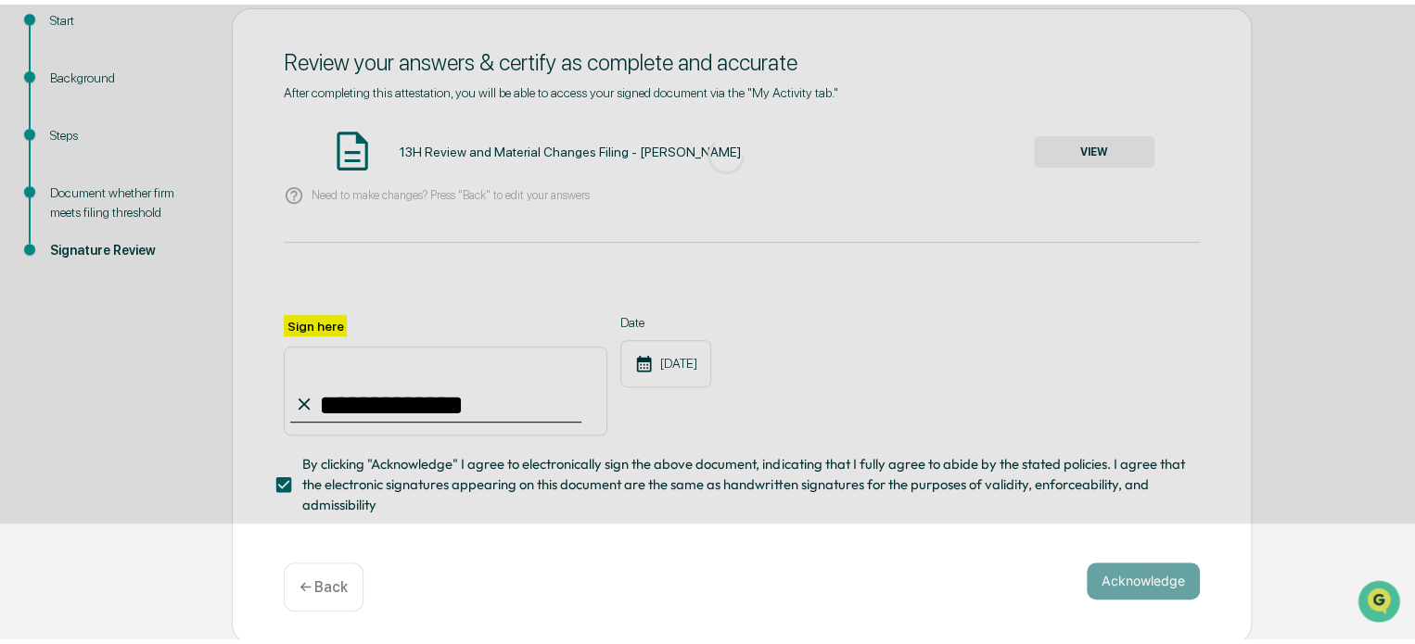
scroll to position [101, 0]
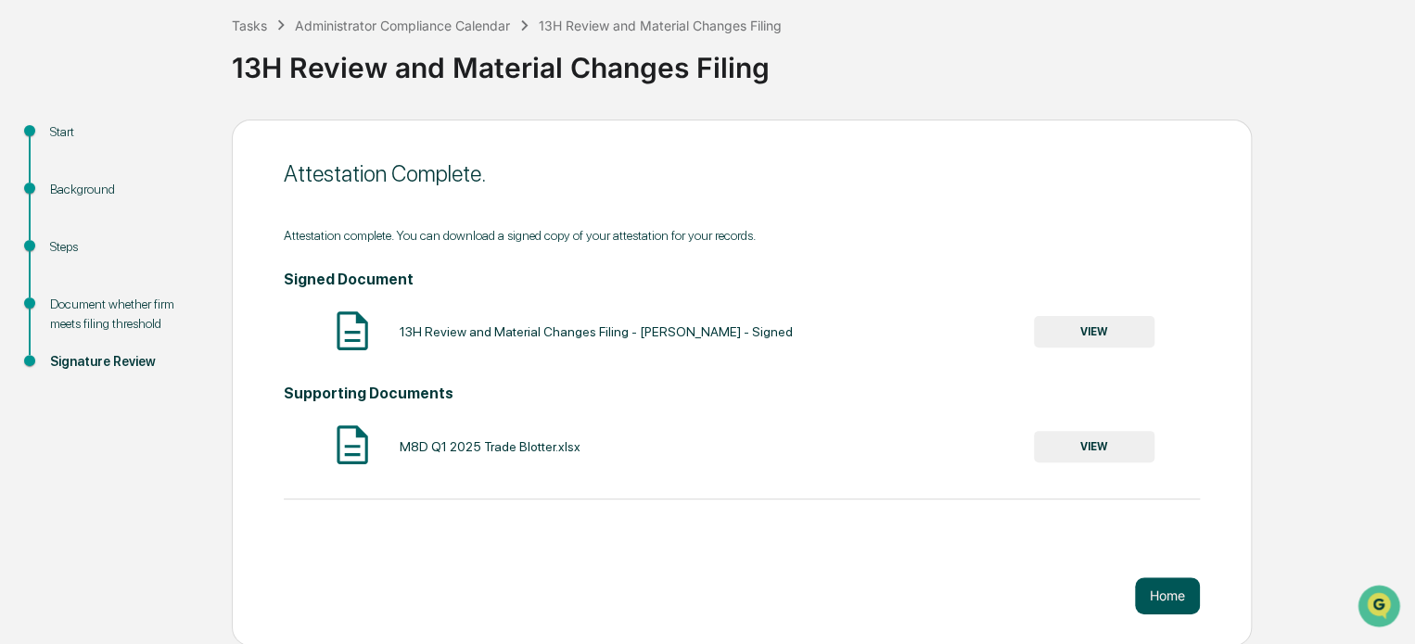
click at [1175, 585] on button "Home" at bounding box center [1167, 596] width 65 height 37
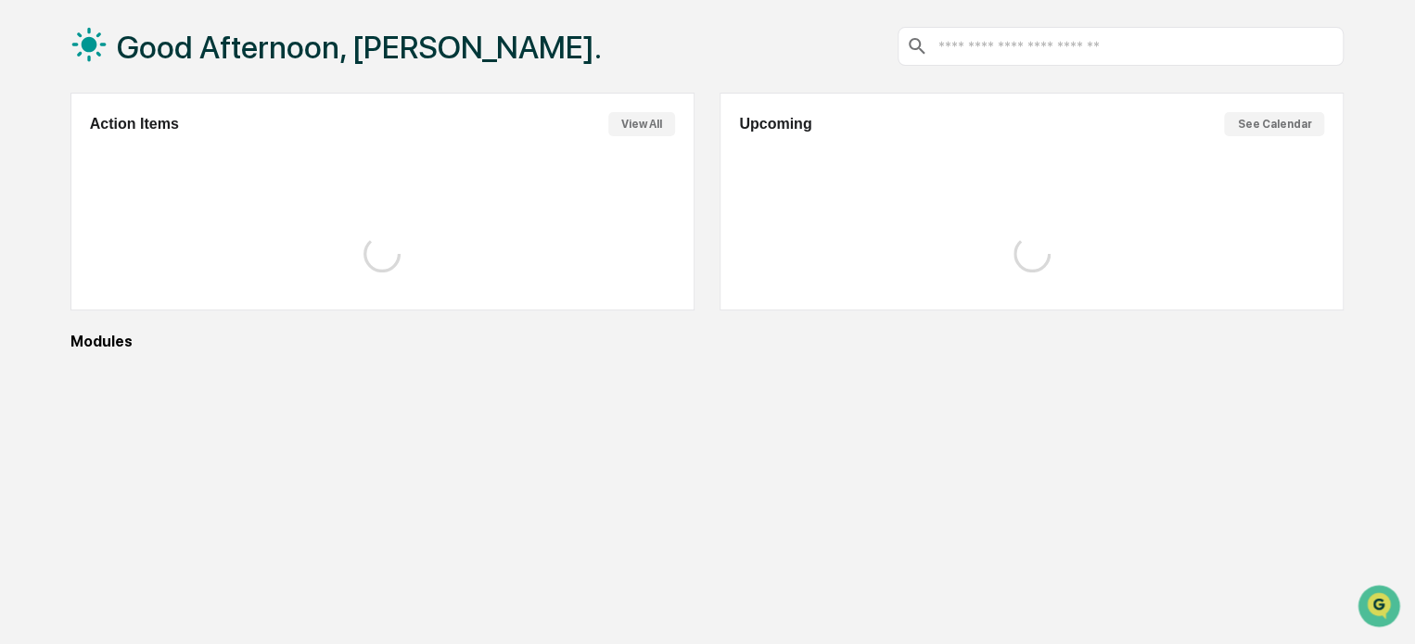
scroll to position [101, 0]
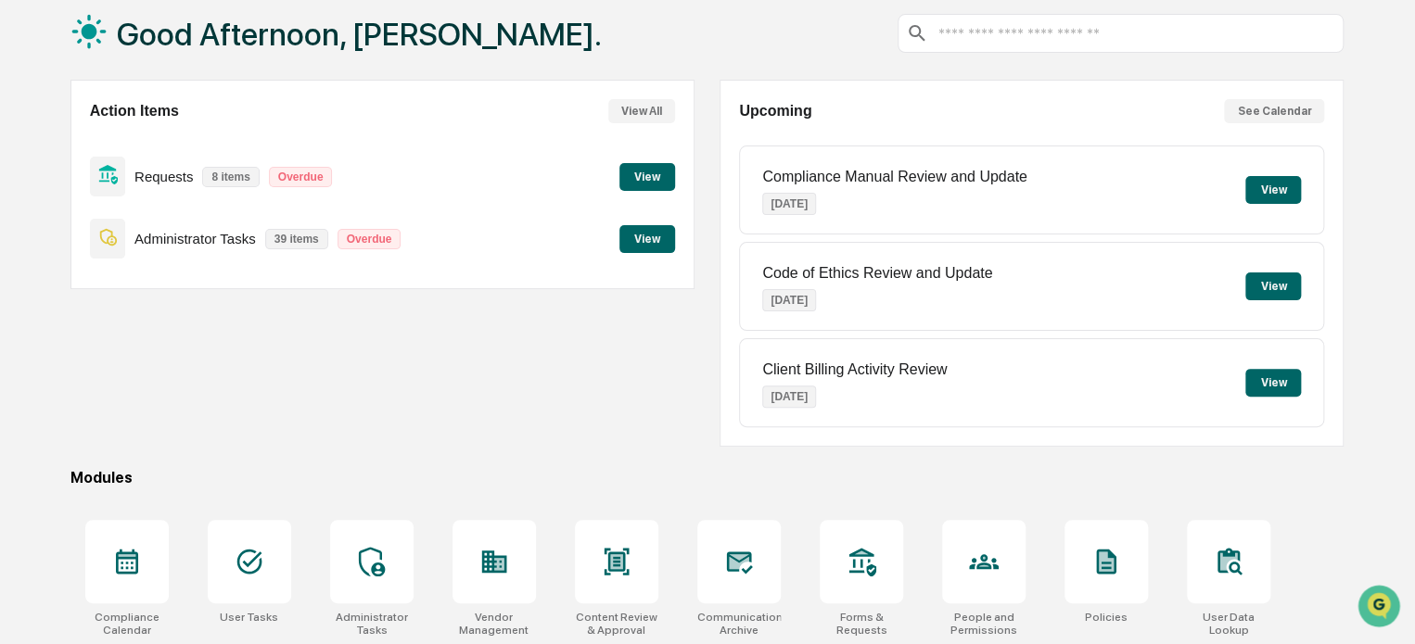
click at [659, 232] on button "View" at bounding box center [647, 239] width 56 height 28
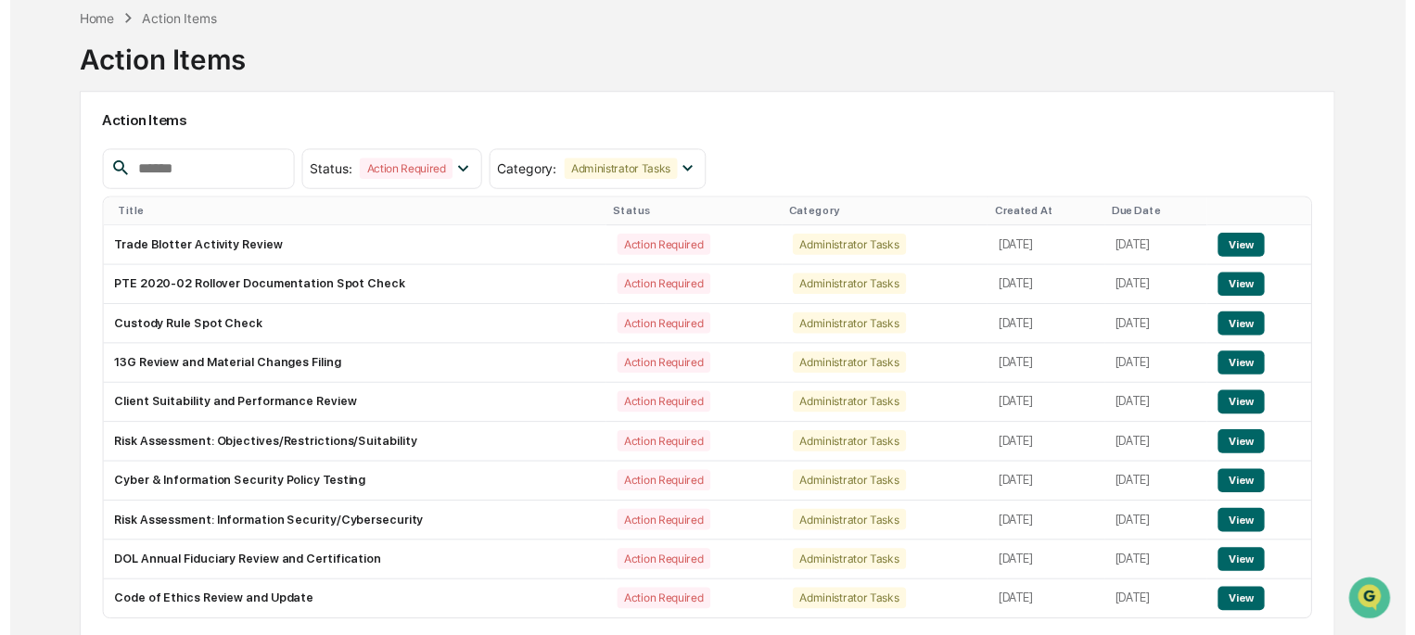
scroll to position [101, 0]
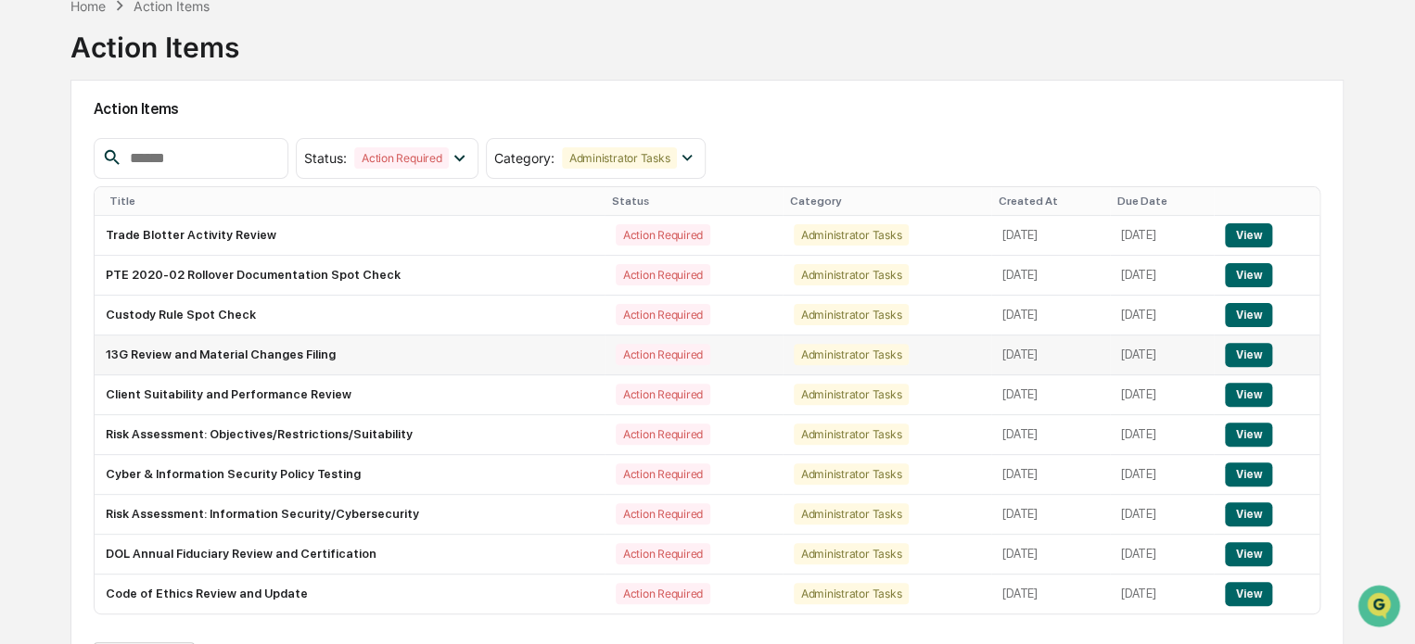
click at [1244, 355] on button "View" at bounding box center [1248, 355] width 47 height 24
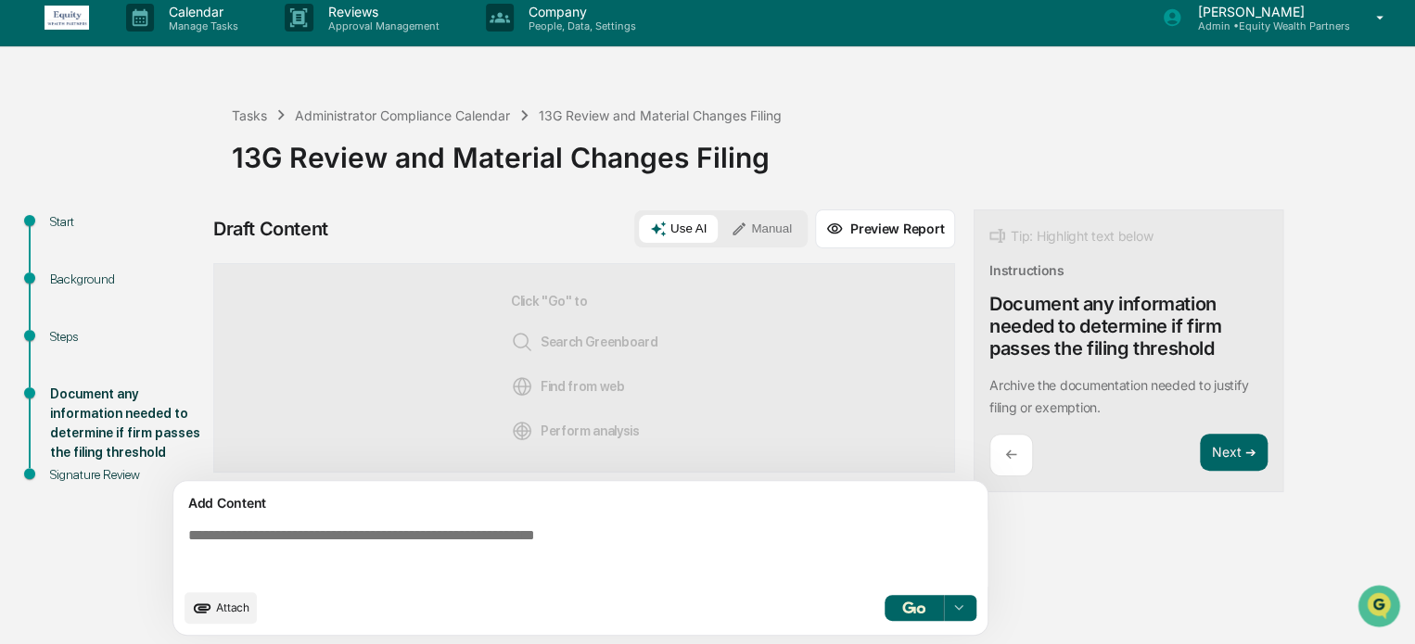
scroll to position [13, 0]
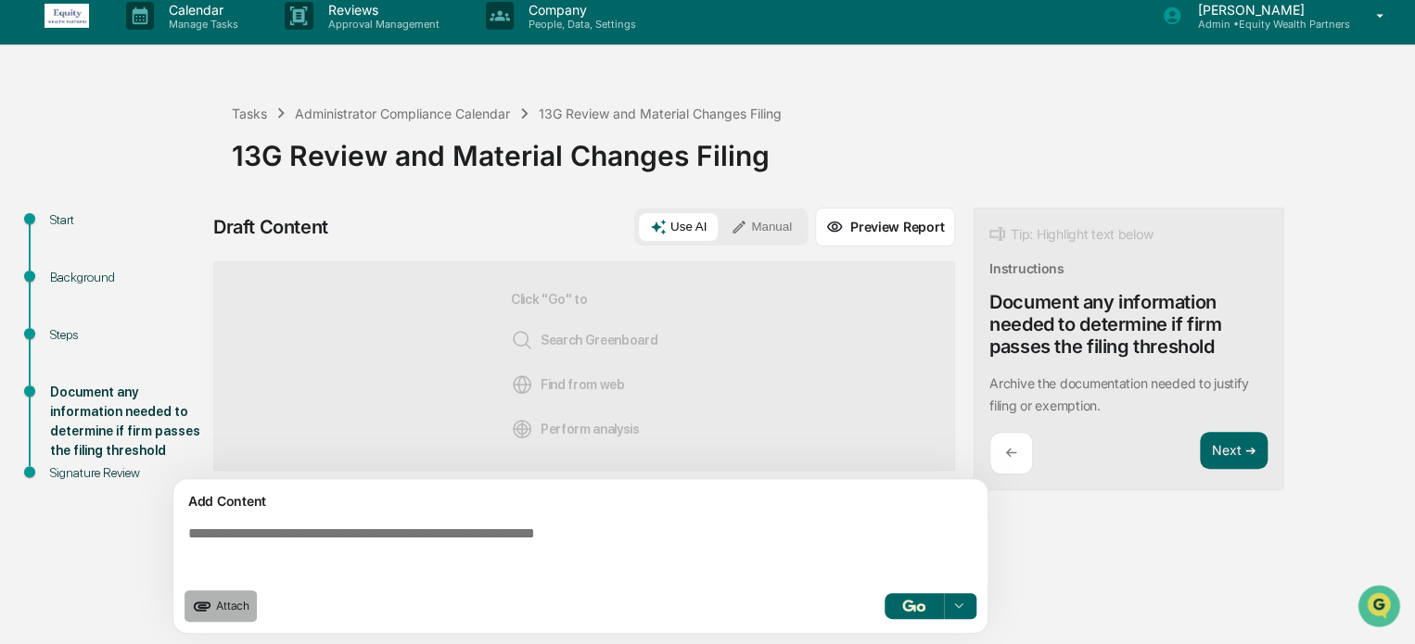
click at [232, 617] on button "Attach" at bounding box center [220, 607] width 72 height 32
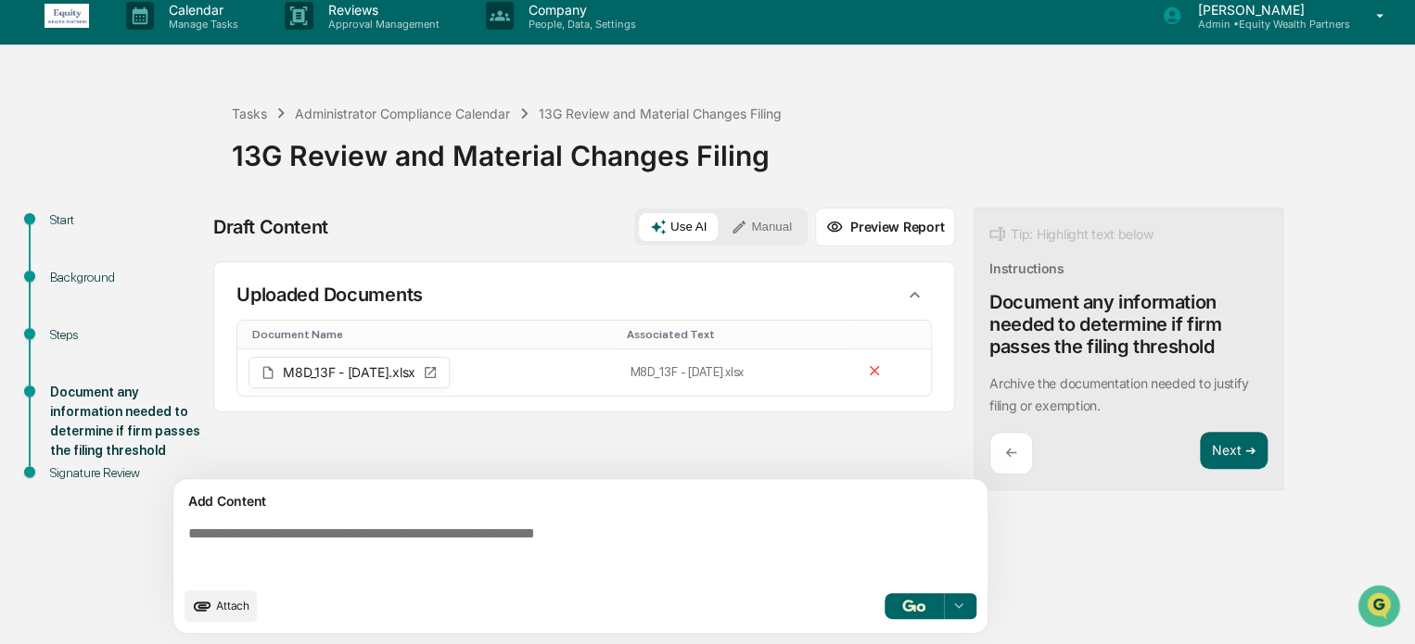
click at [392, 543] on textarea at bounding box center [584, 551] width 807 height 67
click at [969, 611] on div at bounding box center [959, 606] width 30 height 30
click at [340, 562] on textarea at bounding box center [584, 551] width 807 height 67
click at [354, 542] on textarea at bounding box center [584, 551] width 807 height 67
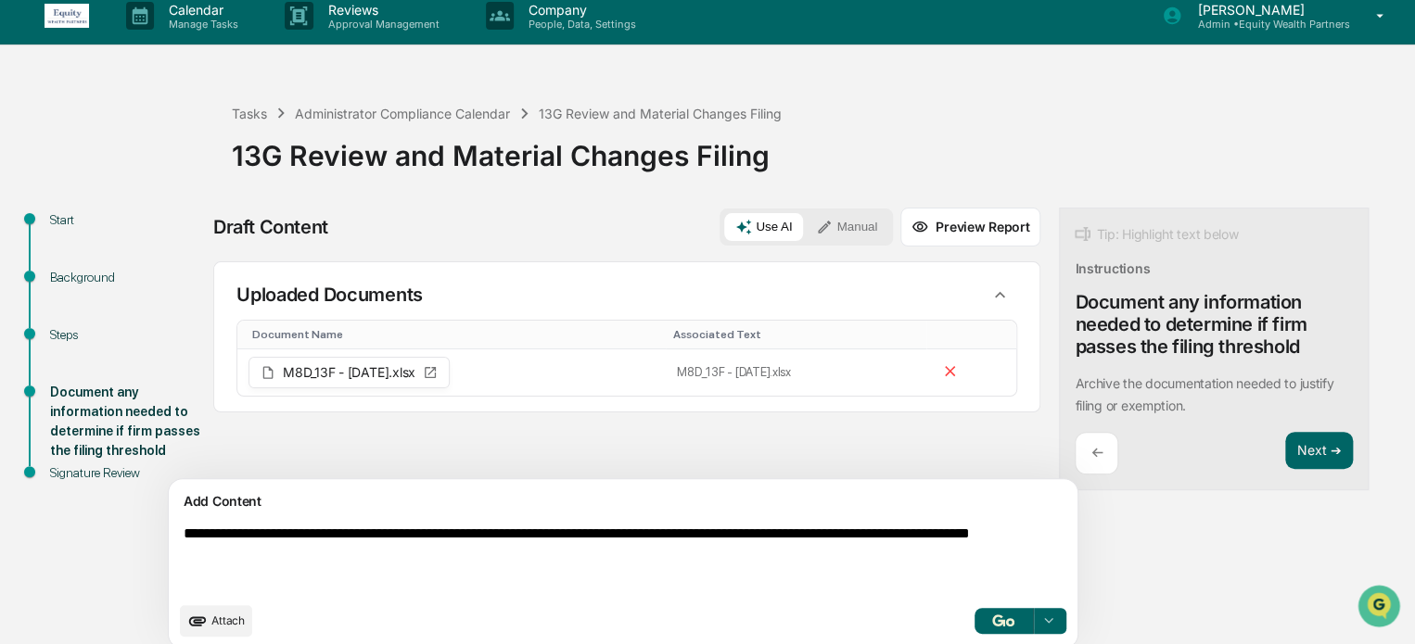
type textarea "**********"
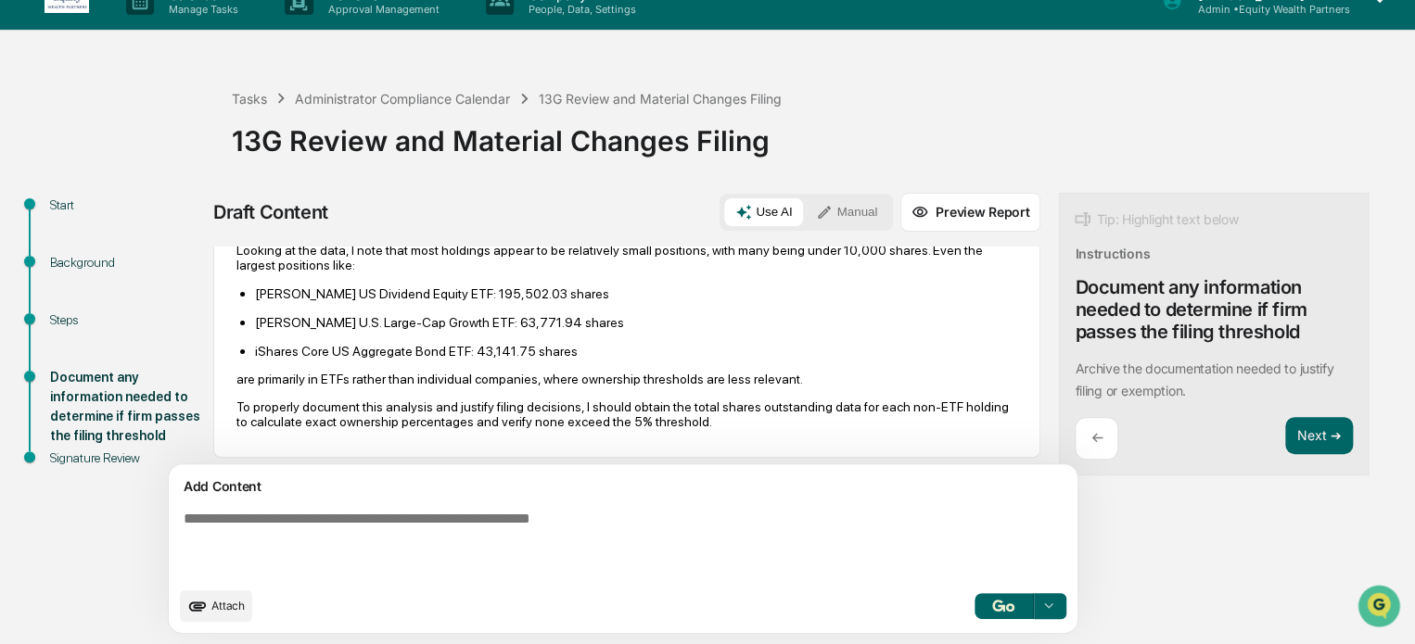
scroll to position [470, 0]
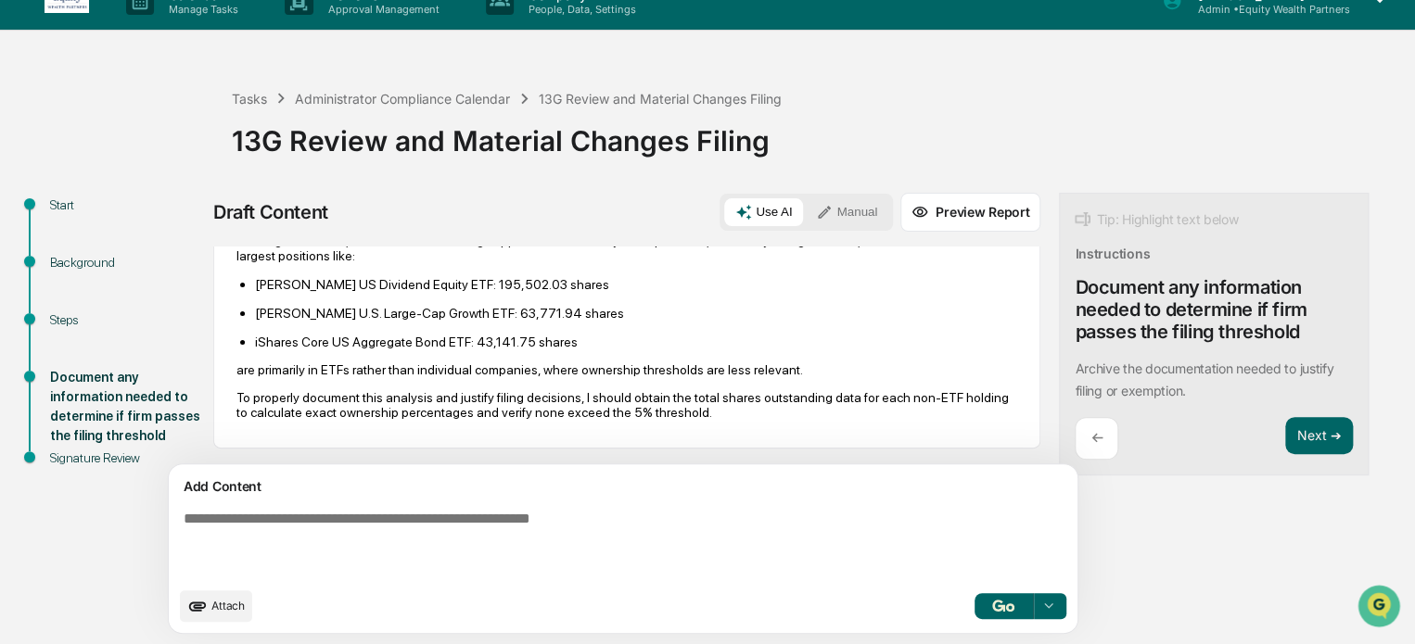
click at [445, 513] on textarea at bounding box center [579, 544] width 807 height 82
click at [576, 513] on textarea at bounding box center [579, 544] width 807 height 82
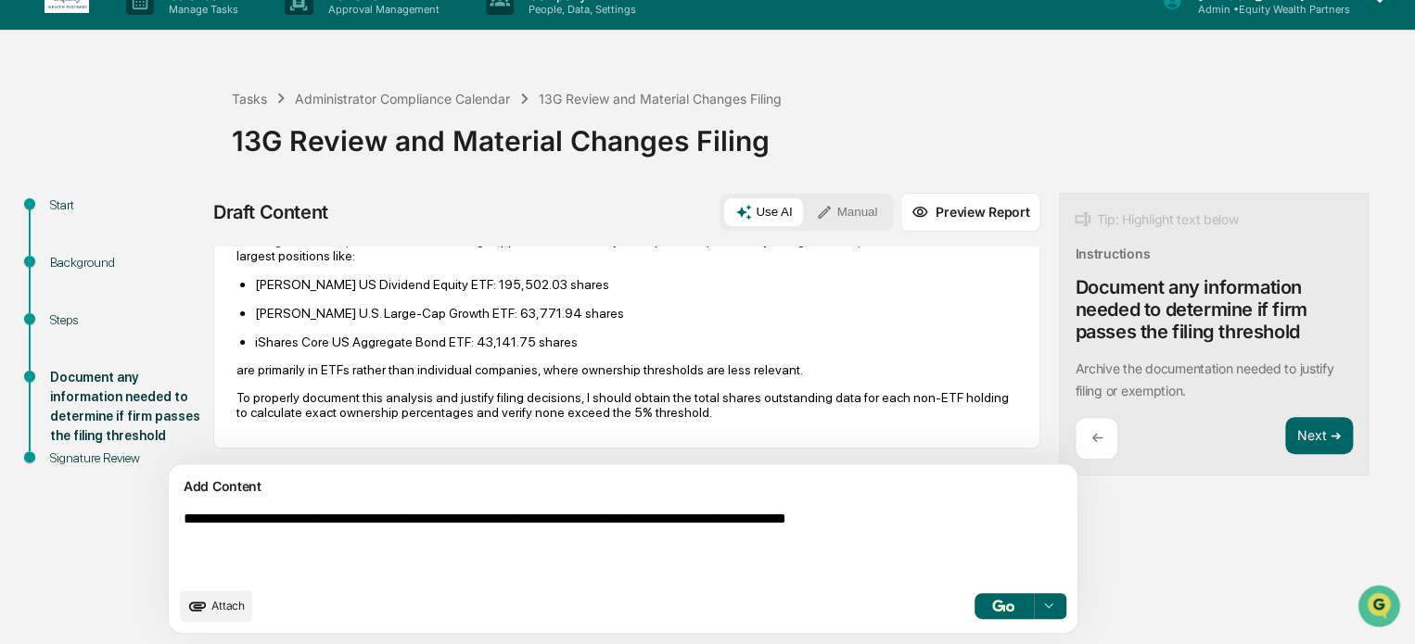
type textarea "**********"
click at [1040, 611] on icon at bounding box center [1047, 606] width 15 height 15
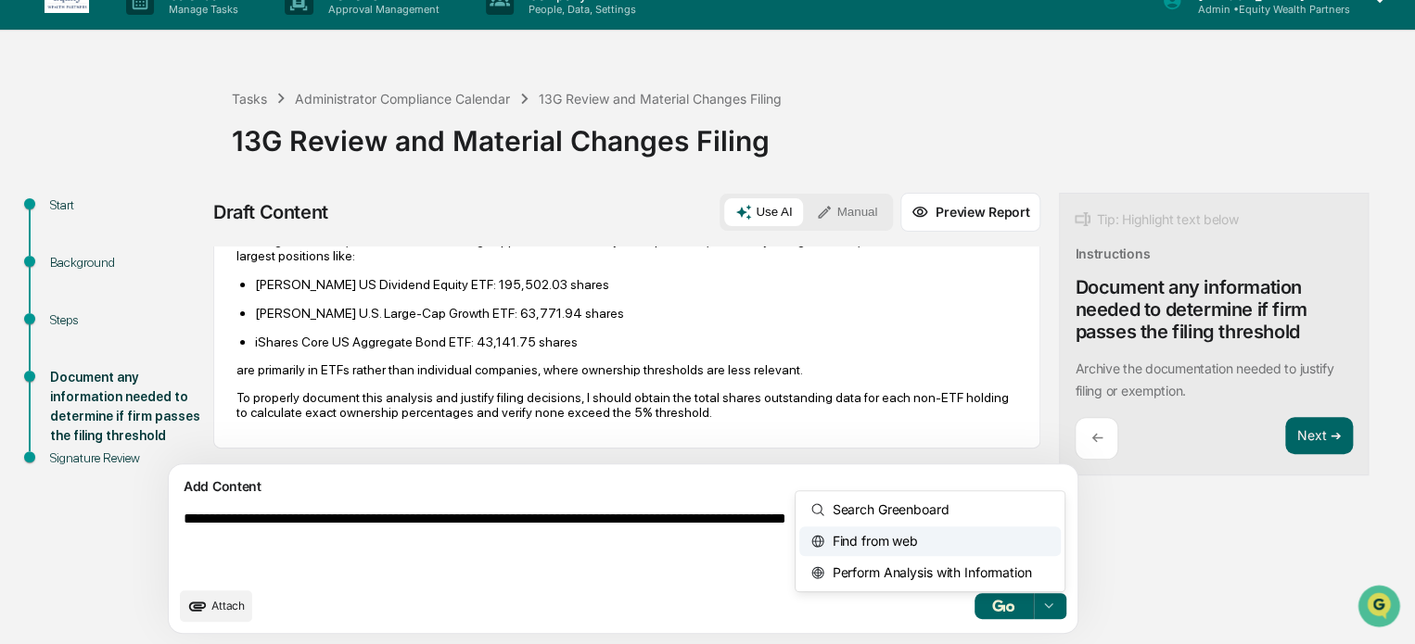
click at [824, 541] on span "Find from web" at bounding box center [870, 542] width 93 height 30
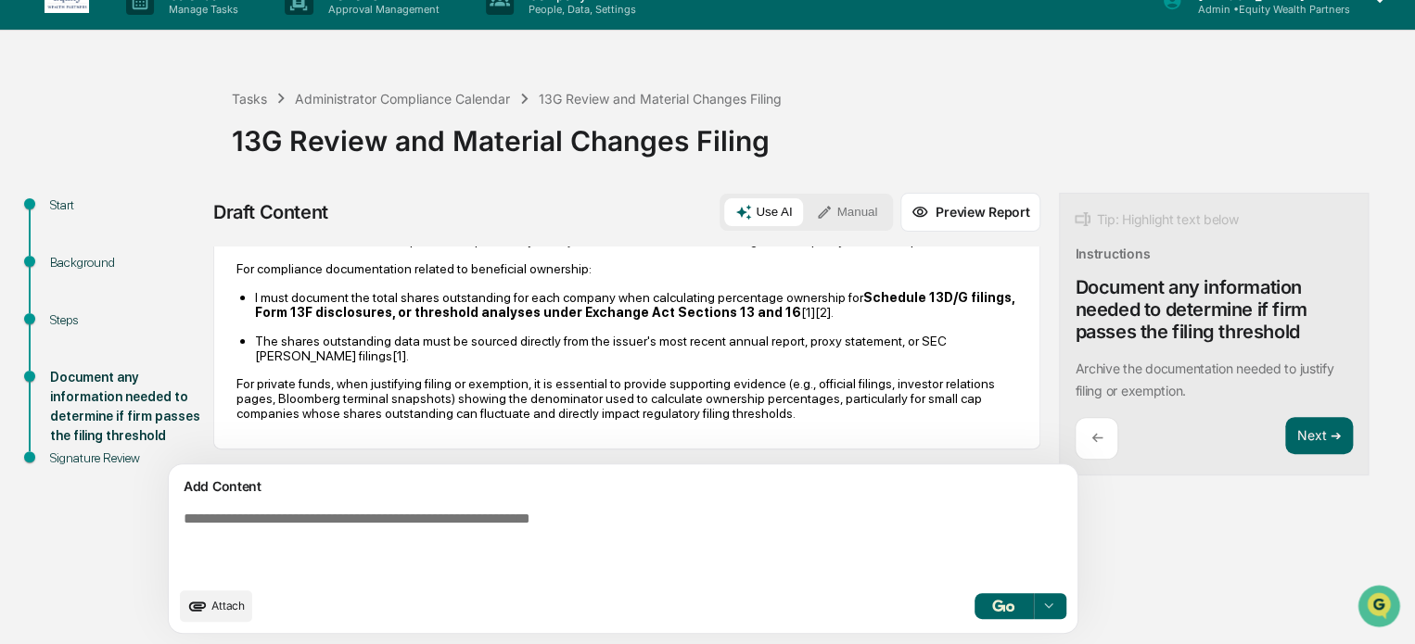
scroll to position [1078, 0]
click at [805, 218] on button "Manual" at bounding box center [846, 212] width 83 height 28
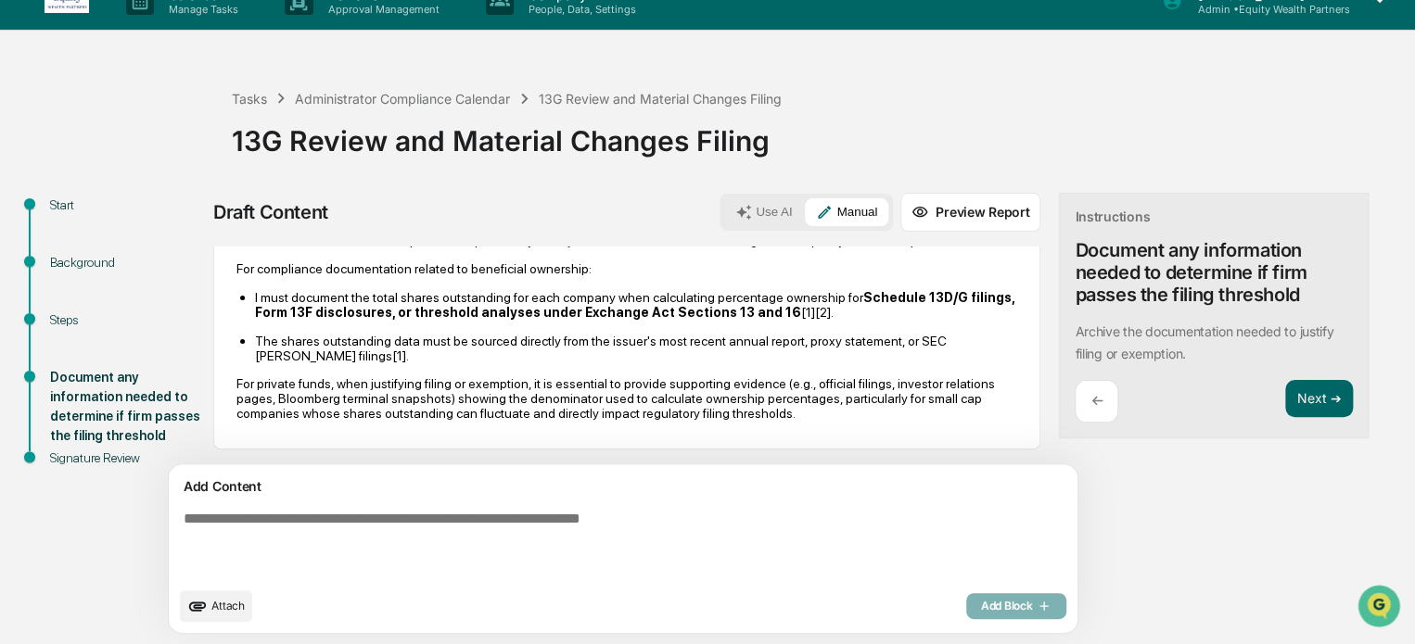
click at [293, 533] on textarea at bounding box center [579, 544] width 807 height 82
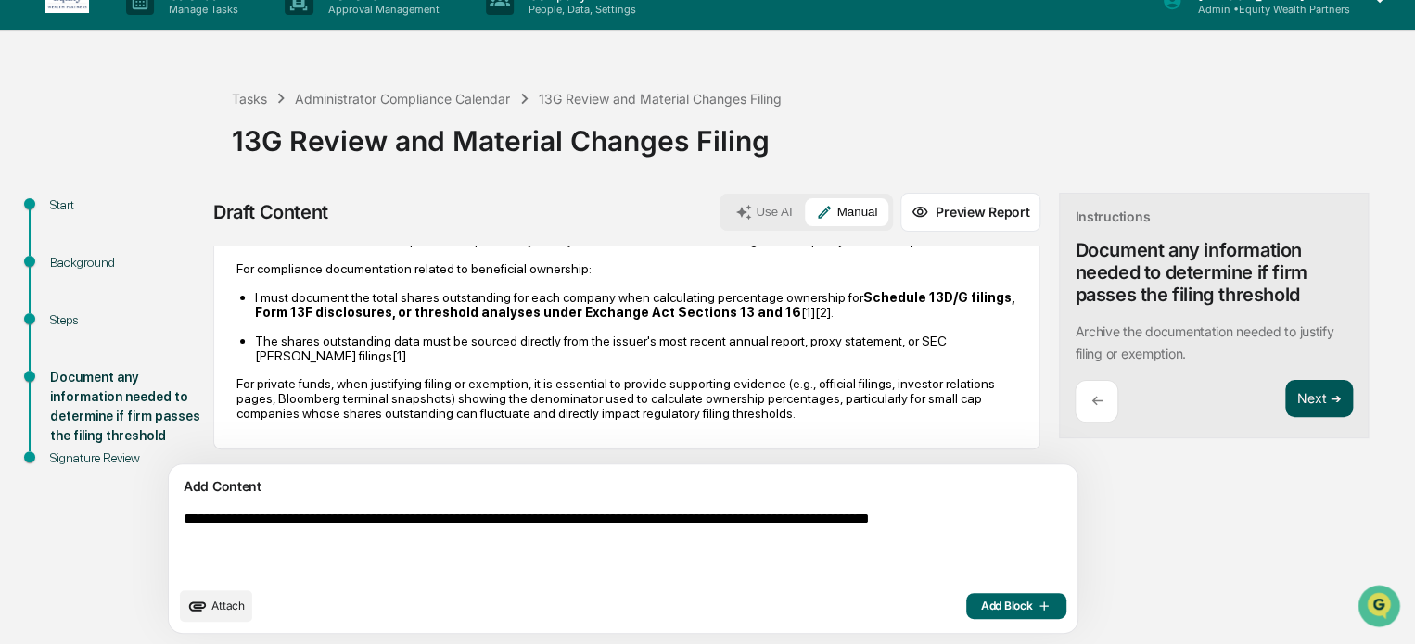
type textarea "**********"
click at [1285, 401] on button "Next ➔" at bounding box center [1319, 399] width 68 height 38
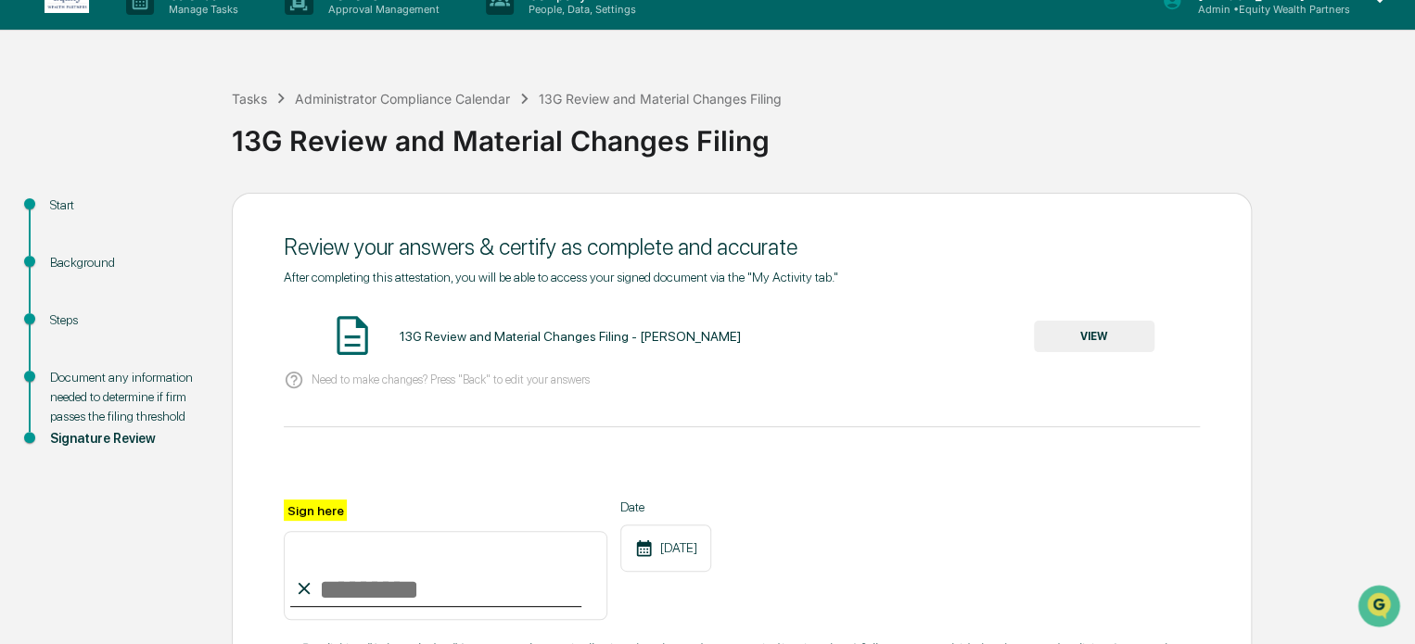
click at [1103, 334] on button "VIEW" at bounding box center [1094, 337] width 121 height 32
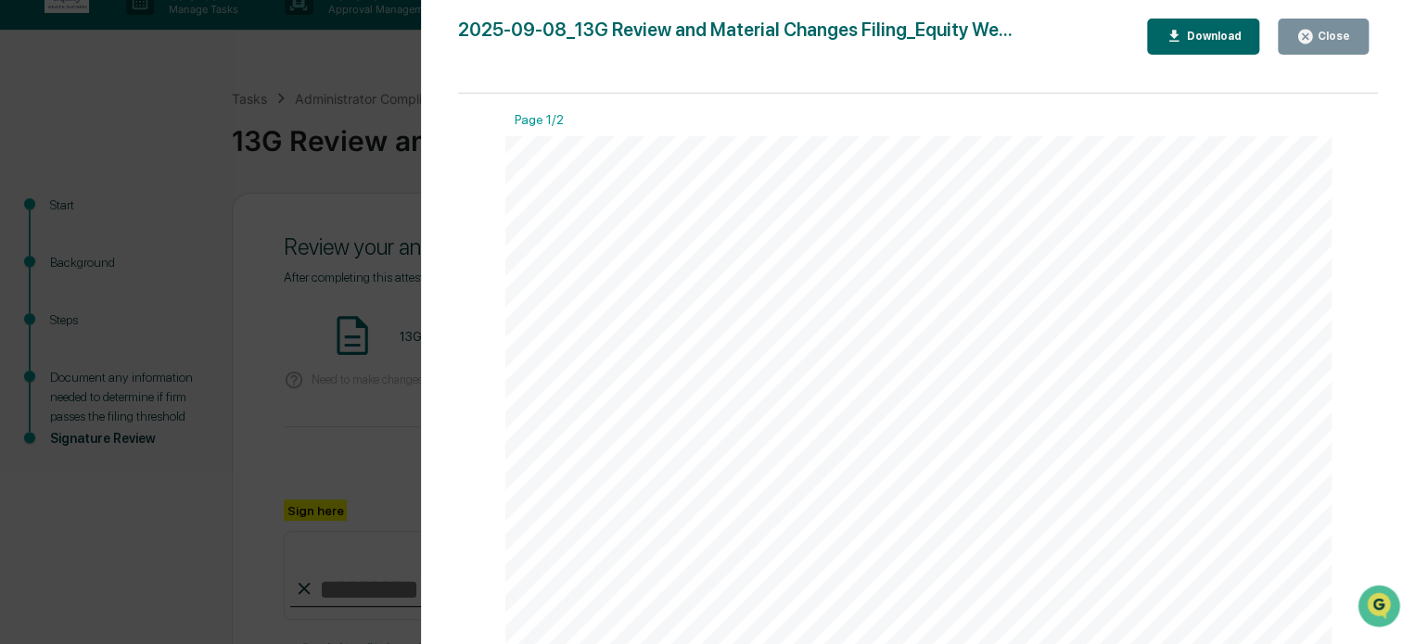
click at [1324, 32] on div "Close" at bounding box center [1332, 36] width 36 height 13
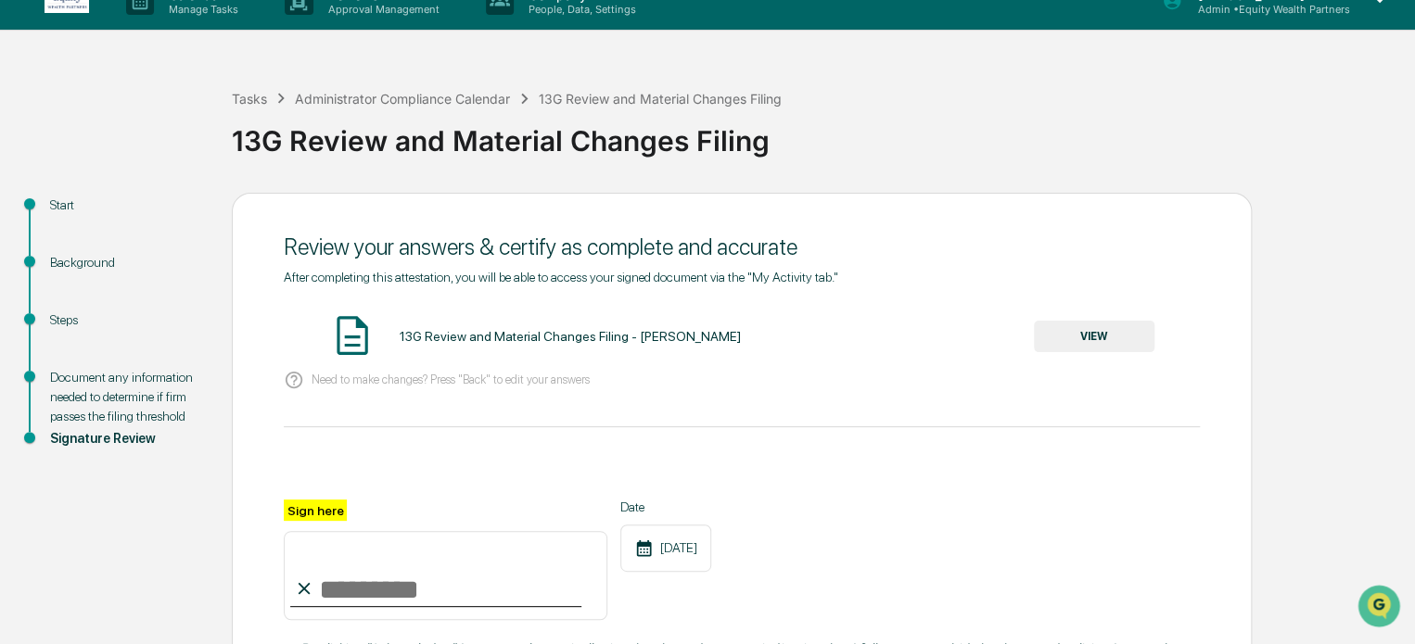
click at [333, 592] on input "Sign here" at bounding box center [446, 575] width 324 height 89
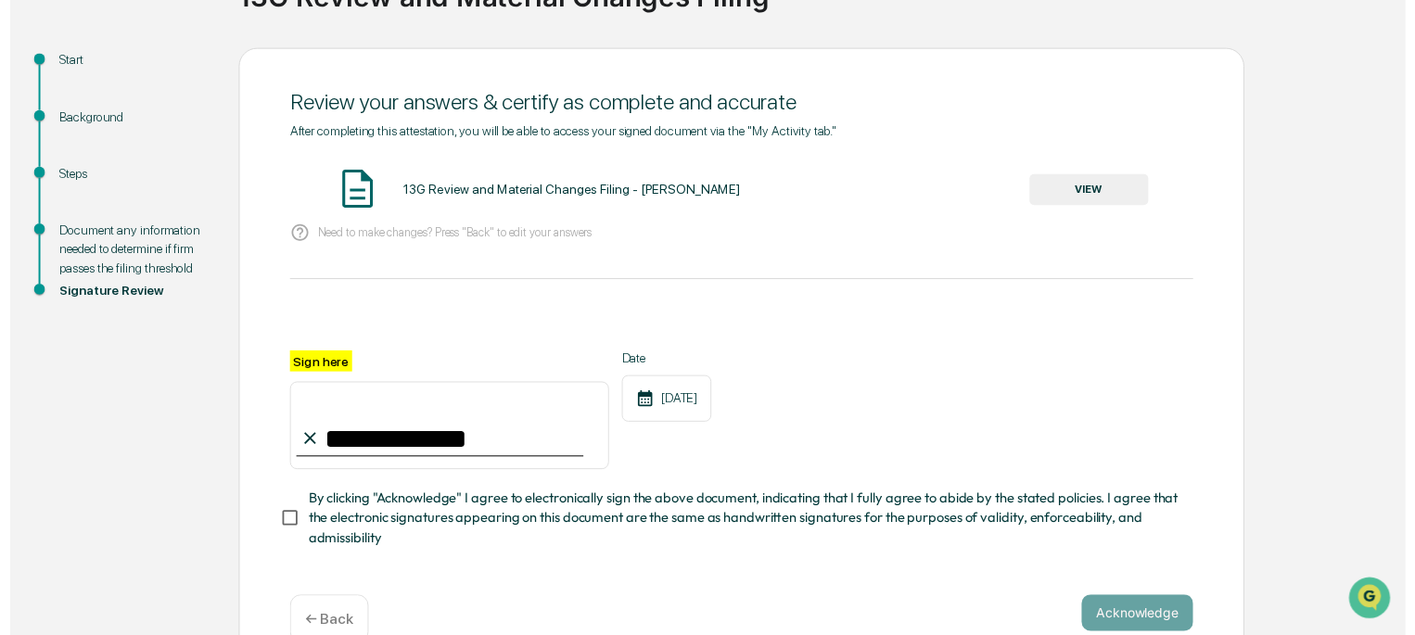
scroll to position [217, 0]
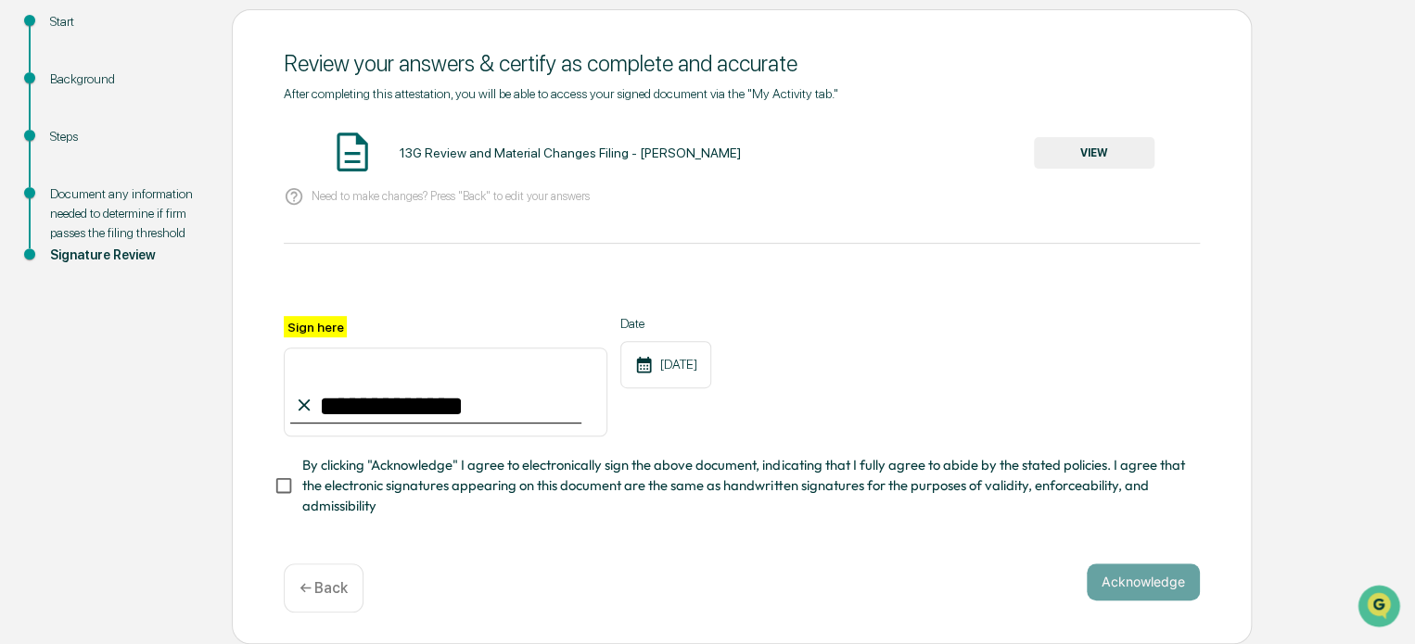
type input "**********"
click at [1160, 581] on button "Acknowledge" at bounding box center [1143, 582] width 113 height 37
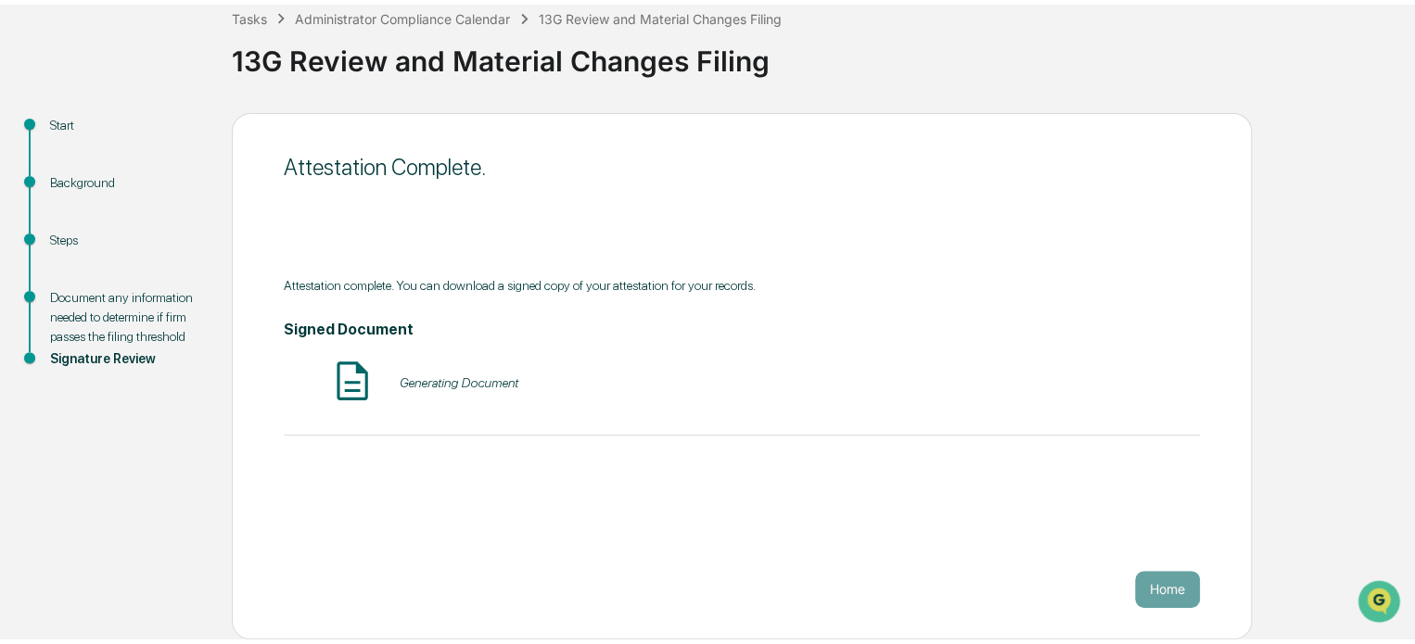
scroll to position [101, 0]
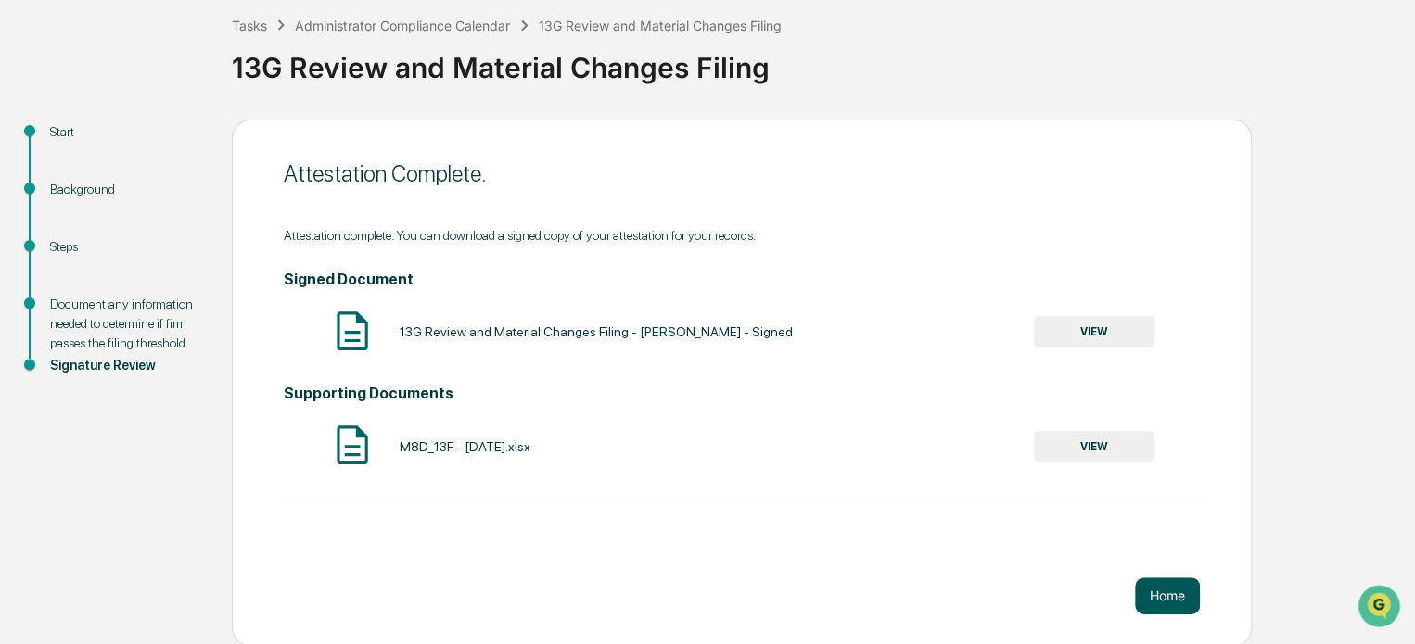
click at [1173, 597] on button "Home" at bounding box center [1167, 596] width 65 height 37
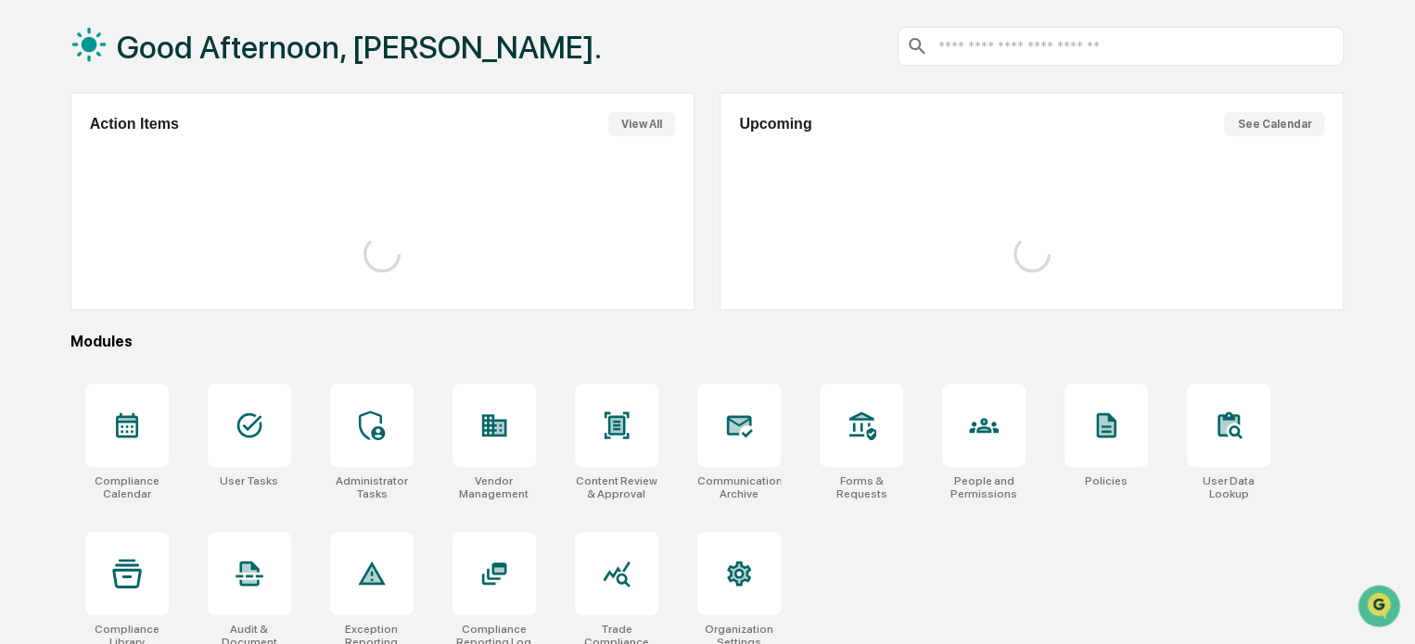
scroll to position [101, 0]
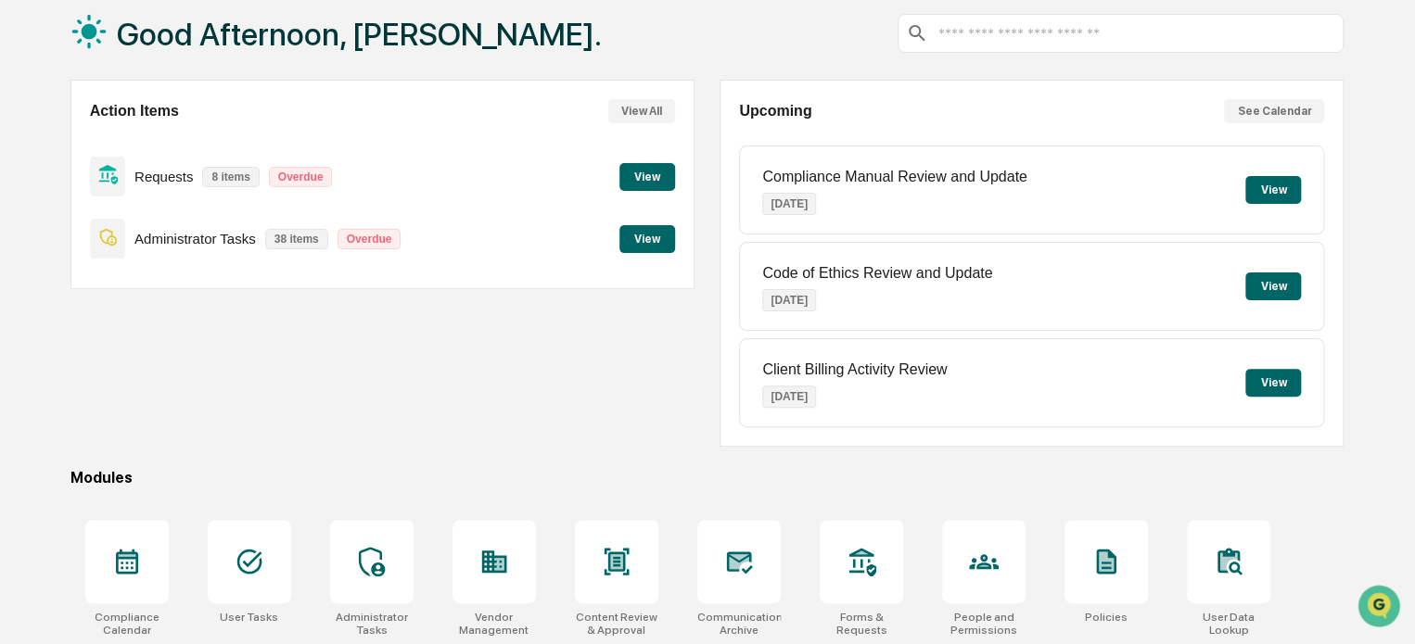
click at [655, 242] on button "View" at bounding box center [647, 239] width 56 height 28
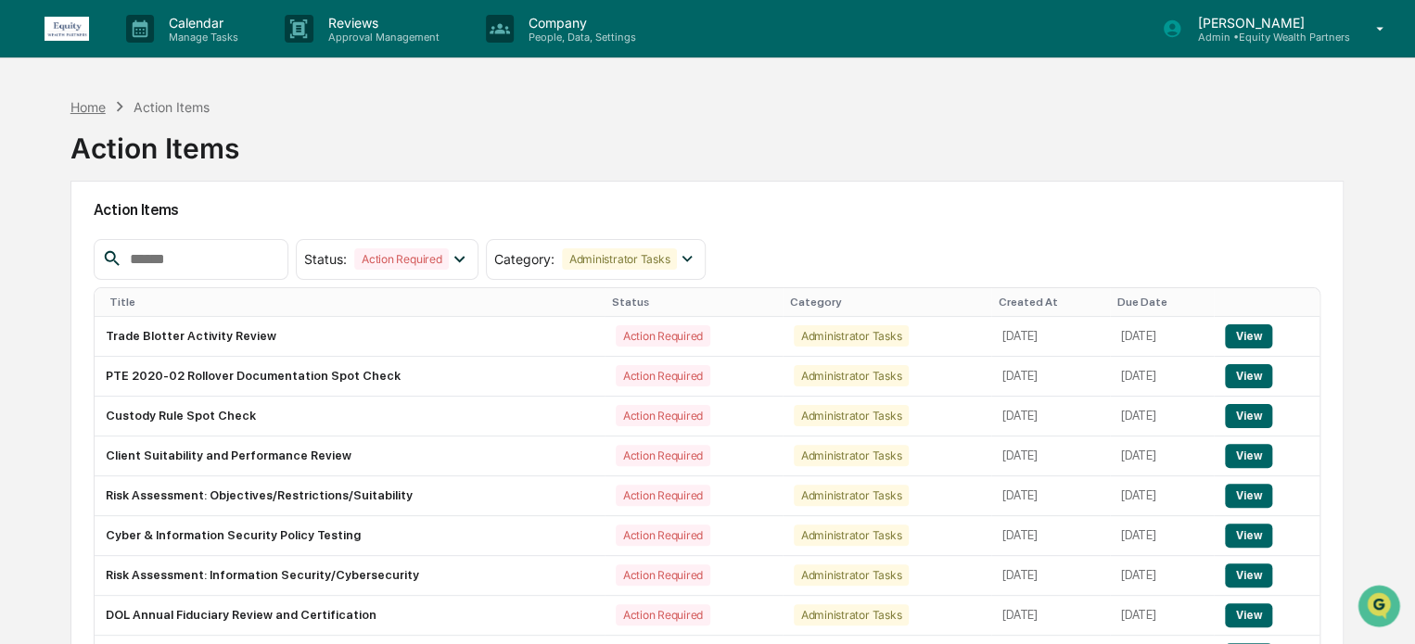
click at [81, 113] on div "Home" at bounding box center [87, 107] width 35 height 16
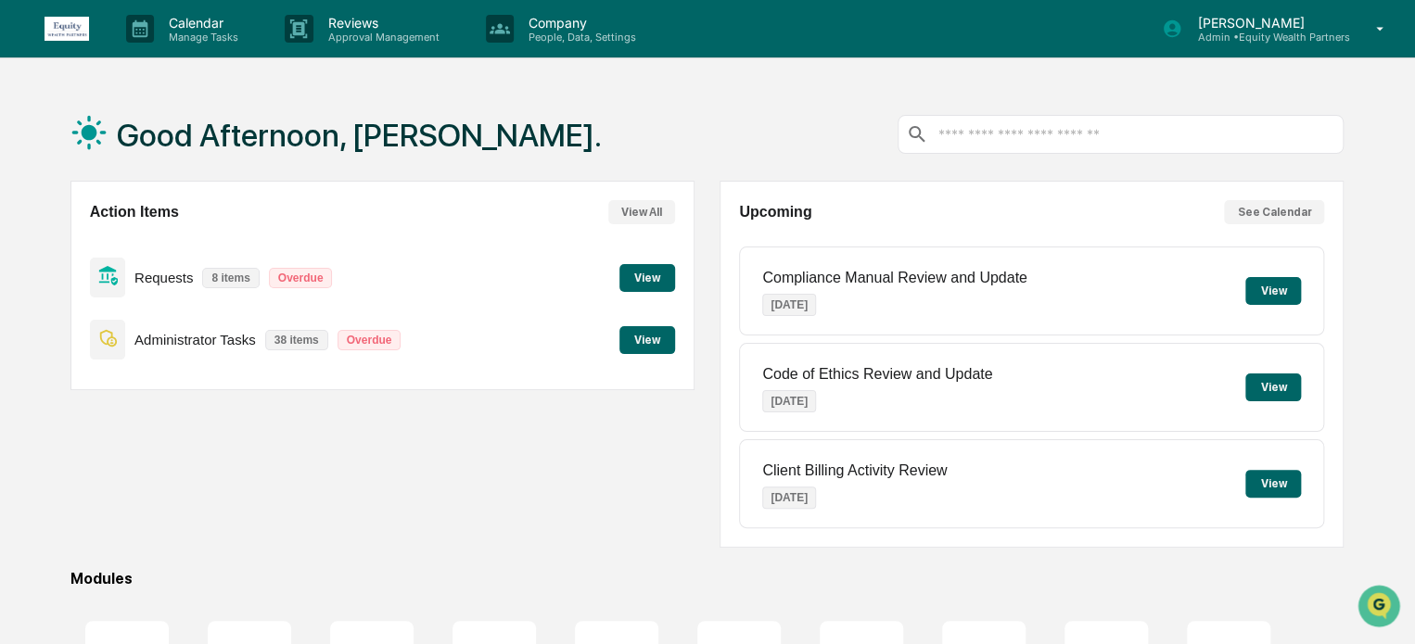
click at [639, 275] on button "View" at bounding box center [647, 278] width 56 height 28
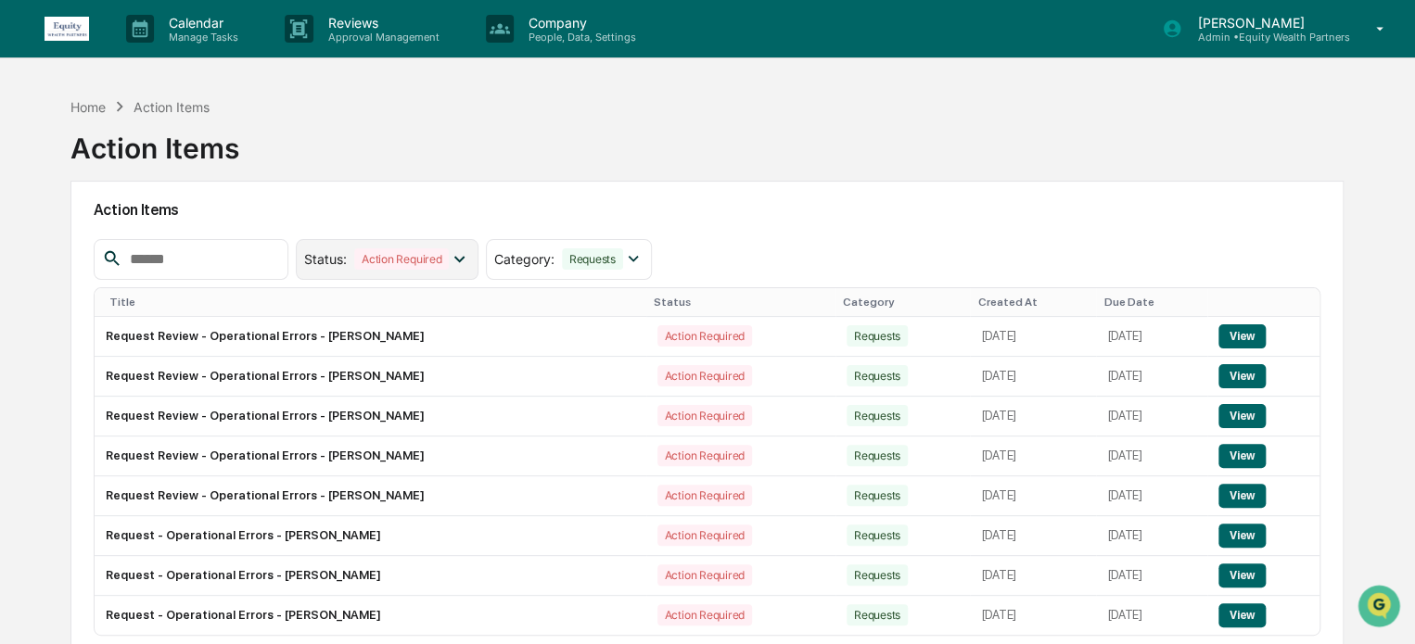
click at [449, 251] on div "Action Required" at bounding box center [401, 258] width 95 height 21
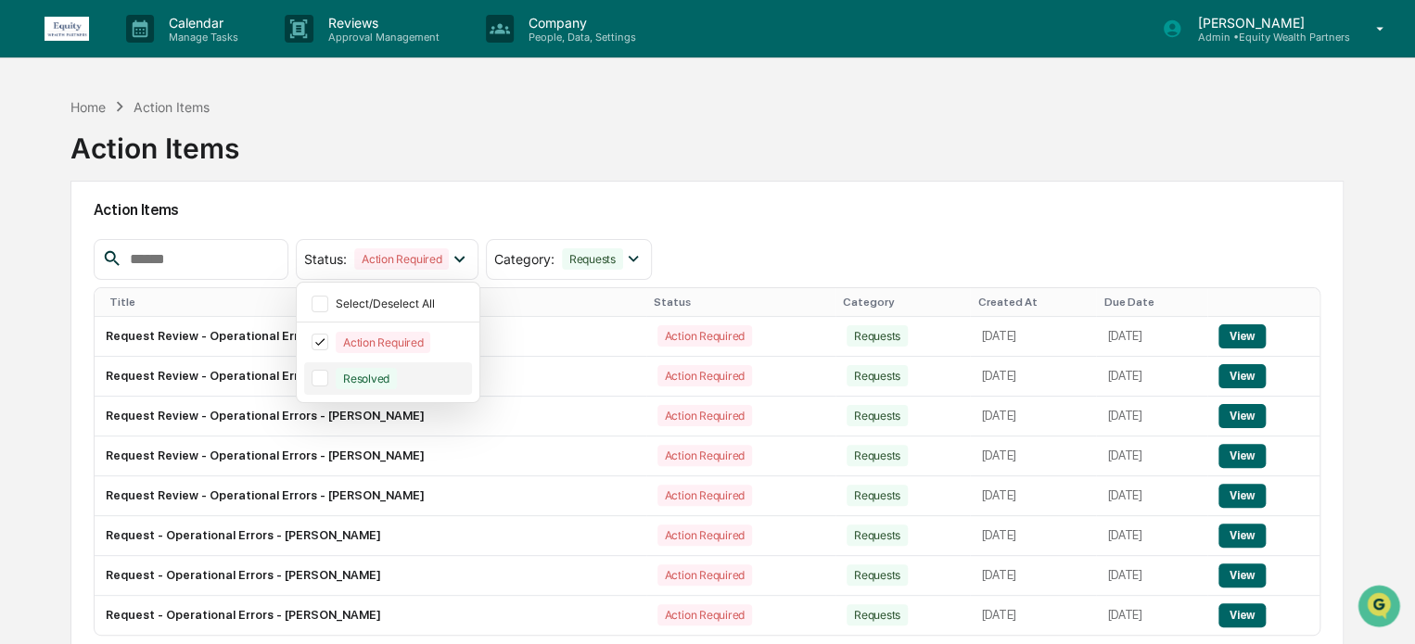
click at [328, 375] on div at bounding box center [320, 378] width 17 height 17
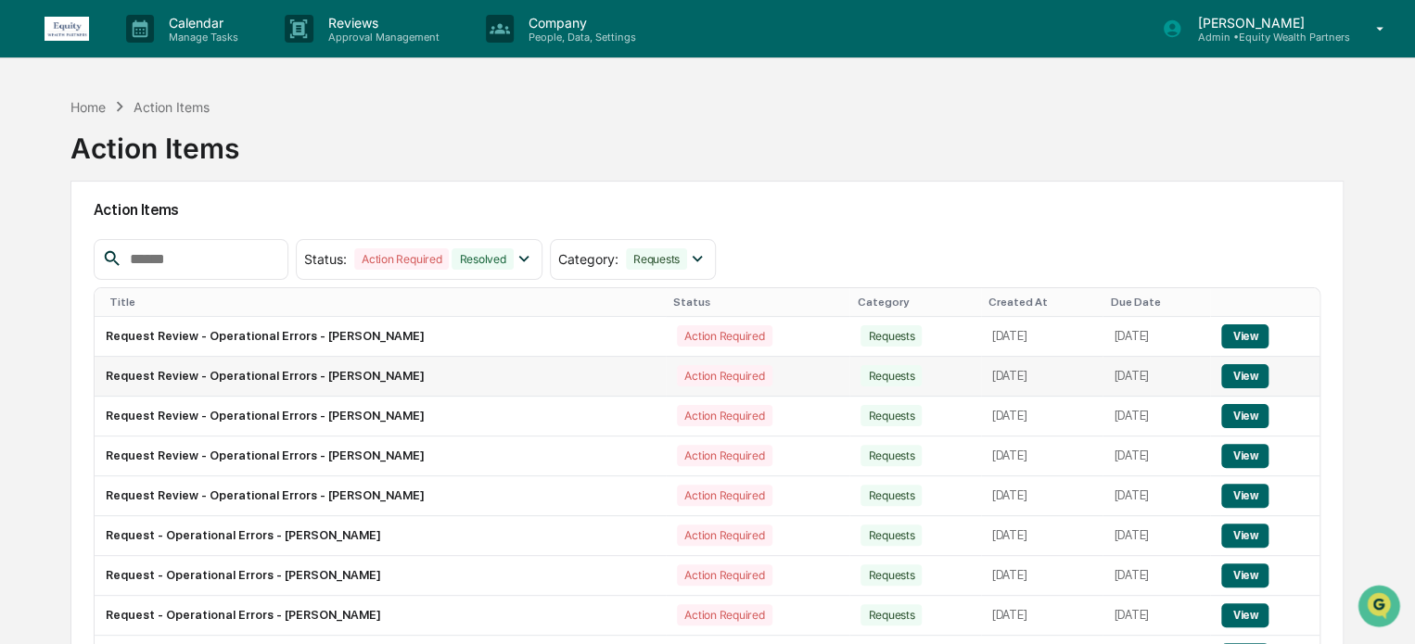
scroll to position [158, 0]
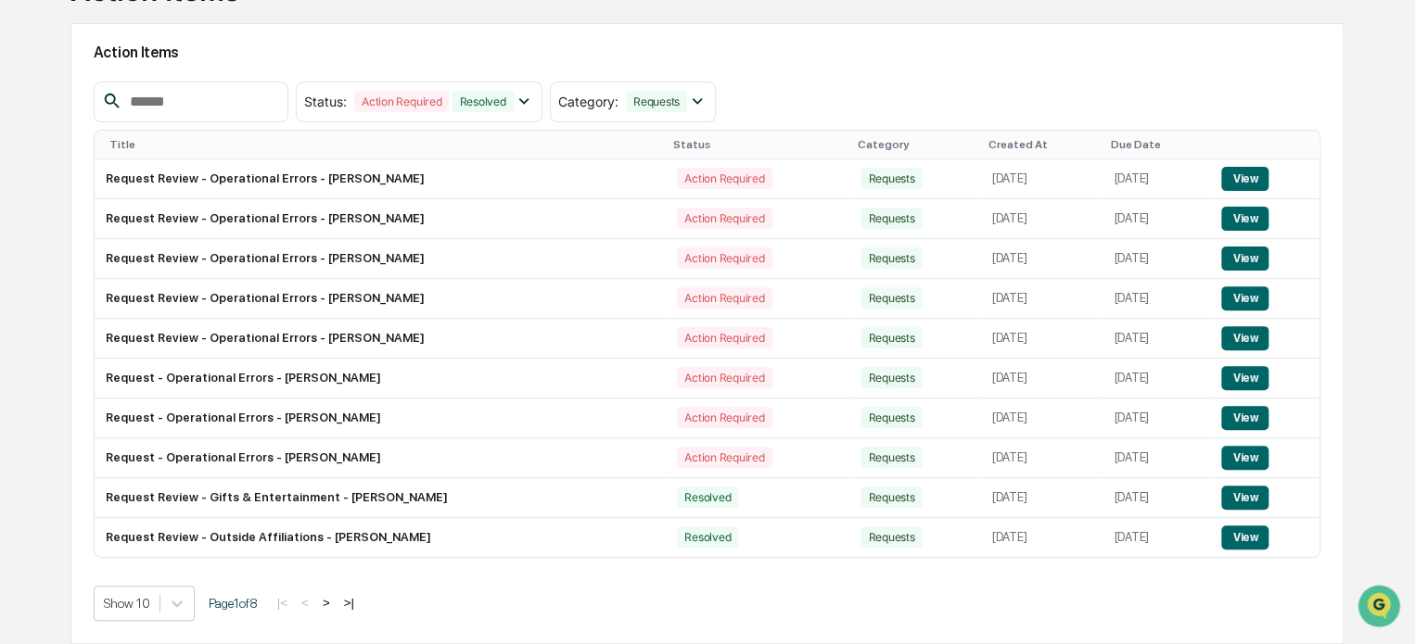
click at [184, 146] on div "Title" at bounding box center [383, 144] width 549 height 13
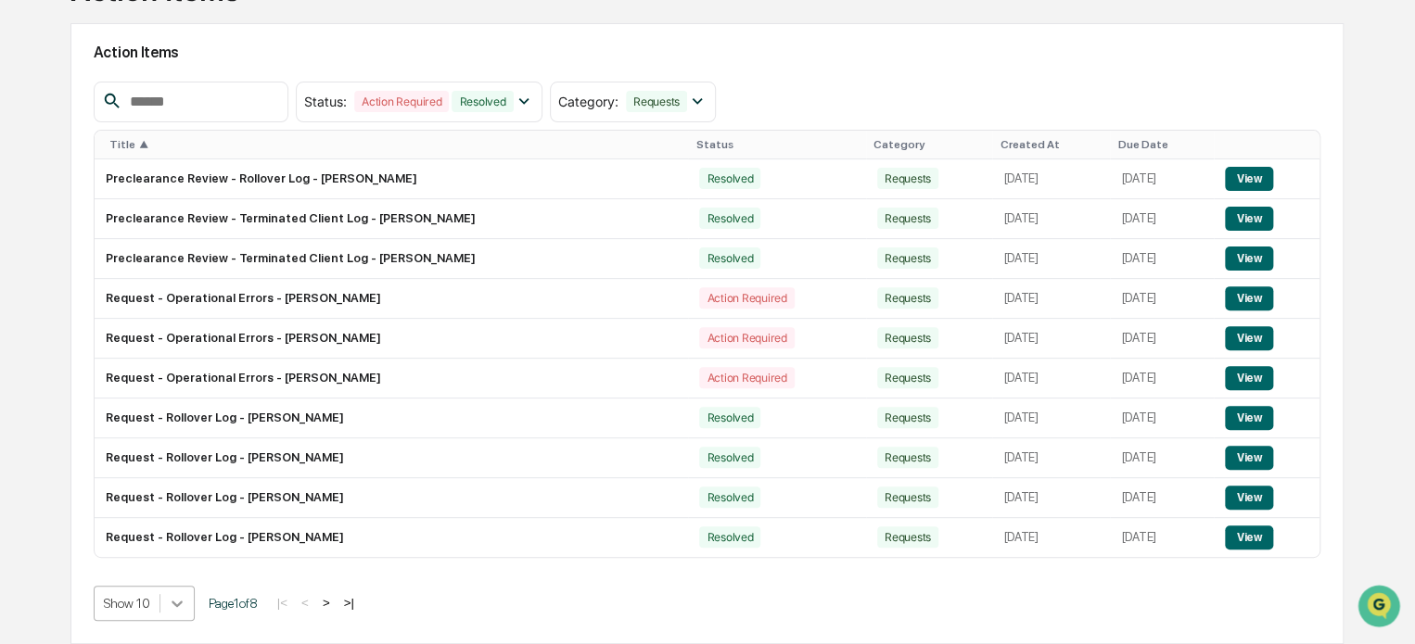
click at [174, 606] on body "Calendar Manage Tasks Reviews Approval Management Company People, Data, Setting…" at bounding box center [707, 243] width 1415 height 802
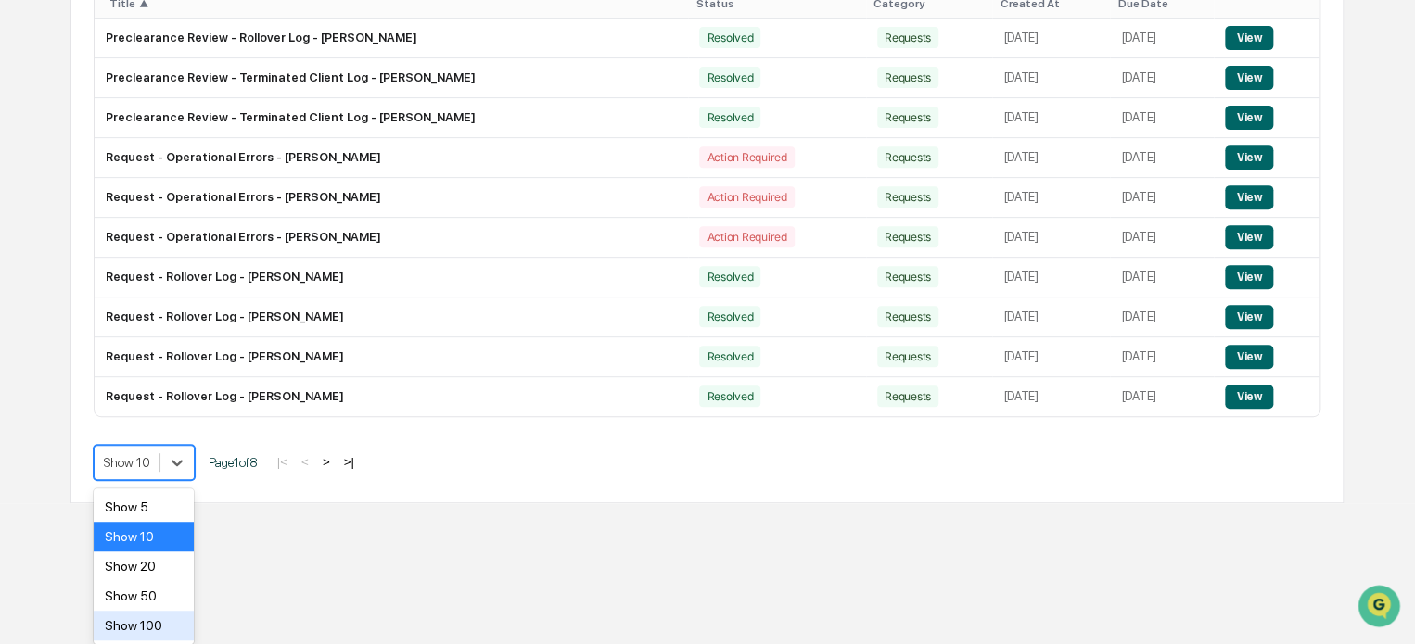
click at [167, 622] on div "Show 100" at bounding box center [144, 626] width 100 height 30
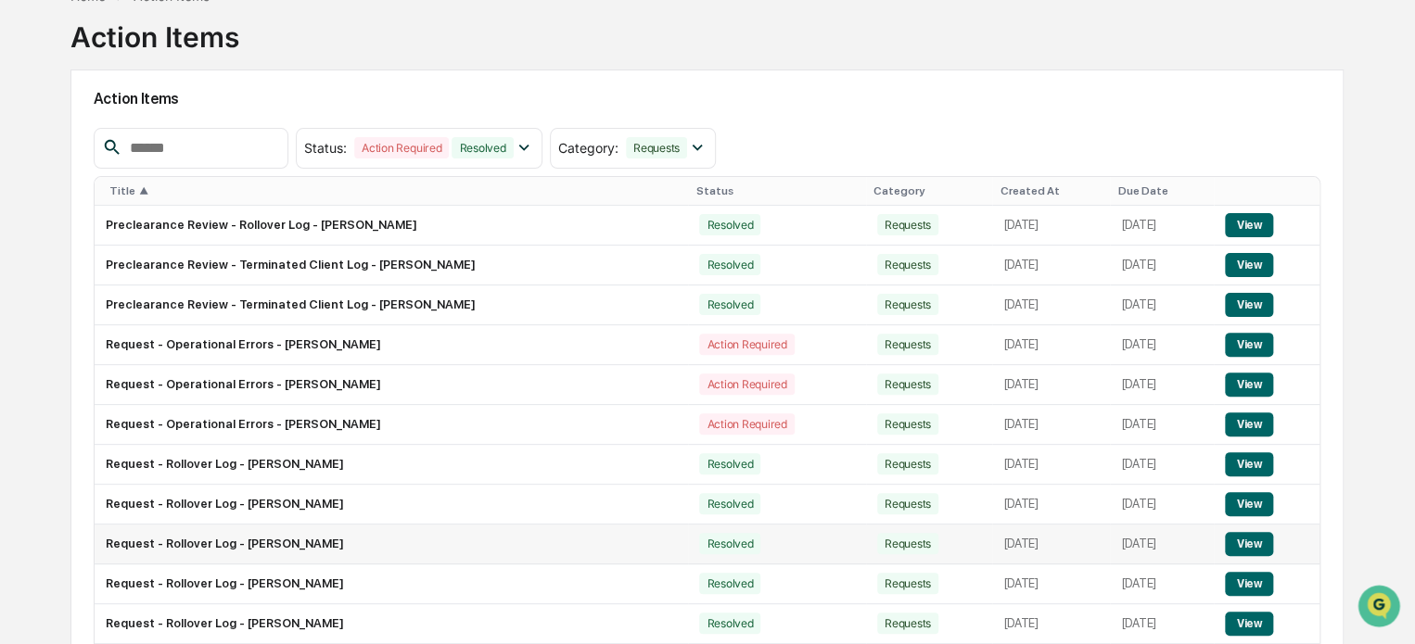
scroll to position [0, 0]
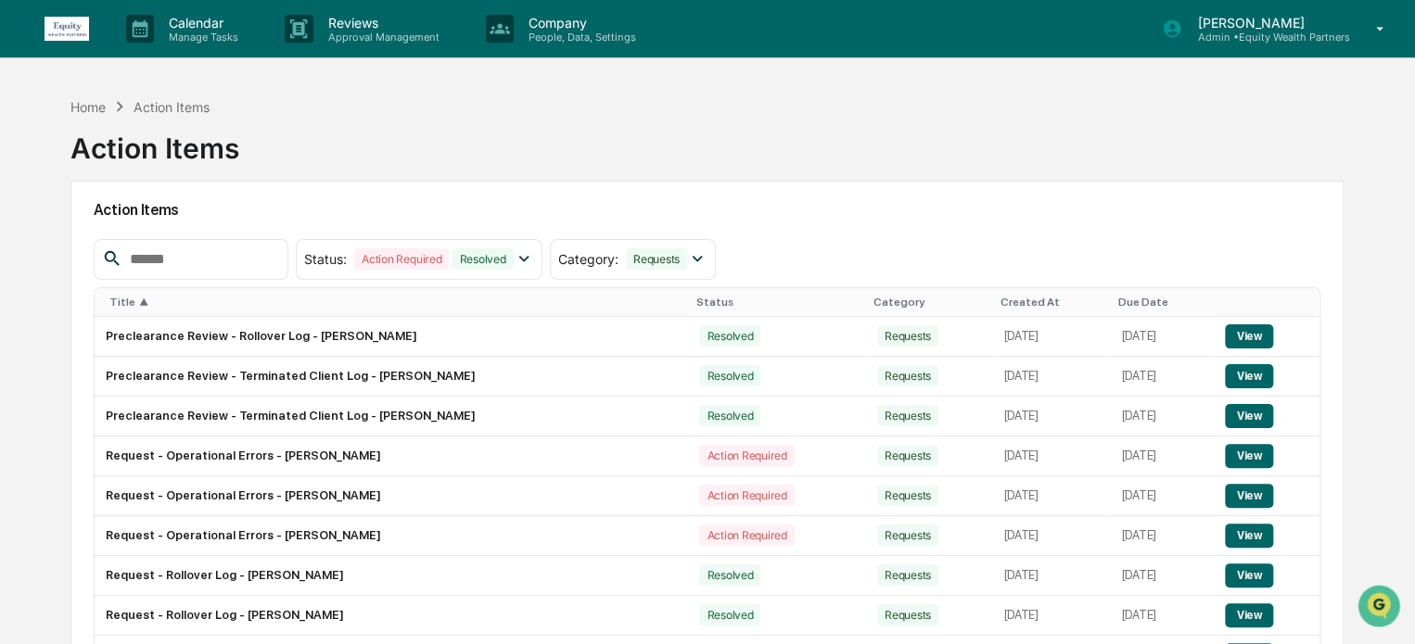
click at [144, 303] on div "Title ▲" at bounding box center [395, 302] width 572 height 13
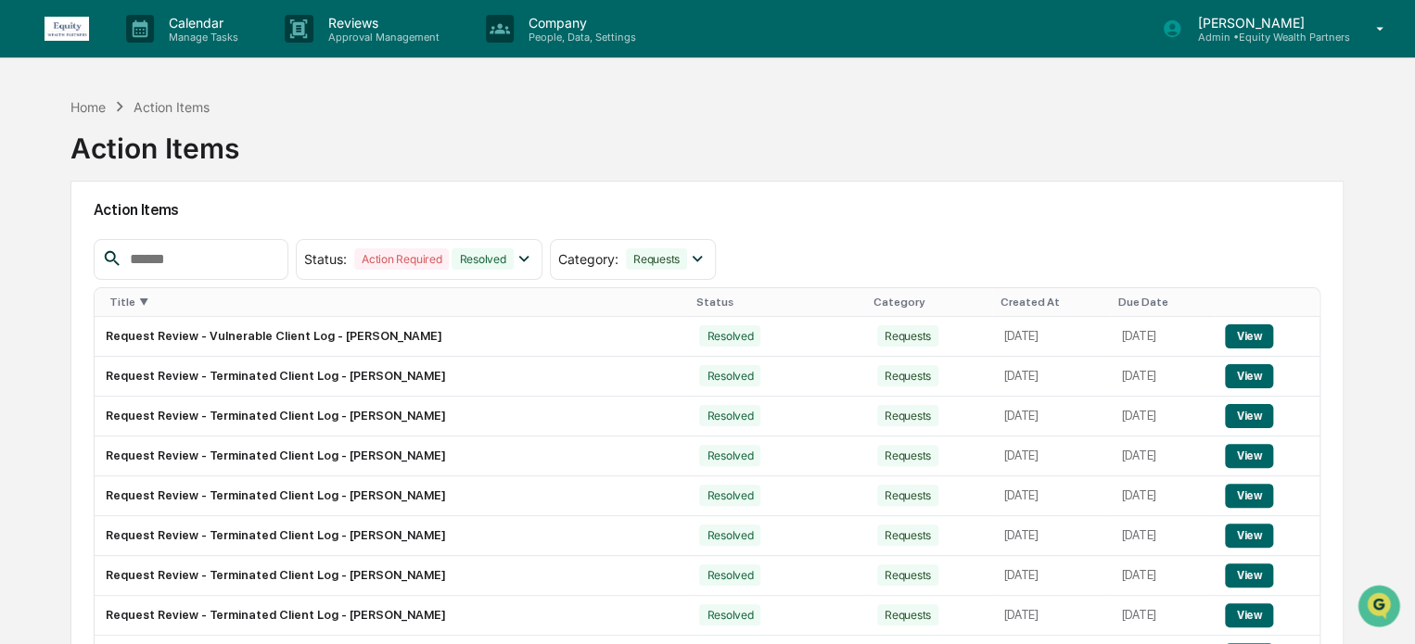
click at [171, 301] on div "Title ▼" at bounding box center [395, 302] width 572 height 13
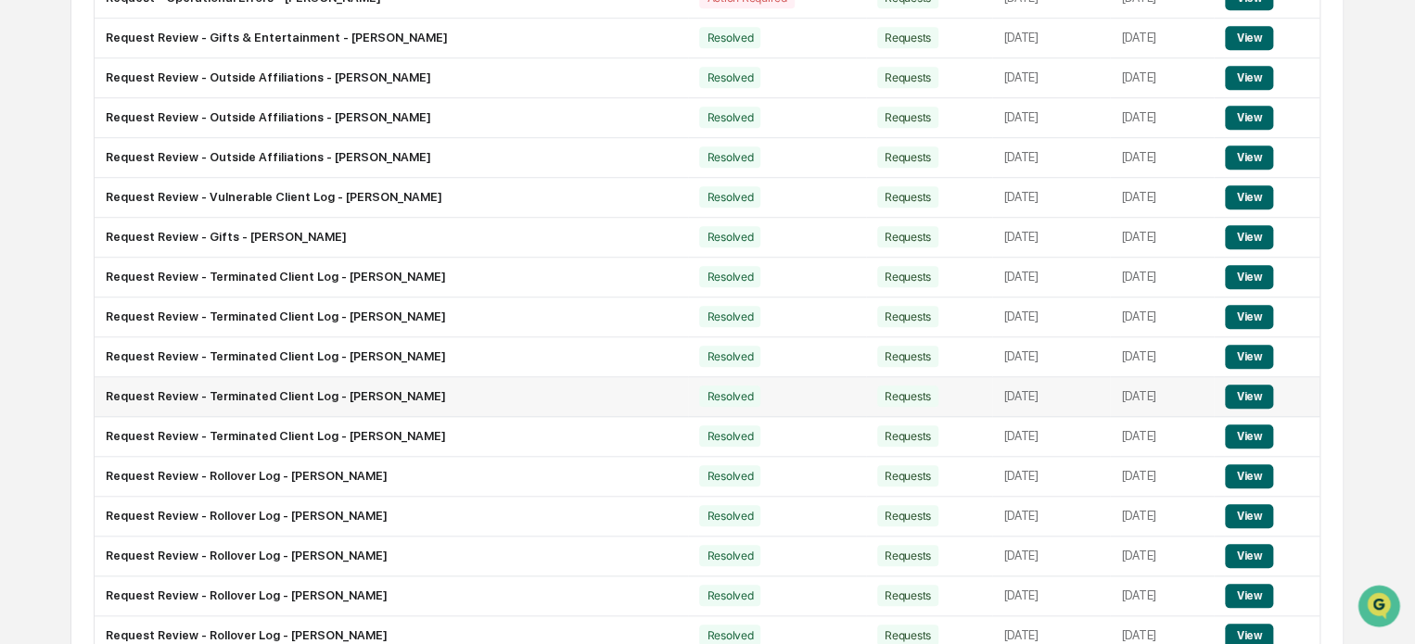
scroll to position [927, 0]
